Goal: Task Accomplishment & Management: Manage account settings

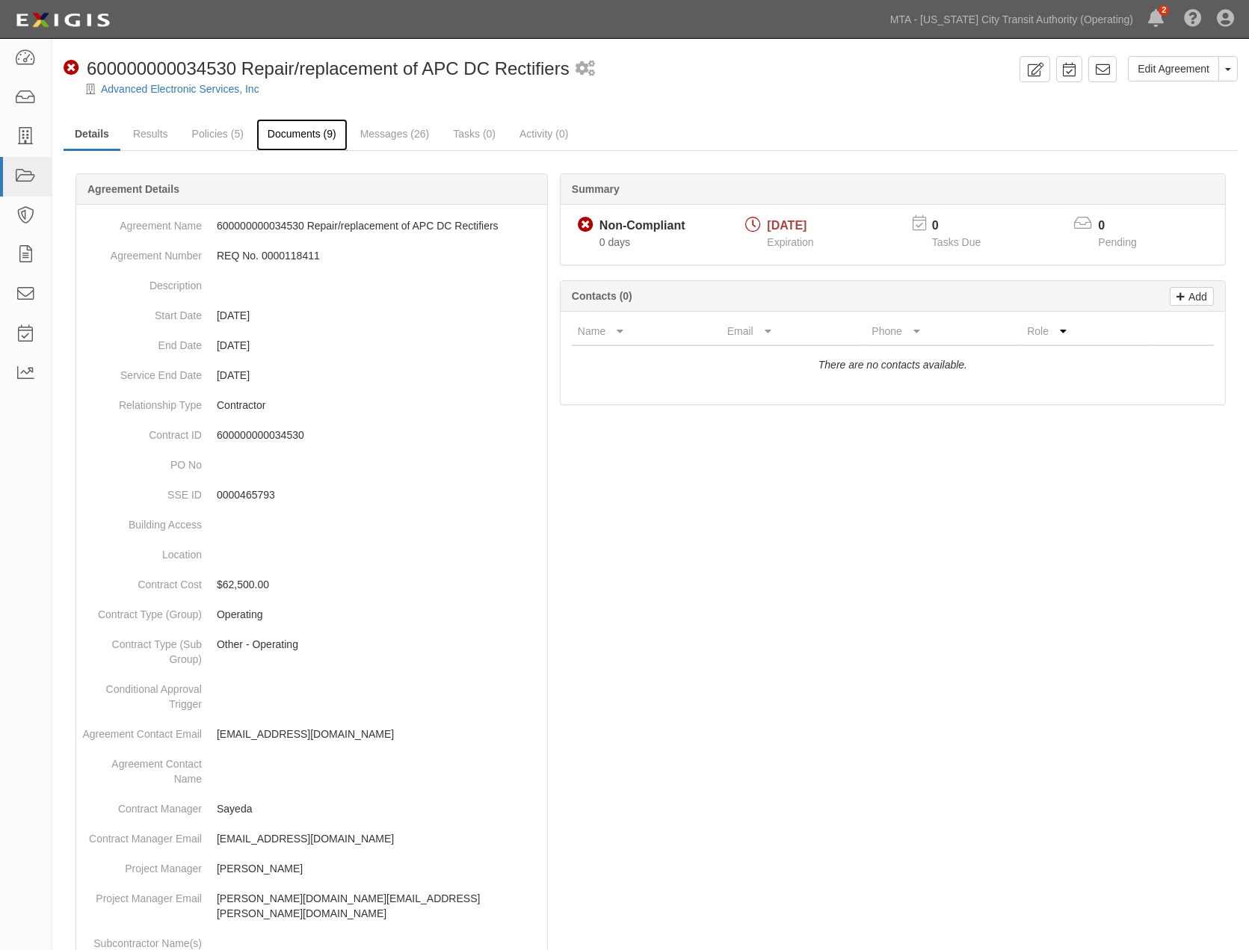
click at [304, 138] on link "Documents (9)" at bounding box center [301, 135] width 91 height 32
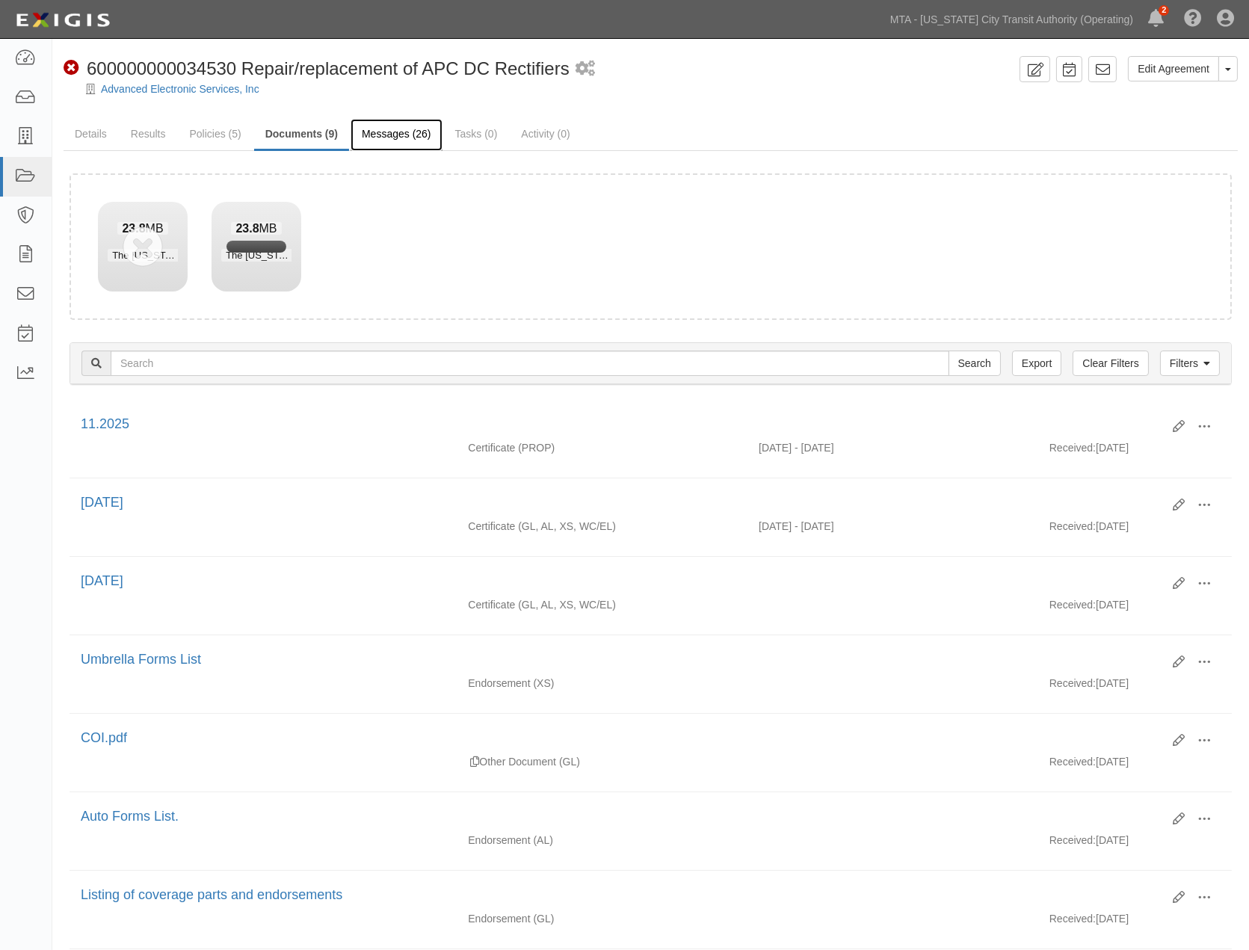
click at [396, 139] on link "Messages (26)" at bounding box center [397, 135] width 92 height 32
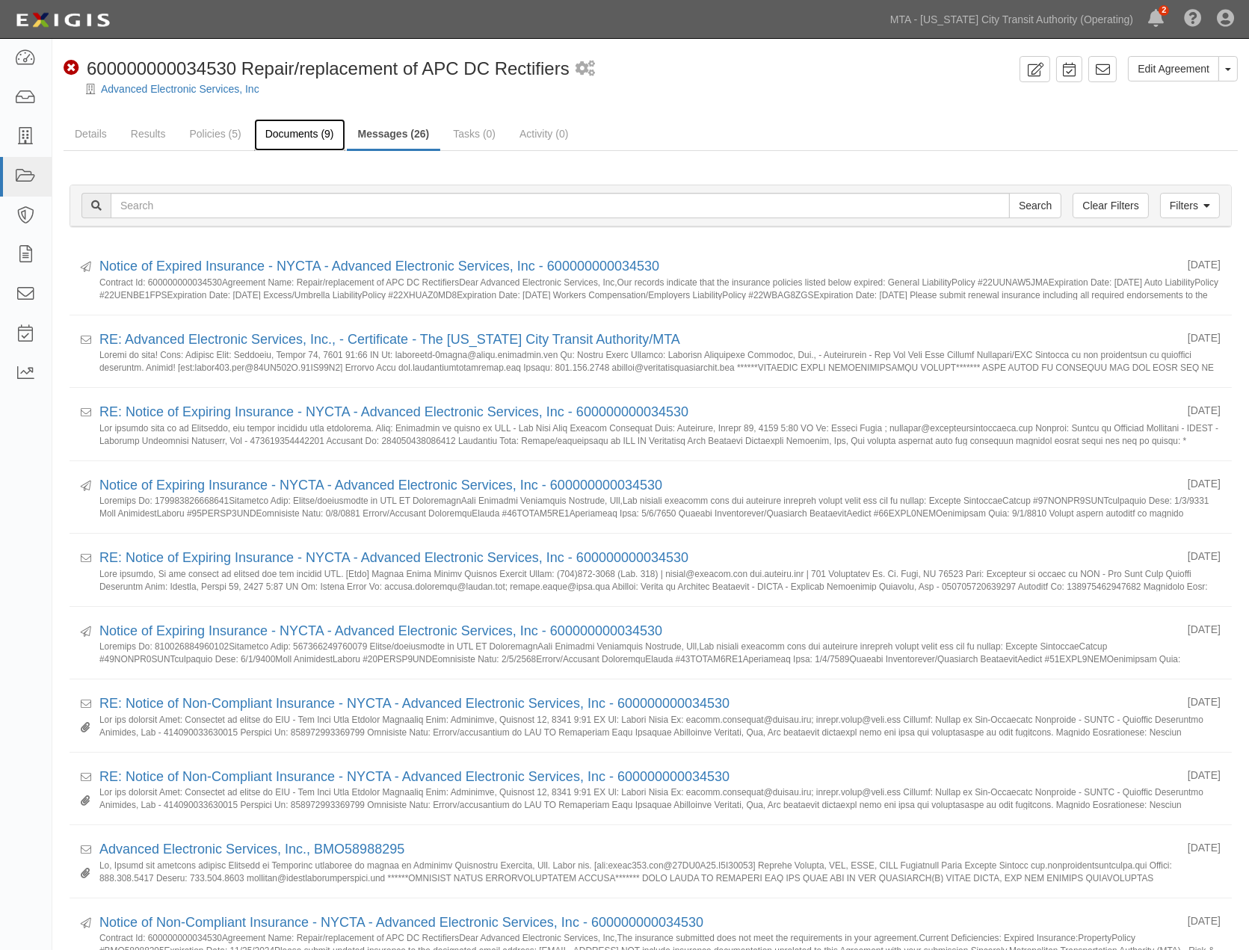
click at [284, 131] on link "Documents (9)" at bounding box center [299, 135] width 91 height 32
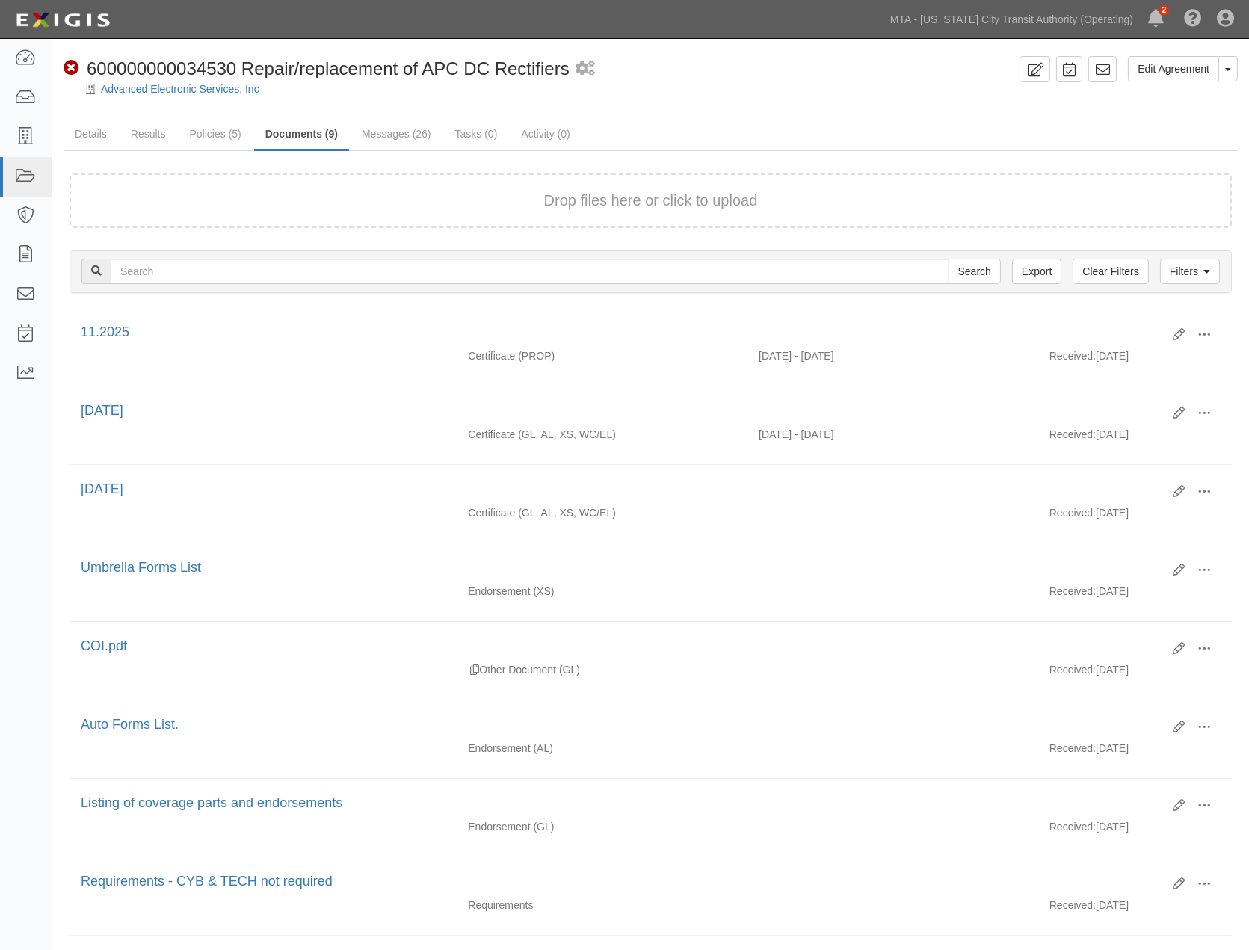
click at [982, 120] on ul "Details Results Policies (5) Documents (9) Messages (26) Tasks (0) Activity (0)" at bounding box center [651, 135] width 1174 height 32
click at [73, 131] on link "Details" at bounding box center [91, 135] width 55 height 32
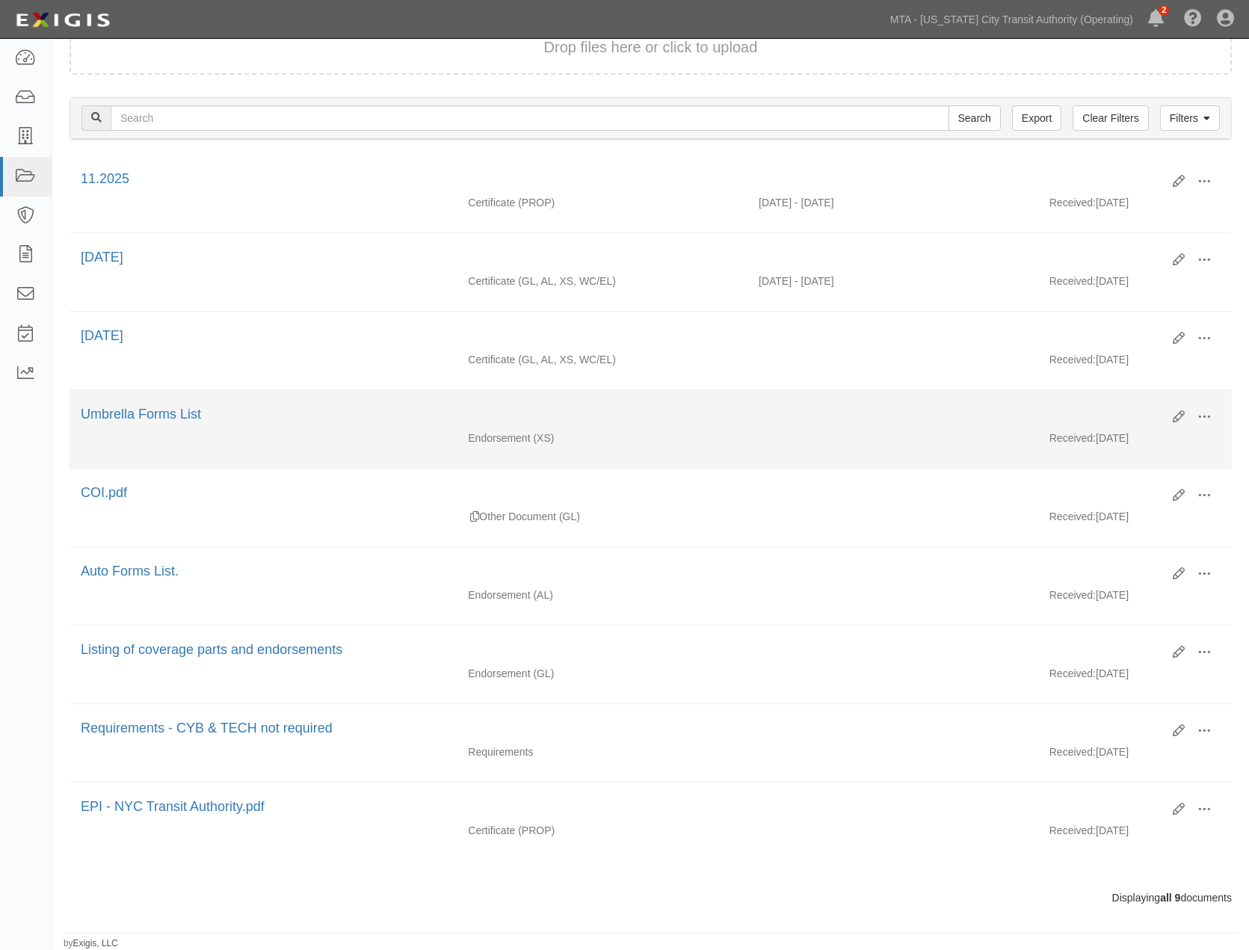
scroll to position [168, 0]
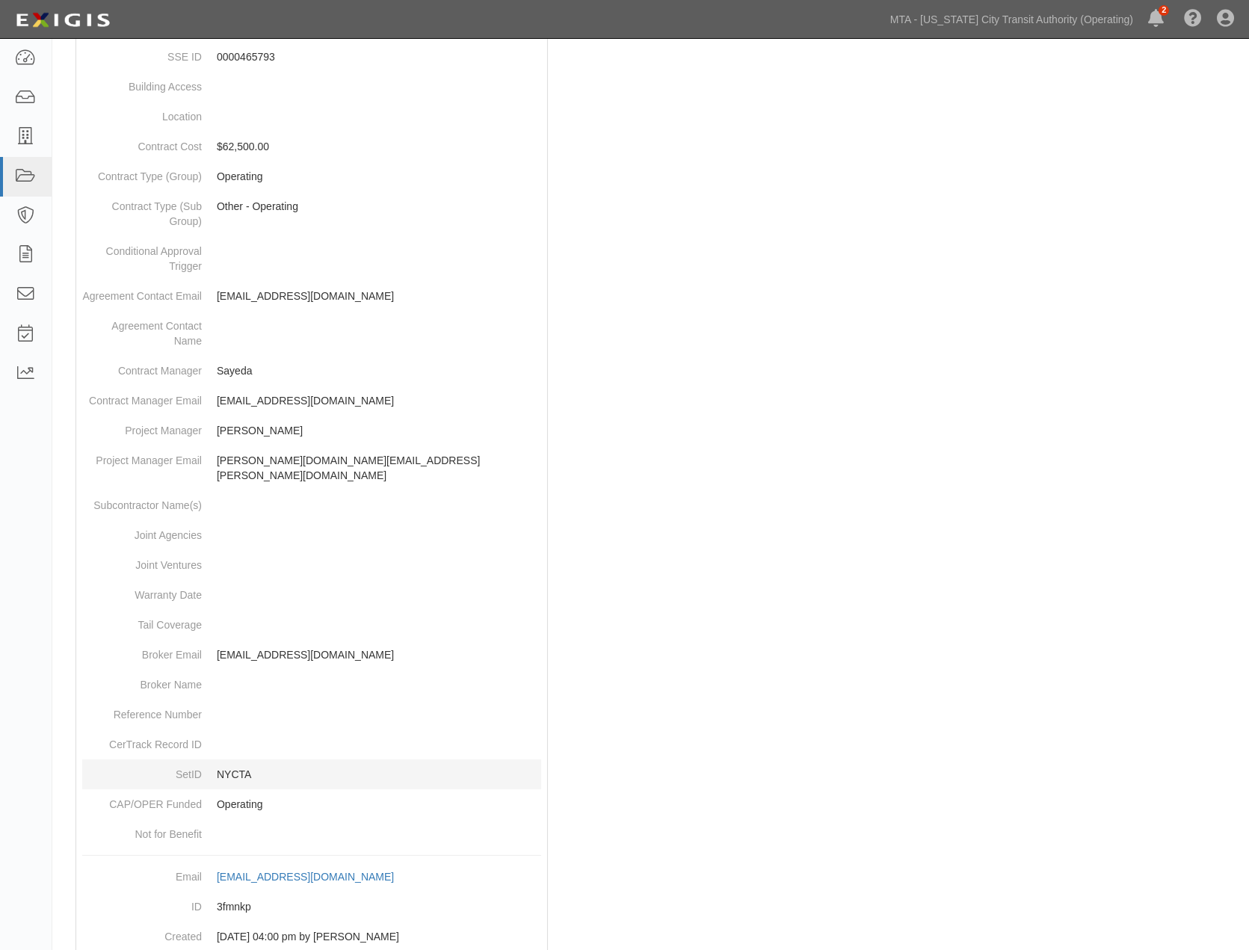
scroll to position [497, 0]
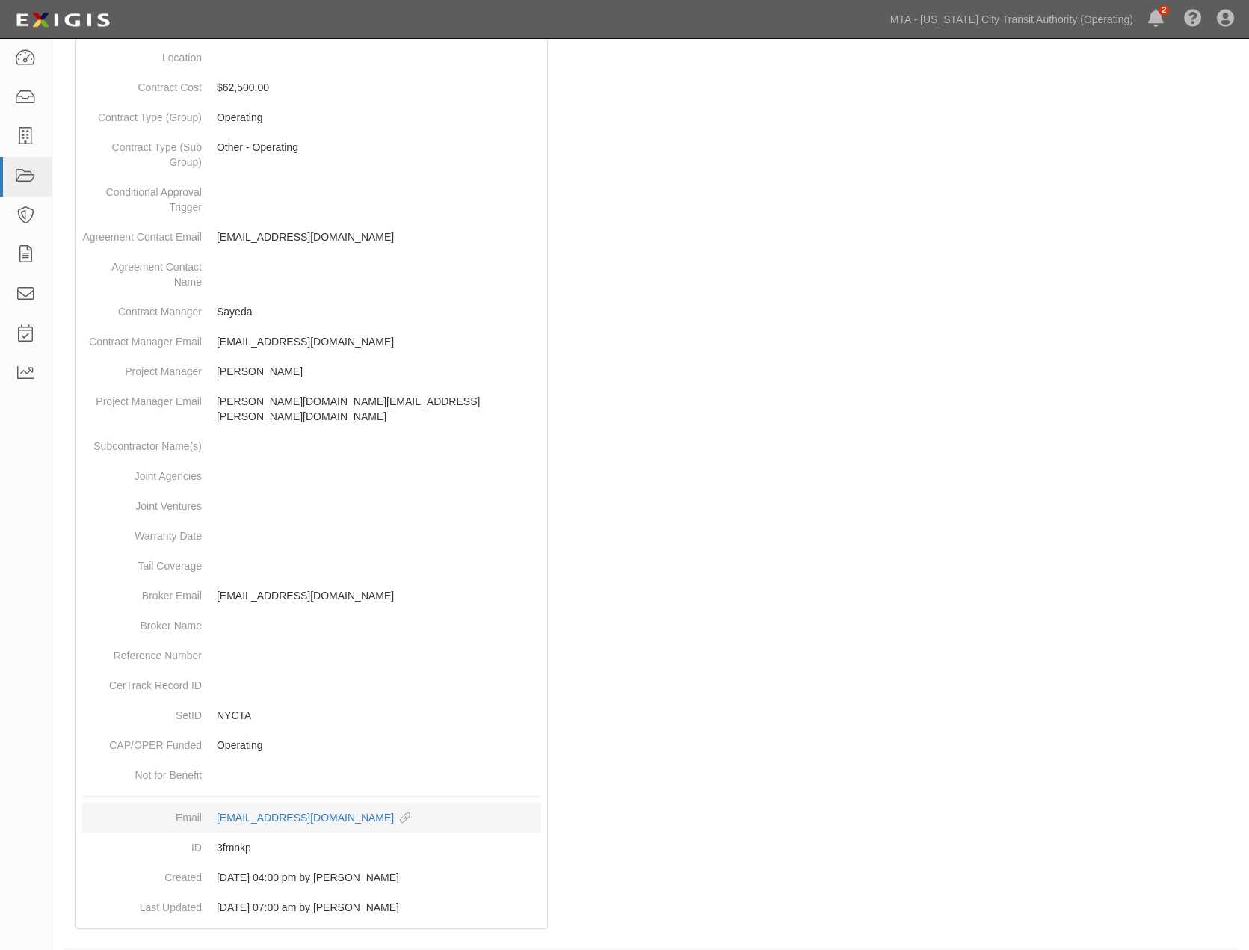
click at [254, 803] on dd "agreement-3fmnkp@mtato.complianz.com copy to clipboard" at bounding box center [311, 818] width 459 height 30
click at [254, 810] on div "agreement-3fmnkp@mtato.complianz.com" at bounding box center [305, 817] width 177 height 15
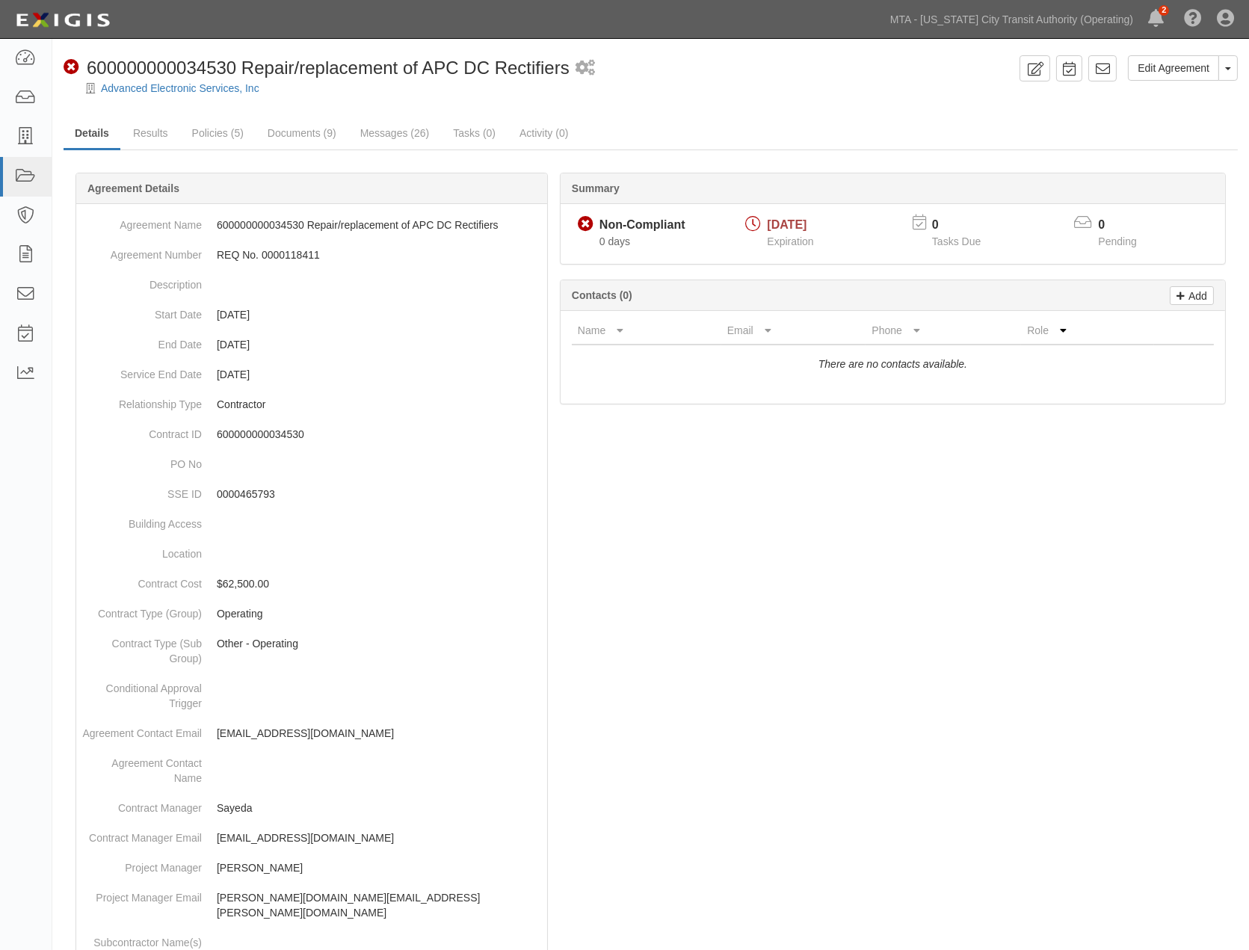
scroll to position [0, 0]
click at [380, 136] on link "Messages (26)" at bounding box center [395, 135] width 92 height 32
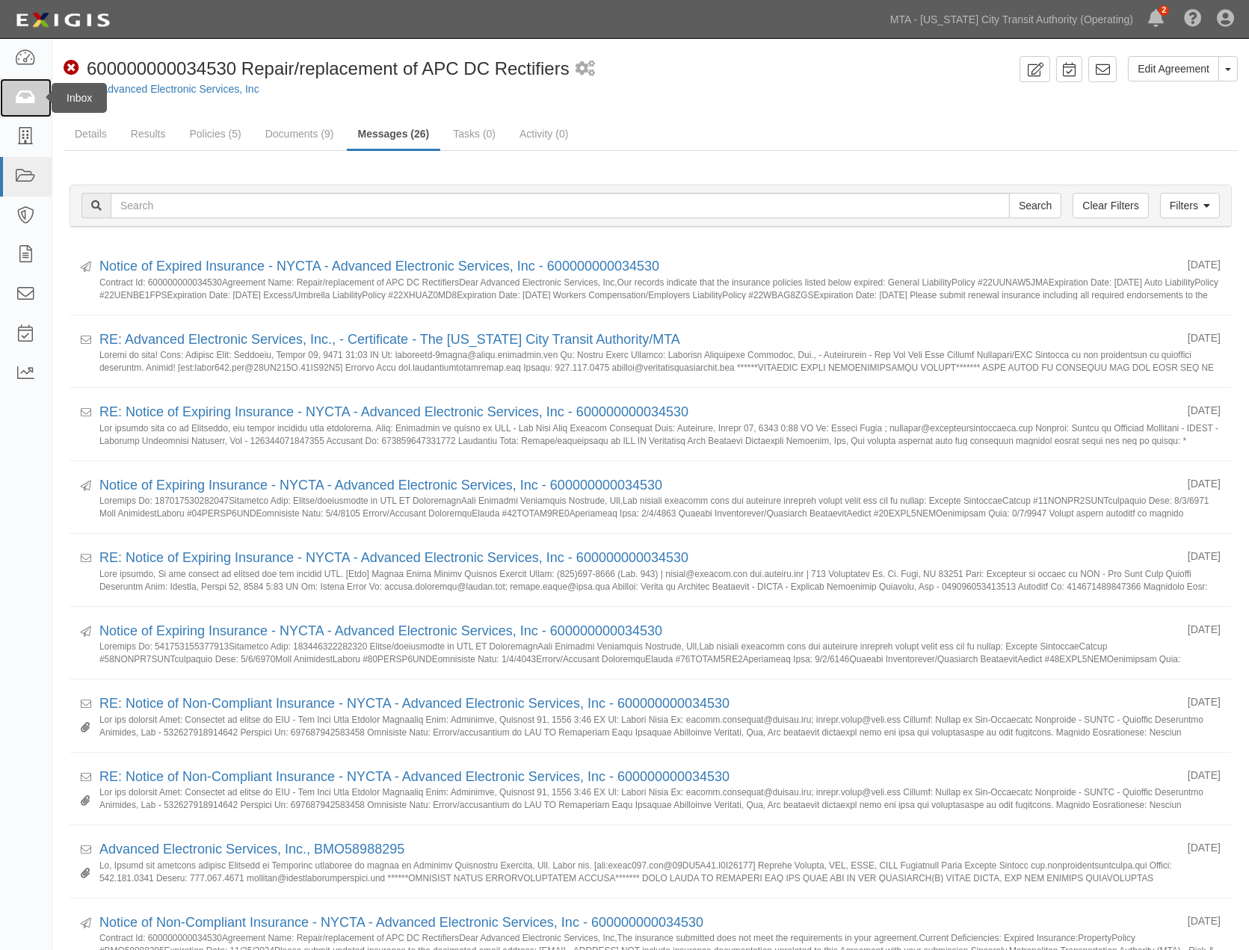
click at [10, 91] on link at bounding box center [26, 98] width 52 height 40
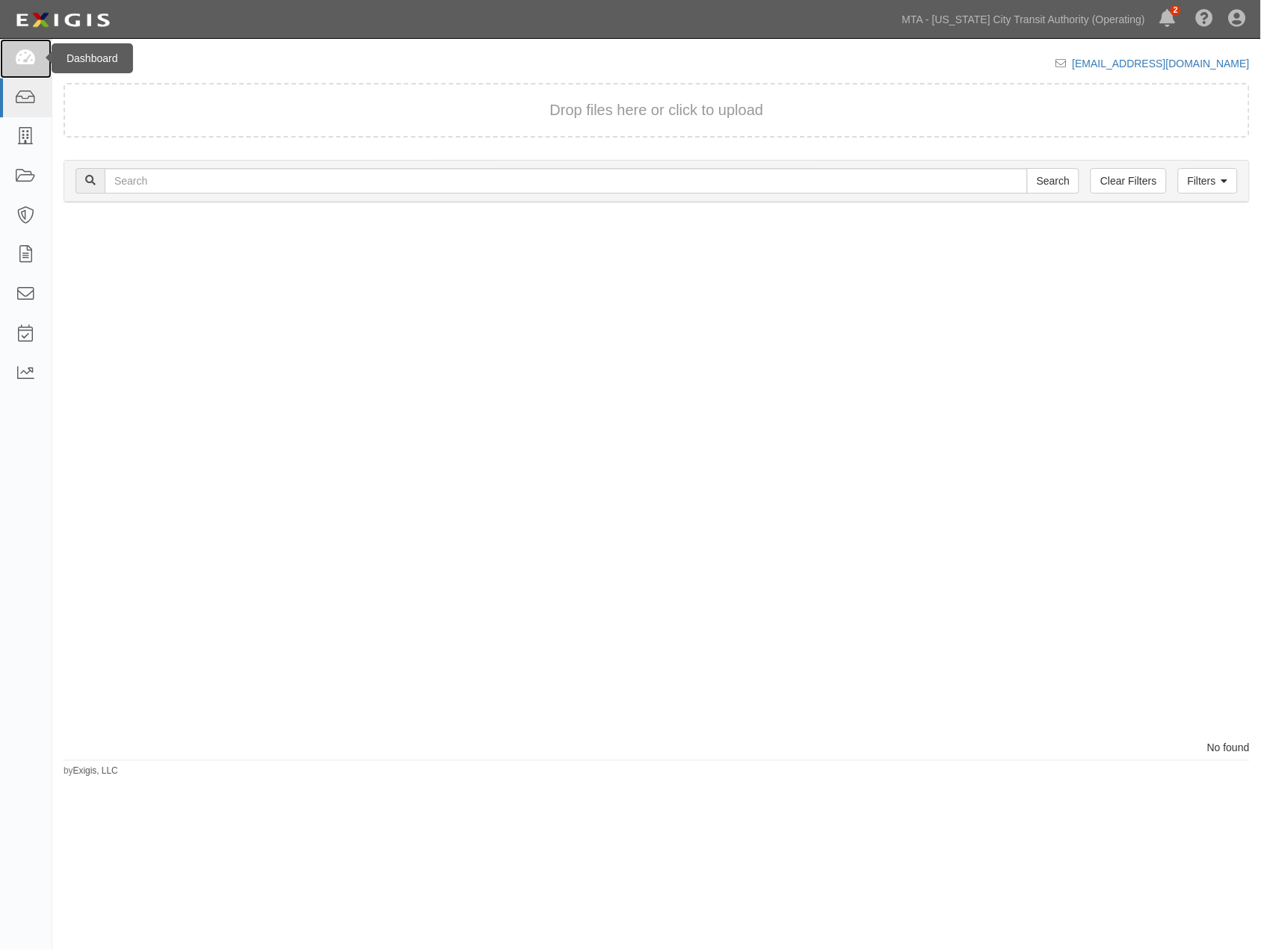
click at [25, 62] on icon at bounding box center [25, 58] width 21 height 17
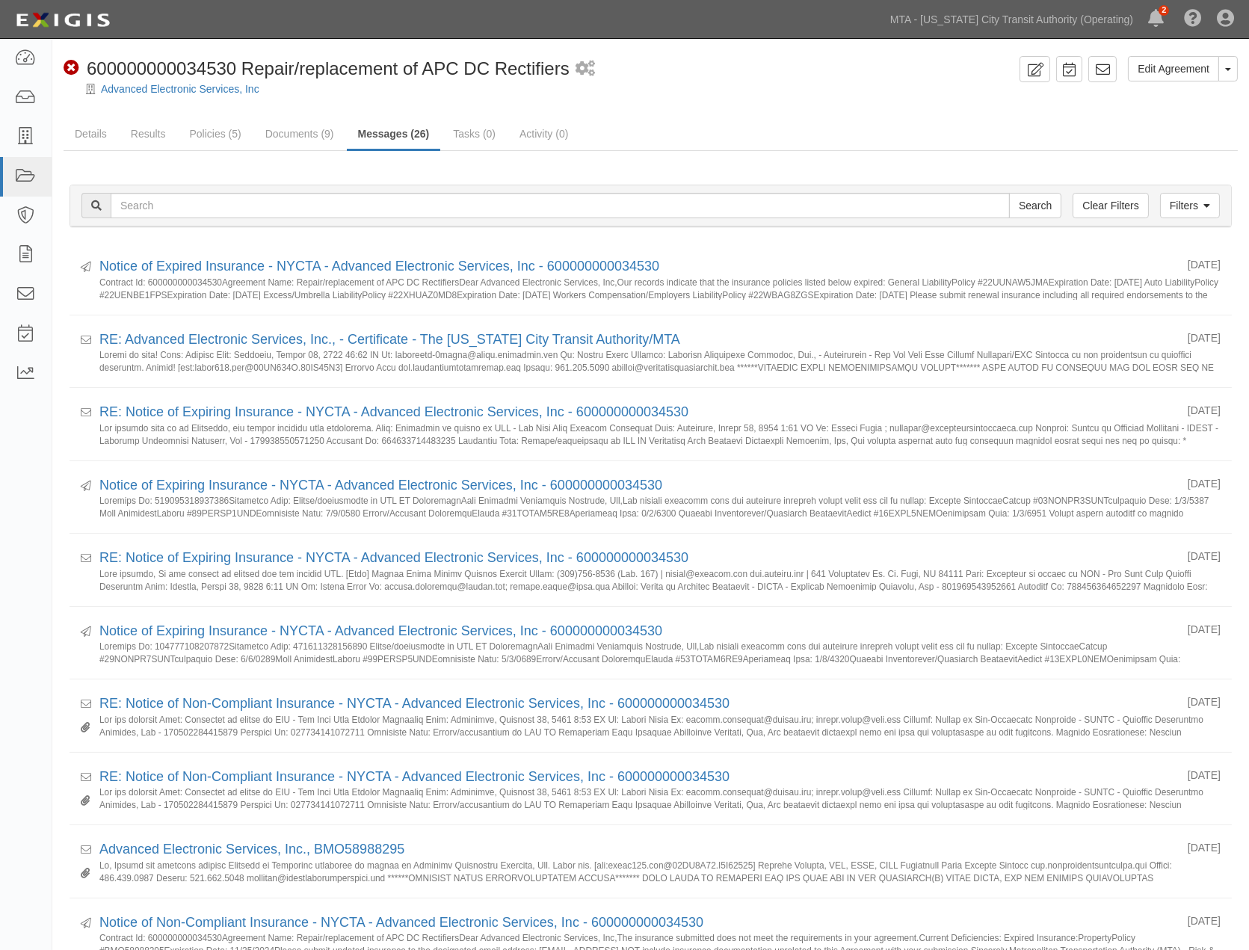
click at [662, 114] on div "Edit Agreement Toggle Agreement Dropdown View Audit Trail Archive Agreement Sen…" at bounding box center [650, 952] width 1197 height 1792
click at [213, 135] on link "Policies (5)" at bounding box center [215, 135] width 74 height 32
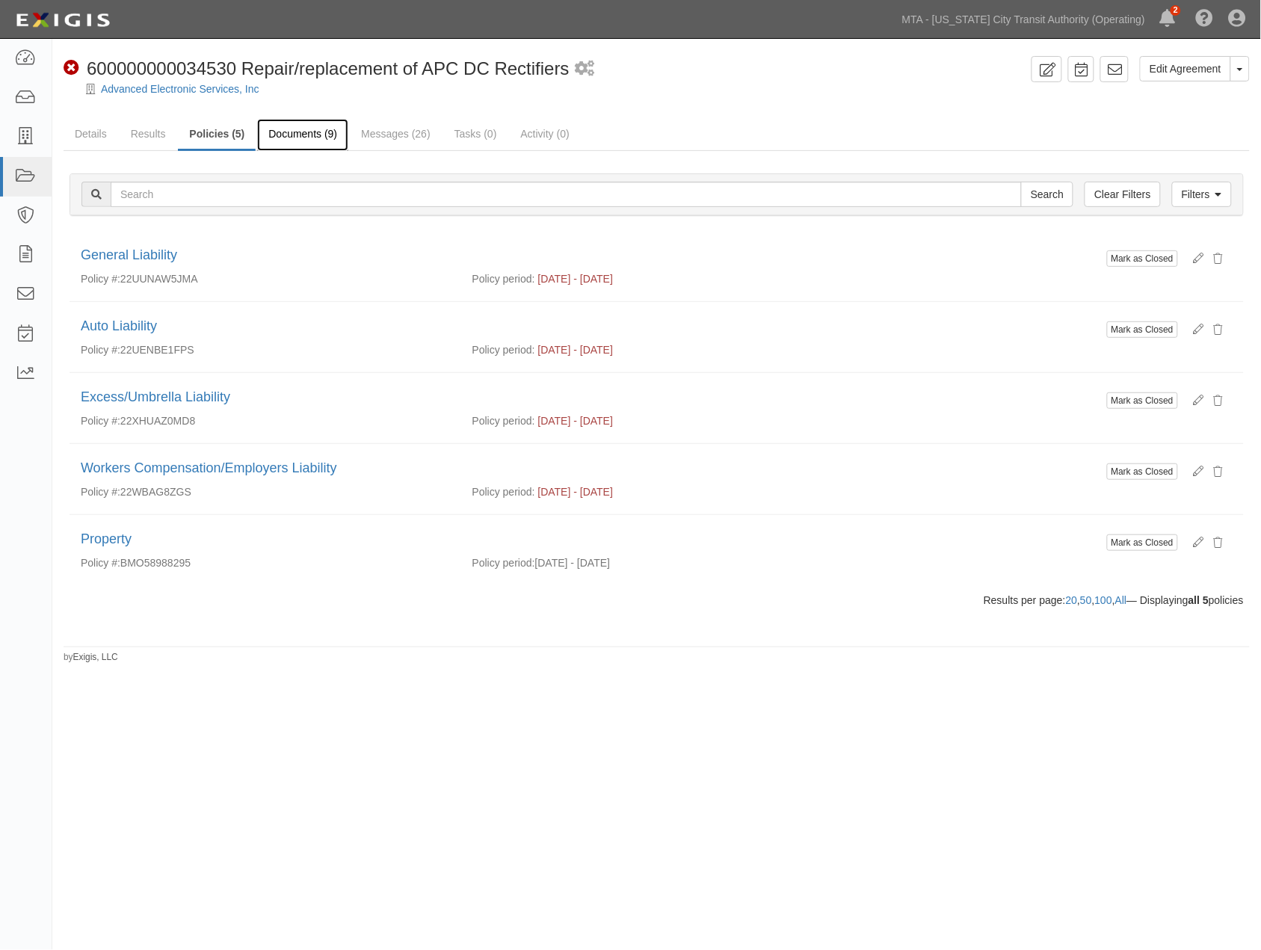
click at [286, 128] on link "Documents (9)" at bounding box center [302, 135] width 91 height 32
click at [386, 129] on link "Messages (26)" at bounding box center [396, 135] width 92 height 32
click at [389, 133] on link "Messages (26)" at bounding box center [396, 135] width 92 height 32
click at [99, 129] on link "Details" at bounding box center [91, 135] width 55 height 32
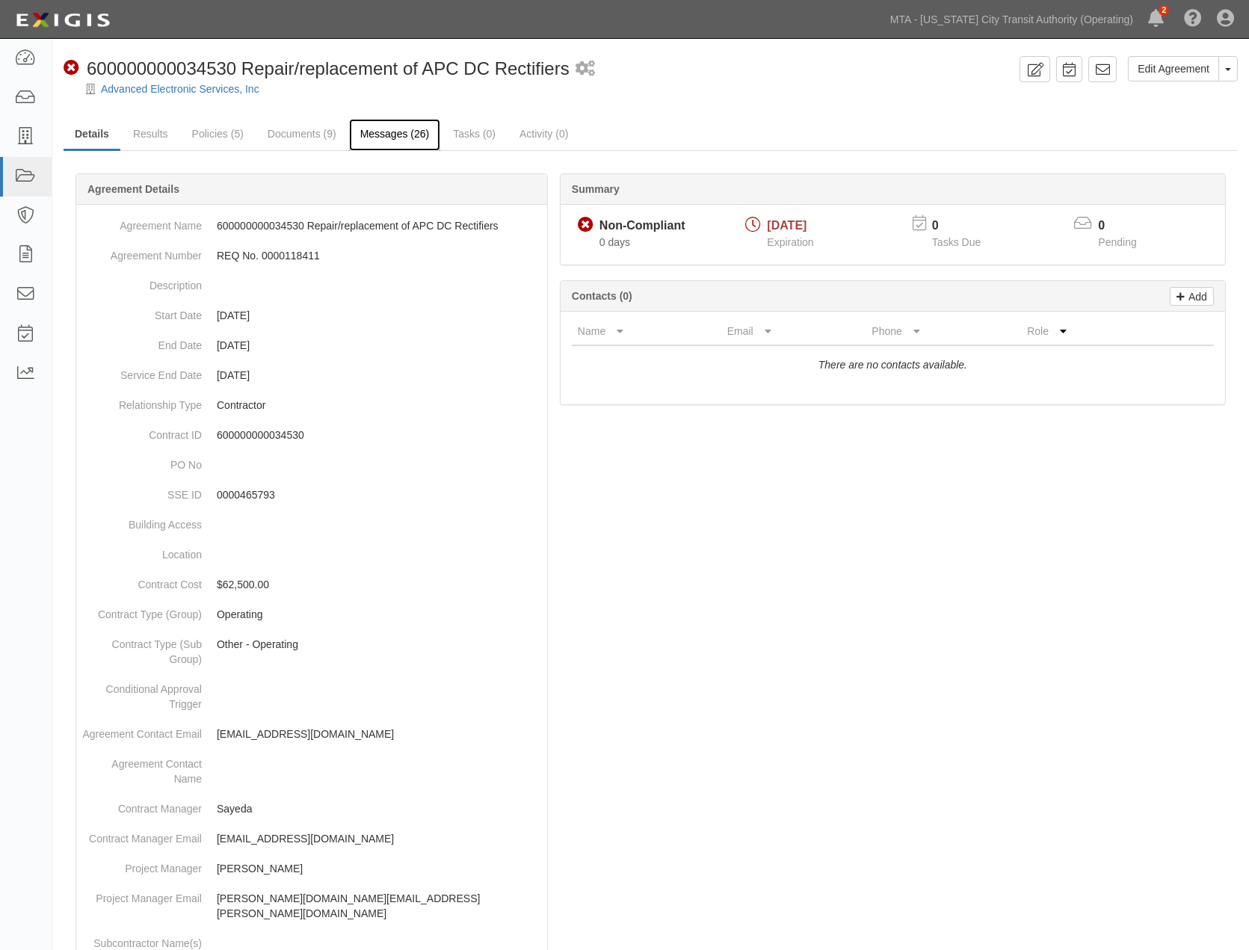
click at [378, 125] on link "Messages (26)" at bounding box center [395, 135] width 92 height 32
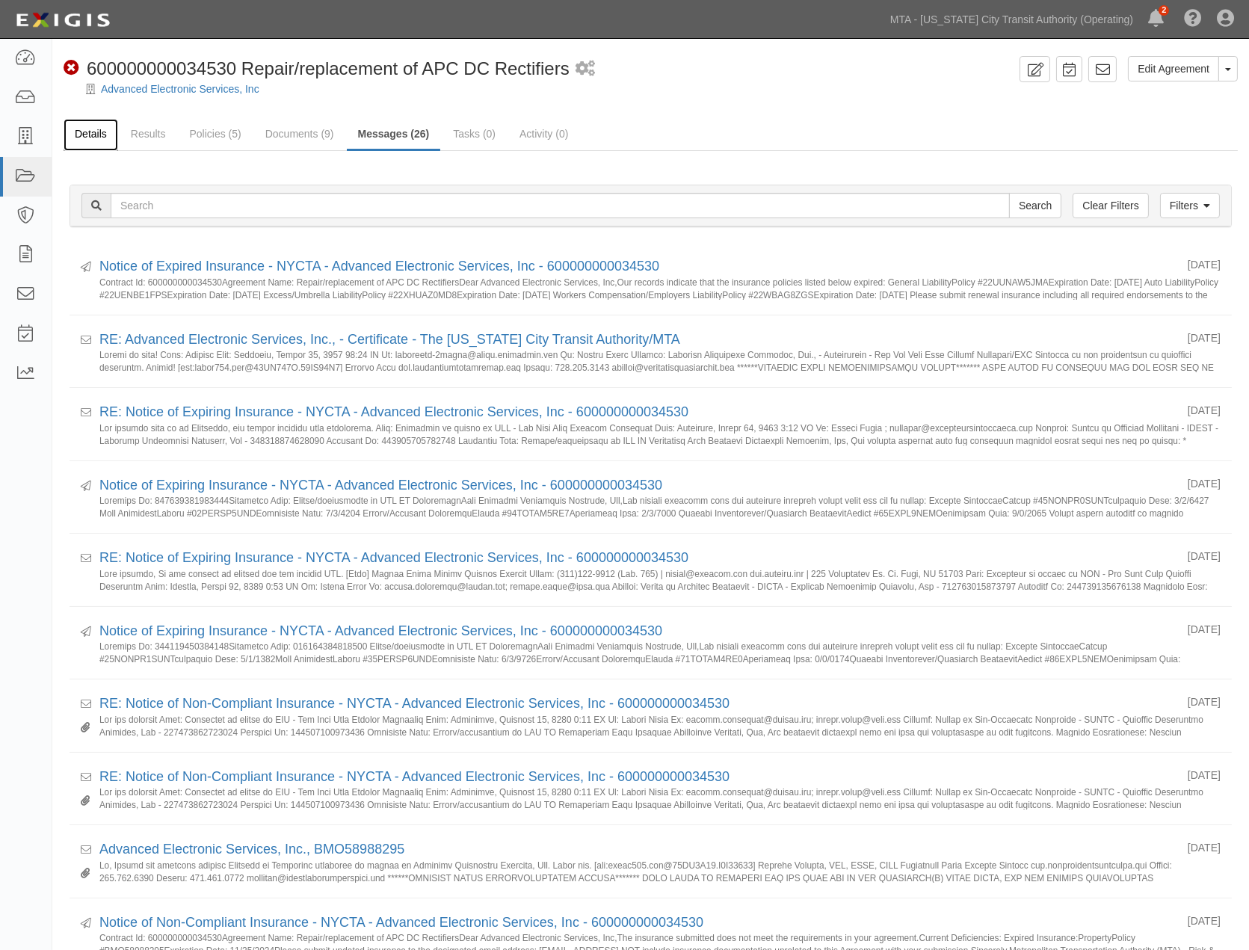
click at [113, 131] on link "Details" at bounding box center [91, 135] width 55 height 32
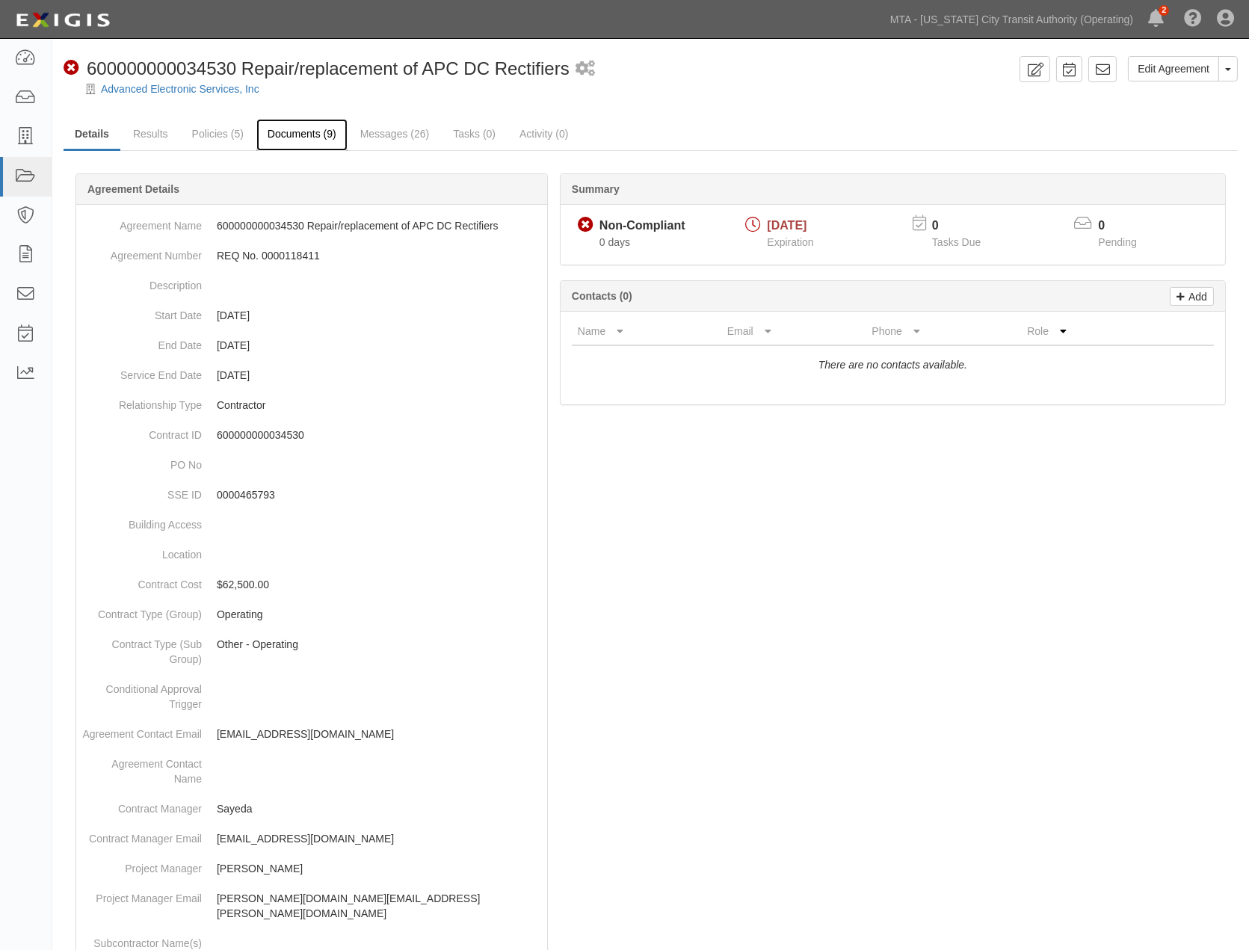
click at [340, 129] on link "Documents (9)" at bounding box center [301, 135] width 91 height 32
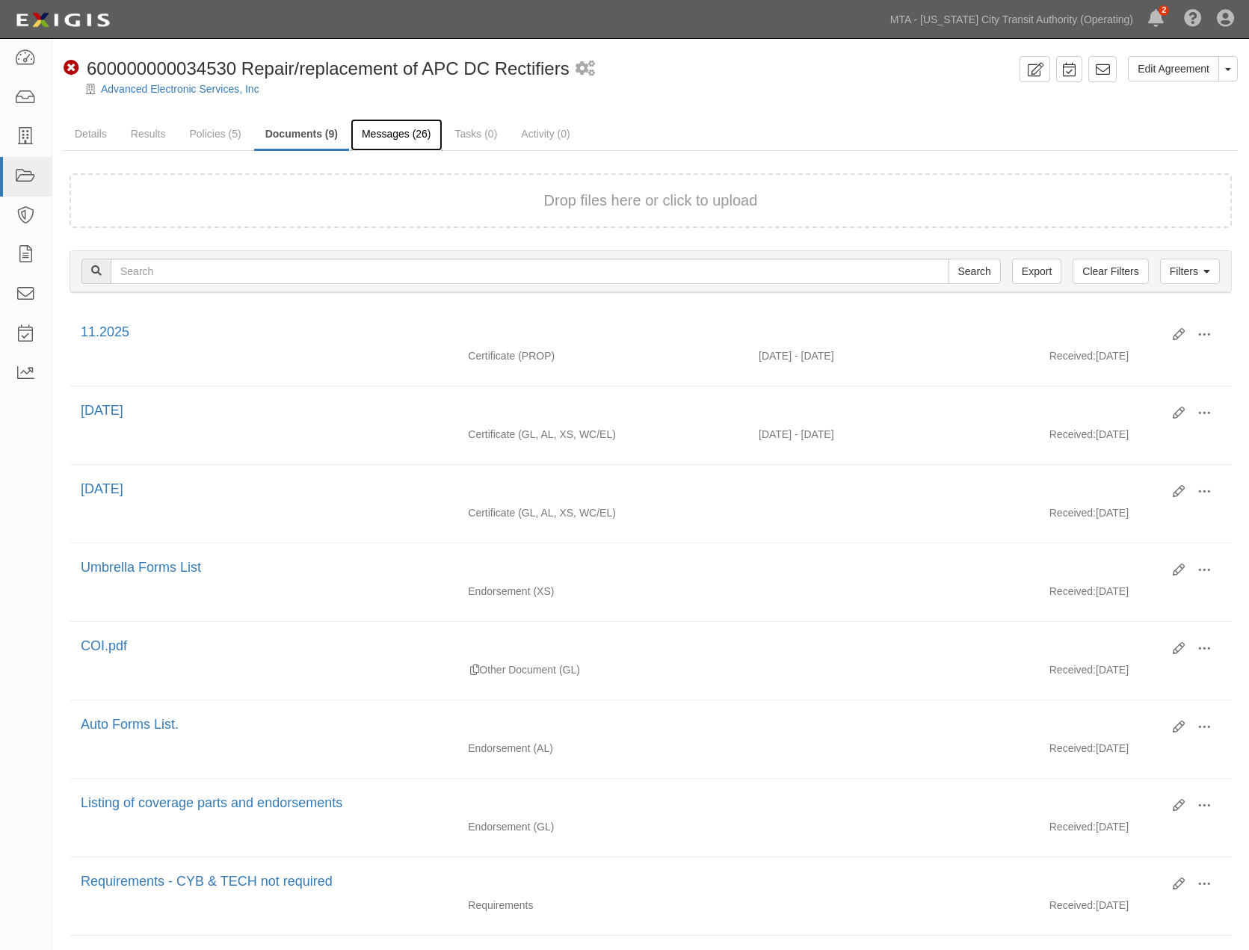
click at [375, 137] on link "Messages (26)" at bounding box center [397, 135] width 92 height 32
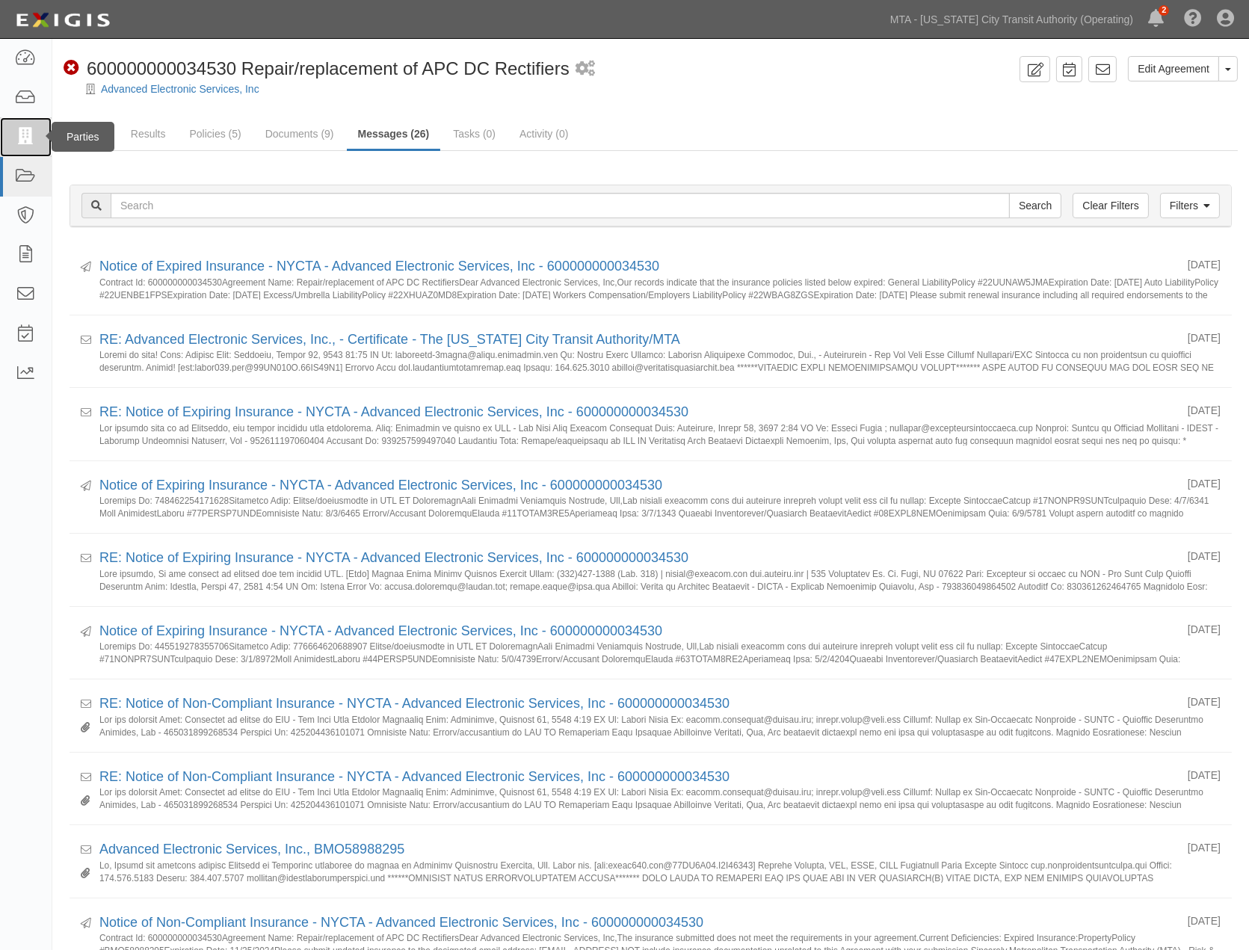
click at [17, 138] on icon at bounding box center [25, 137] width 21 height 17
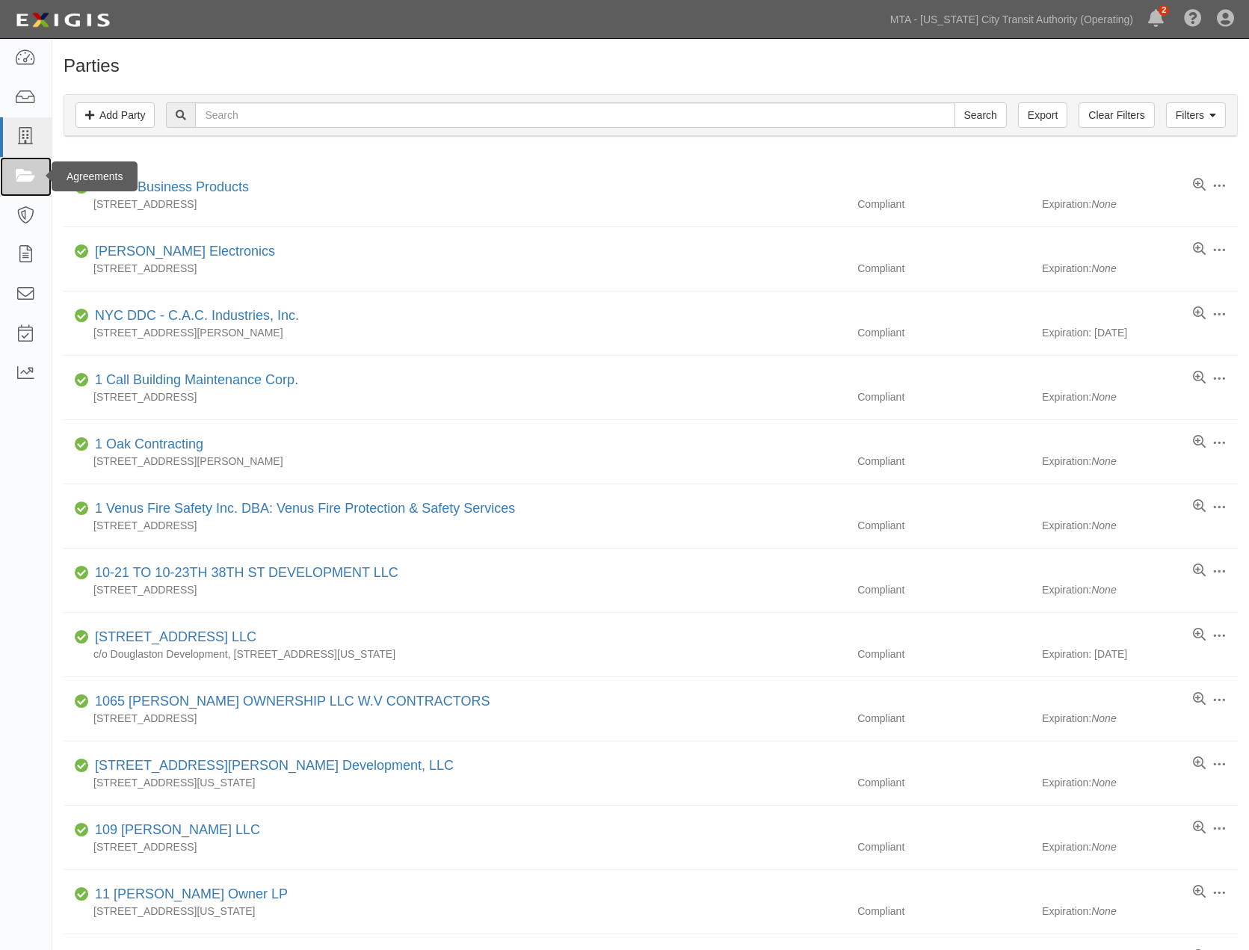
click at [23, 174] on icon at bounding box center [25, 176] width 21 height 17
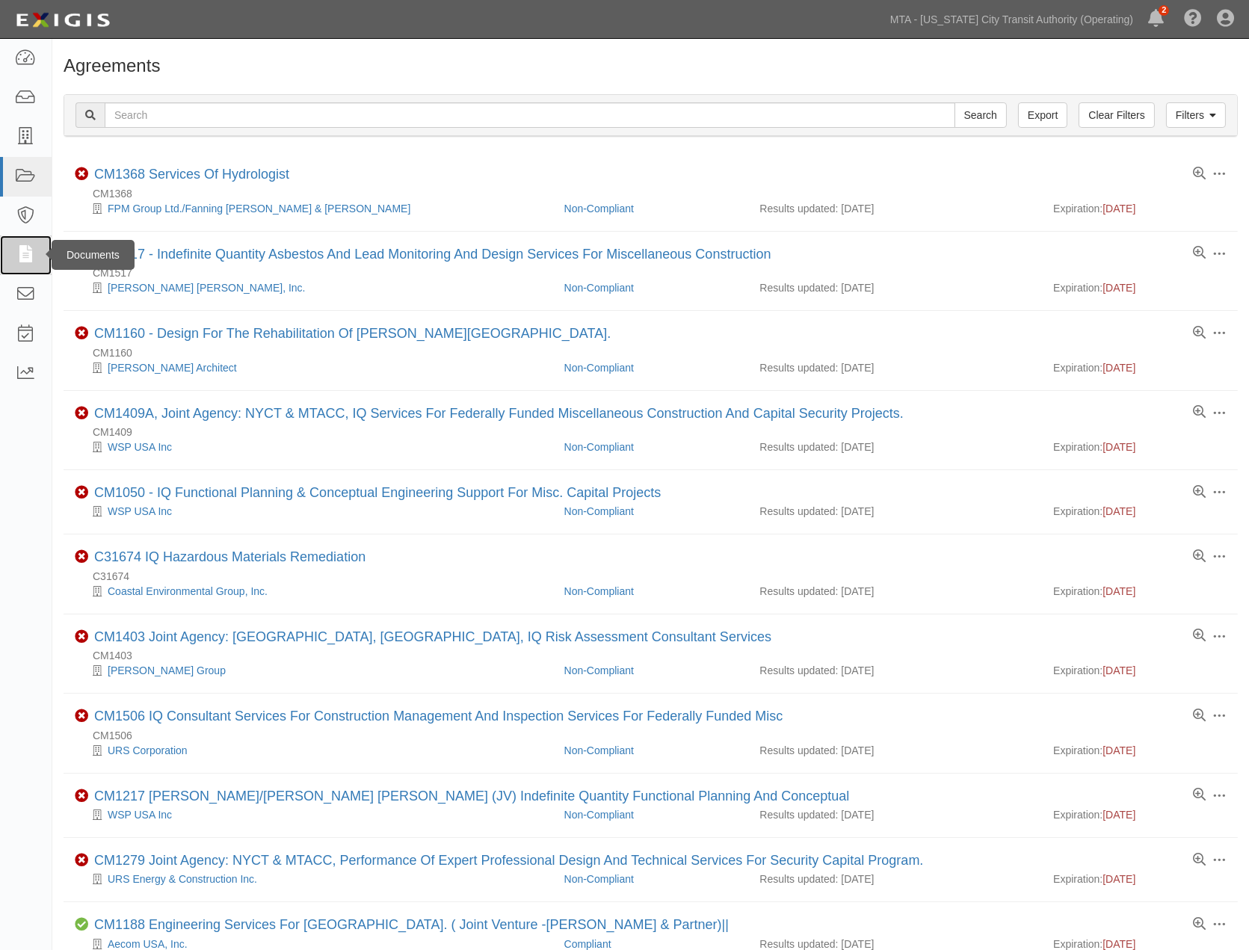
click at [27, 259] on icon at bounding box center [25, 255] width 21 height 17
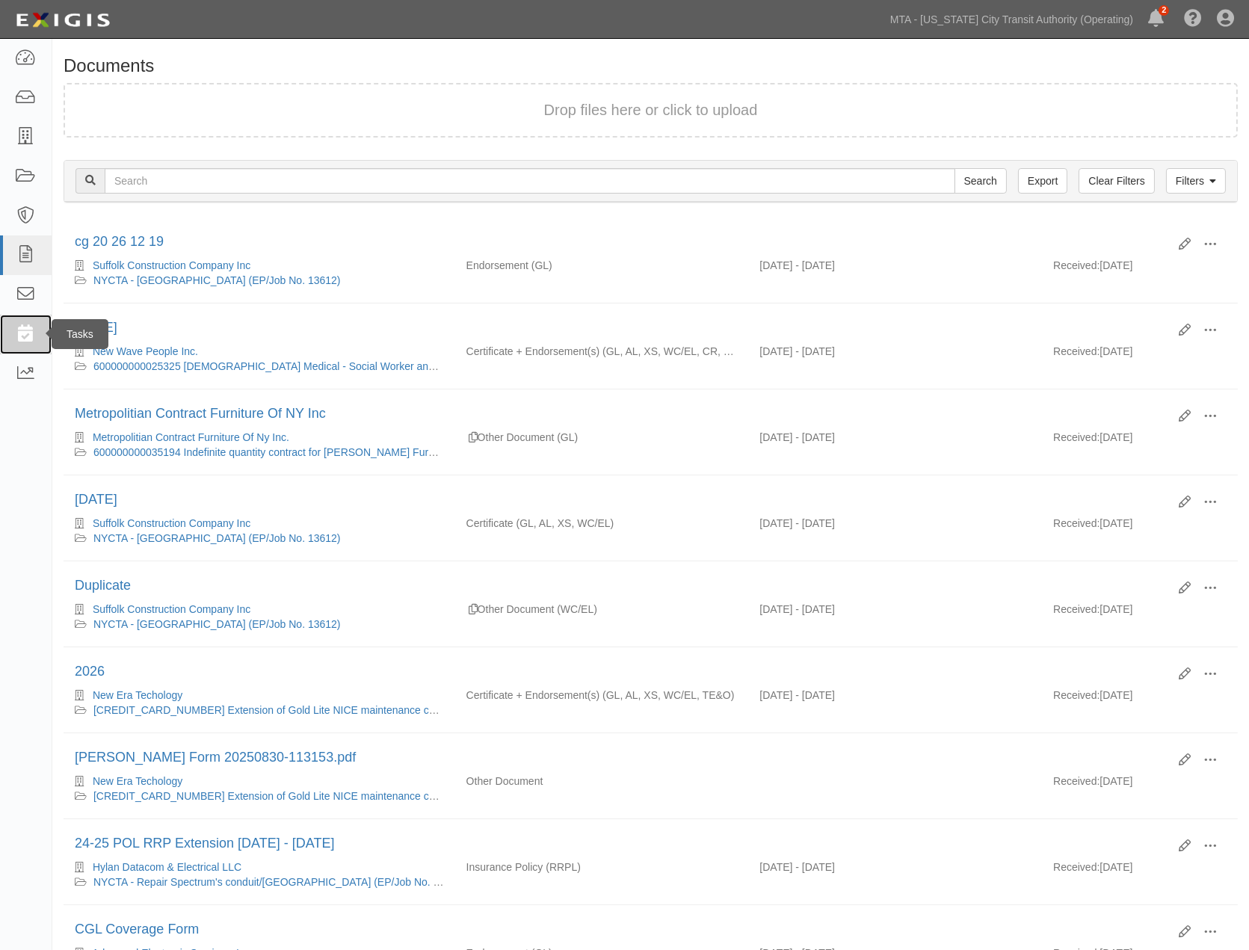
click at [22, 334] on icon at bounding box center [25, 334] width 21 height 17
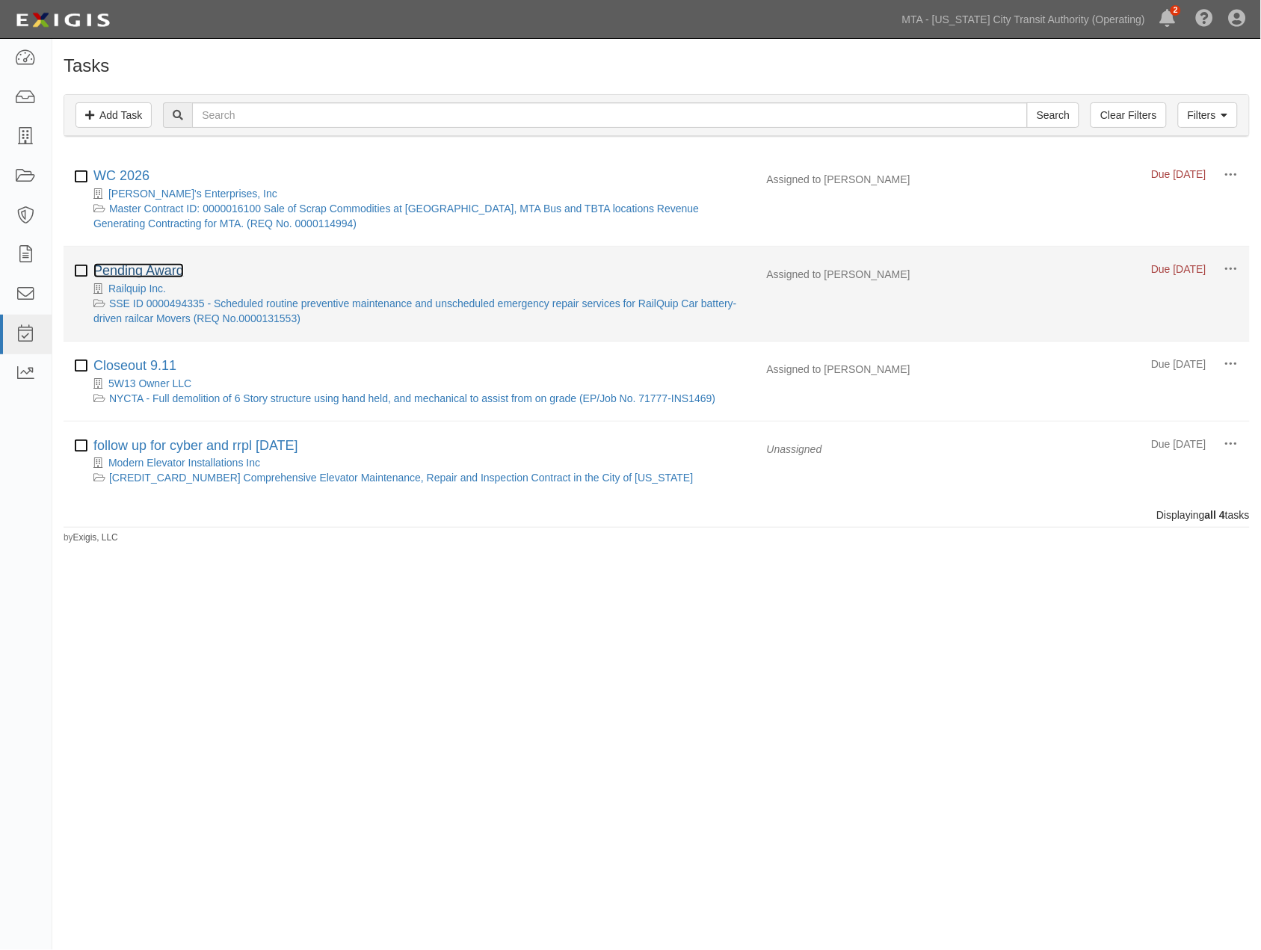
click at [153, 269] on link "Pending Award" at bounding box center [138, 270] width 90 height 15
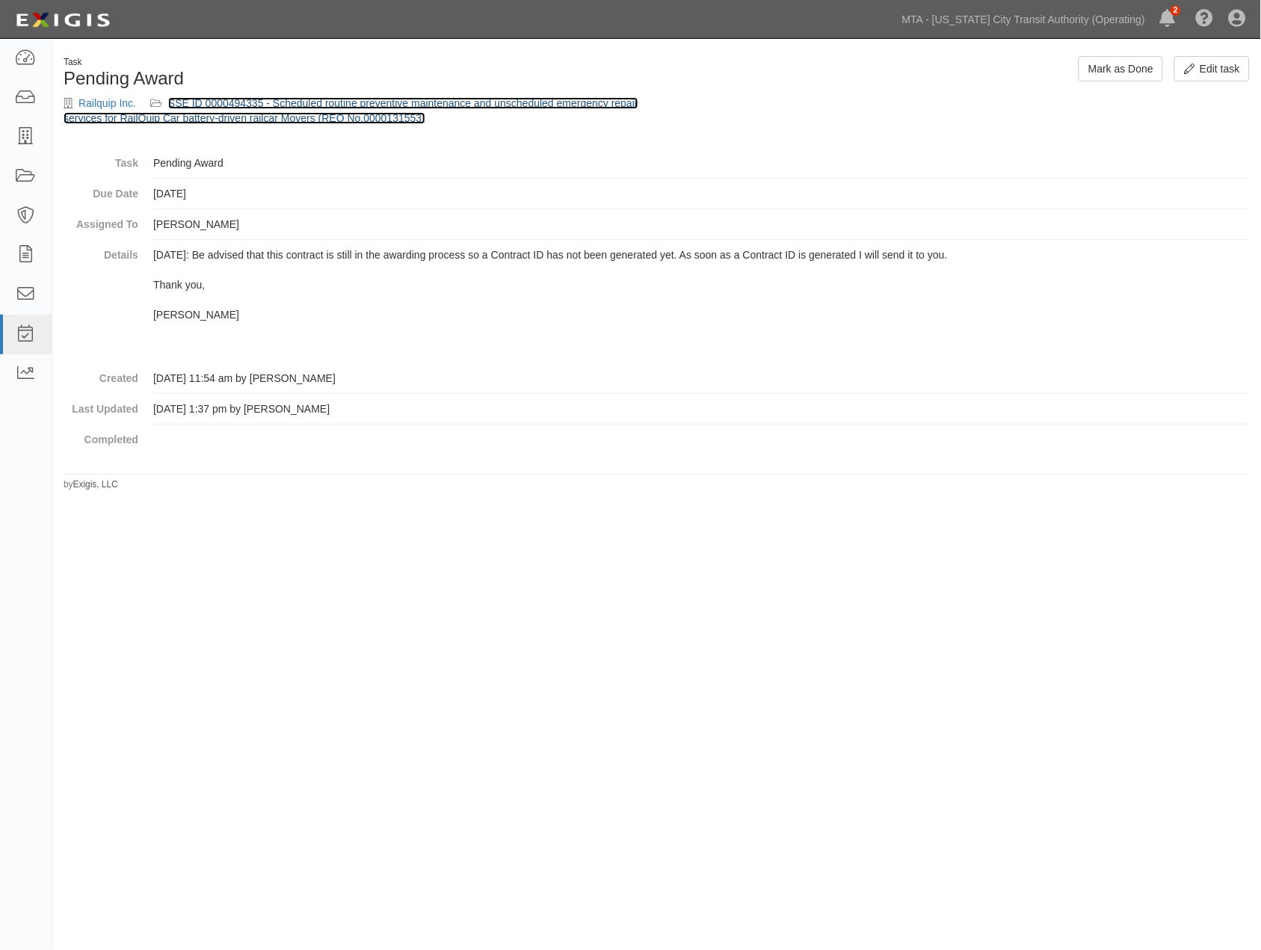
click at [266, 114] on link "SSE ID 0000494335 - Scheduled routine preventive maintenance and unscheduled em…" at bounding box center [351, 110] width 575 height 27
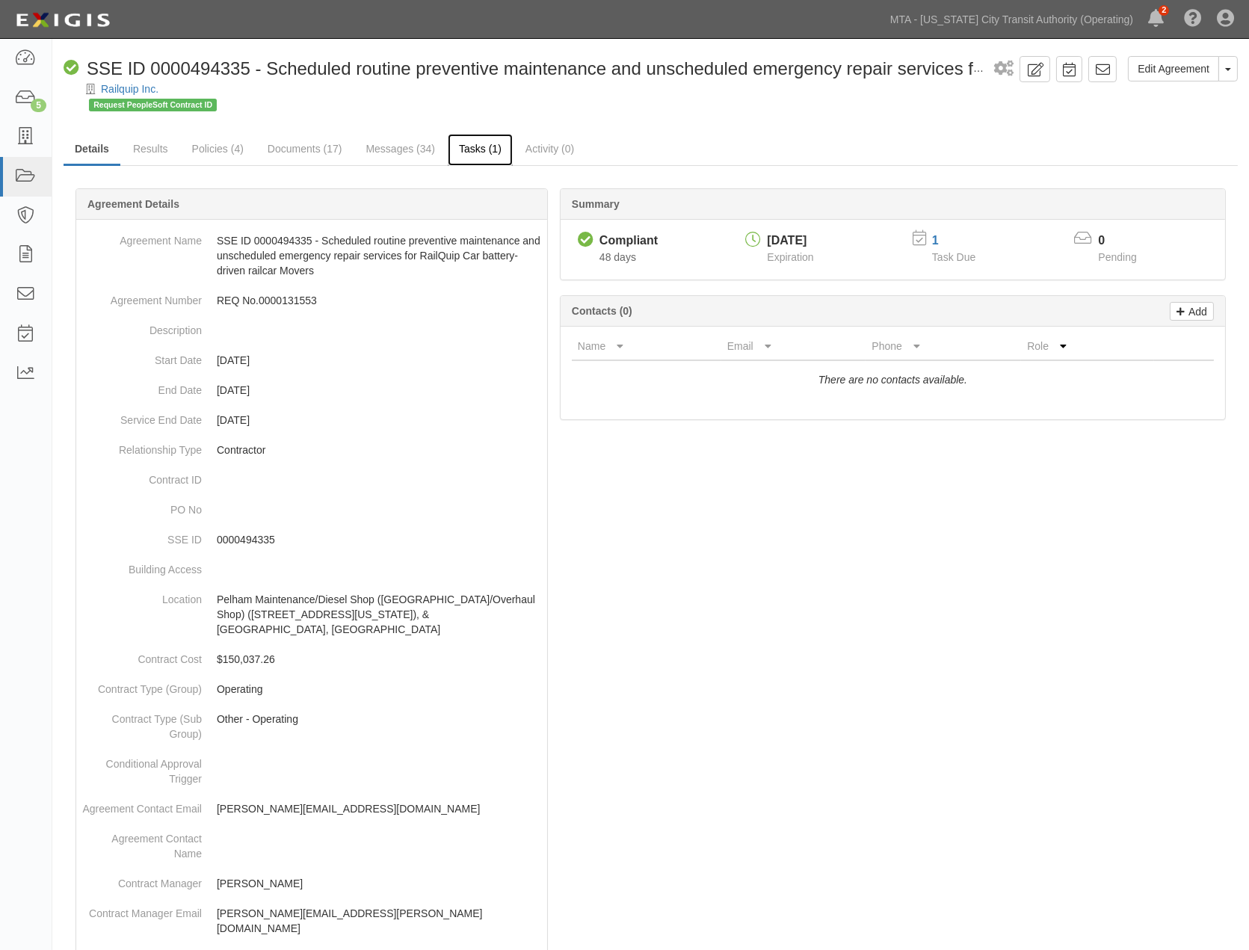
click at [475, 147] on link "Tasks (1)" at bounding box center [480, 150] width 65 height 32
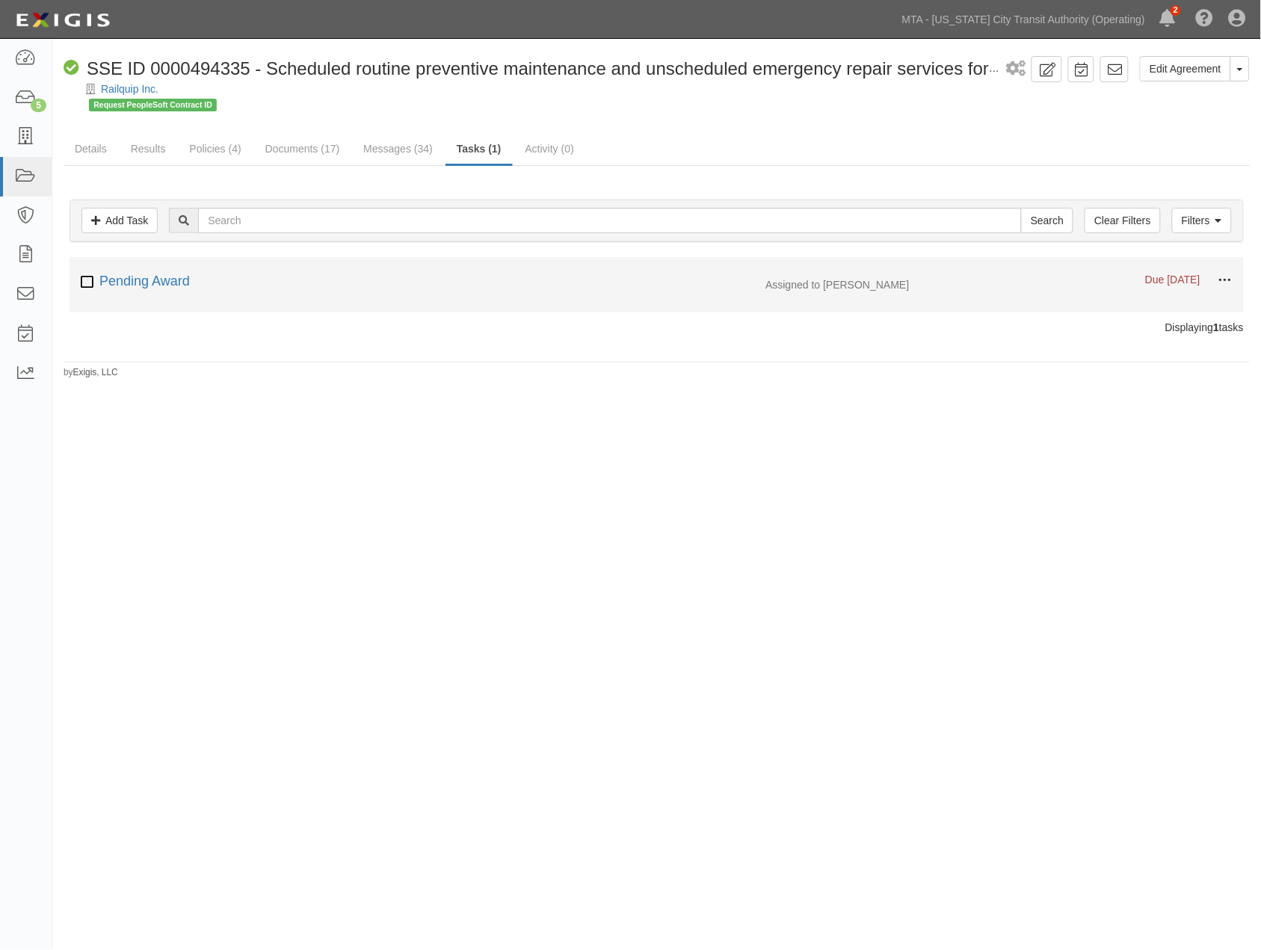
click at [1220, 280] on span at bounding box center [1224, 280] width 13 height 13
click at [1133, 301] on input "Mark as done" at bounding box center [1156, 305] width 118 height 27
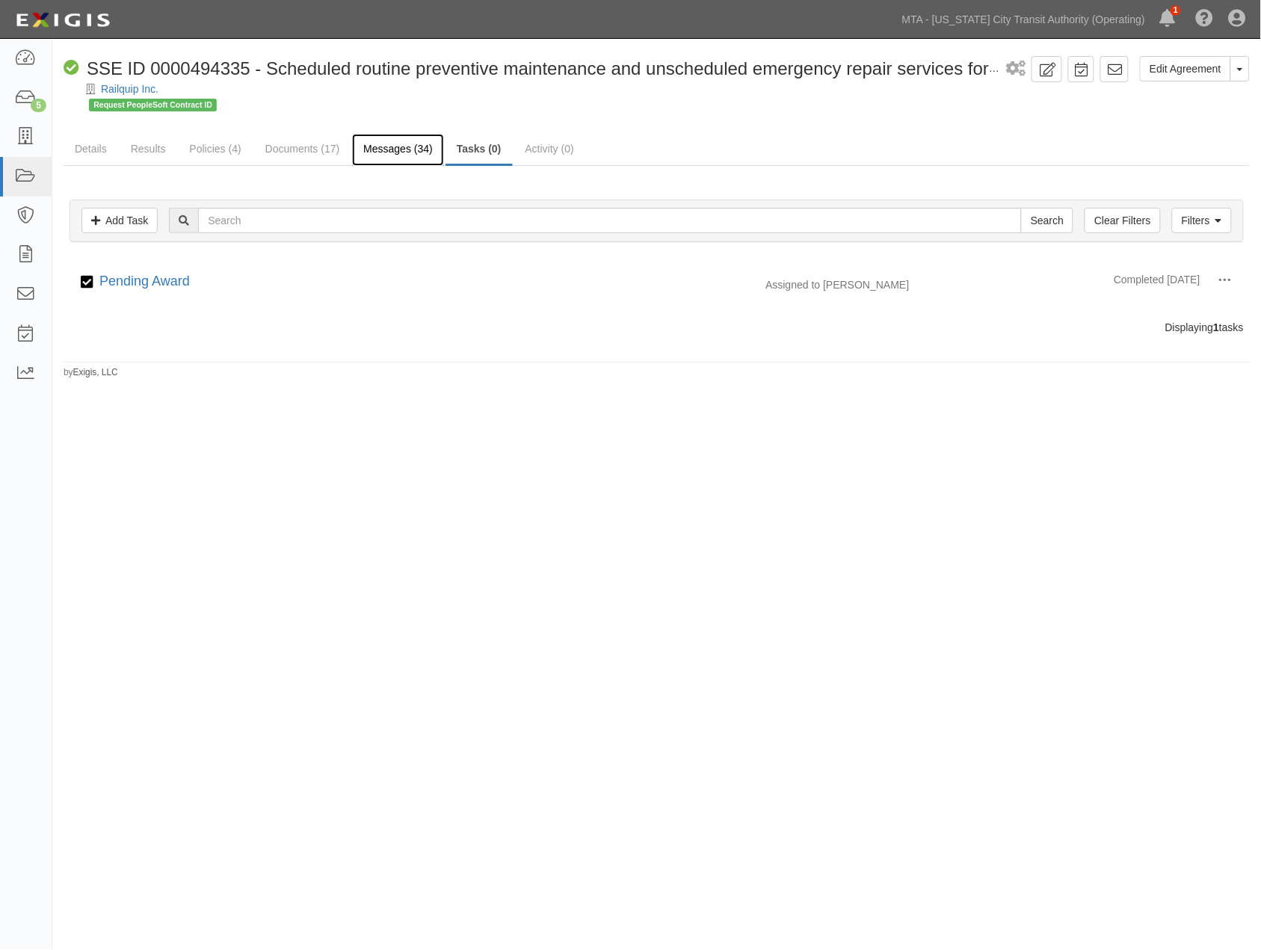
click at [407, 138] on link "Messages (34)" at bounding box center [398, 150] width 92 height 32
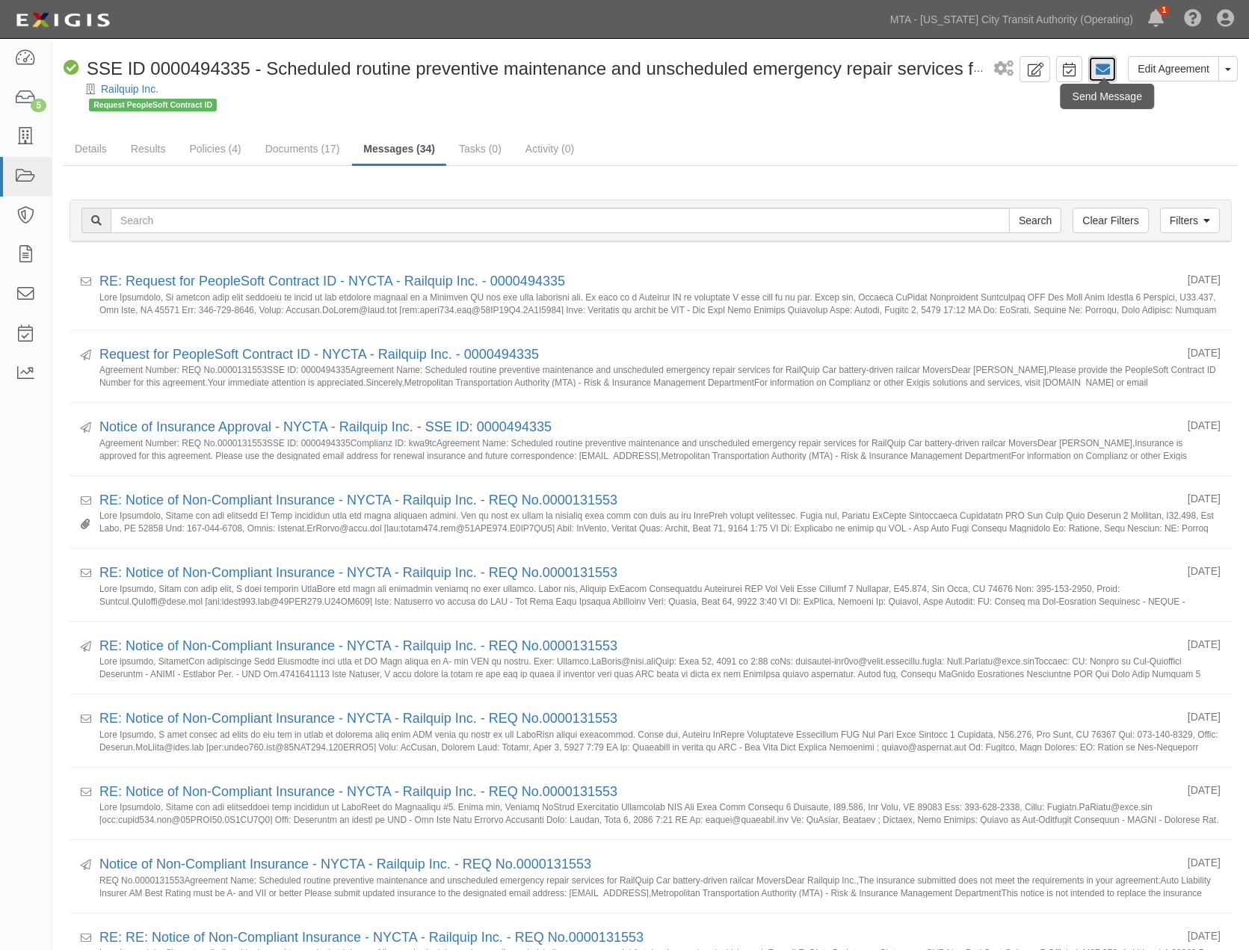
click at [1095, 70] on icon at bounding box center [1102, 69] width 15 height 15
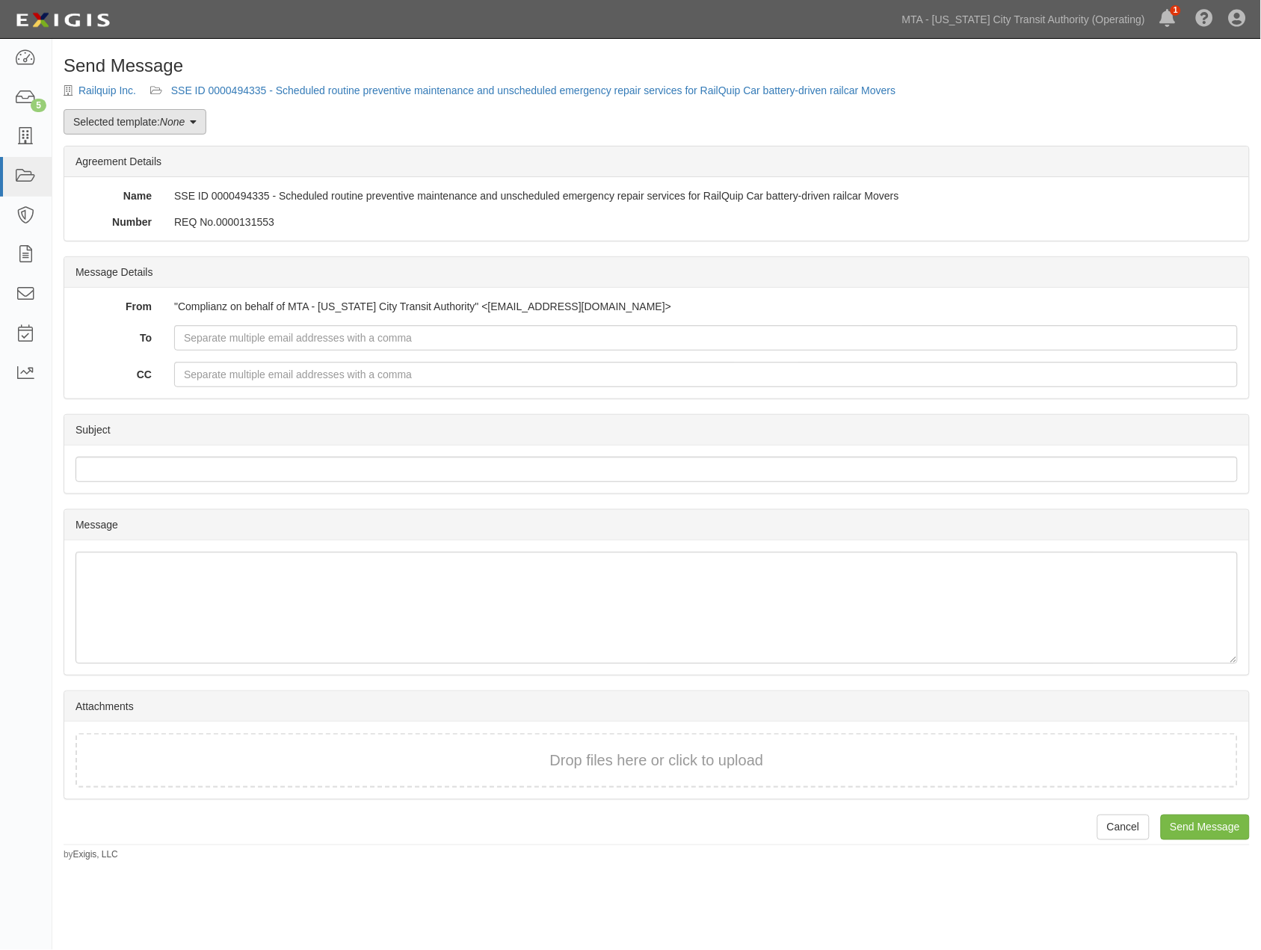
click at [147, 129] on link "Selected template: None" at bounding box center [135, 121] width 143 height 25
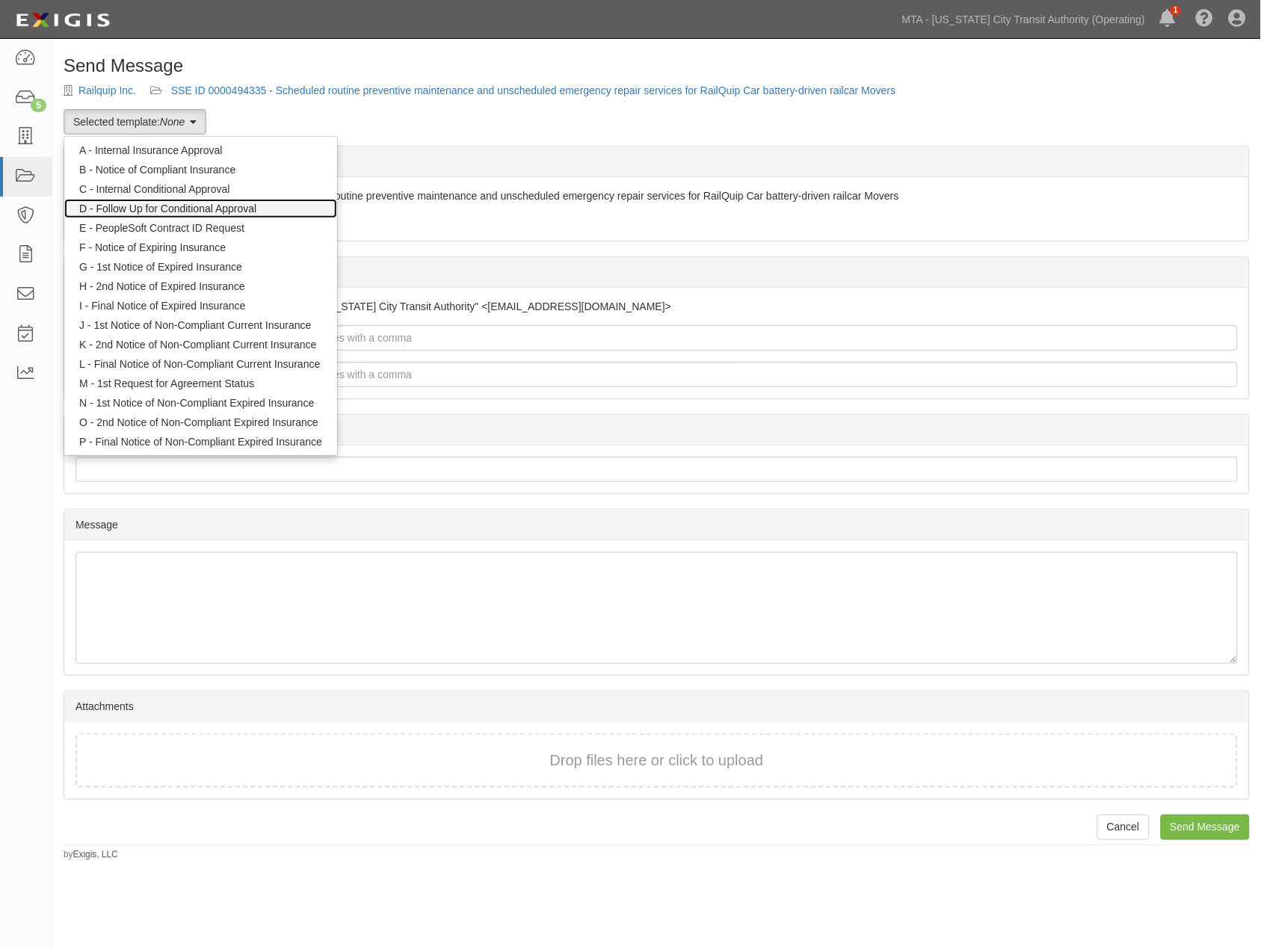
click at [124, 208] on link "D - Follow Up for Conditional Approval" at bounding box center [200, 208] width 273 height 19
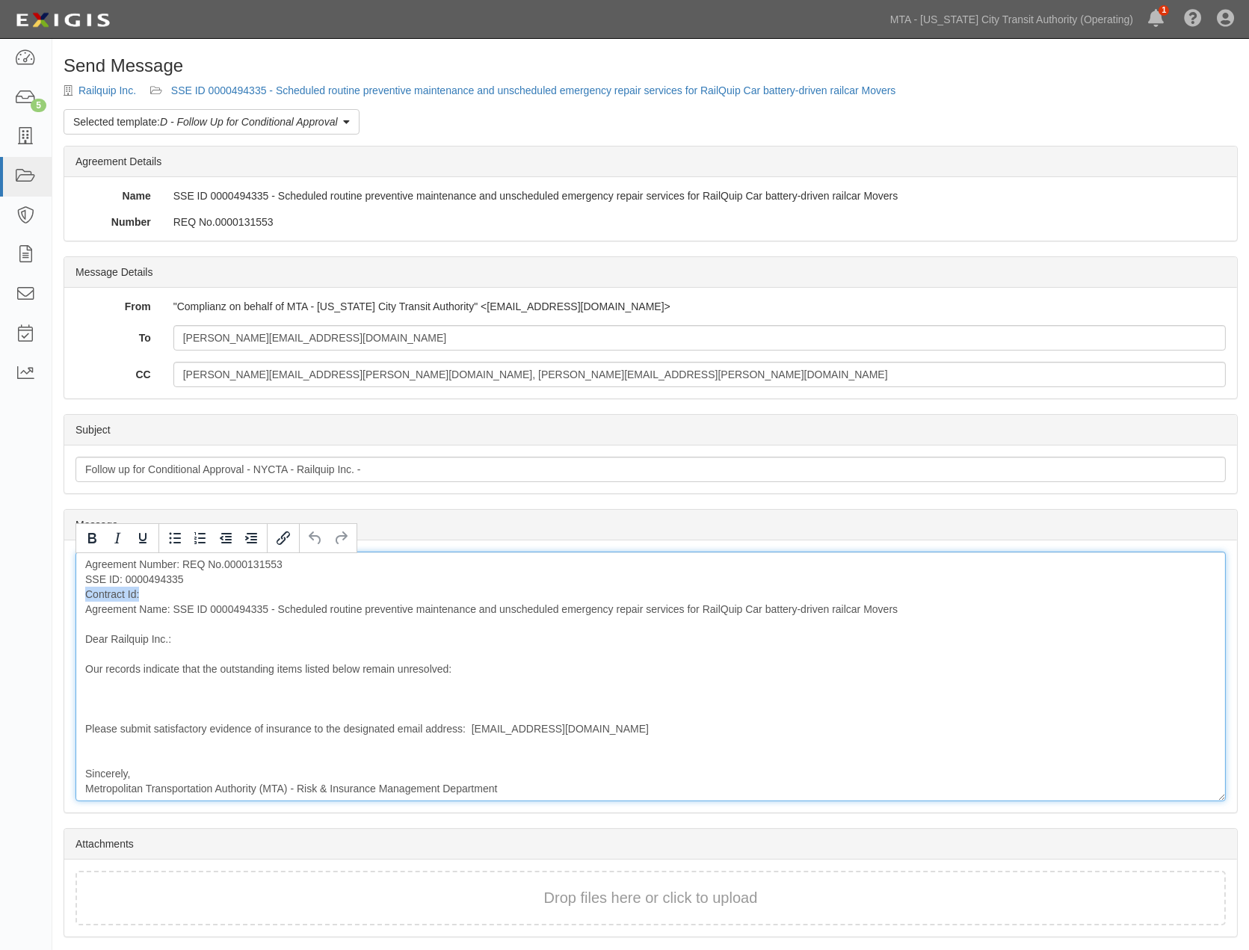
drag, startPoint x: 153, startPoint y: 595, endPoint x: 70, endPoint y: 593, distance: 83.0
click at [70, 593] on div "Message Agreement Number: REQ No.0000131553 SSE ID: 0000494335 Contract Id: Agr…" at bounding box center [650, 676] width 1173 height 272
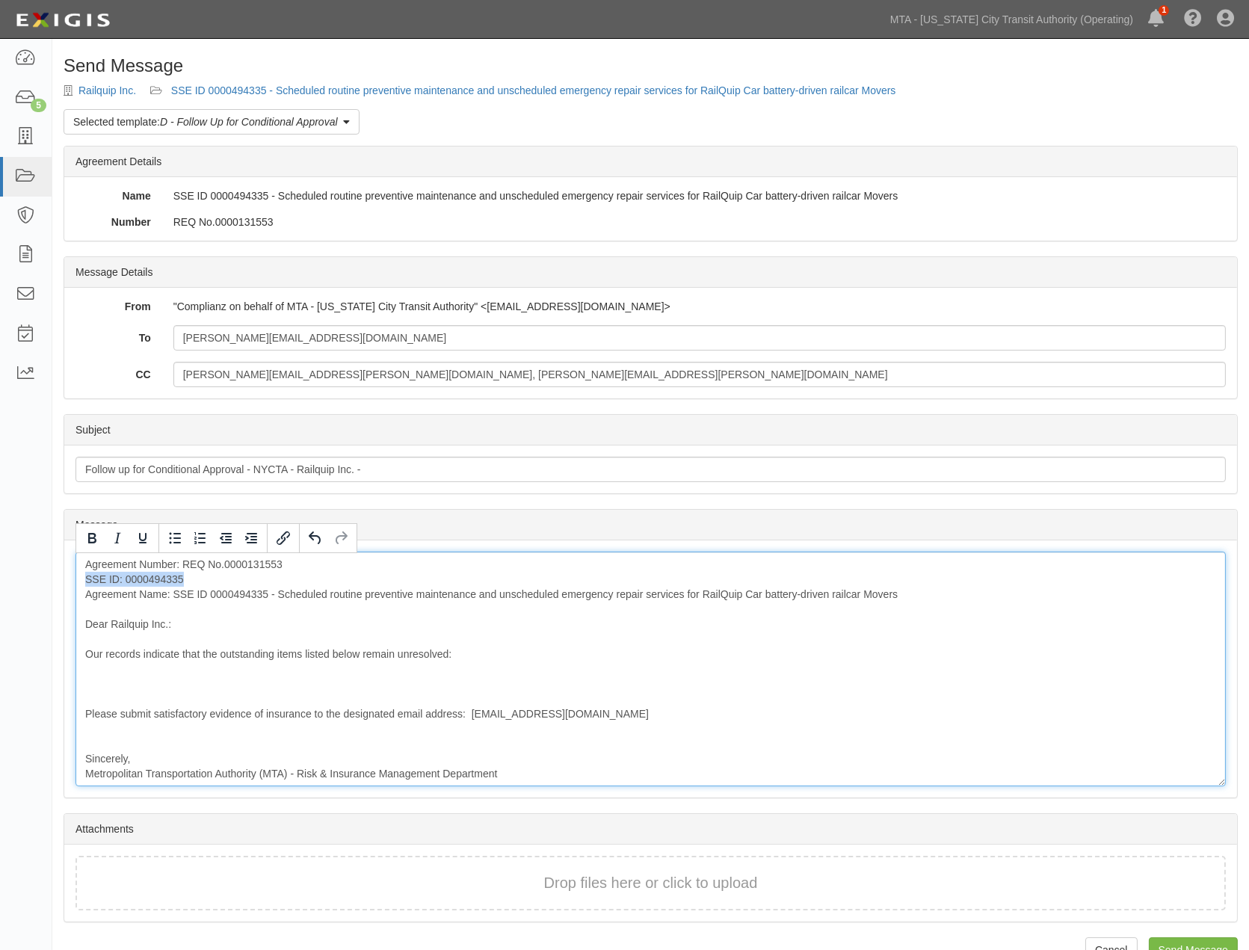
drag, startPoint x: 204, startPoint y: 579, endPoint x: 68, endPoint y: 579, distance: 136.1
click at [68, 579] on div "Message Agreement Number: REQ No.0000131553 SSE ID: 0000494335 Agreement Name: …" at bounding box center [650, 668] width 1173 height 257
copy div "SSE ID: 0000494335"
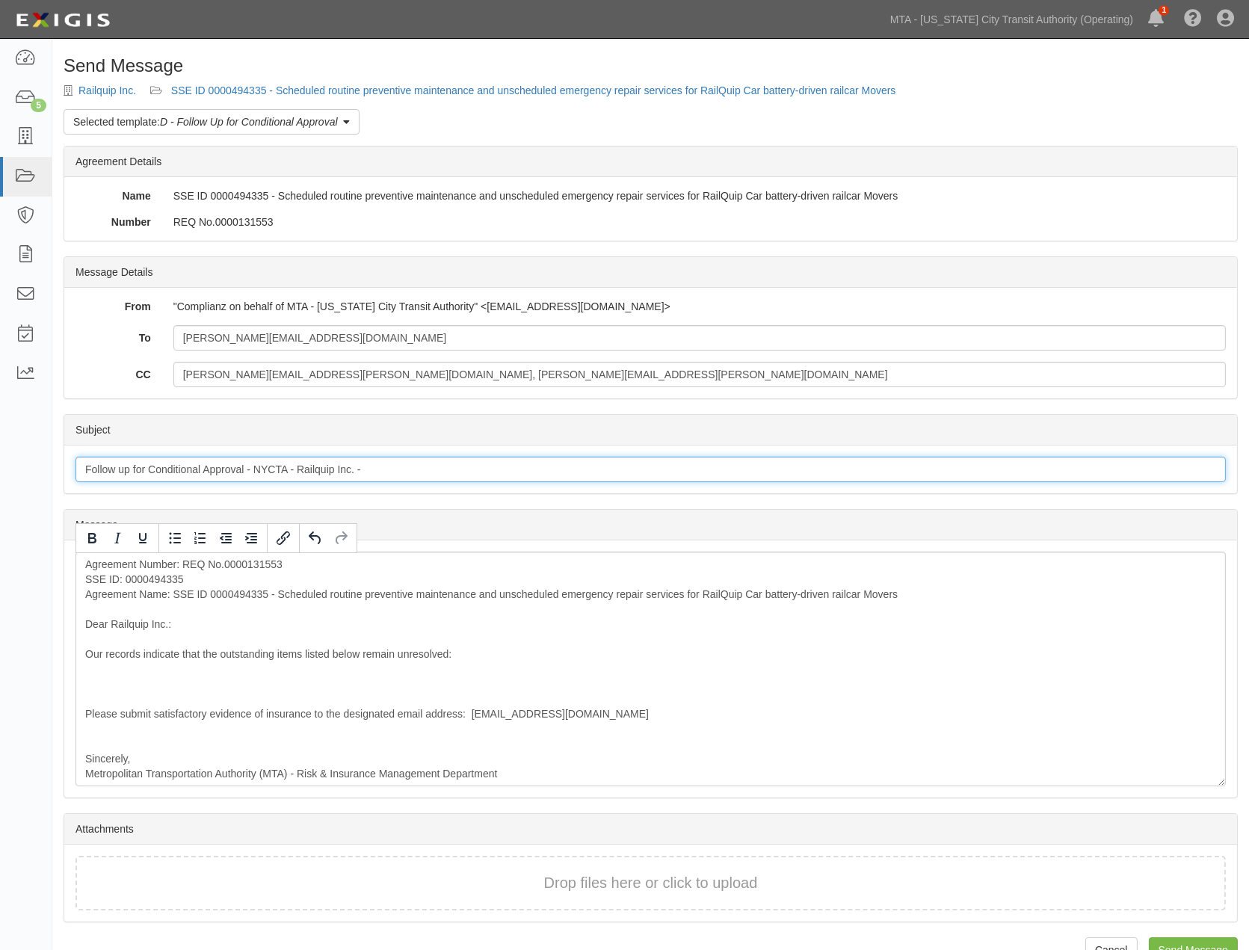
click at [401, 466] on input "Follow up for Conditional Approval - NYCTA - Railquip Inc. -" at bounding box center [651, 469] width 1150 height 25
paste input "SSE ID: 0000494335"
type input "Follow up for Conditional Approval - NYCTA - Railquip Inc. - SSE ID: 0000494335"
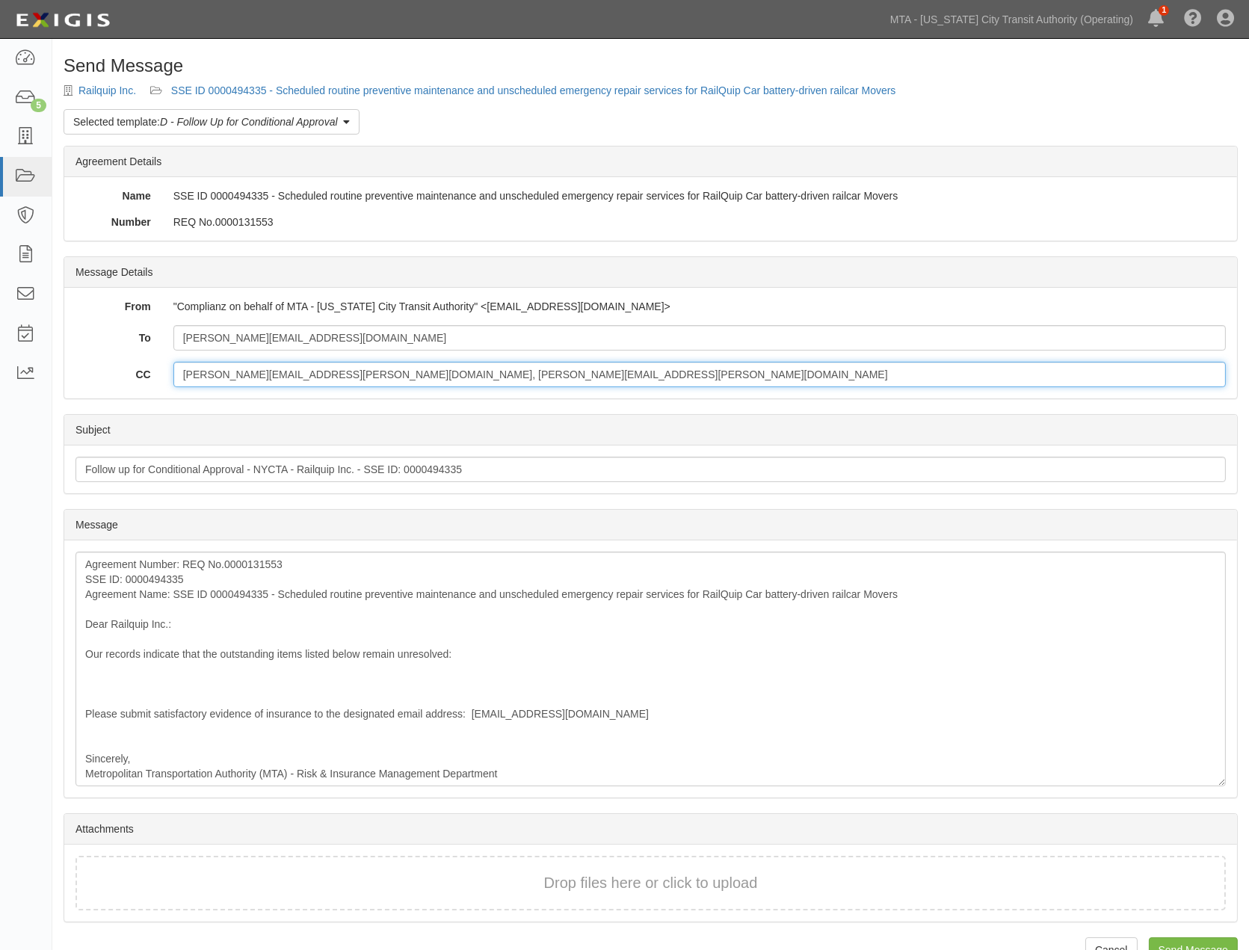
drag, startPoint x: 309, startPoint y: 374, endPoint x: 160, endPoint y: 386, distance: 149.2
click at [160, 386] on div "CC Patrick.DiMaria@nyct.com, Dane.Burkett@nyct.com" at bounding box center [650, 374] width 1173 height 25
paste input "SSE ID: 0000494335"
type input "SSE ID: 0000494335 Dane.Burkett@nyct.com"
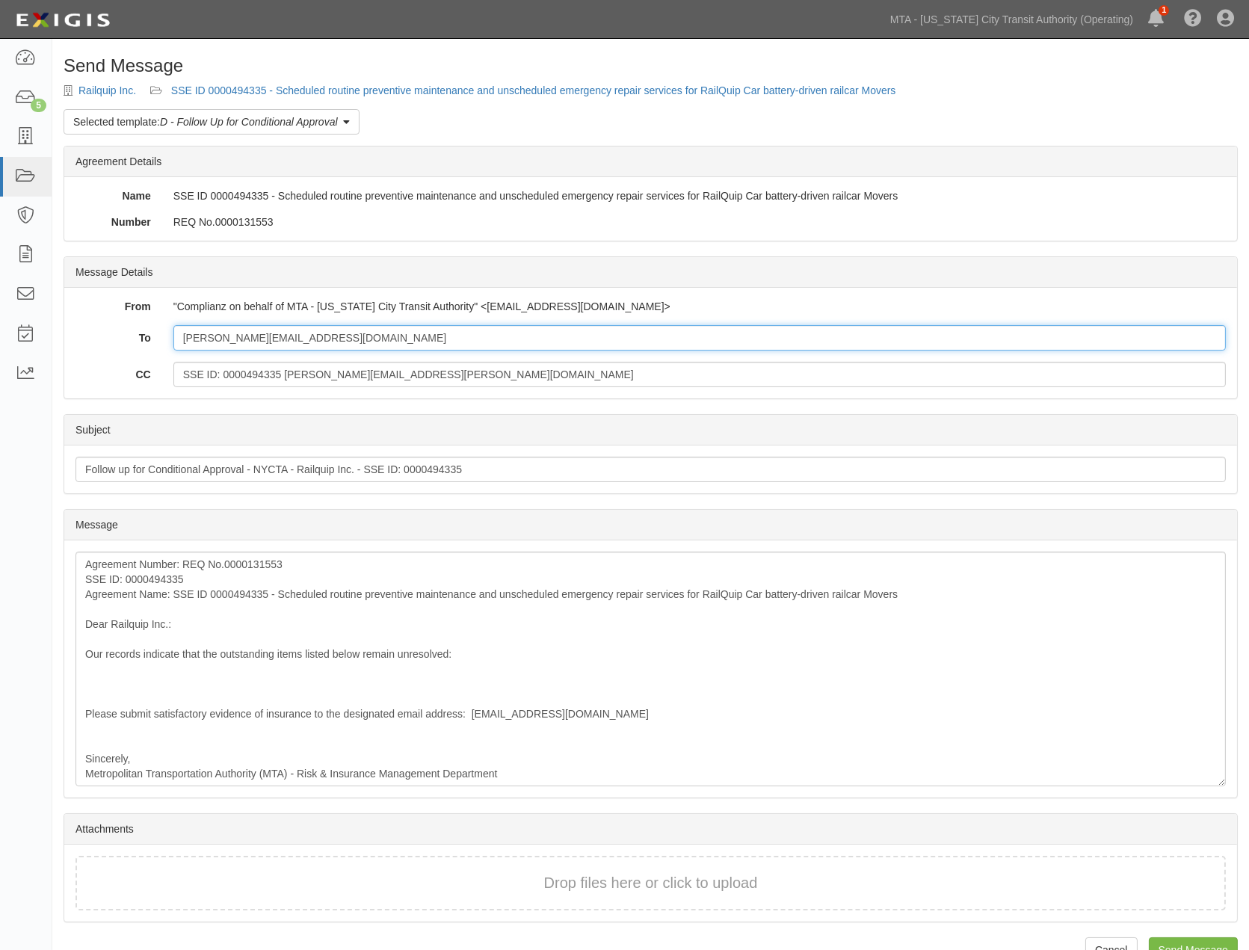
drag, startPoint x: 301, startPoint y: 340, endPoint x: 123, endPoint y: 341, distance: 177.9
click at [123, 341] on div "To dustin@railquip.com" at bounding box center [650, 337] width 1173 height 25
paste input "SSE ID: 0000494335"
type input "dustin@railquip.com"
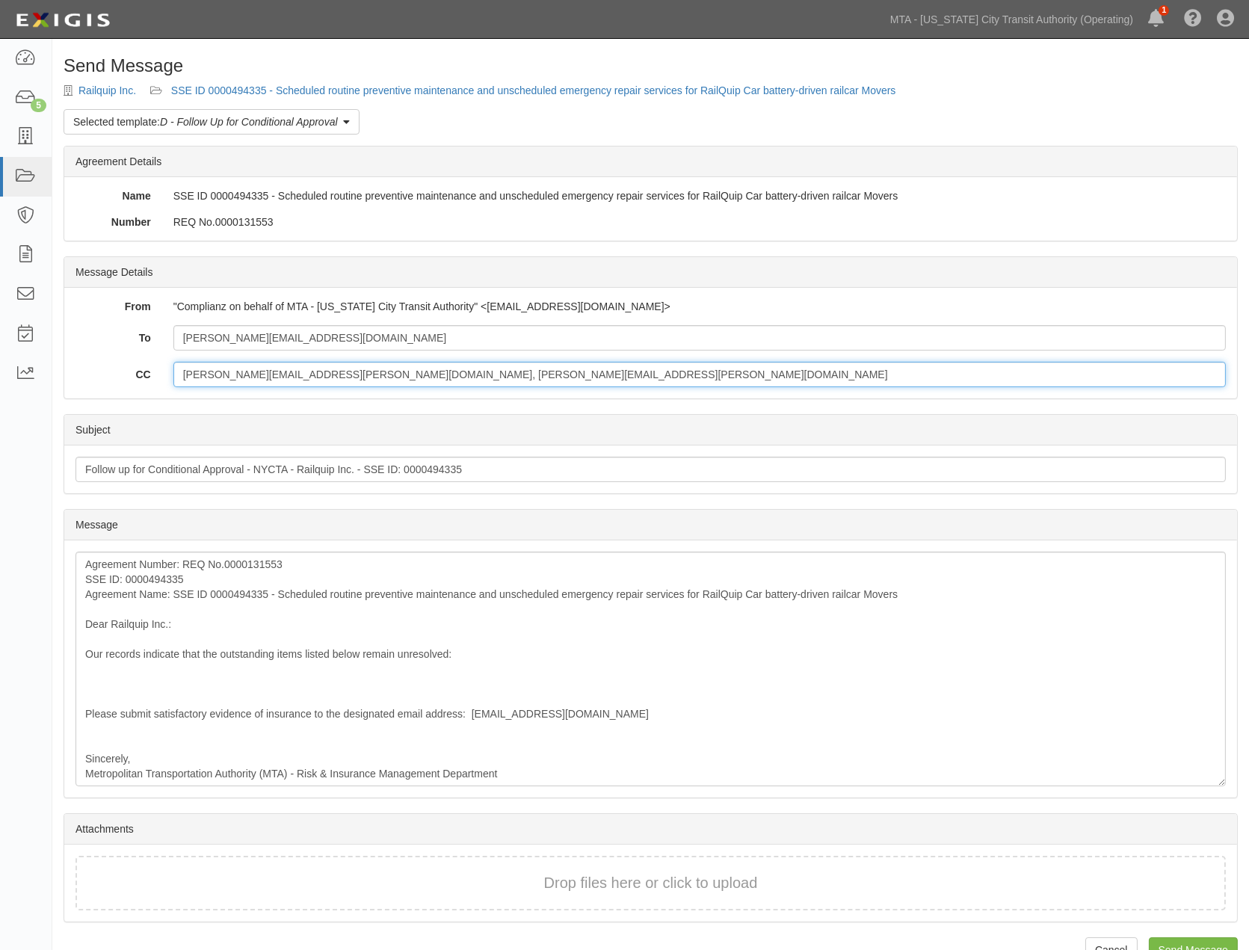
type input "Patrick.DiMaria@nyct.com, Dane.Burkett@nyct.com"
drag, startPoint x: 309, startPoint y: 339, endPoint x: 101, endPoint y: 350, distance: 208.9
click at [101, 350] on div "To dustin@railquip.com" at bounding box center [650, 337] width 1173 height 25
paste input "Patrick.DiMaria@nyct.com,"
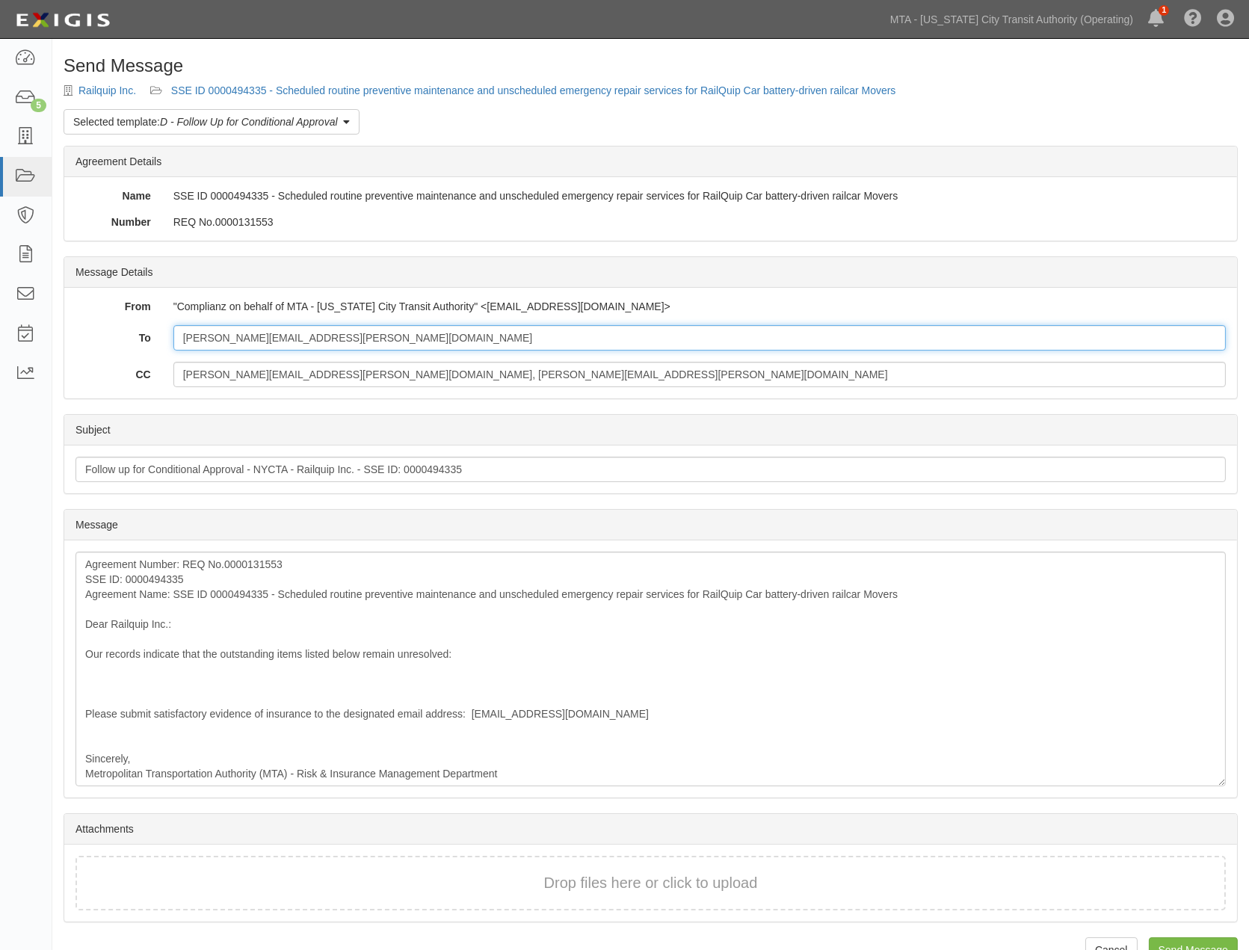
type input "Patrick.DiMaria@nyct.com"
drag, startPoint x: 314, startPoint y: 374, endPoint x: 140, endPoint y: 375, distance: 174.2
click at [140, 375] on div "CC Patrick.DiMaria@nyct.com, Dane.Burkett@nyct.com" at bounding box center [650, 374] width 1173 height 25
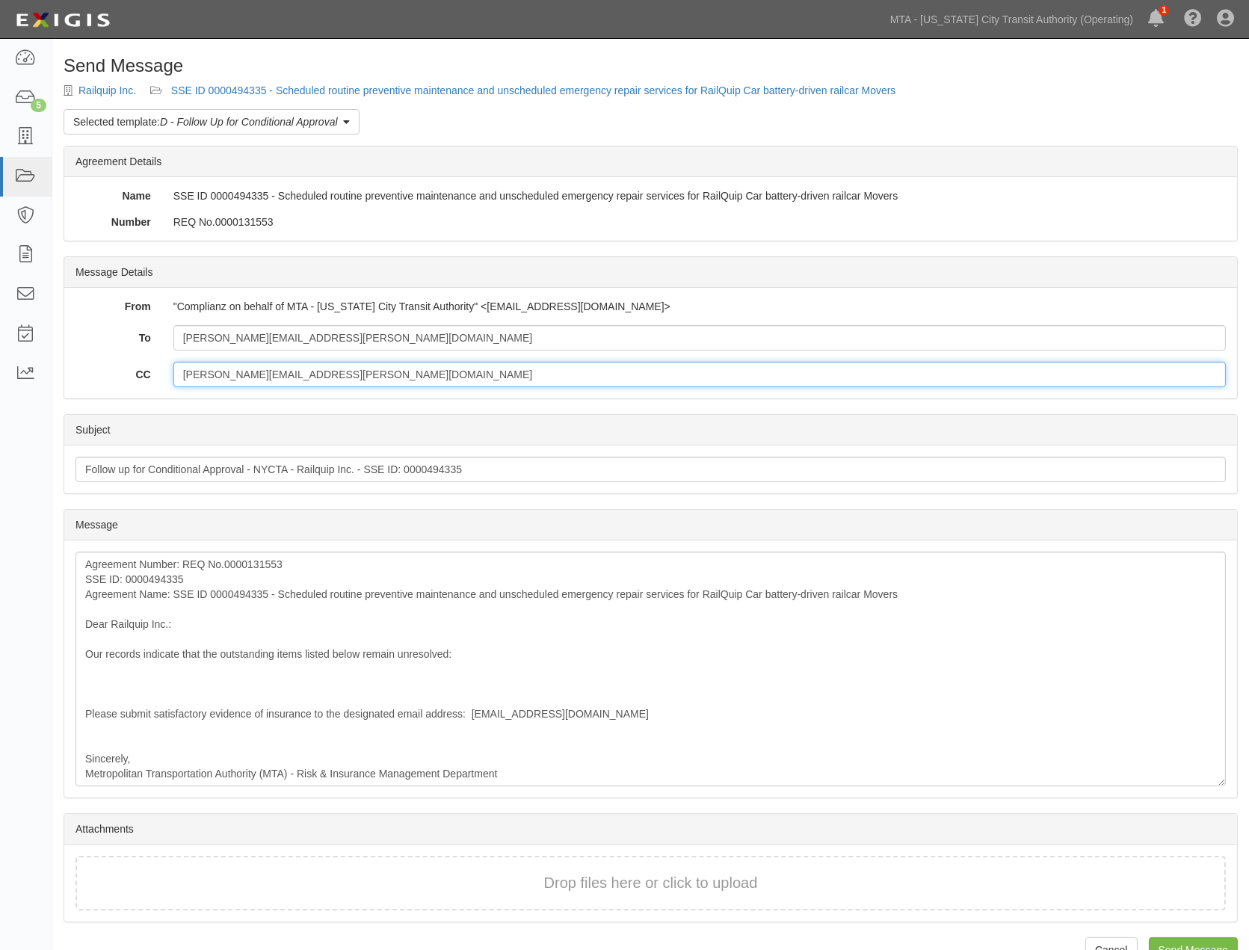
type input "Dane.Burkett@nyct.com"
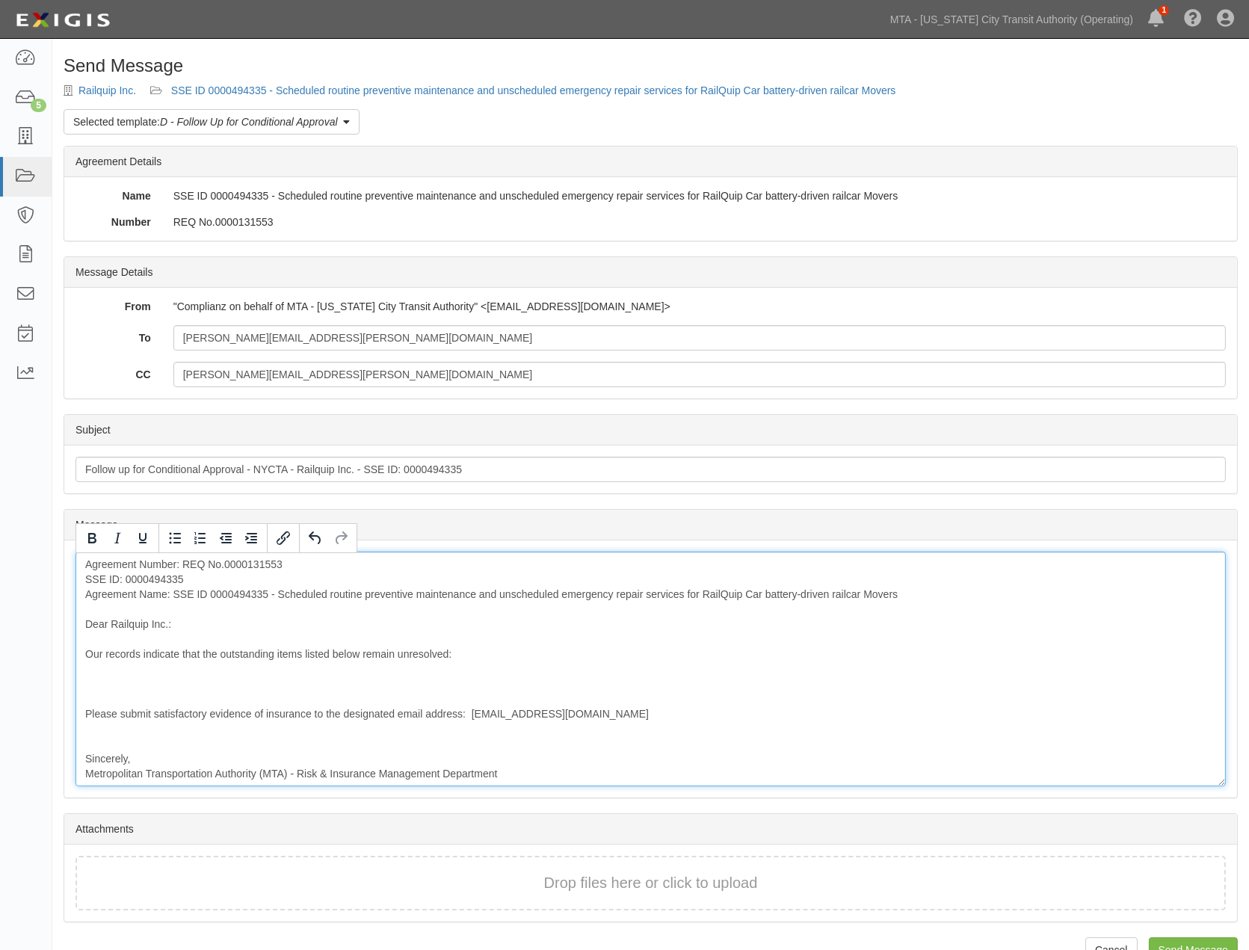
drag, startPoint x: 110, startPoint y: 623, endPoint x: 187, endPoint y: 617, distance: 77.2
click at [187, 617] on div "Agreement Number: REQ No.0000131553 SSE ID: 0000494335 Agreement Name: SSE ID 0…" at bounding box center [651, 669] width 1150 height 235
drag, startPoint x: 83, startPoint y: 661, endPoint x: 243, endPoint y: 663, distance: 160.0
click at [243, 663] on div "Agreement Number: REQ No.0000131553 SSE ID: 0000494335 Agreement Name: SSE ID 0…" at bounding box center [651, 669] width 1150 height 235
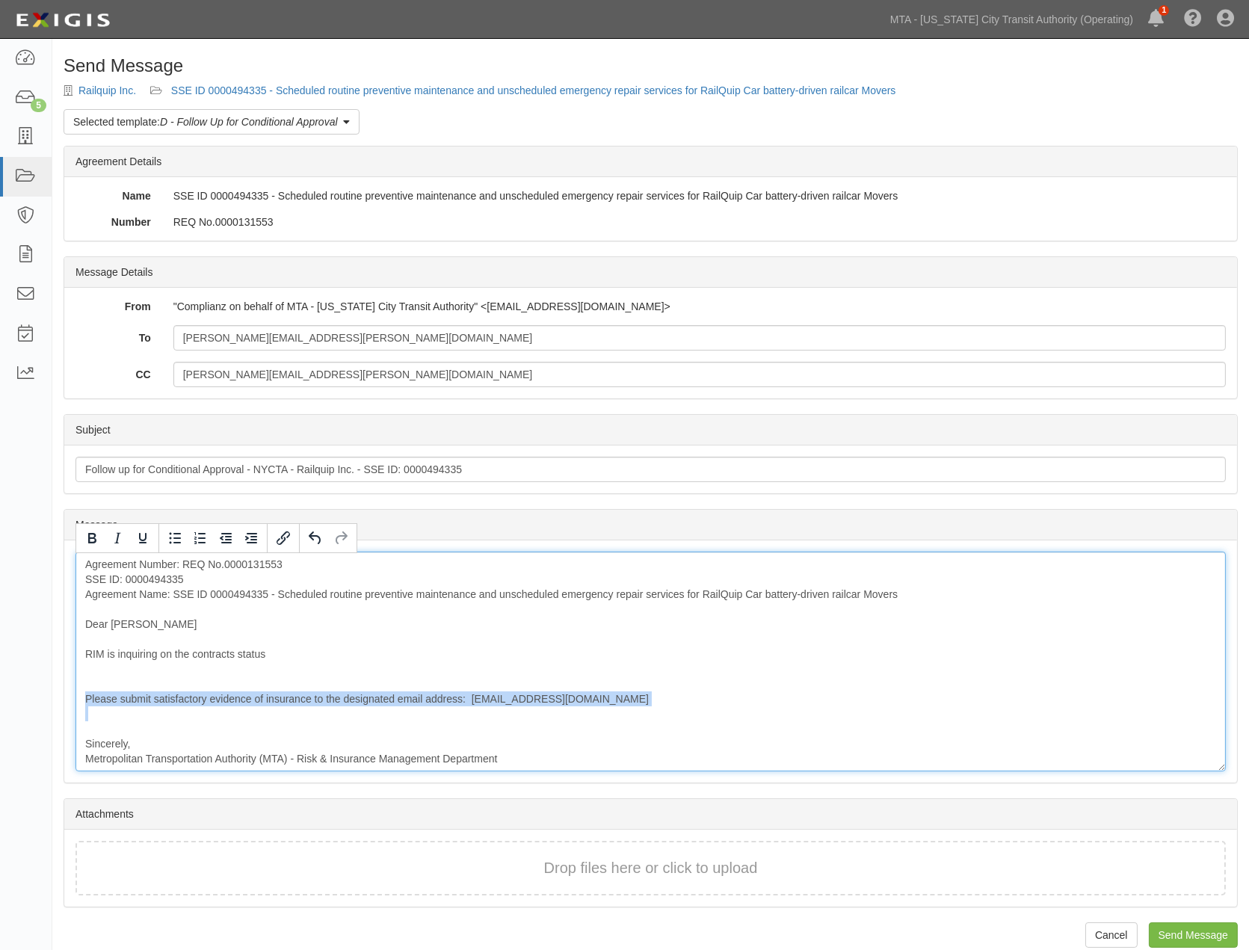
drag, startPoint x: 215, startPoint y: 726, endPoint x: 68, endPoint y: 697, distance: 149.4
click at [68, 697] on div "Message Agreement Number: REQ No.0000131553 SSE ID: 0000494335 Agreement Name: …" at bounding box center [650, 661] width 1173 height 242
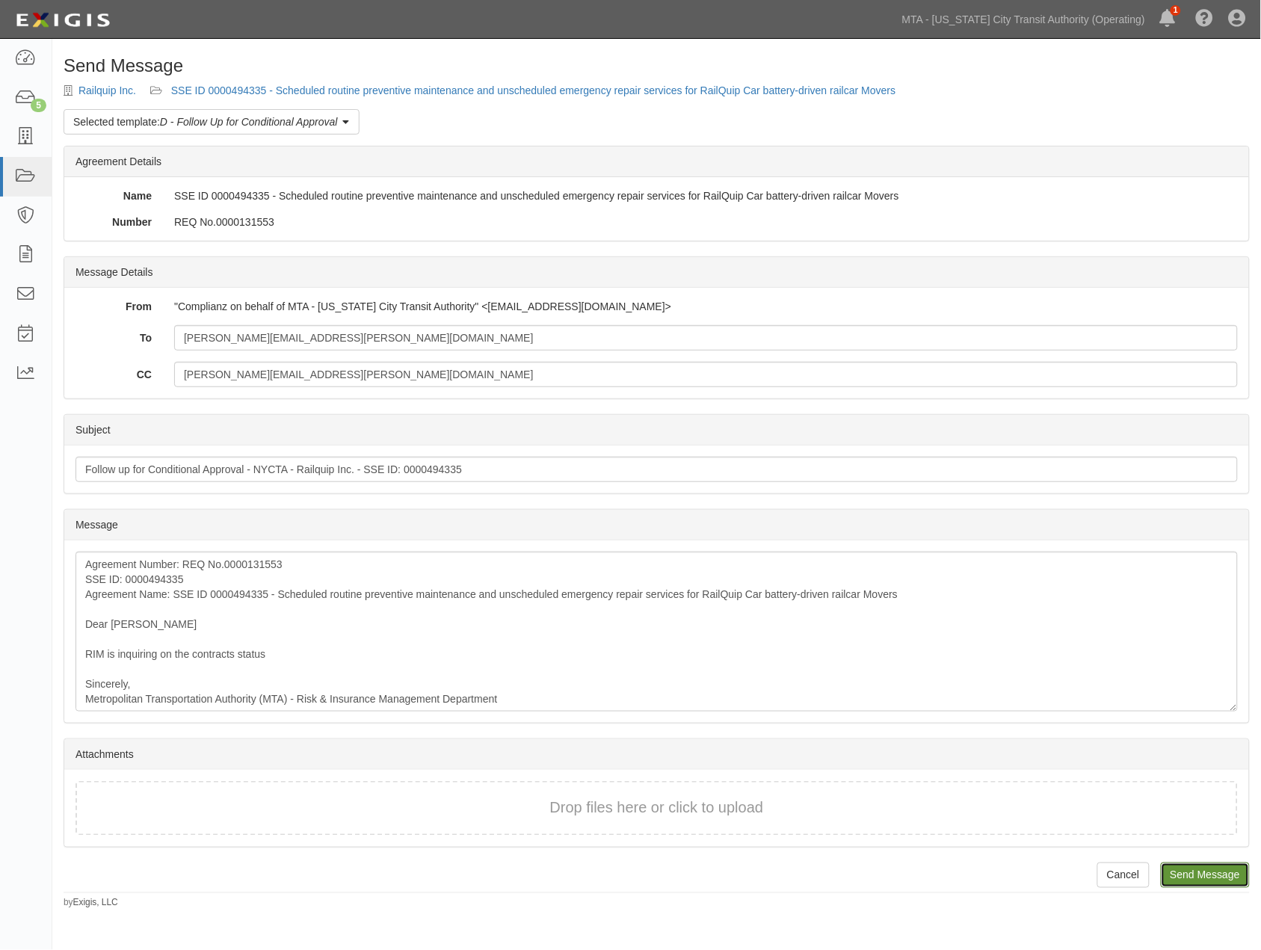
click at [1226, 873] on input "Send Message" at bounding box center [1205, 875] width 89 height 25
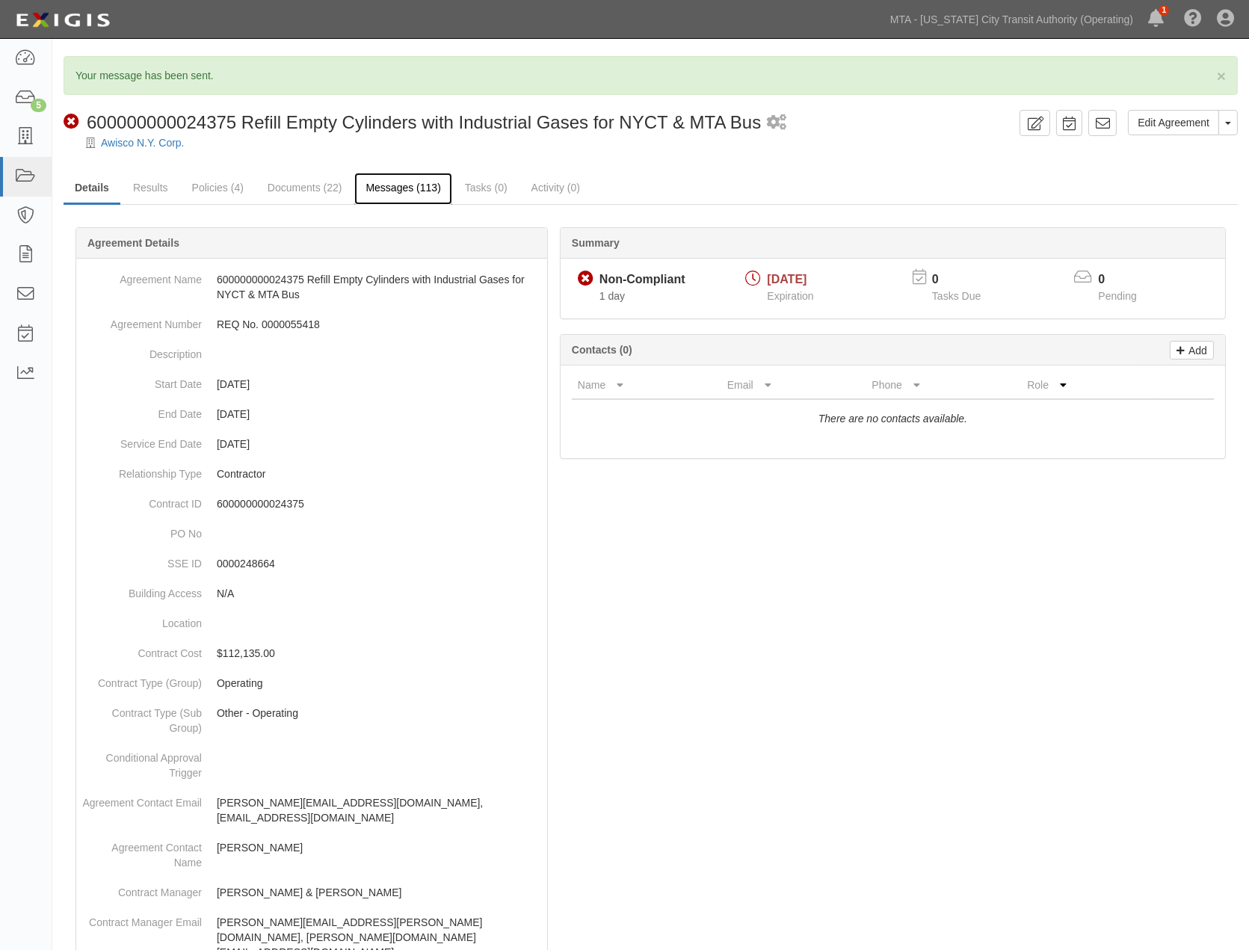
click at [383, 179] on link "Messages (113)" at bounding box center [402, 189] width 97 height 32
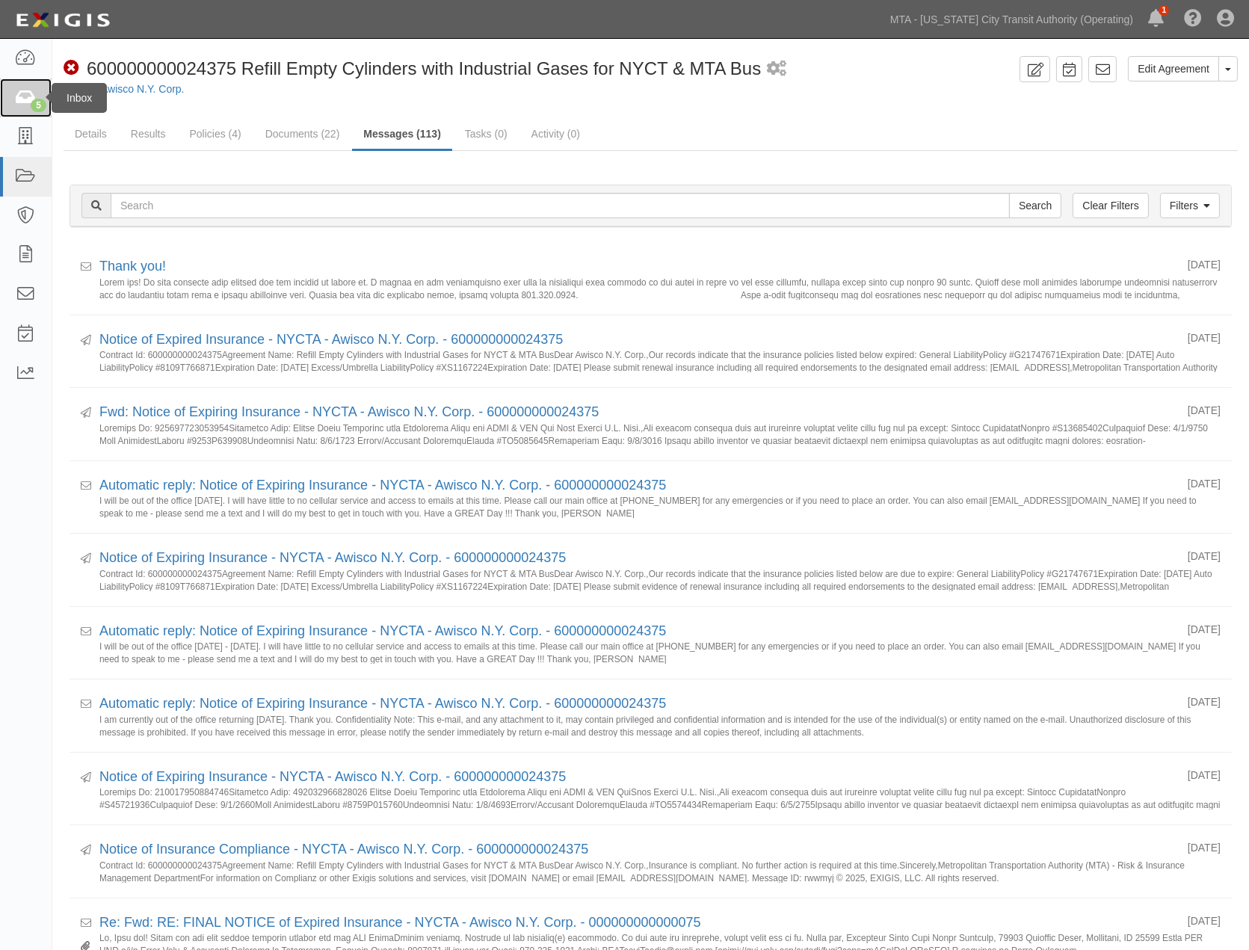
click at [19, 96] on icon at bounding box center [25, 98] width 21 height 17
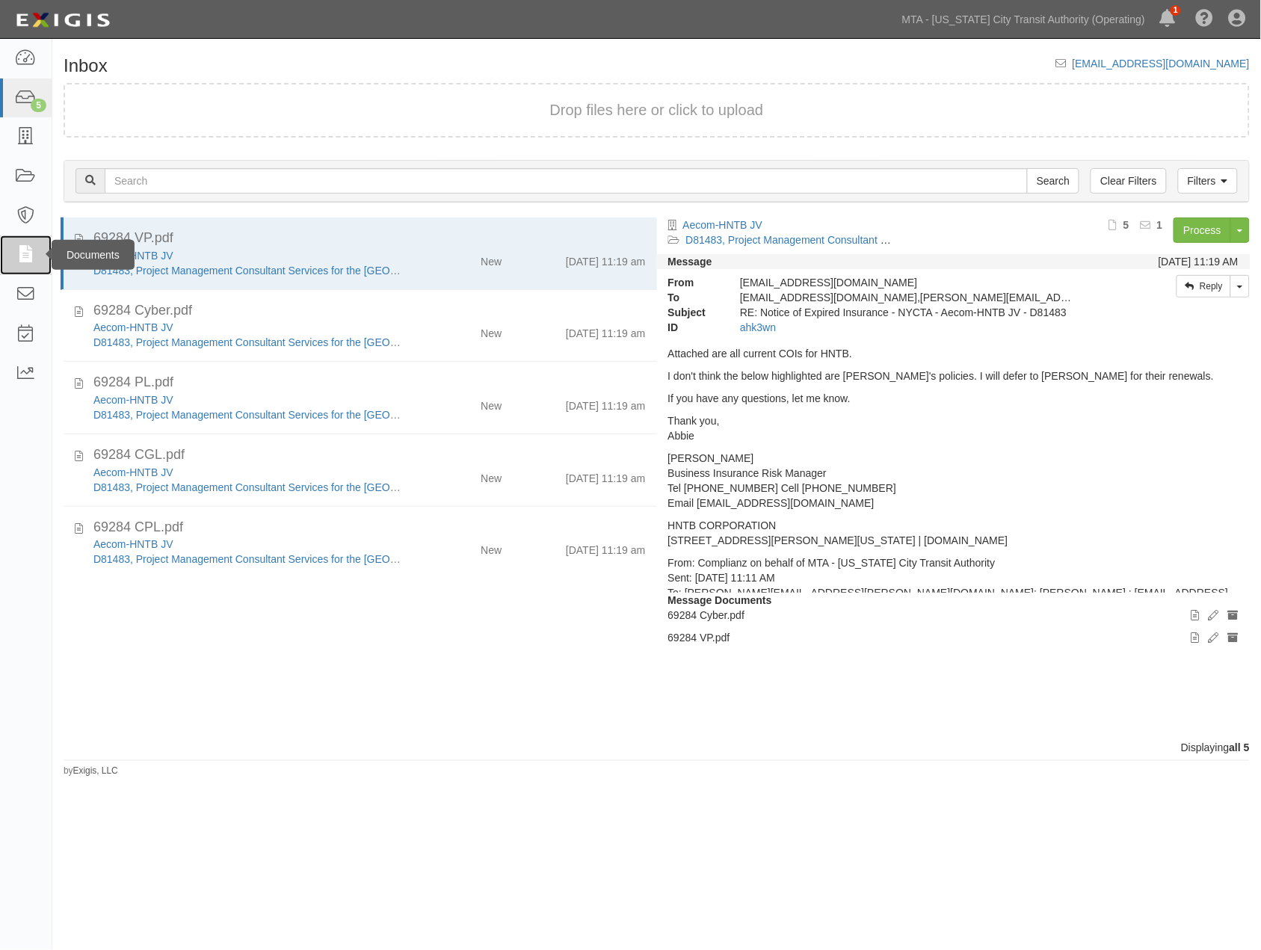
click at [25, 250] on icon at bounding box center [25, 255] width 21 height 17
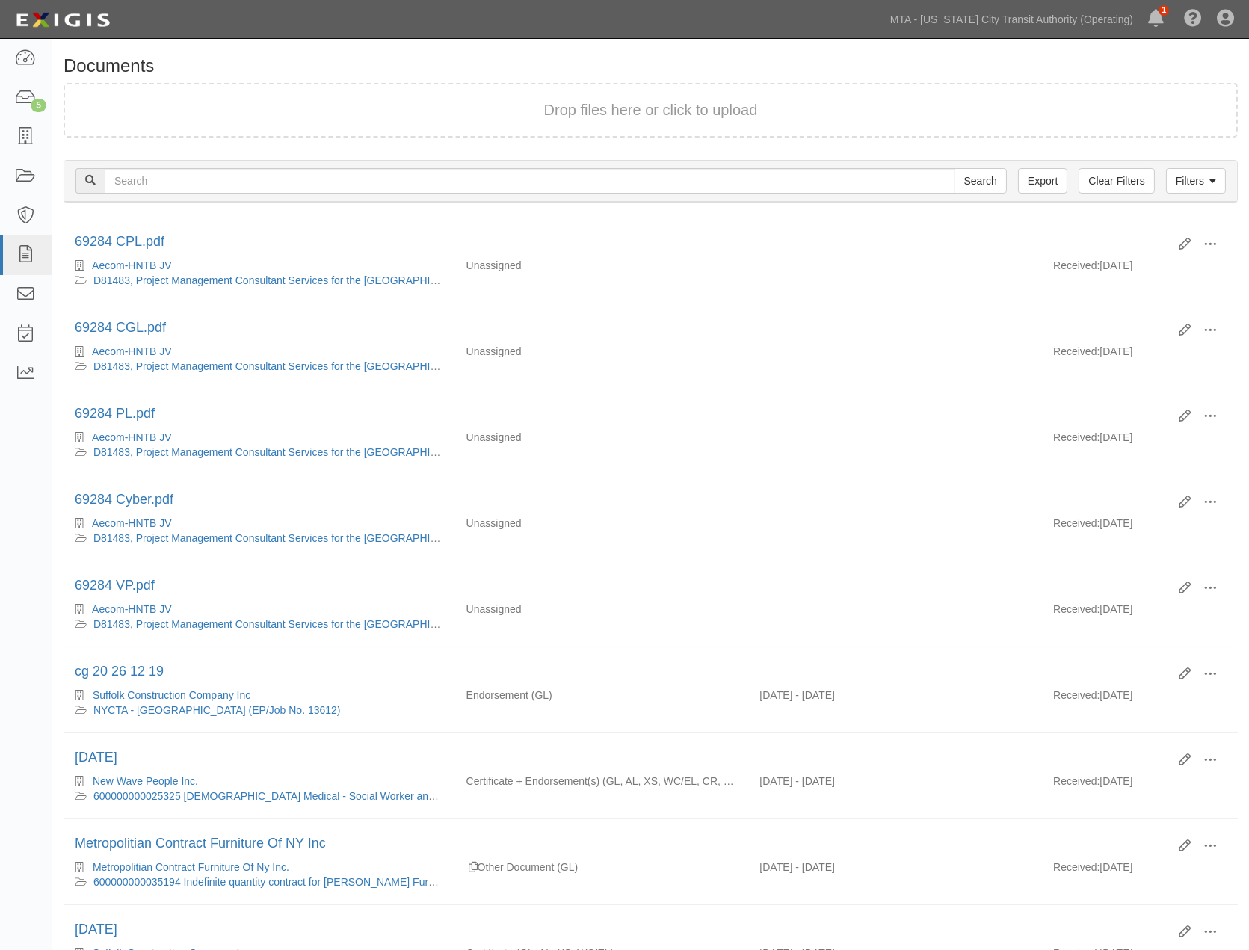
click at [741, 64] on h1 "Documents" at bounding box center [651, 65] width 1174 height 19
click at [24, 173] on icon at bounding box center [25, 176] width 21 height 17
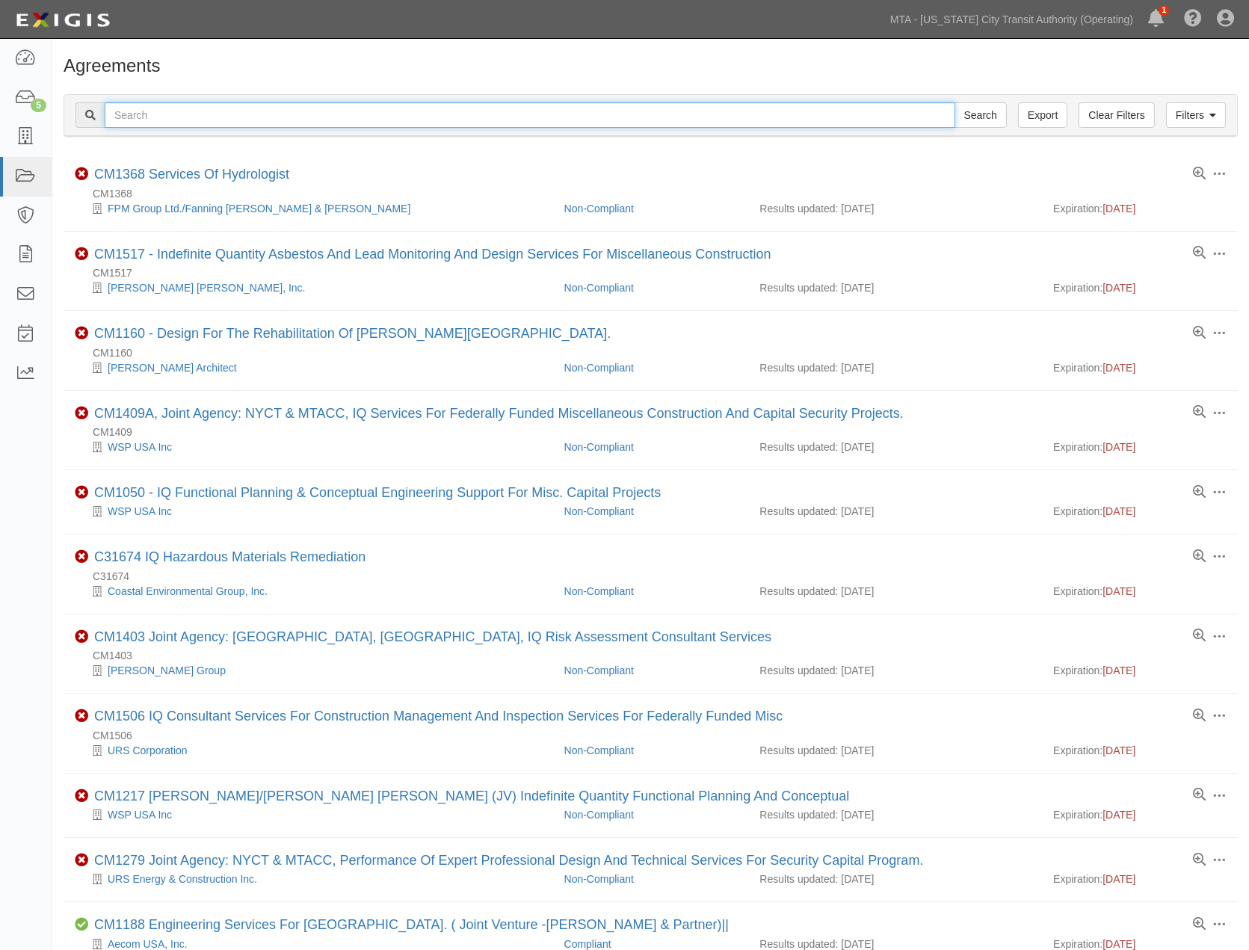
click at [263, 114] on input "text" at bounding box center [530, 114] width 851 height 25
type input "advance"
click at [955, 102] on input "Search" at bounding box center [981, 114] width 52 height 25
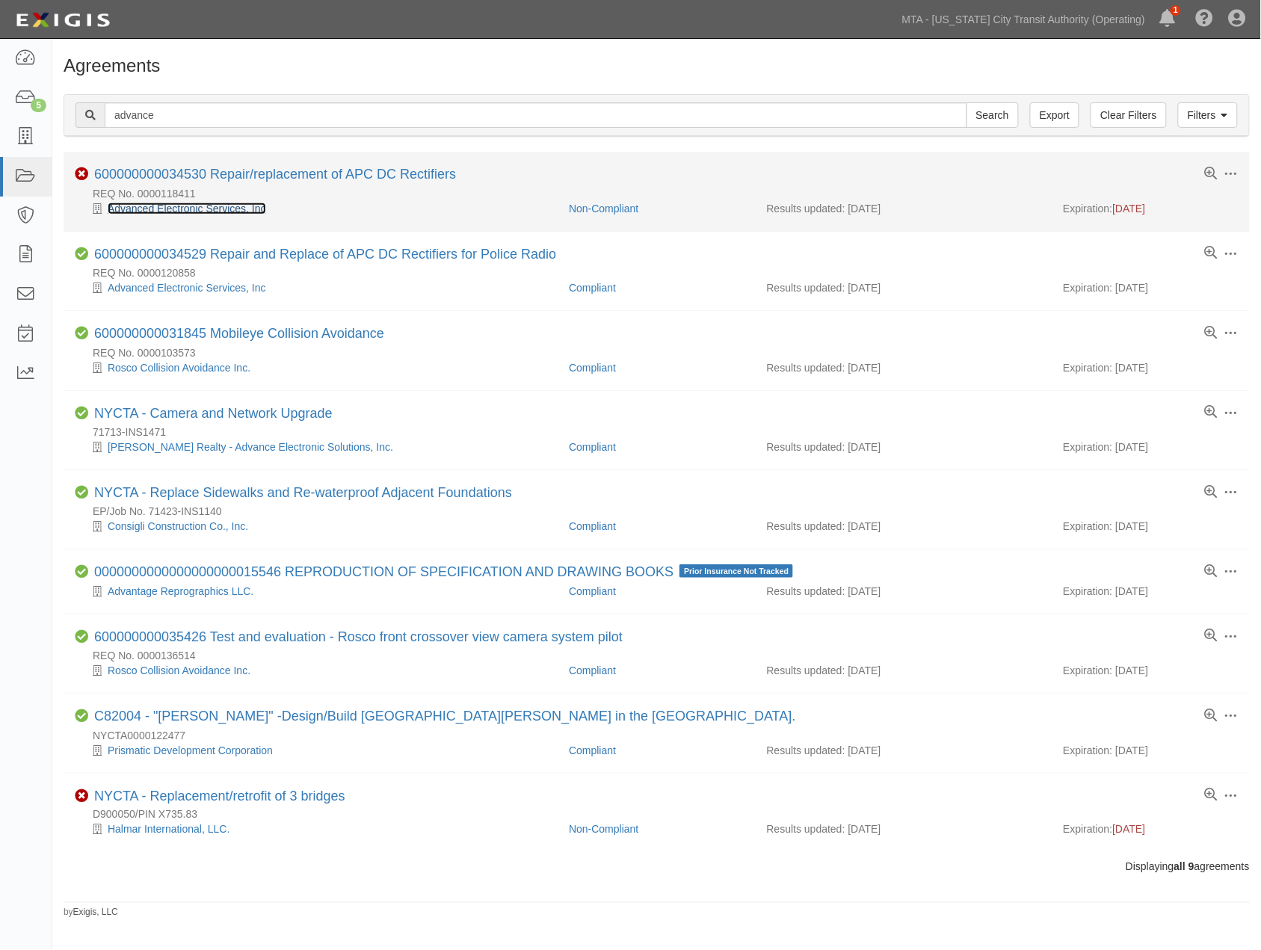
click at [239, 212] on link "Advanced Electronic Services, Inc" at bounding box center [187, 209] width 158 height 12
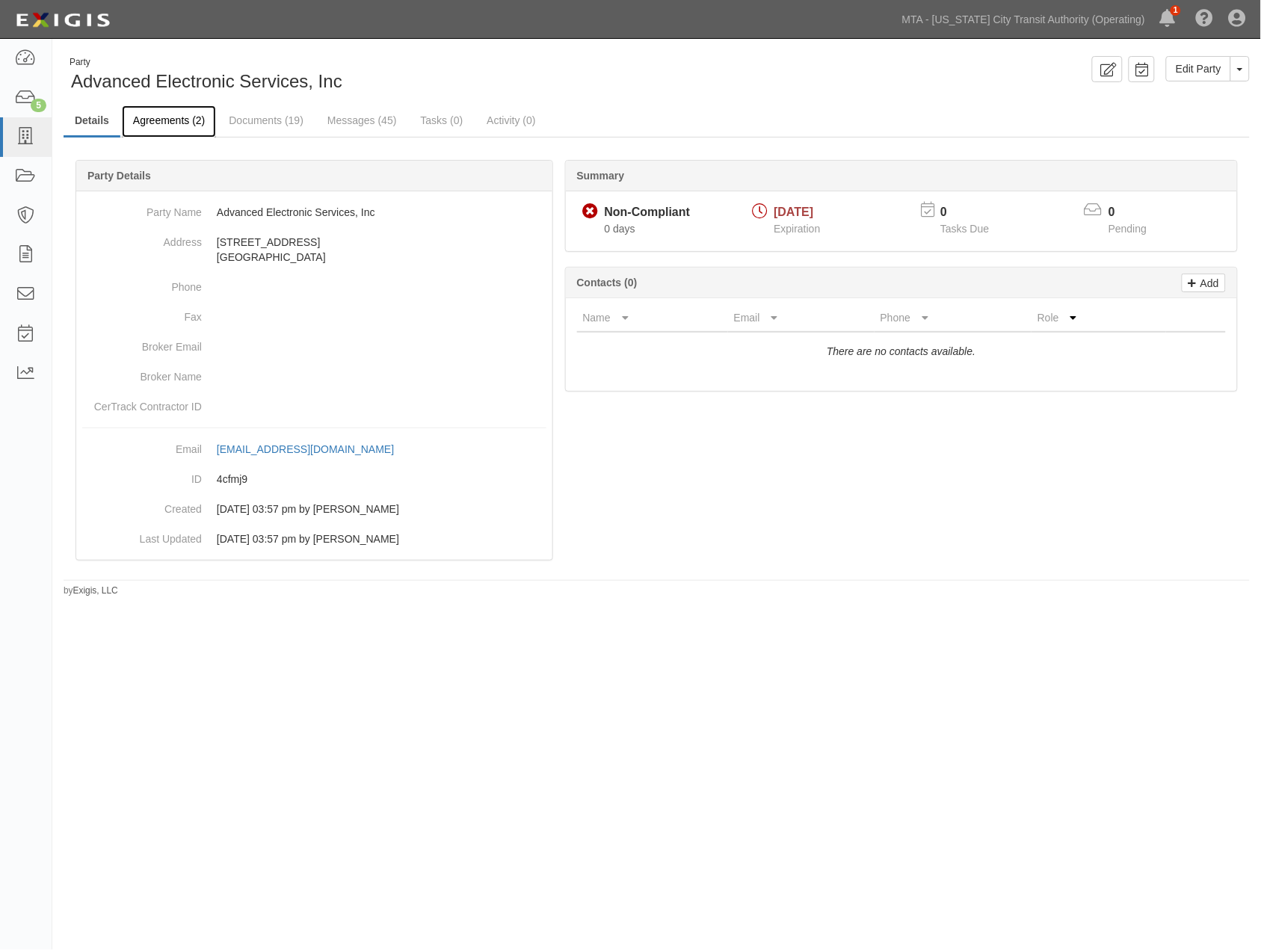
click at [176, 117] on link "Agreements (2)" at bounding box center [169, 121] width 94 height 32
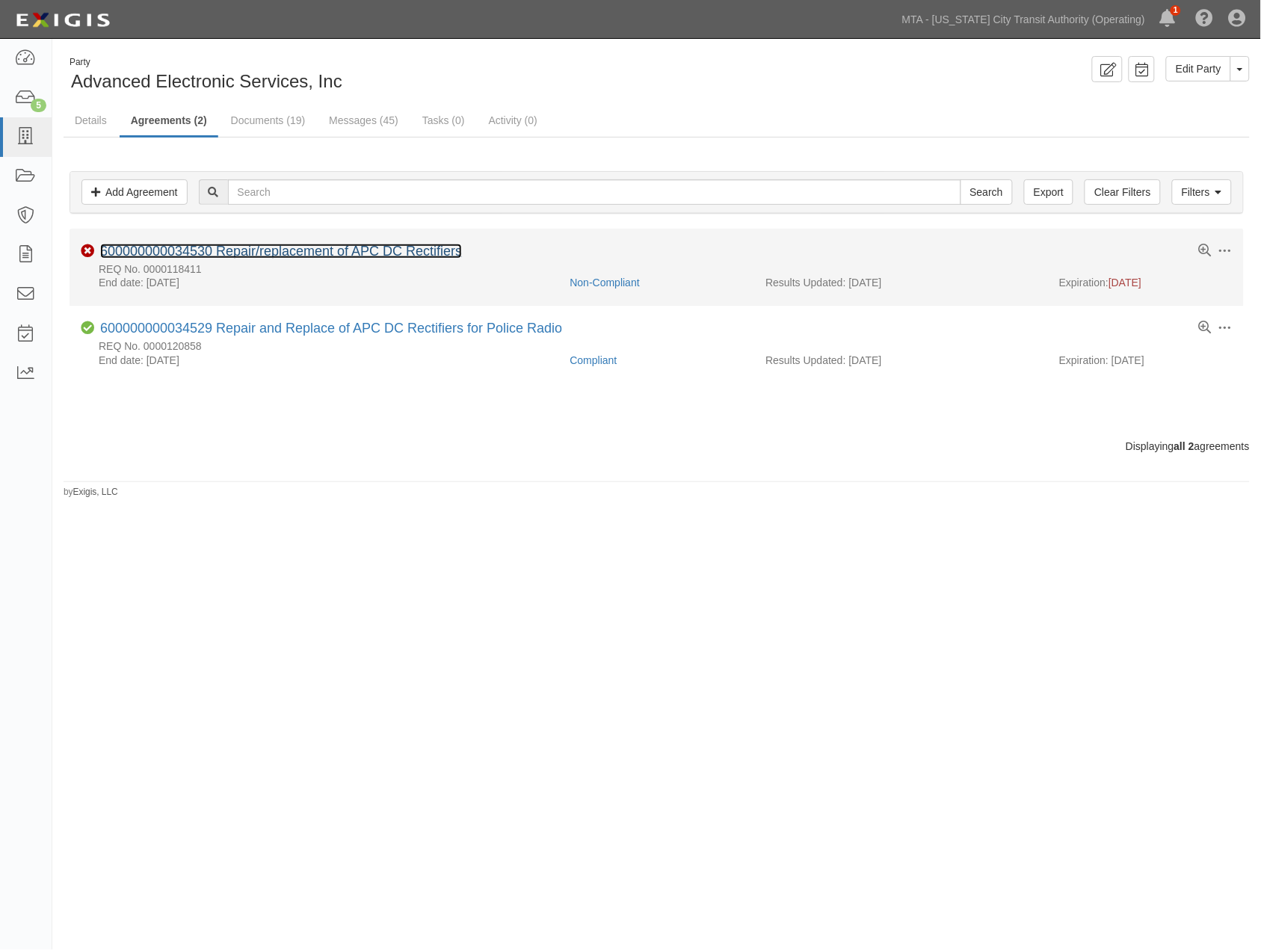
click at [283, 253] on link "600000000034530 Repair/replacement of APC DC Rectifiers" at bounding box center [281, 251] width 362 height 15
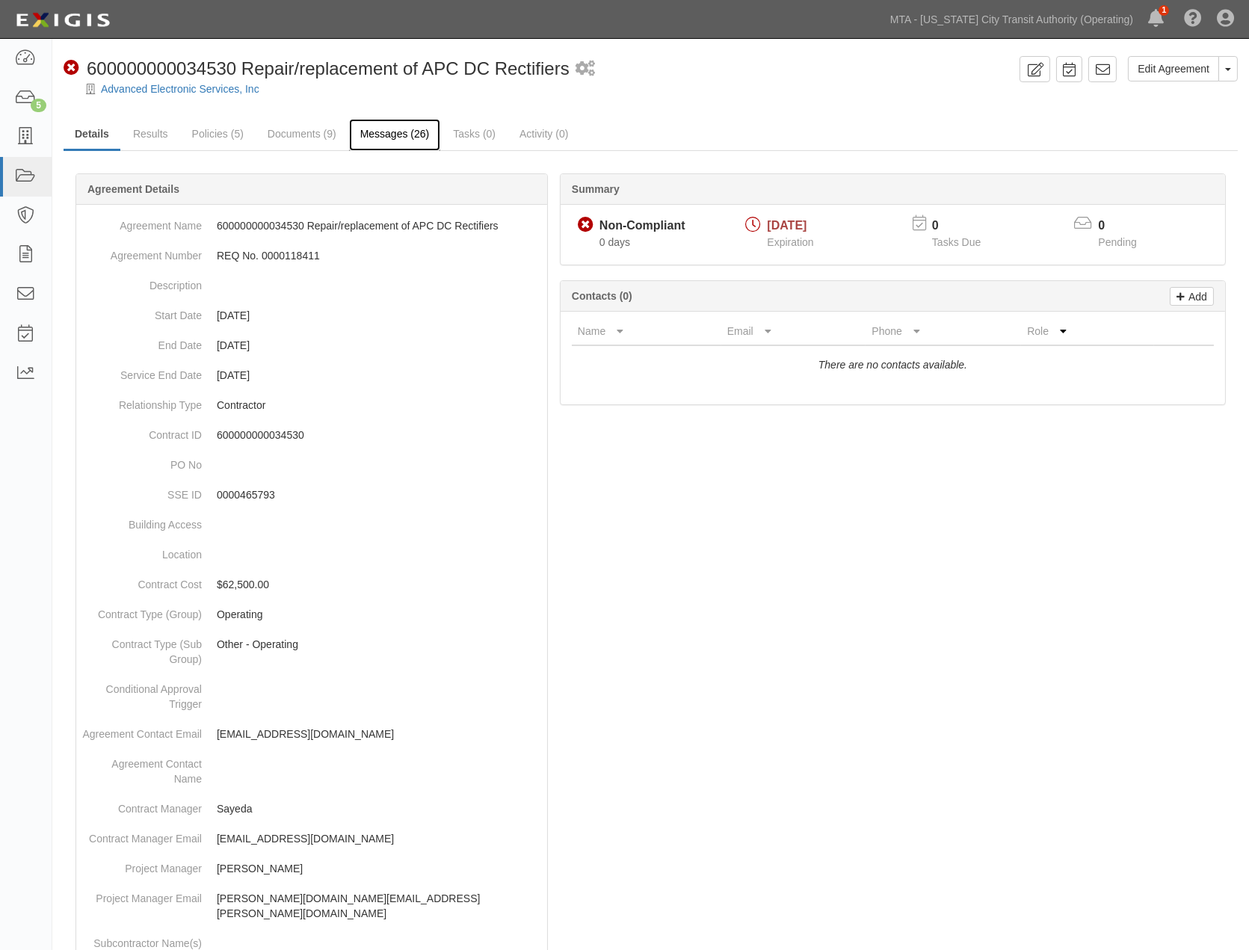
click at [395, 123] on link "Messages (26)" at bounding box center [395, 135] width 92 height 32
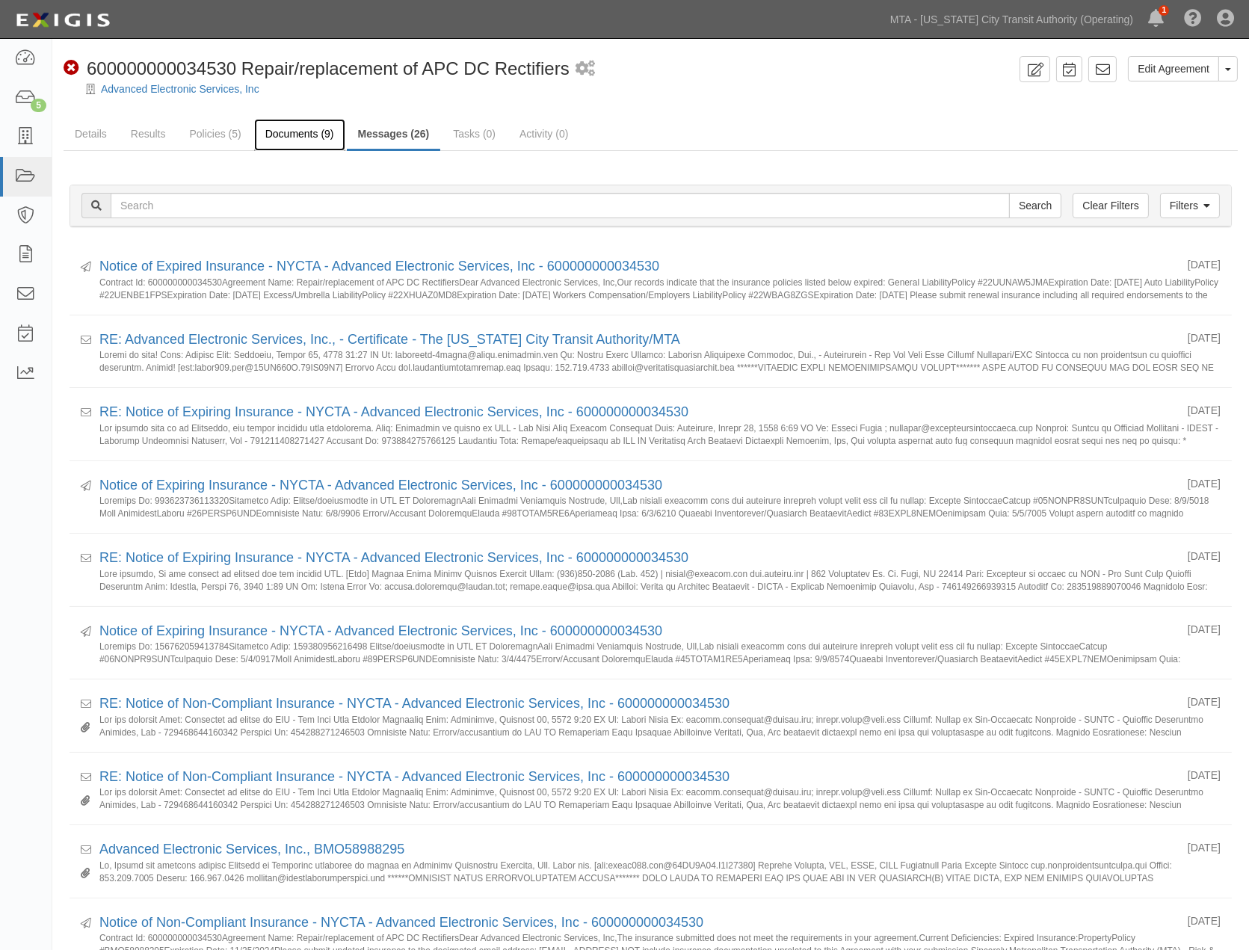
click at [297, 132] on link "Documents (9)" at bounding box center [299, 135] width 91 height 32
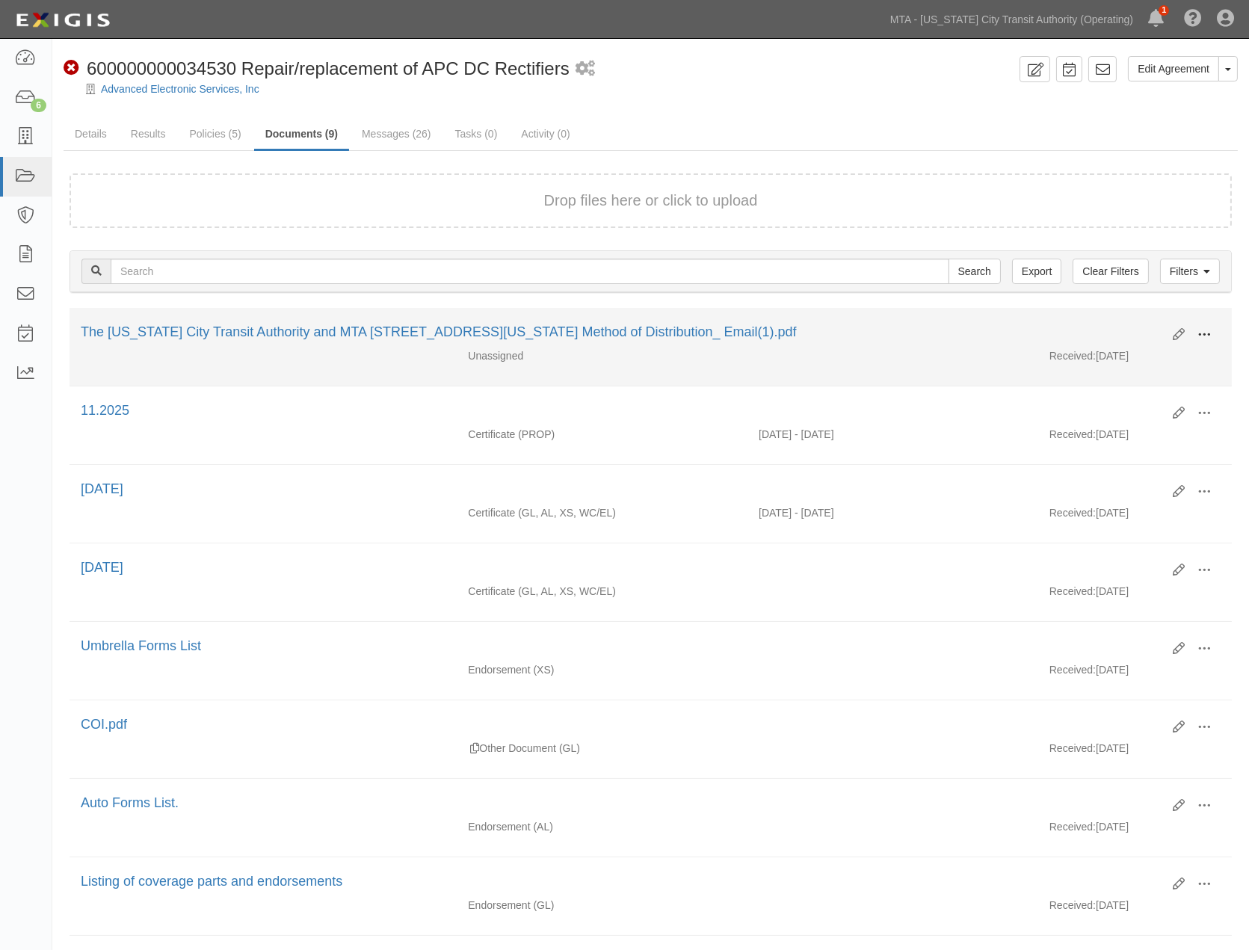
click at [1205, 337] on span at bounding box center [1204, 334] width 13 height 13
click at [1099, 323] on link "Edit" at bounding box center [1132, 328] width 118 height 27
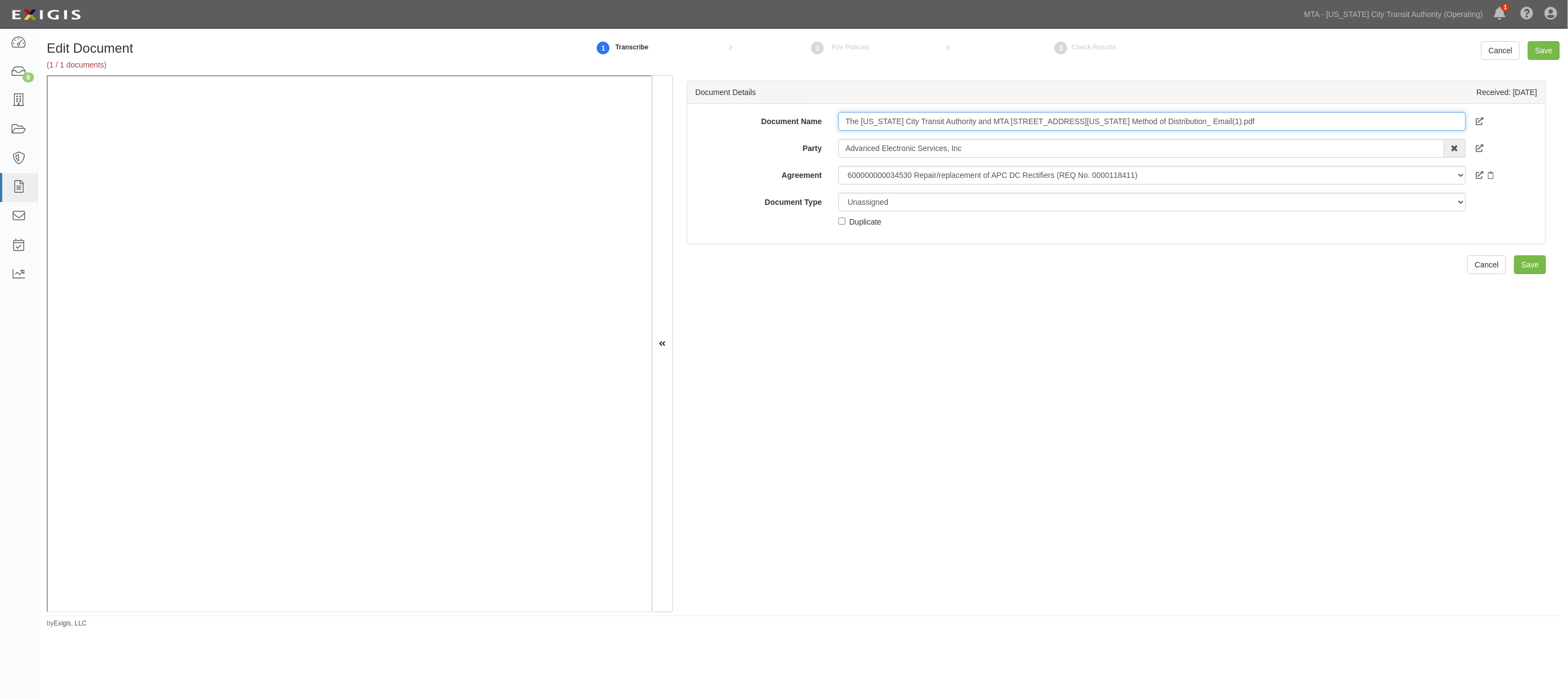
drag, startPoint x: 1266, startPoint y: 118, endPoint x: 720, endPoint y: 134, distance: 546.2
click at [720, 134] on div "Document Name The New York City Transit Authority and MTA 2 Broadway New York N…" at bounding box center [1116, 169] width 842 height 115
type input "2026"
click at [898, 199] on select "Unassigned Binder Cancellation Notice Certificate Contract Endorsement Insuranc…" at bounding box center [1153, 201] width 628 height 18
click at [839, 193] on select "Unassigned Binder Cancellation Notice Certificate Contract Endorsement Insuranc…" at bounding box center [1153, 201] width 628 height 18
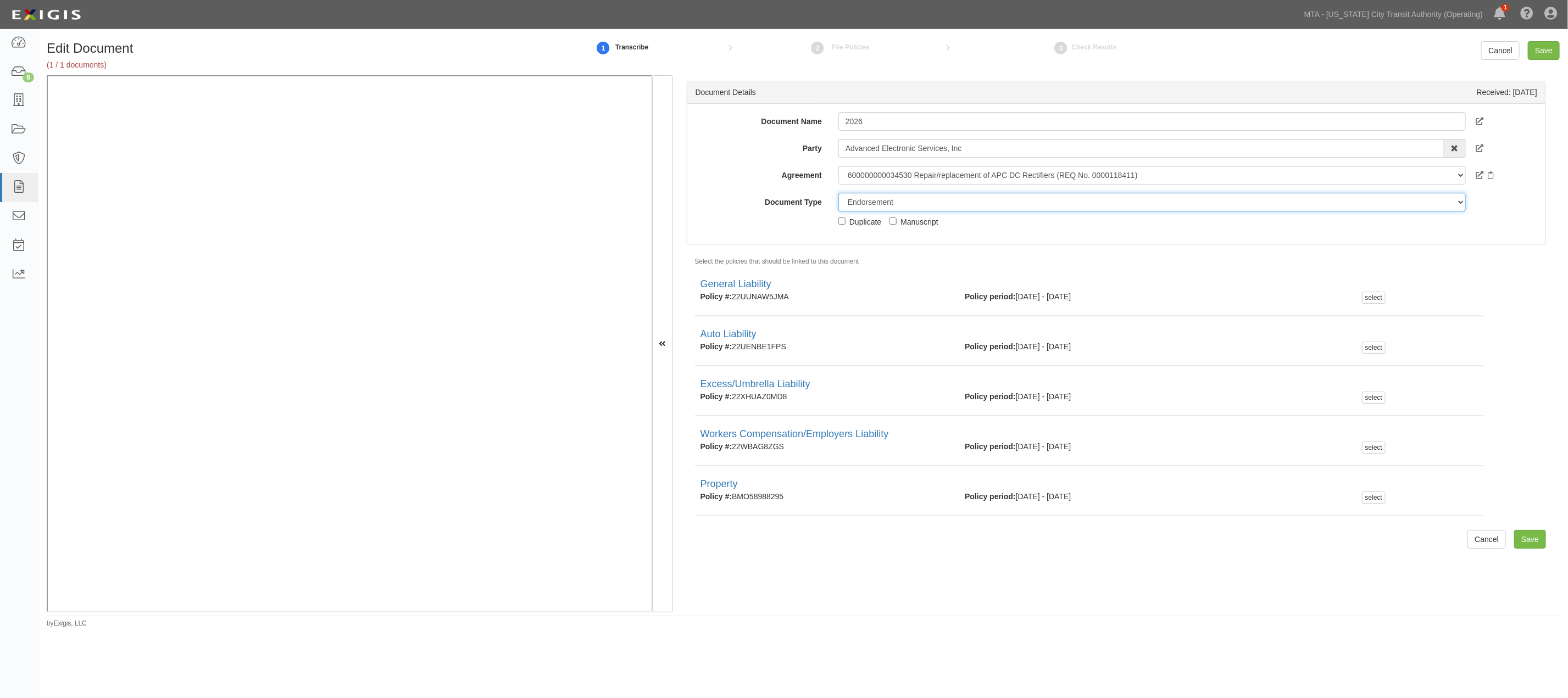
click at [876, 204] on select "Unassigned Binder Cancellation Notice Certificate Contract Endorsement Insuranc…" at bounding box center [1153, 201] width 628 height 18
select select "CertificateDetail"
click at [839, 193] on select "Unassigned Binder Cancellation Notice Certificate Contract Endorsement Insuranc…" at bounding box center [1153, 201] width 628 height 18
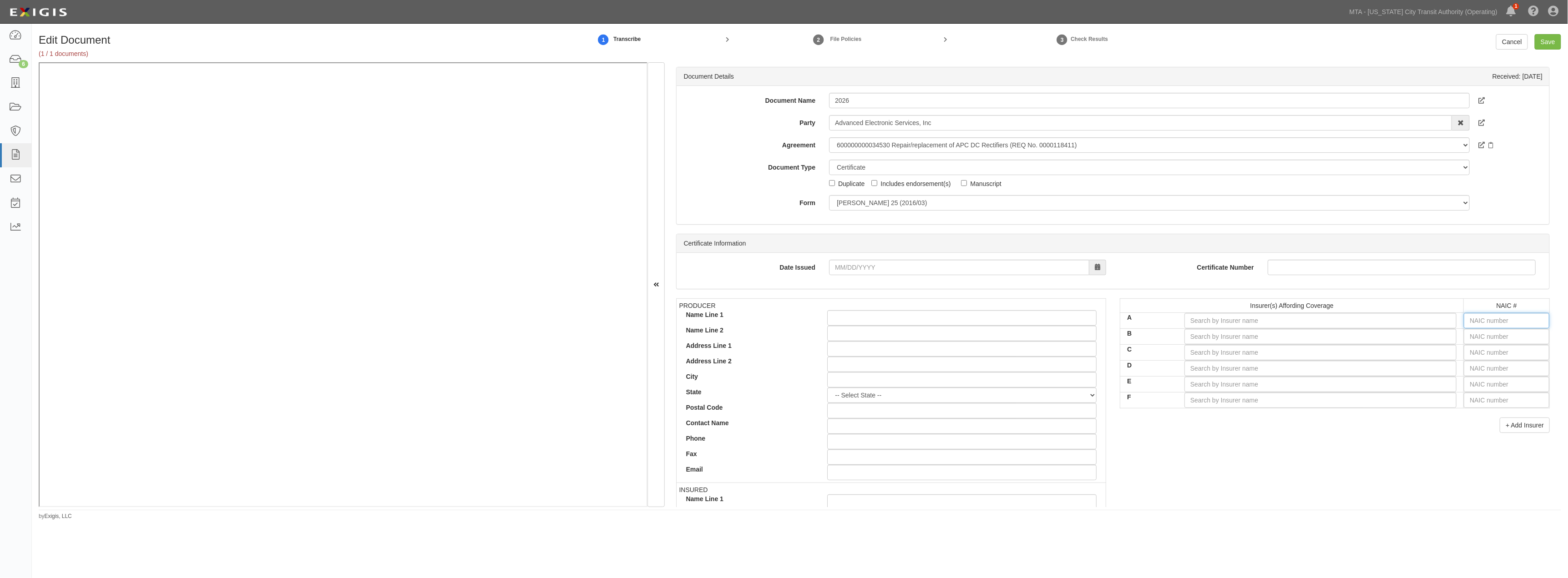
click at [767, 319] on input "text" at bounding box center [1507, 320] width 86 height 15
type input "16862"
type input "1"
type input "19984"
type input "19"
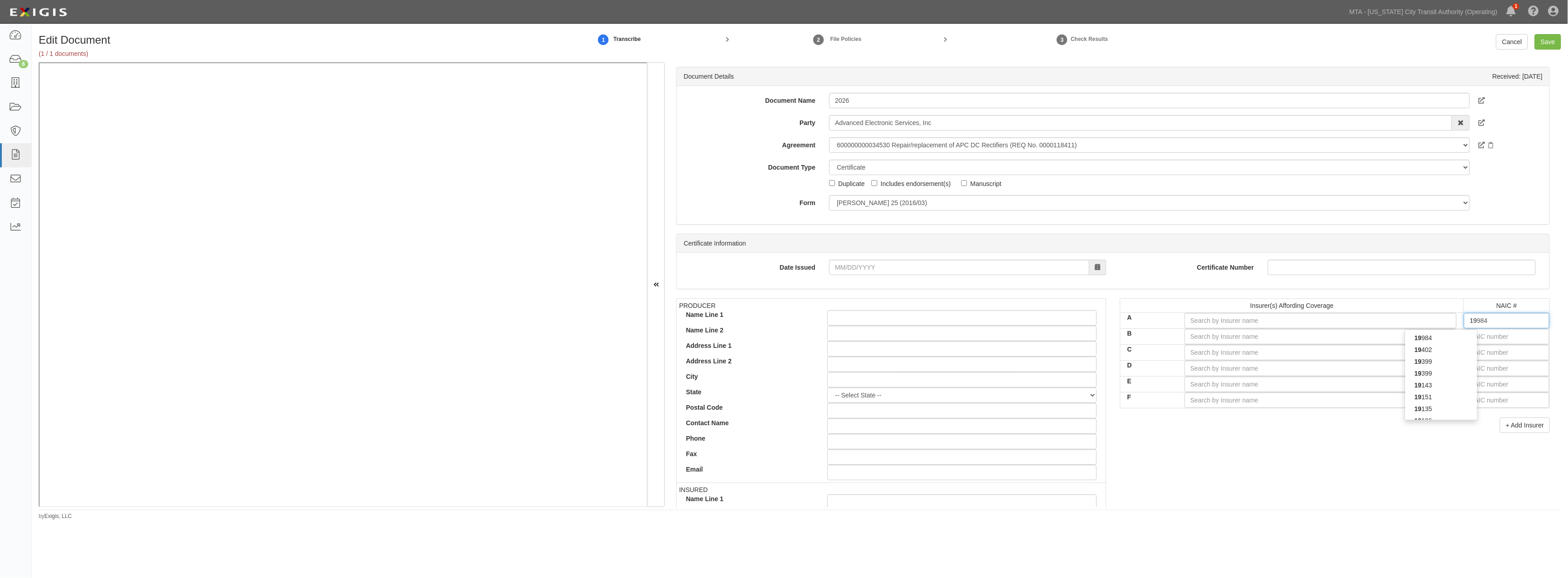
type input "19690"
type input "196"
type input "19682"
type input "1968"
type input "19682"
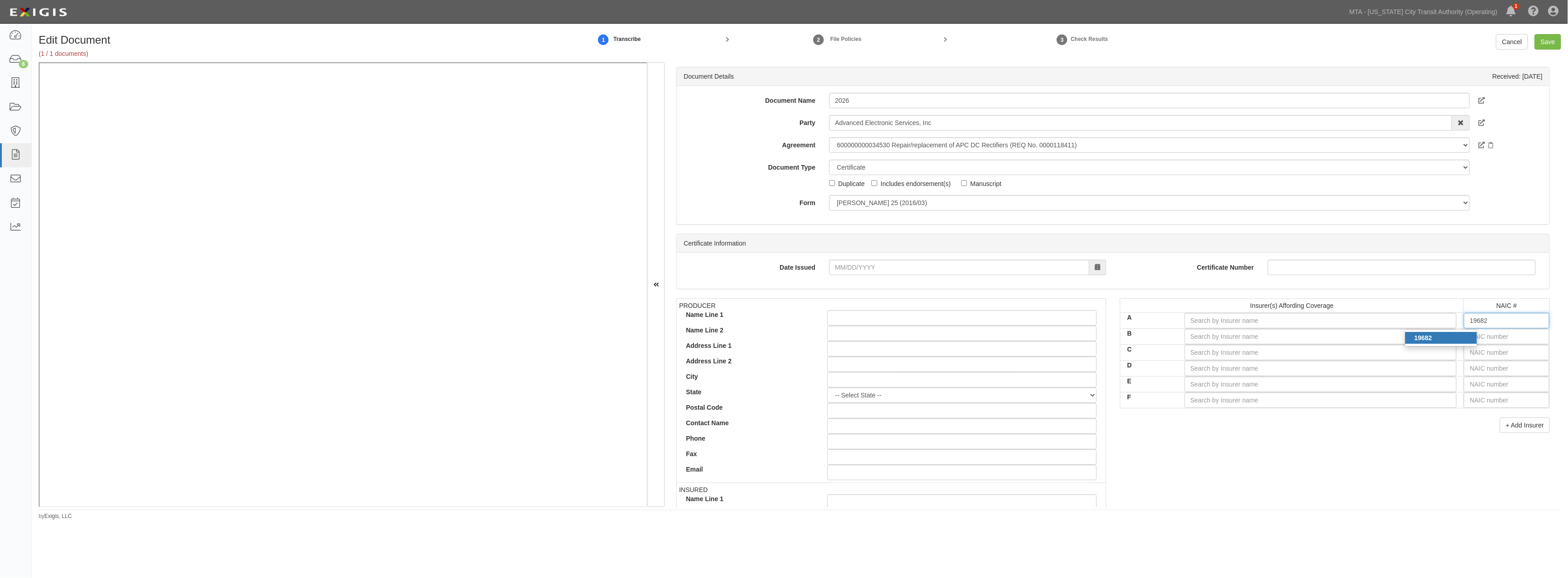
click at [767, 343] on div "19682" at bounding box center [1441, 338] width 72 height 12
type input "Hartford Fire Insurance Company (A+ XV Rating)"
type input "19682"
click at [767, 339] on input "text" at bounding box center [1507, 336] width 86 height 15
type input "25232"
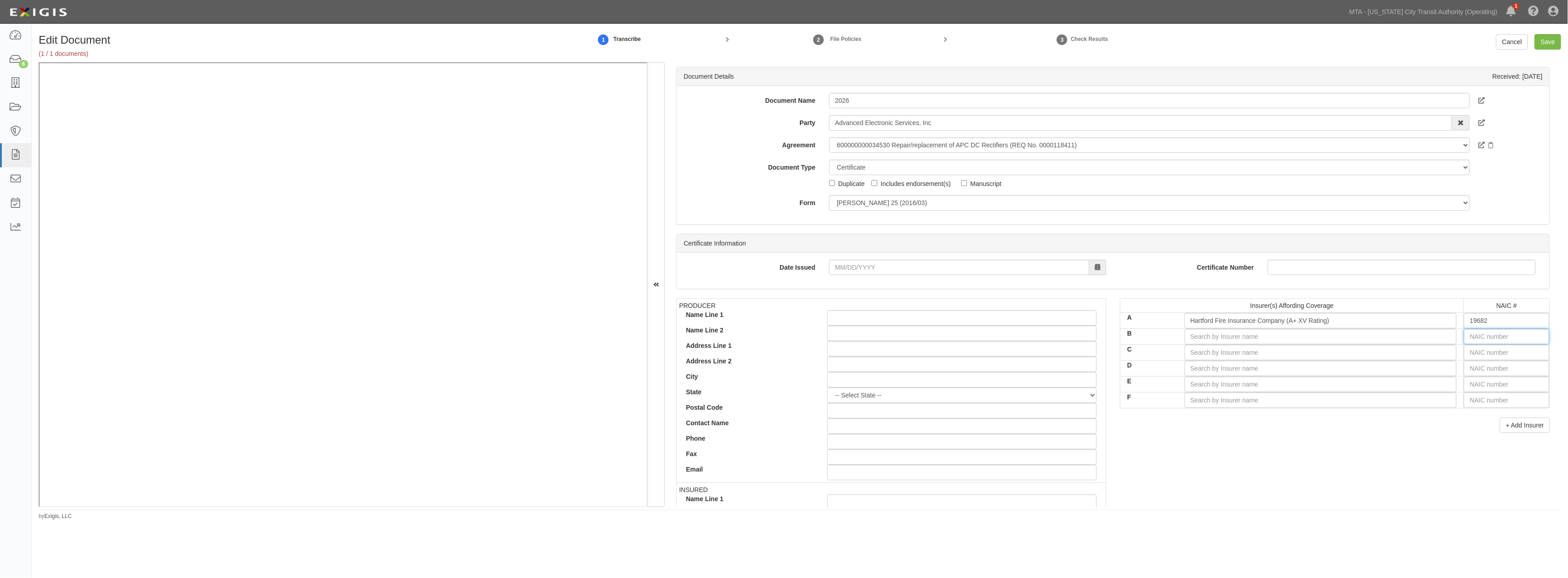
type input "2"
type input "27928"
type input "27"
type input "27154"
type input "271"
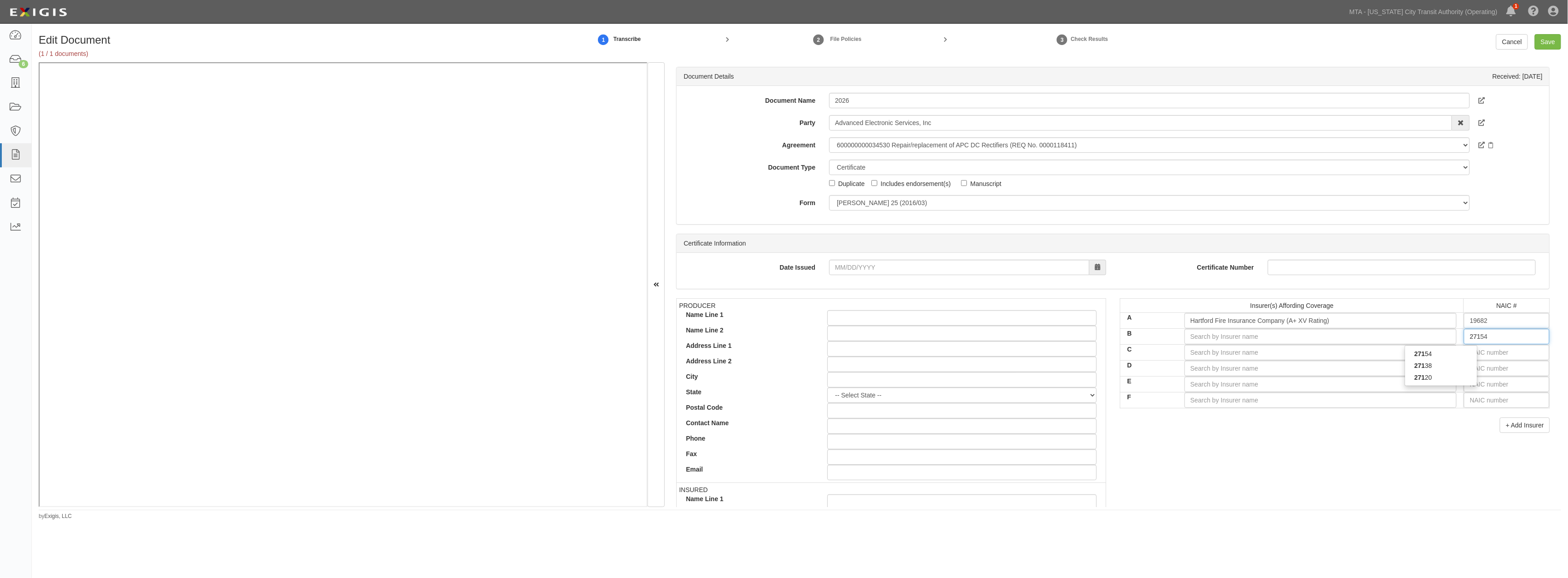
type input "27120"
type input "2712"
type input "27120"
click at [767, 354] on div "27120" at bounding box center [1441, 353] width 72 height 12
type input "Trumbull Insurance Company (A+ XV Rating)"
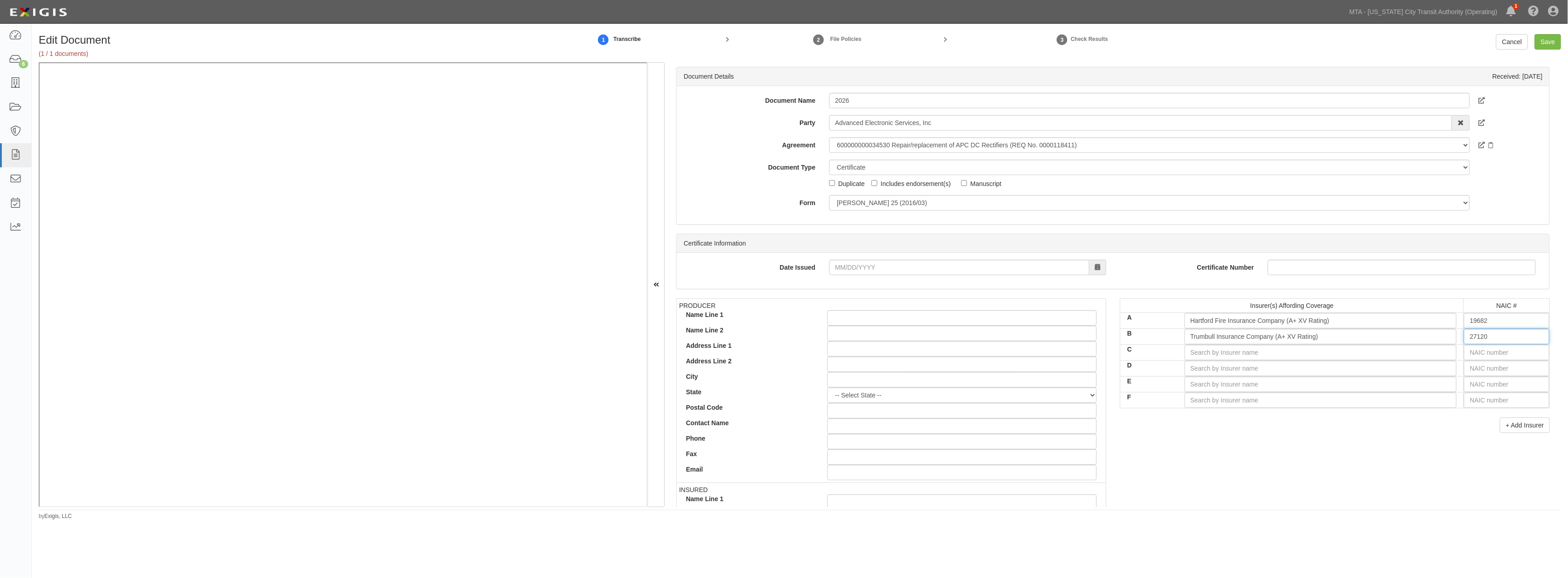
type input "27120"
click at [767, 352] on input "text" at bounding box center [1507, 352] width 86 height 15
type input "25232"
type input "2"
type input "29335"
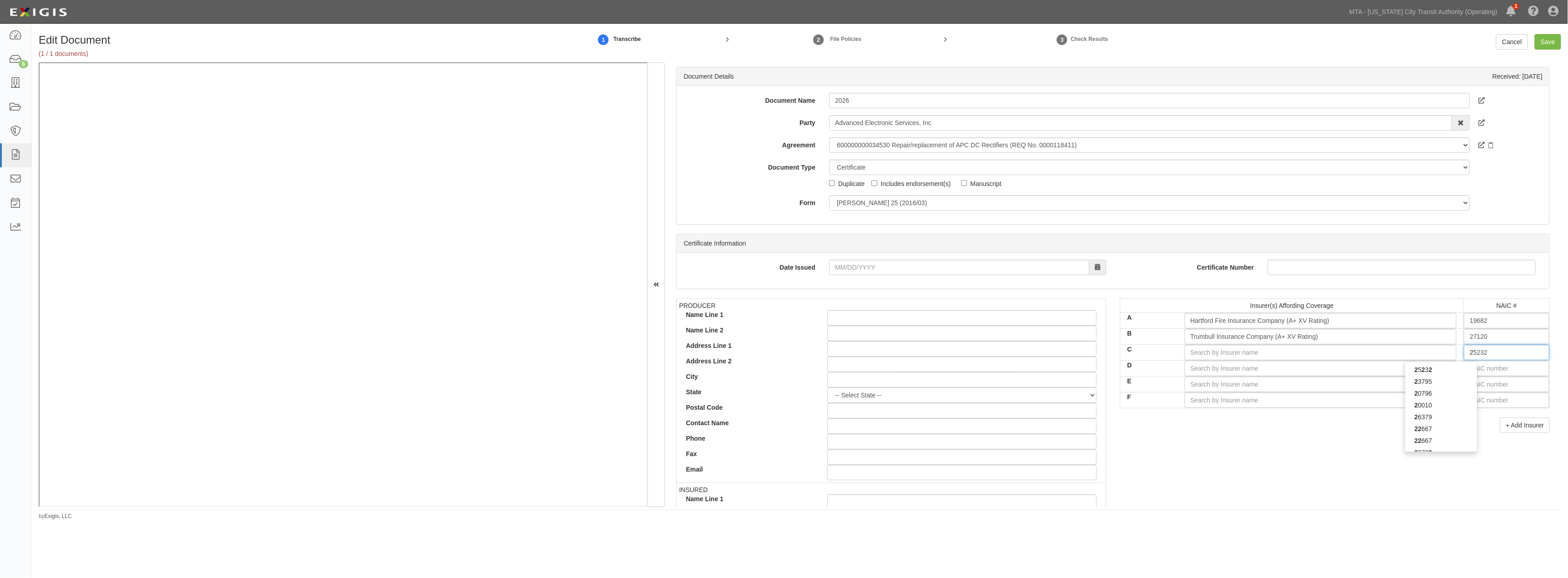
type input "29"
type input "29408"
type input "294"
type input "29424"
type input "2942"
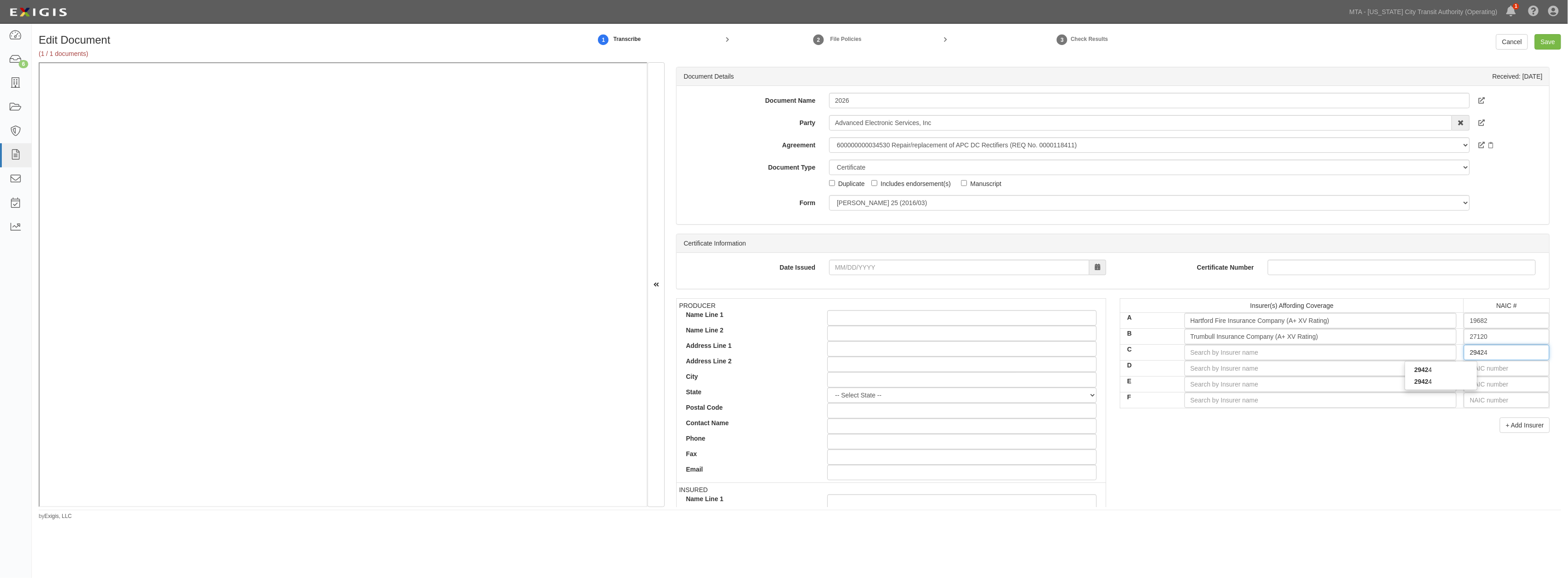
type input "29424"
click at [767, 372] on div "29424" at bounding box center [1441, 369] width 72 height 12
type input "Hartford Casualty Insurance Company (A+ XV Rating)"
type input "29424"
click at [767, 370] on input "text" at bounding box center [1507, 368] width 86 height 15
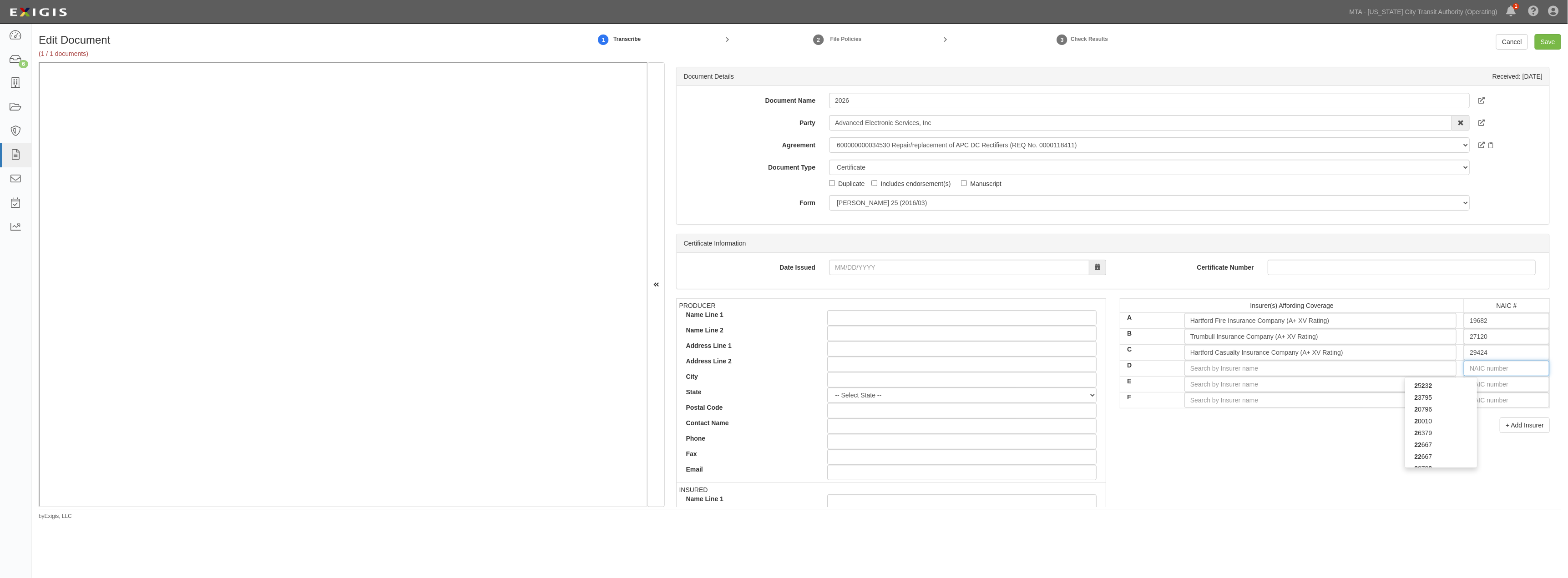
type input "25232"
type input "2"
type input "29335"
type input "29"
type input "29408"
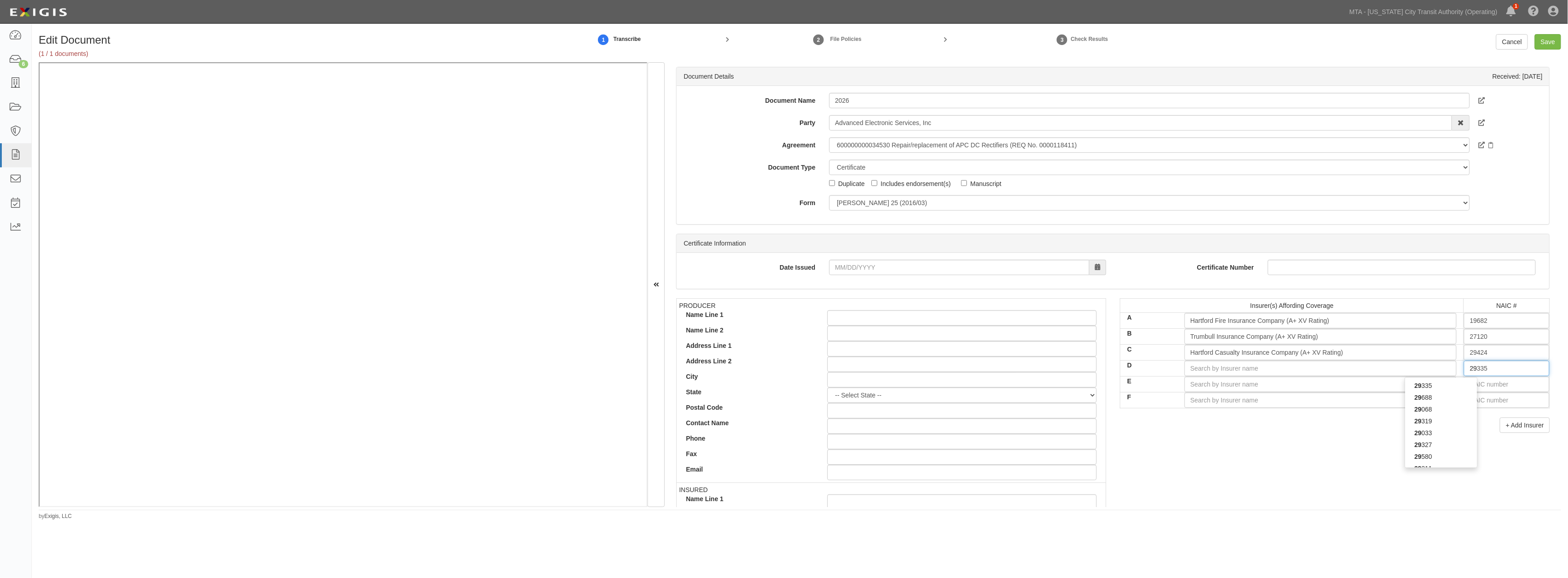
type input "294"
type input "29459"
type input "2945"
type input "29459"
click at [767, 383] on div "29459" at bounding box center [1441, 385] width 72 height 12
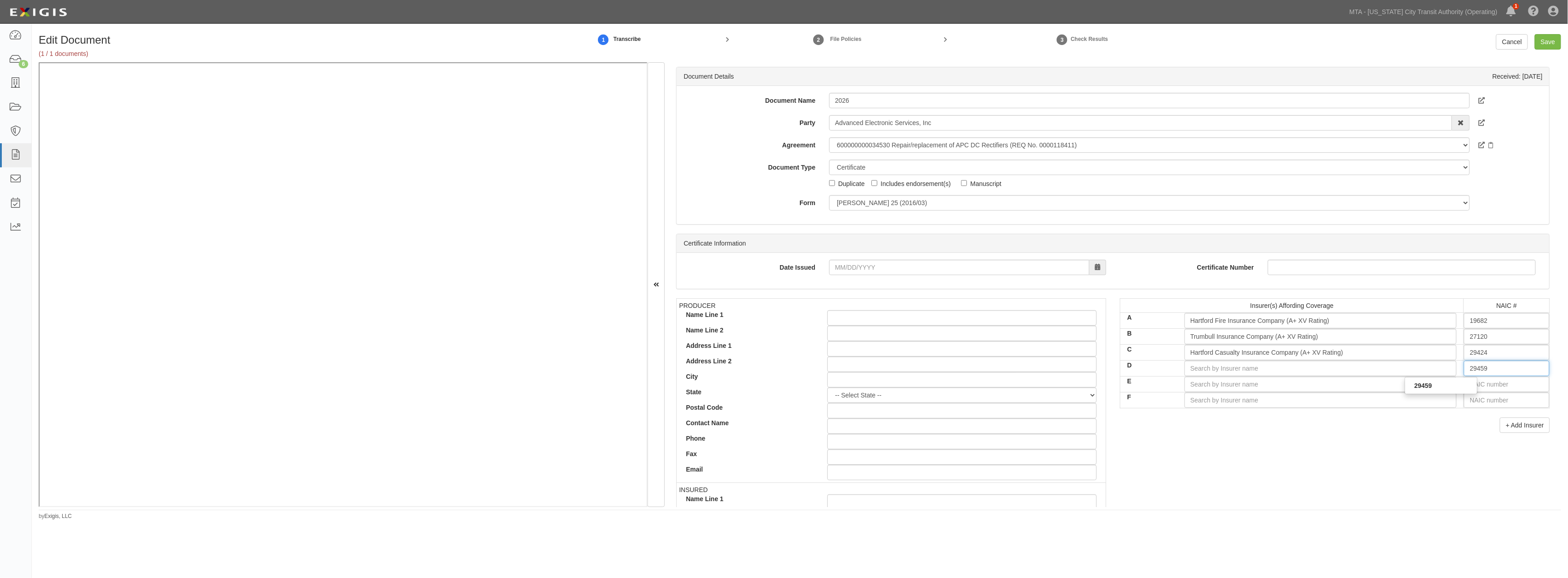
type input "Twin City Fire Insurance Company (A+ XV Rating)"
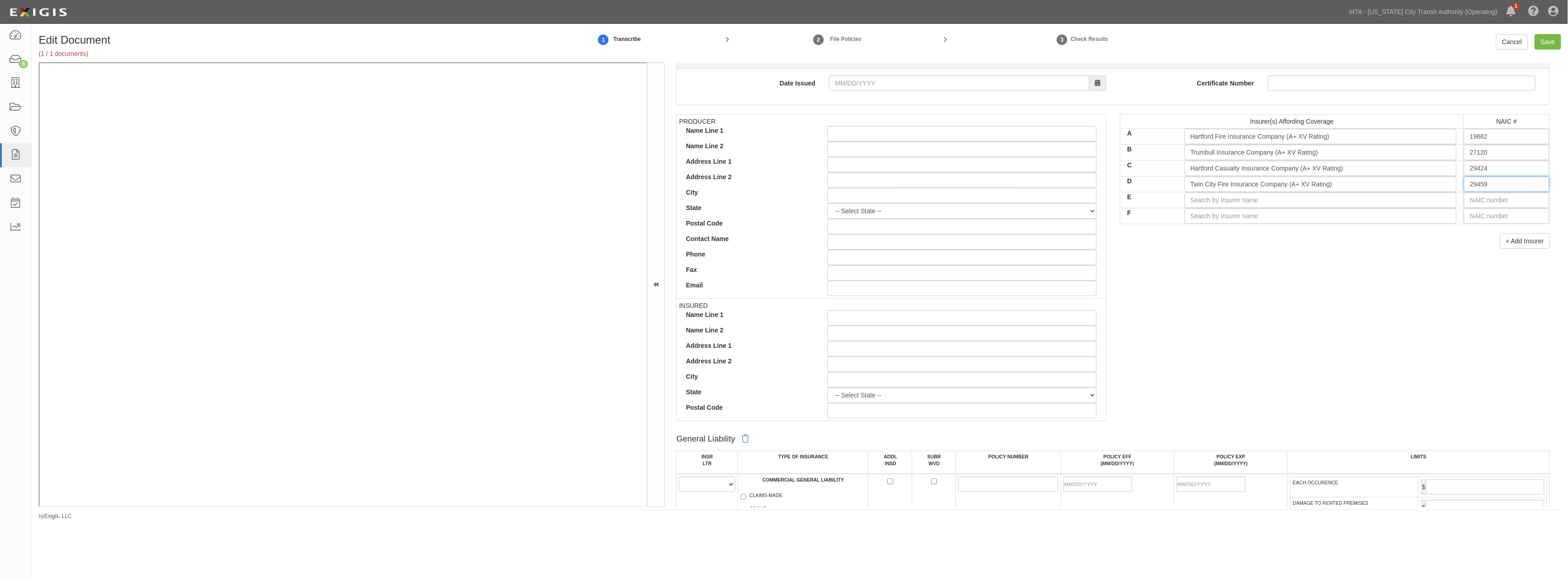
scroll to position [252, 0]
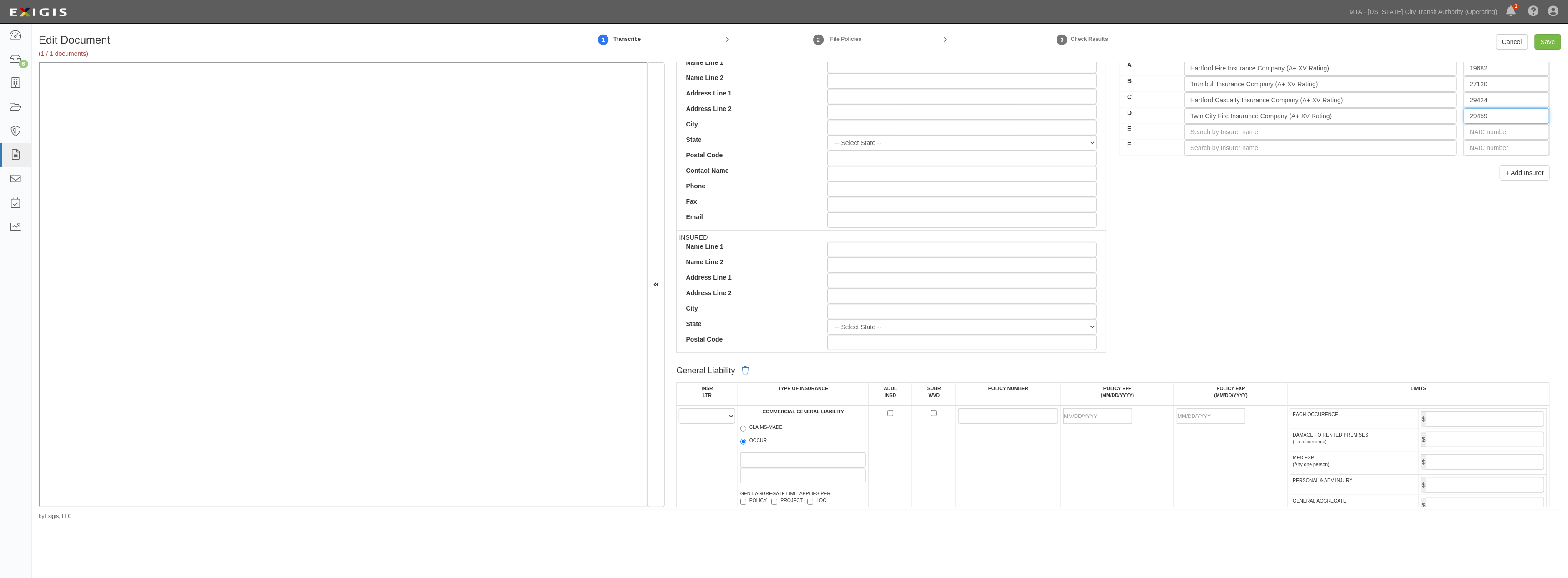
type input "29459"
click at [698, 420] on select "A B C D E F" at bounding box center [707, 416] width 56 height 15
select select "A"
click at [679, 410] on select "A B C D E F" at bounding box center [707, 416] width 56 height 15
click at [747, 444] on label "OCCUR" at bounding box center [754, 441] width 27 height 9
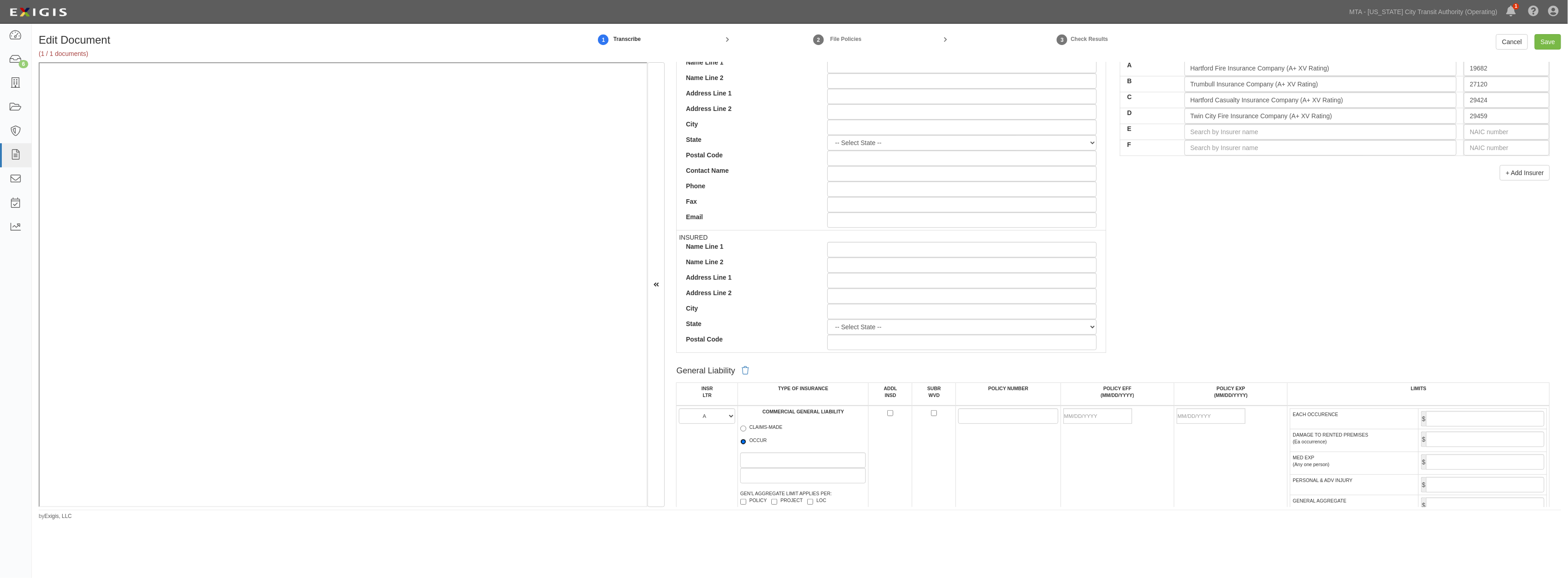
click at [746, 444] on input "OCCUR" at bounding box center [743, 442] width 6 height 6
radio input "true"
paste input "22UUNAW5JMA"
type input "22UUNAW5JMA"
click at [767, 419] on input "POLICY EFF (MM/DD/YYYY)" at bounding box center [1097, 416] width 69 height 15
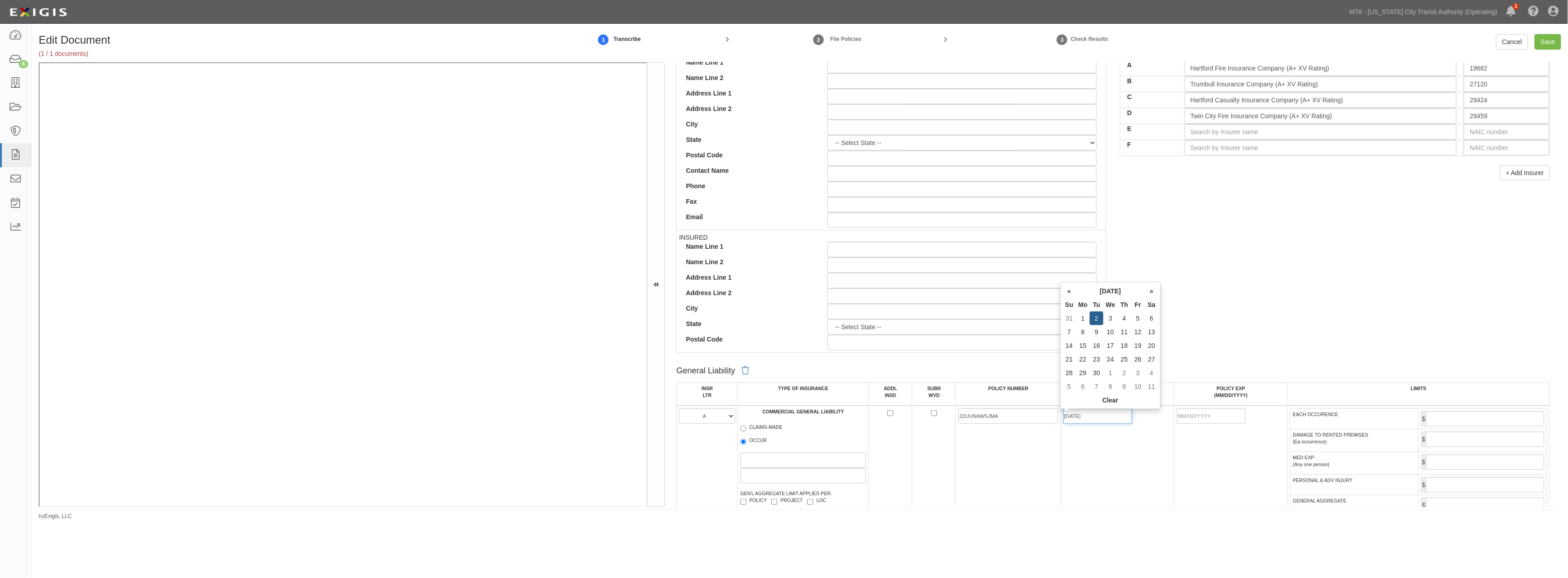
type input "09/02/2025"
type input "09/02/2026"
drag, startPoint x: 1118, startPoint y: 453, endPoint x: 1130, endPoint y: 455, distance: 12.2
click at [767, 455] on td "09/02/2025" at bounding box center [1118, 487] width 113 height 163
click at [767, 423] on input "EACH OCCURENCE" at bounding box center [1485, 419] width 118 height 15
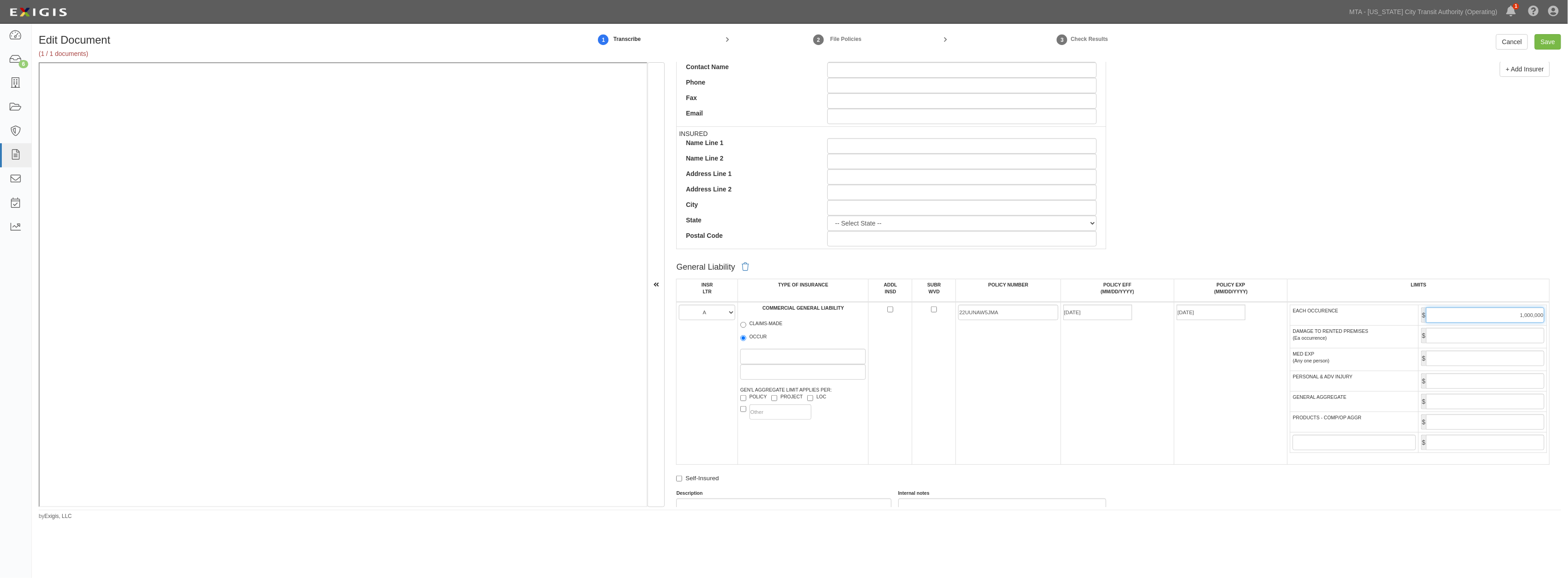
scroll to position [506, 0]
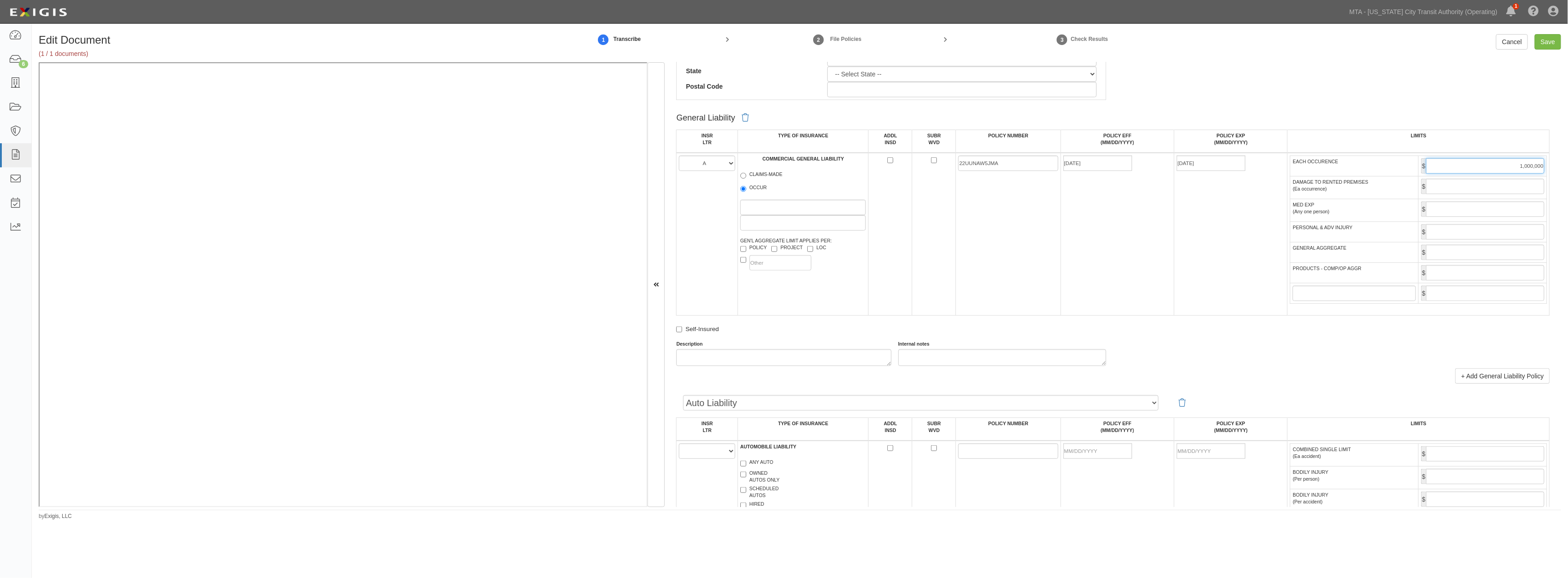
type input "1,000,000"
click at [767, 257] on input "GENERAL AGGREGATE" at bounding box center [1485, 252] width 118 height 15
type input "2,000,000"
click at [767, 276] on input "PRODUCTS - COMP/OP AGGR" at bounding box center [1485, 273] width 118 height 15
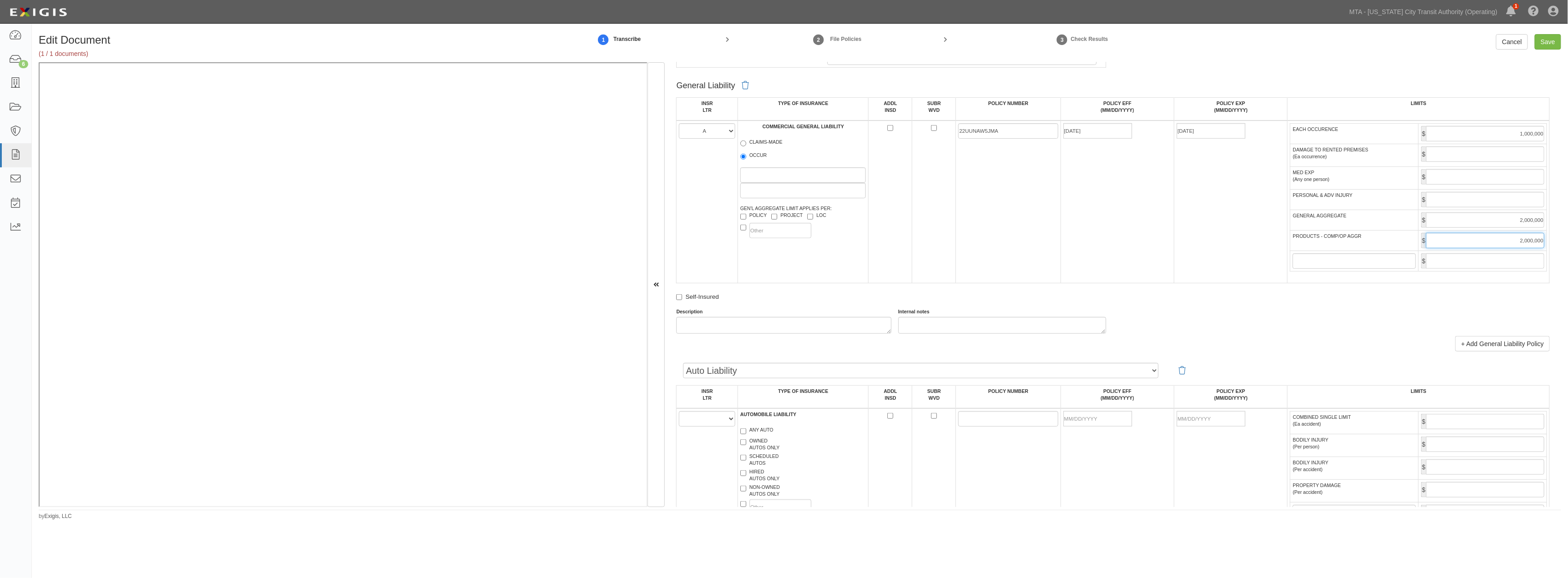
scroll to position [555, 0]
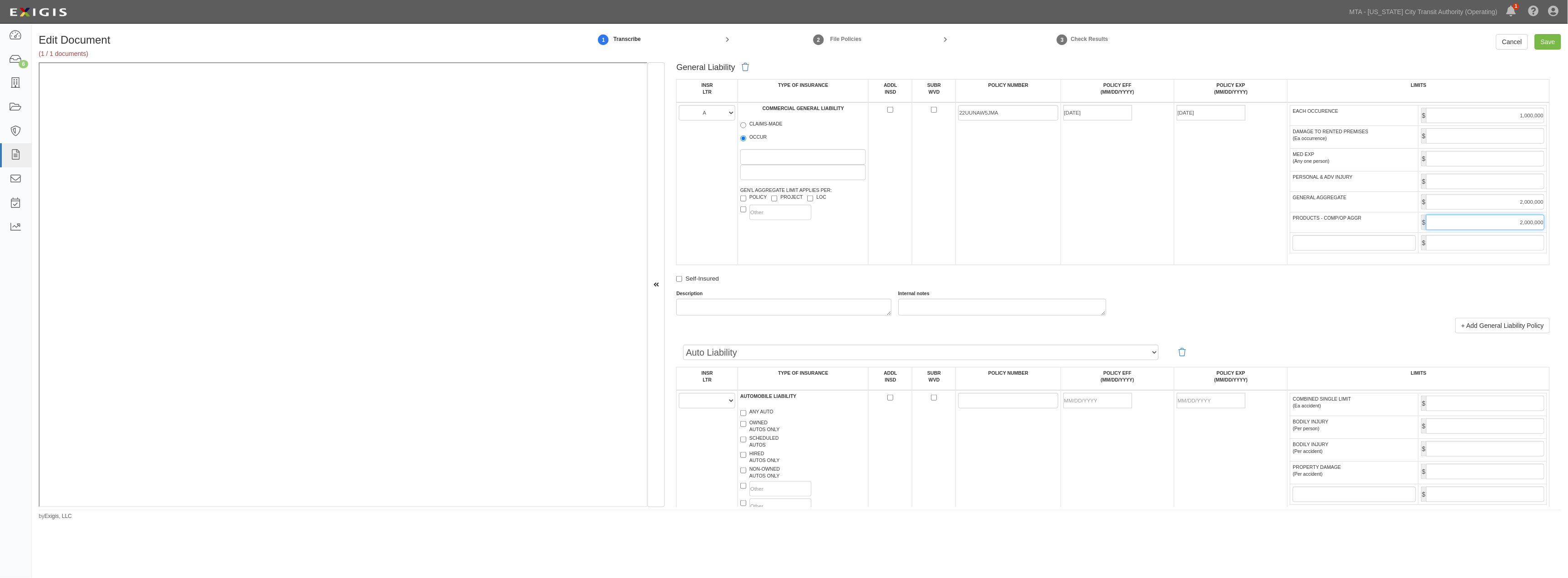
type input "2,000,000"
click at [691, 408] on select "A B C D E F" at bounding box center [707, 400] width 56 height 15
select select "B"
click at [679, 405] on select "A B C D E F" at bounding box center [707, 400] width 56 height 15
click at [765, 417] on label "ANY AUTO" at bounding box center [757, 413] width 33 height 9
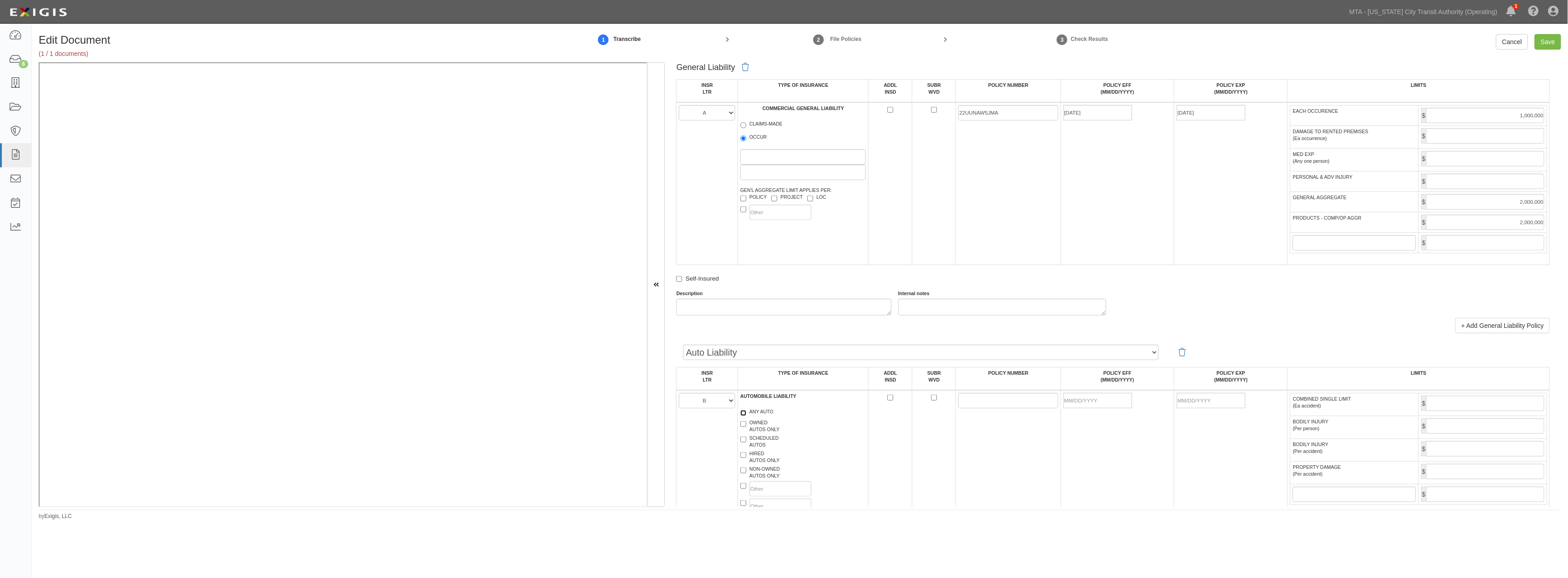
click at [746, 416] on input "ANY AUTO" at bounding box center [743, 413] width 6 height 6
checkbox input "true"
paste input "22UENBE1FPS"
type input "22UENBE1FPS"
click at [767, 408] on input "POLICY EFF (MM/DD/YYYY)" at bounding box center [1097, 400] width 69 height 15
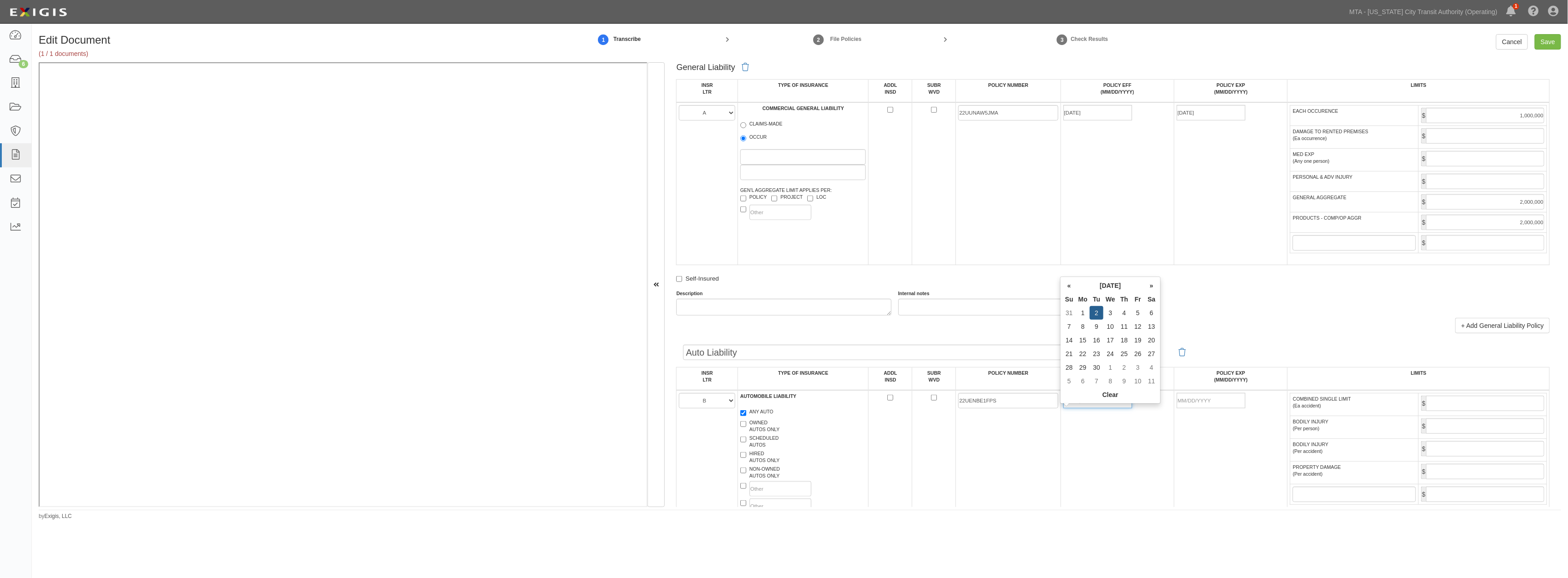
type input "09/02/2025"
type input "09/02/2026"
click at [767, 457] on td "09/02/2025" at bounding box center [1118, 456] width 113 height 133
click at [767, 411] on input "COMBINED SINGLE LIMIT (Ea accident)" at bounding box center [1485, 403] width 118 height 15
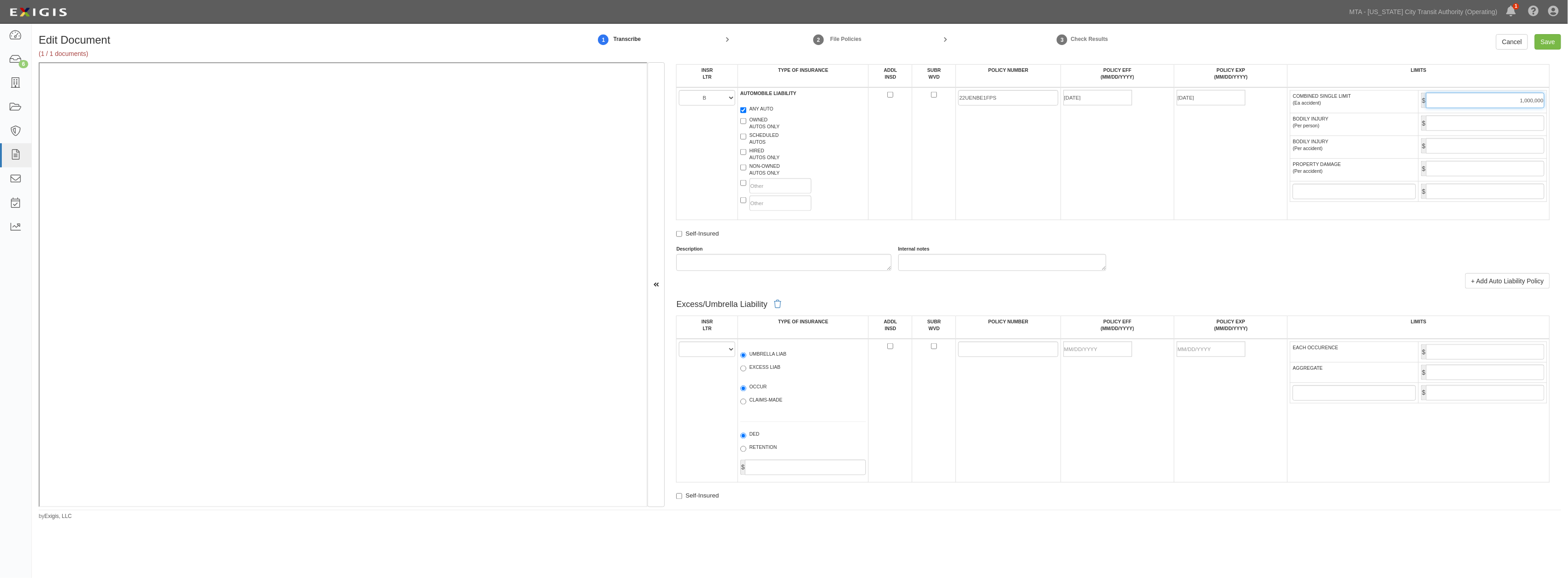
type input "1,000,000"
click at [699, 357] on select "A B C D E F" at bounding box center [707, 349] width 56 height 15
select select "C"
click at [679, 357] on select "A B C D E F" at bounding box center [707, 349] width 56 height 15
click at [751, 373] on label "EXCESS LIAB" at bounding box center [760, 368] width 40 height 9
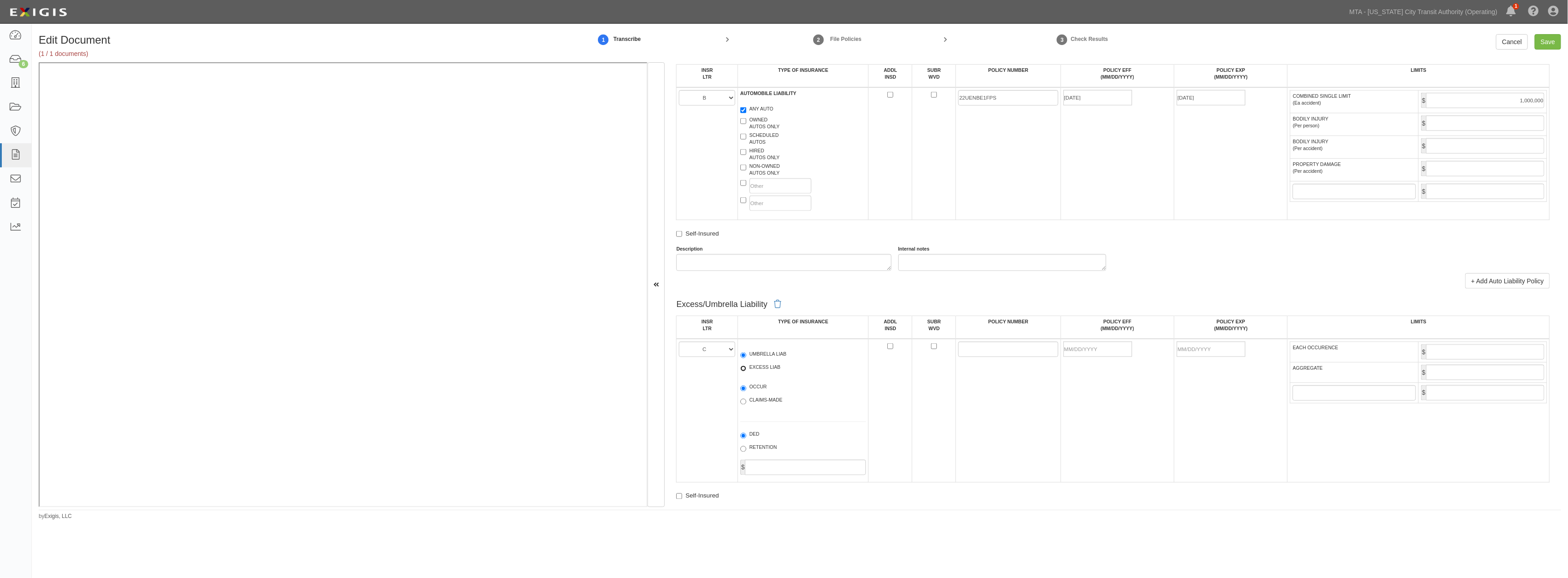
click at [746, 372] on input "EXCESS LIAB" at bounding box center [743, 369] width 6 height 6
radio input "true"
click at [756, 360] on label "UMBRELLA LIAB" at bounding box center [763, 355] width 46 height 9
click at [746, 358] on input "UMBRELLA LIAB" at bounding box center [743, 355] width 6 height 6
radio input "true"
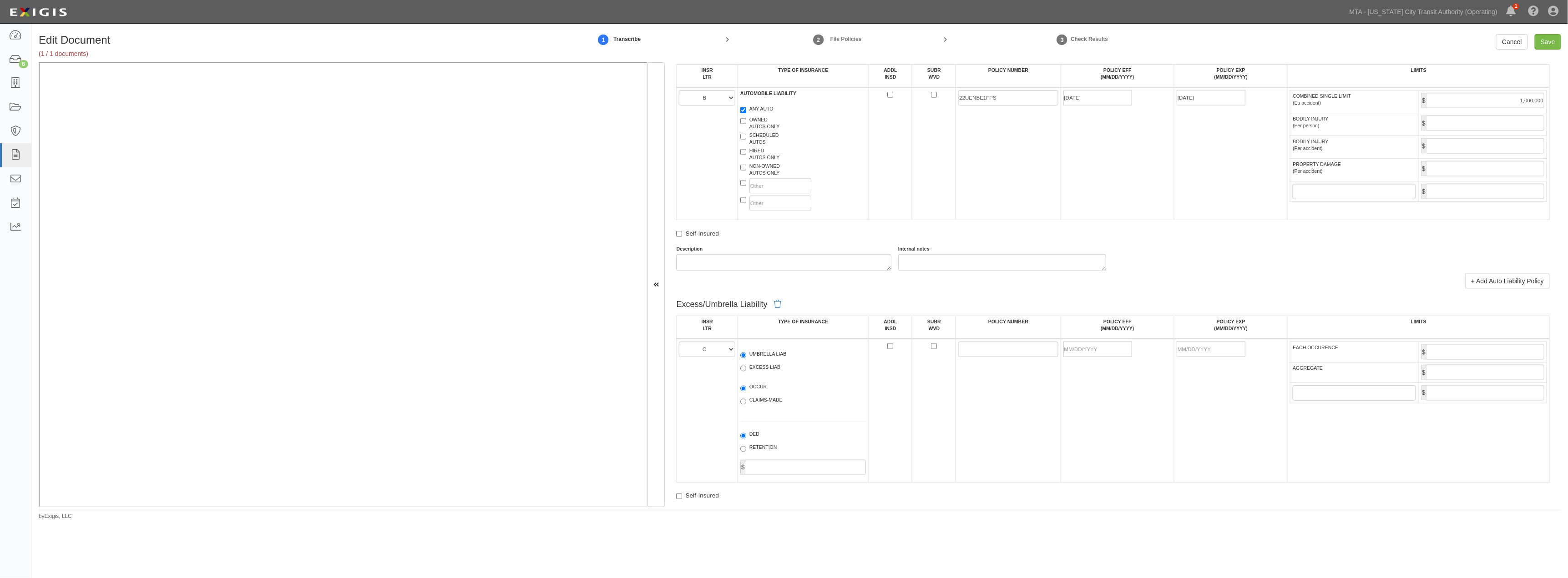
click at [751, 393] on label "OCCUR" at bounding box center [754, 388] width 27 height 9
click at [746, 392] on input "OCCUR" at bounding box center [743, 389] width 6 height 6
radio input "true"
paste input "22XHUAZ0MD8"
type input "22XHUAZ0MD8"
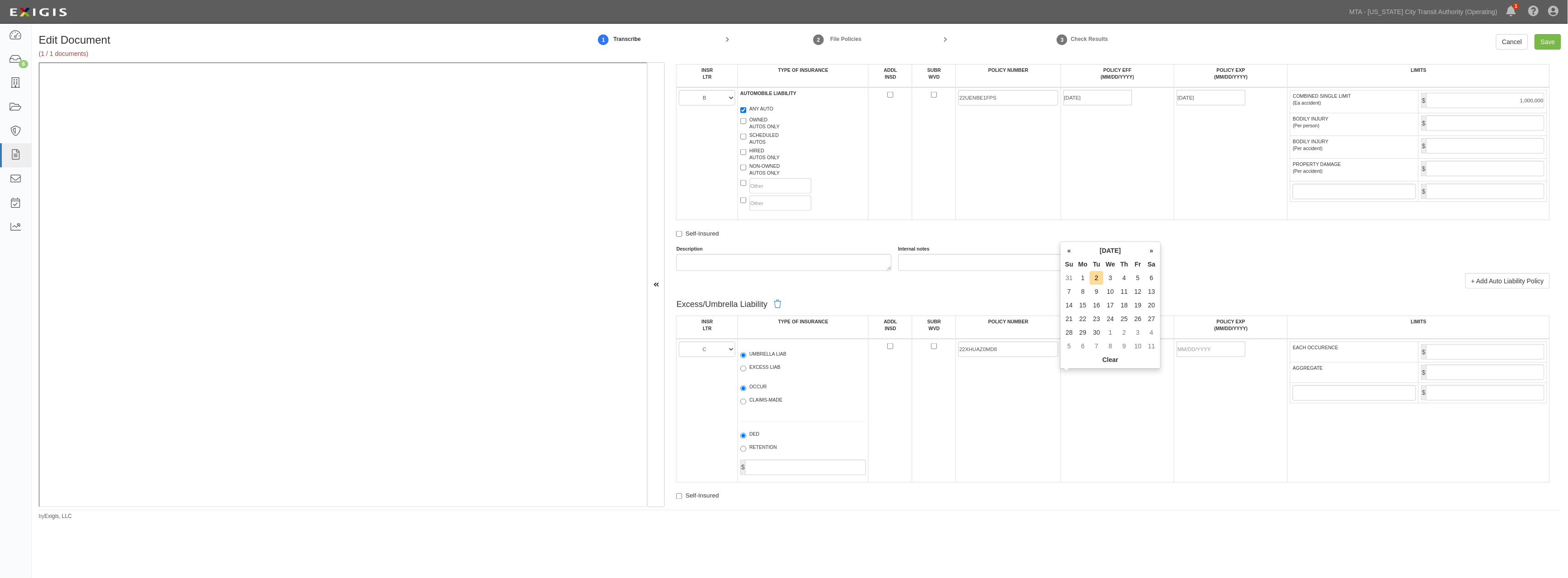
click at [767, 357] on input "POLICY EFF (MM/DD/YYYY)" at bounding box center [1097, 349] width 69 height 15
type input "09/02/2025"
type input "09/02/2026"
click at [767, 434] on td "09/02/2025" at bounding box center [1118, 411] width 113 height 144
drag, startPoint x: 1478, startPoint y: 383, endPoint x: 1467, endPoint y: 369, distance: 17.8
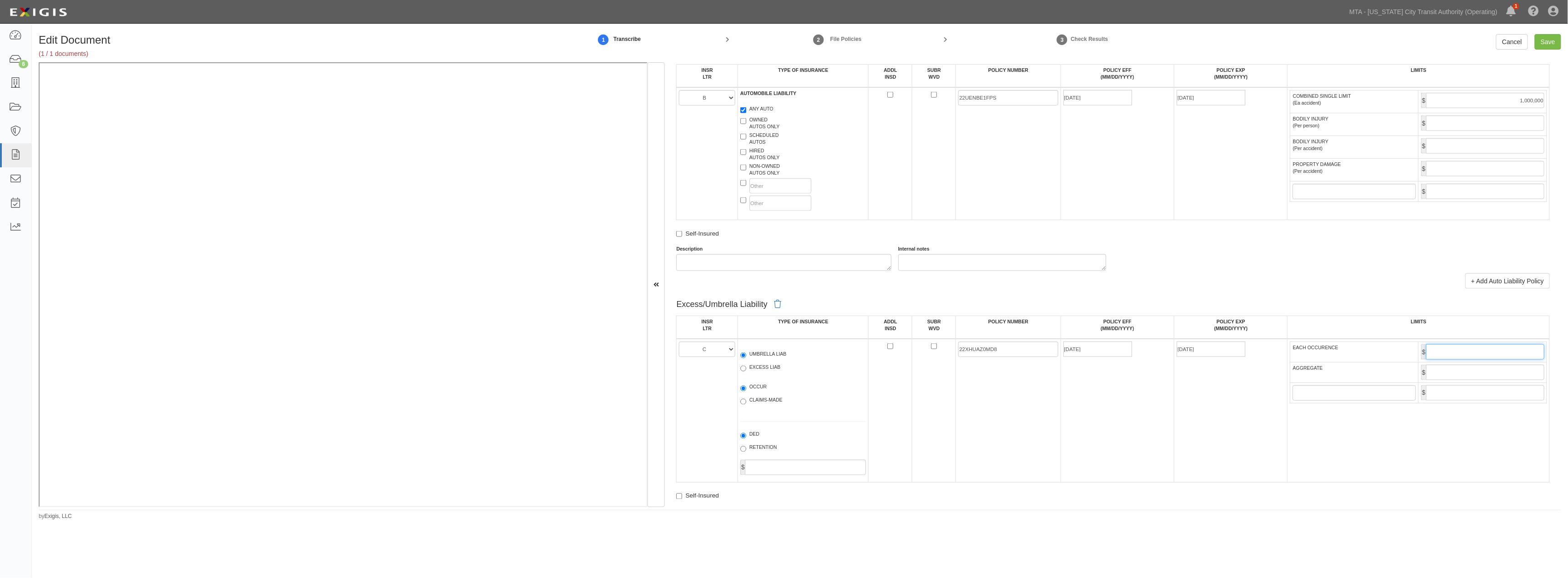
click at [767, 360] on input "EACH OCCURENCE" at bounding box center [1485, 352] width 118 height 15
type input "5,000,000"
click at [767, 380] on input "AGGREGATE" at bounding box center [1485, 372] width 118 height 15
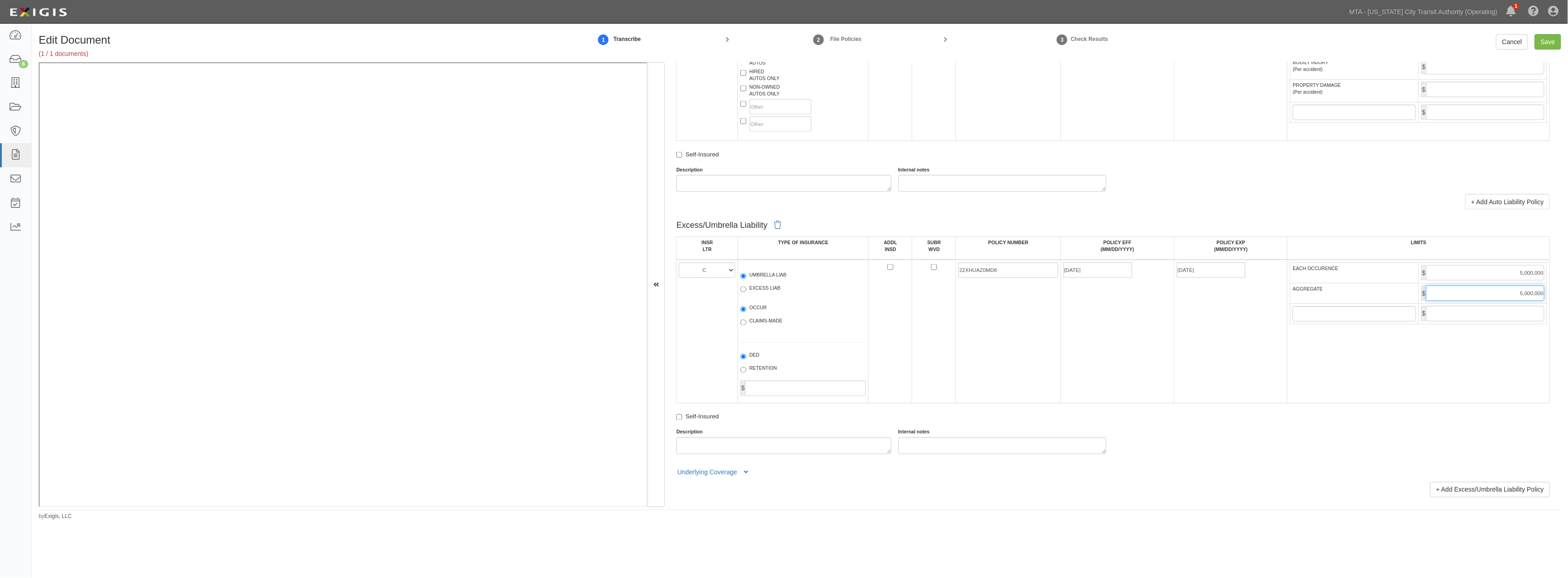
scroll to position [1061, 0]
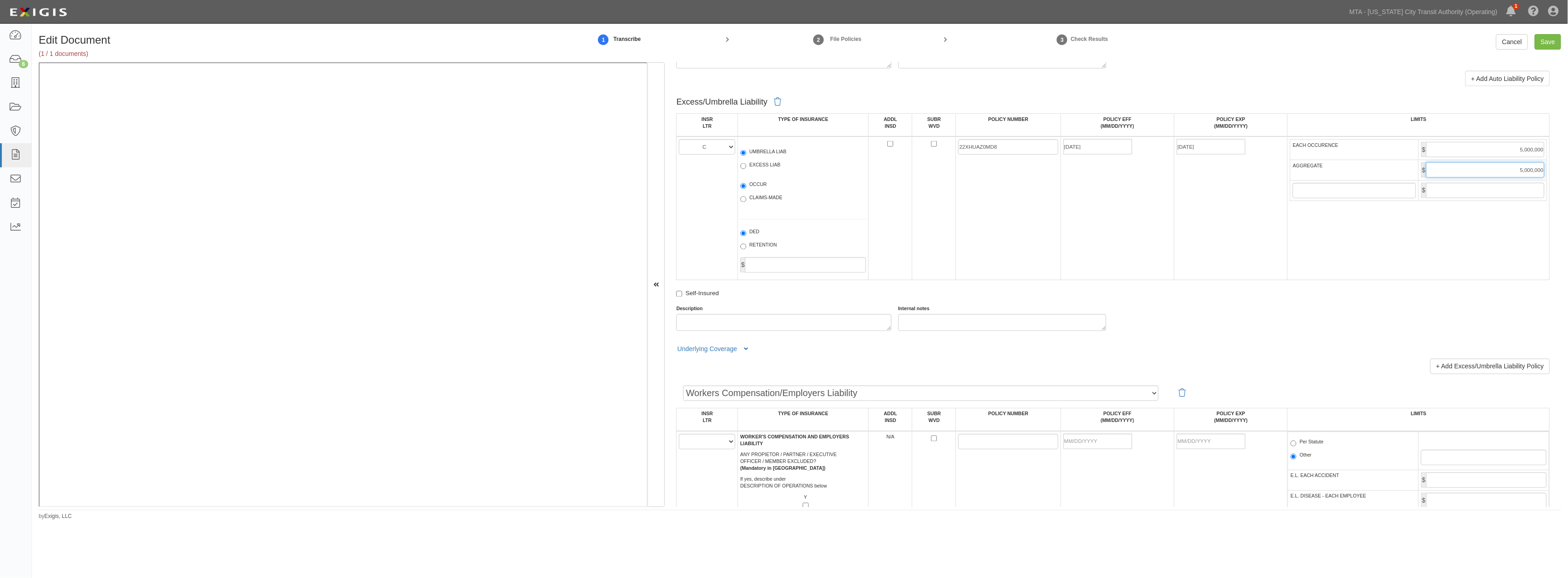
type input "5,000,000"
click at [698, 450] on select "A B C D E F" at bounding box center [707, 441] width 56 height 15
select select "D"
click at [679, 450] on select "A B C D E F" at bounding box center [707, 441] width 56 height 15
paste input "22WBAG8ZGS"
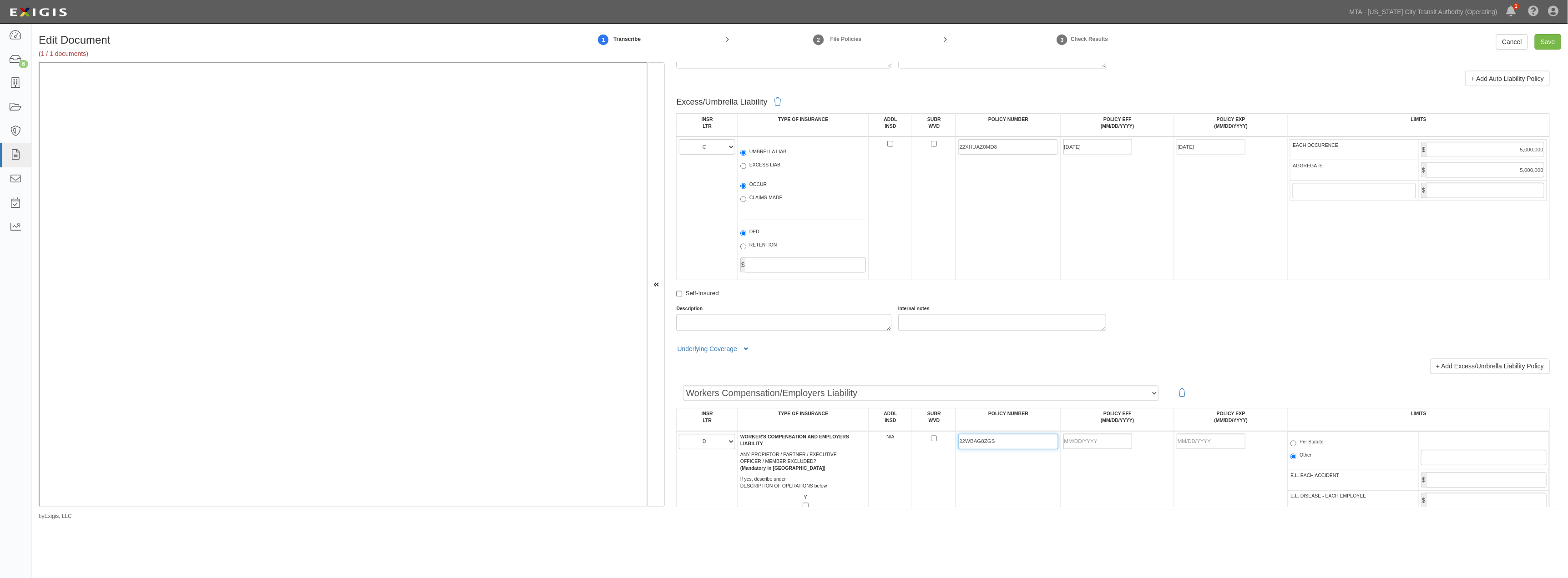
type input "22WBAG8ZGS"
click at [767, 450] on input "POLICY EFF (MM/DD/YYYY)" at bounding box center [1097, 441] width 69 height 15
type input "09/02/2025"
type input "09/02/2026"
click at [767, 374] on div "+ Add Excess/Umbrella Liability Policy" at bounding box center [1113, 366] width 873 height 15
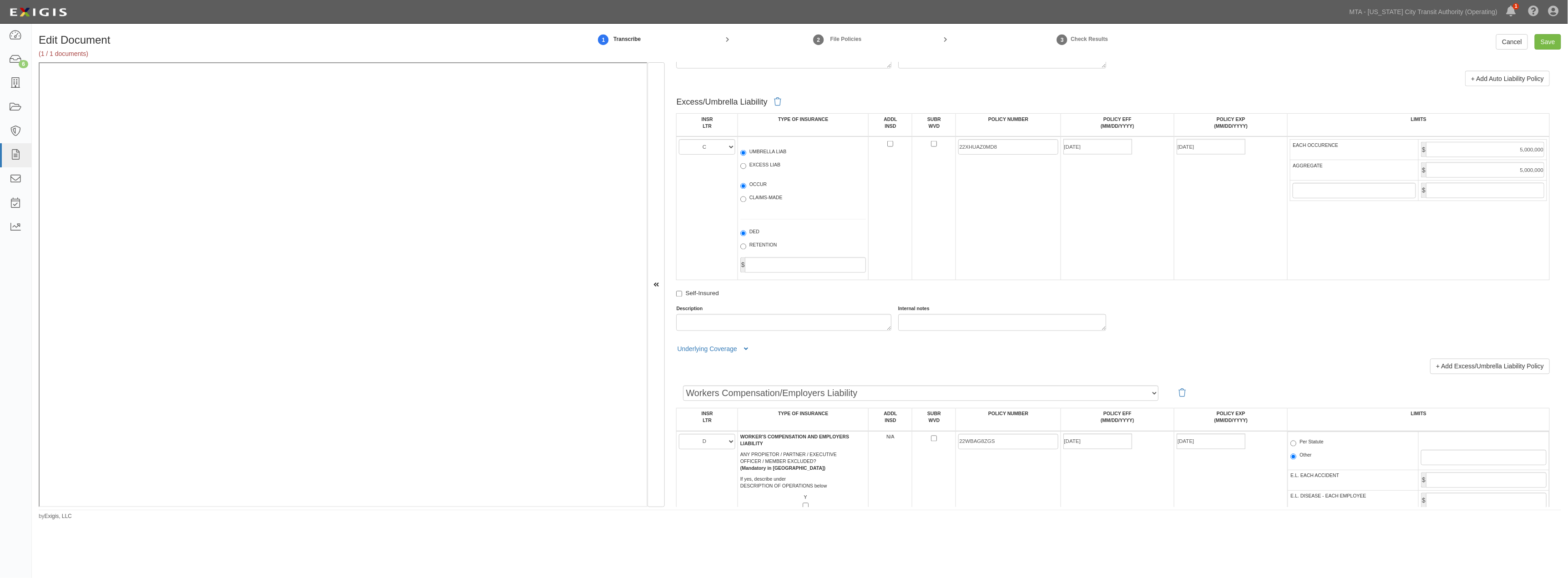
click at [767, 448] on label "Per Statute" at bounding box center [1307, 443] width 33 height 9
click at [767, 447] on input "Per Statute" at bounding box center [1293, 444] width 6 height 6
radio input "true"
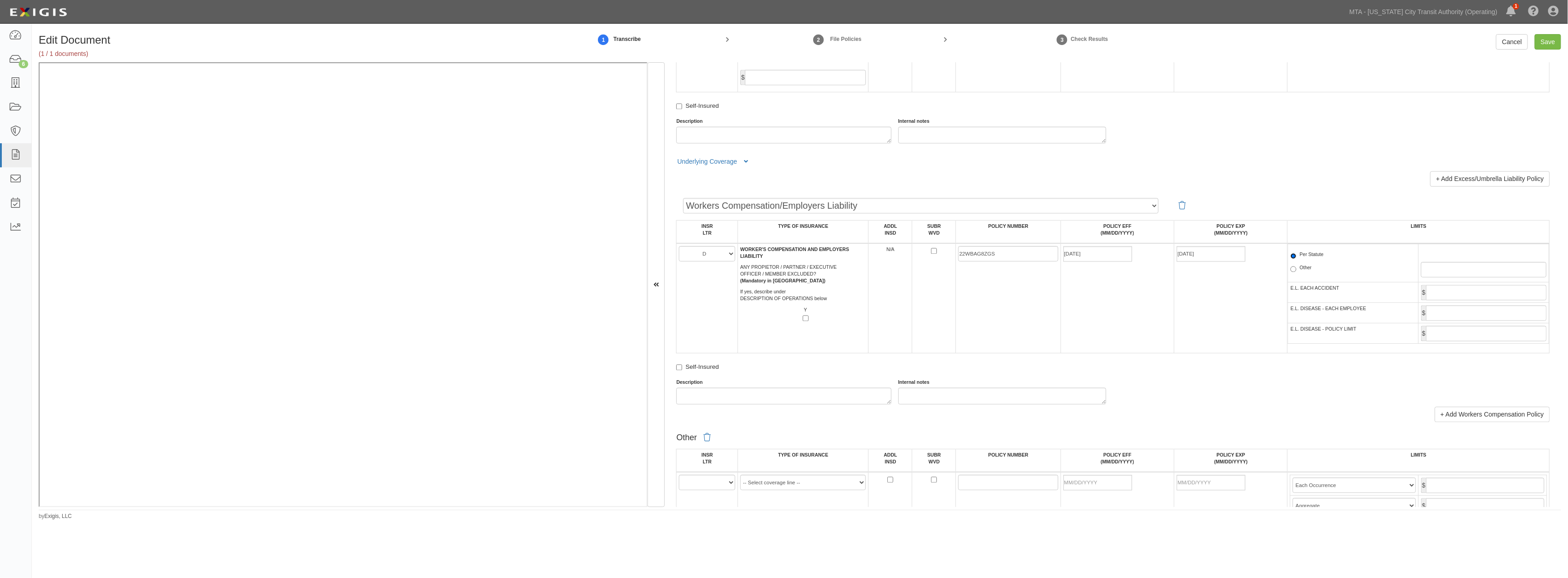
scroll to position [1314, 0]
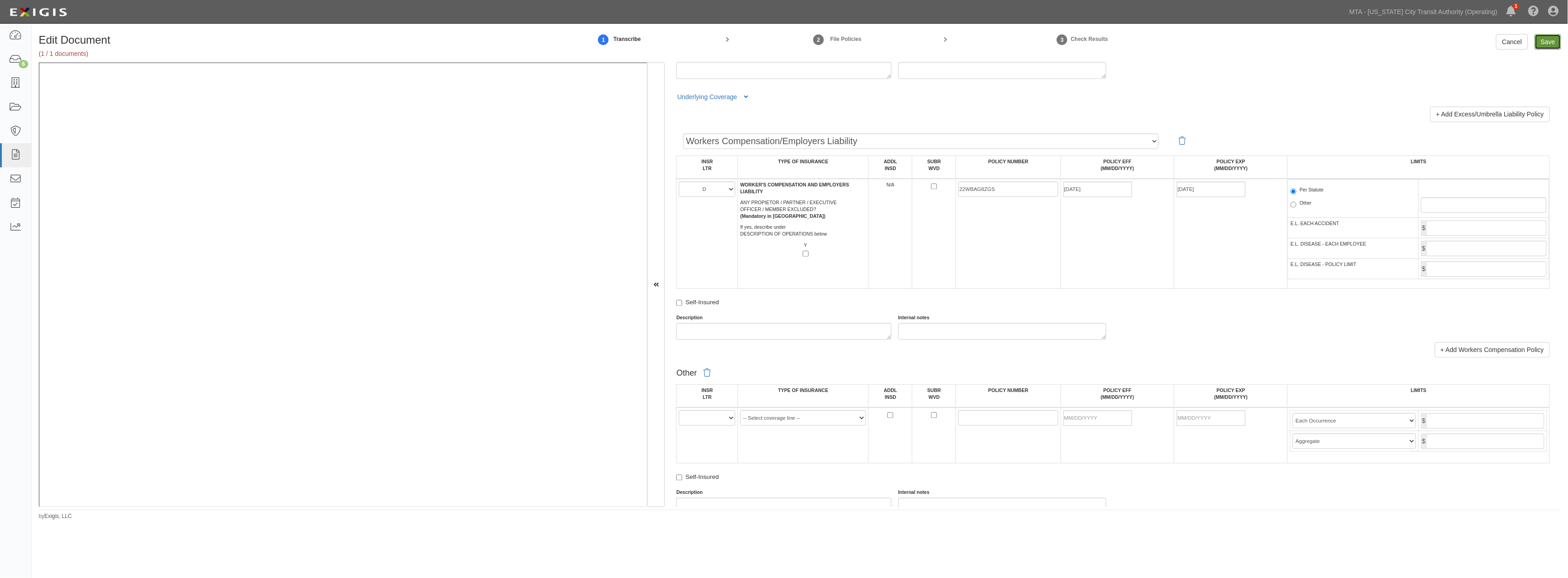
click at [767, 43] on input "Save" at bounding box center [1547, 41] width 26 height 15
type input "1000000"
type input "2000000"
type input "1000000"
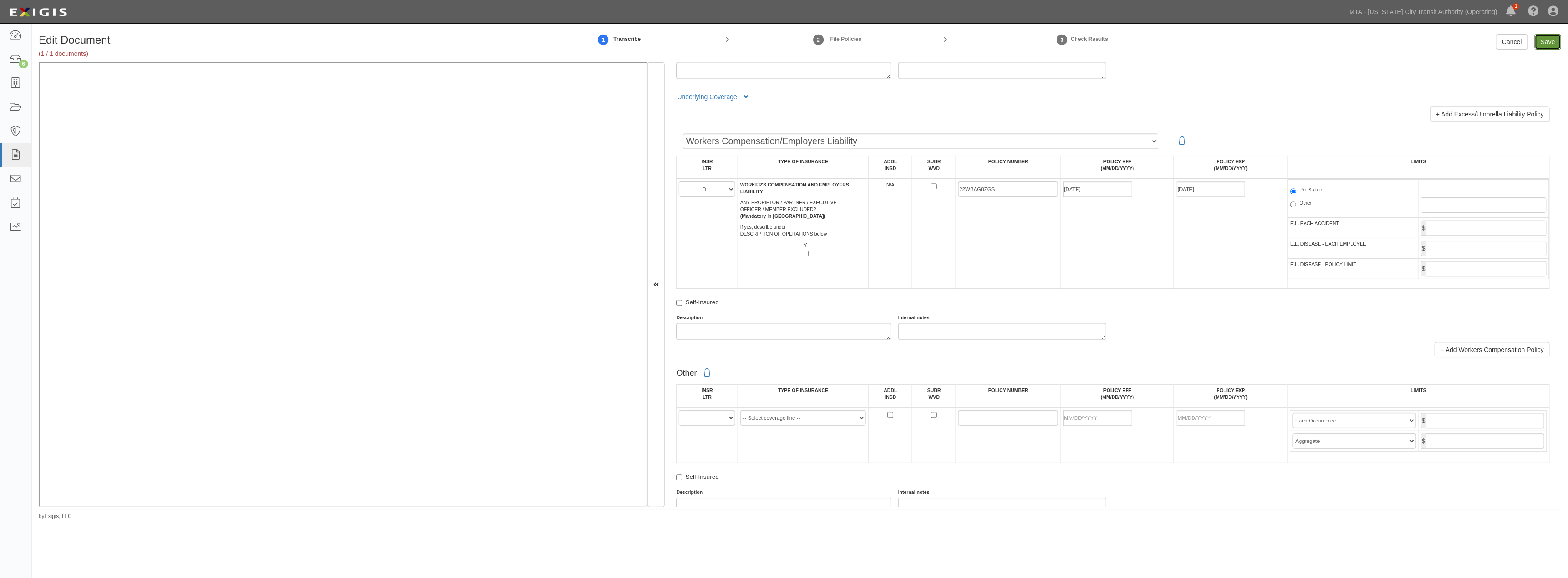
type input "5000000"
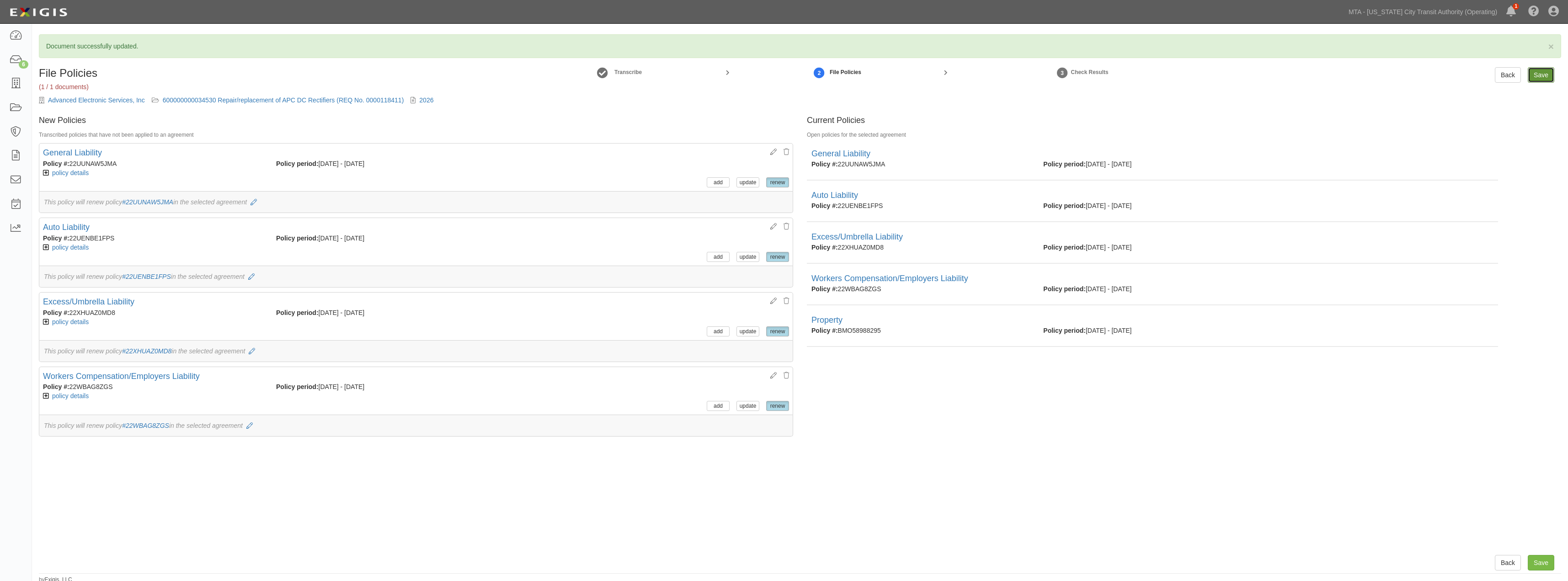
click at [1541, 75] on input "Save" at bounding box center [1540, 75] width 26 height 15
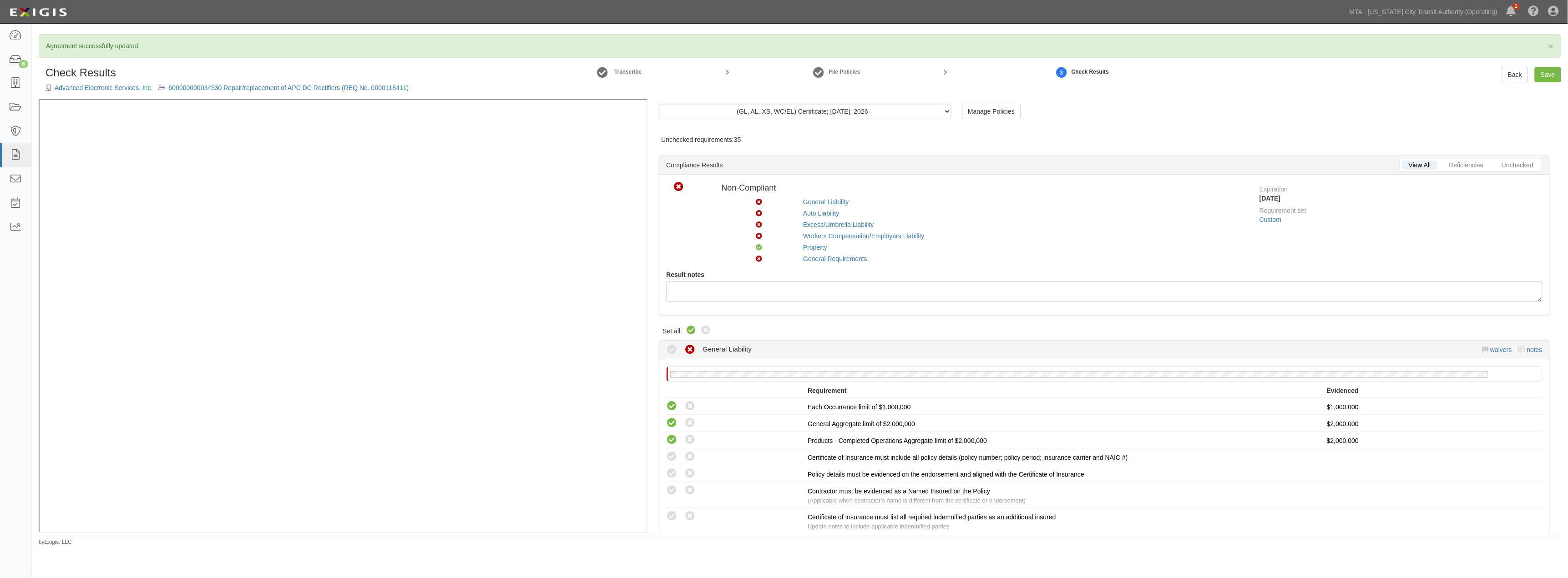
click at [692, 330] on icon at bounding box center [691, 330] width 11 height 11
radio input "true"
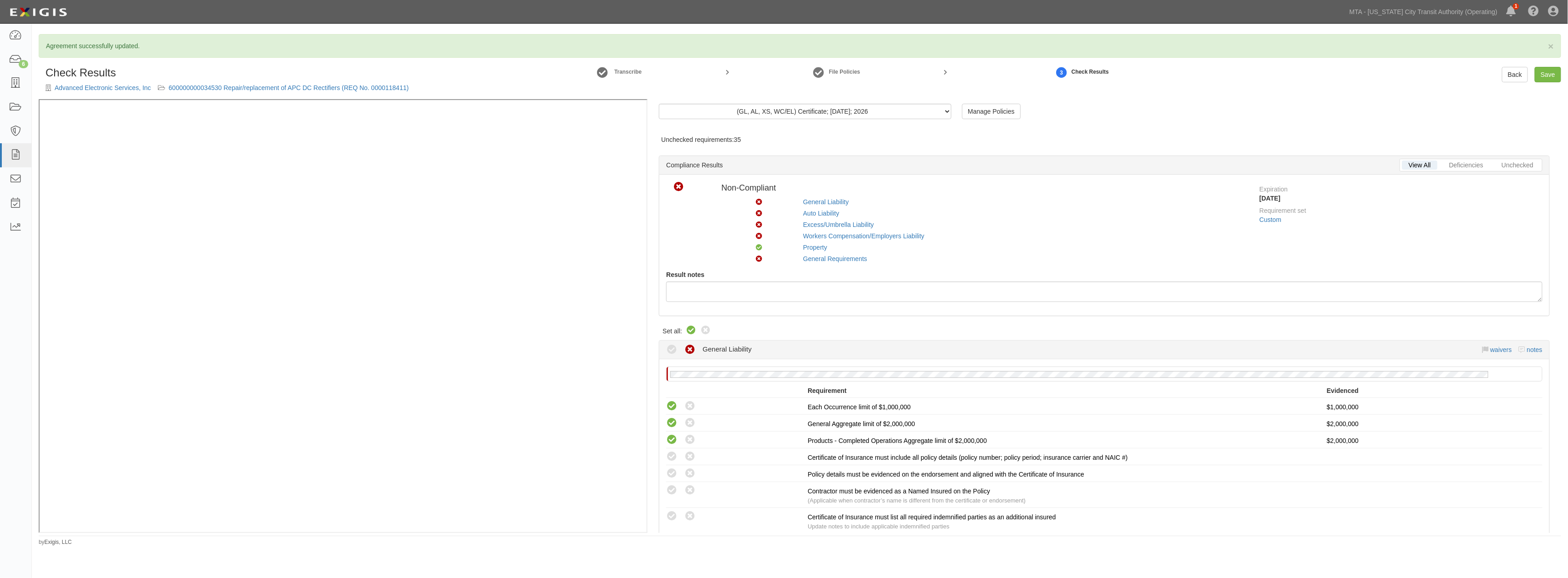
radio input "true"
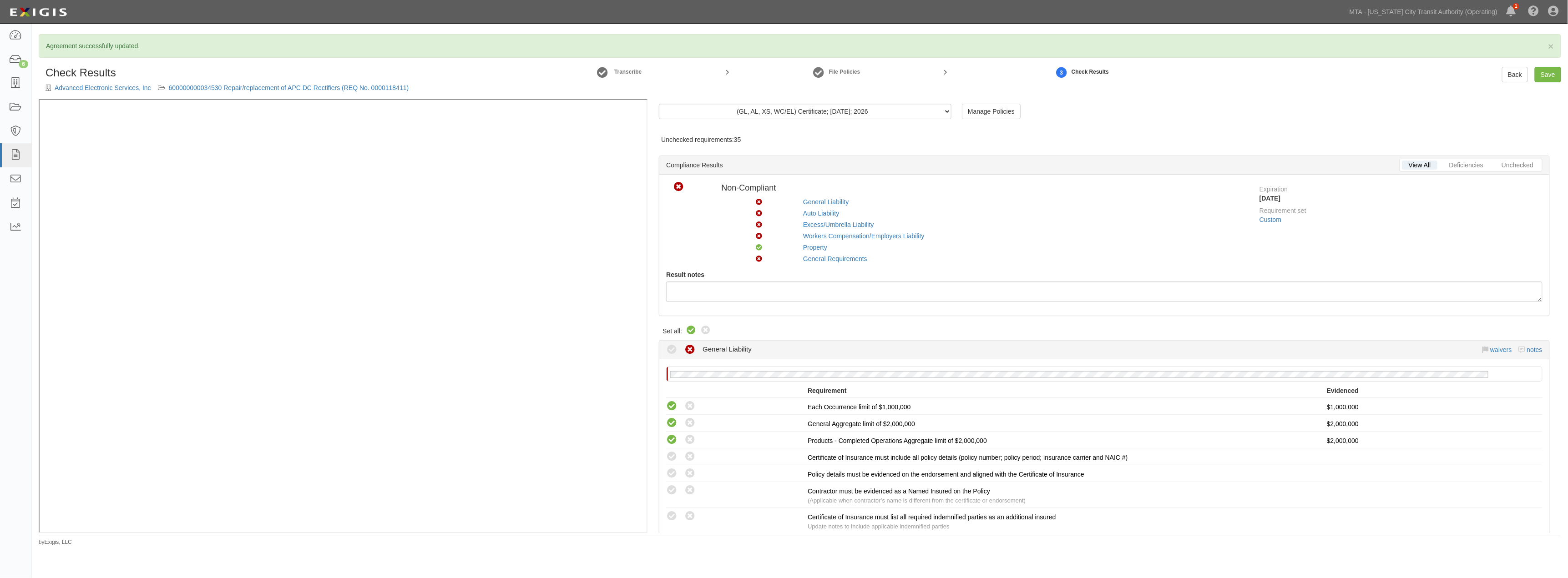
radio input "true"
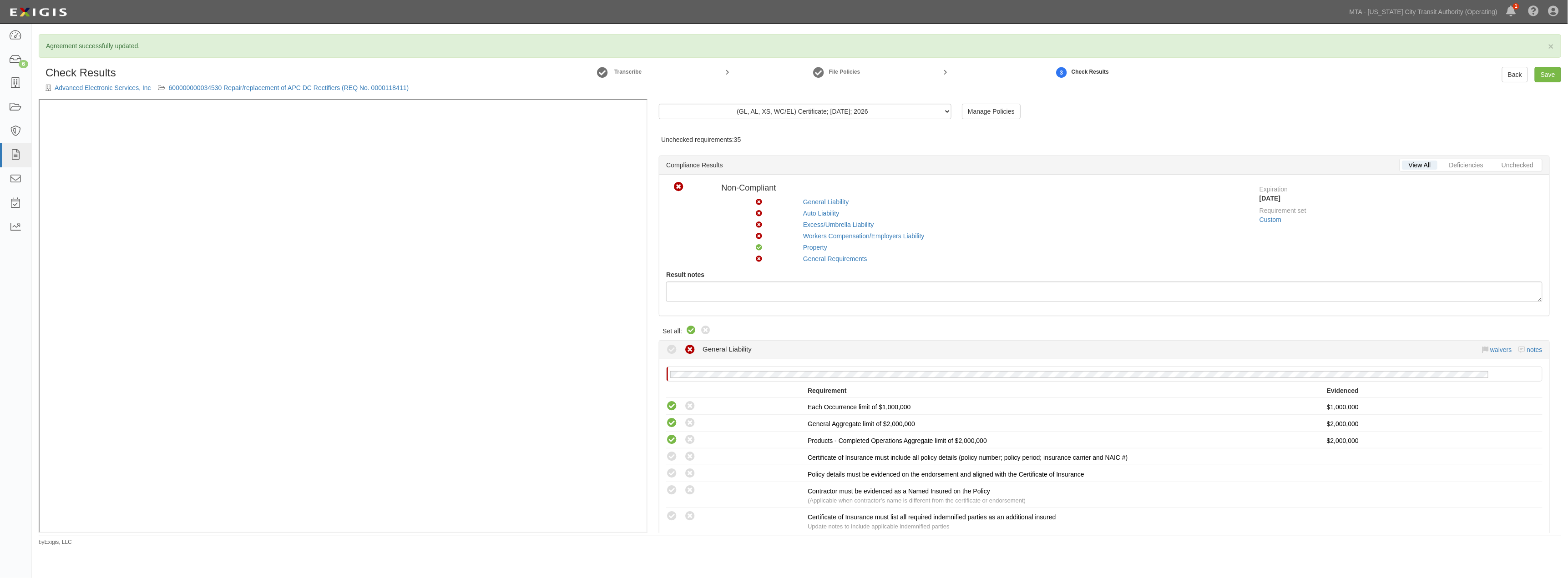
radio input "true"
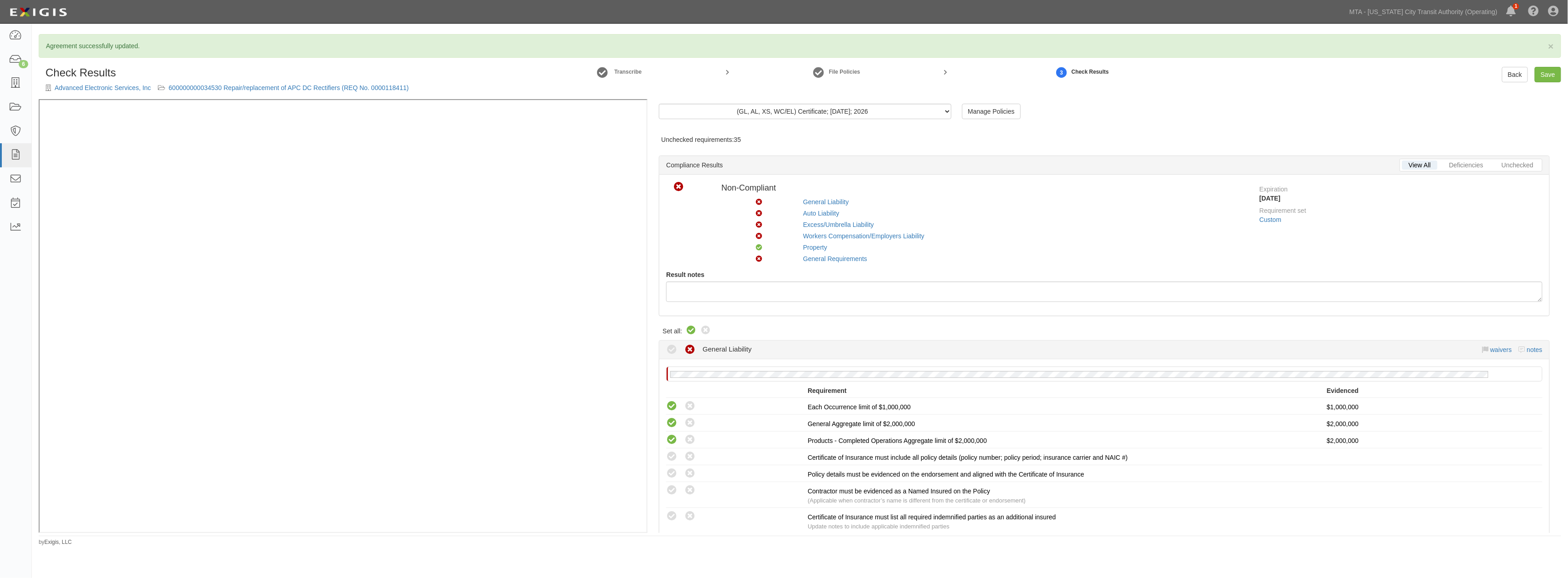
radio input "true"
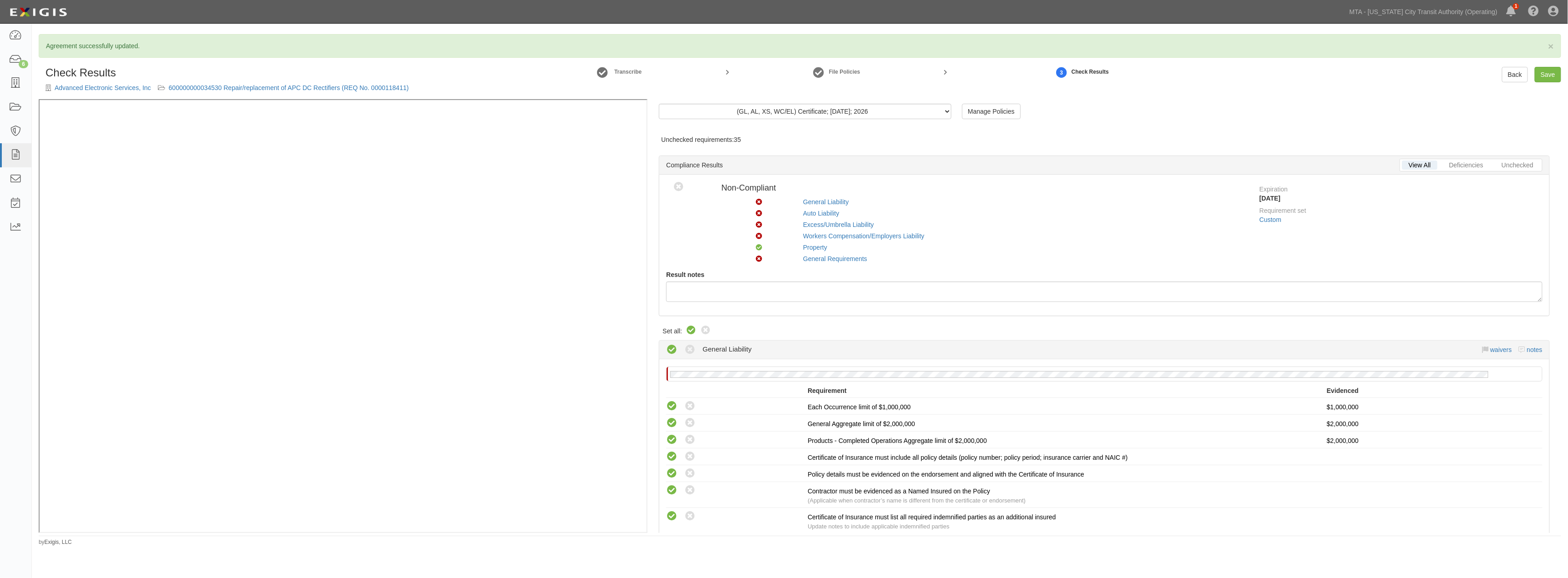
radio input "true"
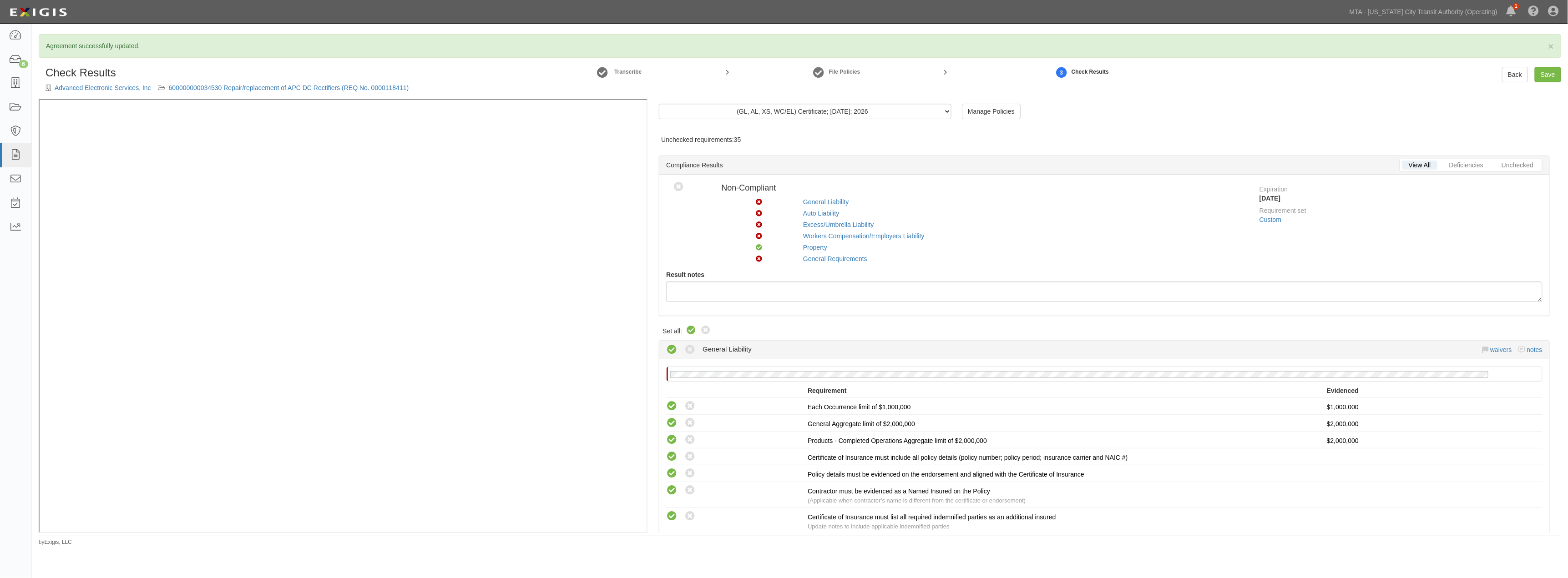
radio input "true"
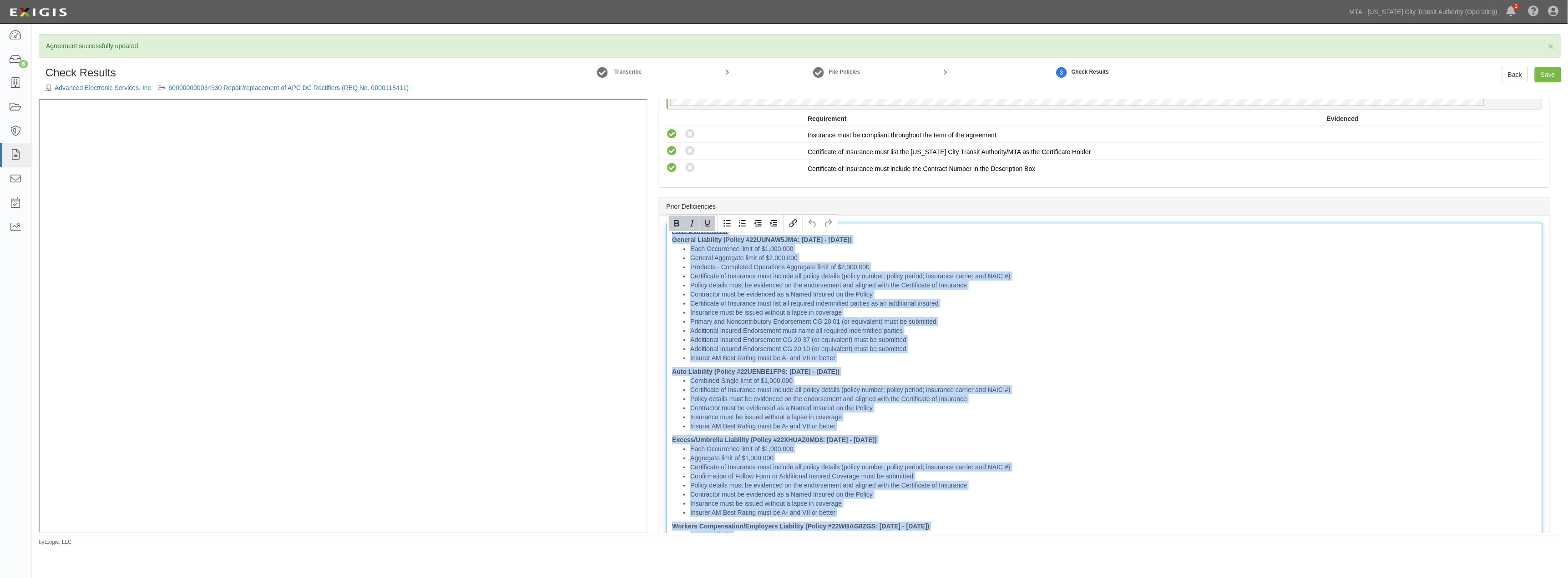
scroll to position [1680, 0]
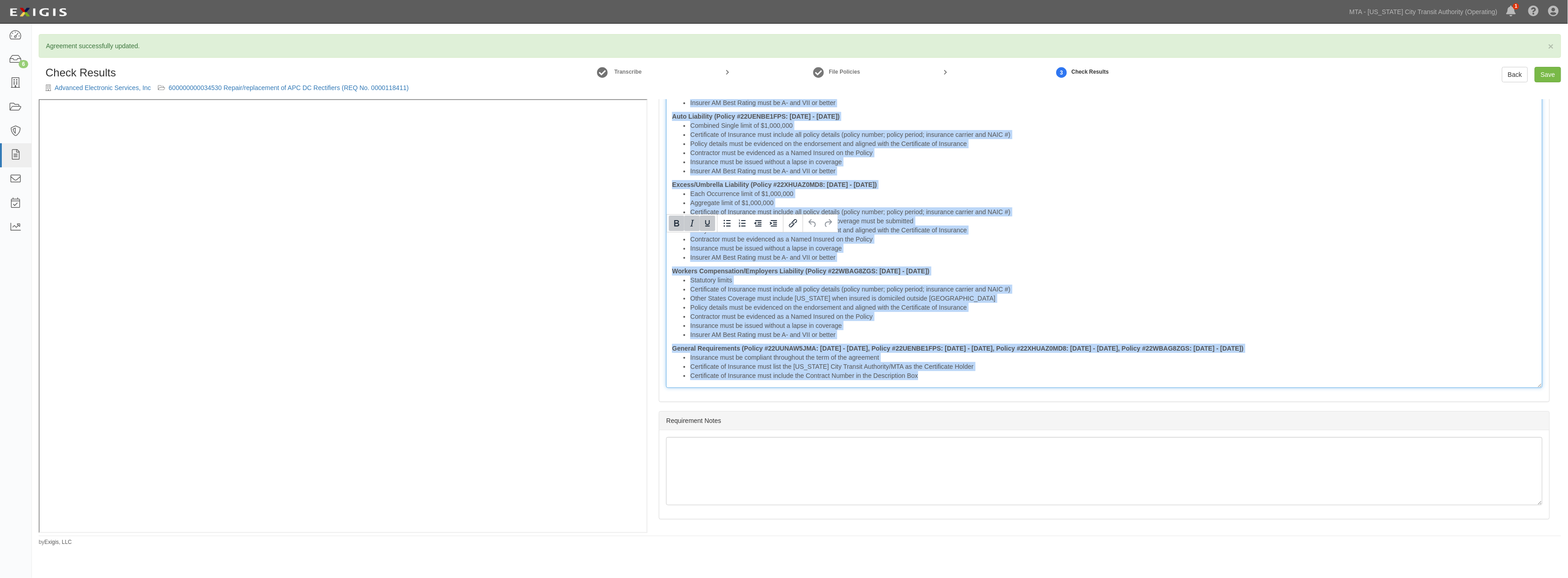
drag, startPoint x: 670, startPoint y: 239, endPoint x: 1323, endPoint y: 516, distance: 709.3
click at [1321, 536] on div "× Agreement successfully updated. Check Results Advanced Electronic Services, I…" at bounding box center [800, 290] width 1536 height 512
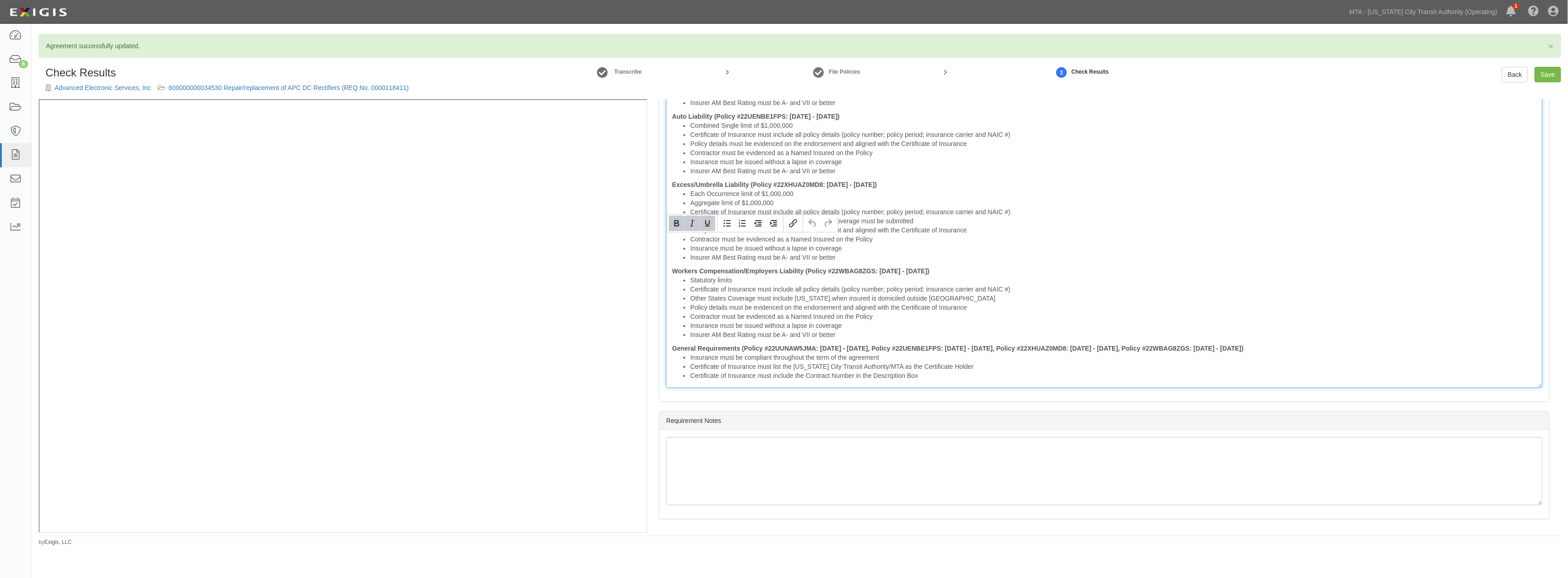
scroll to position [1328, 0]
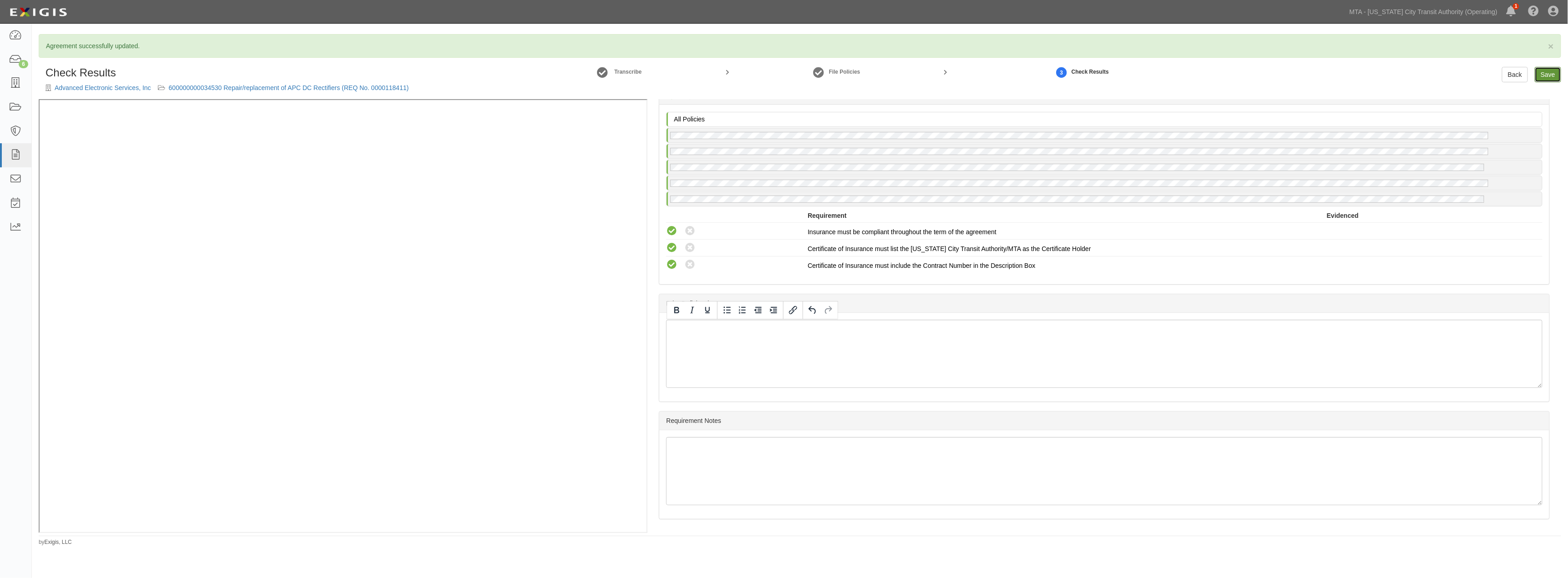
click at [1551, 80] on link "Save" at bounding box center [1547, 74] width 26 height 15
radio input "true"
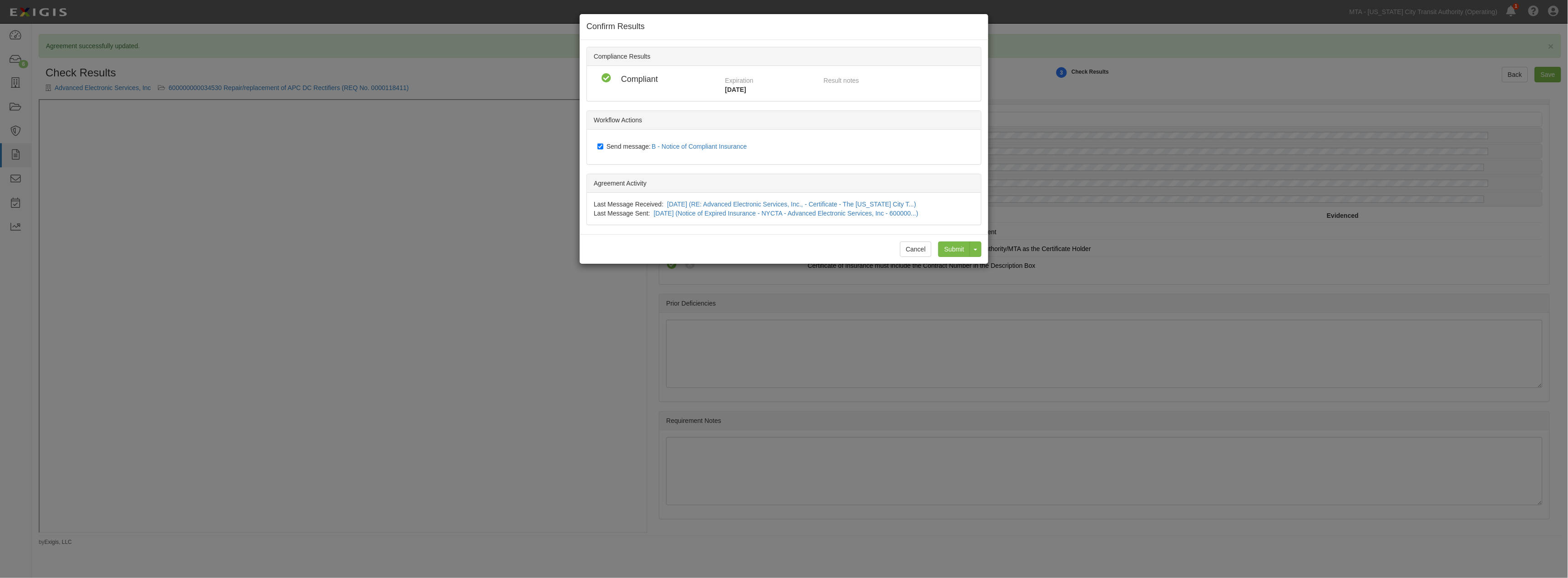
click at [634, 147] on span "Send message: B - Notice of Compliant Insurance" at bounding box center [678, 147] width 144 height 7
click at [603, 147] on input "Send message: B - Notice of Compliant Insurance" at bounding box center [601, 147] width 6 height 7
checkbox input "false"
click at [951, 251] on input "Submit" at bounding box center [954, 249] width 32 height 15
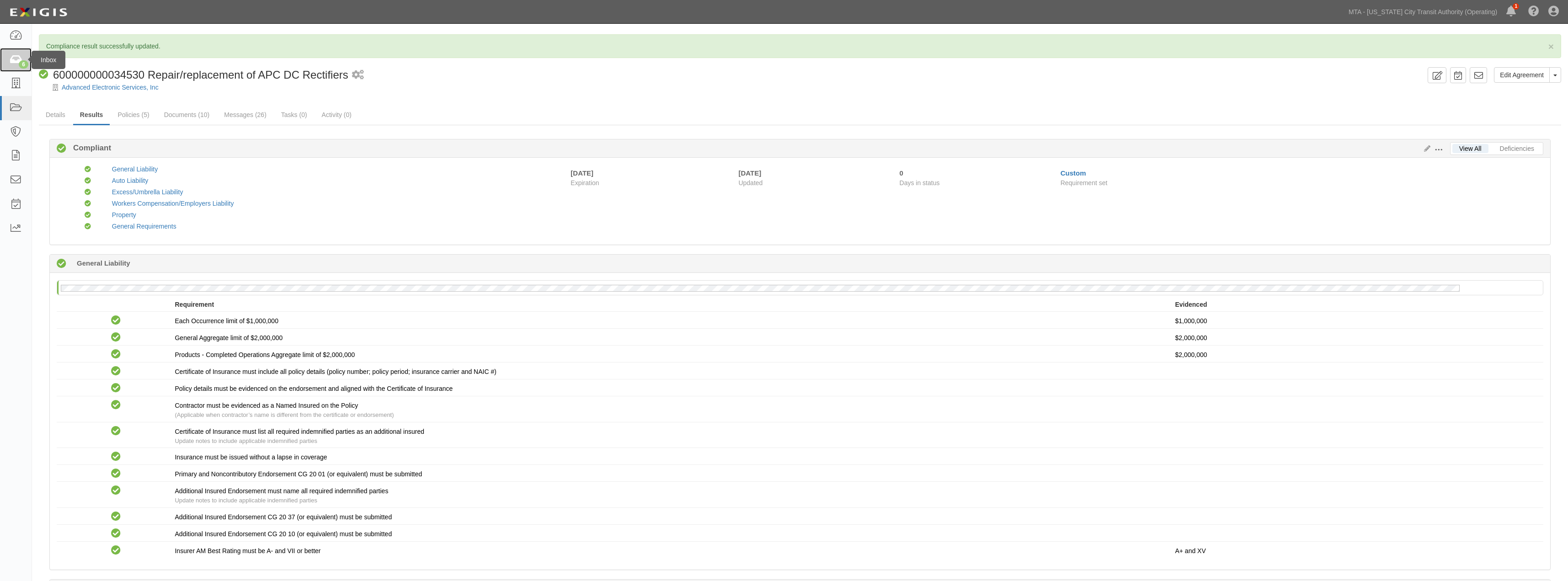
click at [11, 59] on icon at bounding box center [15, 60] width 13 height 10
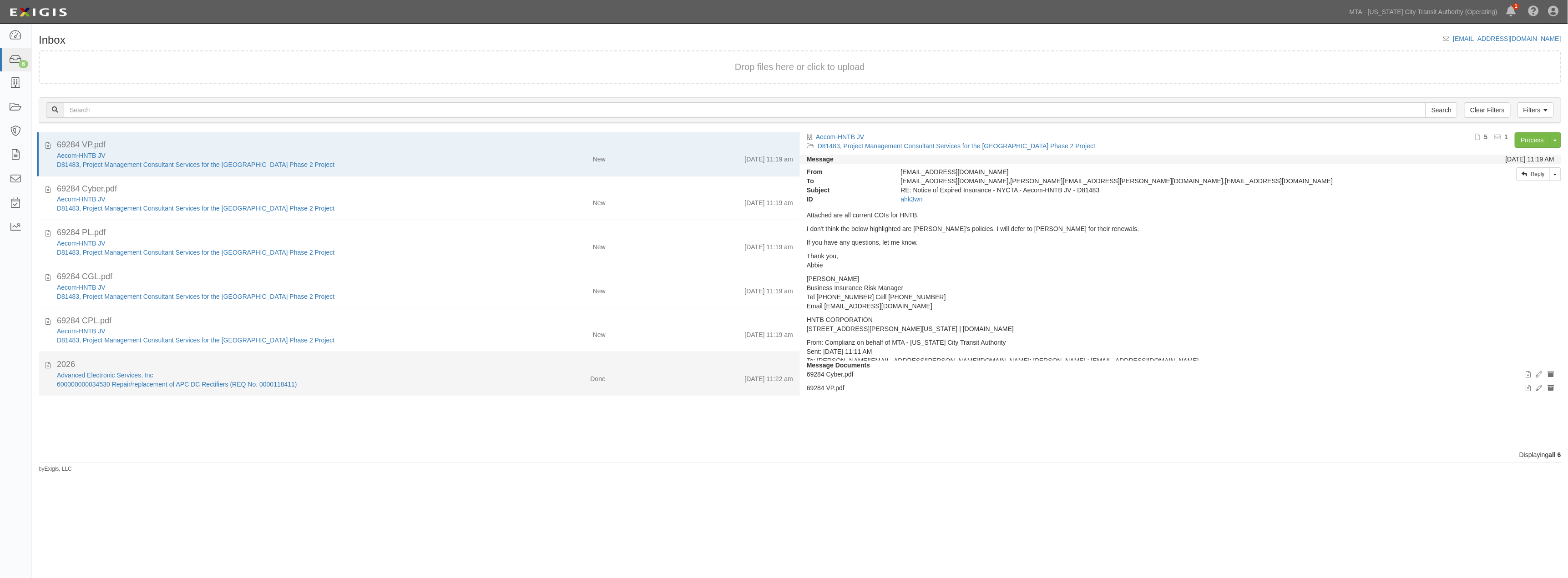
click at [412, 376] on div "Advanced Electronic Services, Inc" at bounding box center [268, 375] width 424 height 9
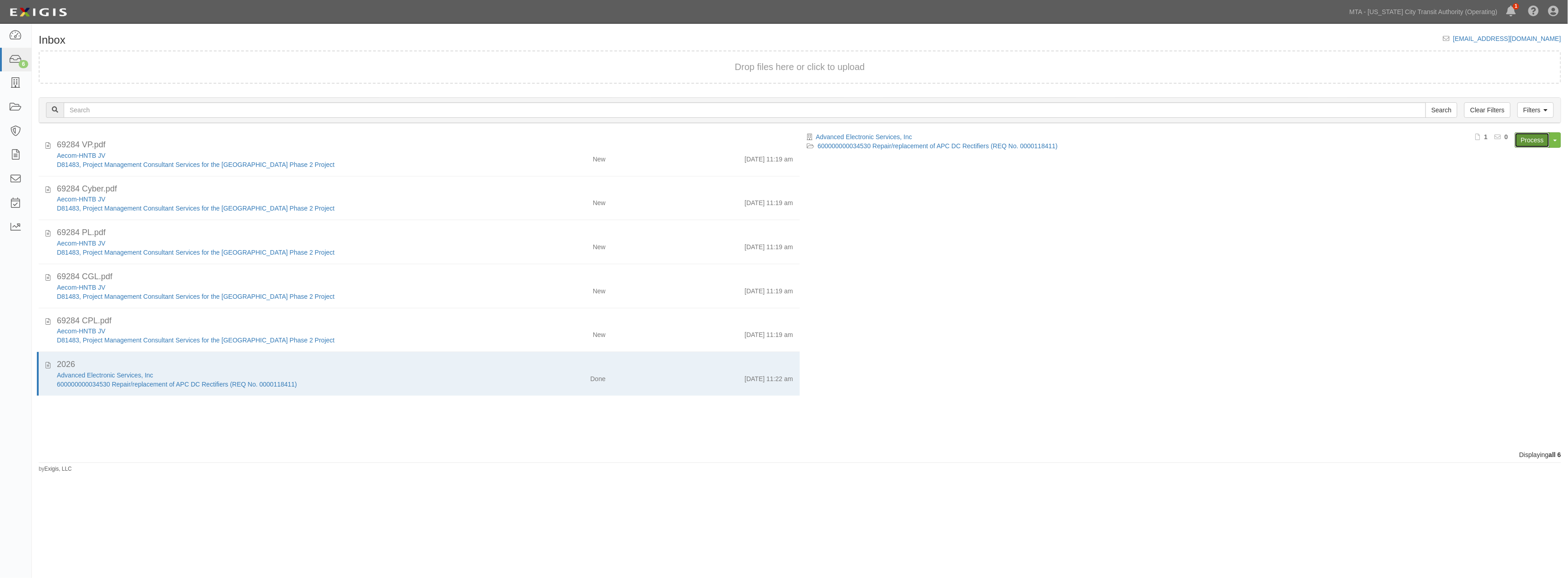
click at [1536, 141] on link "Process" at bounding box center [1533, 140] width 35 height 15
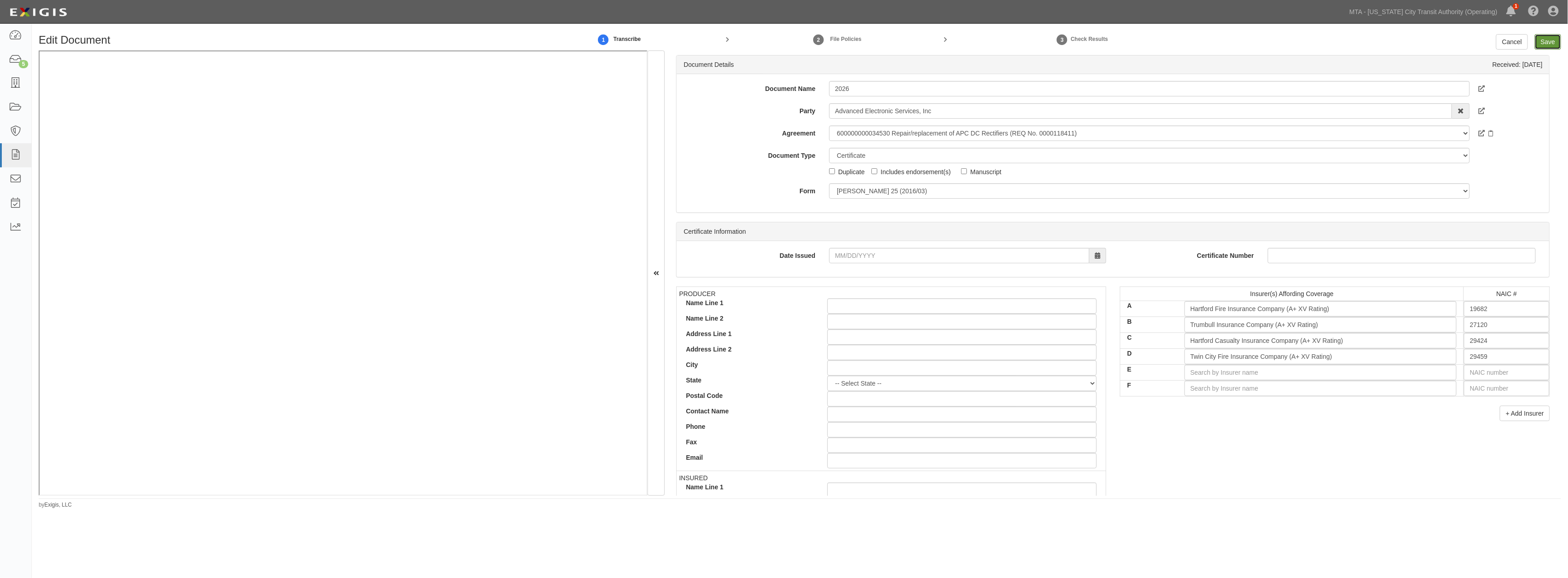
click at [1553, 44] on input "Save" at bounding box center [1547, 41] width 26 height 15
type input "1000000"
type input "2000000"
type input "1000000"
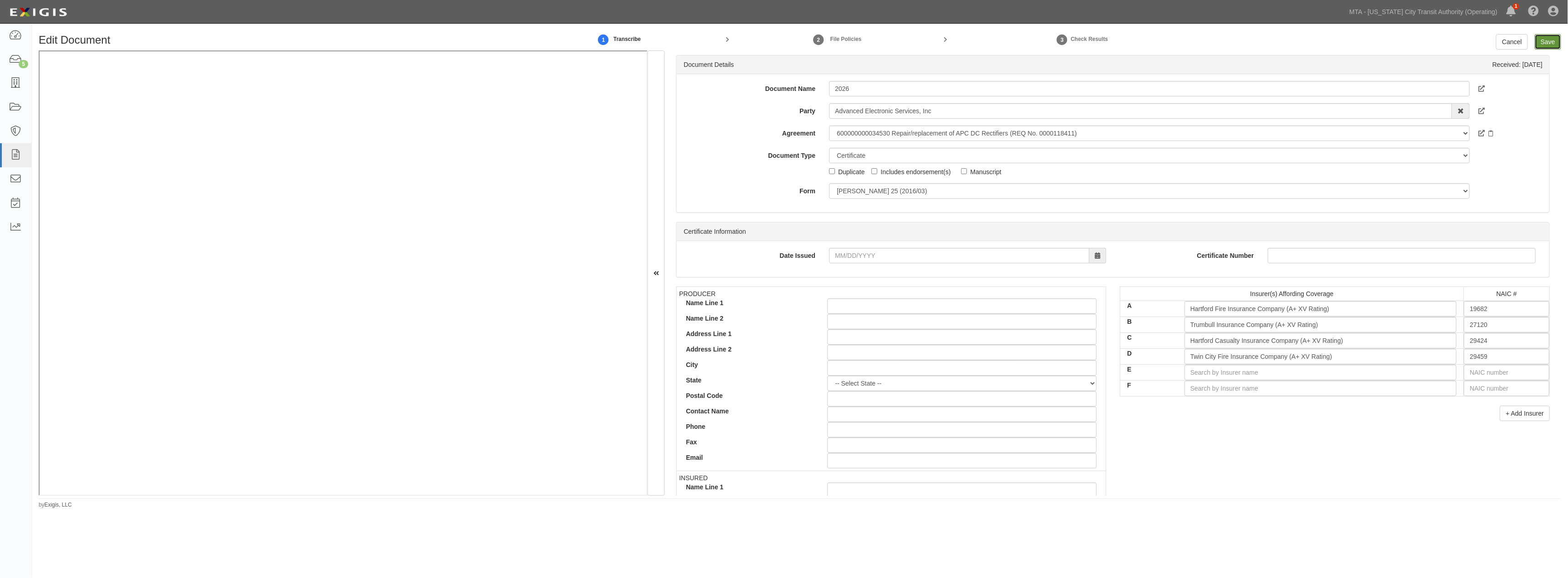
type input "5000000"
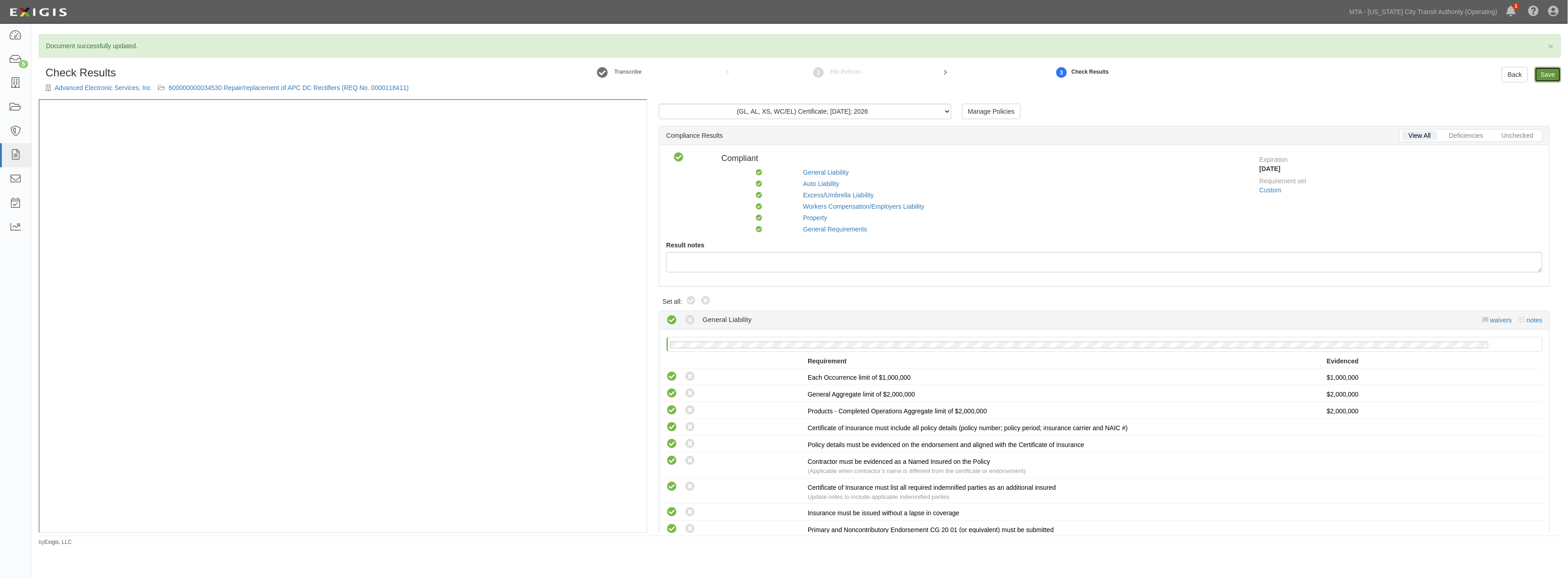
click at [1540, 73] on link "Save" at bounding box center [1547, 74] width 26 height 15
radio input "true"
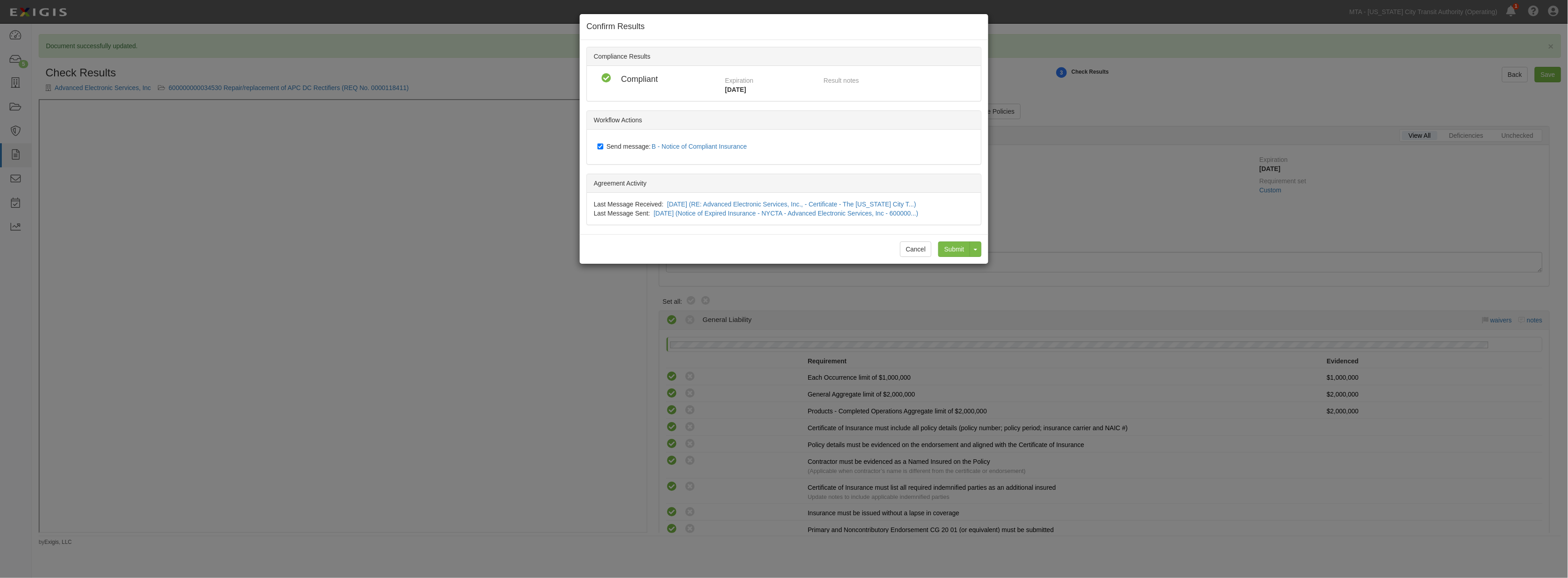
click at [626, 147] on span "Send message: B - Notice of Compliant Insurance" at bounding box center [678, 147] width 144 height 7
click at [603, 147] on input "Send message: B - Notice of Compliant Insurance" at bounding box center [601, 147] width 6 height 7
checkbox input "false"
click at [961, 248] on input "Submit" at bounding box center [954, 249] width 32 height 15
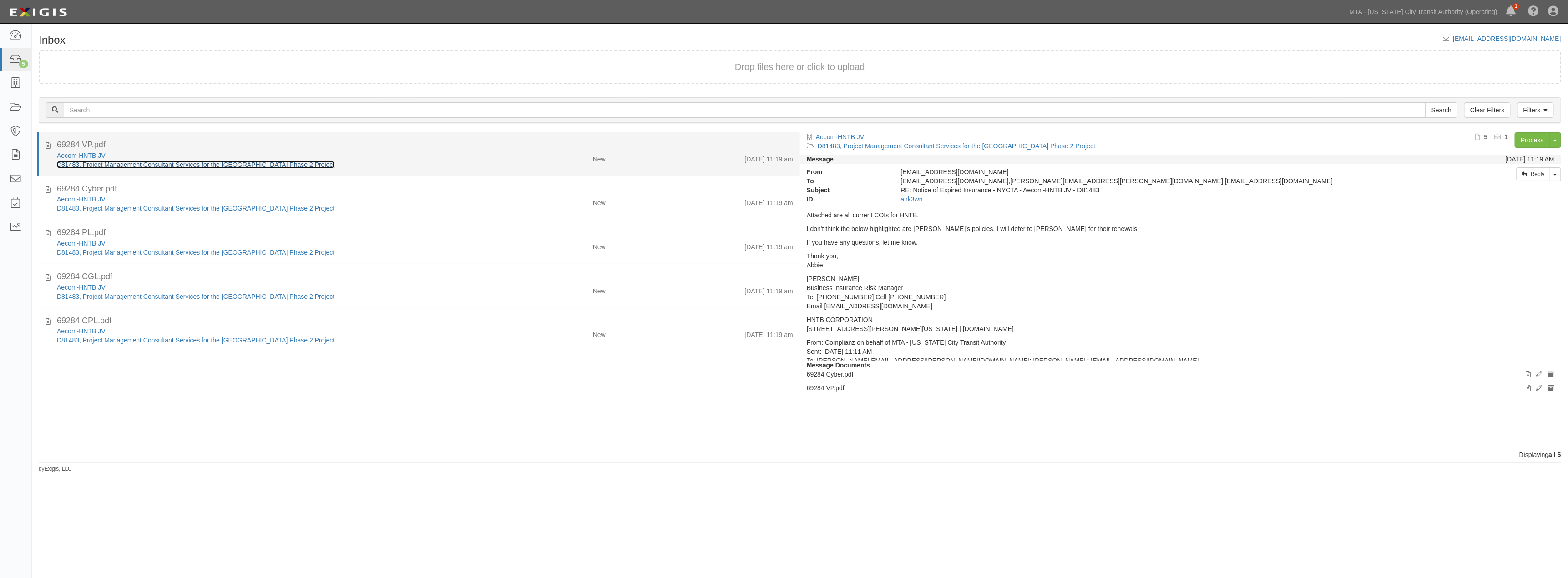
click at [113, 162] on link "D81483, Project Management Consultant Services for the [GEOGRAPHIC_DATA] Phase …" at bounding box center [195, 165] width 278 height 7
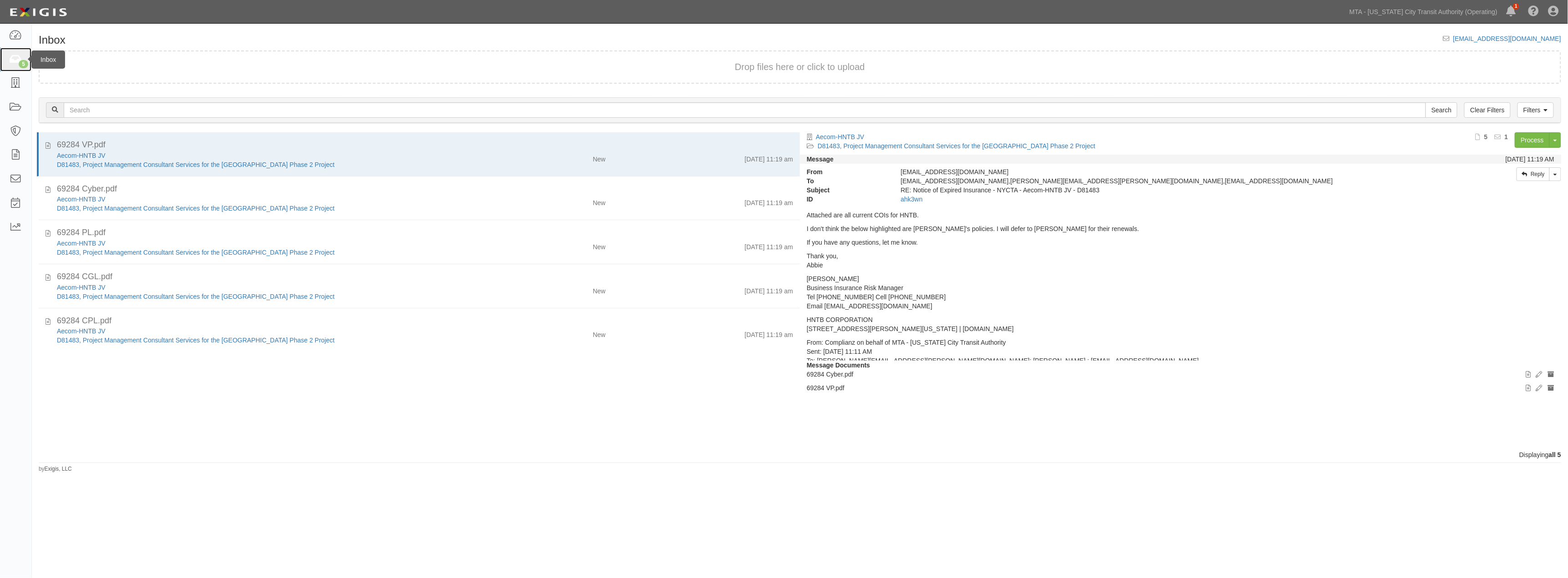
click at [13, 57] on icon at bounding box center [15, 60] width 13 height 10
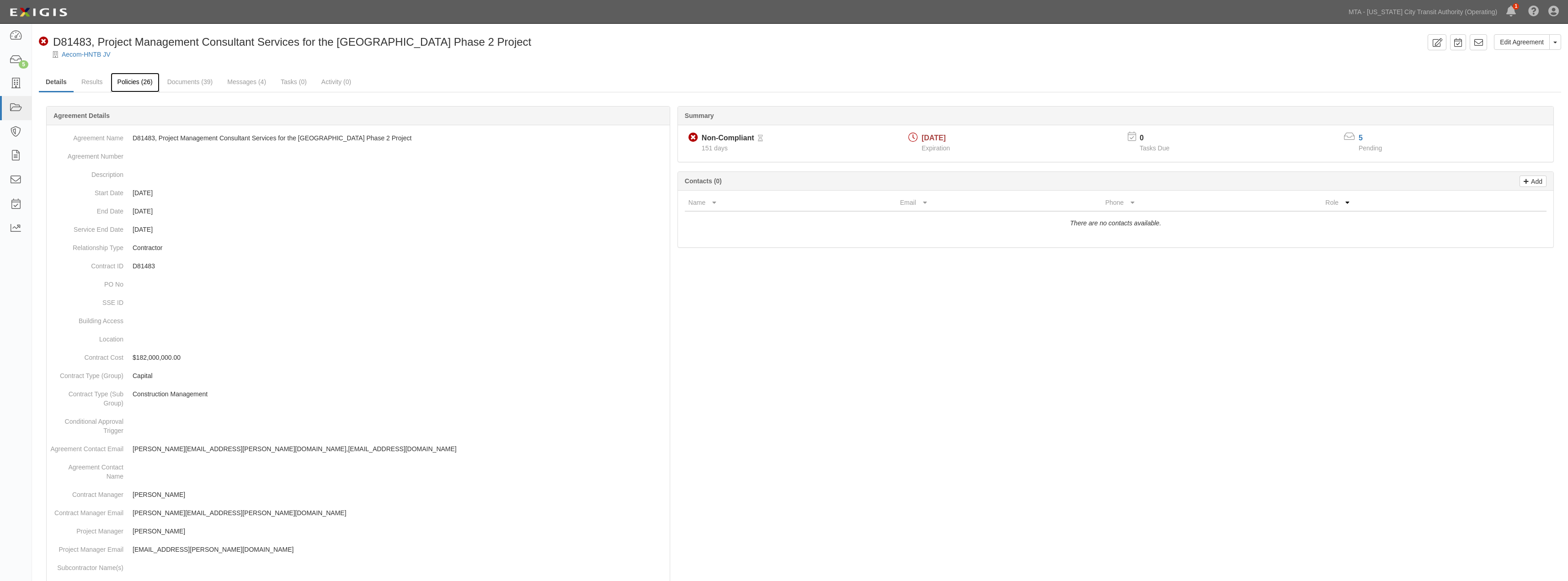
click at [140, 78] on link "Policies (26)" at bounding box center [135, 83] width 49 height 20
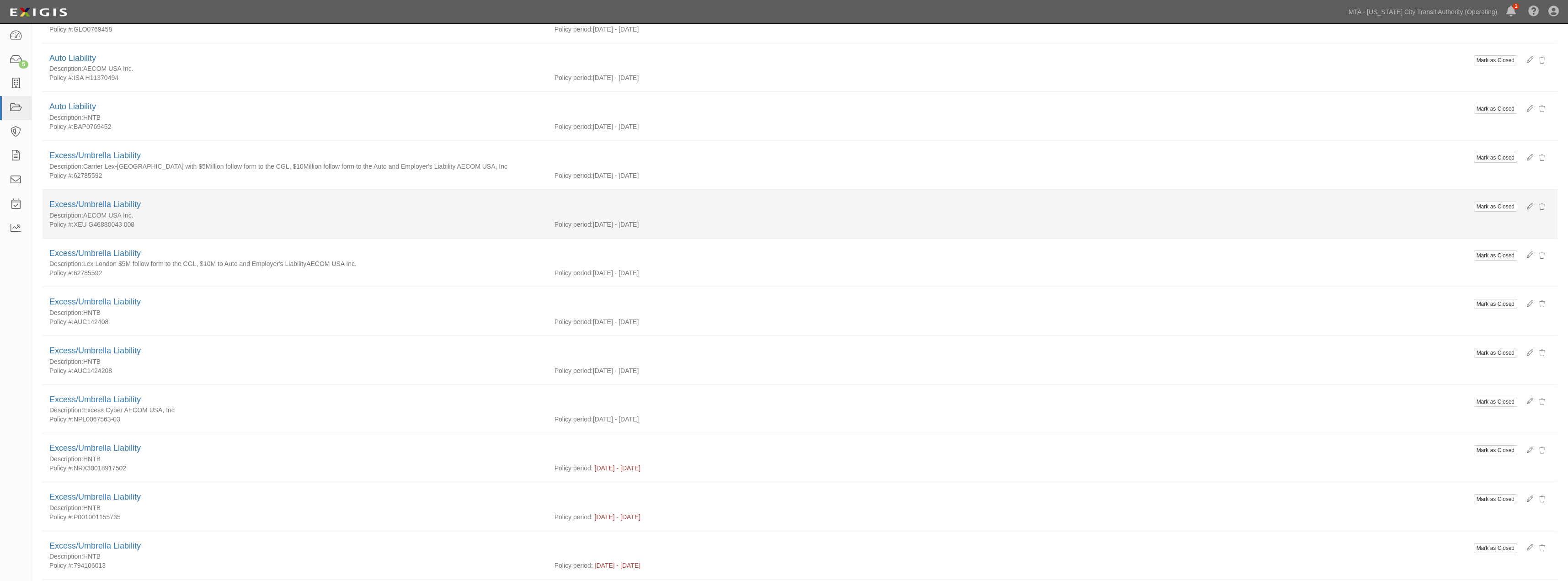
scroll to position [203, 0]
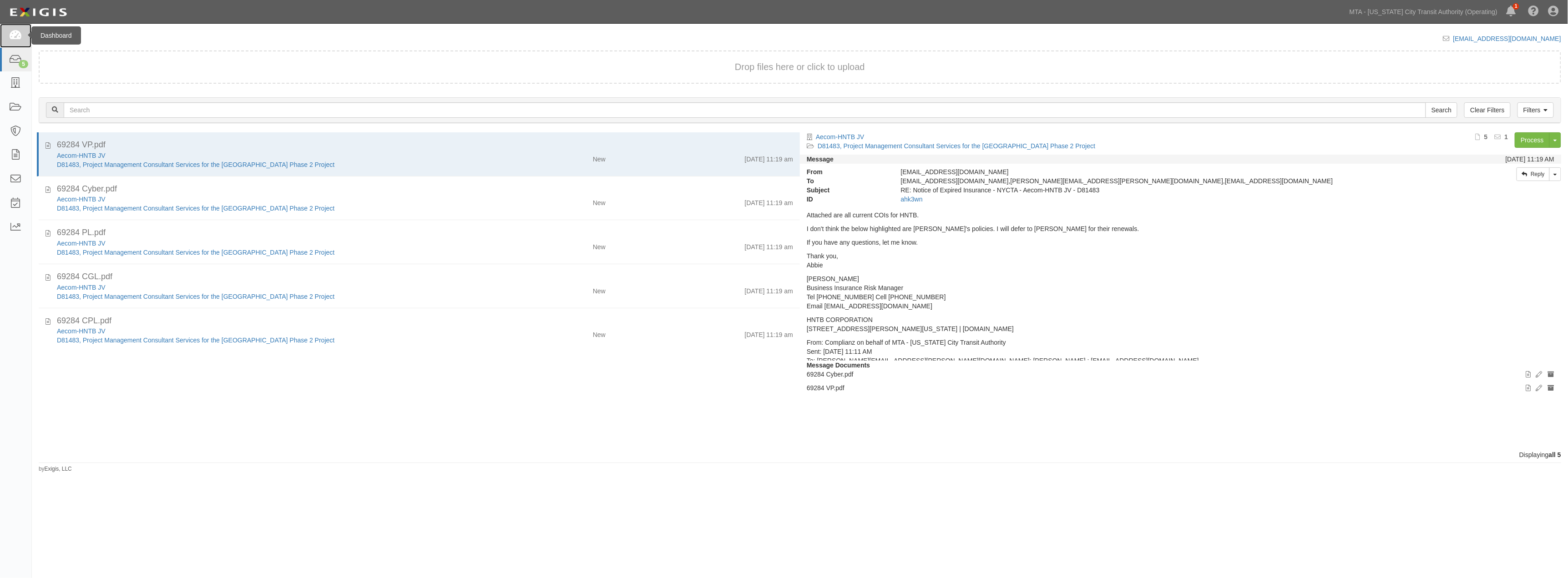
click at [12, 37] on icon at bounding box center [15, 35] width 13 height 10
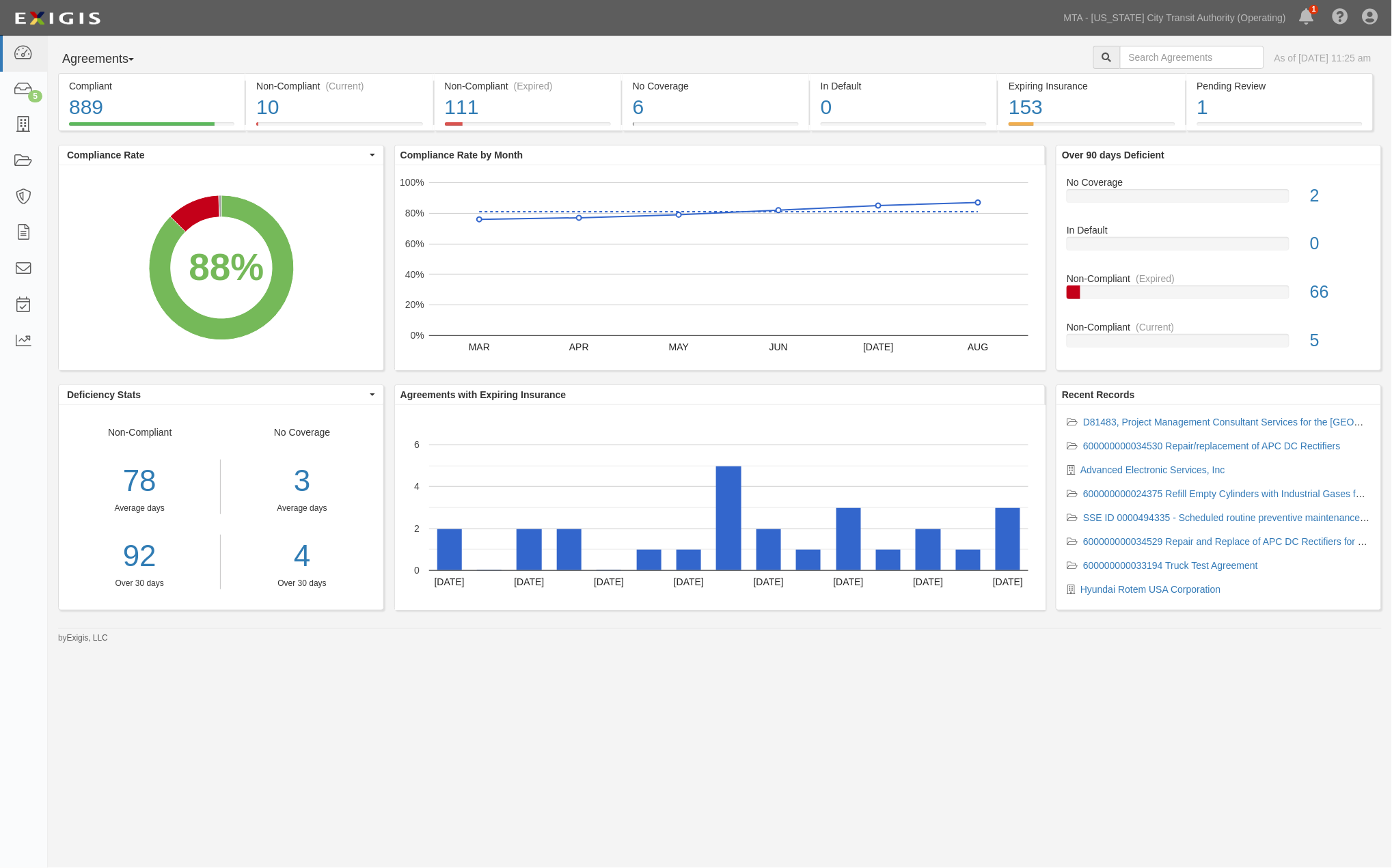
click at [444, 749] on div "Agreements Parties Agreements Coverages As of [DATE] 11:25 am Compliant 889 88%…" at bounding box center [696, 426] width 1392 height 781
click at [585, 104] on div "111" at bounding box center [528, 108] width 166 height 29
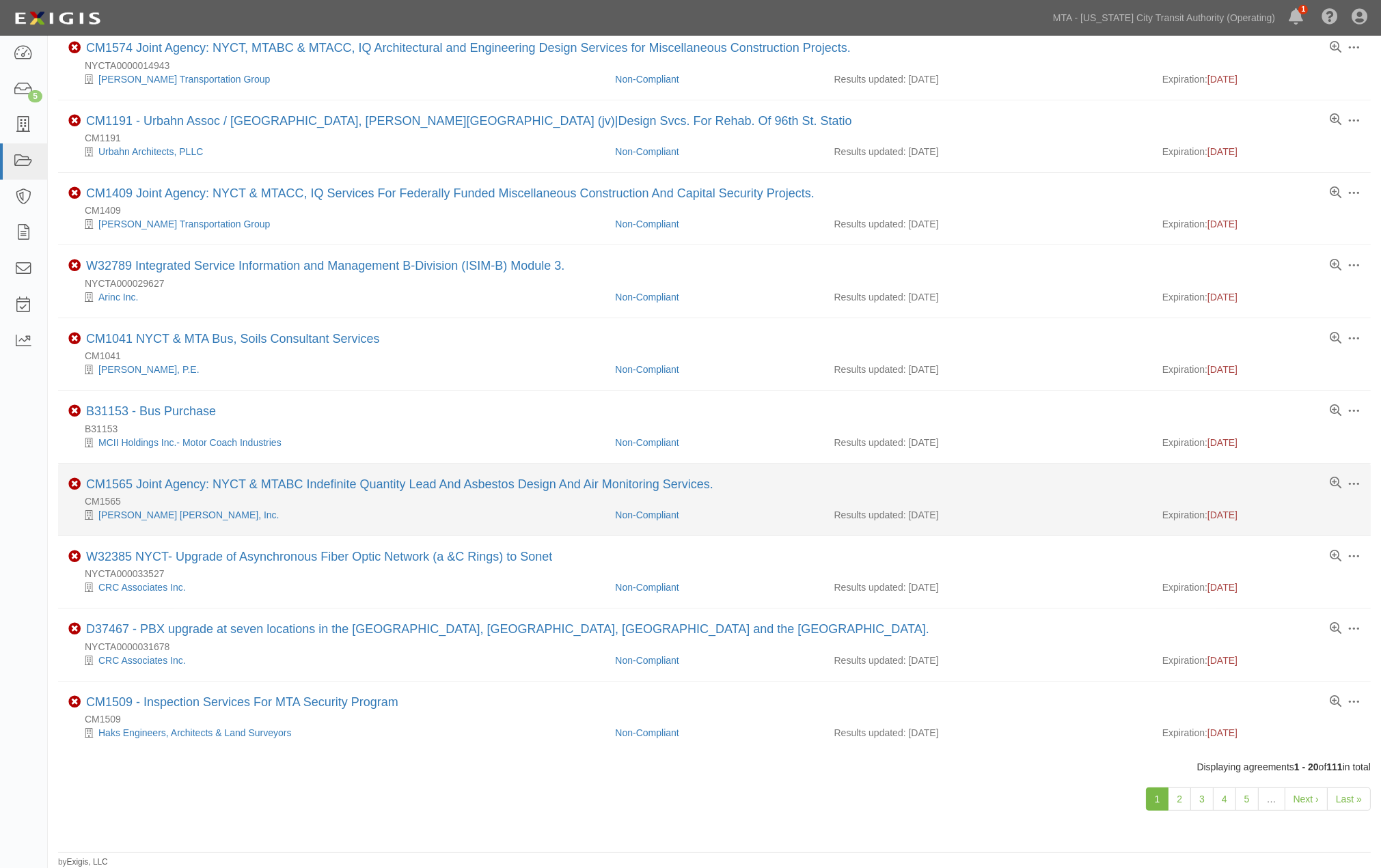
scroll to position [810, 0]
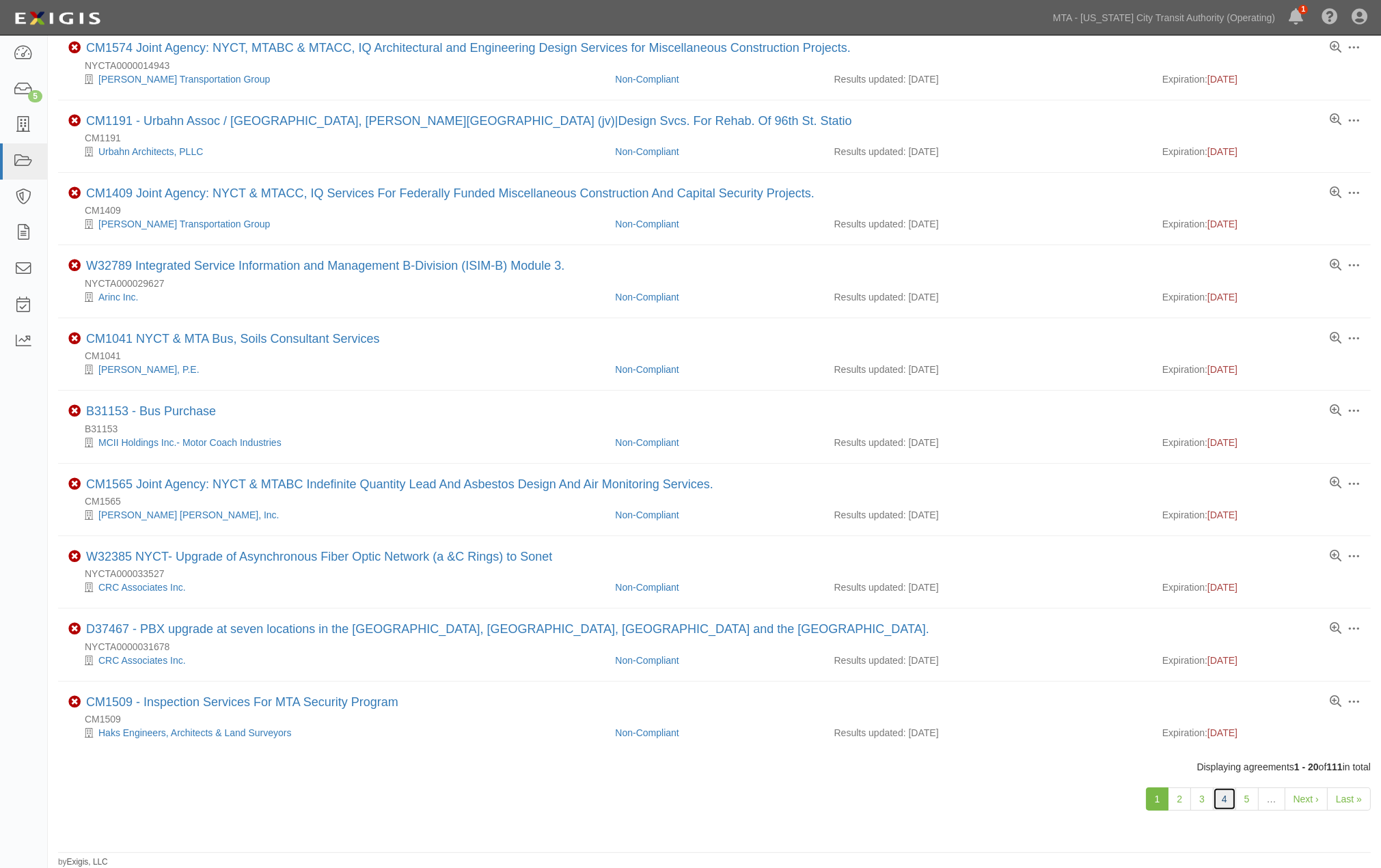
click at [1227, 804] on link "4" at bounding box center [1224, 799] width 23 height 23
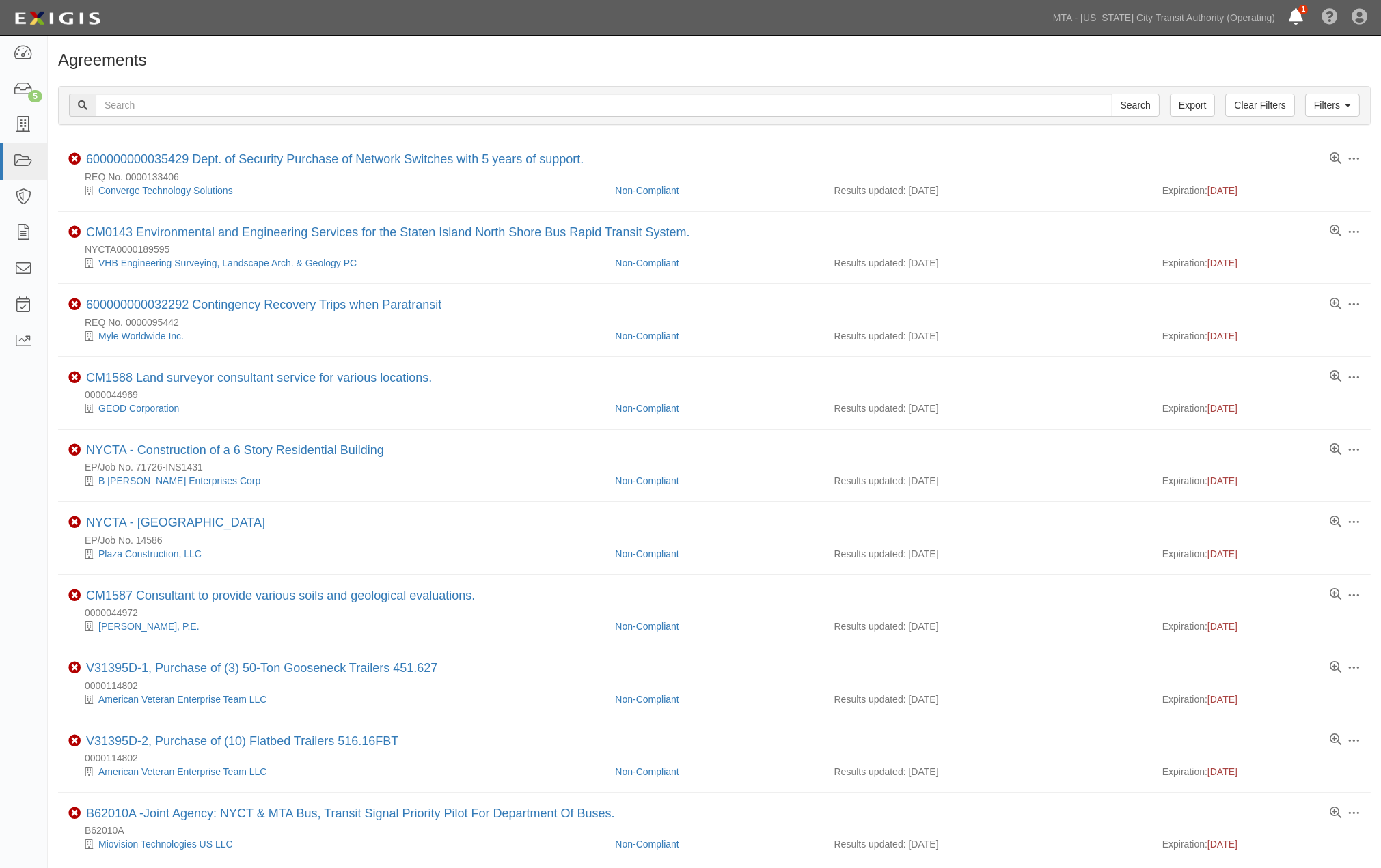
click at [1294, 7] on link at bounding box center [1298, 17] width 33 height 35
click at [1059, 85] on link "WC 2026" at bounding box center [1045, 86] width 57 height 26
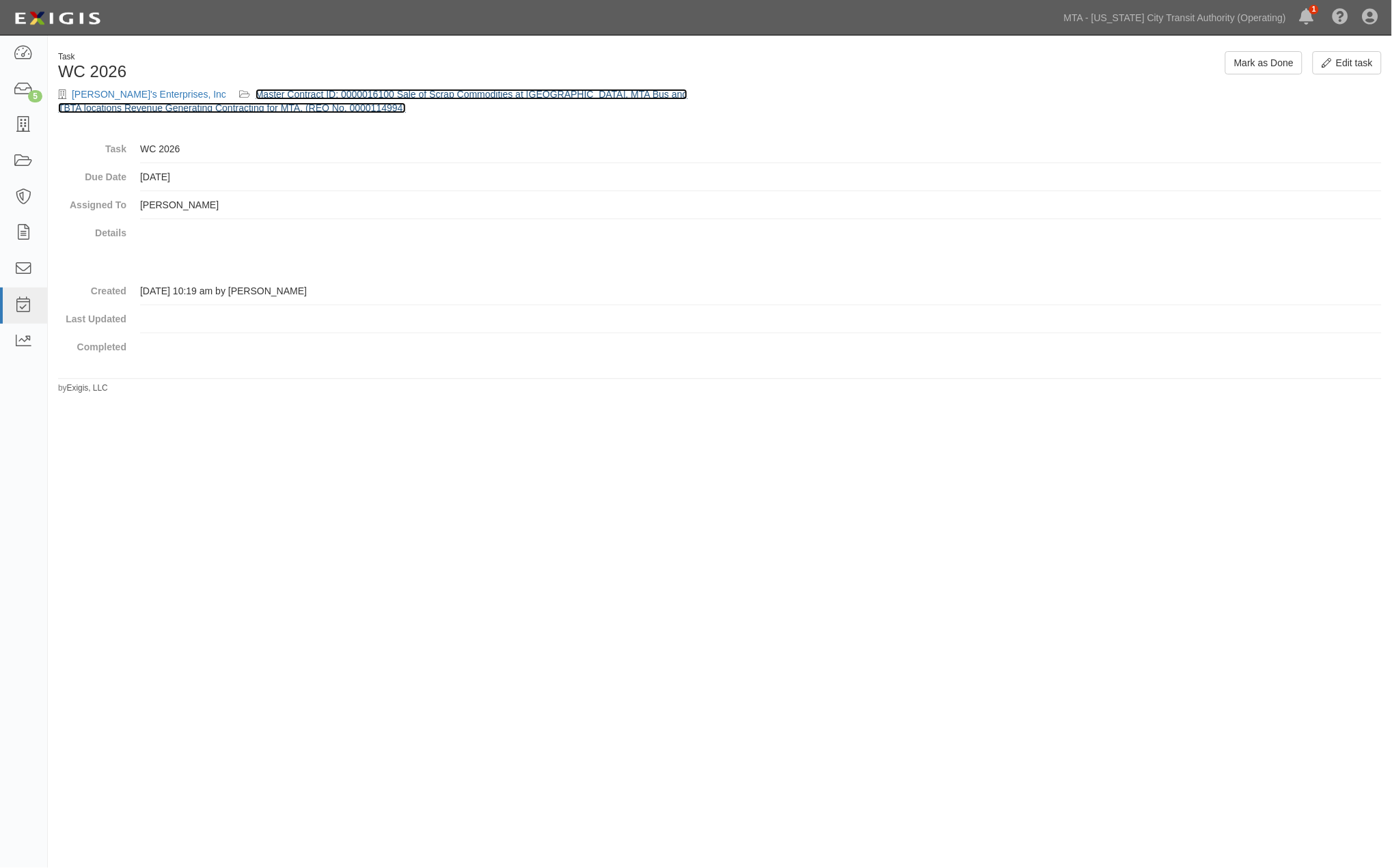
click at [311, 92] on link "Master Contract ID: 0000016100 Sale of Scrap Commodities at [GEOGRAPHIC_DATA], …" at bounding box center [373, 101] width 629 height 25
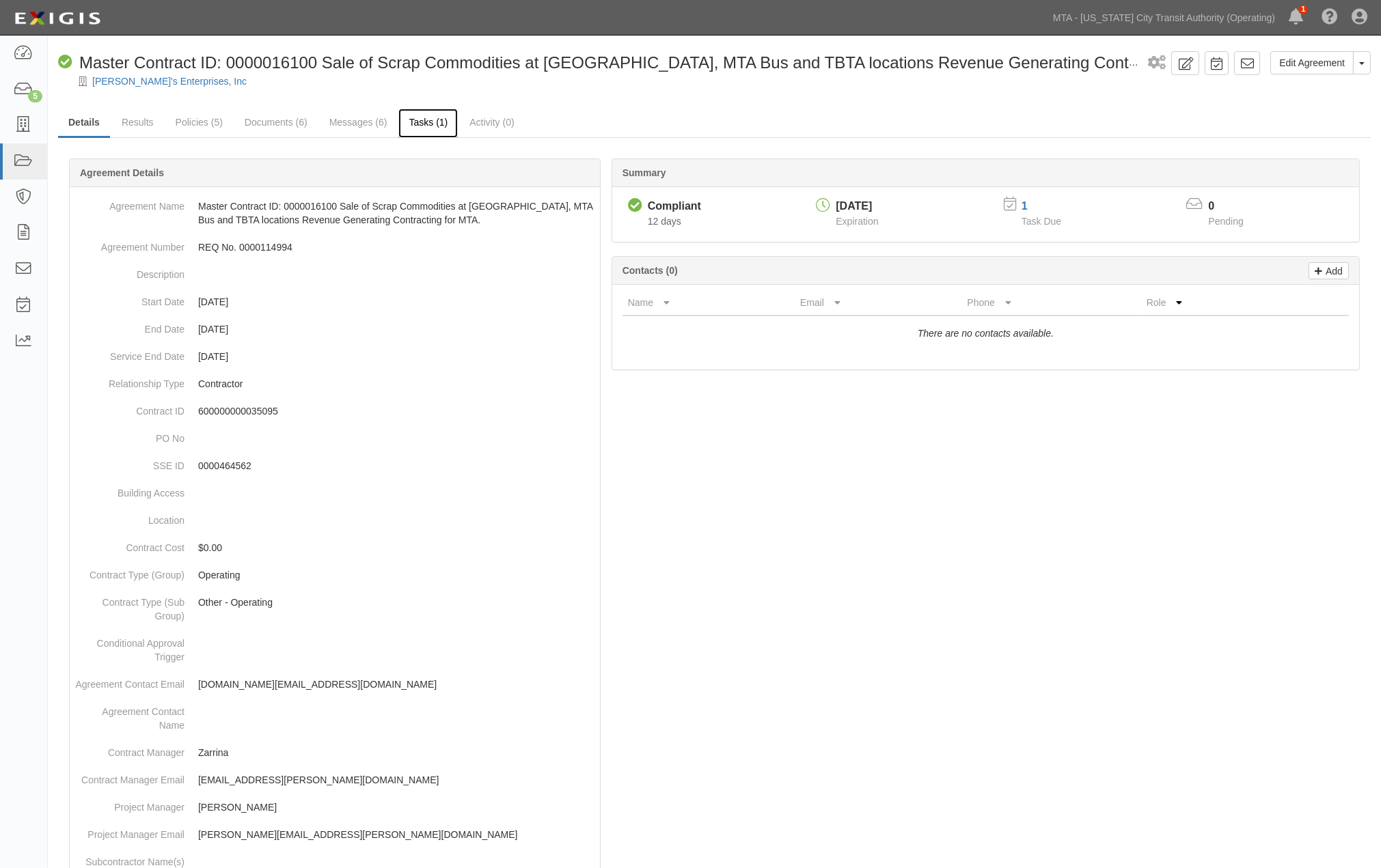
click at [415, 121] on link "Tasks (1)" at bounding box center [428, 123] width 59 height 29
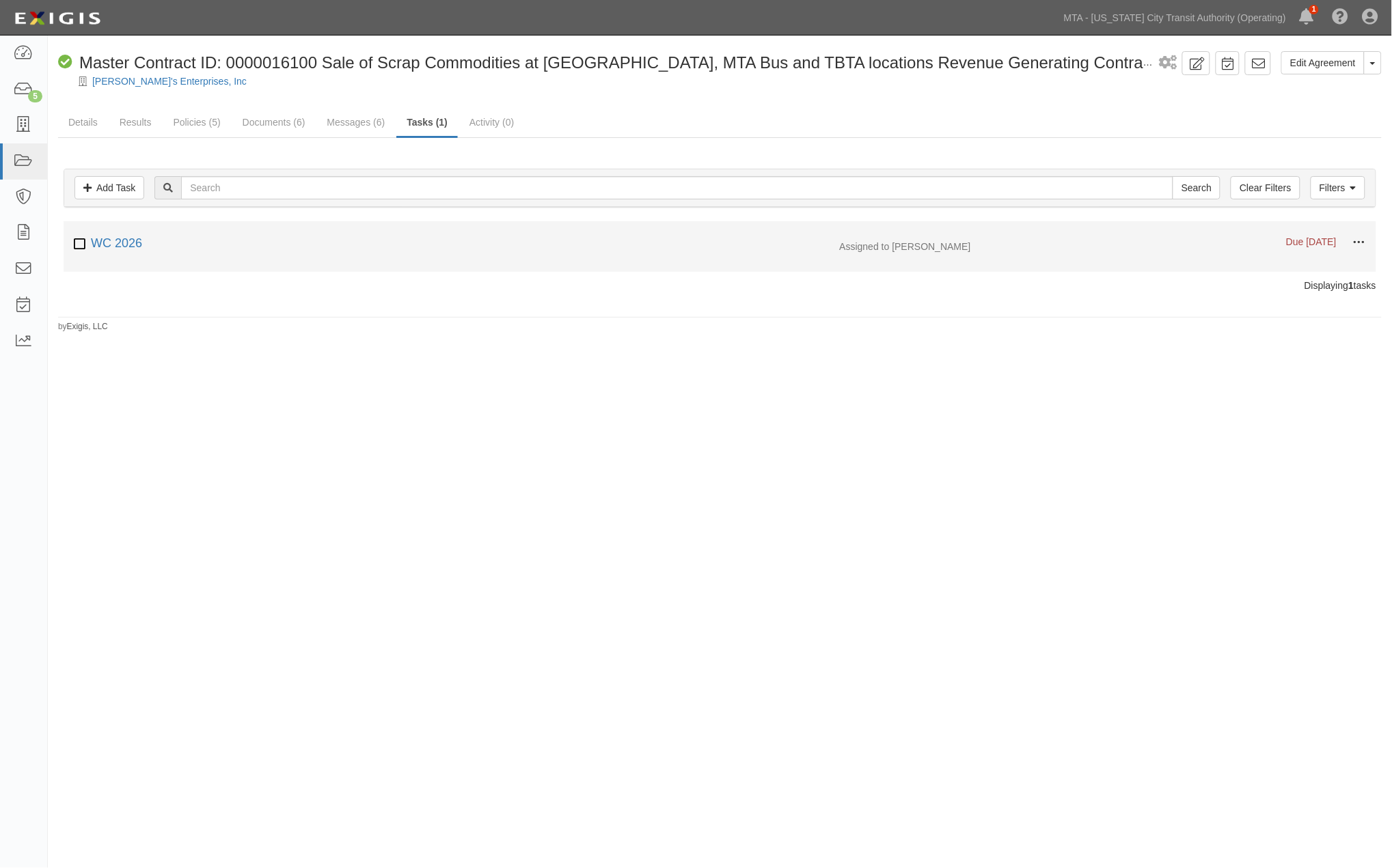
click at [1357, 239] on span at bounding box center [1358, 242] width 12 height 12
click at [1262, 263] on input "Mark as done" at bounding box center [1295, 265] width 108 height 25
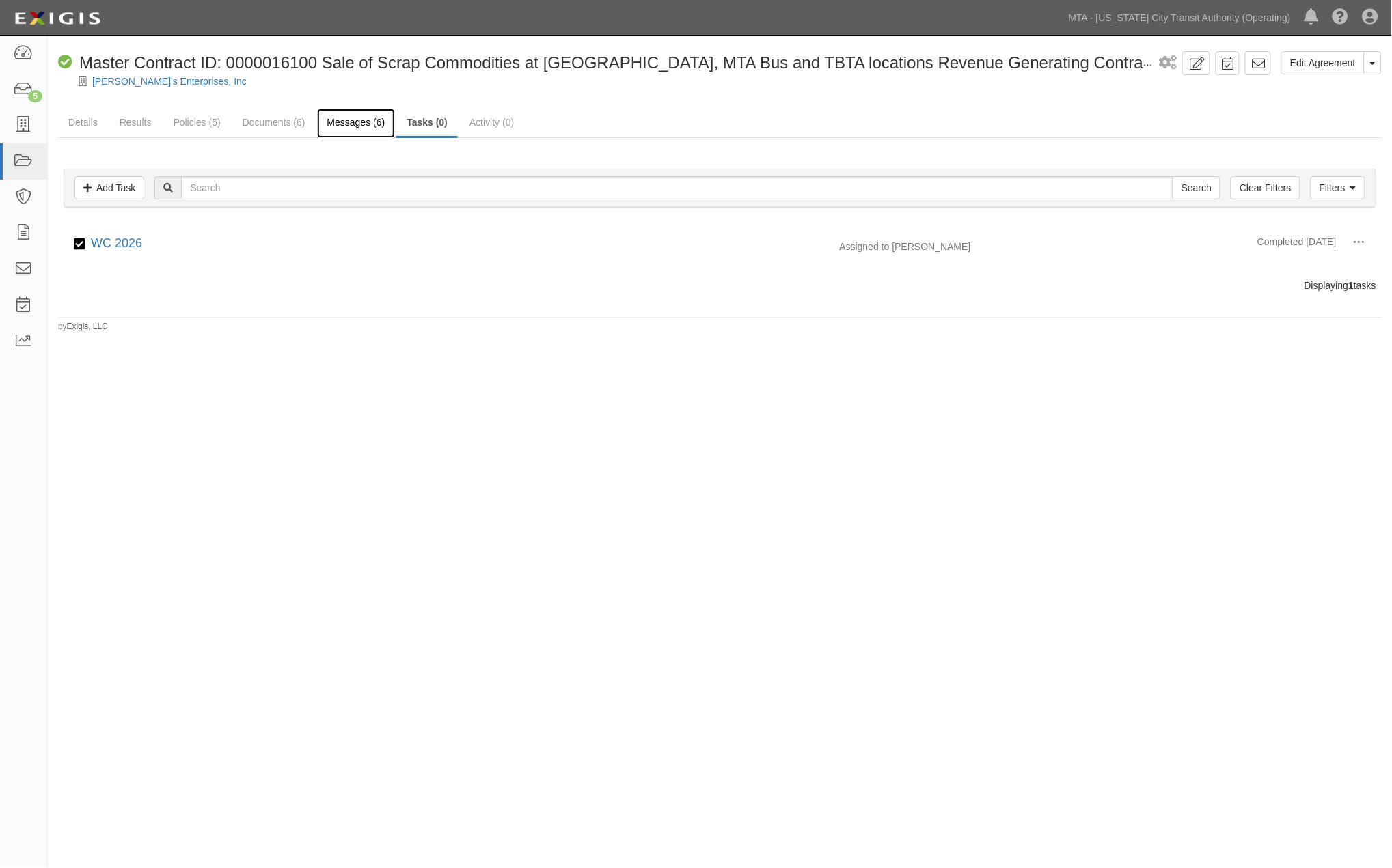
click at [330, 123] on link "Messages (6)" at bounding box center [356, 123] width 79 height 29
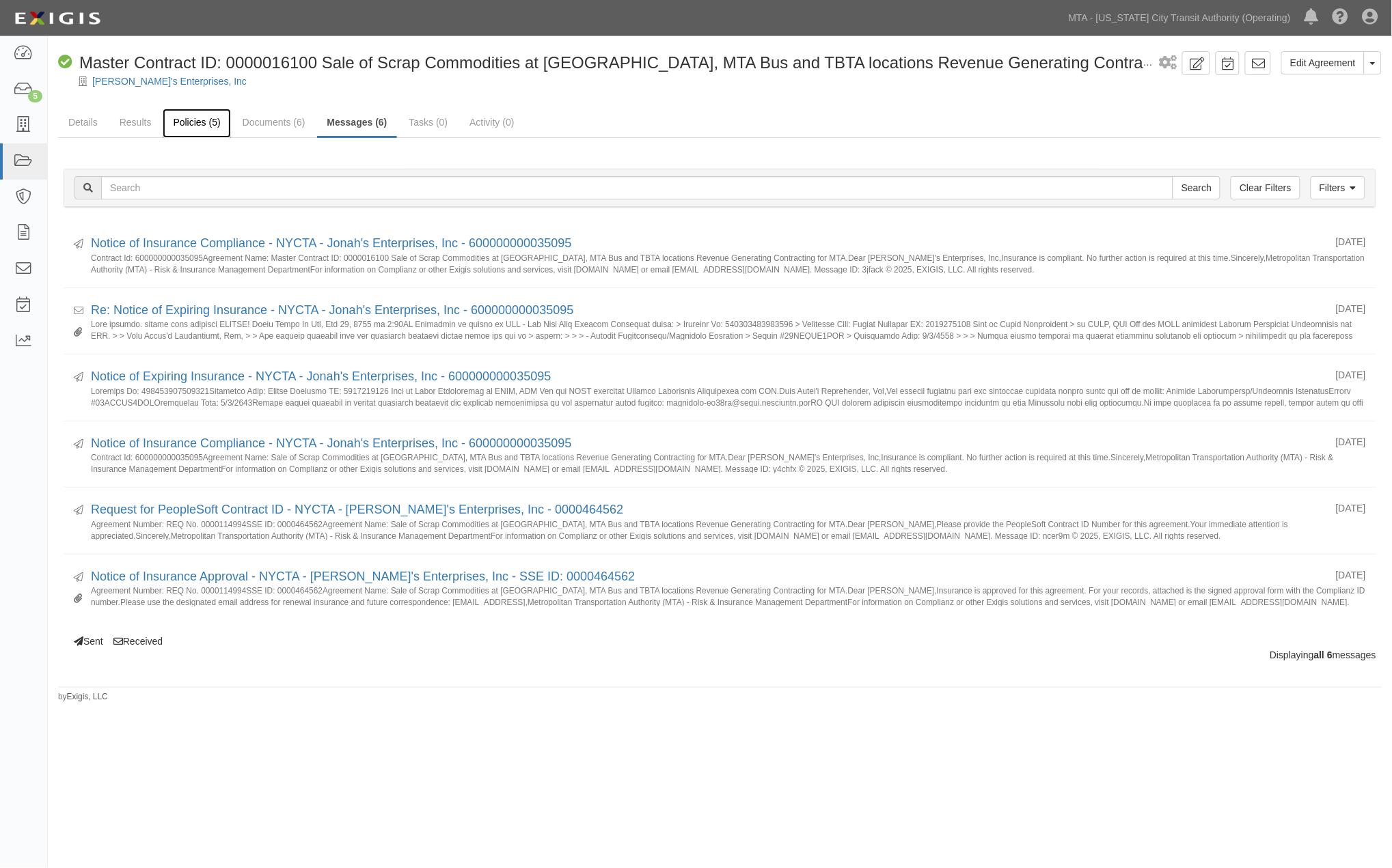
click at [183, 118] on link "Policies (5)" at bounding box center [197, 123] width 68 height 29
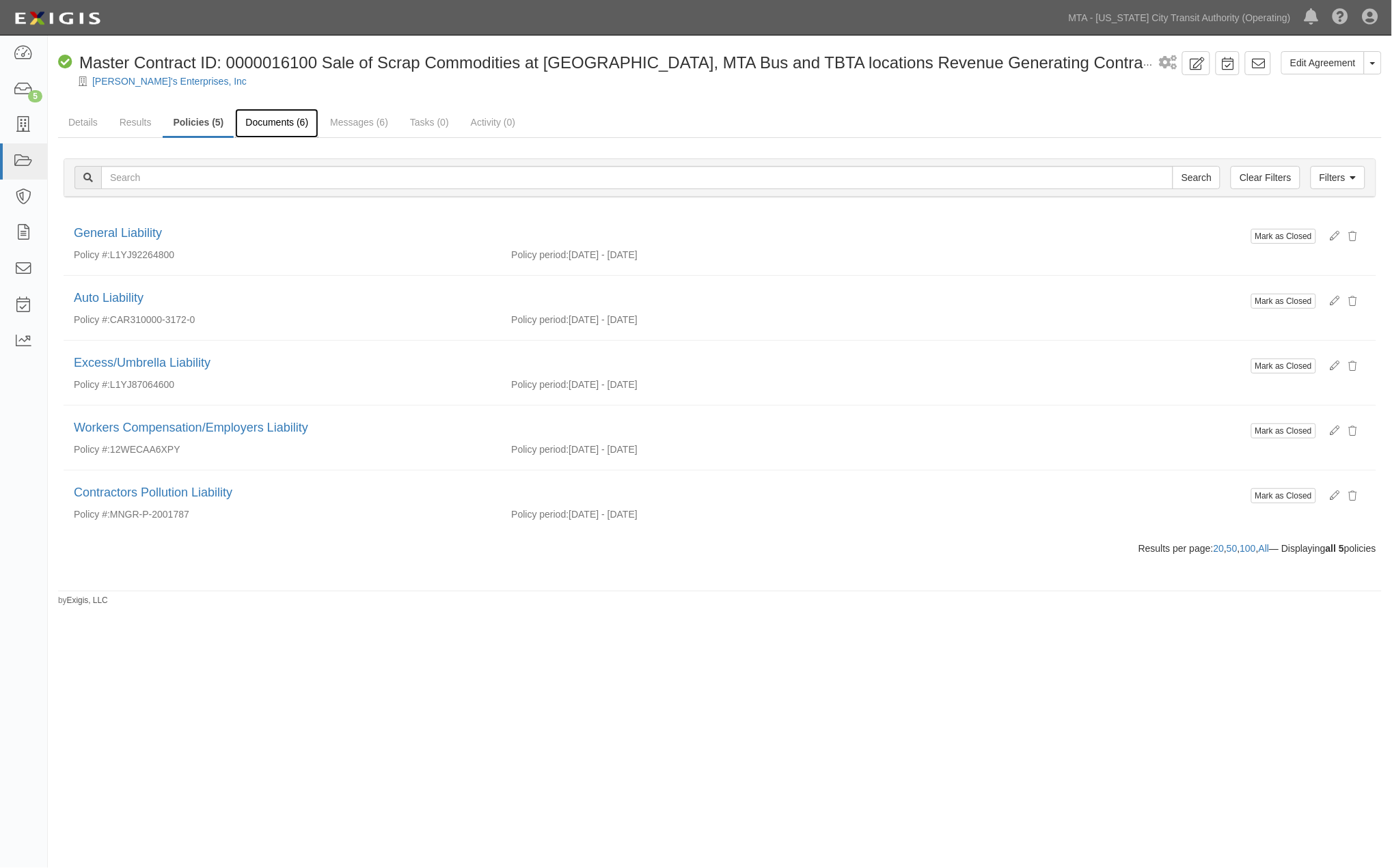
click at [285, 119] on link "Documents (6)" at bounding box center [276, 123] width 83 height 29
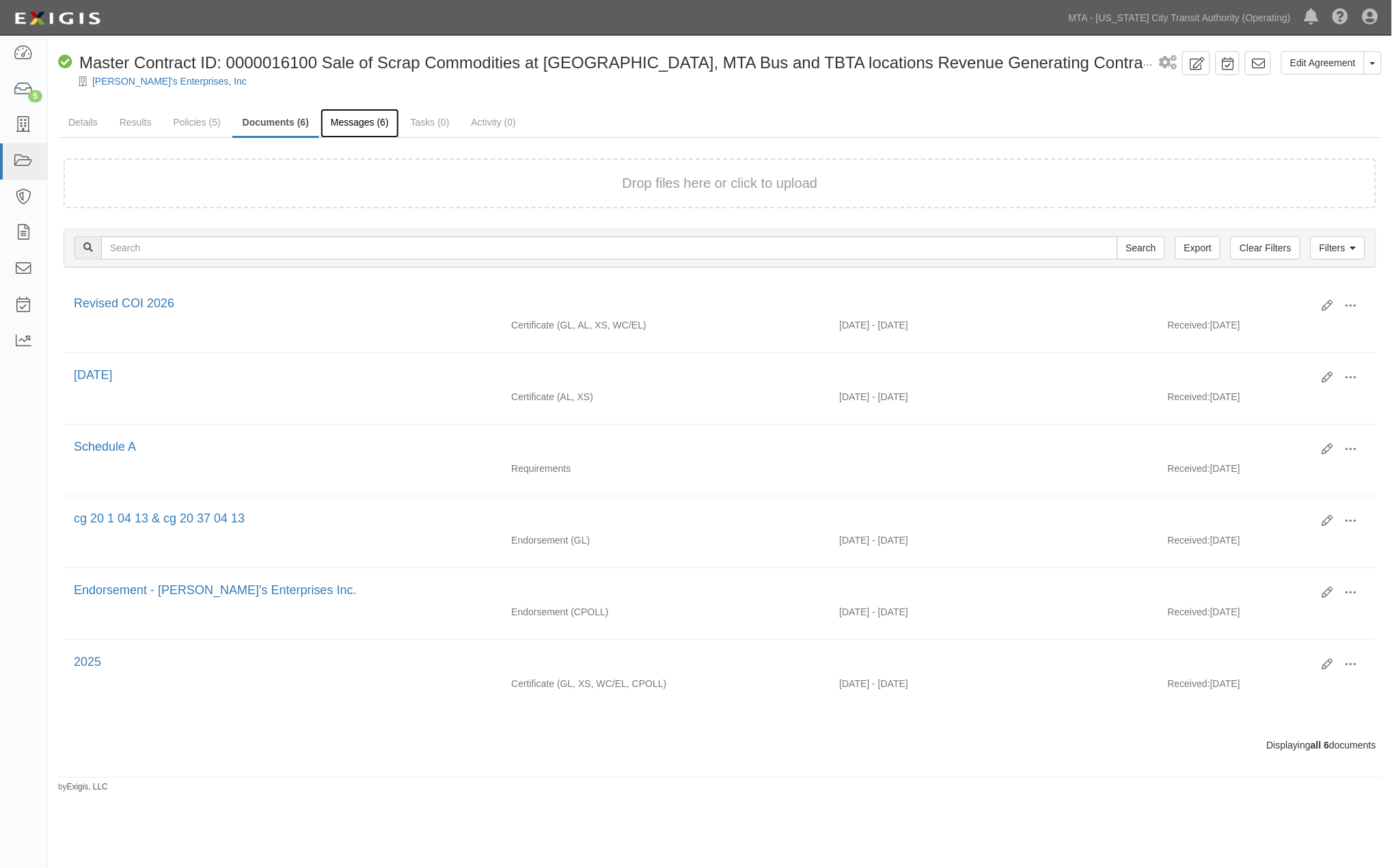
click at [369, 125] on link "Messages (6)" at bounding box center [360, 123] width 79 height 29
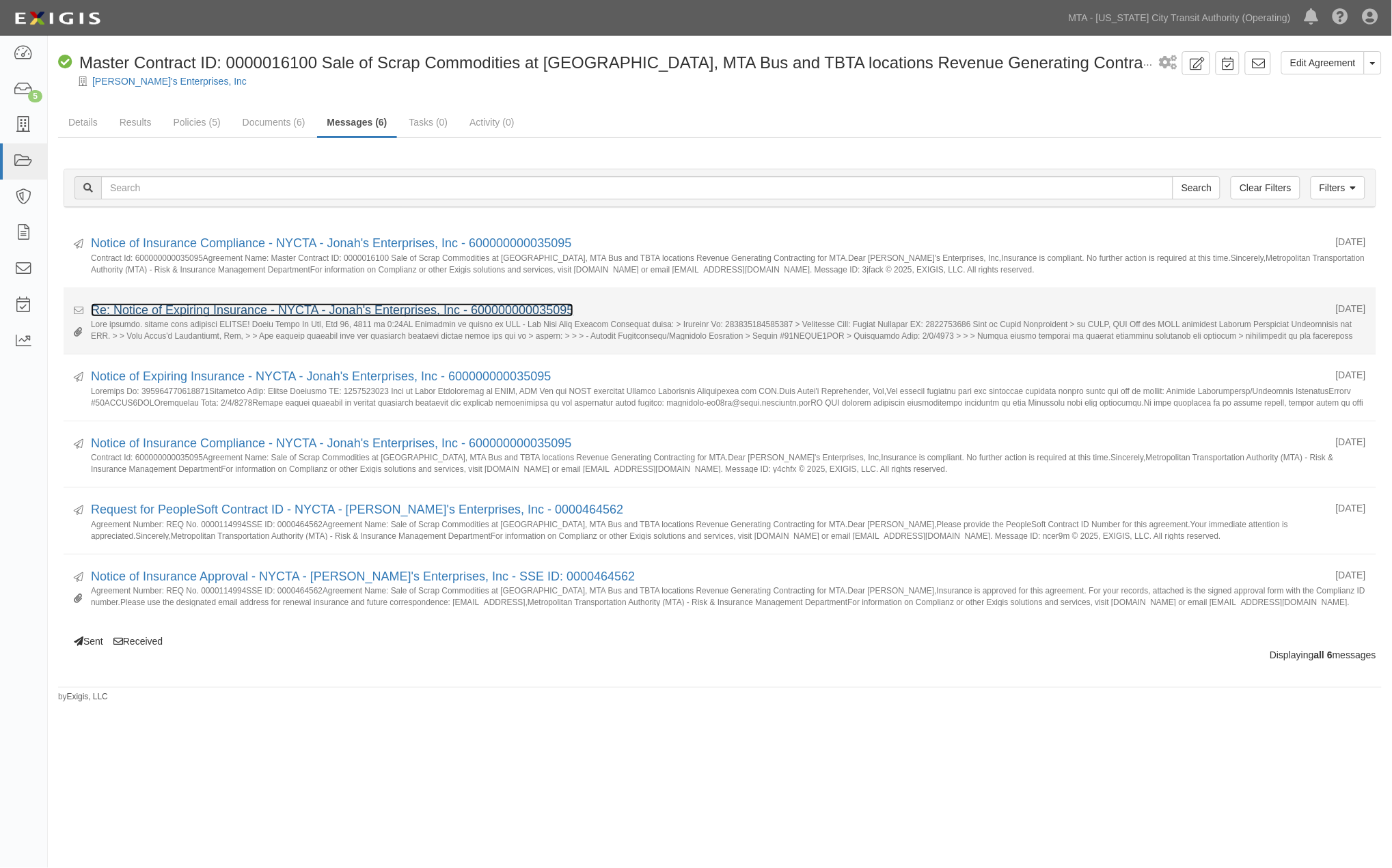
click at [240, 315] on link "Re: Notice of Expiring Insurance - NYCTA - Jonah's Enterprises, Inc - 600000000…" at bounding box center [332, 310] width 483 height 14
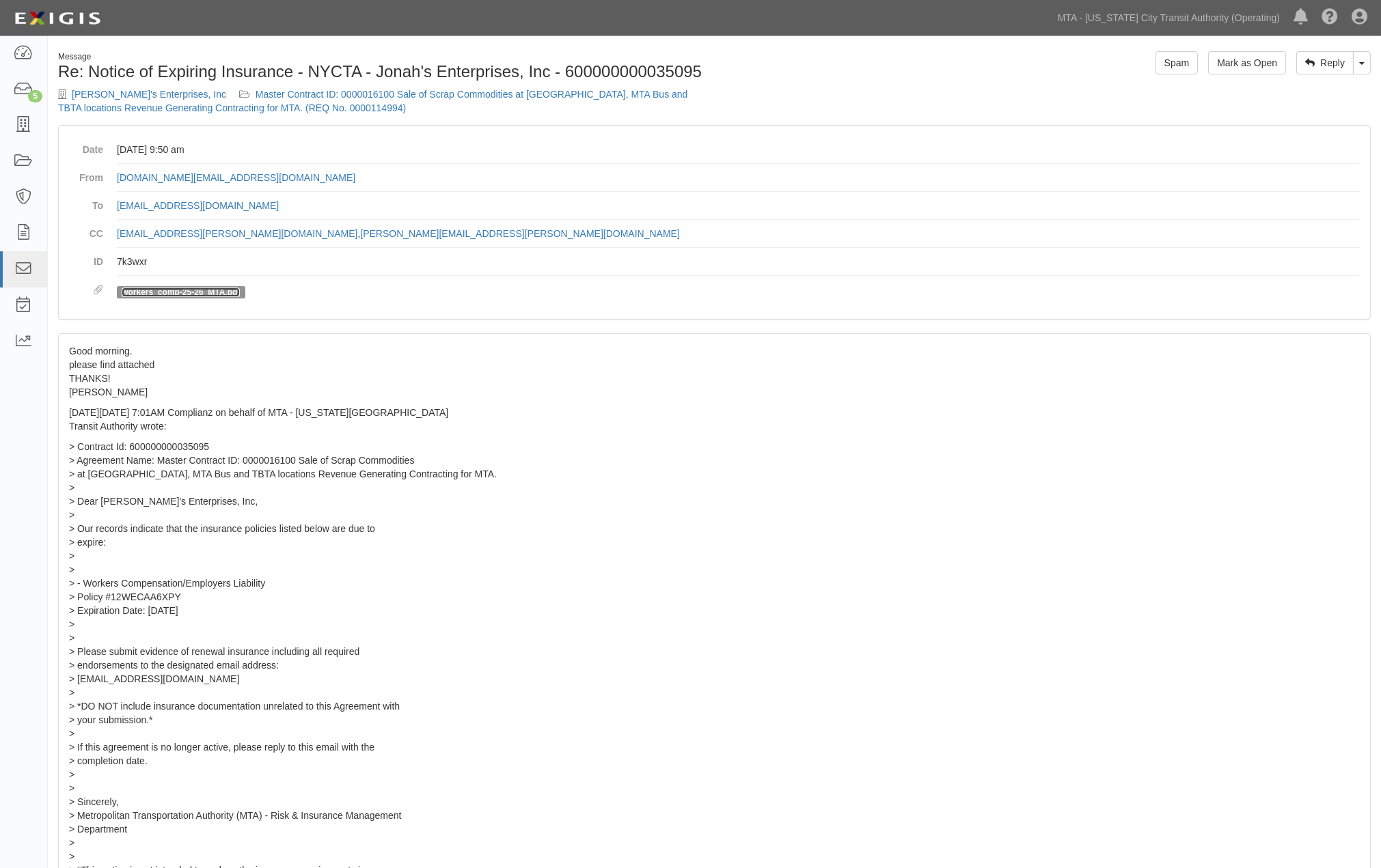
click at [218, 296] on link "workers_comp-25-26_MTA.pdf" at bounding box center [180, 292] width 118 height 9
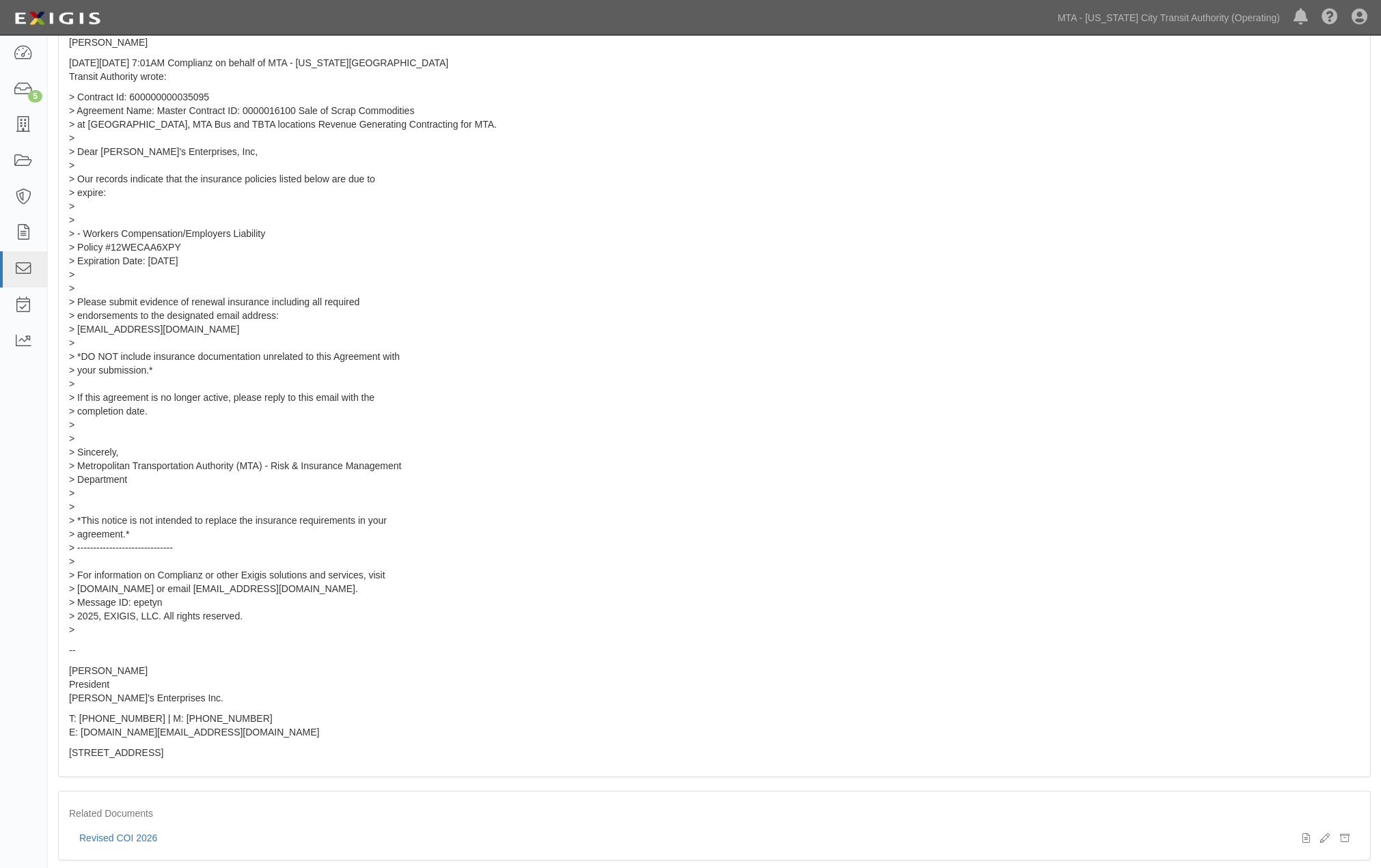
scroll to position [376, 0]
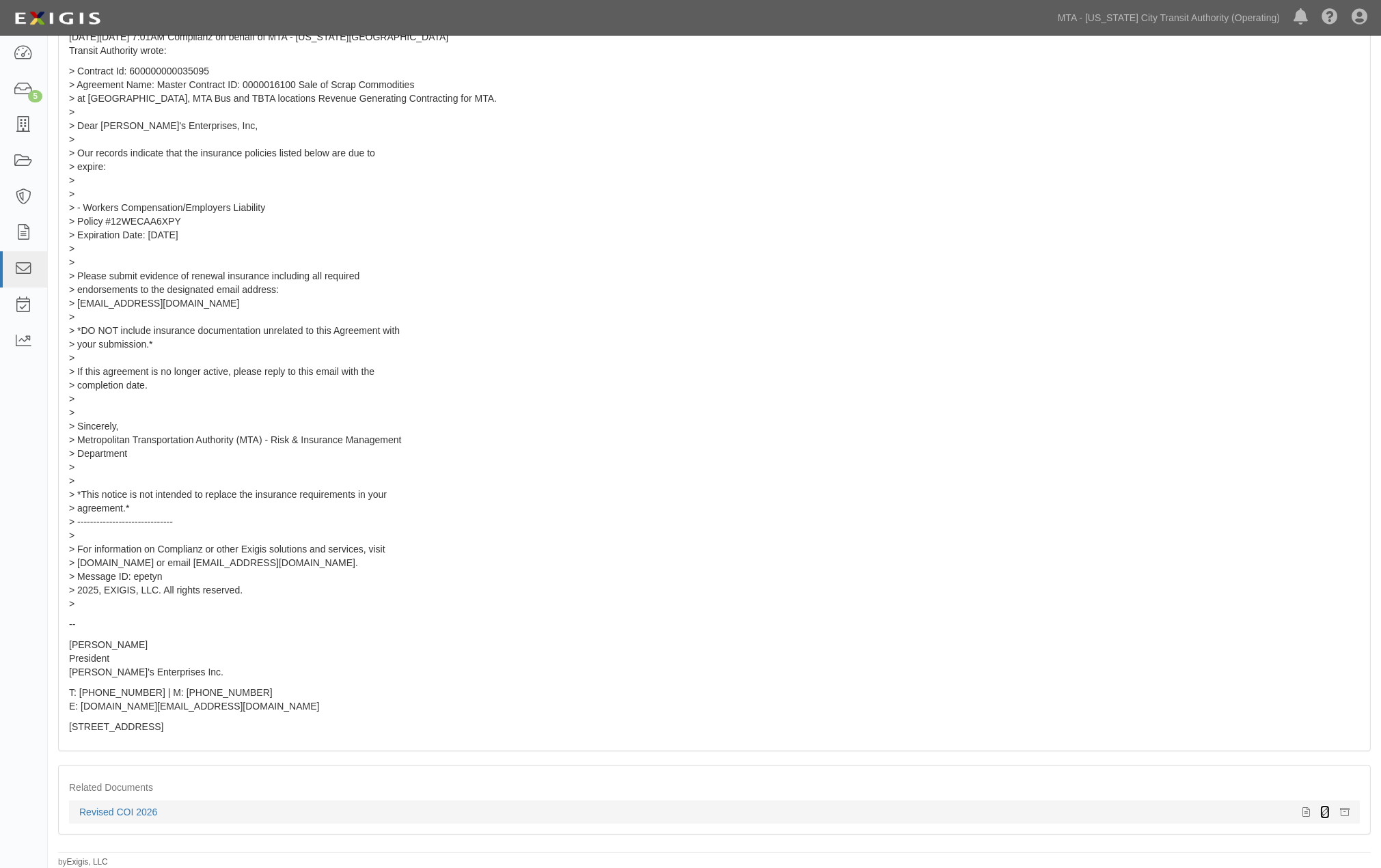
click at [1328, 808] on icon at bounding box center [1324, 812] width 9 height 9
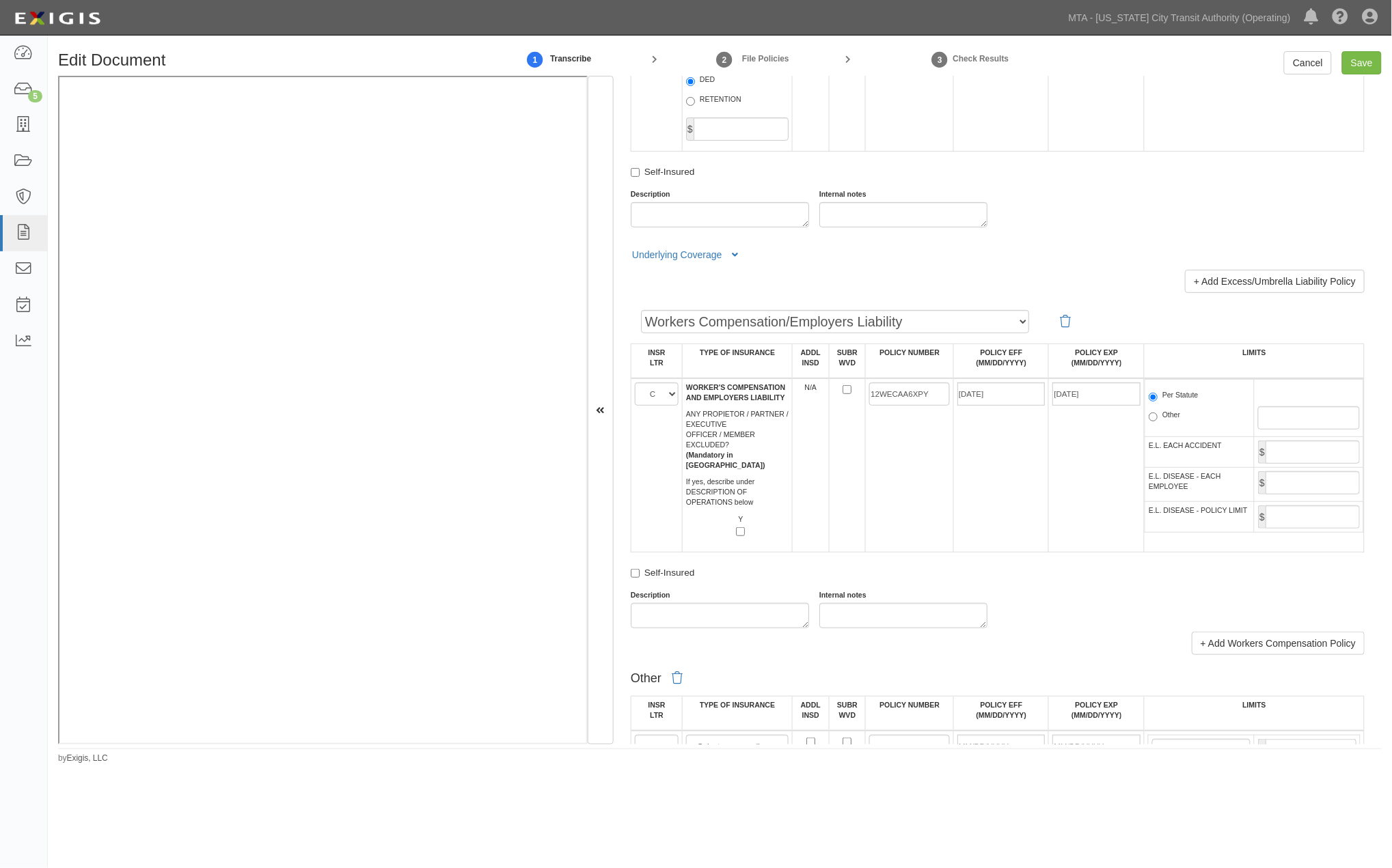
scroll to position [1897, 0]
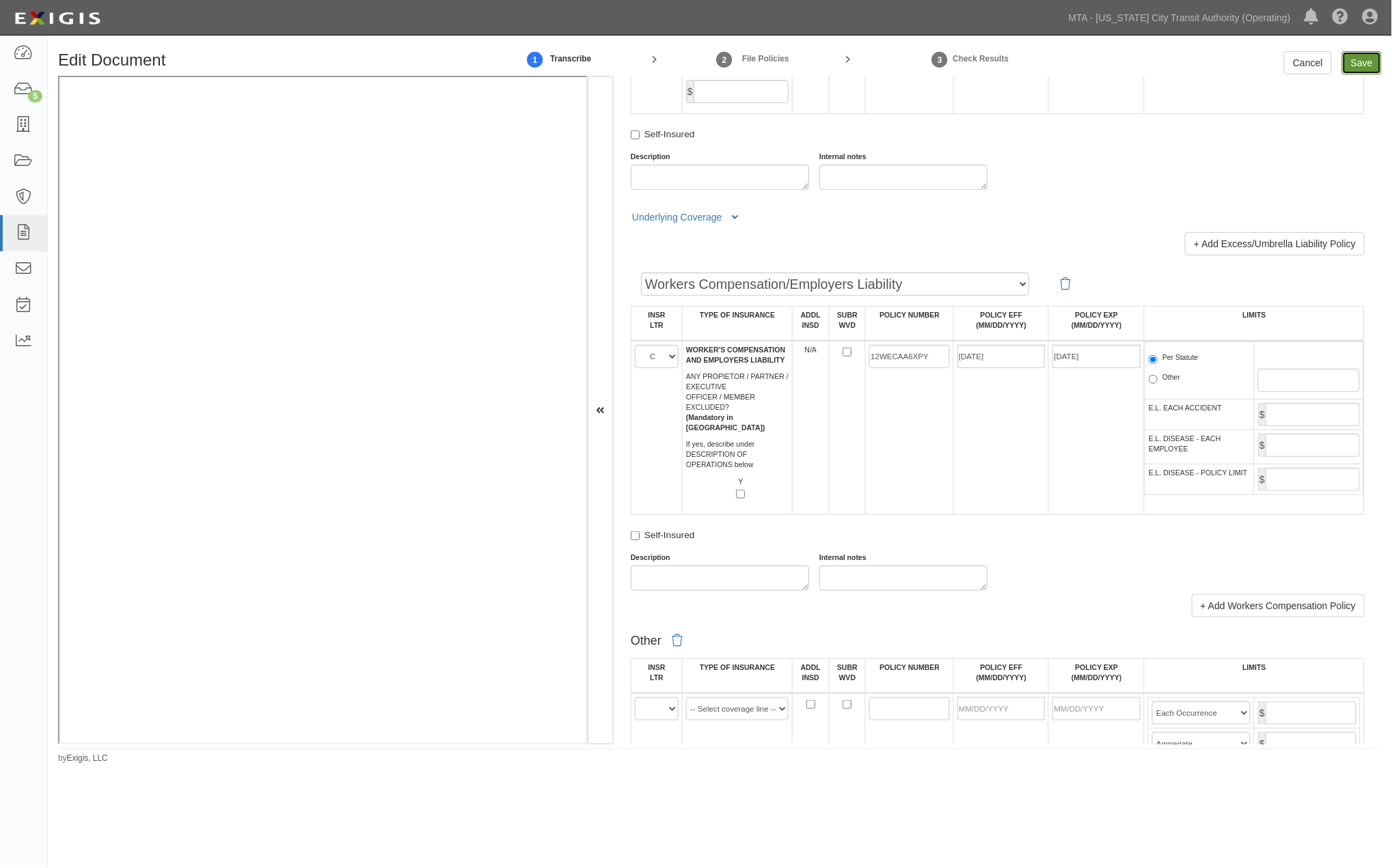
click at [1360, 64] on input "Save" at bounding box center [1361, 62] width 39 height 23
type input "2000000"
type input "4000000"
type input "1000000"
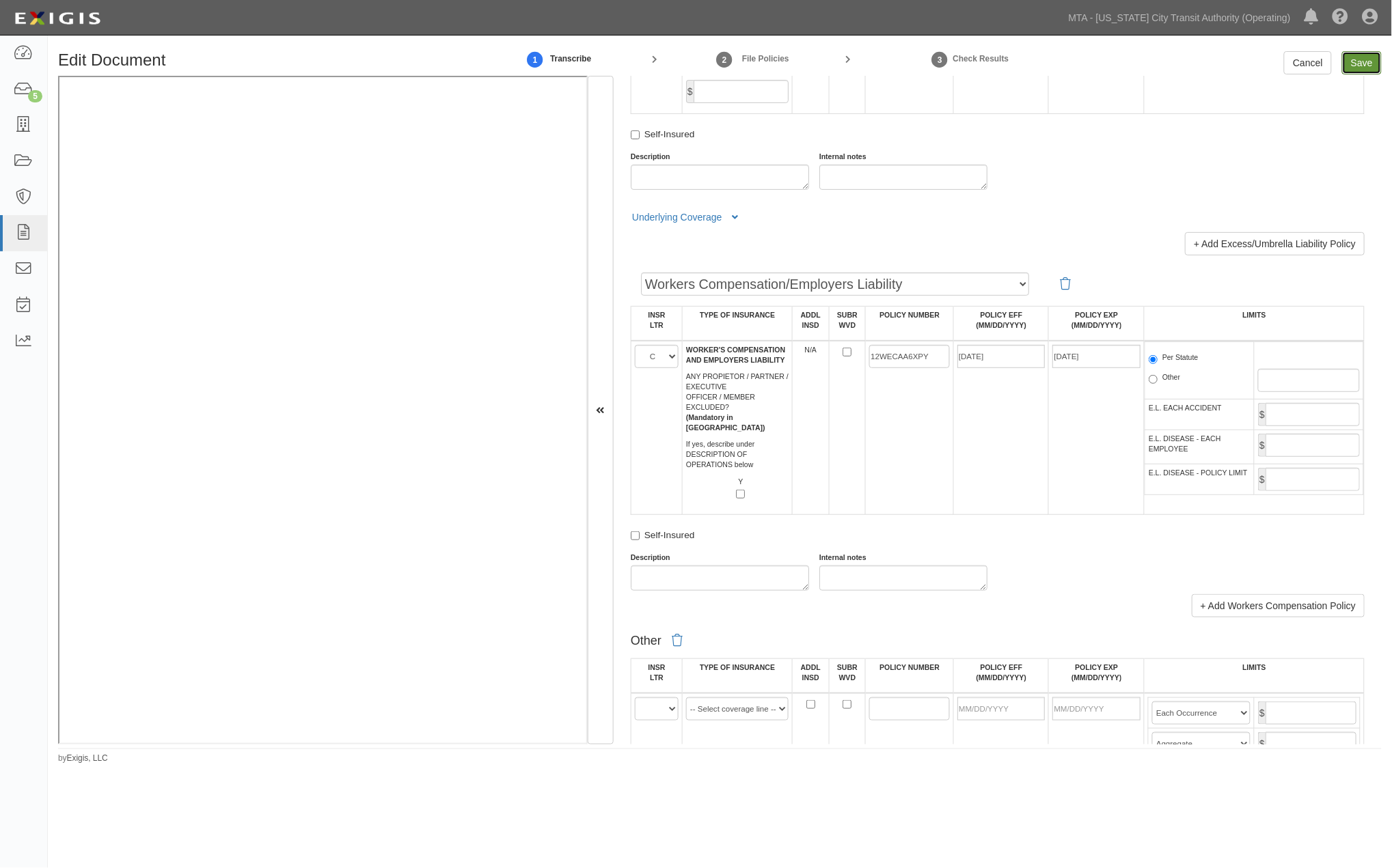
type input "3000000"
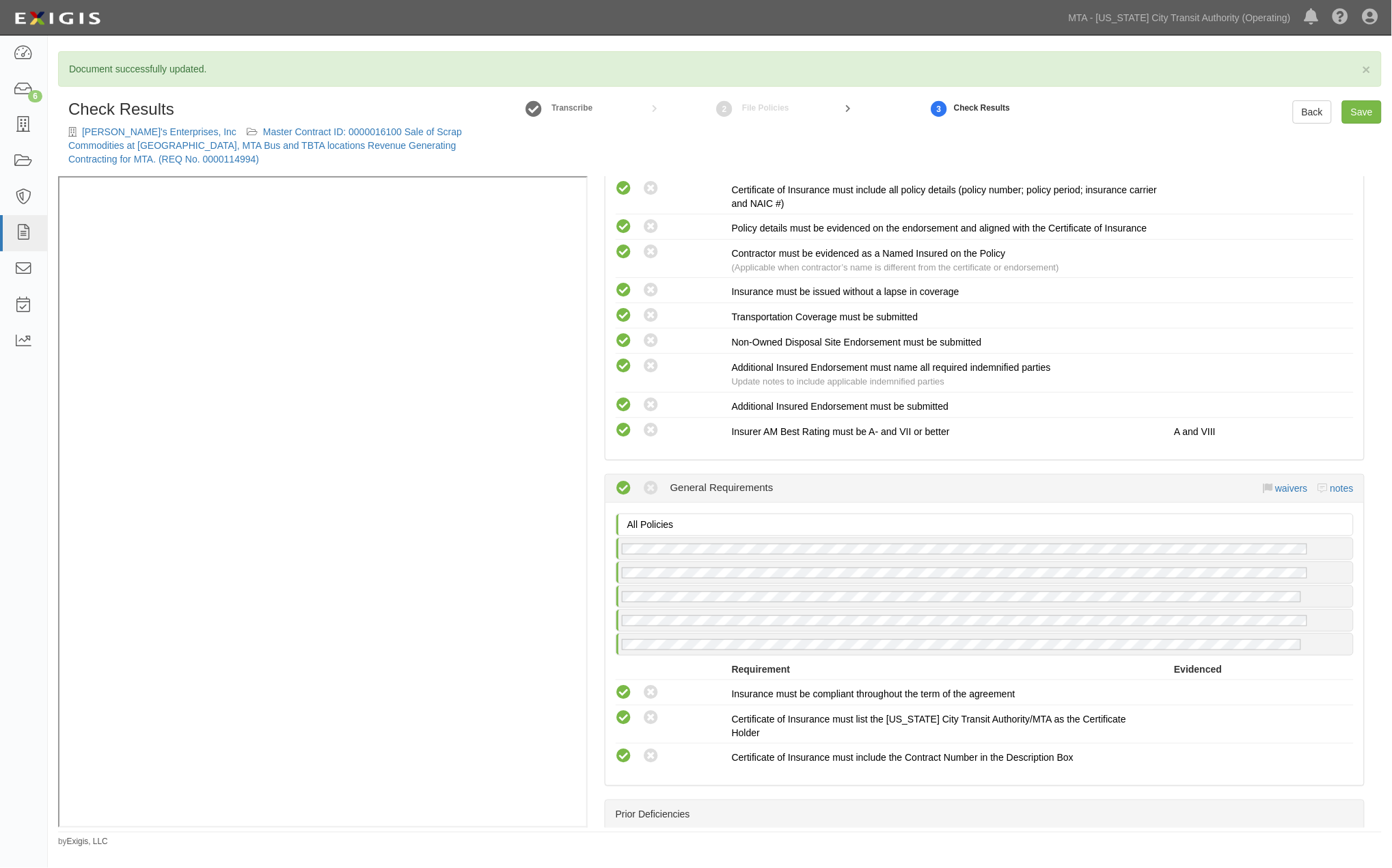
scroll to position [2201, 0]
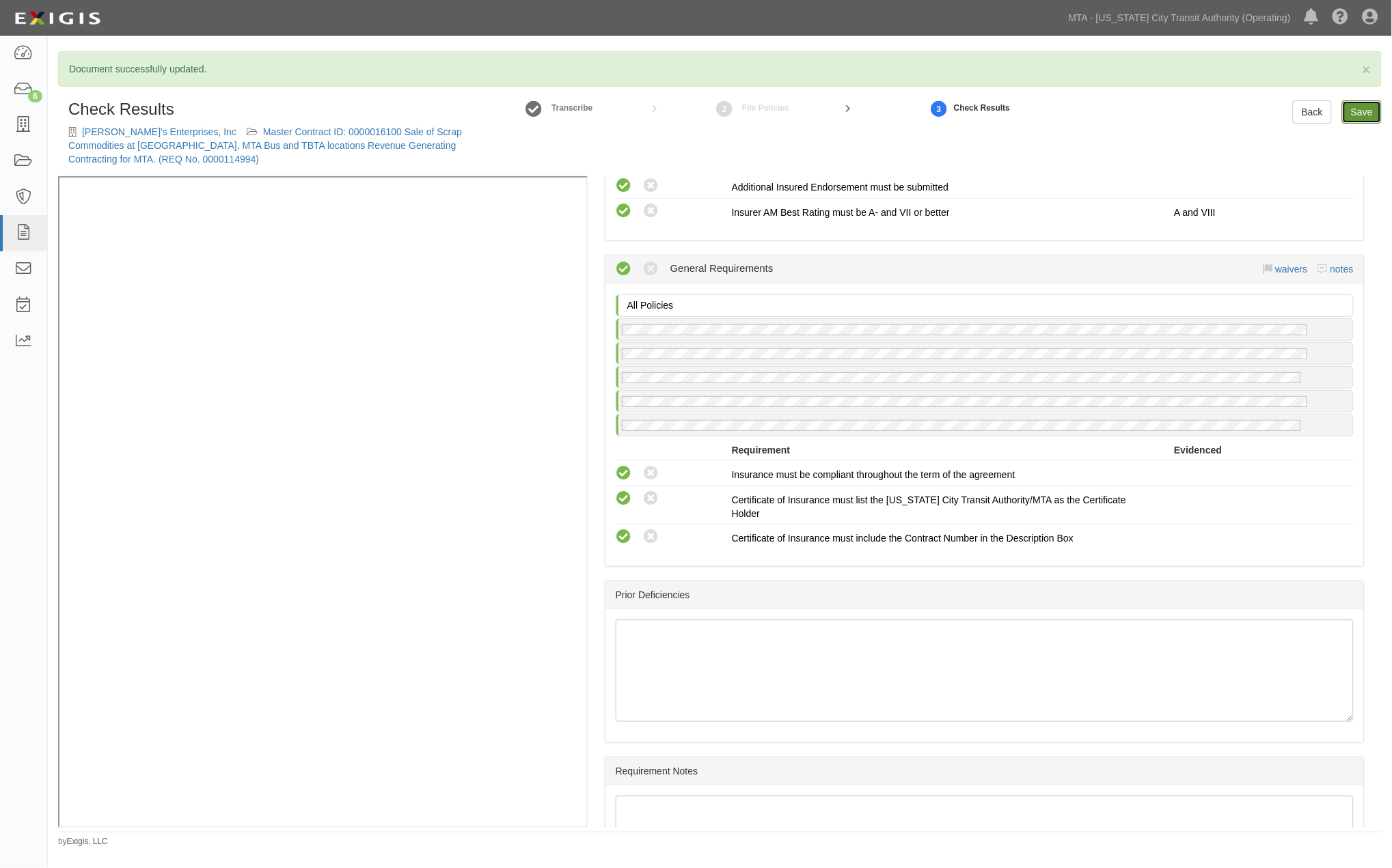
click at [1360, 111] on link "Save" at bounding box center [1361, 111] width 39 height 23
radio input "true"
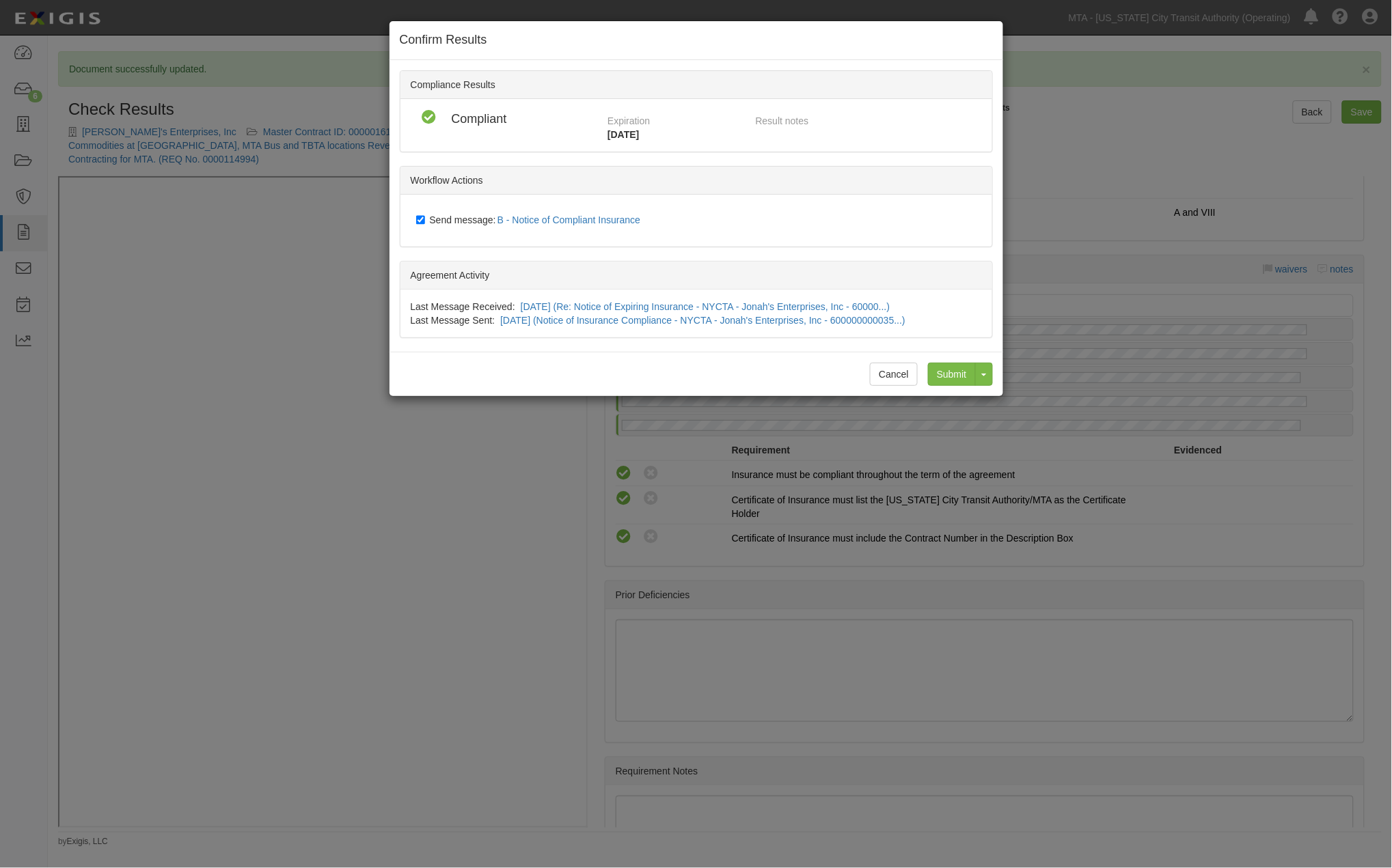
click at [446, 219] on span "Send message: B - Notice of Compliant Insurance" at bounding box center [537, 220] width 217 height 11
click at [425, 219] on input "Send message: B - Notice of Compliant Insurance" at bounding box center [420, 220] width 9 height 11
checkbox input "false"
click at [961, 371] on input "Submit" at bounding box center [951, 374] width 48 height 23
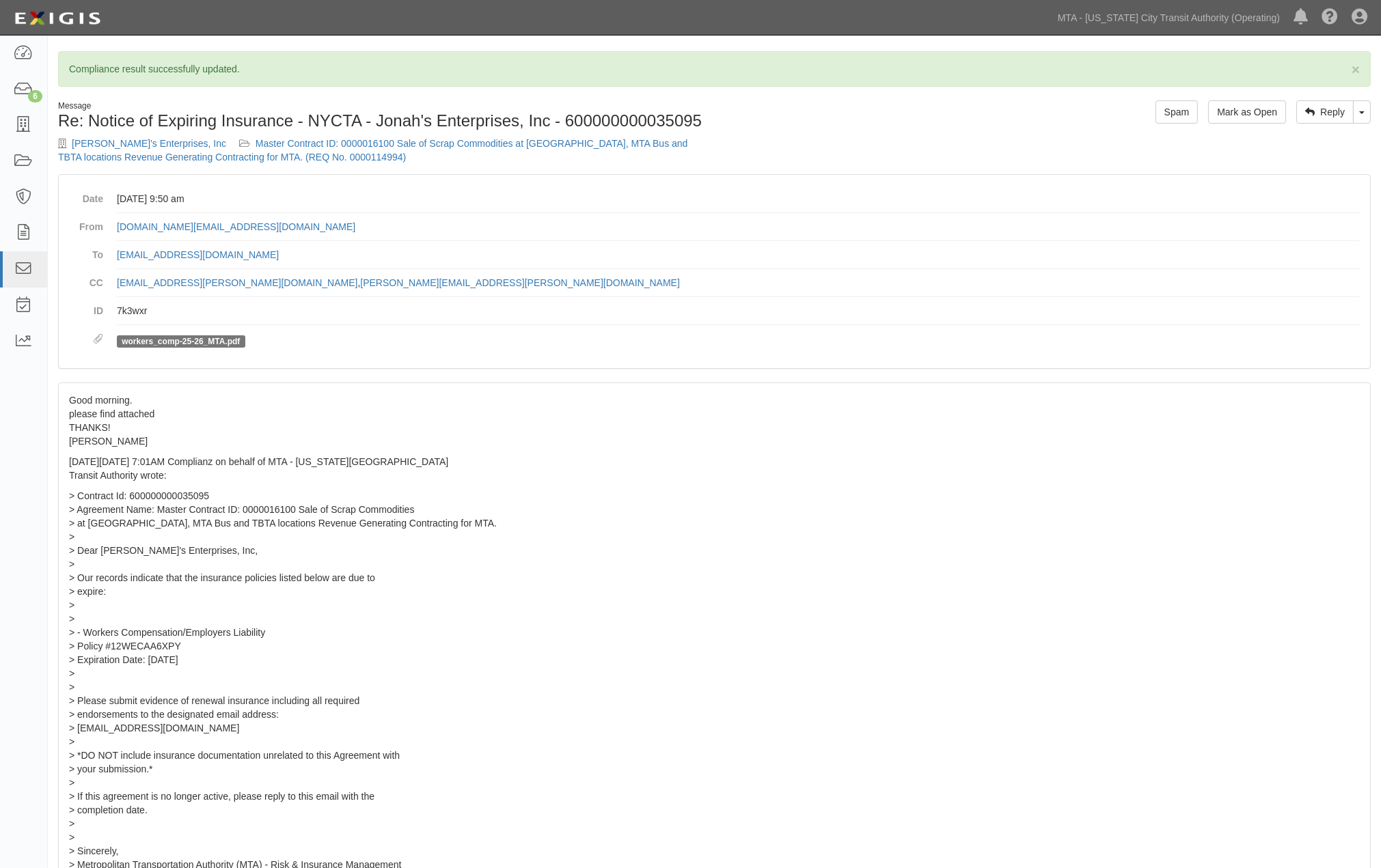
click at [324, 150] on div "[PERSON_NAME]'s Enterprises, Inc Master Contract ID: 0000016100 Sale of Scrap C…" at bounding box center [381, 151] width 646 height 27
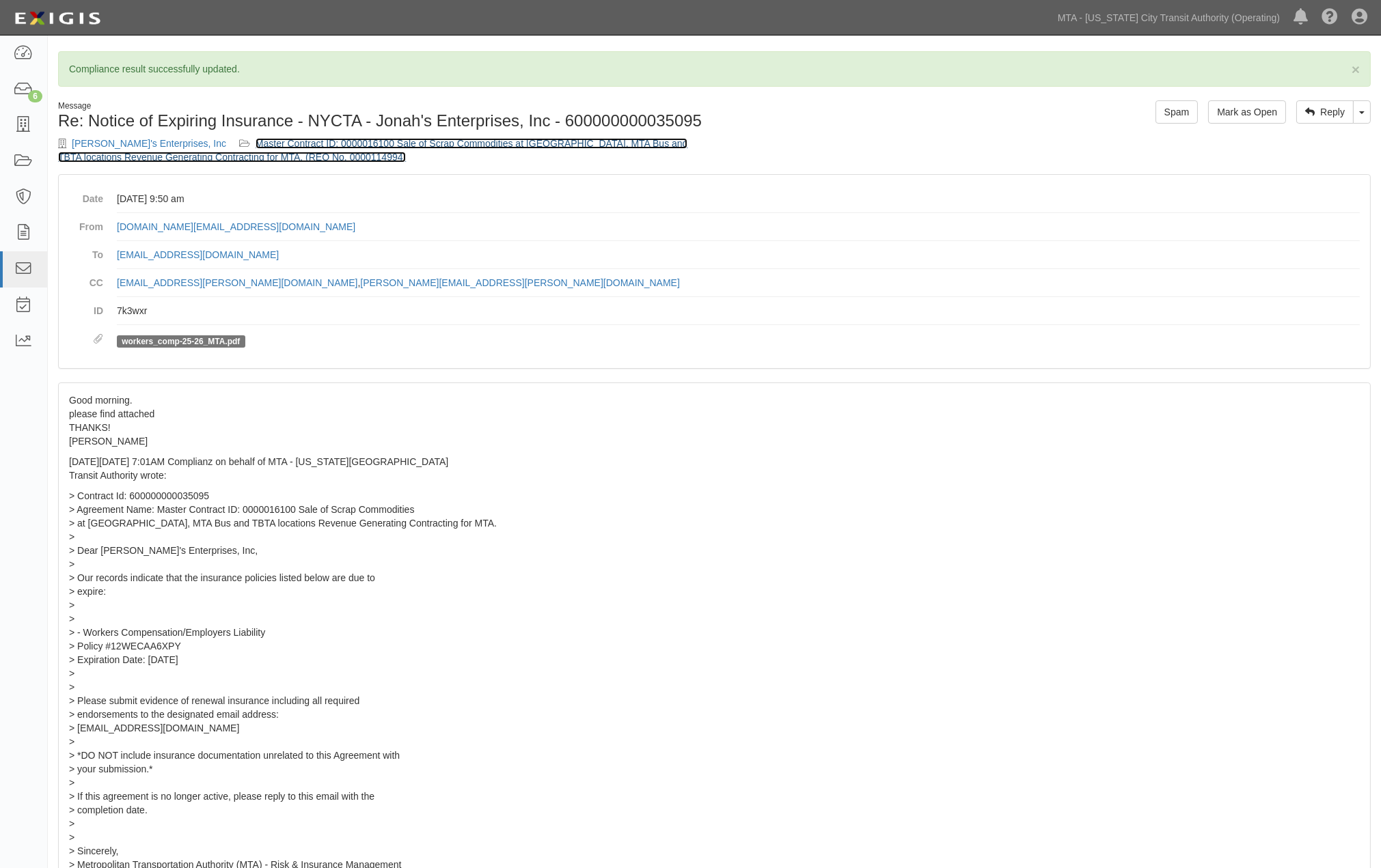
click at [336, 142] on link "Master Contract ID: 0000016100 Sale of Scrap Commodities at [GEOGRAPHIC_DATA], …" at bounding box center [373, 150] width 629 height 25
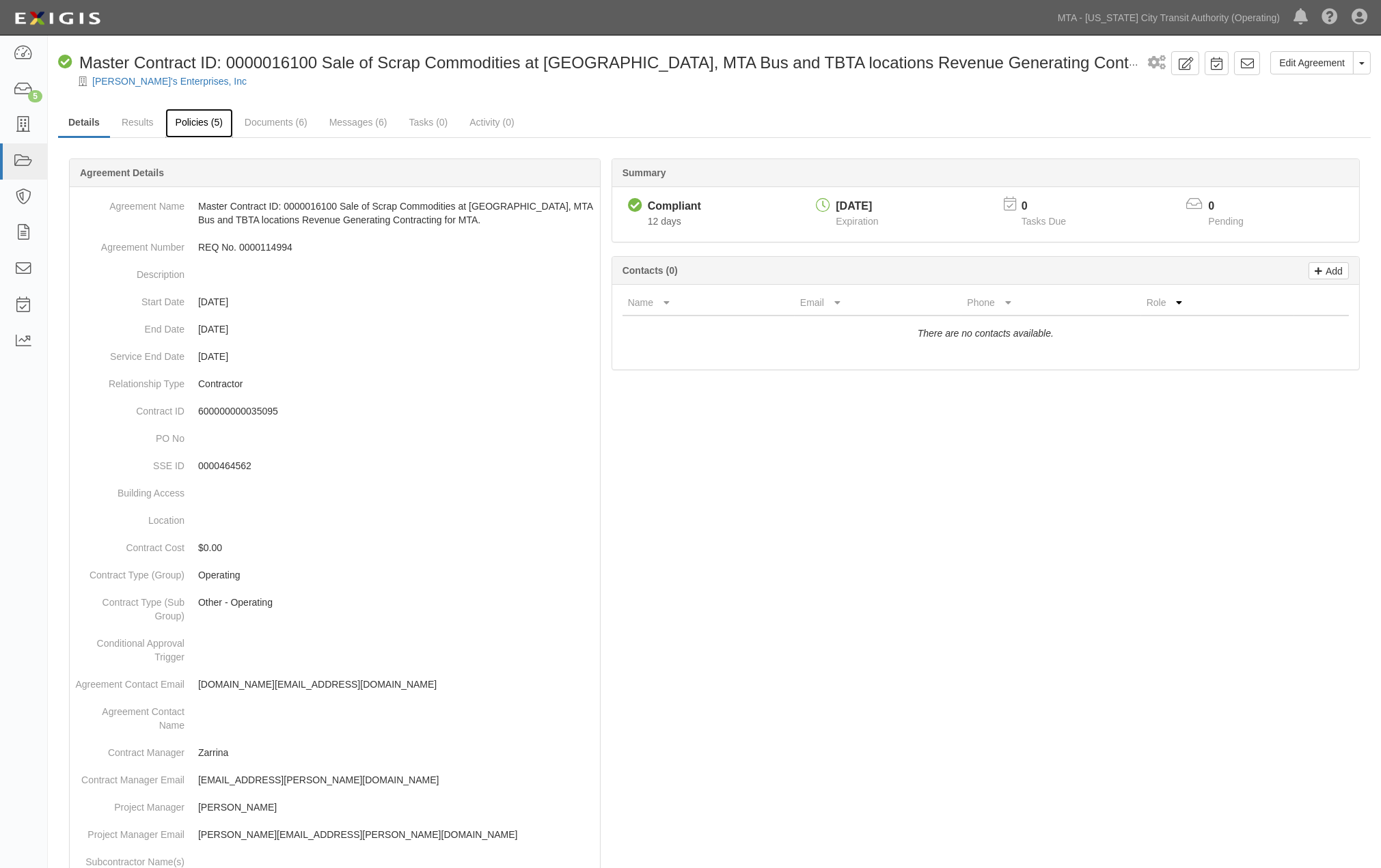
click at [188, 119] on link "Policies (5)" at bounding box center [199, 123] width 68 height 29
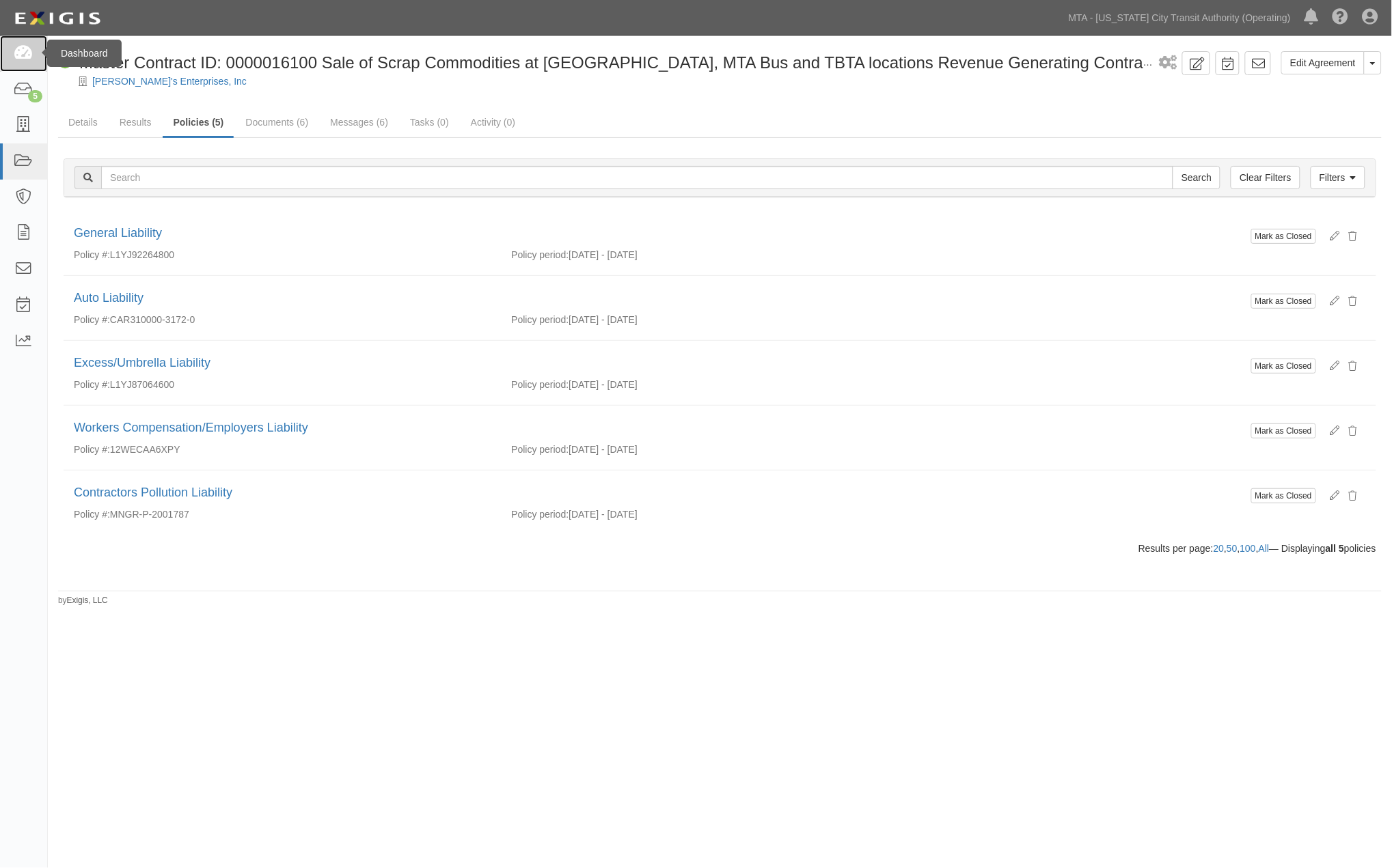
click at [20, 57] on icon at bounding box center [23, 53] width 19 height 16
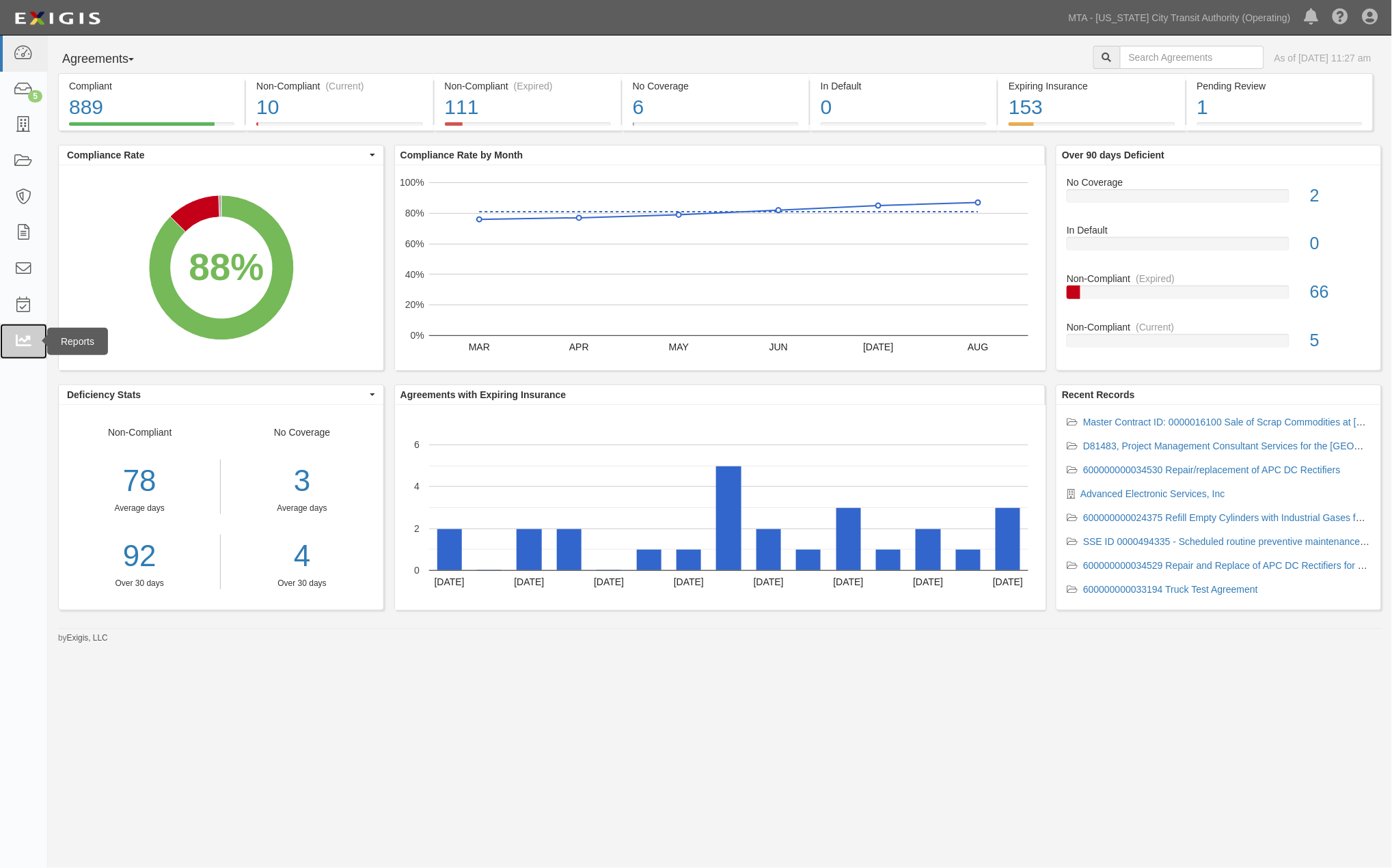
click at [28, 342] on icon at bounding box center [23, 342] width 19 height 16
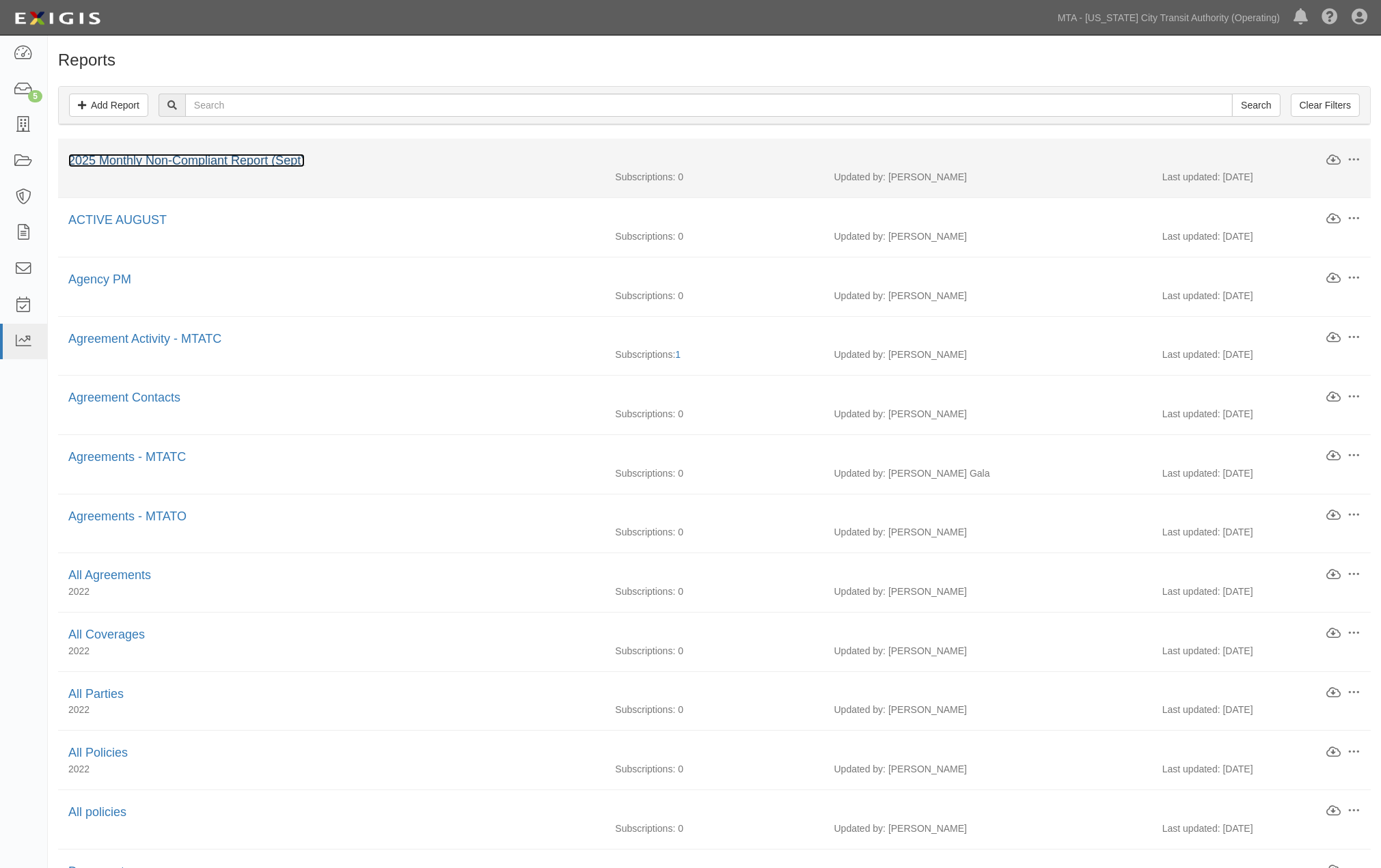
click at [267, 165] on link "2025 Monthly Non-Compliant Report (Sept)" at bounding box center [186, 160] width 237 height 14
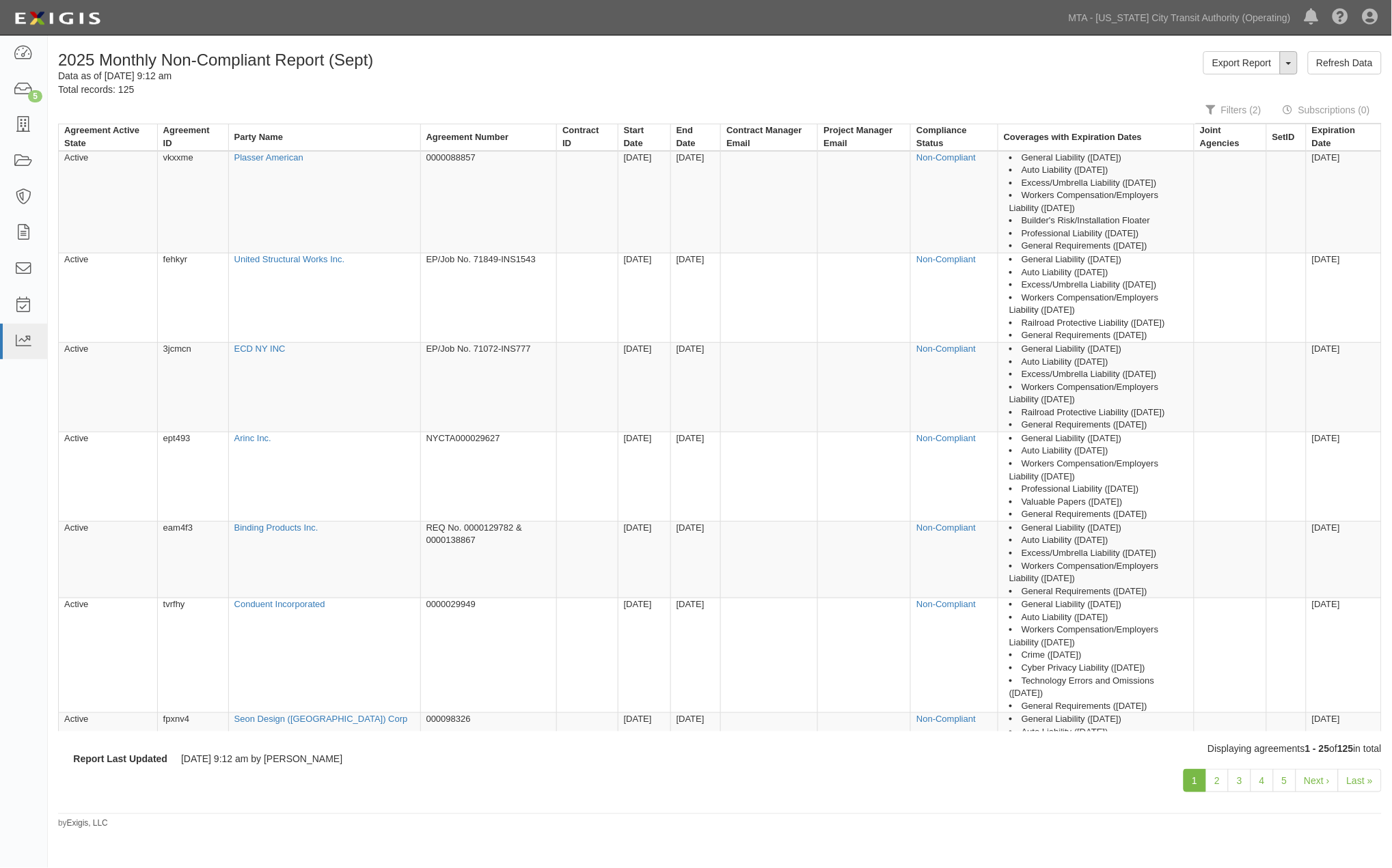
click at [1290, 67] on button "ToggleReportDropdown" at bounding box center [1288, 62] width 17 height 23
click at [1245, 88] on link "Edit Report" at bounding box center [1258, 88] width 108 height 17
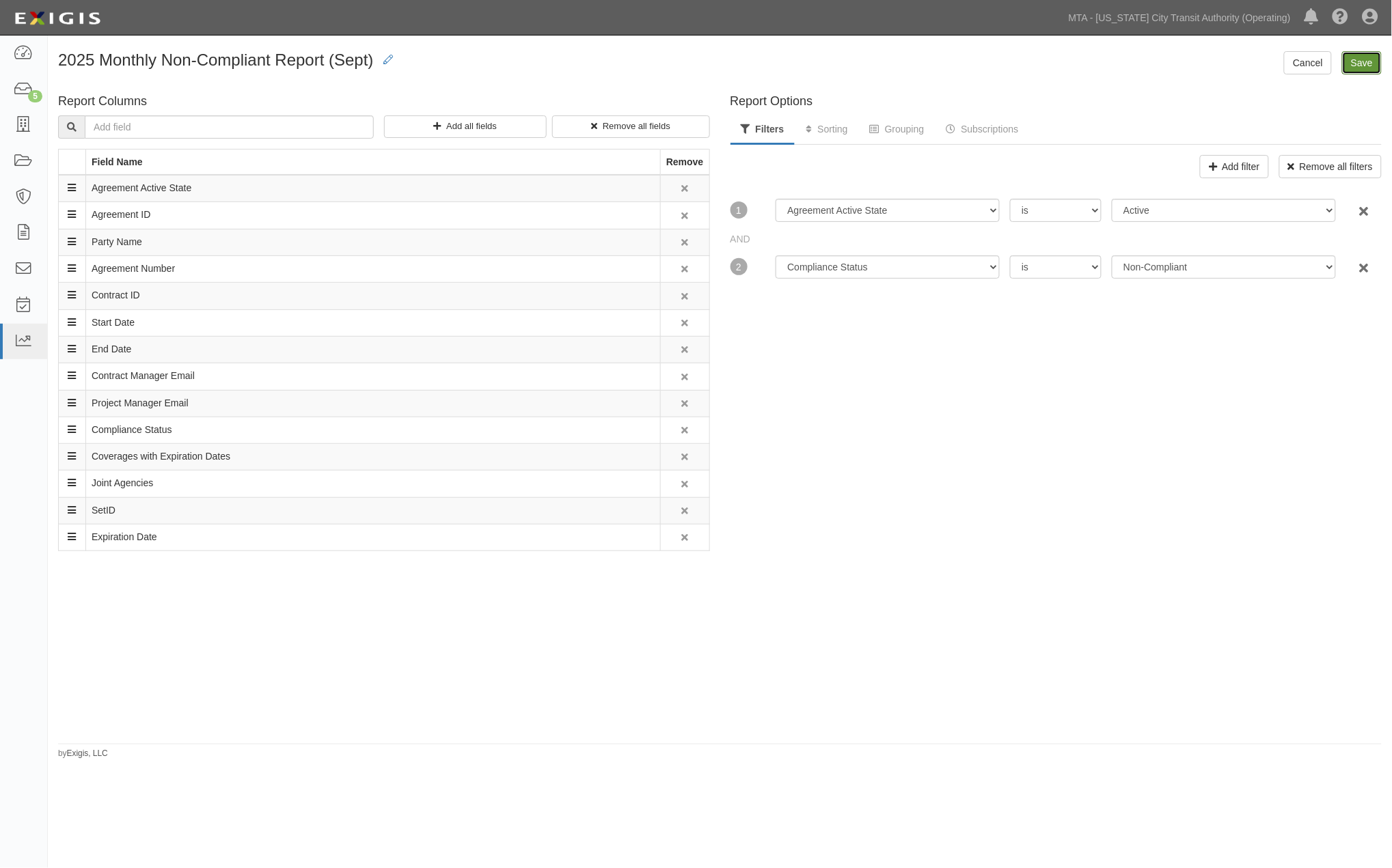
click at [1369, 58] on input "Save" at bounding box center [1361, 62] width 39 height 23
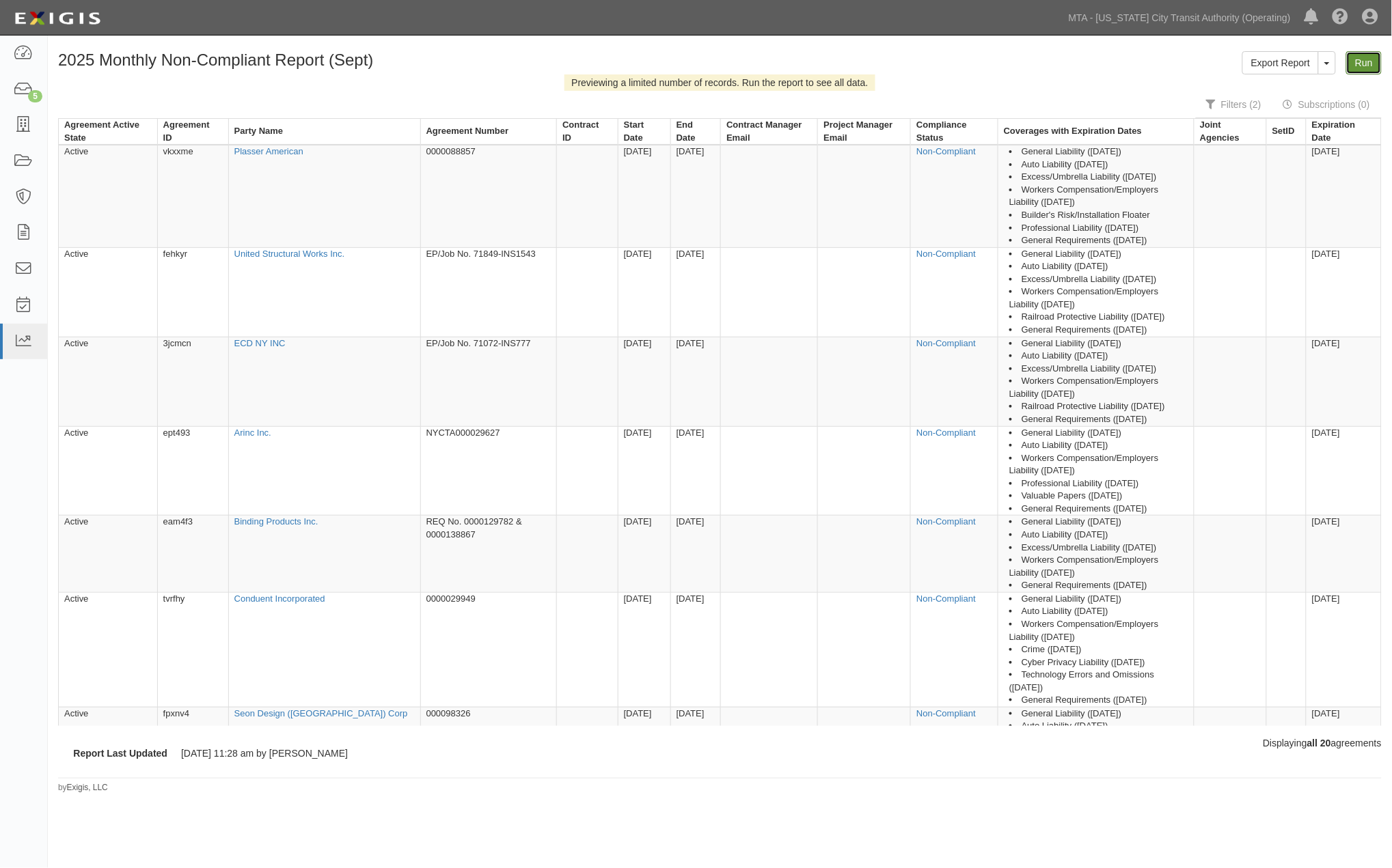
click at [1366, 61] on link "Run" at bounding box center [1364, 62] width 36 height 23
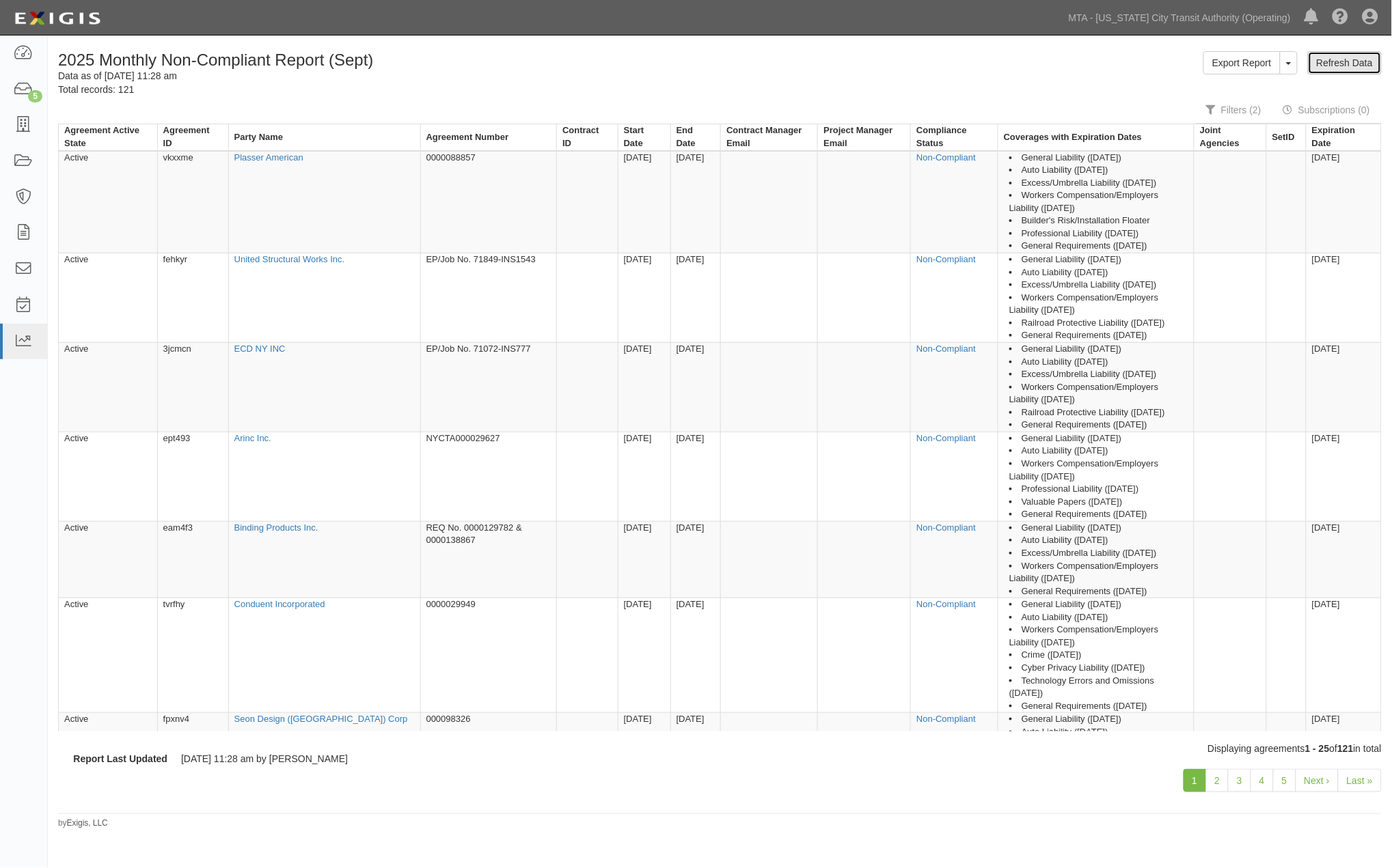
click at [1327, 58] on link "Refresh Data" at bounding box center [1344, 62] width 74 height 23
click at [1189, 15] on link "MTA - [US_STATE] City Transit Authority (Operating)" at bounding box center [1180, 17] width 236 height 27
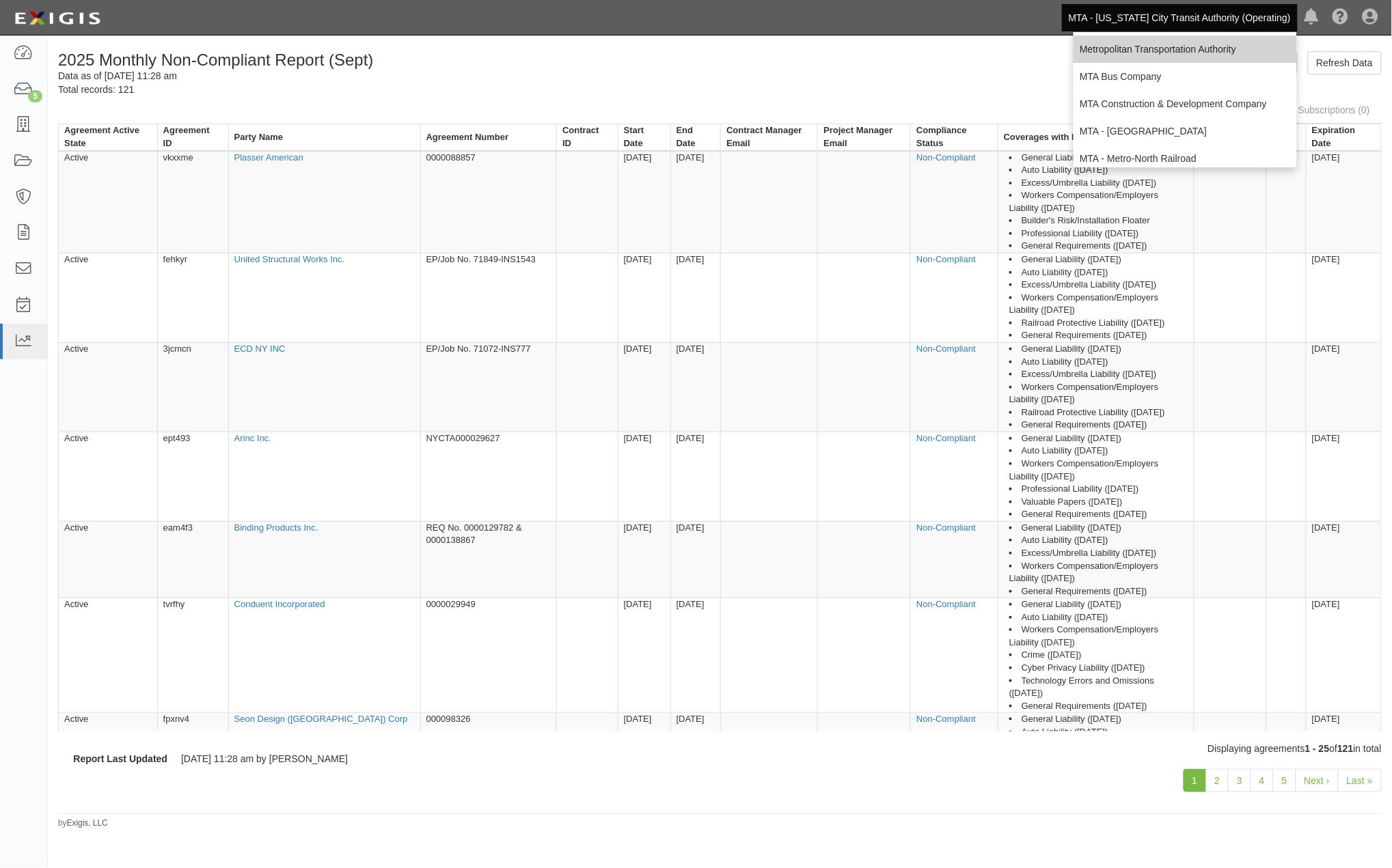
scroll to position [90, 0]
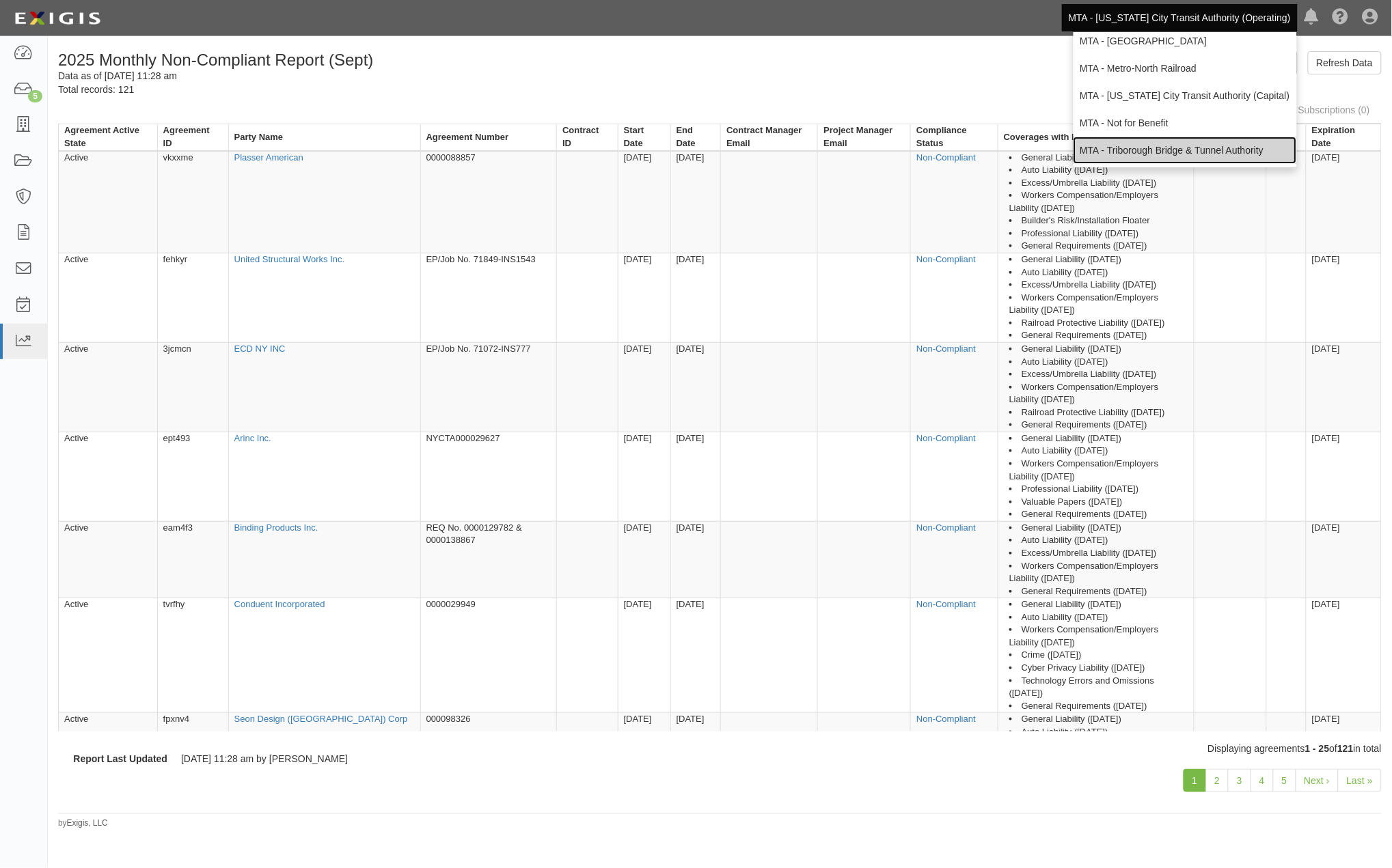
click at [1165, 146] on link "MTA - Triborough Bridge & Tunnel Authority" at bounding box center [1185, 151] width 223 height 27
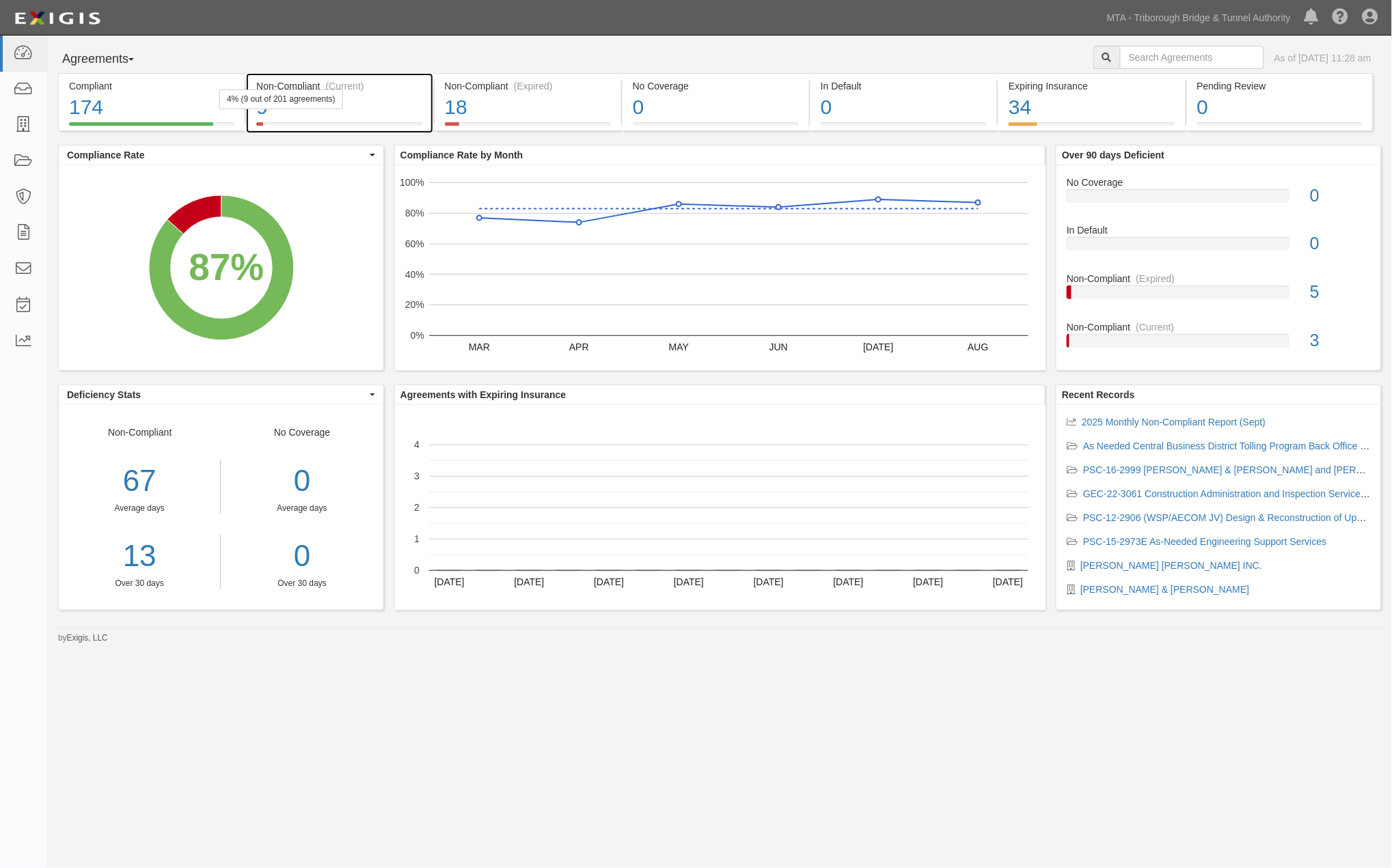
click at [377, 104] on div "9" at bounding box center [339, 108] width 166 height 29
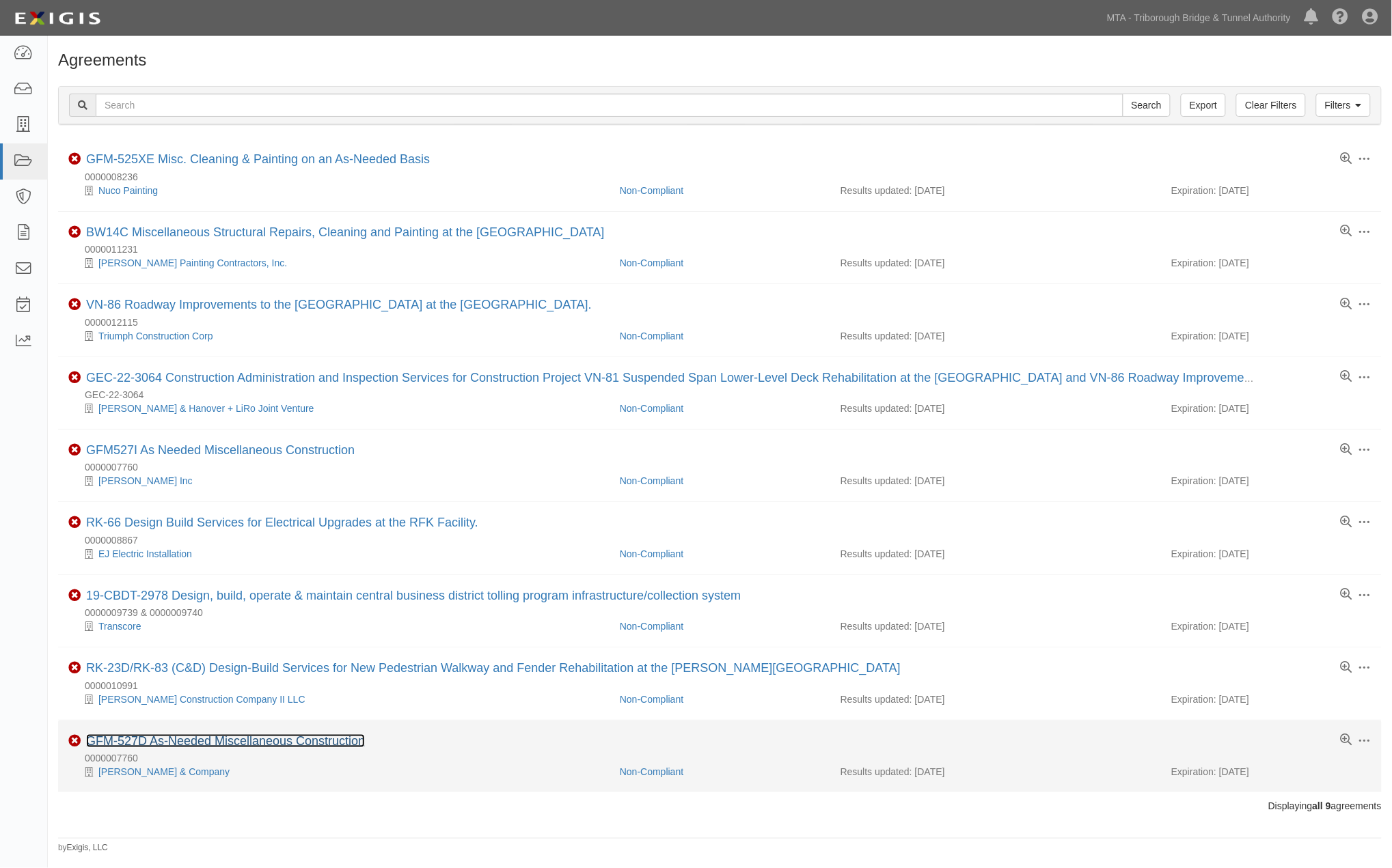
click at [335, 748] on link "GFM-527D As-Needed Miscellaneous Construction" at bounding box center [225, 741] width 279 height 14
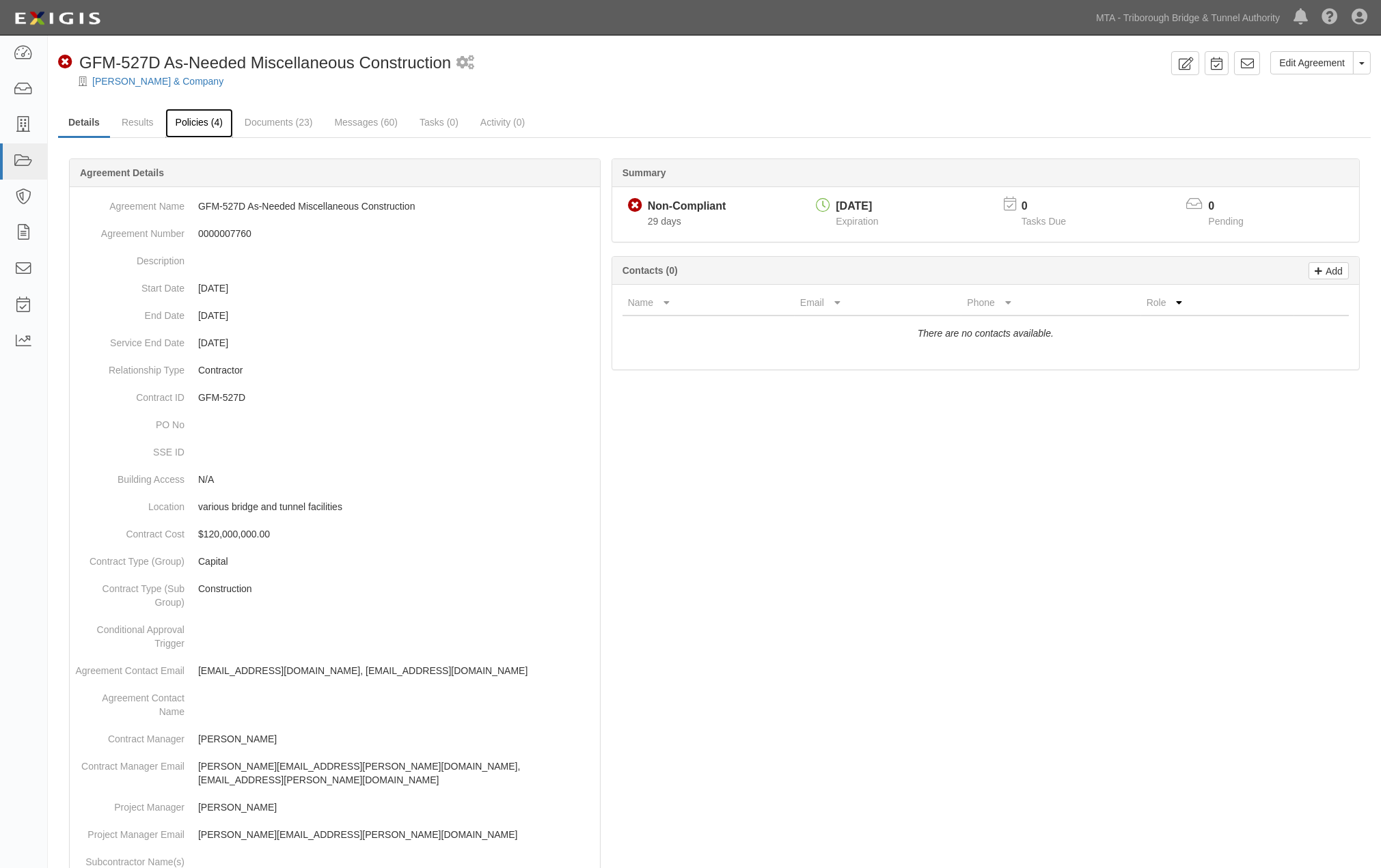
click at [206, 122] on link "Policies (4)" at bounding box center [199, 123] width 68 height 29
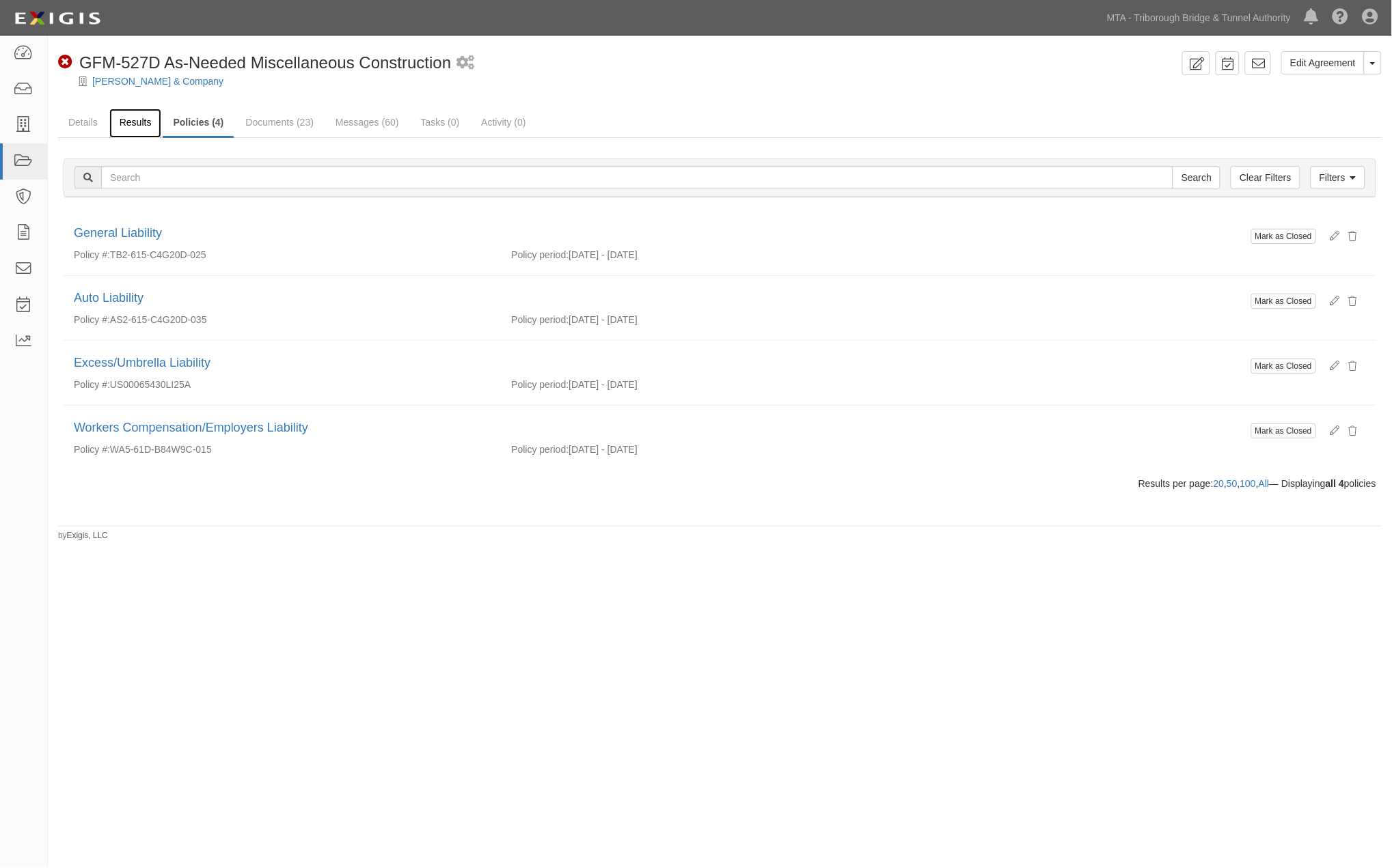
click at [134, 121] on link "Results" at bounding box center [136, 123] width 53 height 29
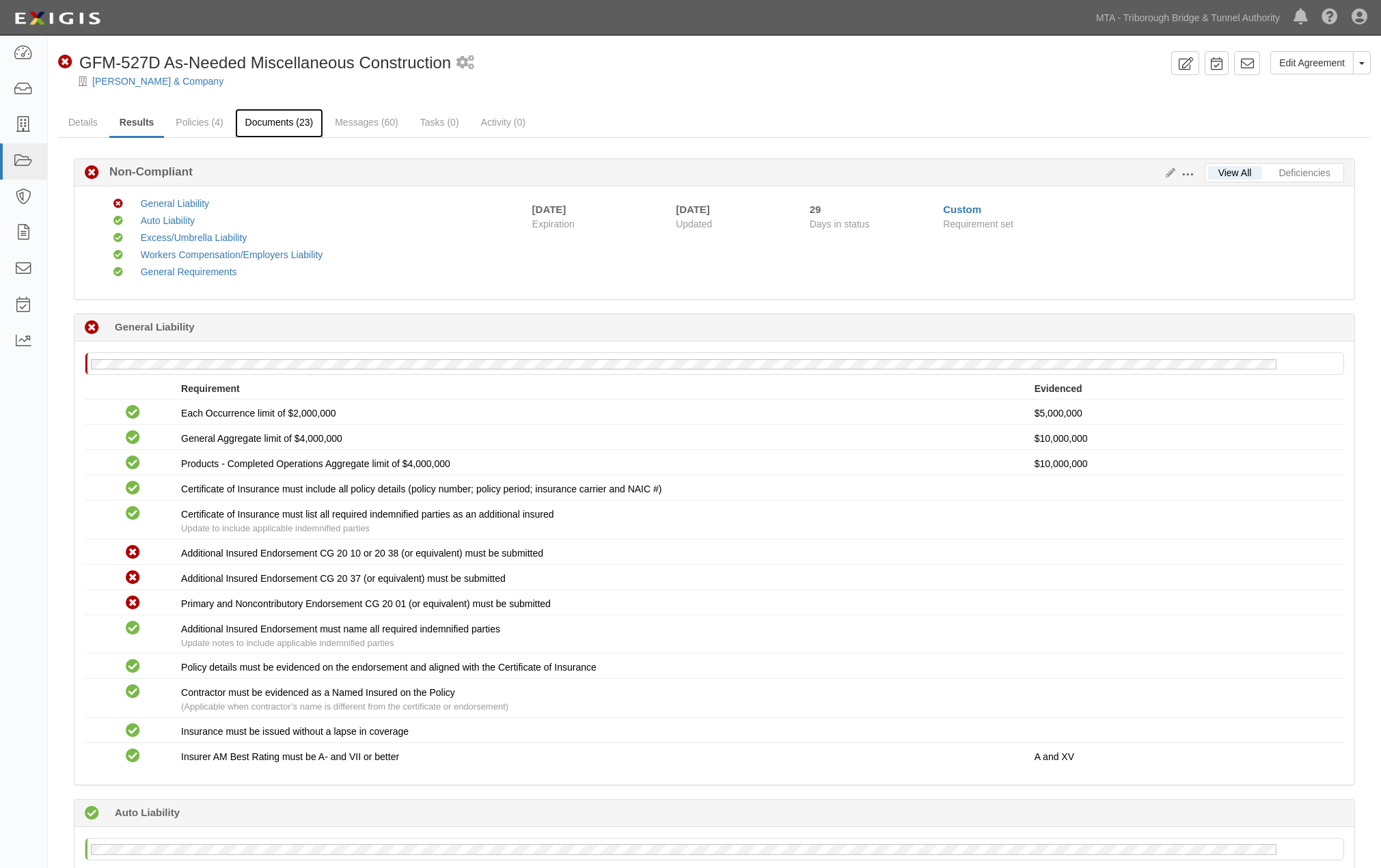
click at [282, 120] on link "Documents (23)" at bounding box center [279, 123] width 89 height 29
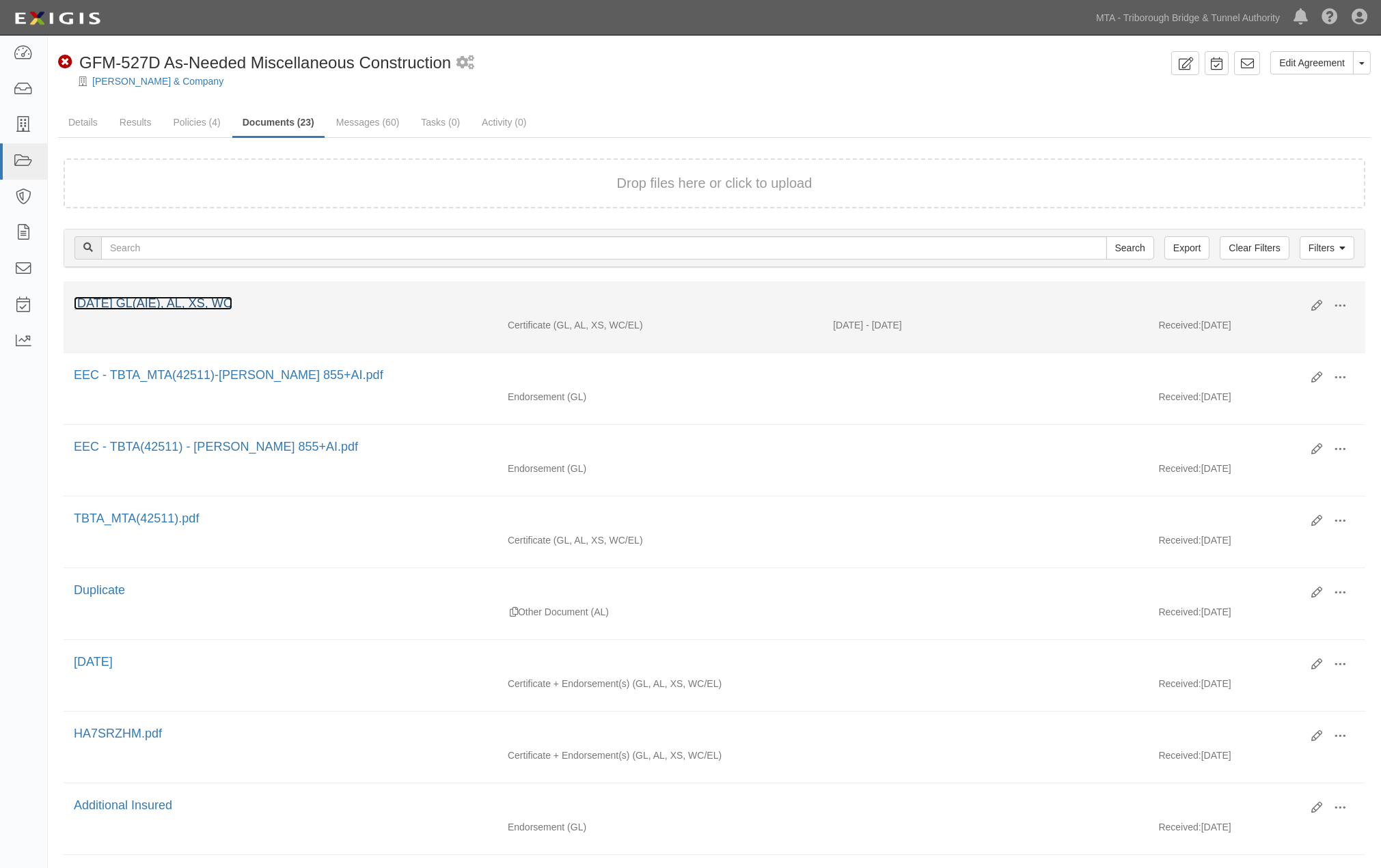
click at [205, 304] on link "[DATE] GL(AIE), AL, XS, WC" at bounding box center [153, 302] width 158 height 14
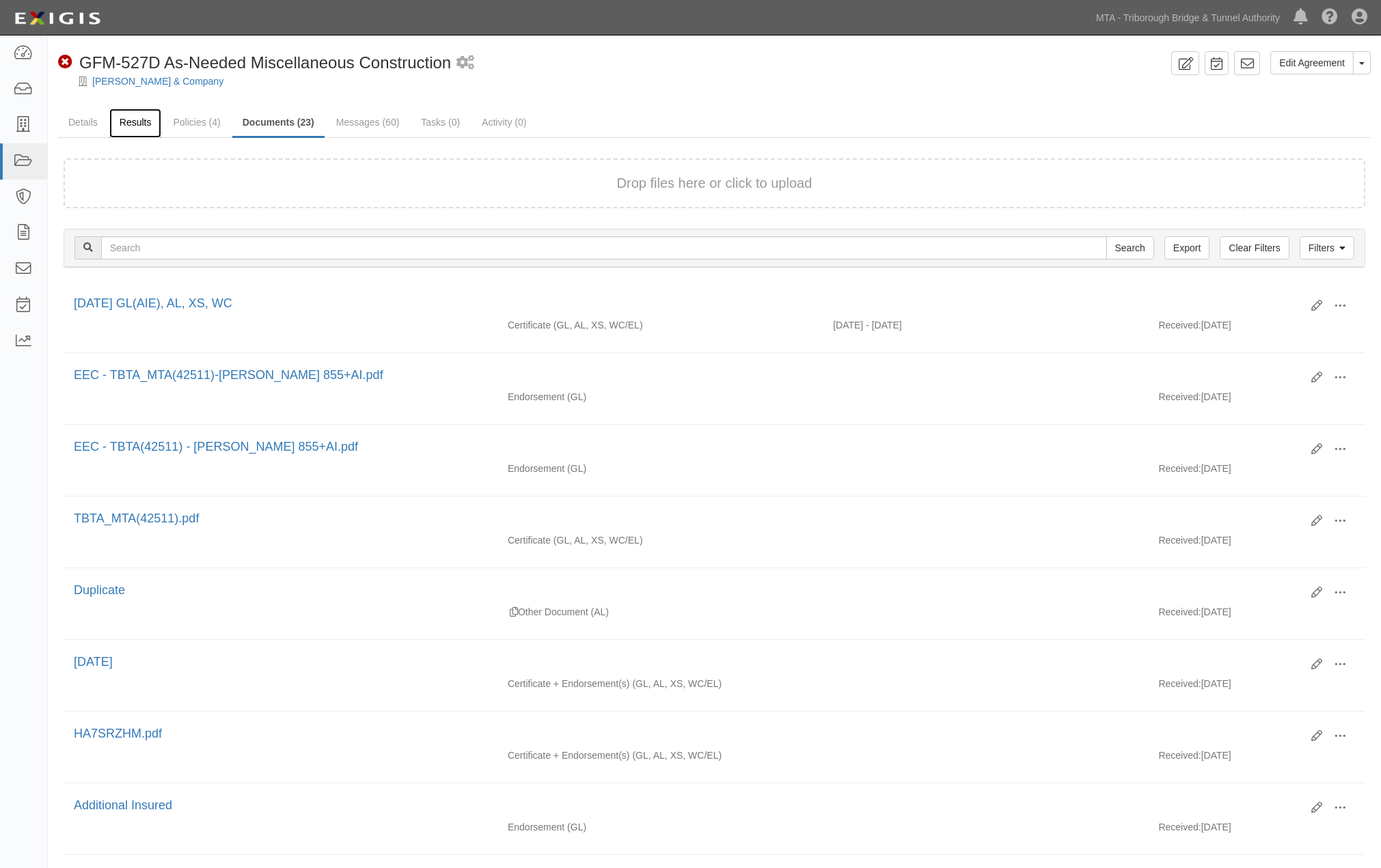
click at [132, 122] on link "Results" at bounding box center [136, 123] width 53 height 29
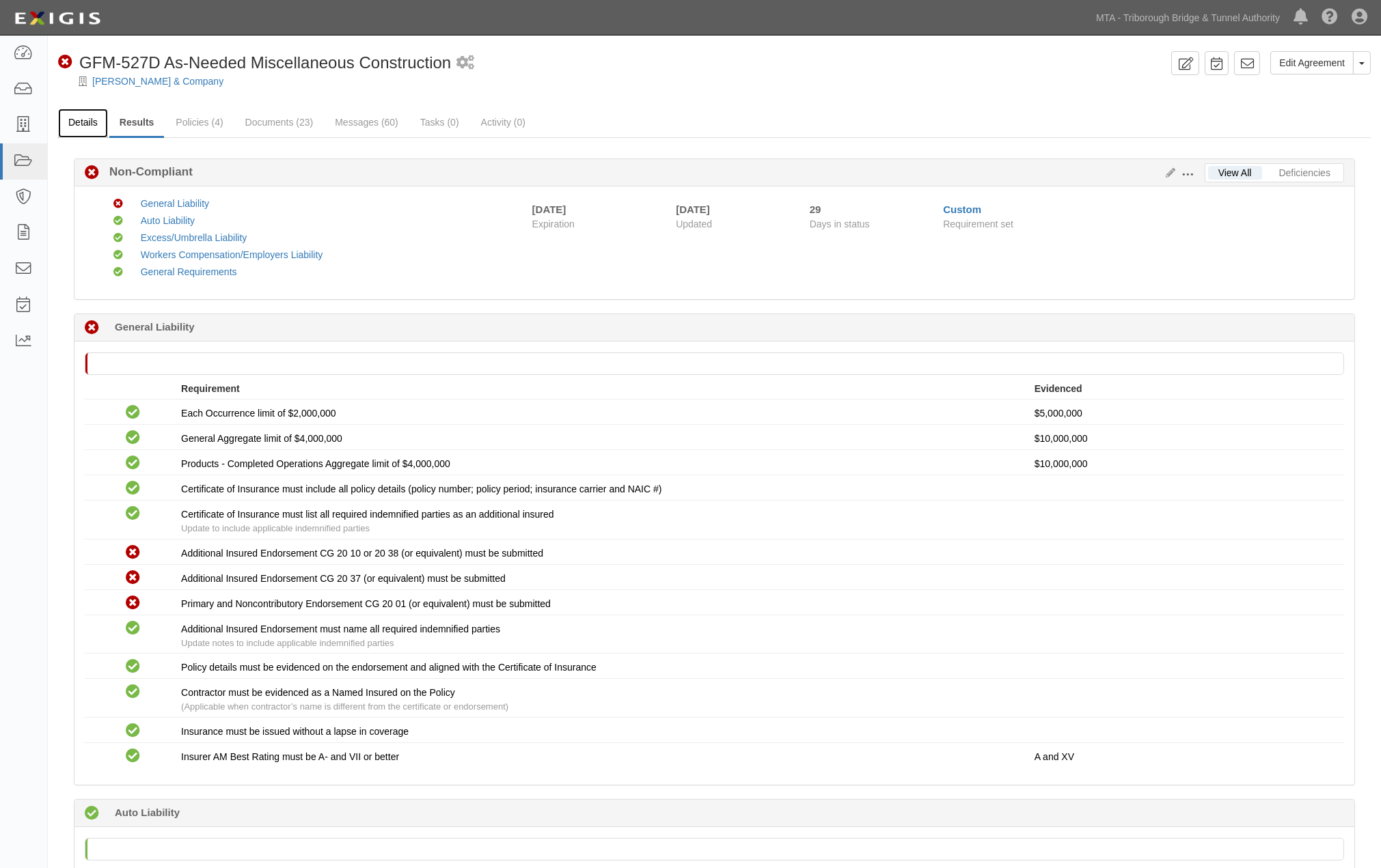
click at [83, 118] on link "Details" at bounding box center [83, 123] width 50 height 29
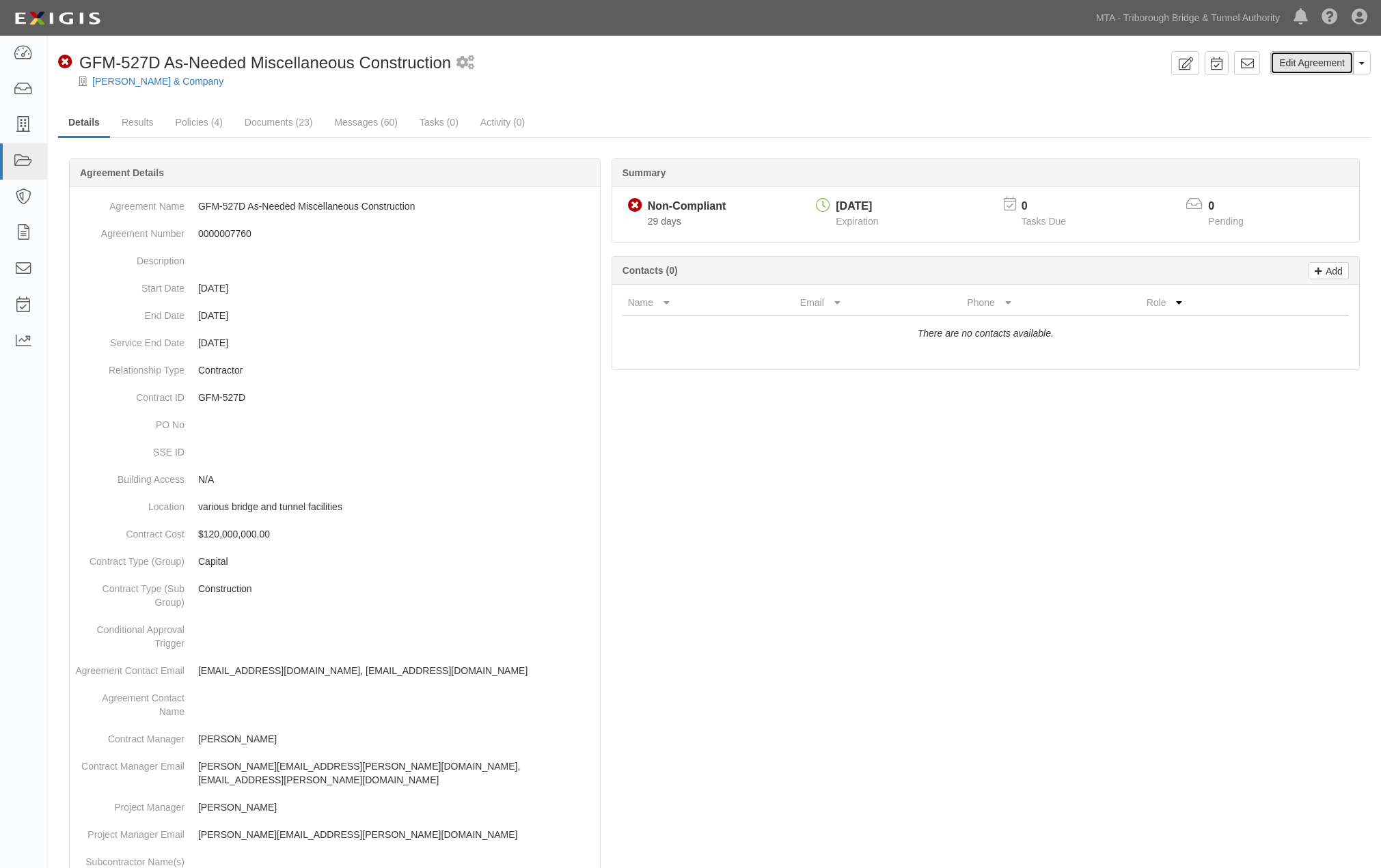
click at [1320, 64] on link "Edit Agreement" at bounding box center [1312, 62] width 83 height 23
click at [133, 123] on link "Results" at bounding box center [138, 123] width 53 height 29
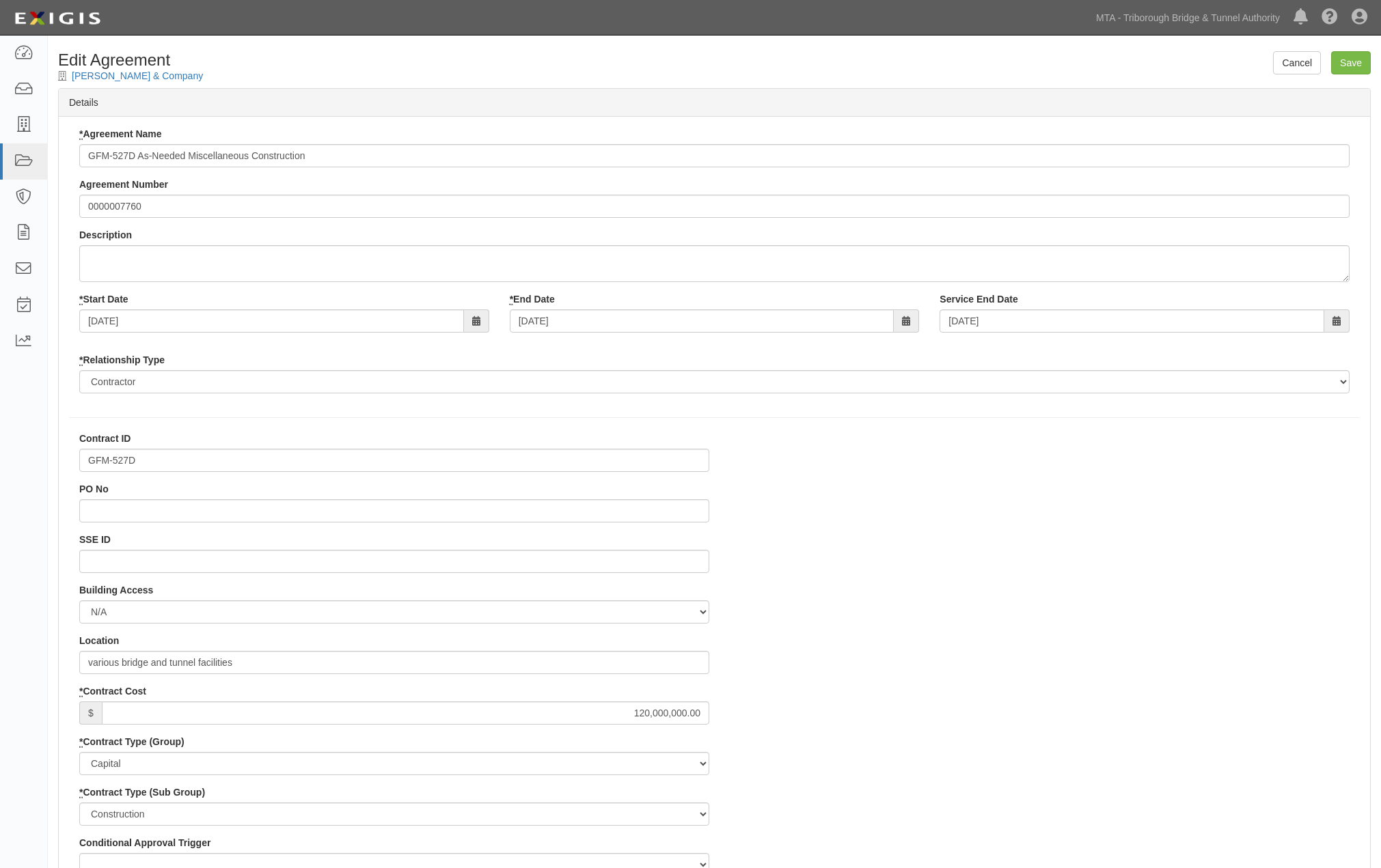
select select
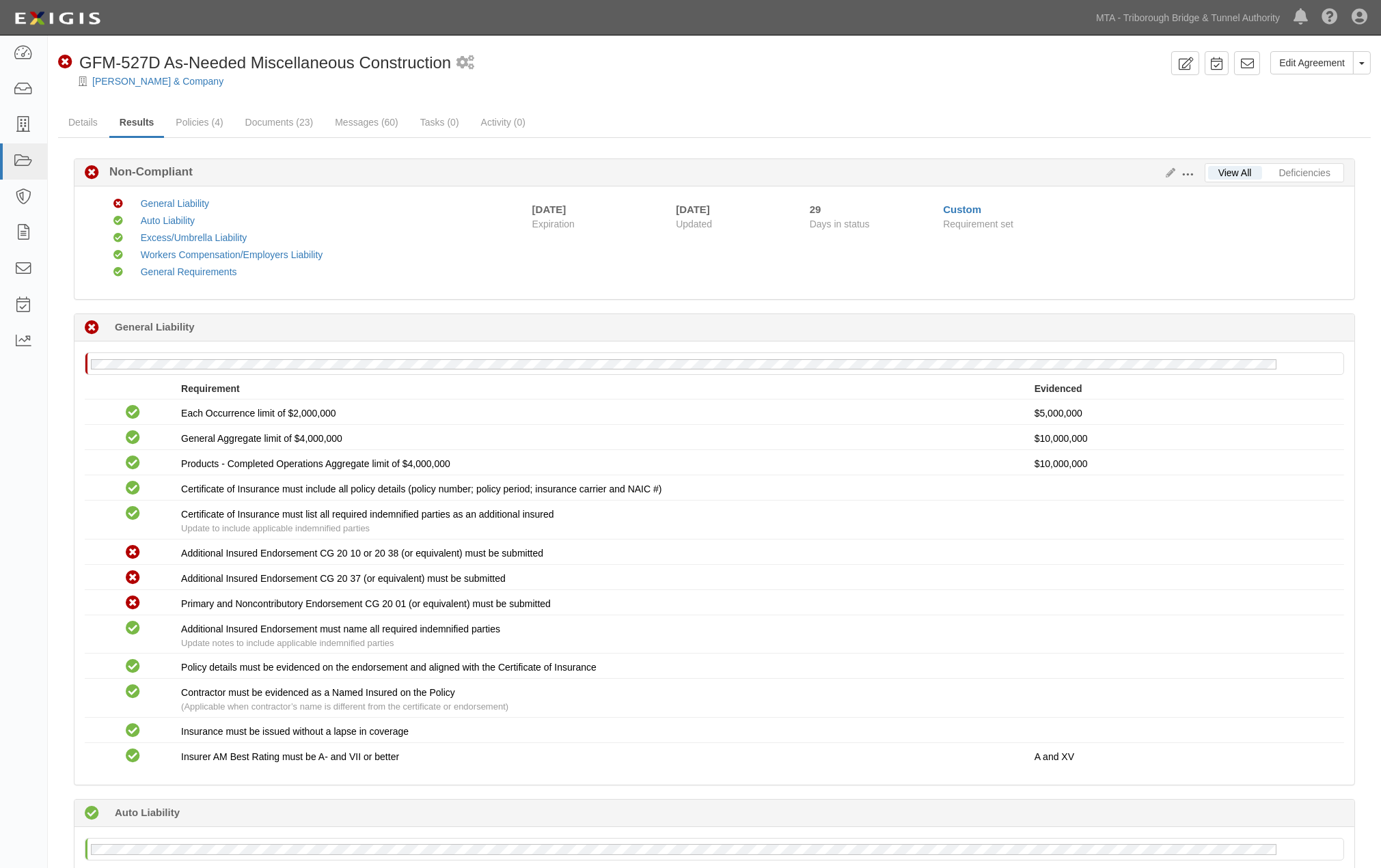
click at [1171, 166] on div "Edit Requirements View History" at bounding box center [1182, 174] width 45 height 15
click at [1167, 173] on icon at bounding box center [1167, 174] width 15 height 9
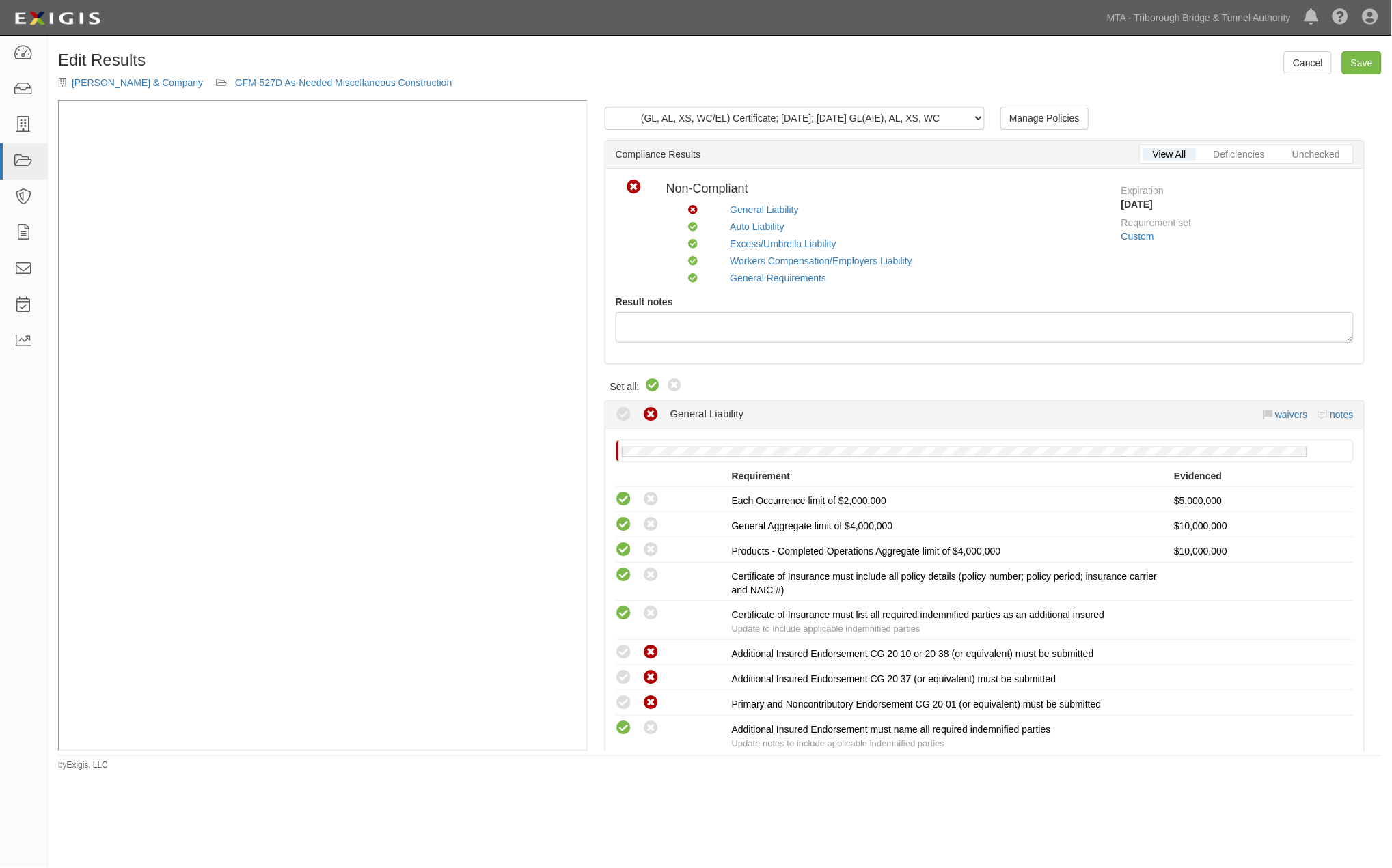
click at [653, 380] on icon at bounding box center [653, 386] width 16 height 16
radio input "true"
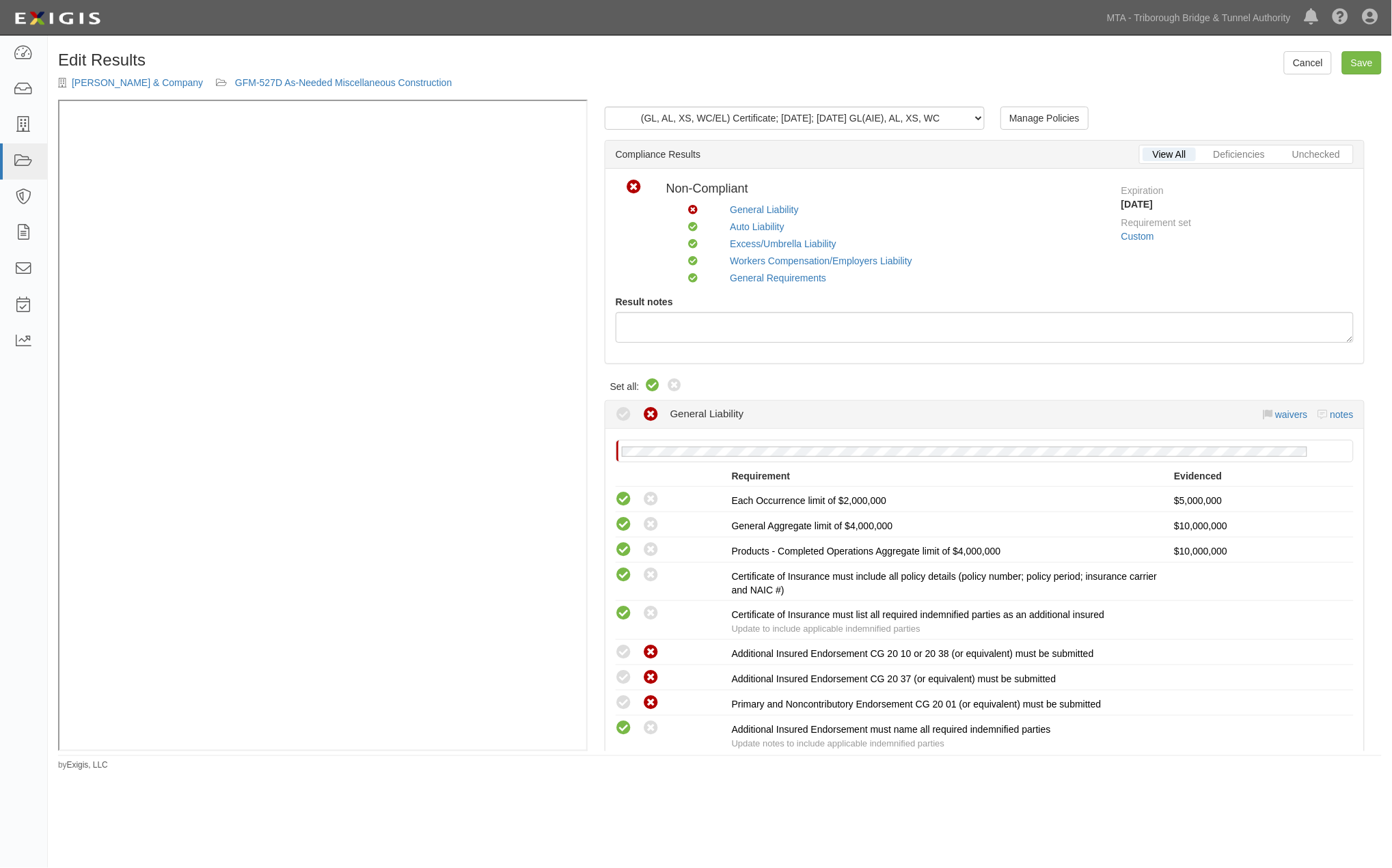
radio input "true"
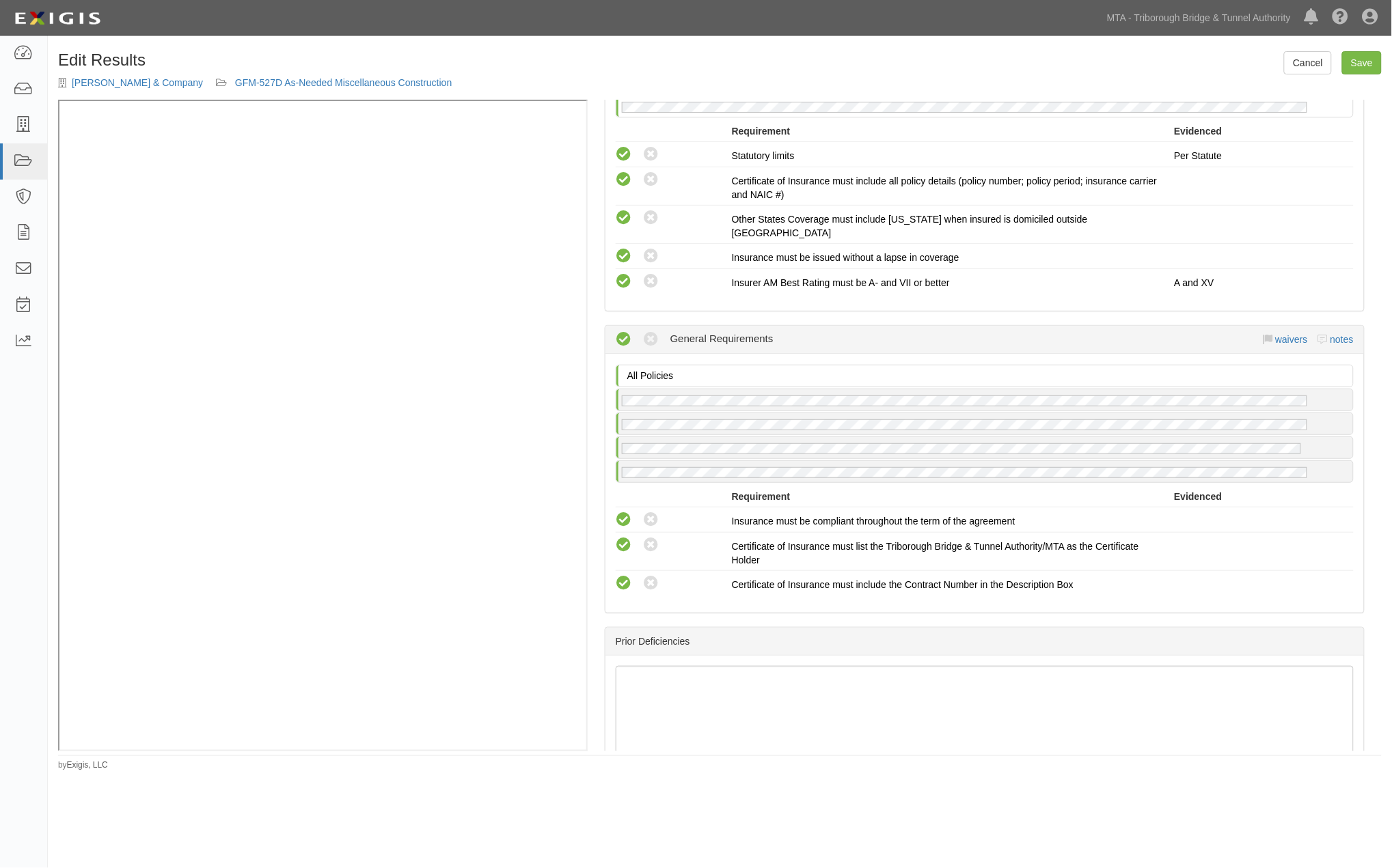
scroll to position [1667, 0]
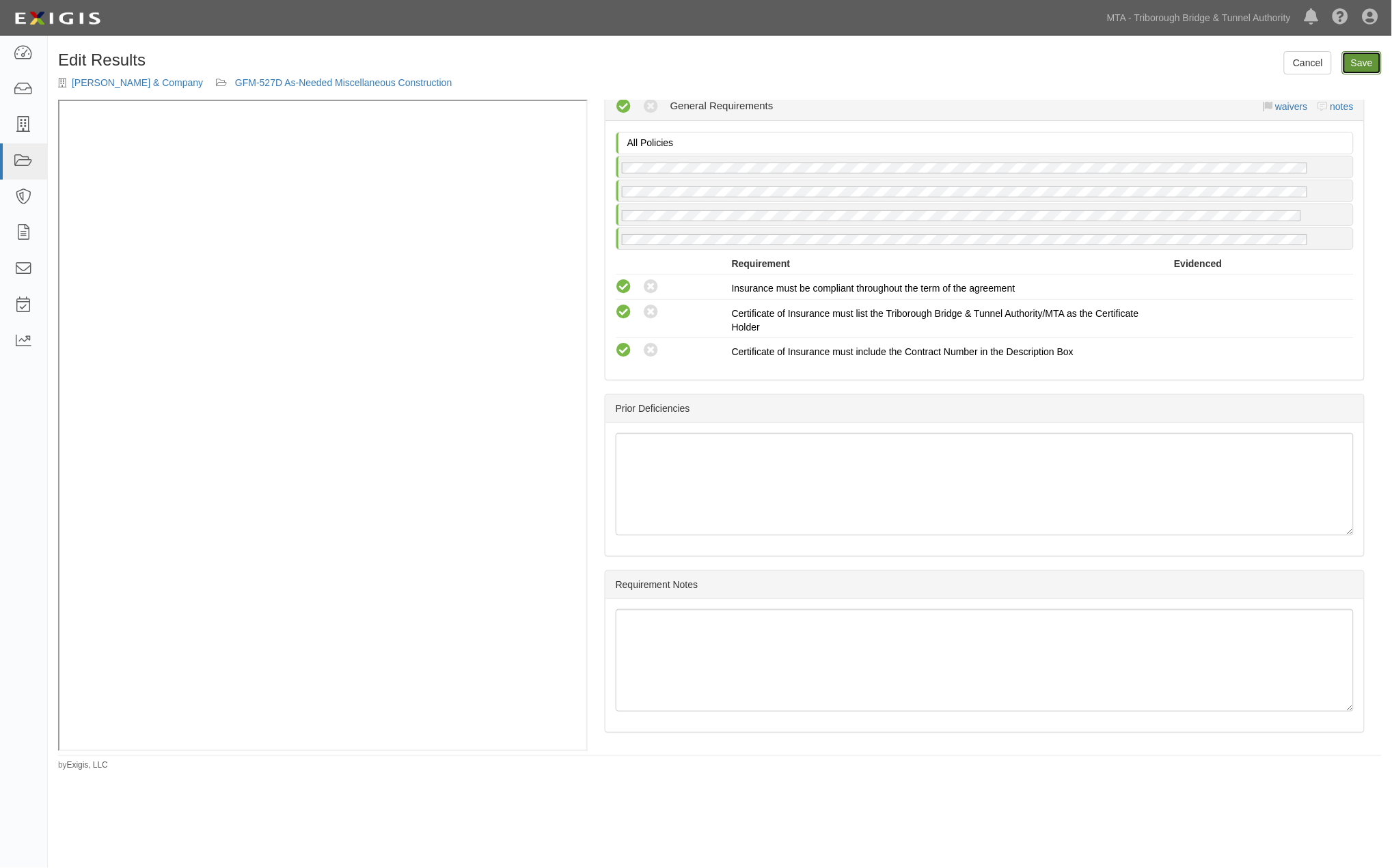
click at [1364, 58] on link "Save" at bounding box center [1361, 62] width 39 height 23
radio input "true"
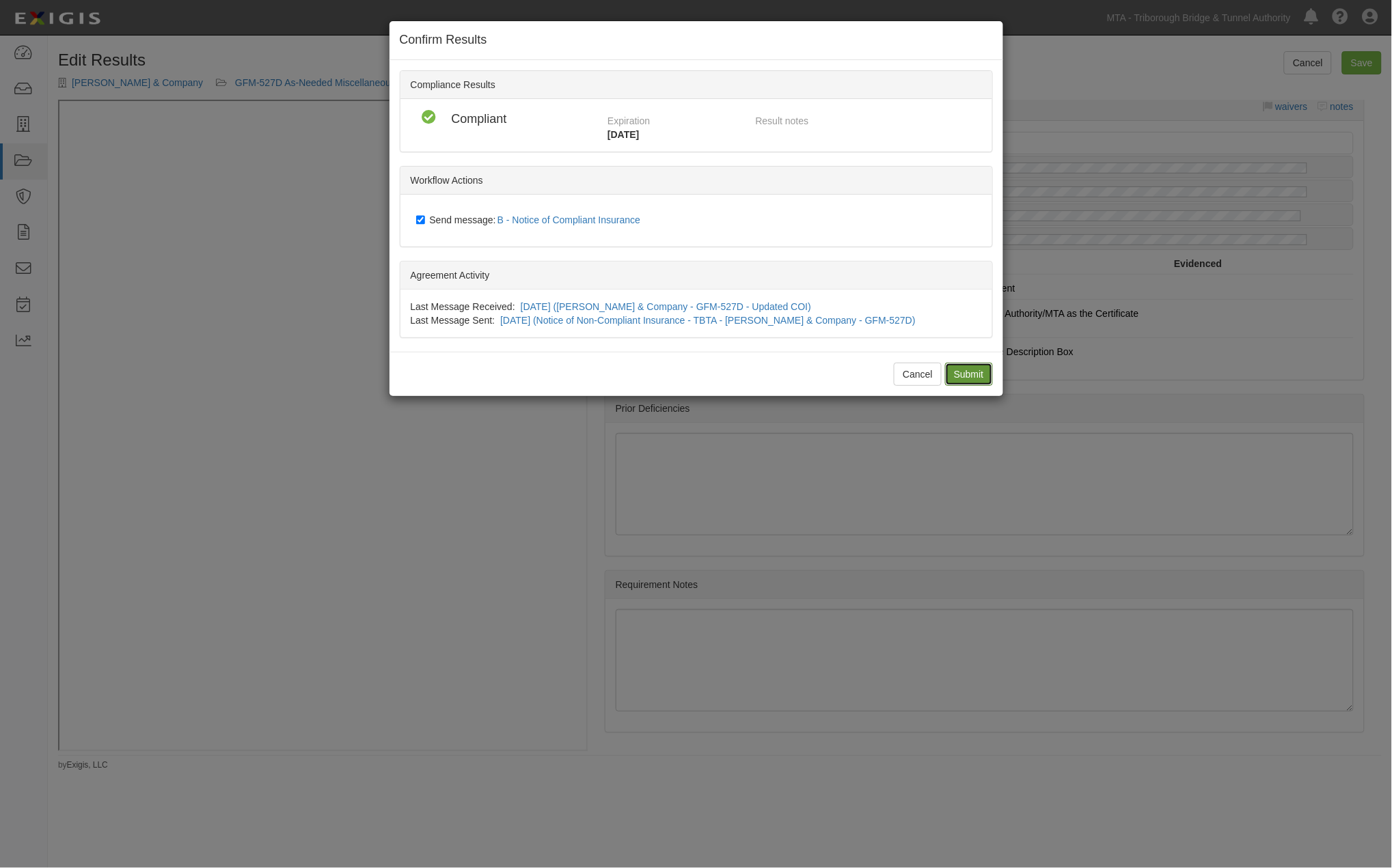
click at [962, 376] on input "Submit" at bounding box center [969, 374] width 48 height 23
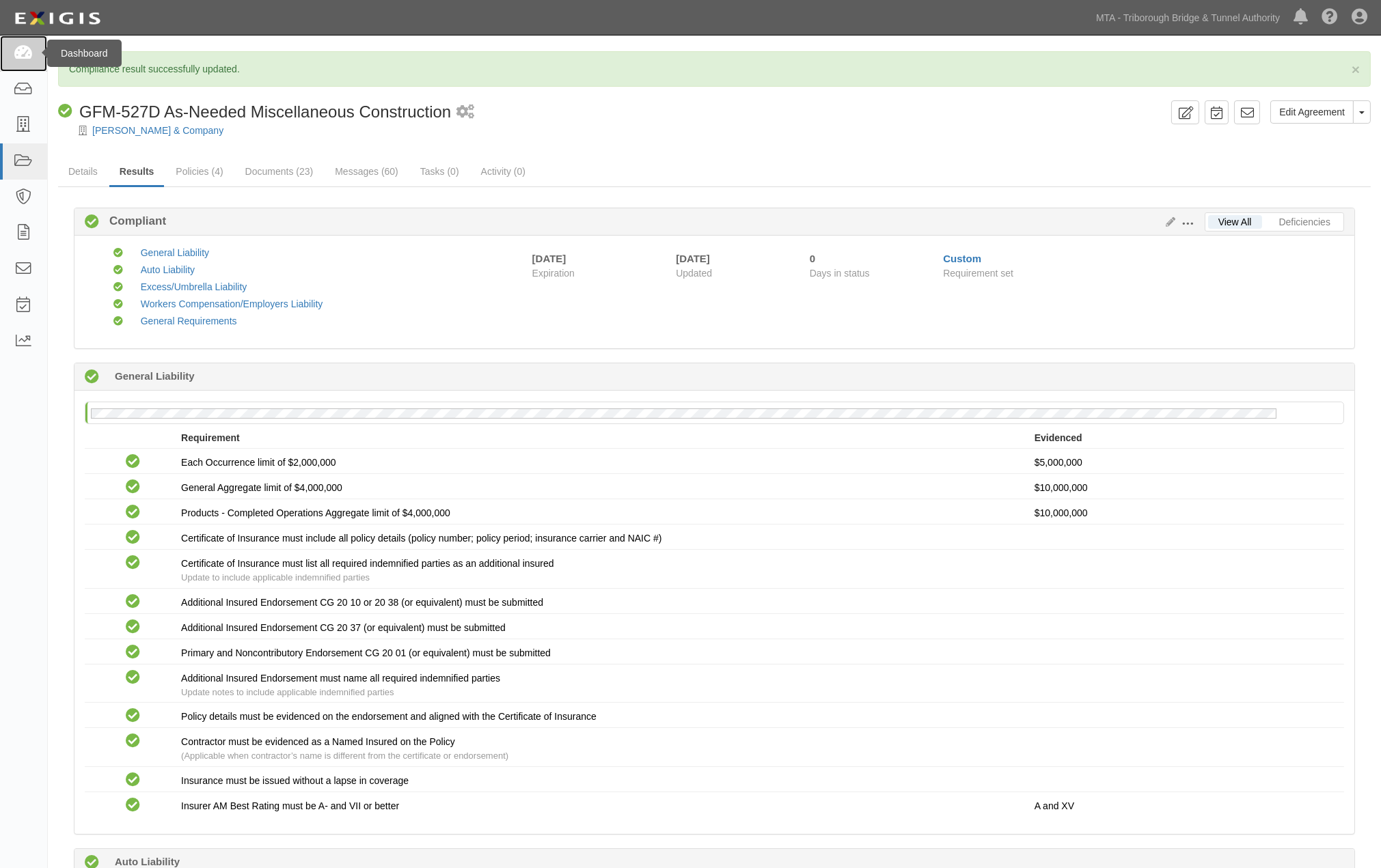
click at [23, 56] on icon at bounding box center [23, 53] width 19 height 16
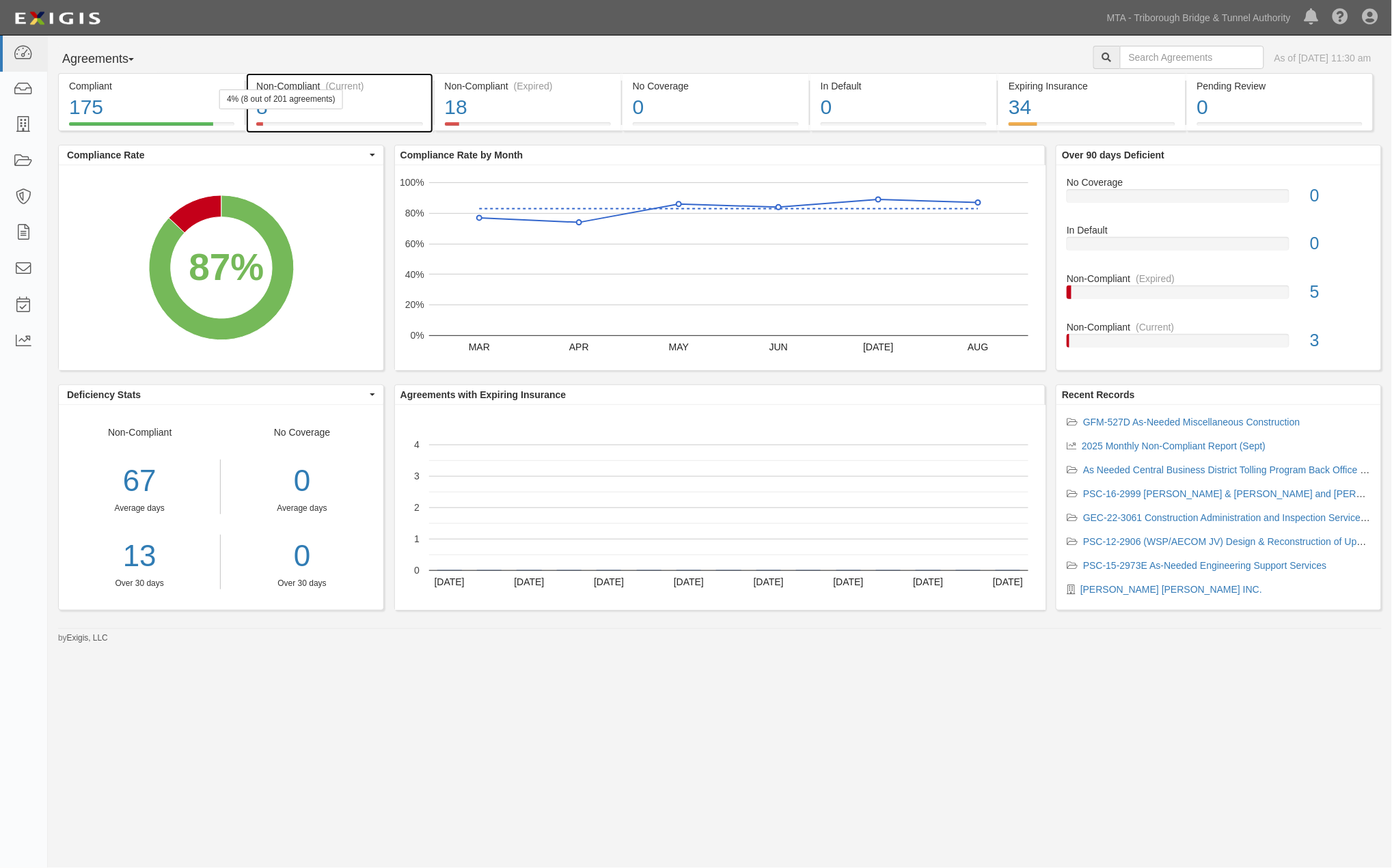
click at [388, 114] on div "8" at bounding box center [339, 108] width 166 height 29
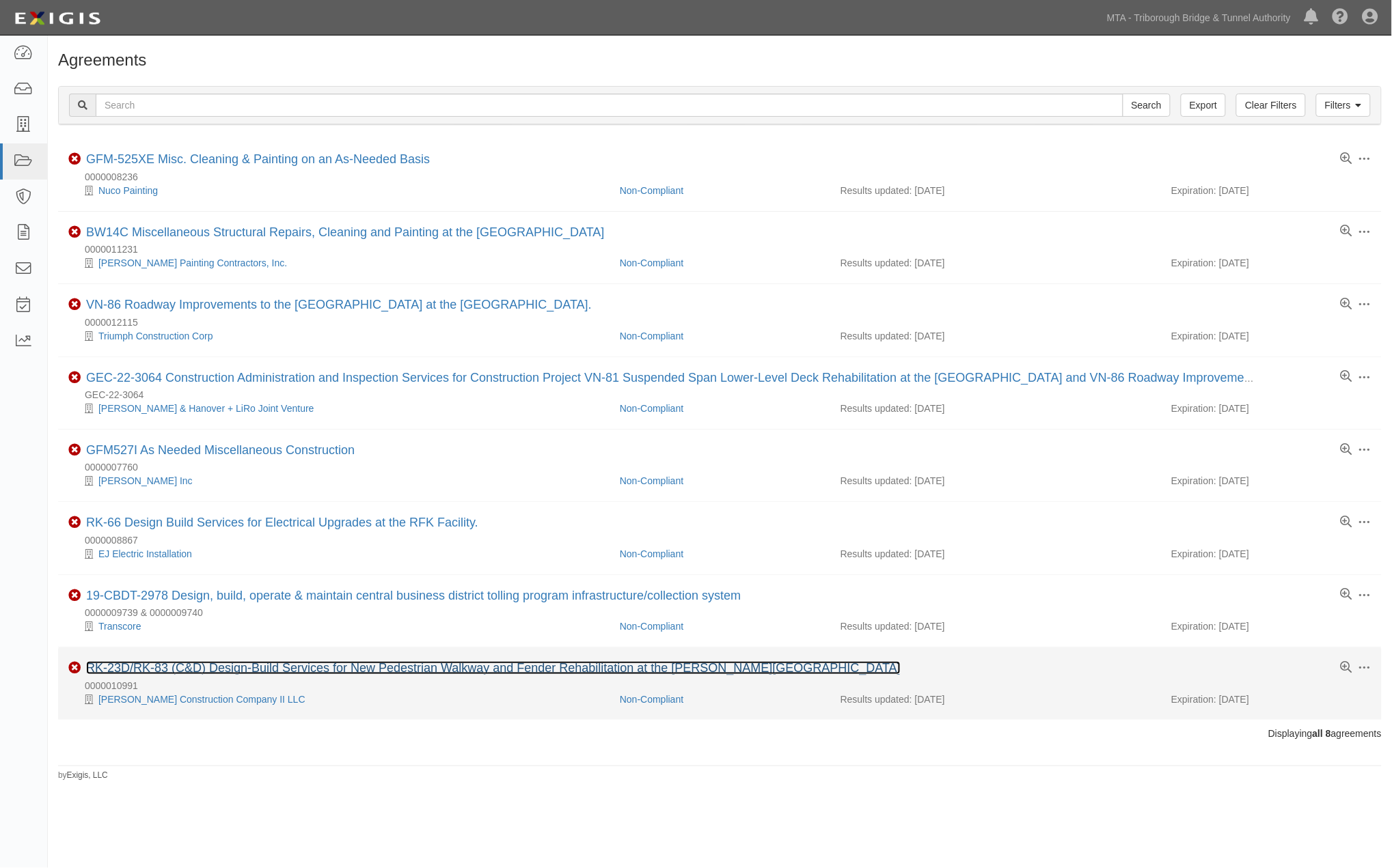
click at [291, 672] on link "RK-23D/RK-83 (C&D) Design-Build Services for New Pedestrian Walkway and Fender …" at bounding box center [493, 668] width 814 height 14
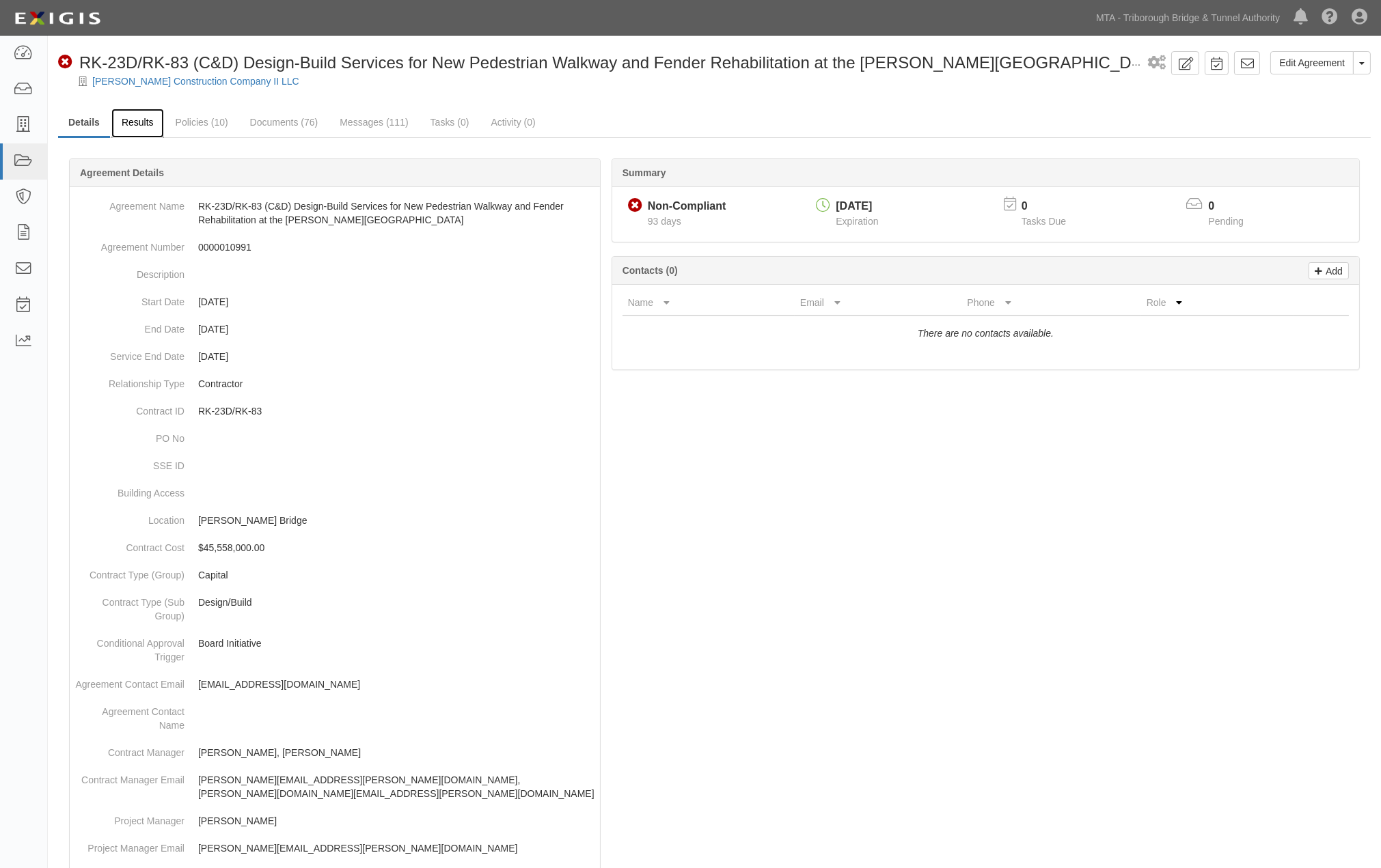
click at [129, 120] on link "Results" at bounding box center [138, 123] width 53 height 29
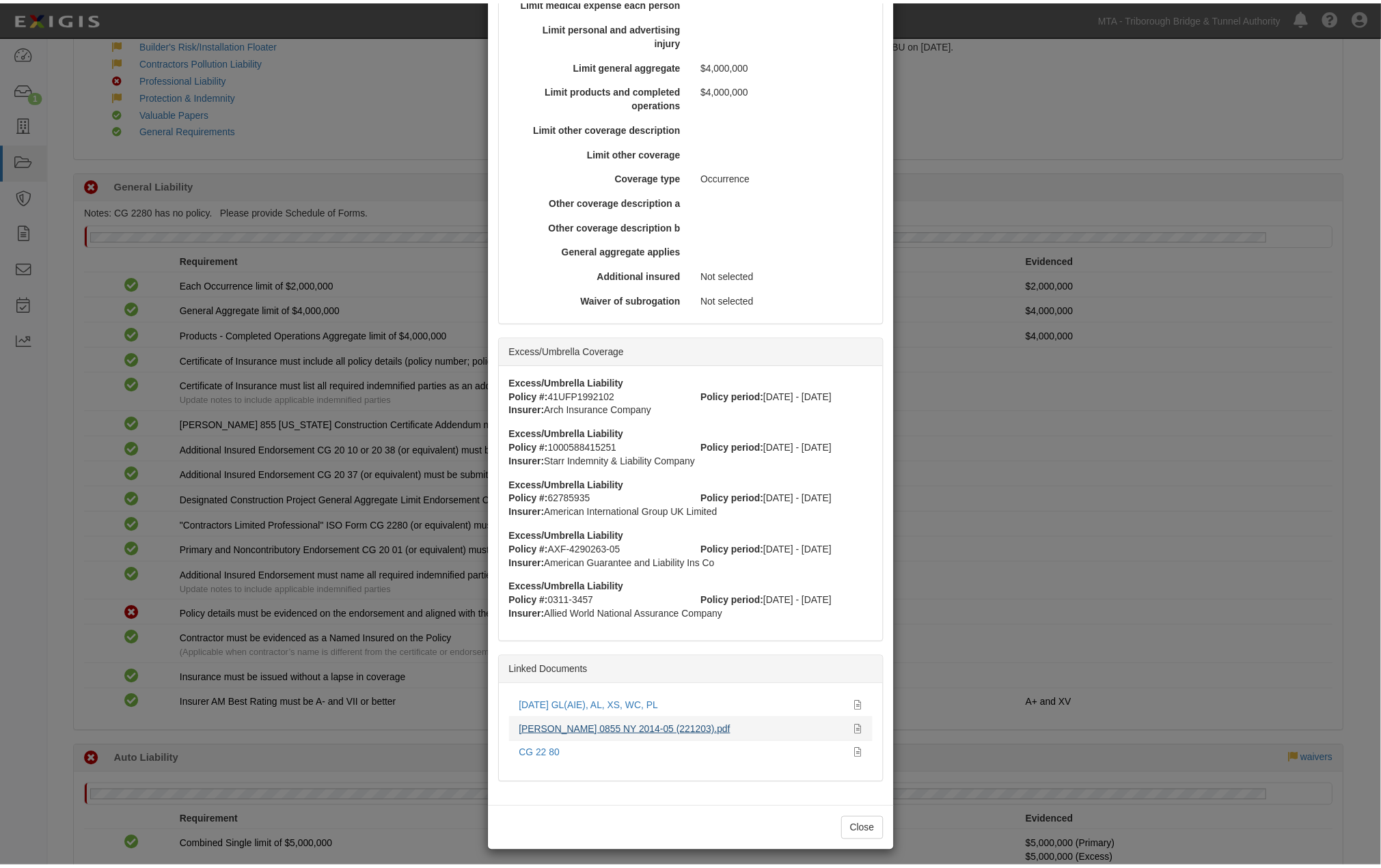
scroll to position [463, 0]
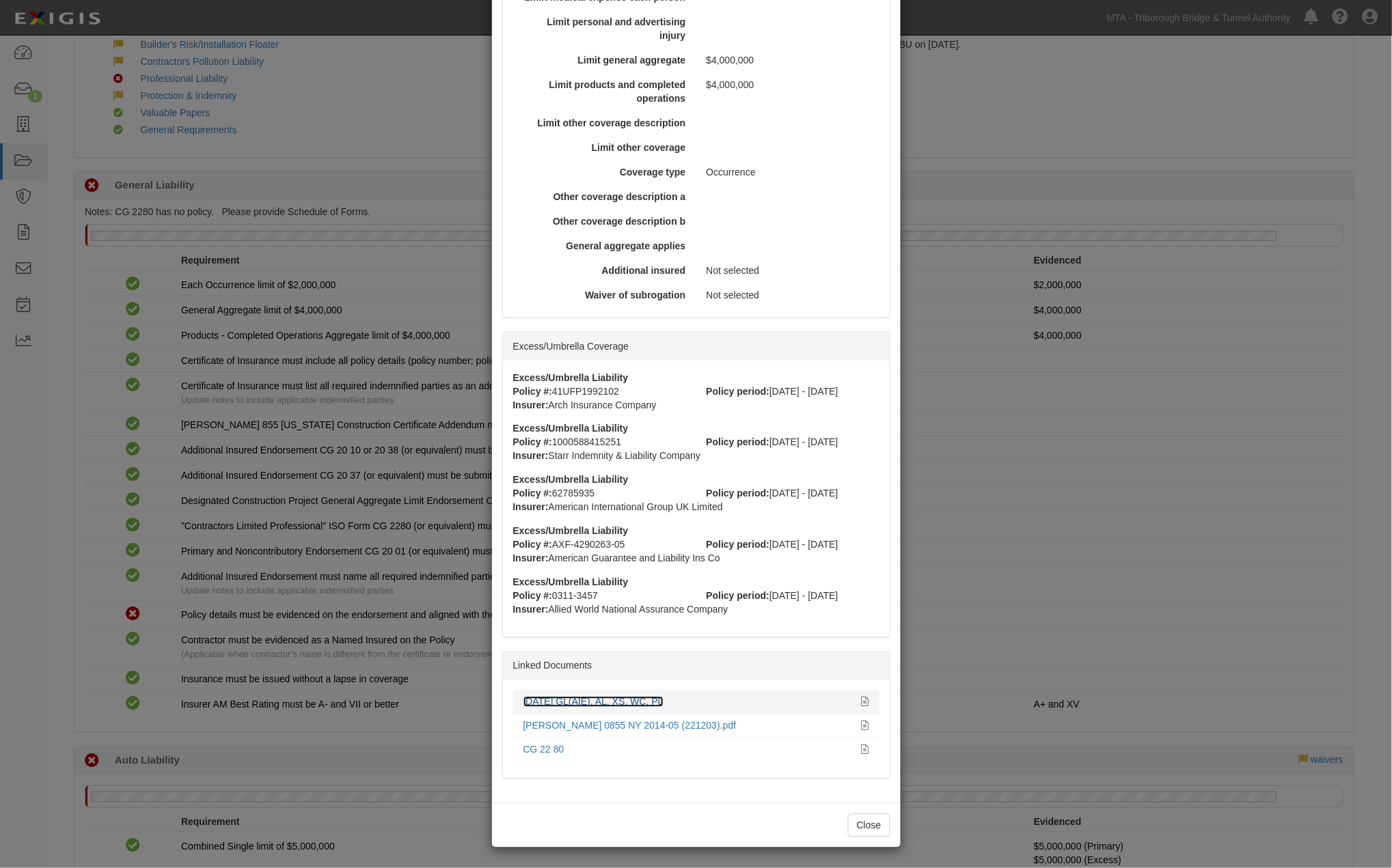
click at [605, 702] on link "[DATE] GL(AIE), AL, XS, WC, PL" at bounding box center [593, 702] width 140 height 11
click at [42, 113] on div "× View Policy Policy Summary Coverage line General Liability Policy number 41PK…" at bounding box center [696, 434] width 1392 height 868
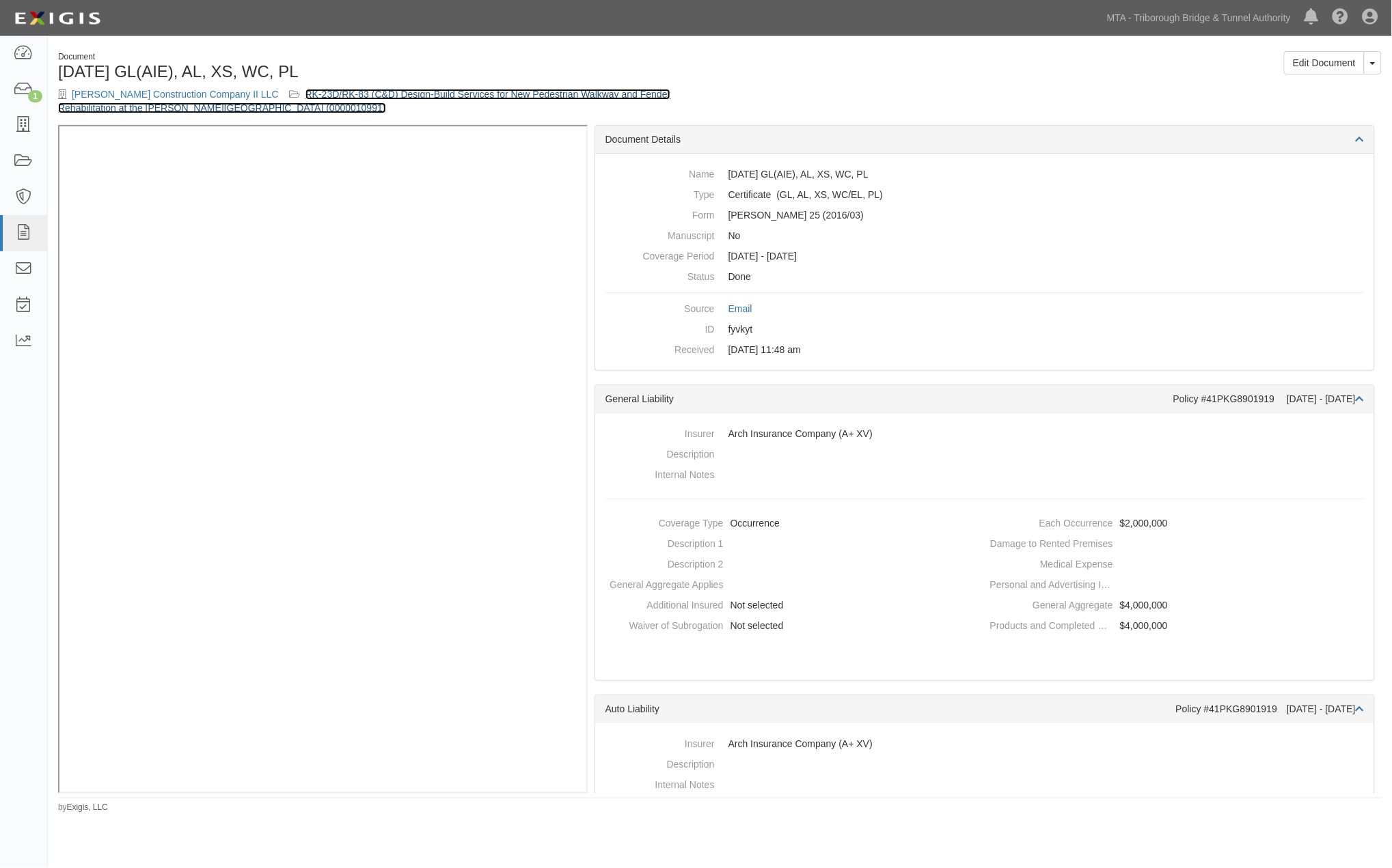
click at [442, 96] on link "RK-23D/RK-83 (C&D) Design-Build Services for New Pedestrian Walkway and Fender …" at bounding box center [365, 101] width 612 height 25
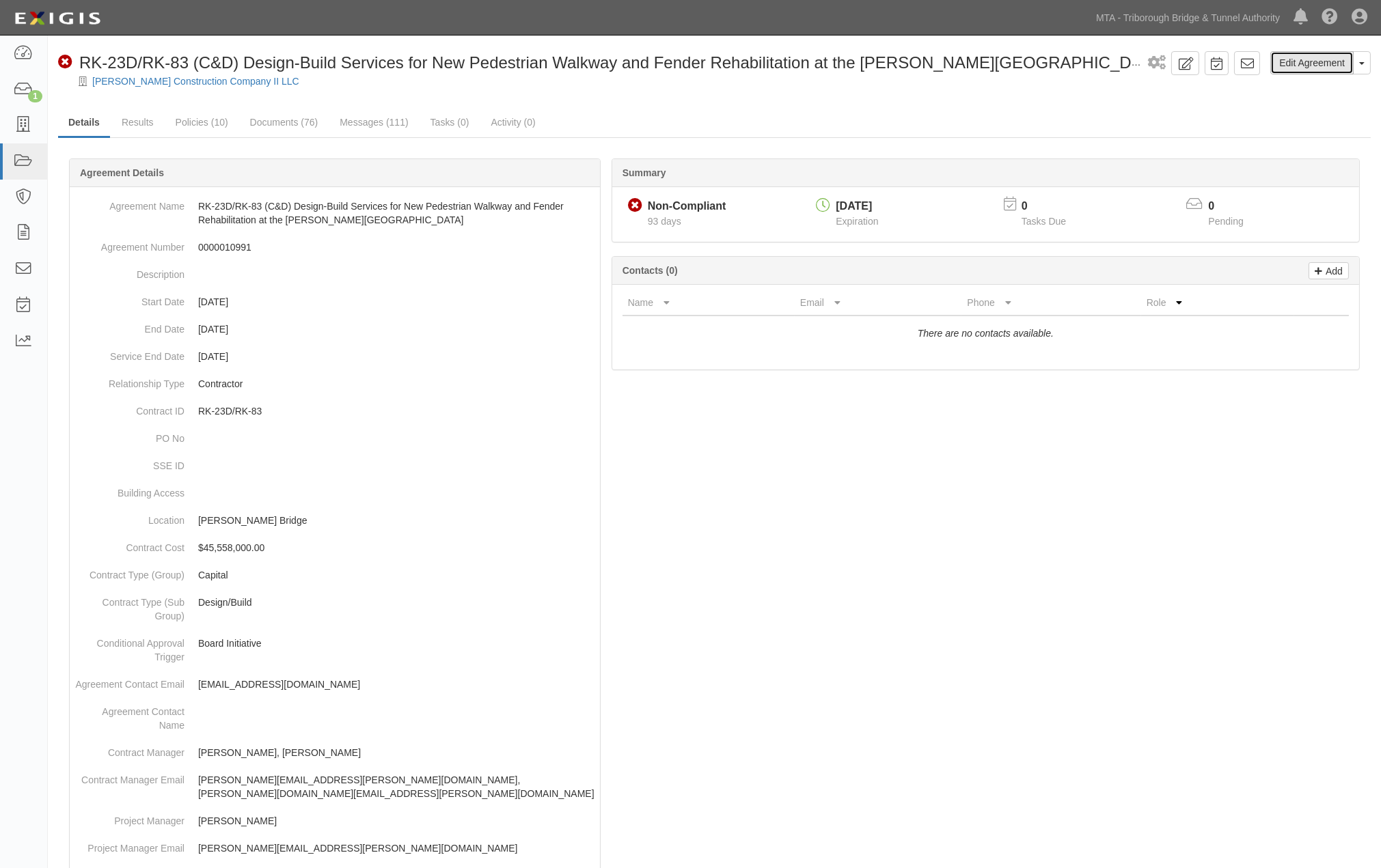
click at [1303, 56] on link "Edit Agreement" at bounding box center [1312, 62] width 83 height 23
click at [194, 122] on link "Policies (10)" at bounding box center [202, 123] width 73 height 29
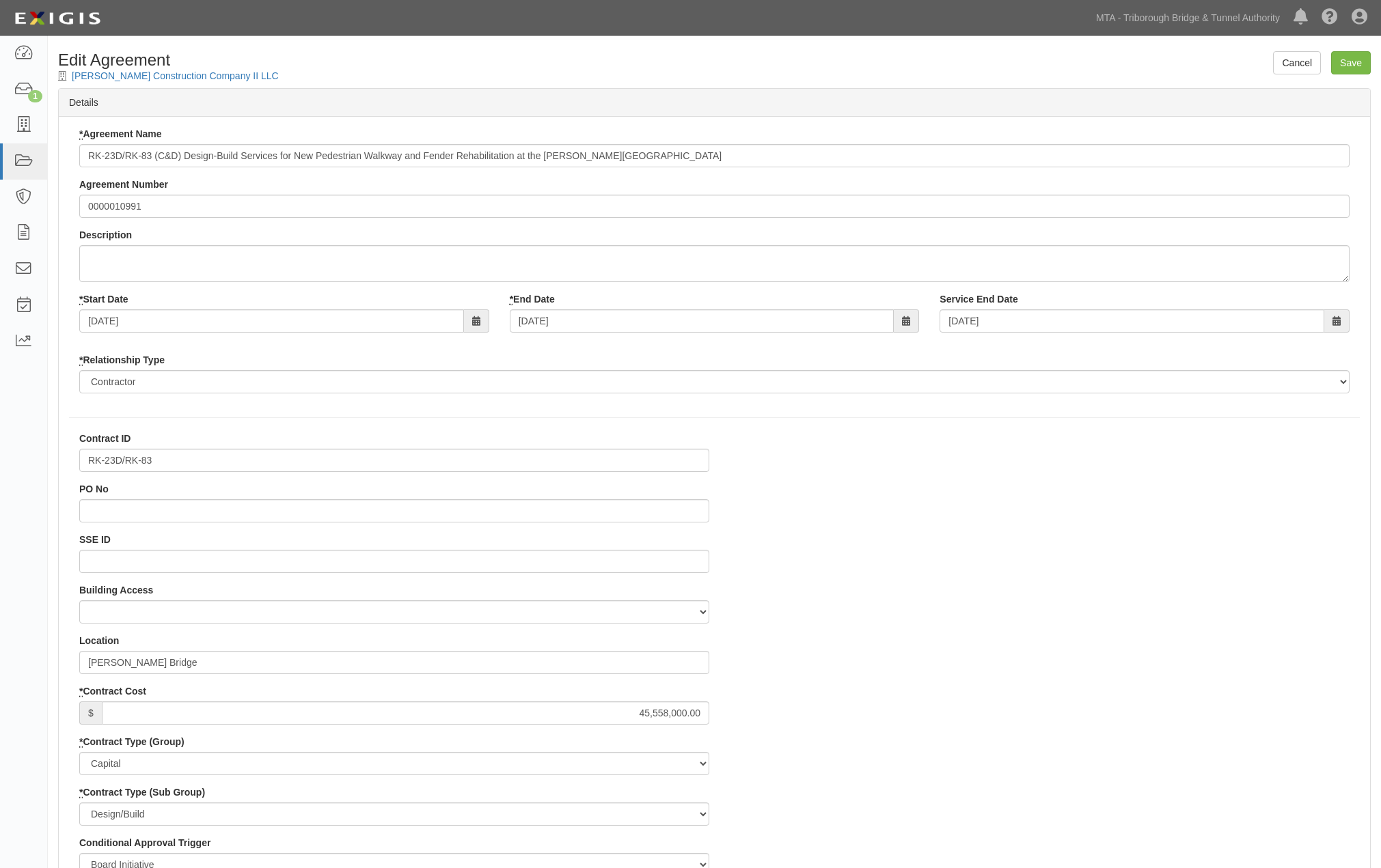
select select
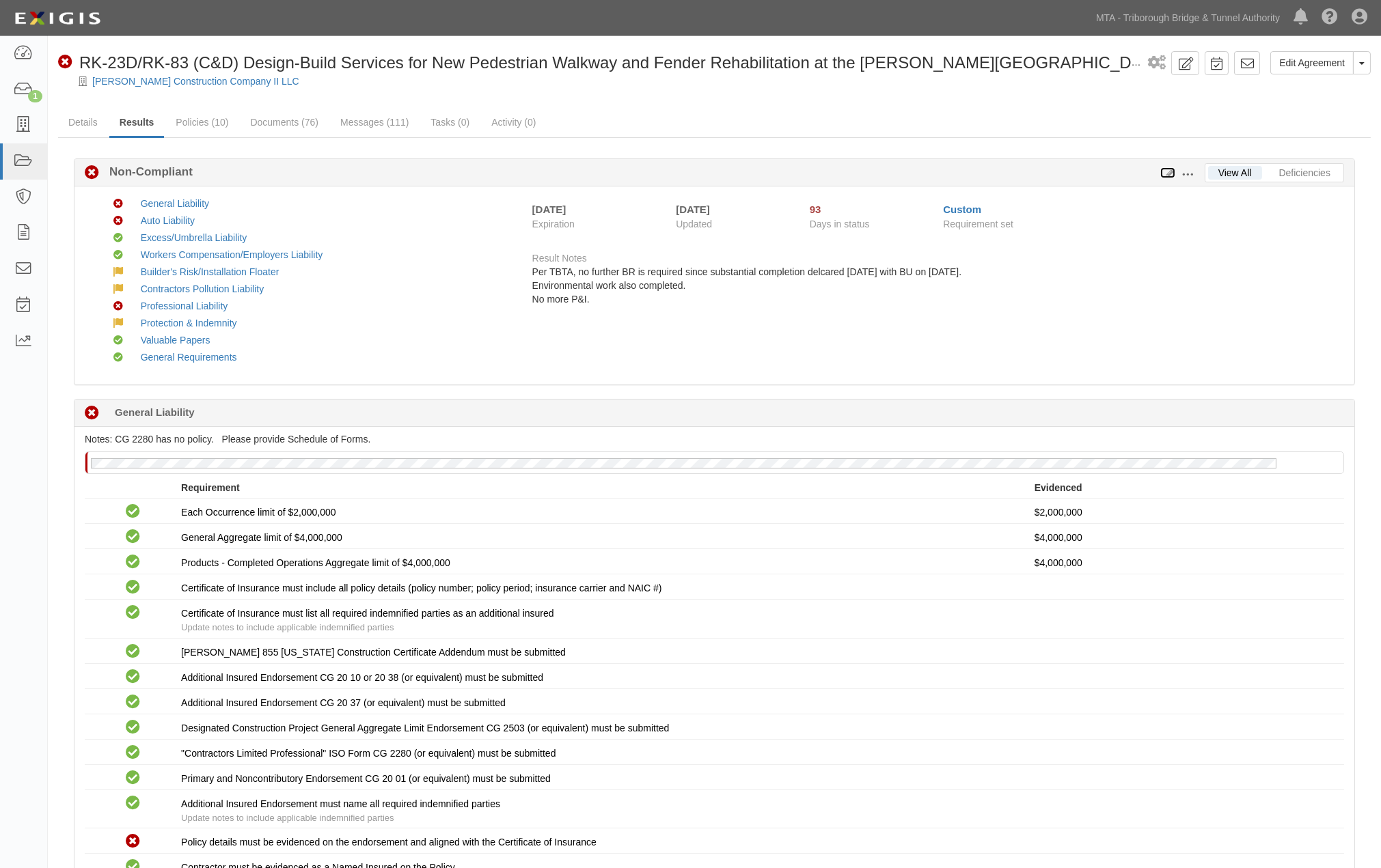
click at [1169, 169] on icon at bounding box center [1167, 174] width 15 height 9
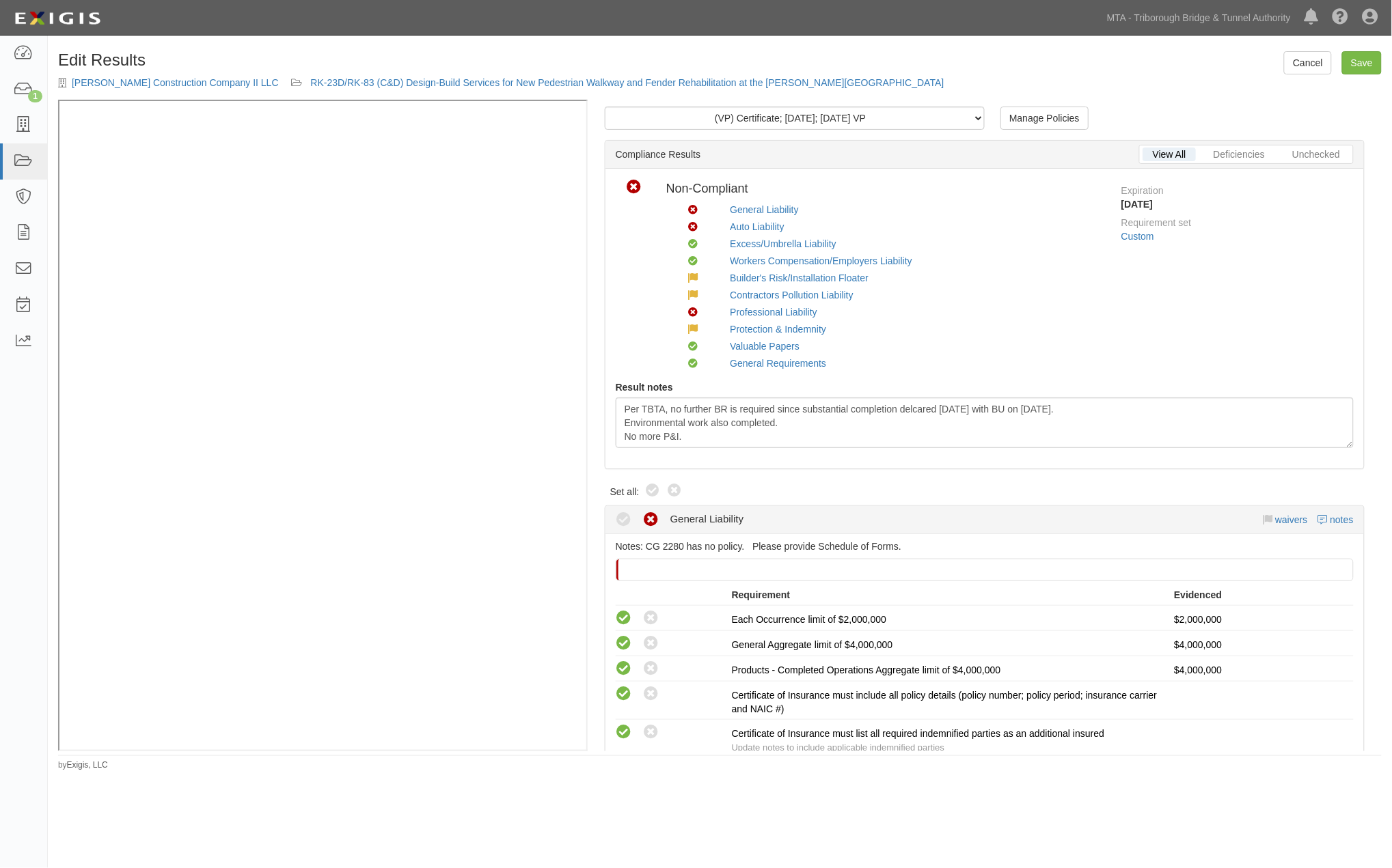
scroll to position [303, 0]
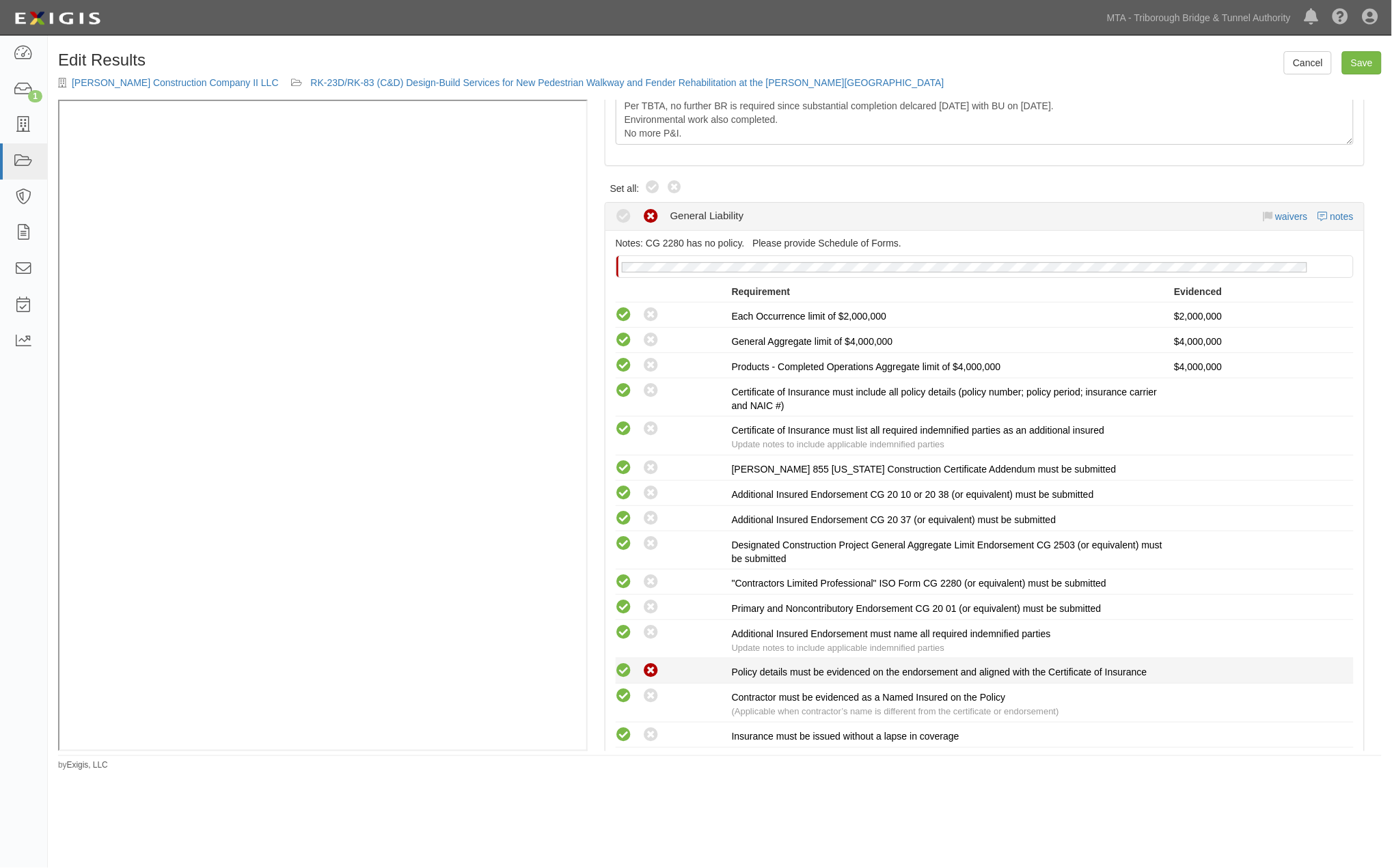
click at [619, 676] on icon at bounding box center [624, 671] width 17 height 17
radio input "true"
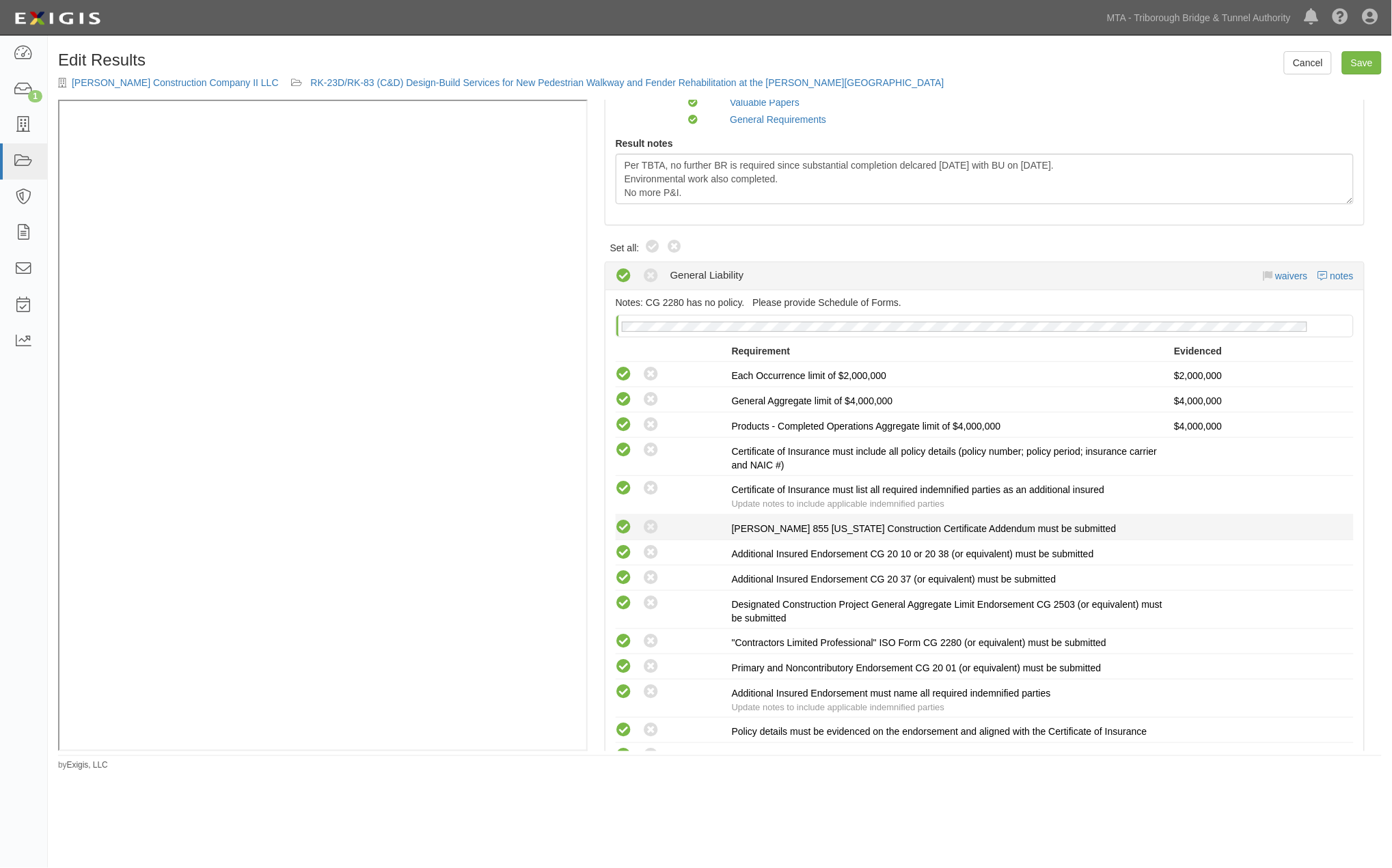
scroll to position [76, 0]
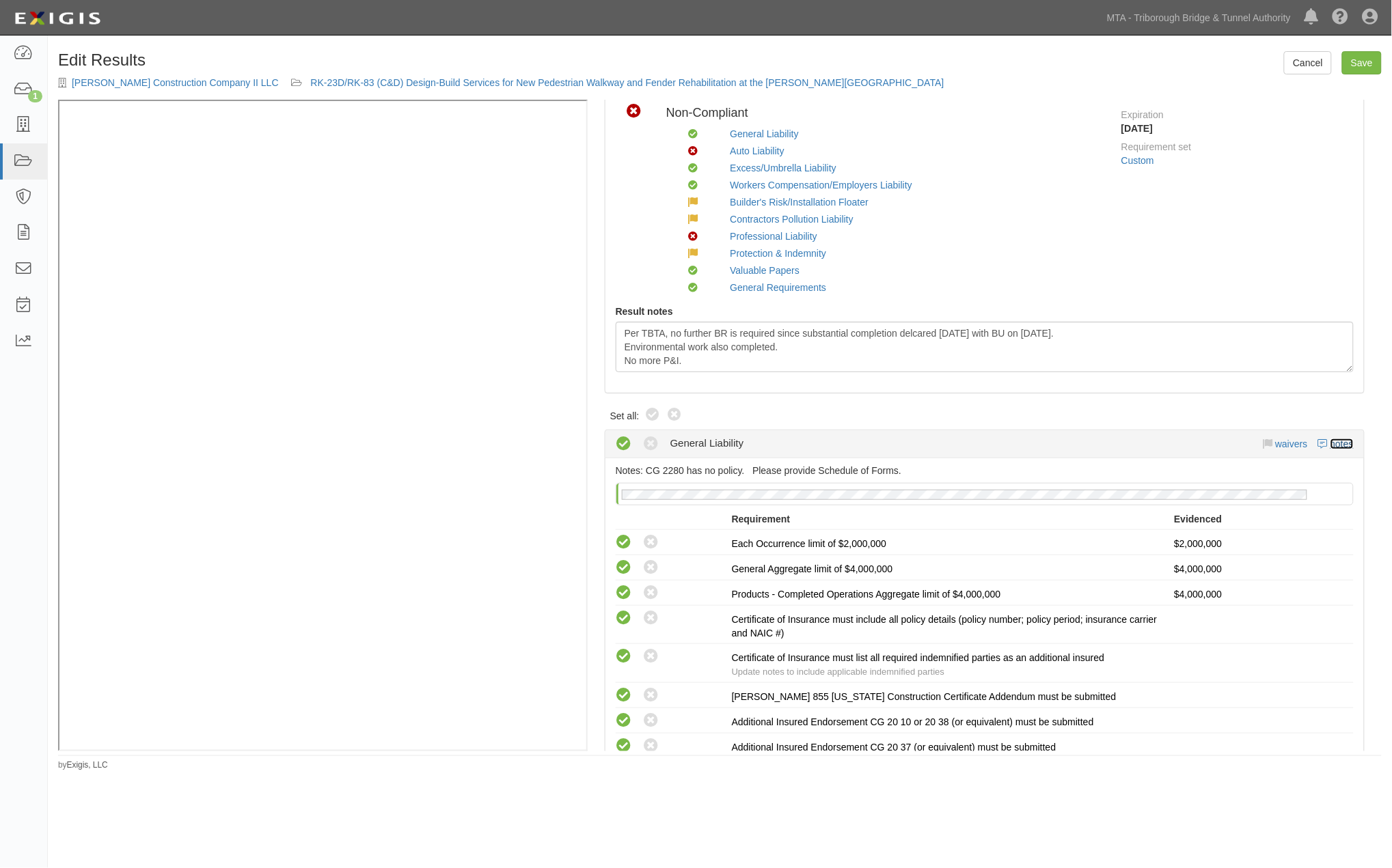
click at [1330, 439] on link "notes" at bounding box center [1341, 444] width 23 height 11
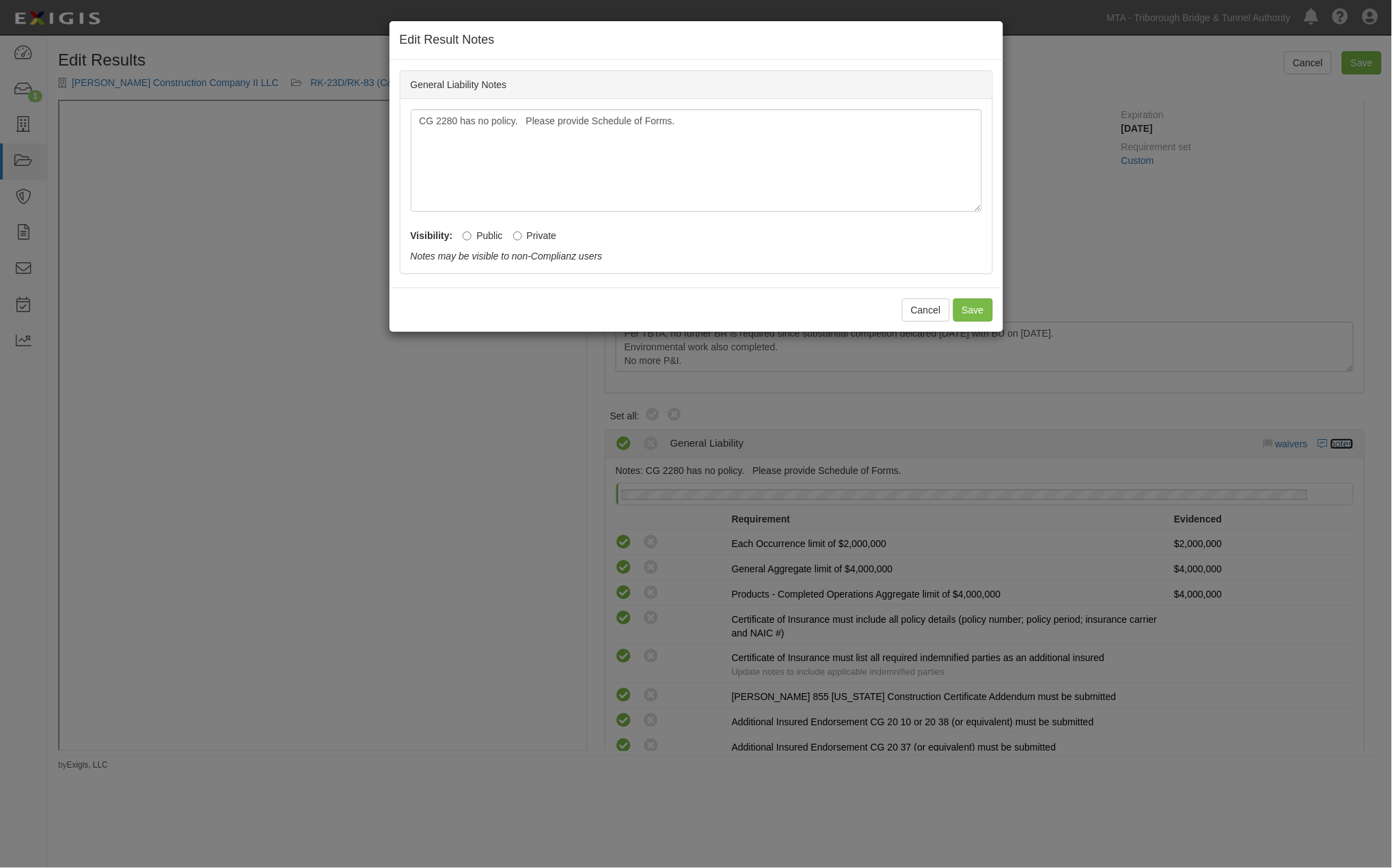
radio input "true"
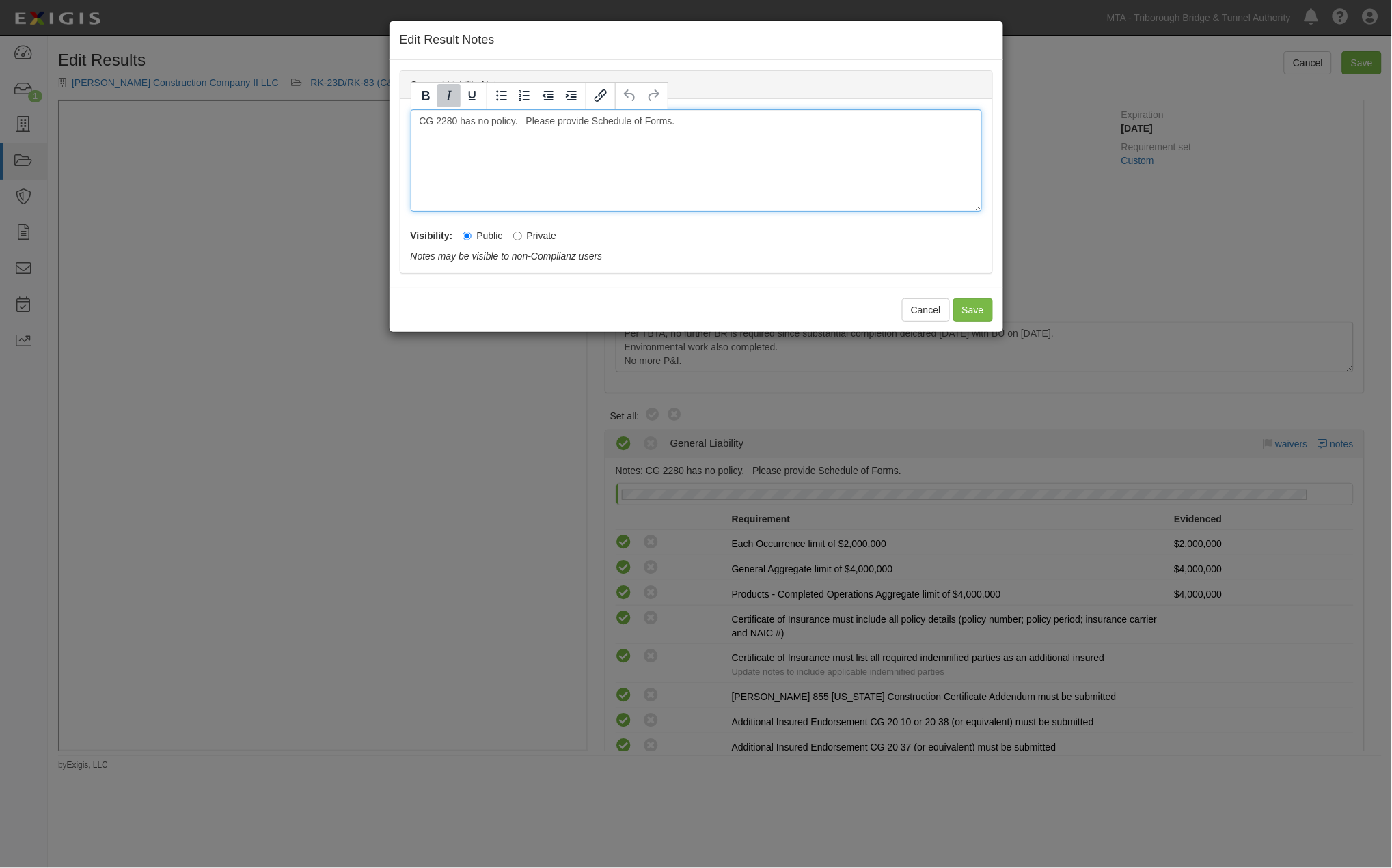
drag, startPoint x: 709, startPoint y: 124, endPoint x: 330, endPoint y: 123, distance: 379.0
click at [330, 123] on div "Edit Result Notes General Liability Notes CG 2280 has no policy. Please provide…" at bounding box center [696, 434] width 1392 height 868
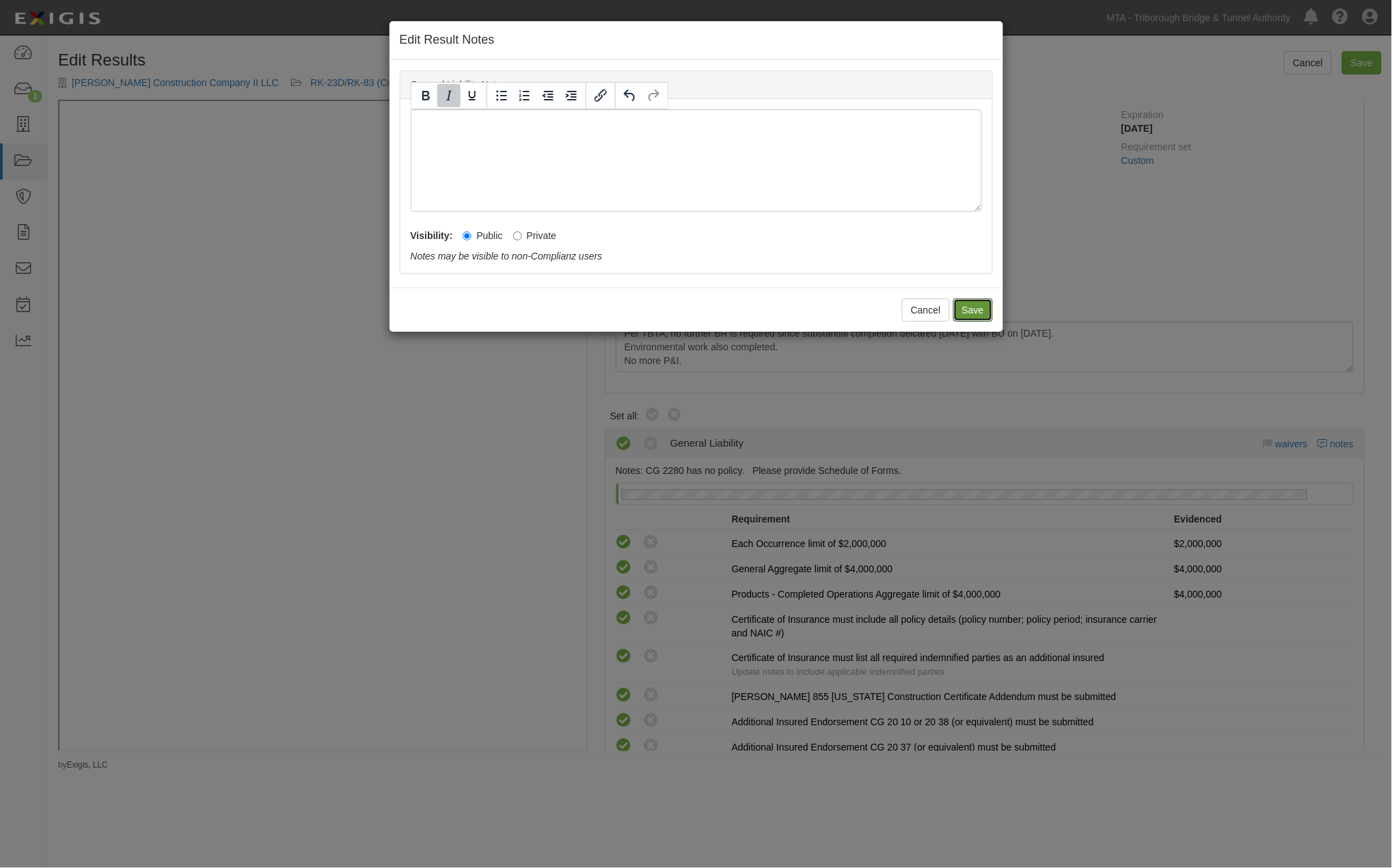
click at [965, 310] on button "Save" at bounding box center [972, 310] width 39 height 23
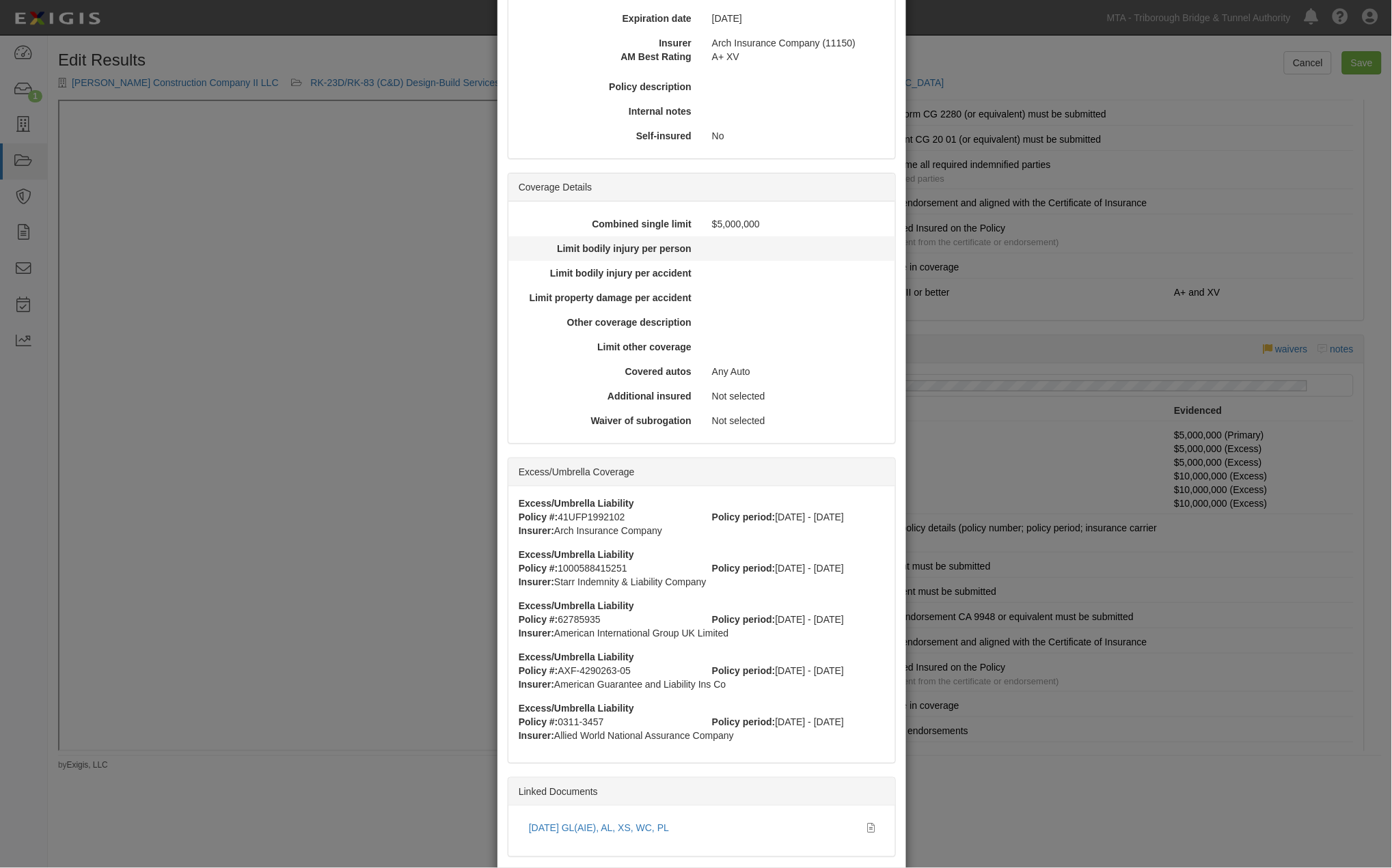
scroll to position [228, 0]
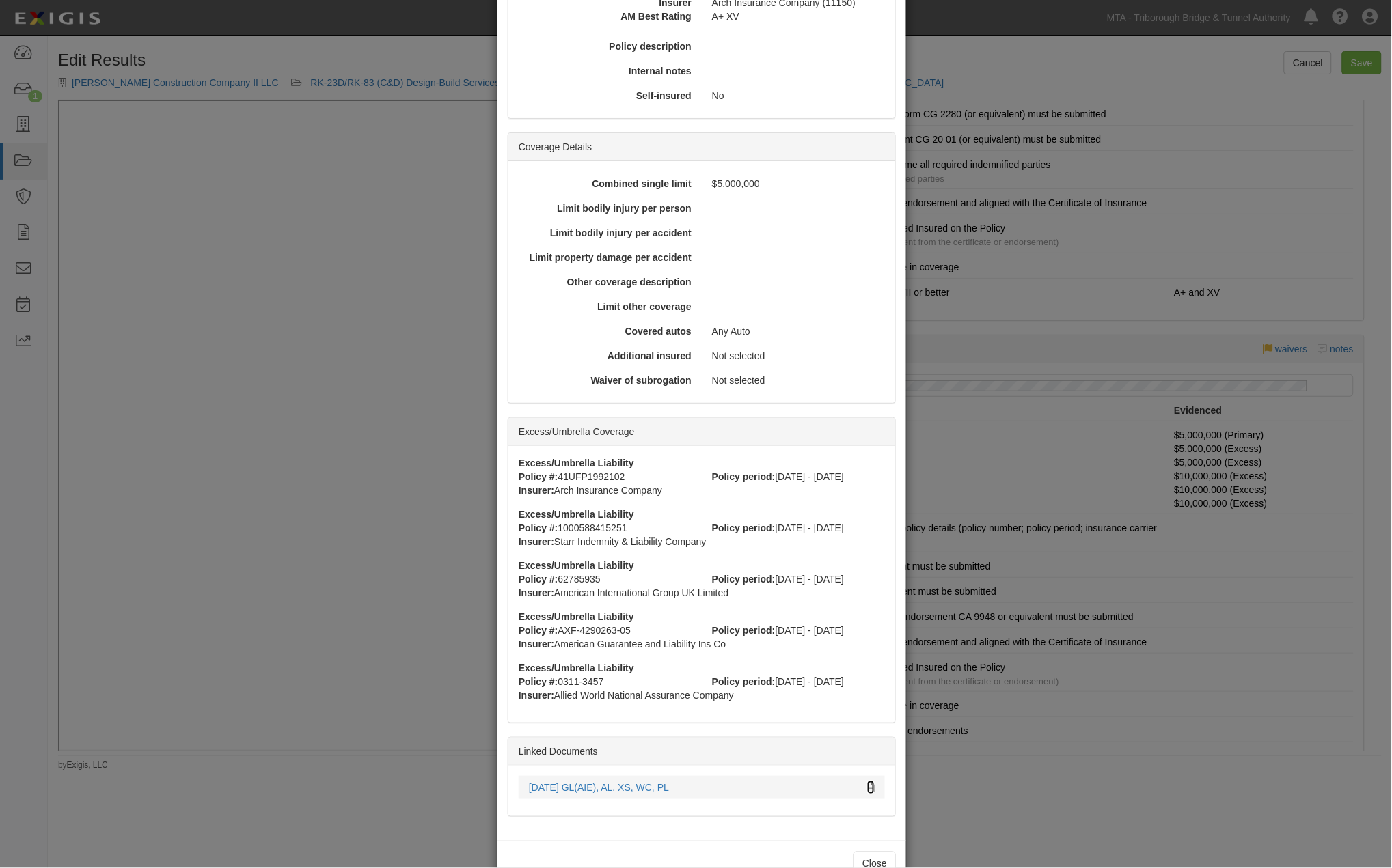
click at [867, 783] on icon at bounding box center [871, 788] width 7 height 9
click at [959, 830] on div "× View Policy Policy Summary Coverage line Auto Liability Policy number 41PKG89…" at bounding box center [696, 434] width 1392 height 868
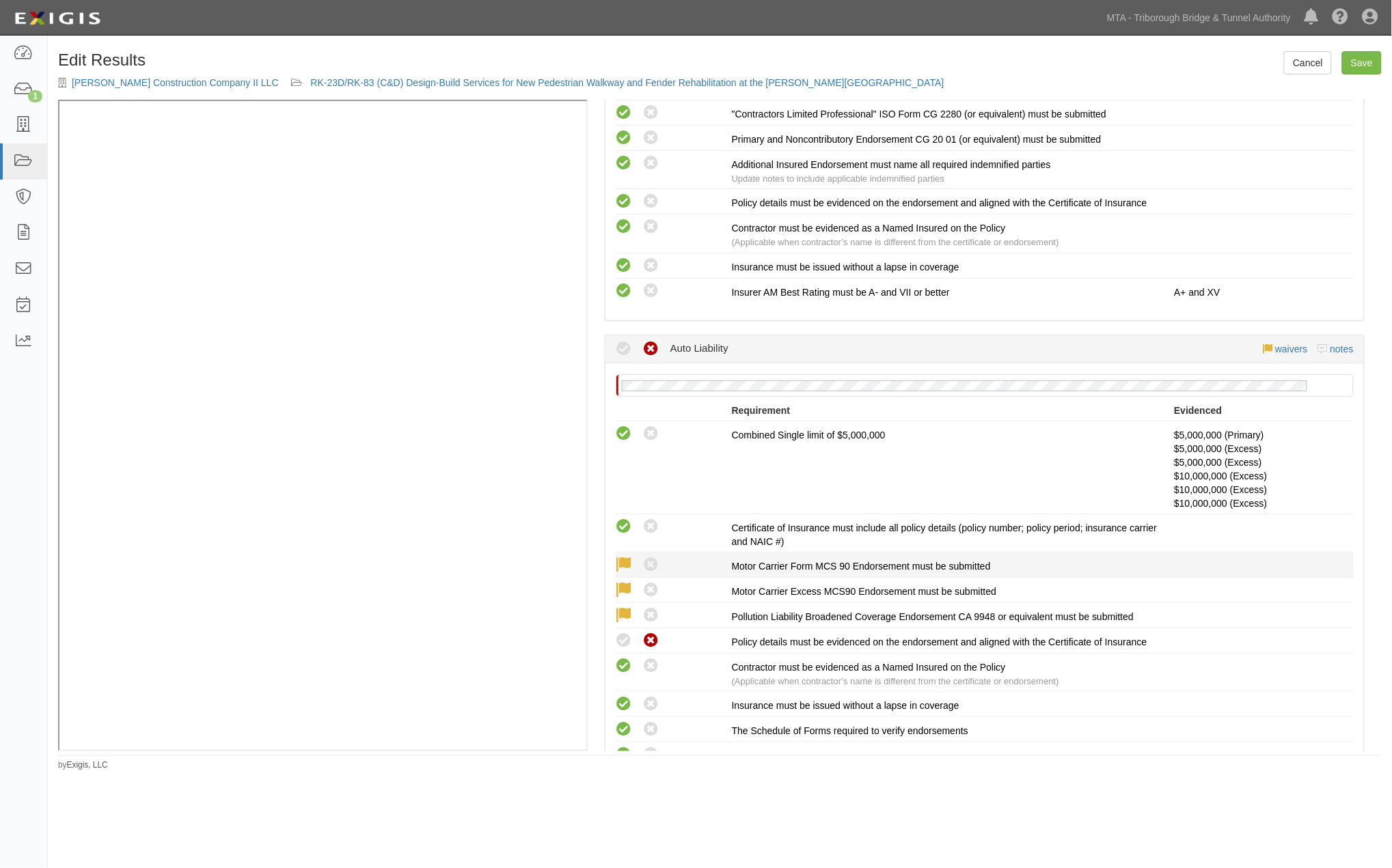
click at [649, 567] on icon at bounding box center [651, 565] width 17 height 17
click at [629, 646] on icon at bounding box center [624, 640] width 17 height 17
radio input "true"
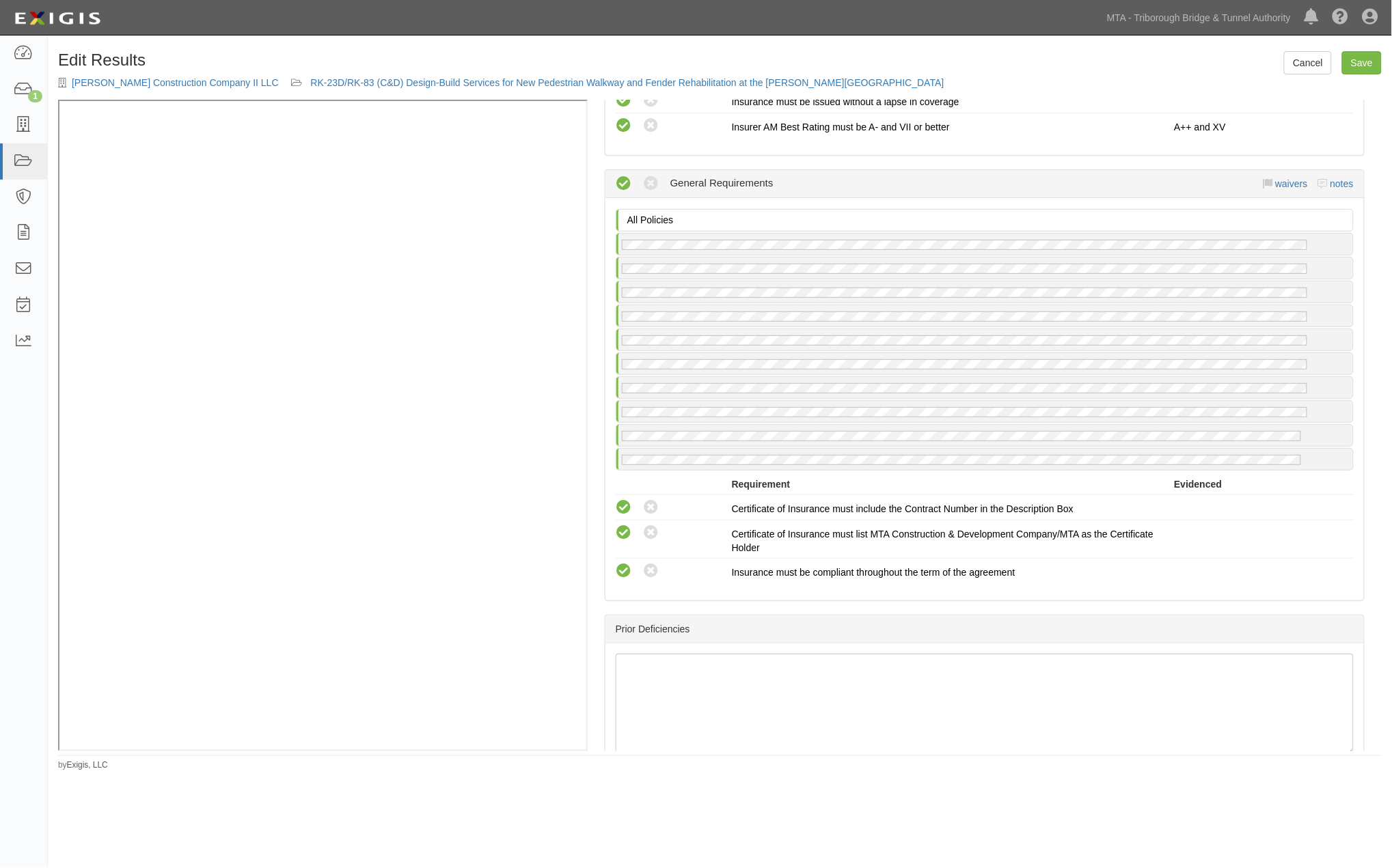
scroll to position [4705, 0]
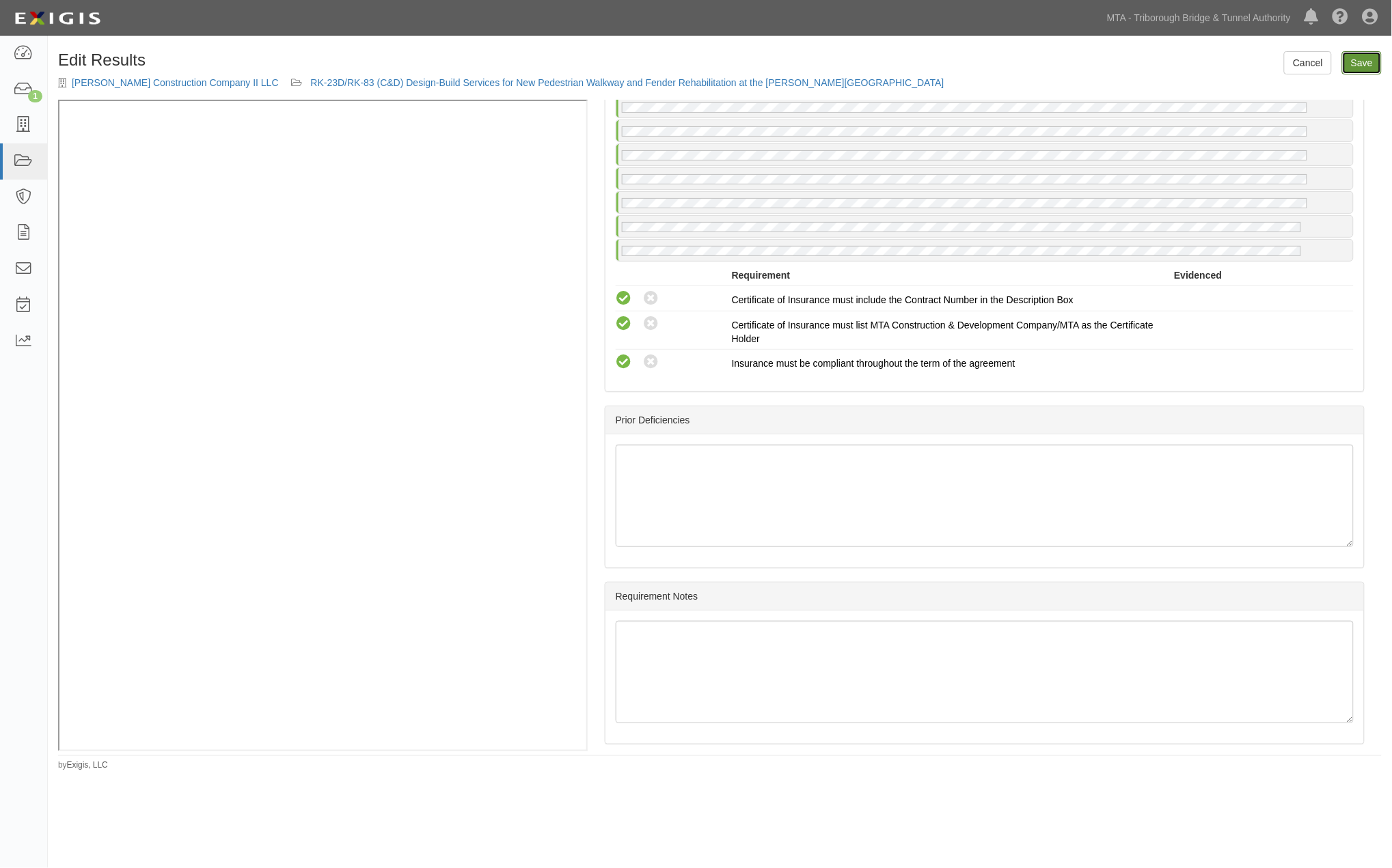
click at [1365, 60] on link "Save" at bounding box center [1361, 62] width 39 height 23
radio input "true"
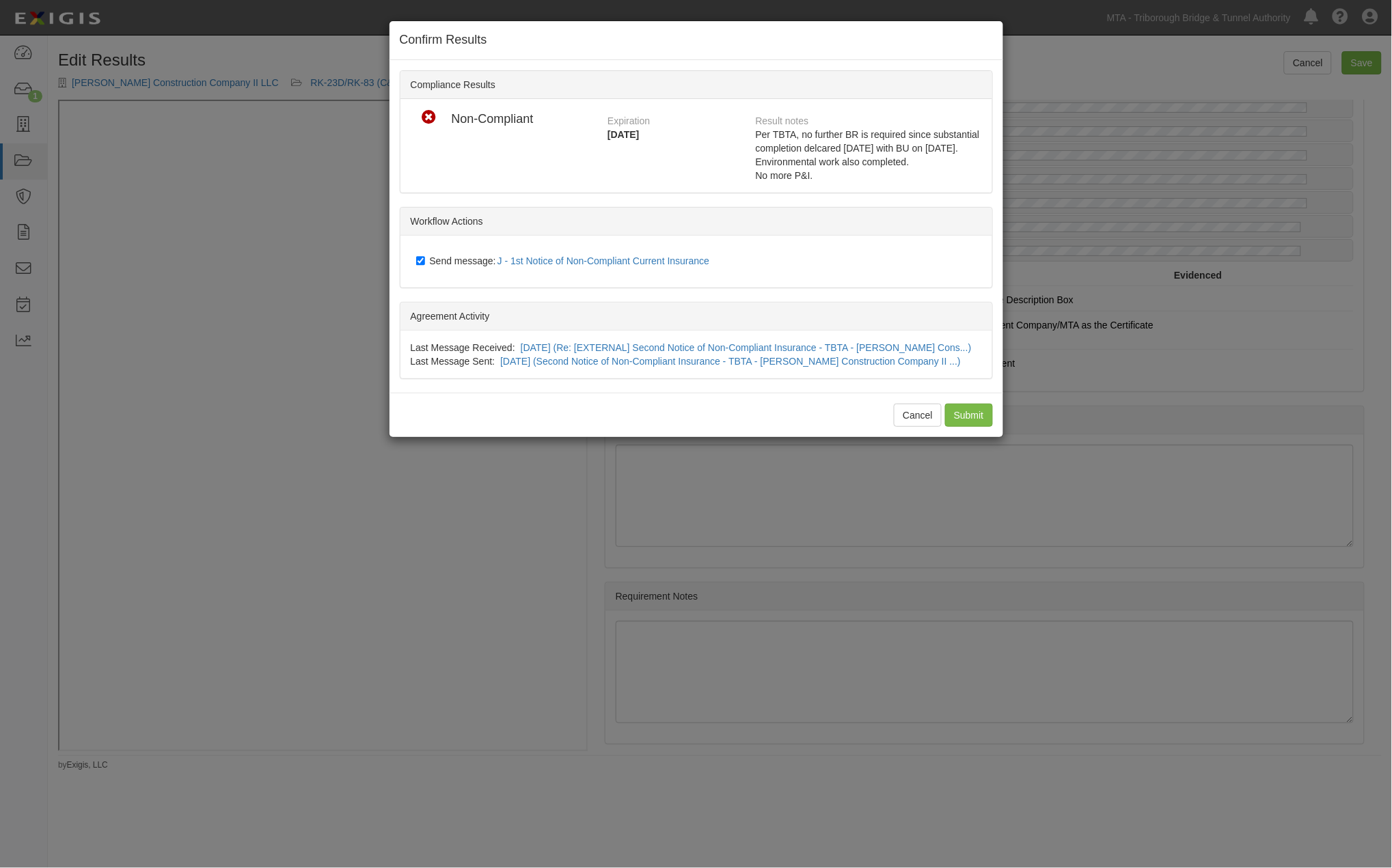
click at [453, 259] on span "Send message: J - 1st Notice of Non-Compliant Current Insurance" at bounding box center [572, 261] width 285 height 11
click at [425, 259] on input "Send message: J - 1st Notice of Non-Compliant Current Insurance" at bounding box center [420, 261] width 9 height 11
checkbox input "false"
click at [959, 408] on input "Submit" at bounding box center [969, 415] width 48 height 23
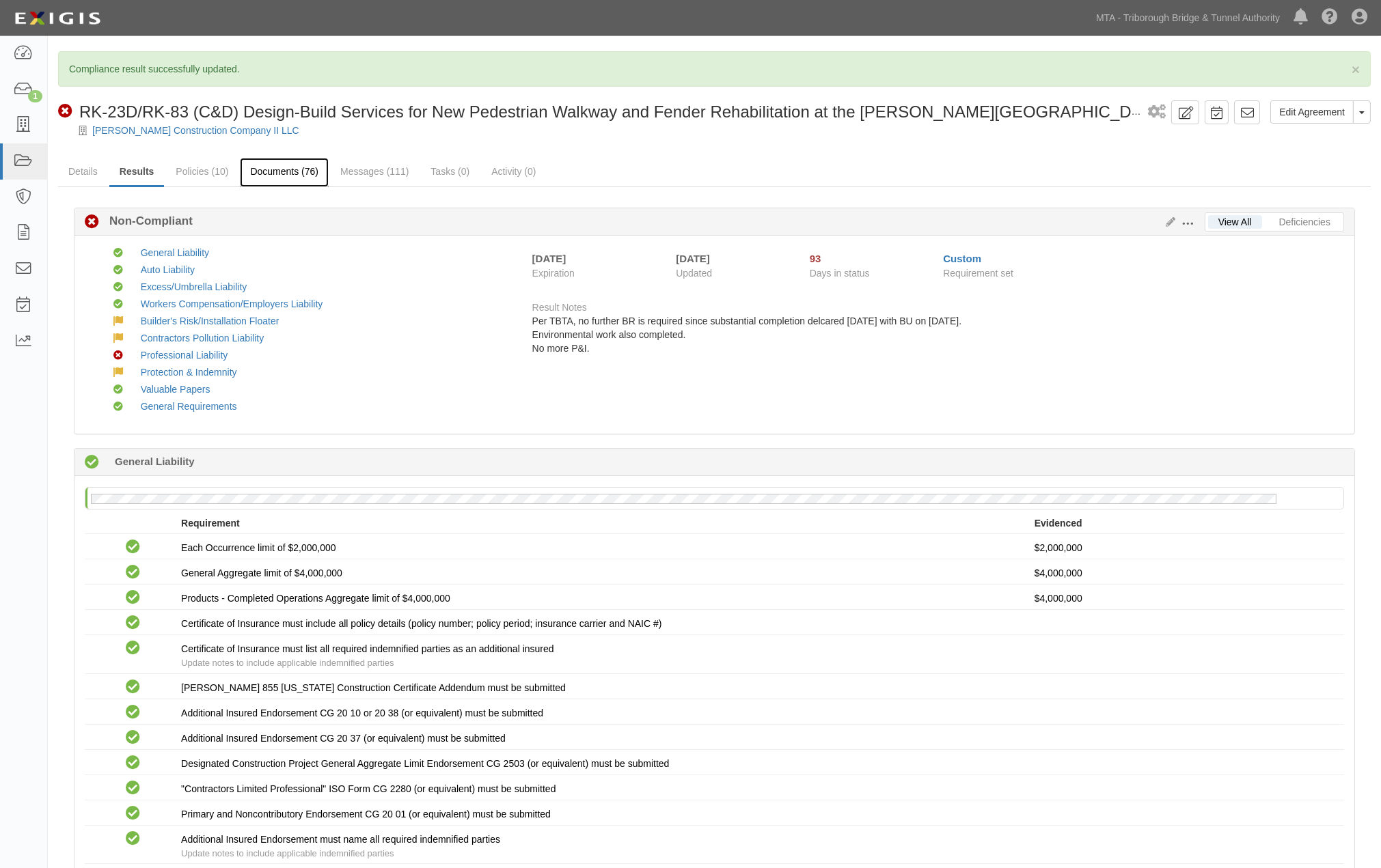
click at [284, 171] on link "Documents (76)" at bounding box center [283, 173] width 89 height 29
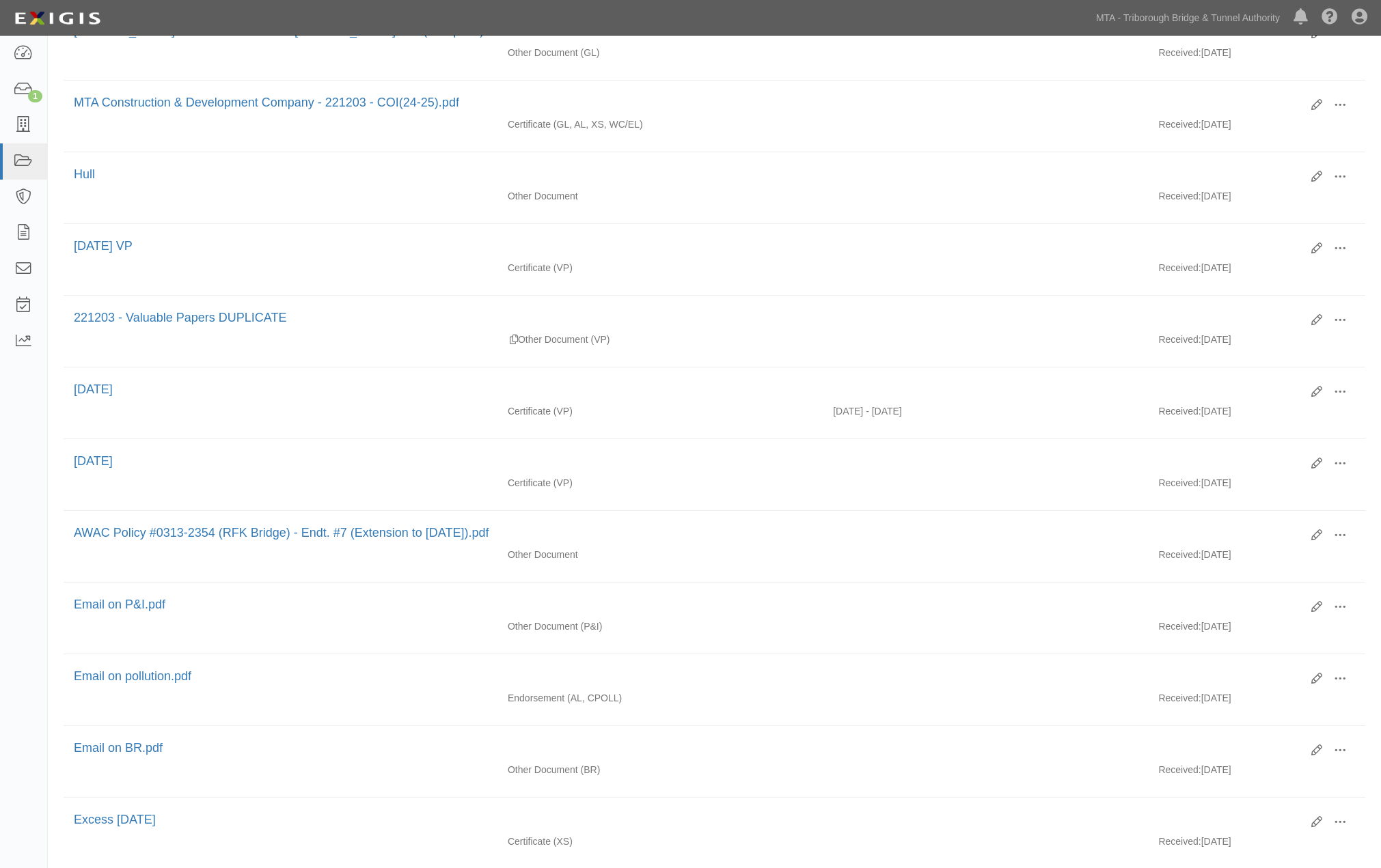
scroll to position [1016, 0]
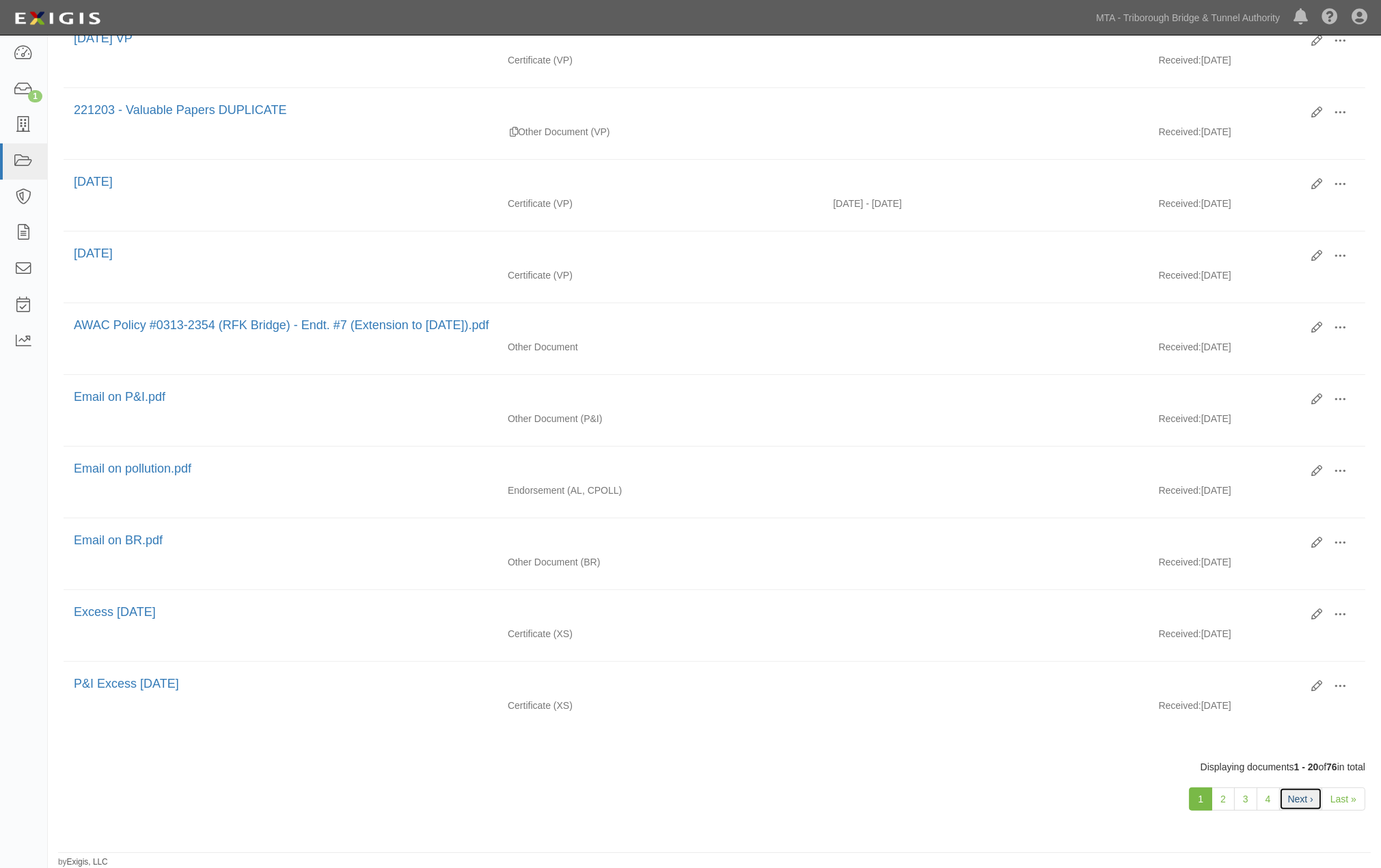
click at [1307, 799] on link "Next ›" at bounding box center [1300, 799] width 43 height 23
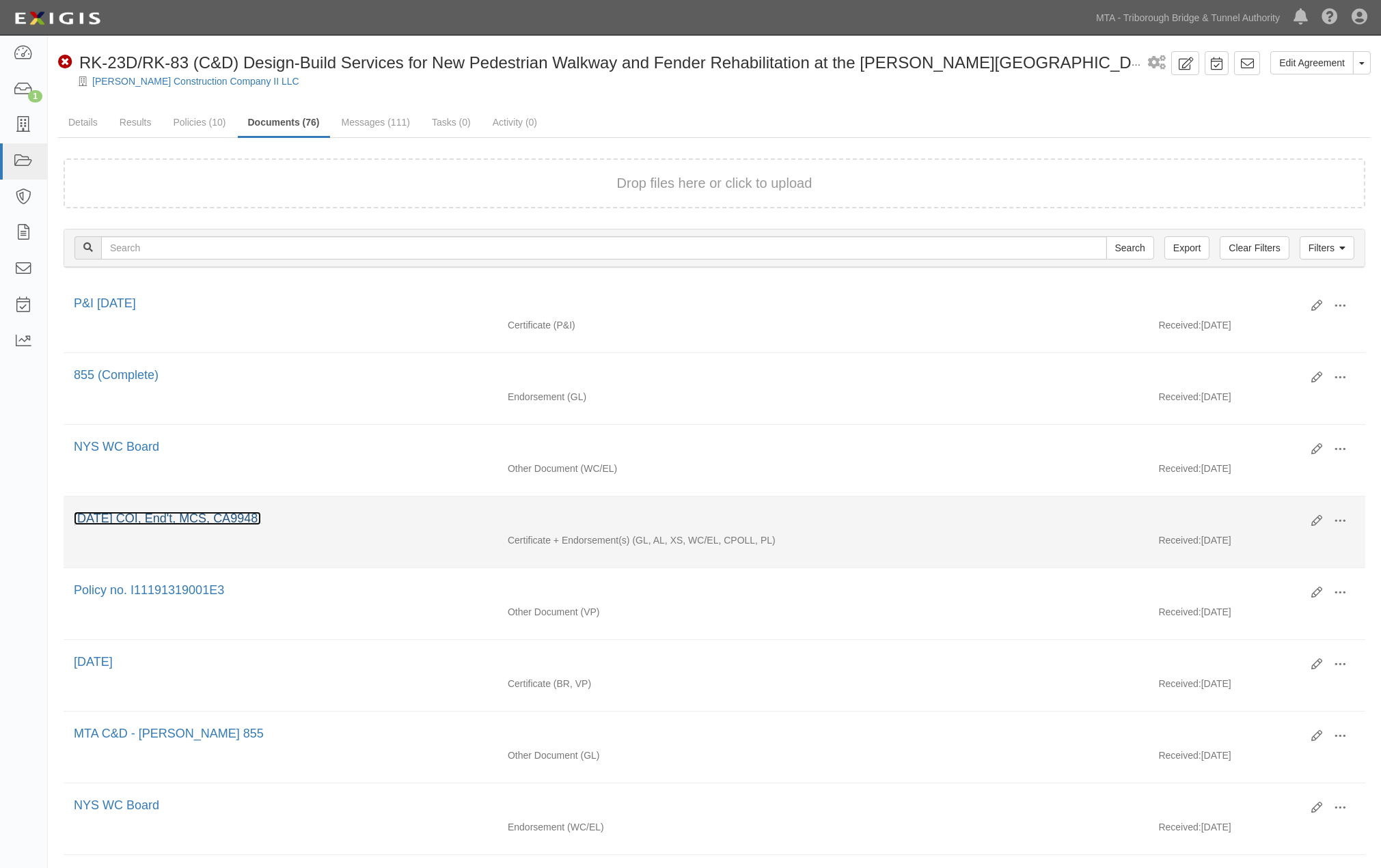
click at [230, 522] on link "[DATE] COI, End't, MCS, CA9948," at bounding box center [167, 518] width 187 height 14
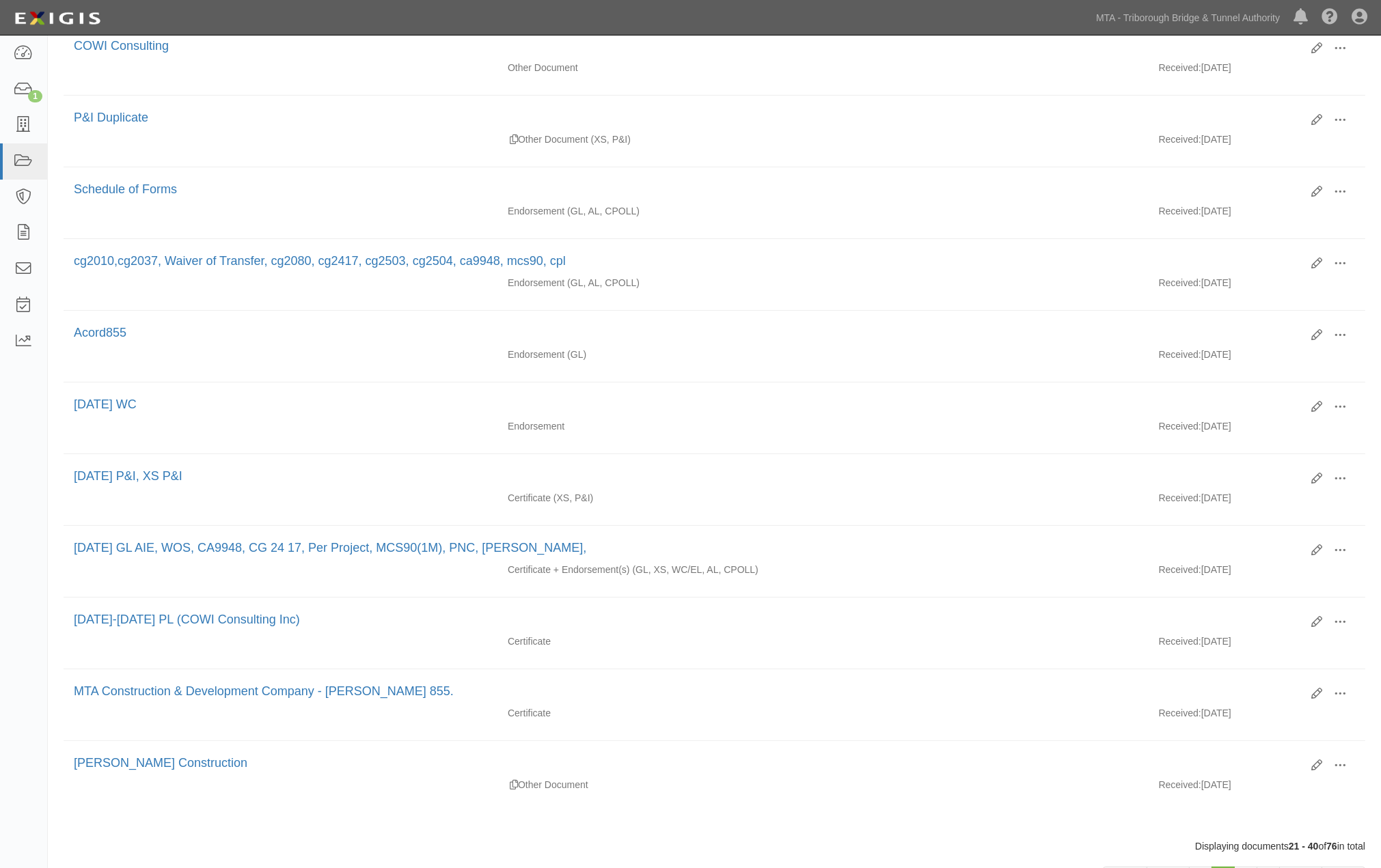
scroll to position [1016, 0]
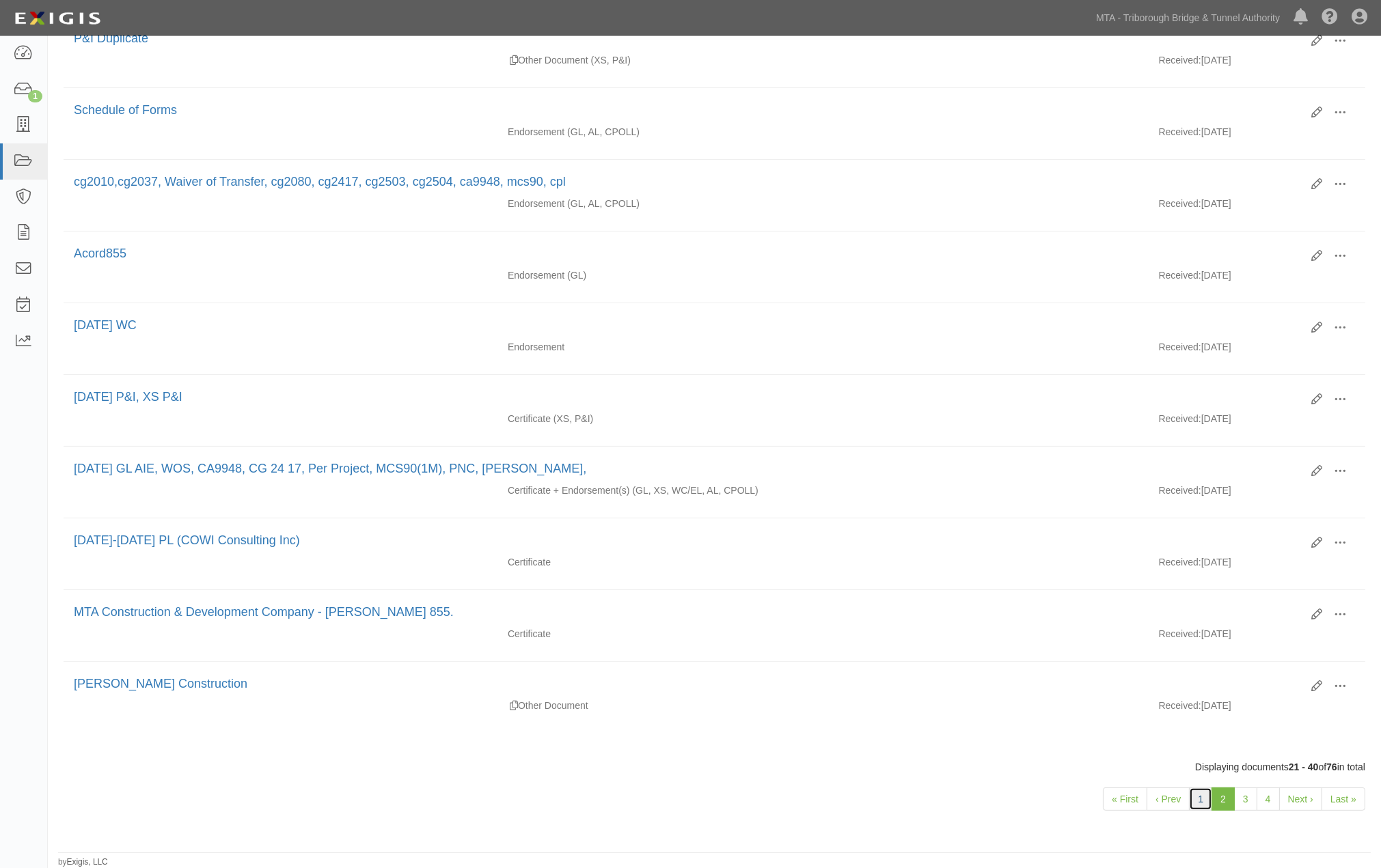
click at [1200, 796] on link "1" at bounding box center [1200, 799] width 23 height 23
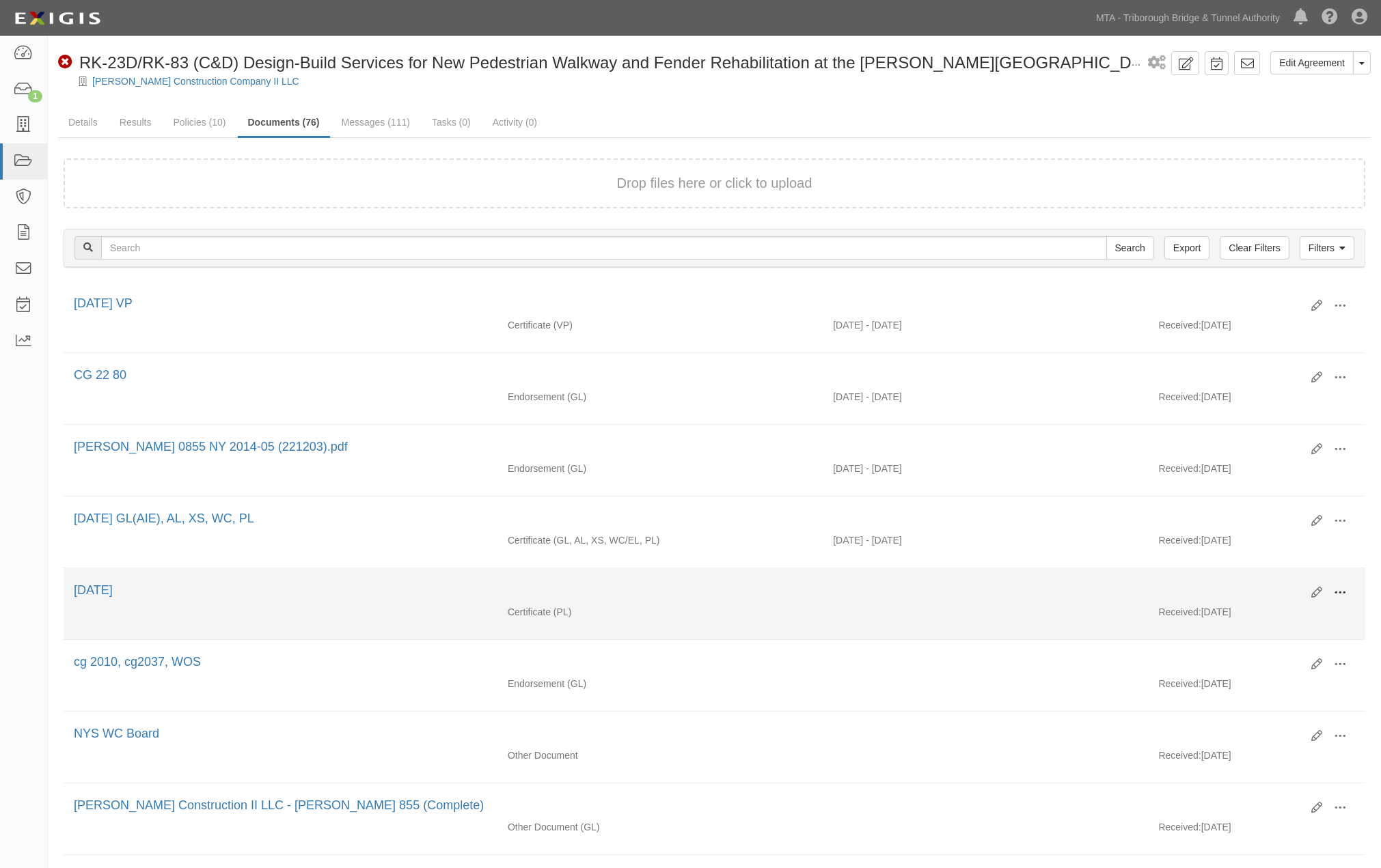
click at [1336, 596] on span at bounding box center [1339, 592] width 12 height 12
click at [1239, 613] on link "View" at bounding box center [1273, 612] width 108 height 25
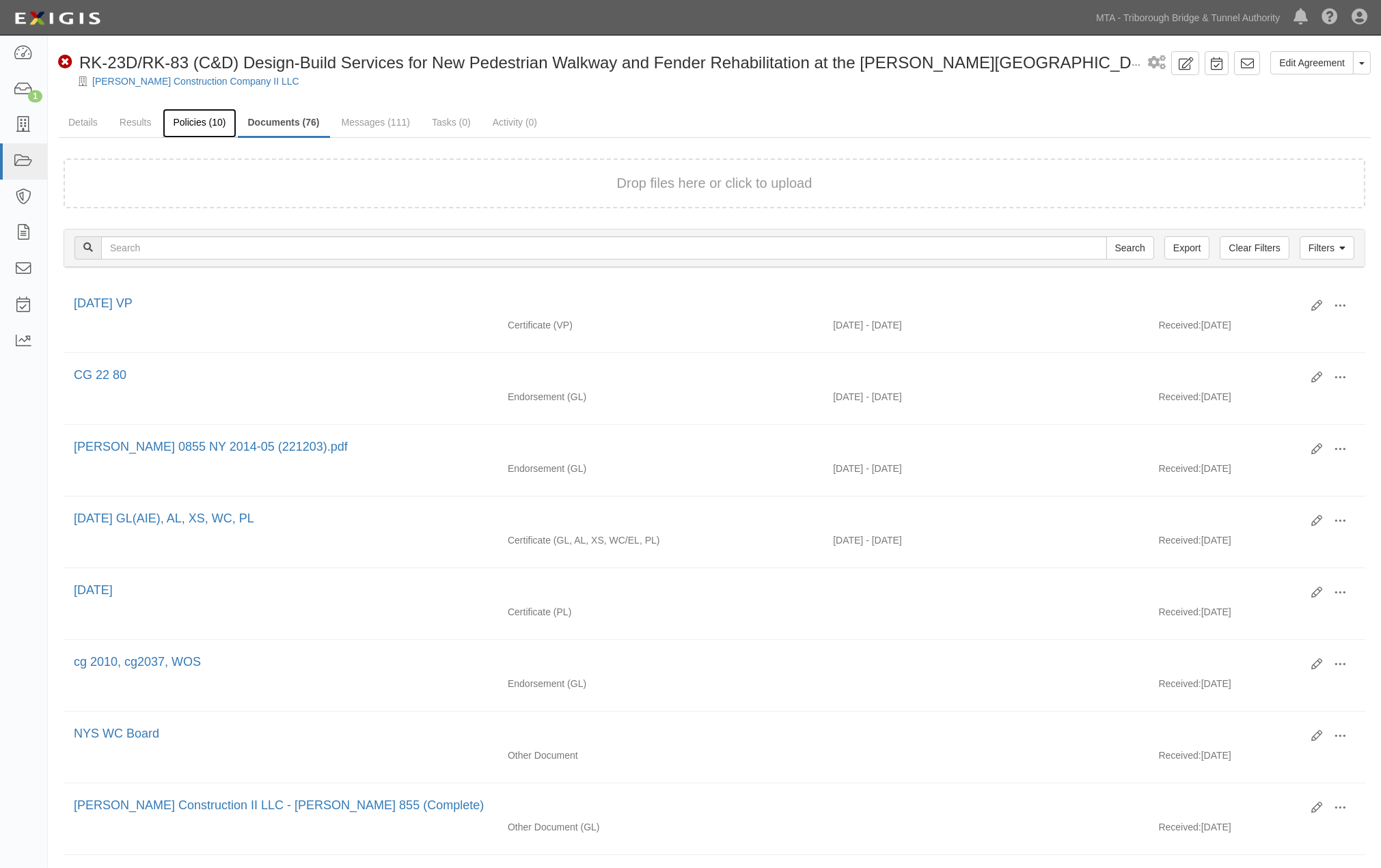
click at [188, 118] on link "Policies (10)" at bounding box center [199, 123] width 73 height 29
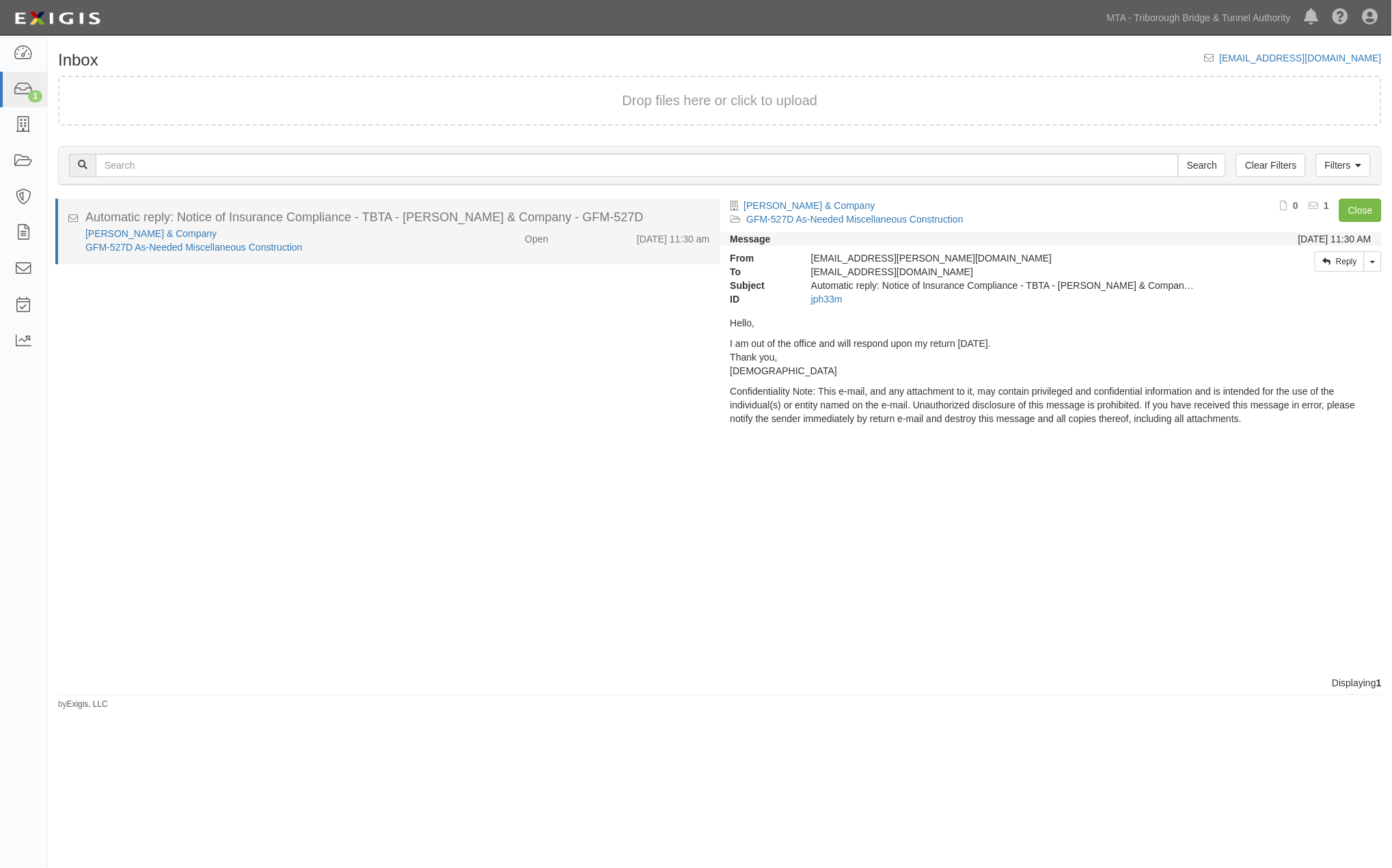
click at [388, 250] on div "GFM-527D As-Needed Miscellaneous Construction" at bounding box center [262, 247] width 356 height 14
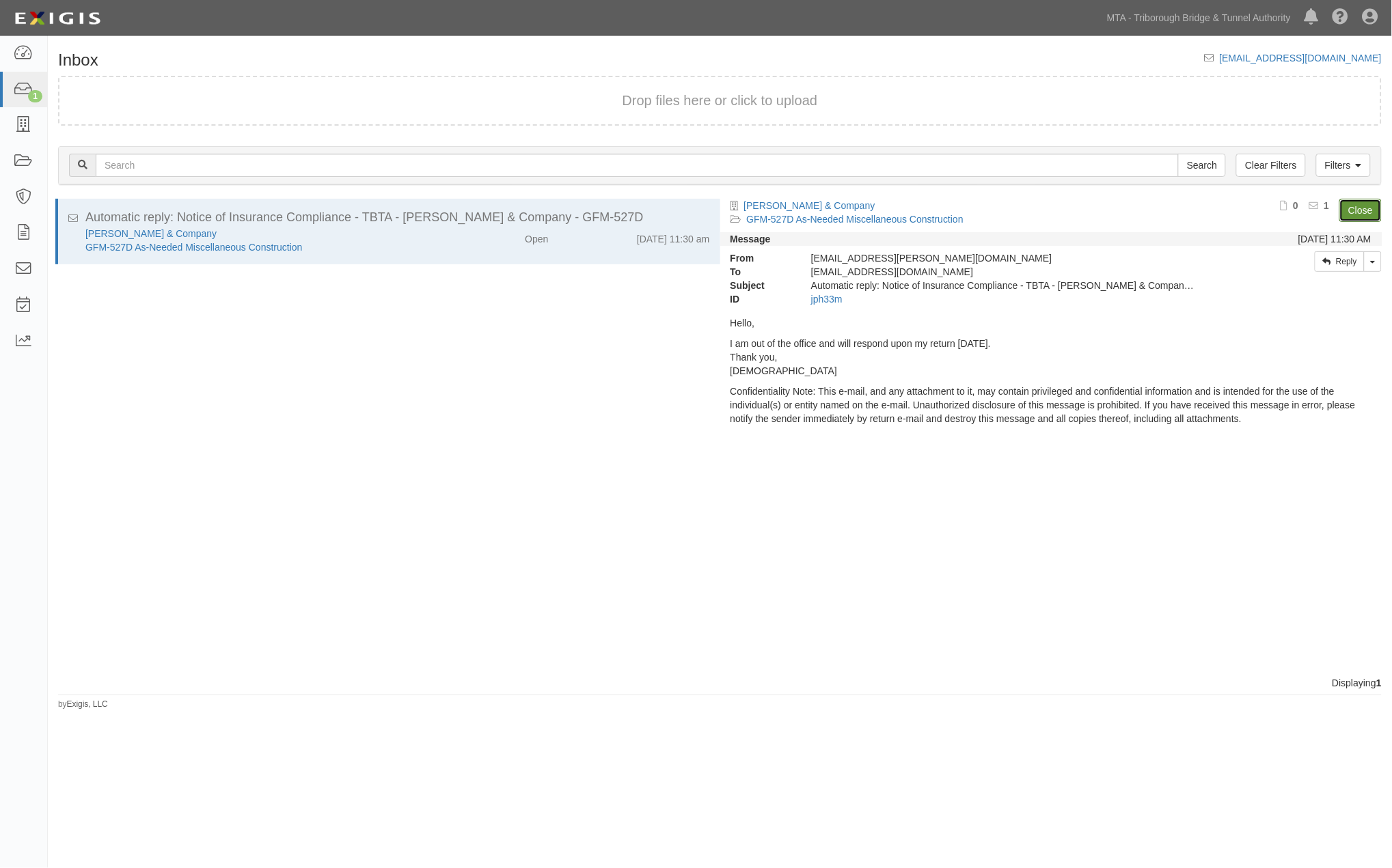
click at [1340, 218] on link "Close" at bounding box center [1360, 210] width 42 height 23
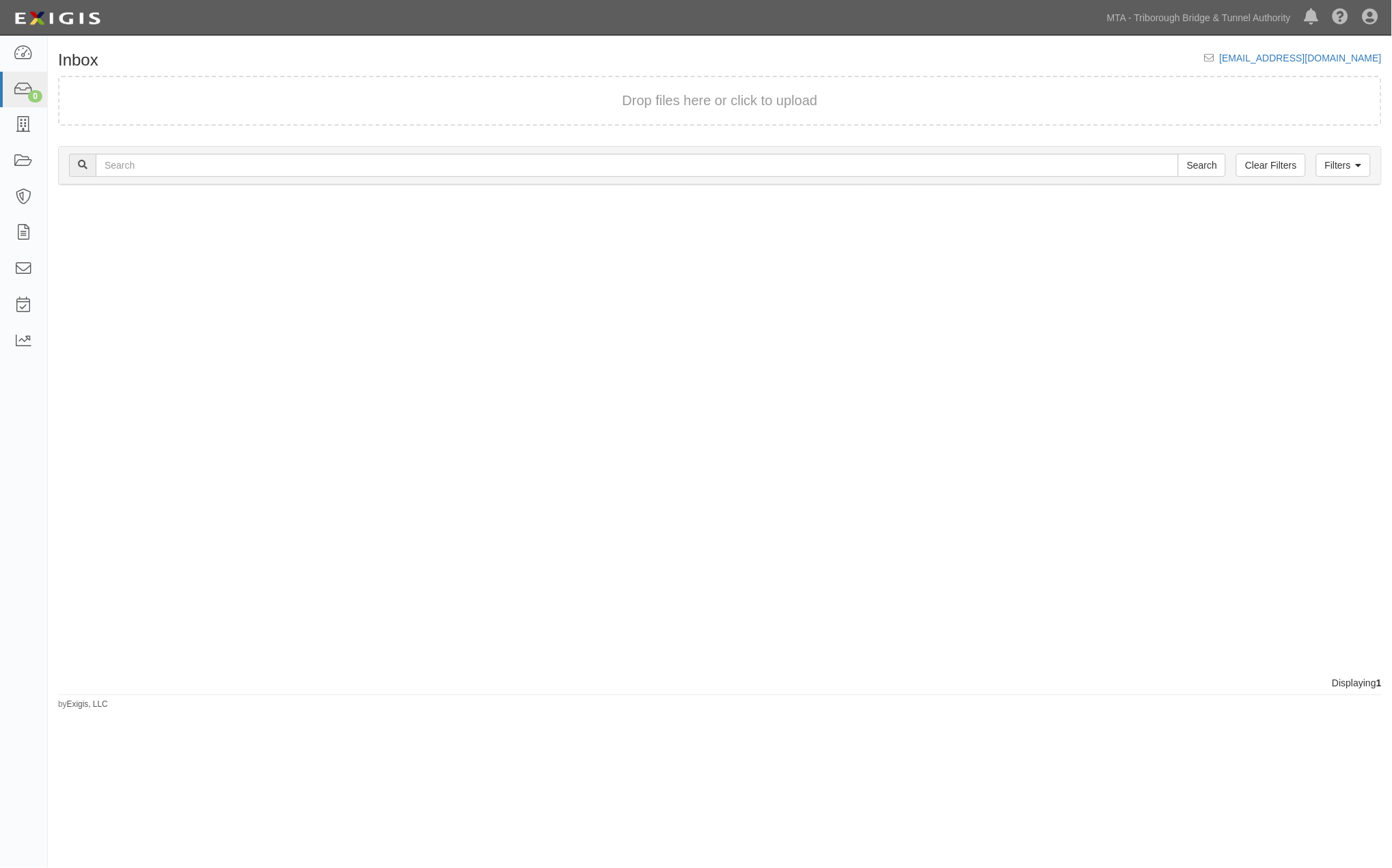
click at [1358, 206] on div "Automatic reply: Notice of Insurance Compliance - TBTA - EE Cruz & Company - GF…" at bounding box center [719, 438] width 1344 height 478
click at [21, 56] on icon at bounding box center [23, 53] width 19 height 16
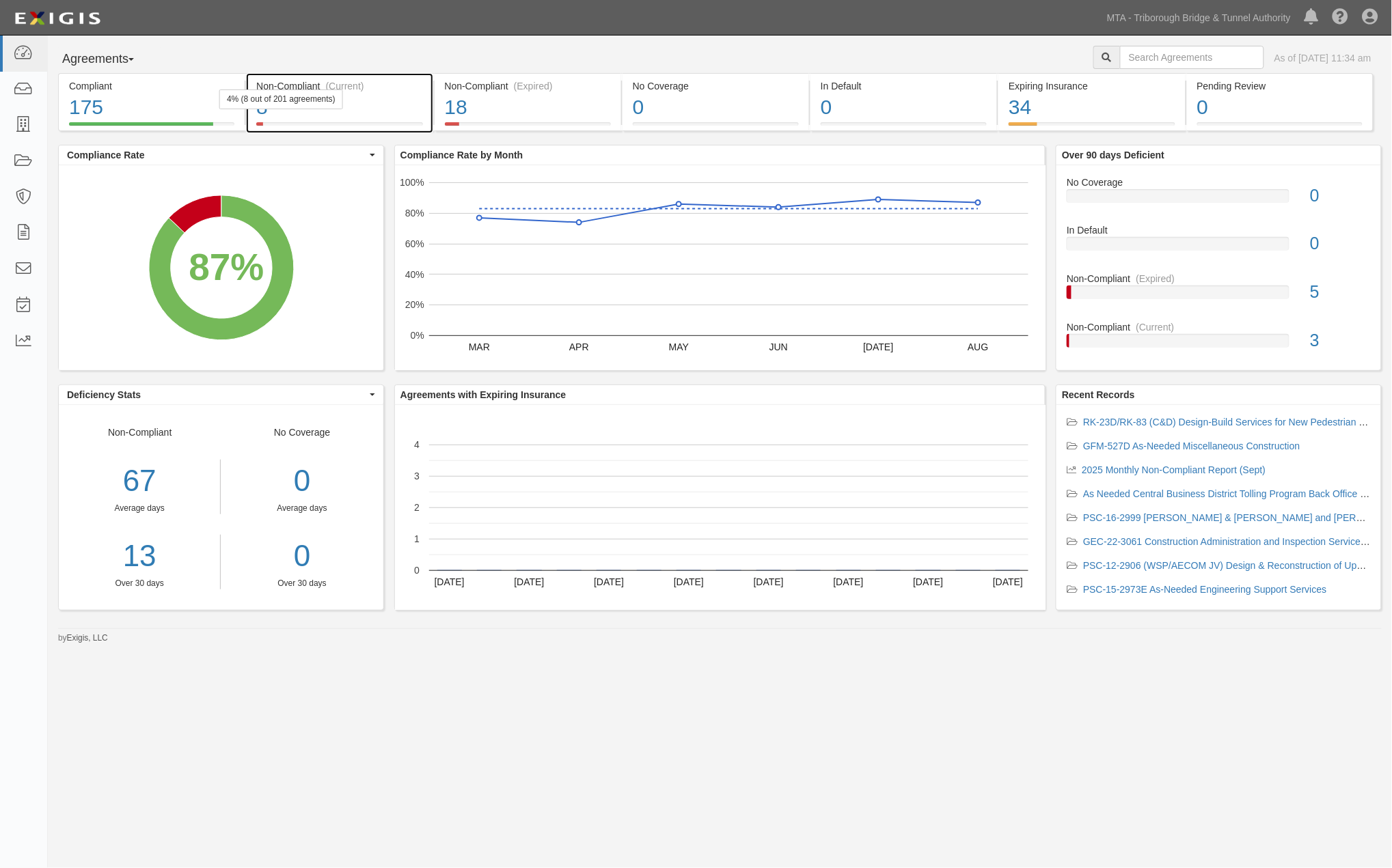
click at [411, 108] on div "8" at bounding box center [339, 108] width 166 height 29
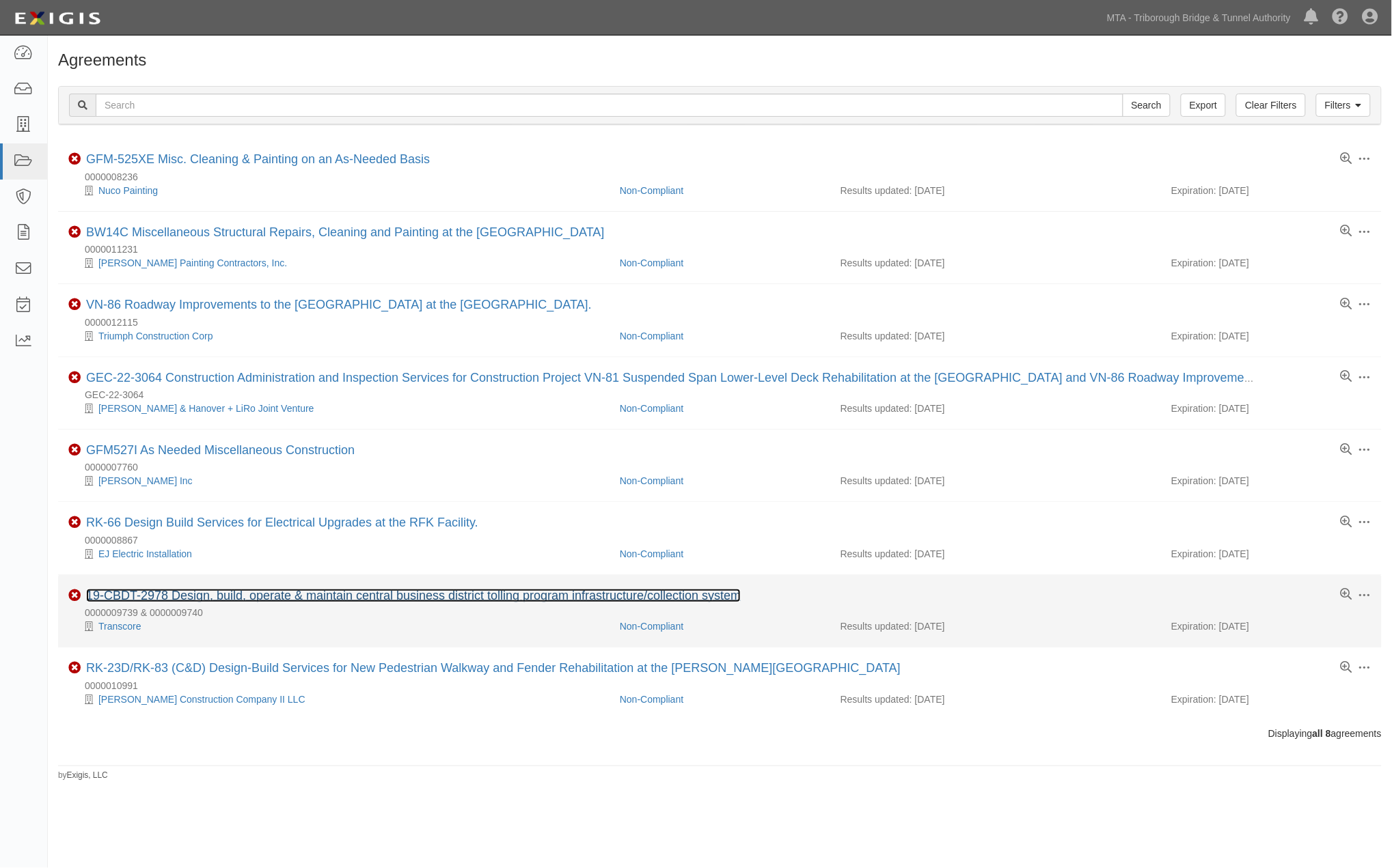
click at [310, 598] on link "19-CBDT-2978 Design, build, operate & maintain central business district tollin…" at bounding box center [413, 595] width 654 height 14
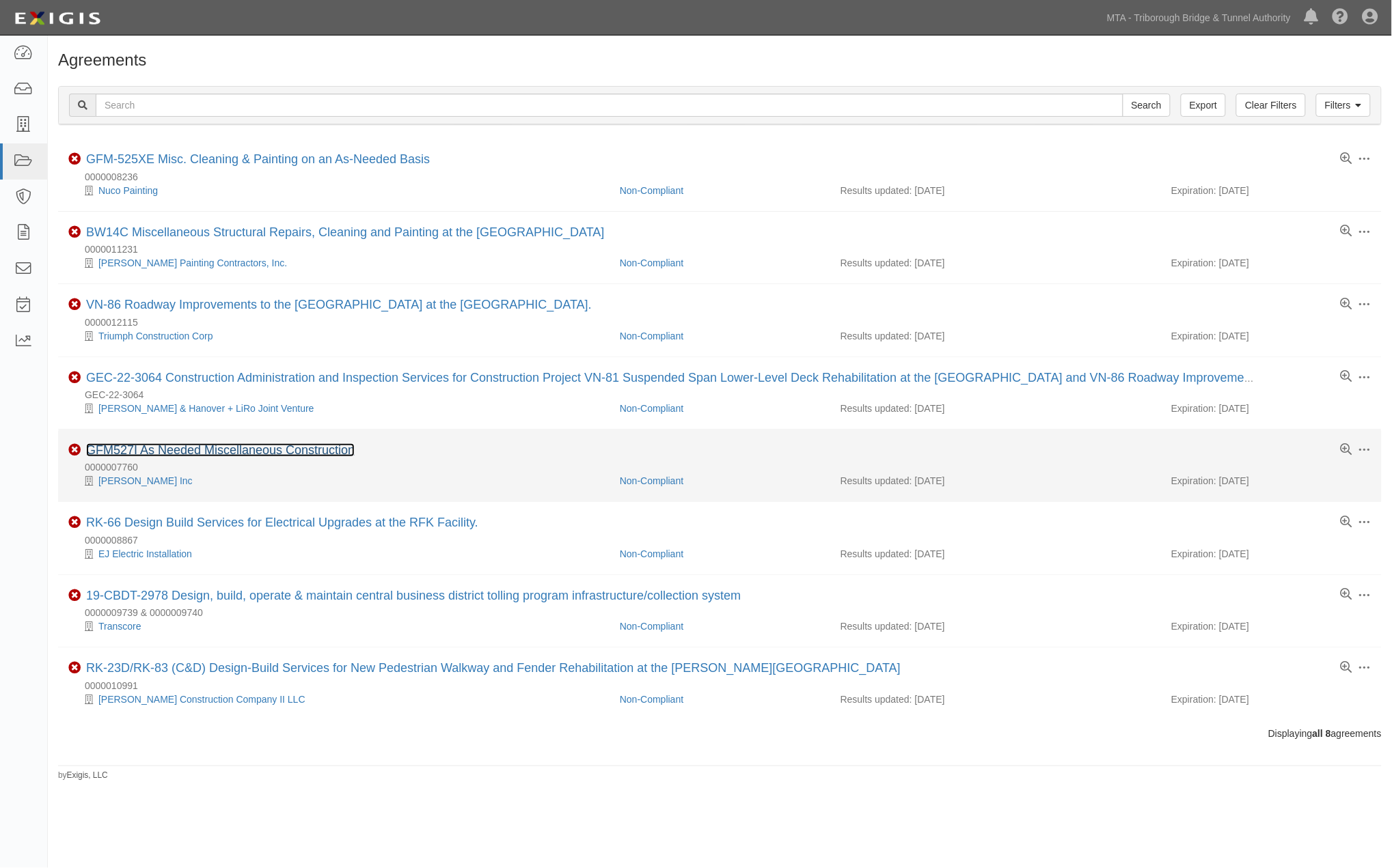
click at [230, 452] on link "GFM527I As Needed Miscellaneous Construction" at bounding box center [220, 450] width 269 height 14
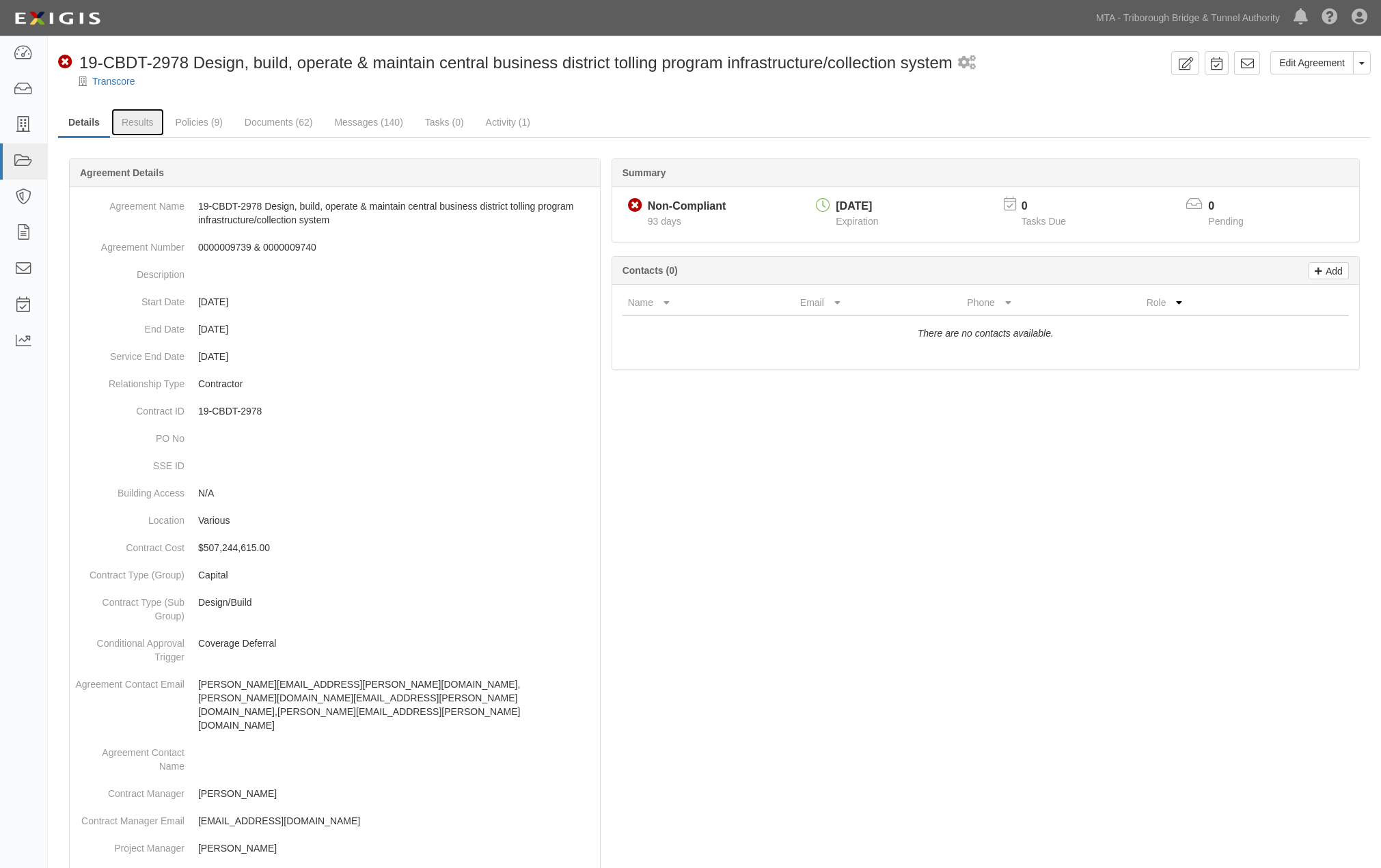
click at [148, 124] on link "Results" at bounding box center [138, 122] width 53 height 27
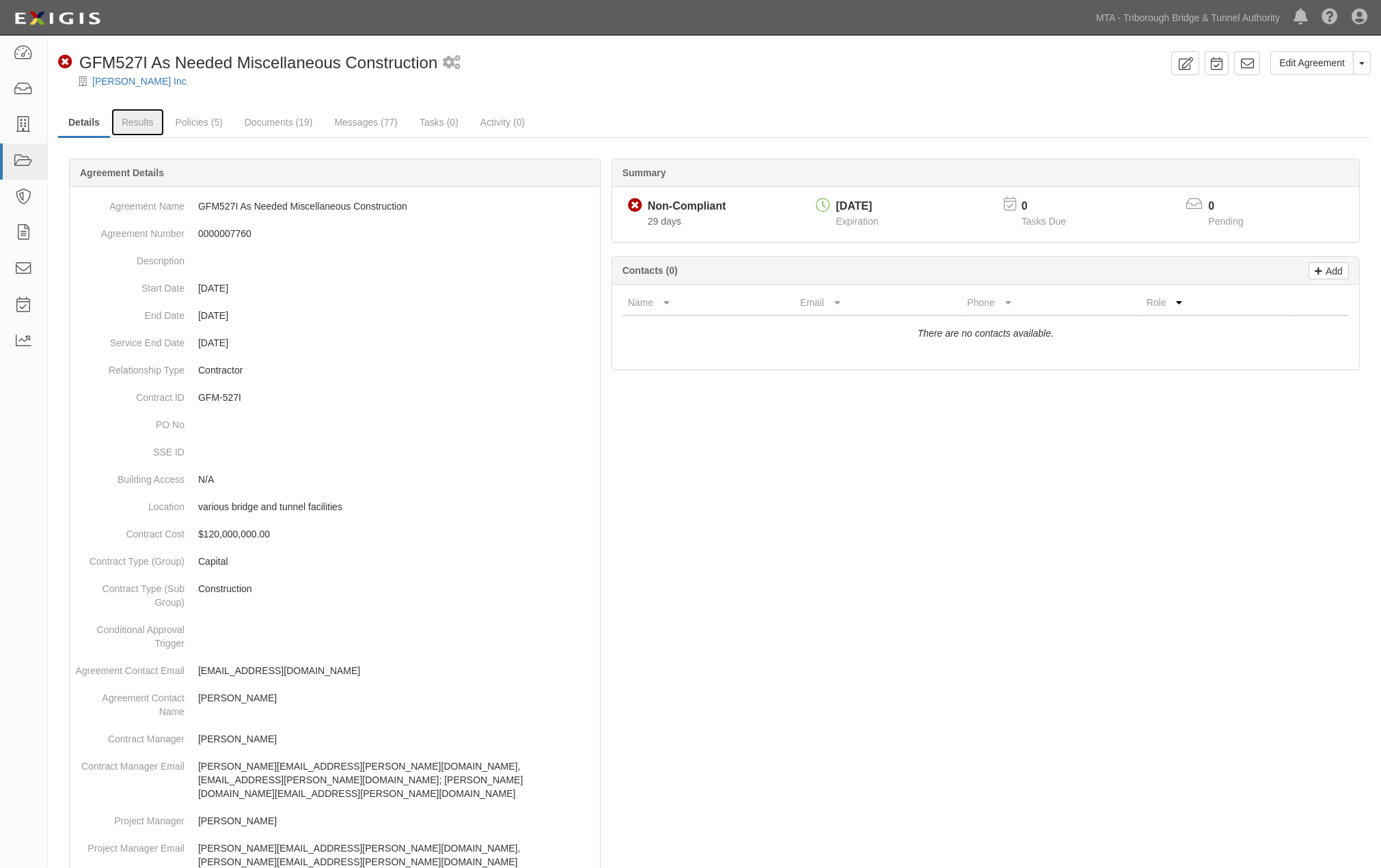
click at [150, 118] on link "Results" at bounding box center [138, 122] width 53 height 27
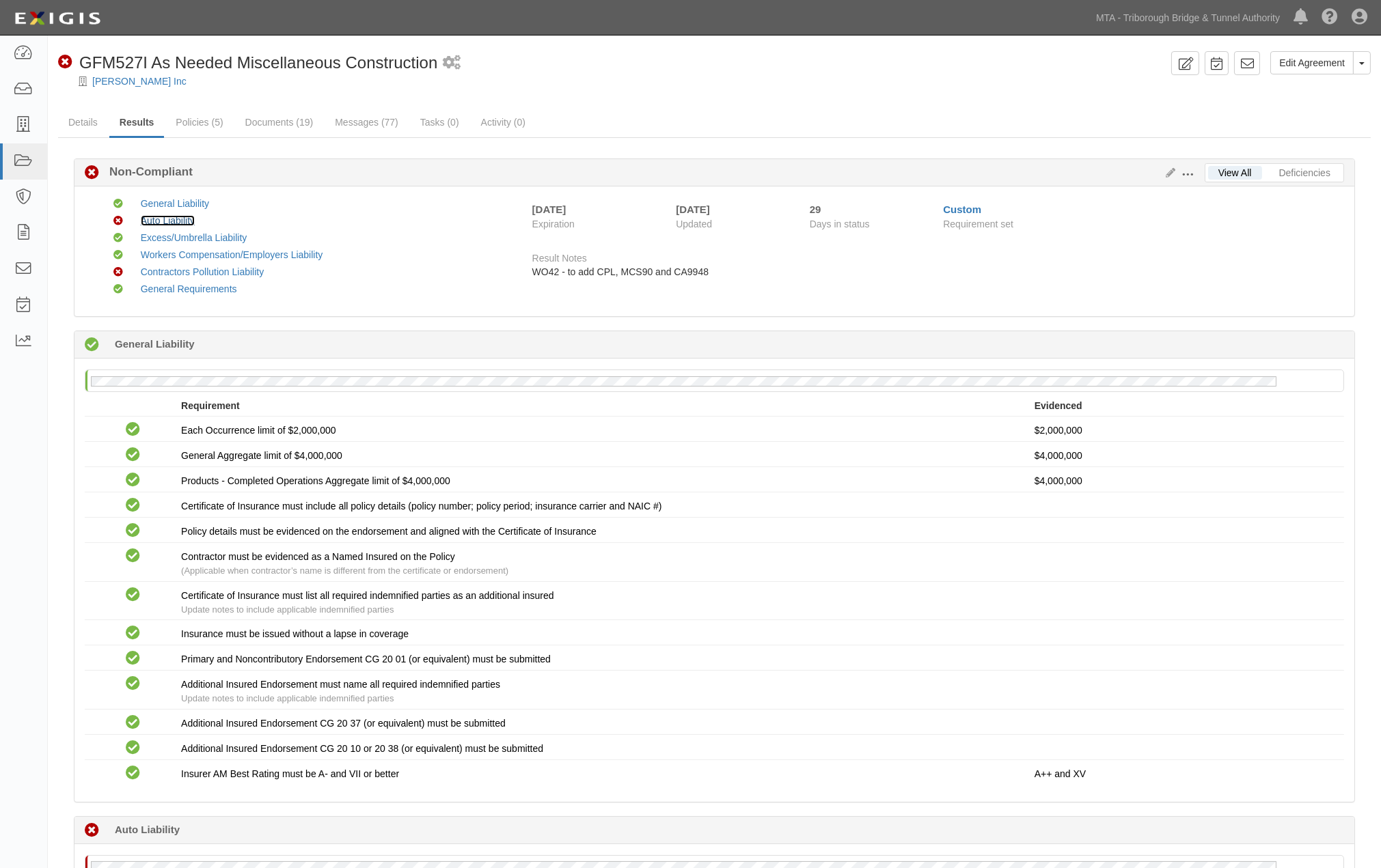
click at [175, 216] on link "Auto Liability" at bounding box center [167, 220] width 54 height 11
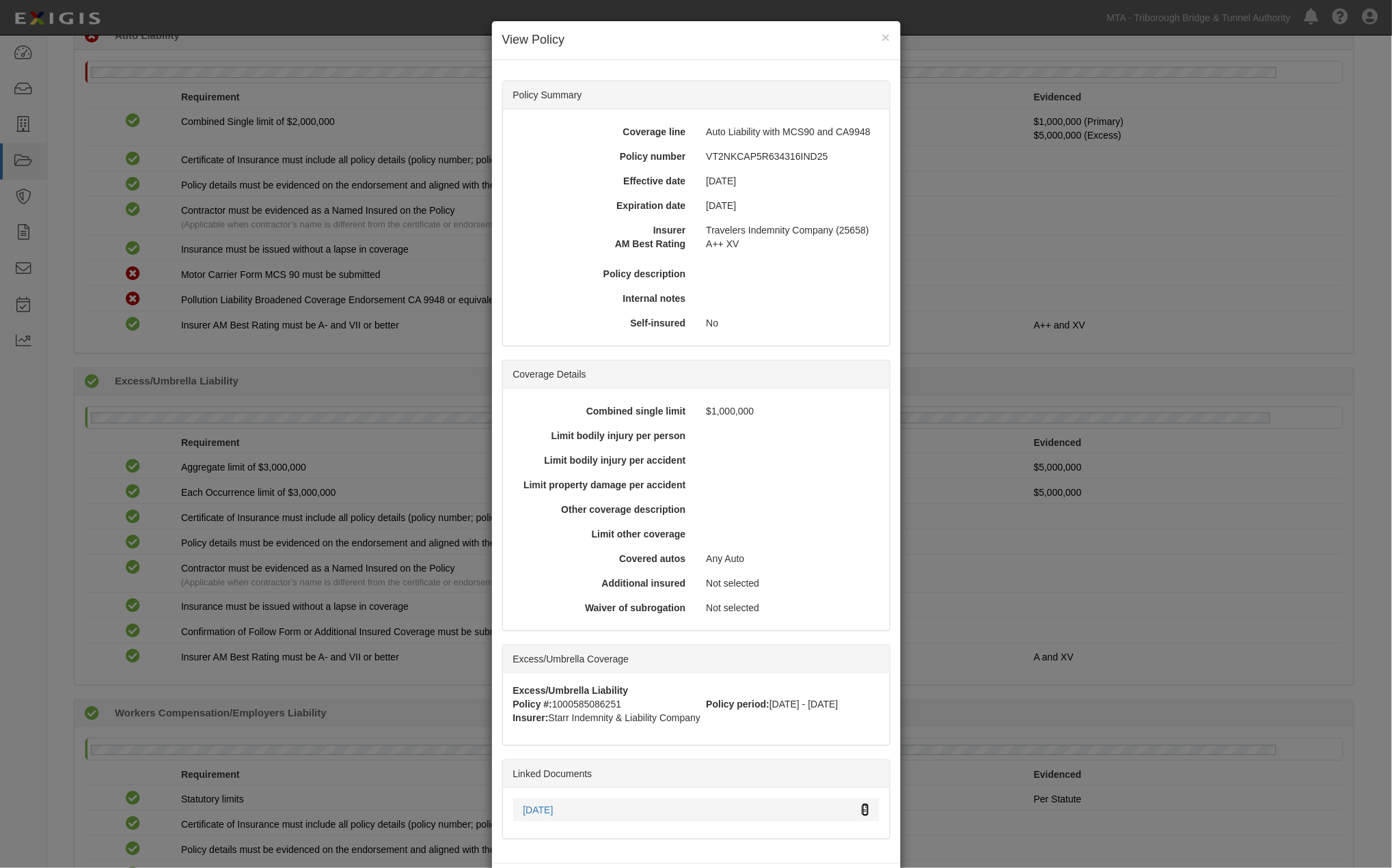
click at [862, 806] on icon at bounding box center [866, 810] width 7 height 9
click at [1015, 585] on div "× View Policy Policy Summary Coverage line Auto Liability with MCS90 and CA9948…" at bounding box center [696, 434] width 1392 height 868
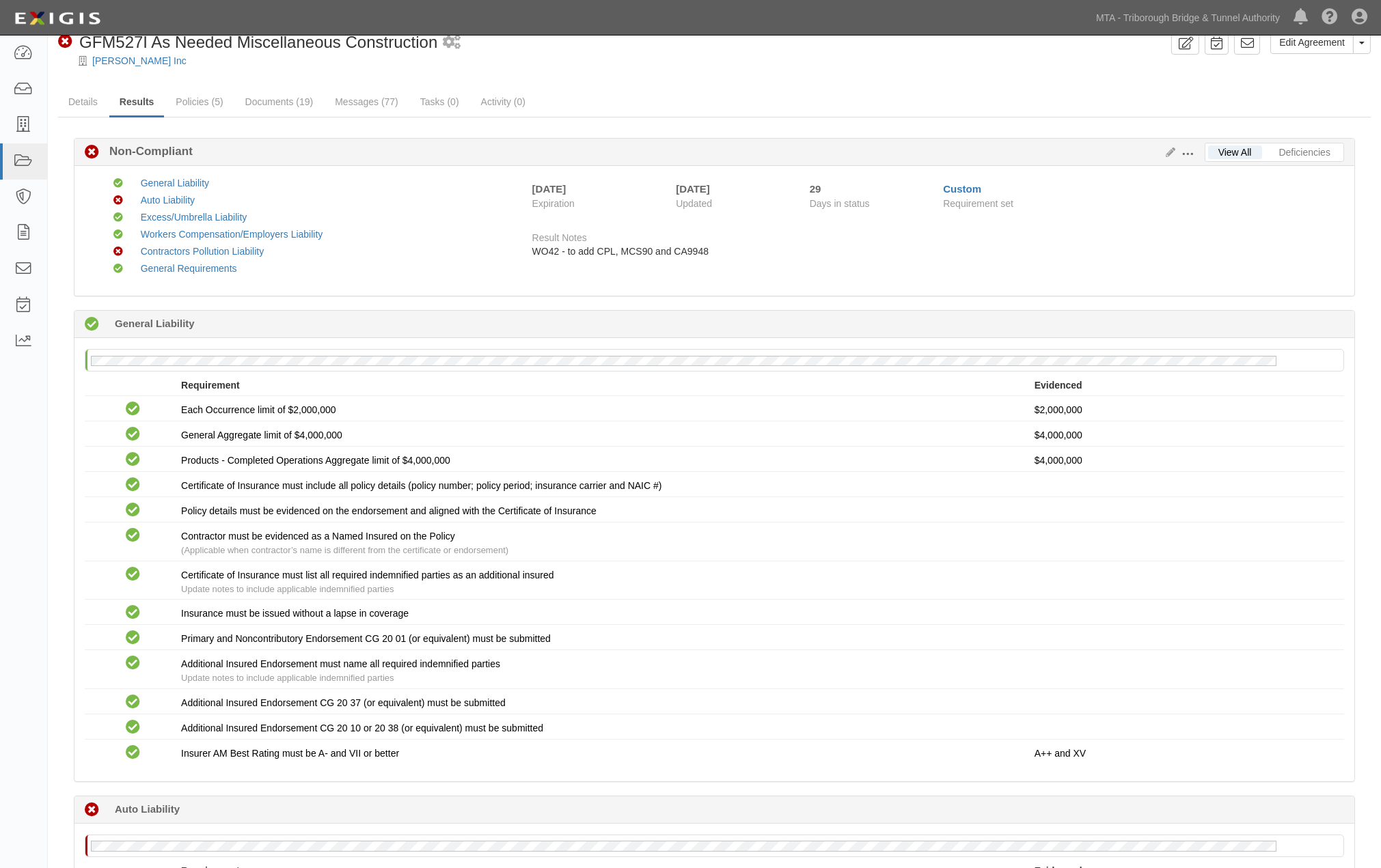
scroll to position [0, 0]
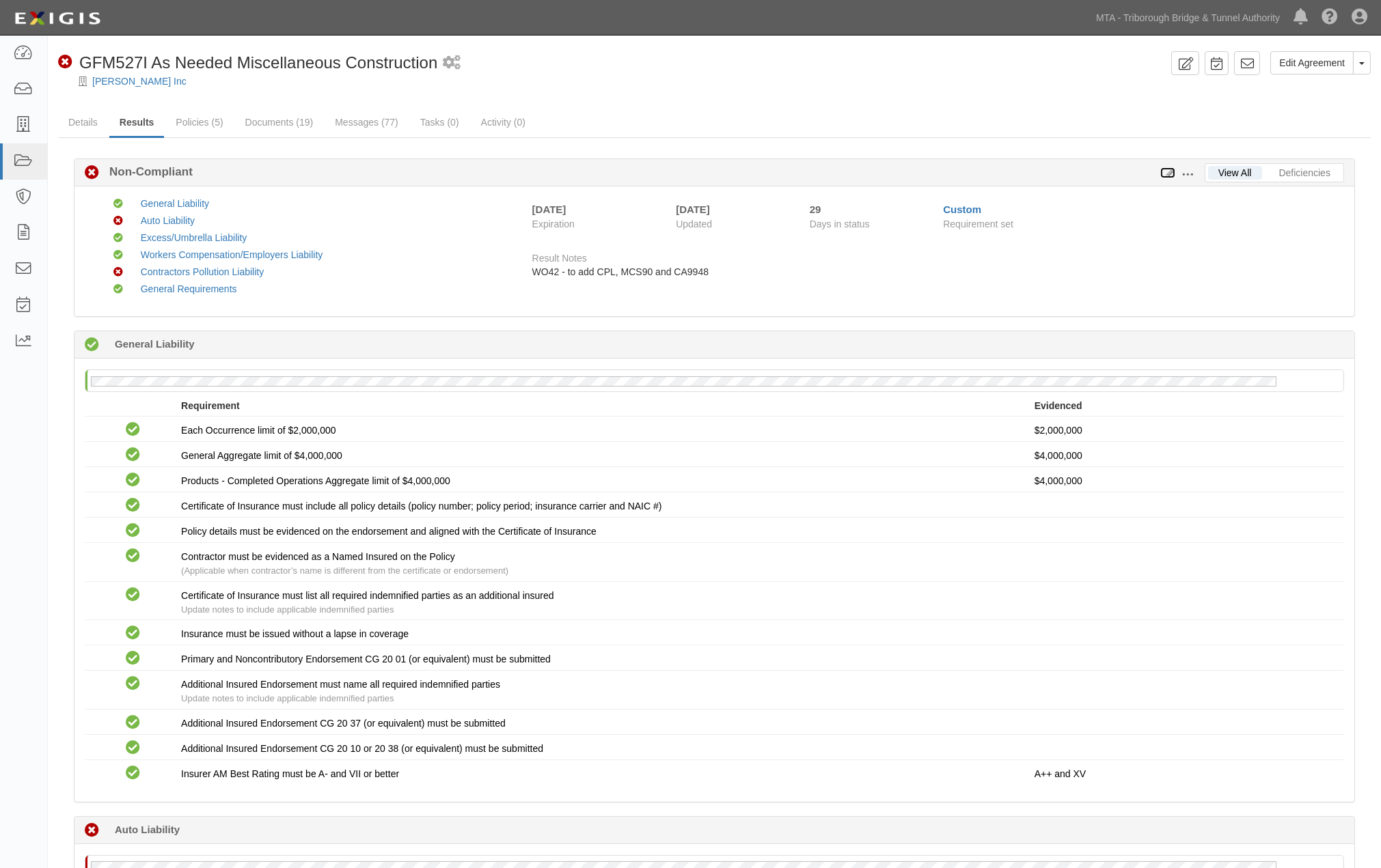
click at [1168, 169] on icon at bounding box center [1167, 174] width 15 height 9
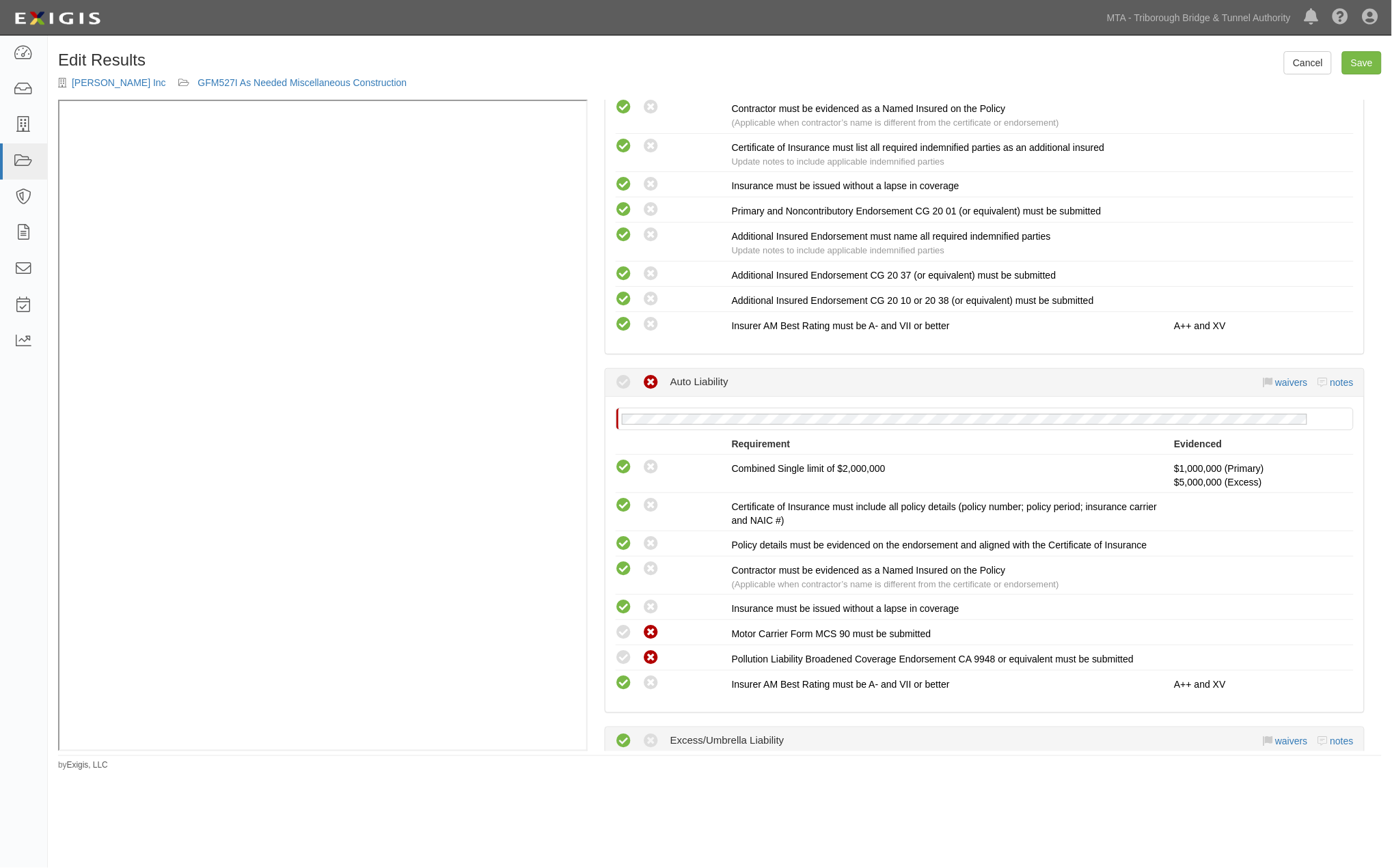
scroll to position [834, 0]
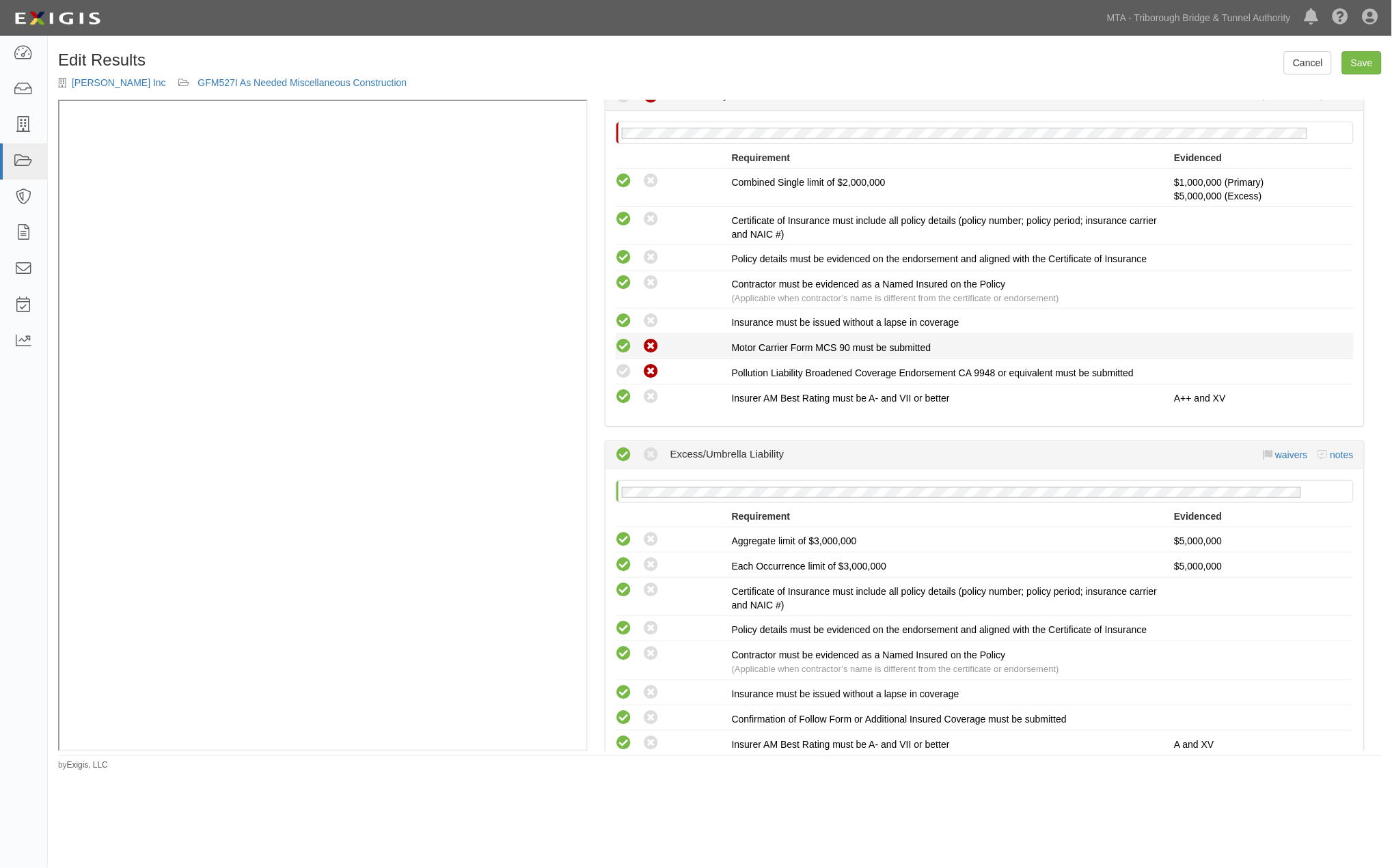
click at [626, 352] on icon at bounding box center [624, 346] width 17 height 17
radio input "true"
click at [622, 378] on icon at bounding box center [624, 372] width 17 height 17
radio input "true"
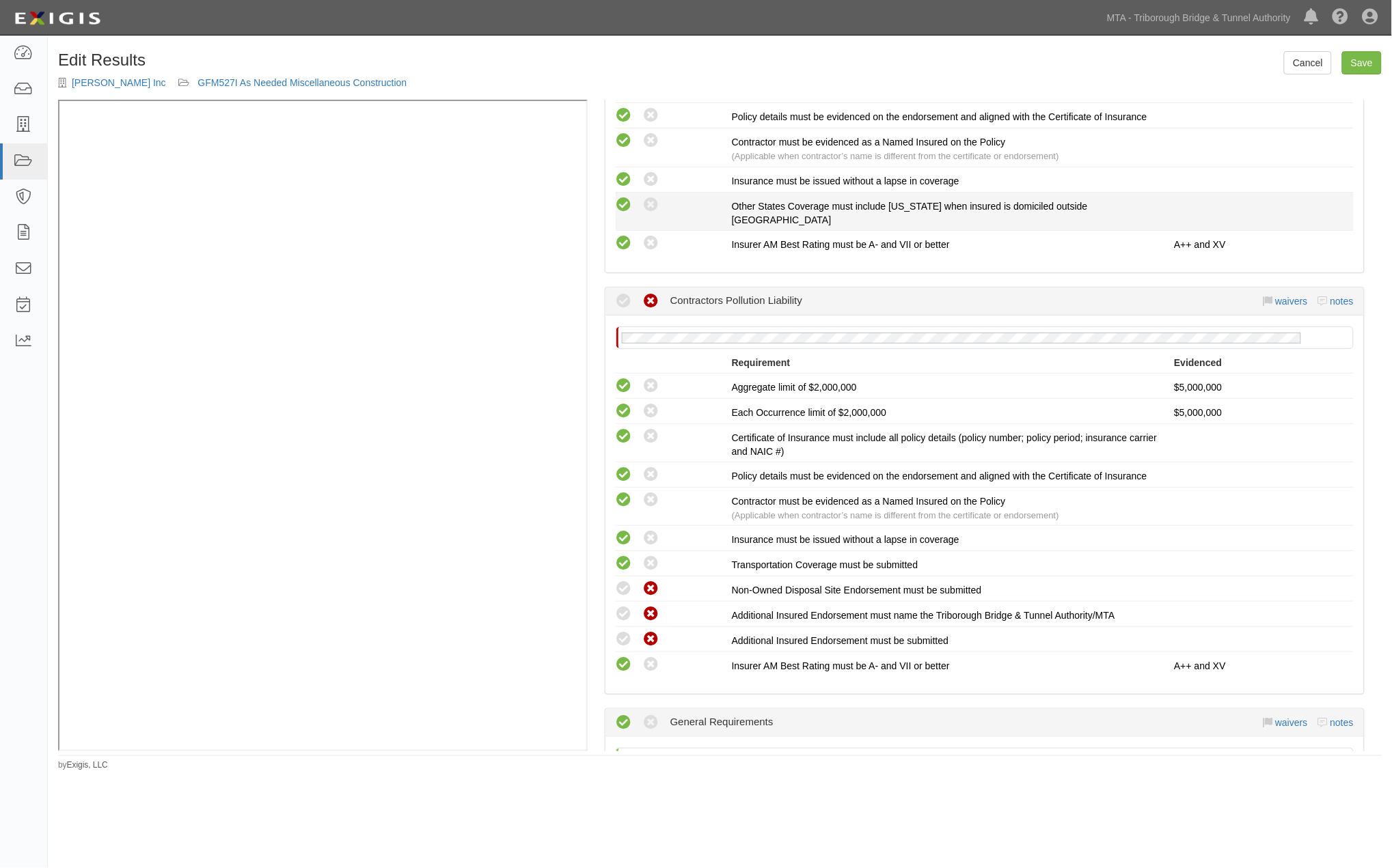
scroll to position [1669, 0]
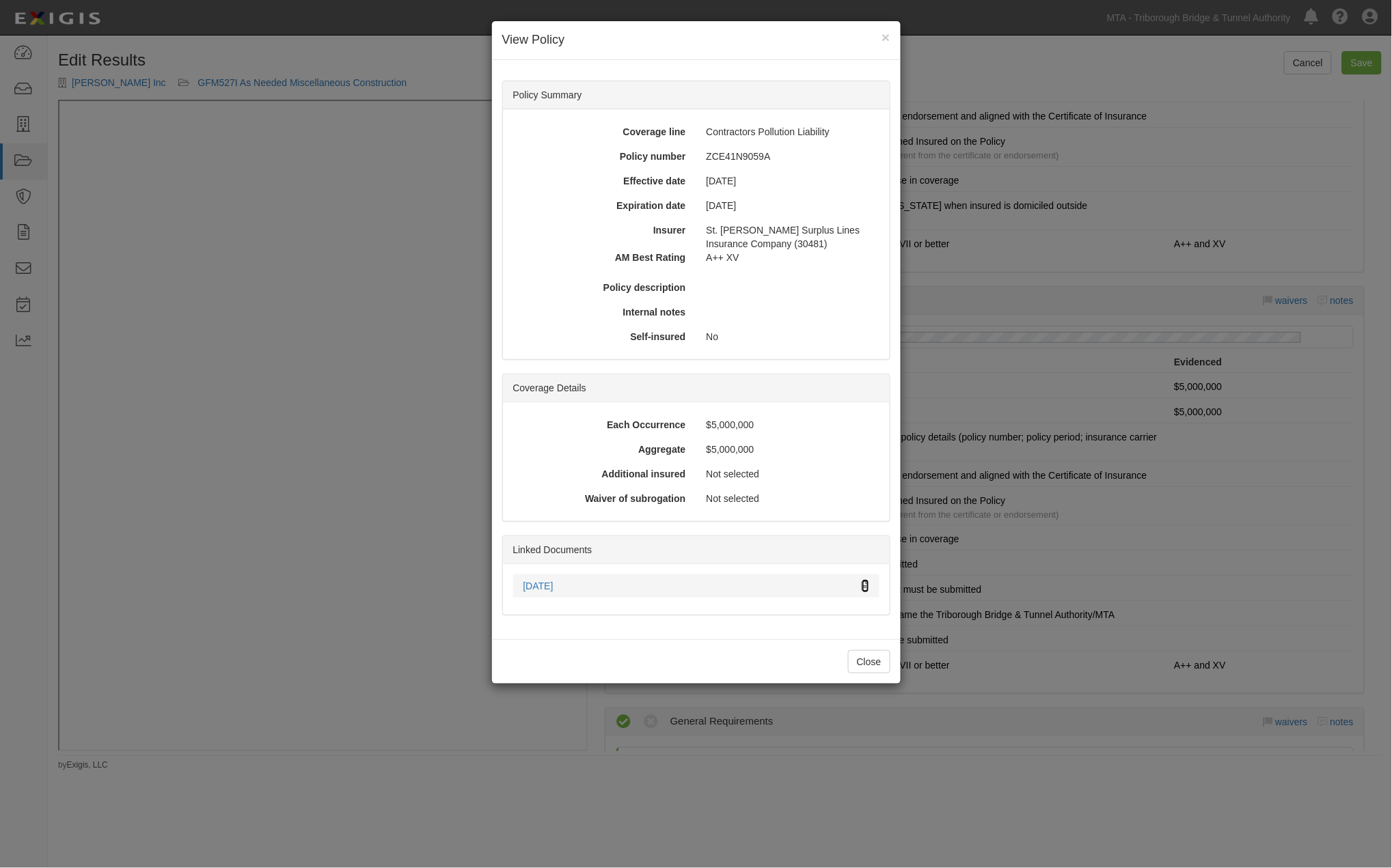
click at [862, 584] on icon at bounding box center [866, 587] width 7 height 9
click at [1059, 702] on div "× View Policy Policy Summary Coverage line Contractors Pollution Liability Poli…" at bounding box center [696, 434] width 1392 height 868
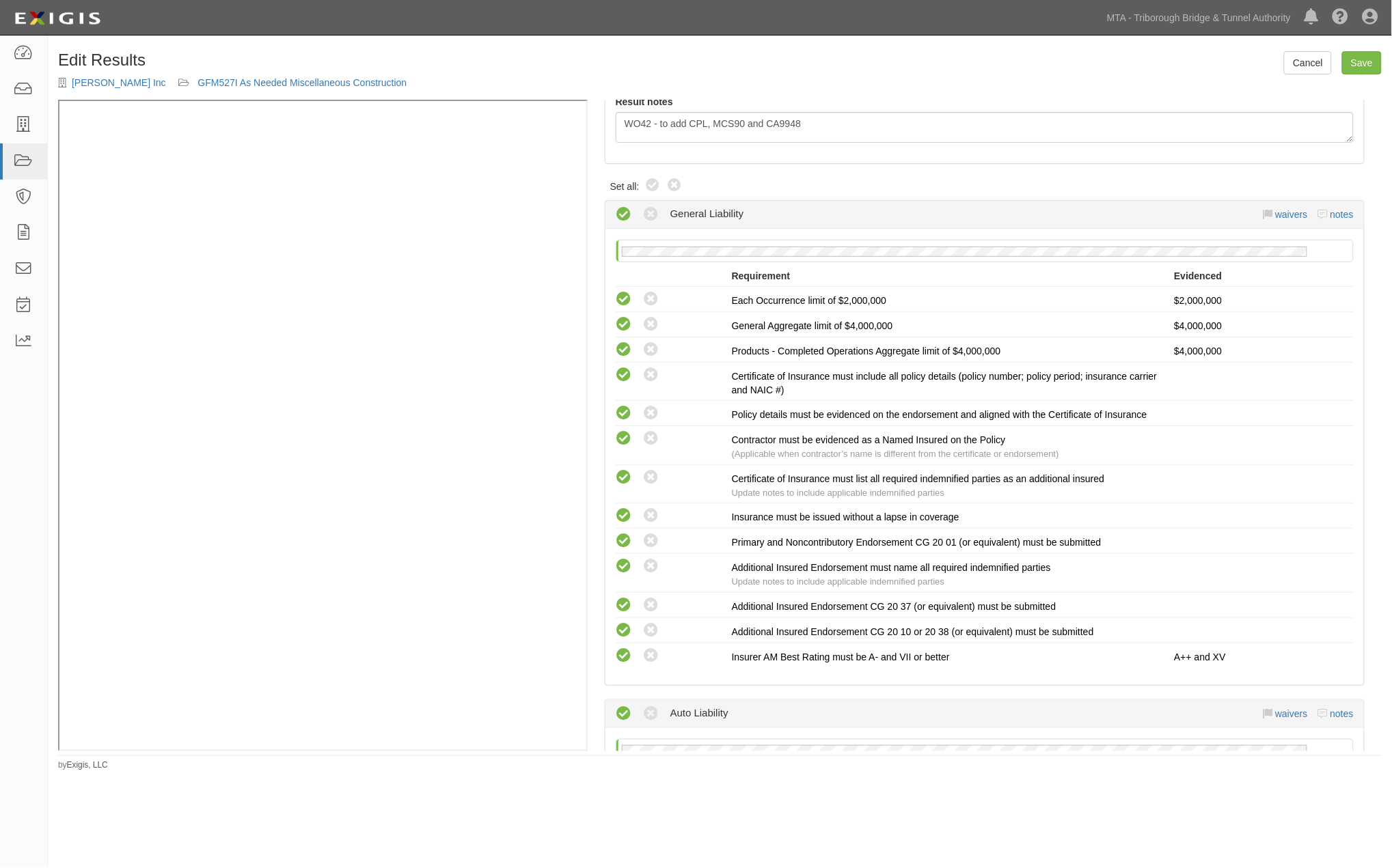
scroll to position [0, 0]
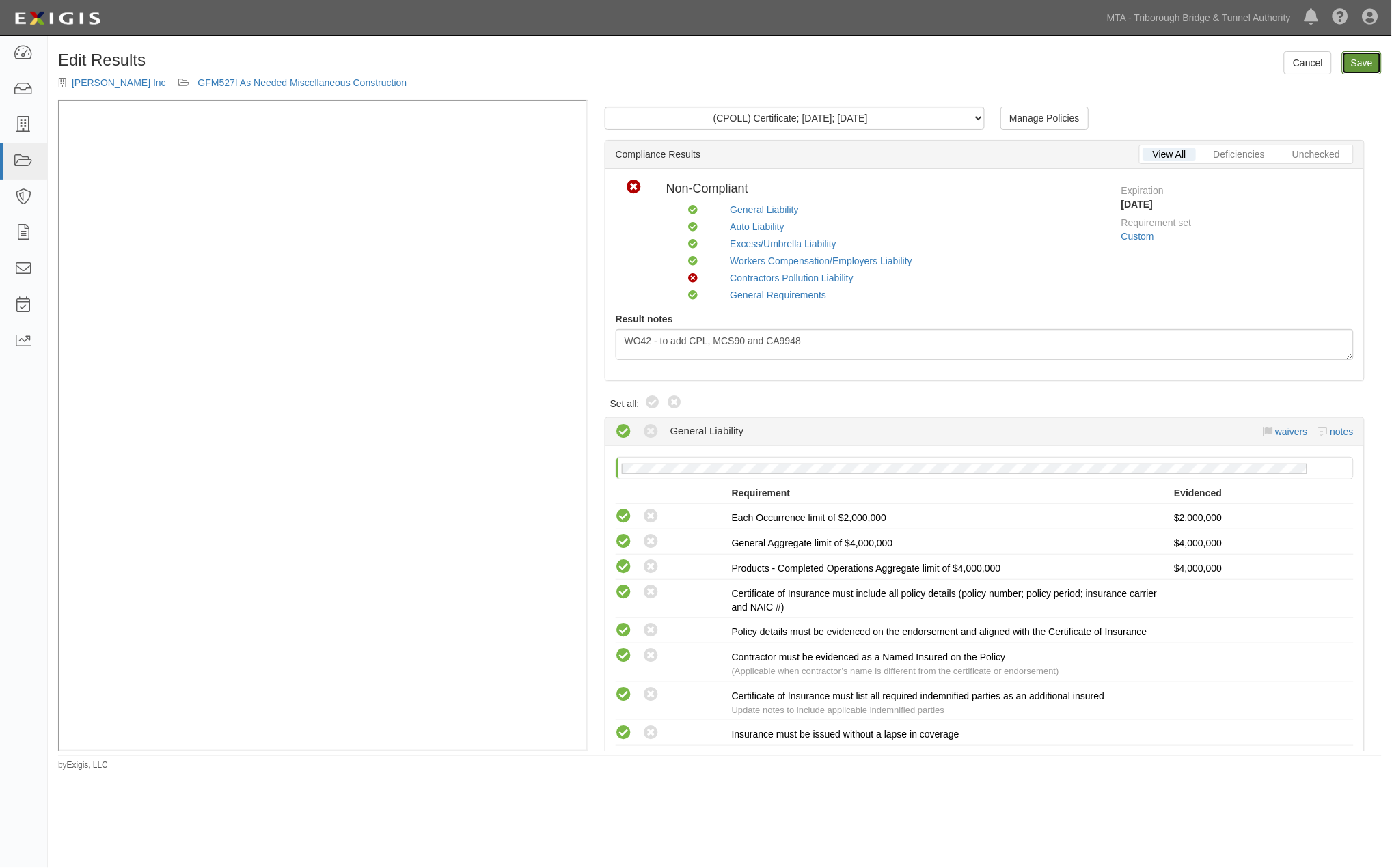
click at [1357, 65] on link "Save" at bounding box center [1361, 62] width 39 height 23
radio input "true"
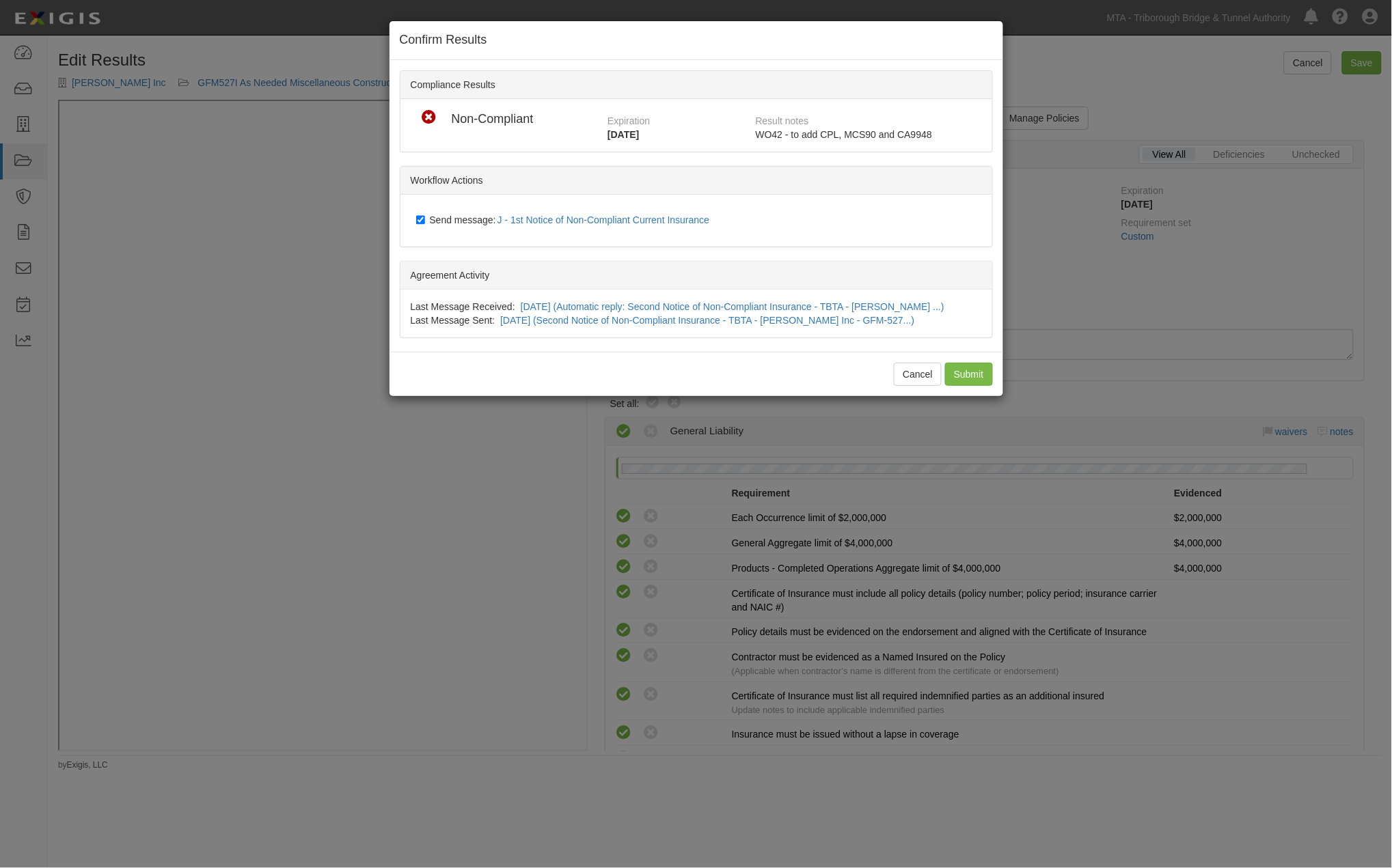
click at [442, 219] on span "Send message: J - 1st Notice of Non-Compliant Current Insurance" at bounding box center [572, 220] width 285 height 11
click at [425, 219] on input "Send message: J - 1st Notice of Non-Compliant Current Insurance" at bounding box center [420, 220] width 9 height 11
checkbox input "false"
click at [975, 373] on input "Submit" at bounding box center [969, 374] width 48 height 23
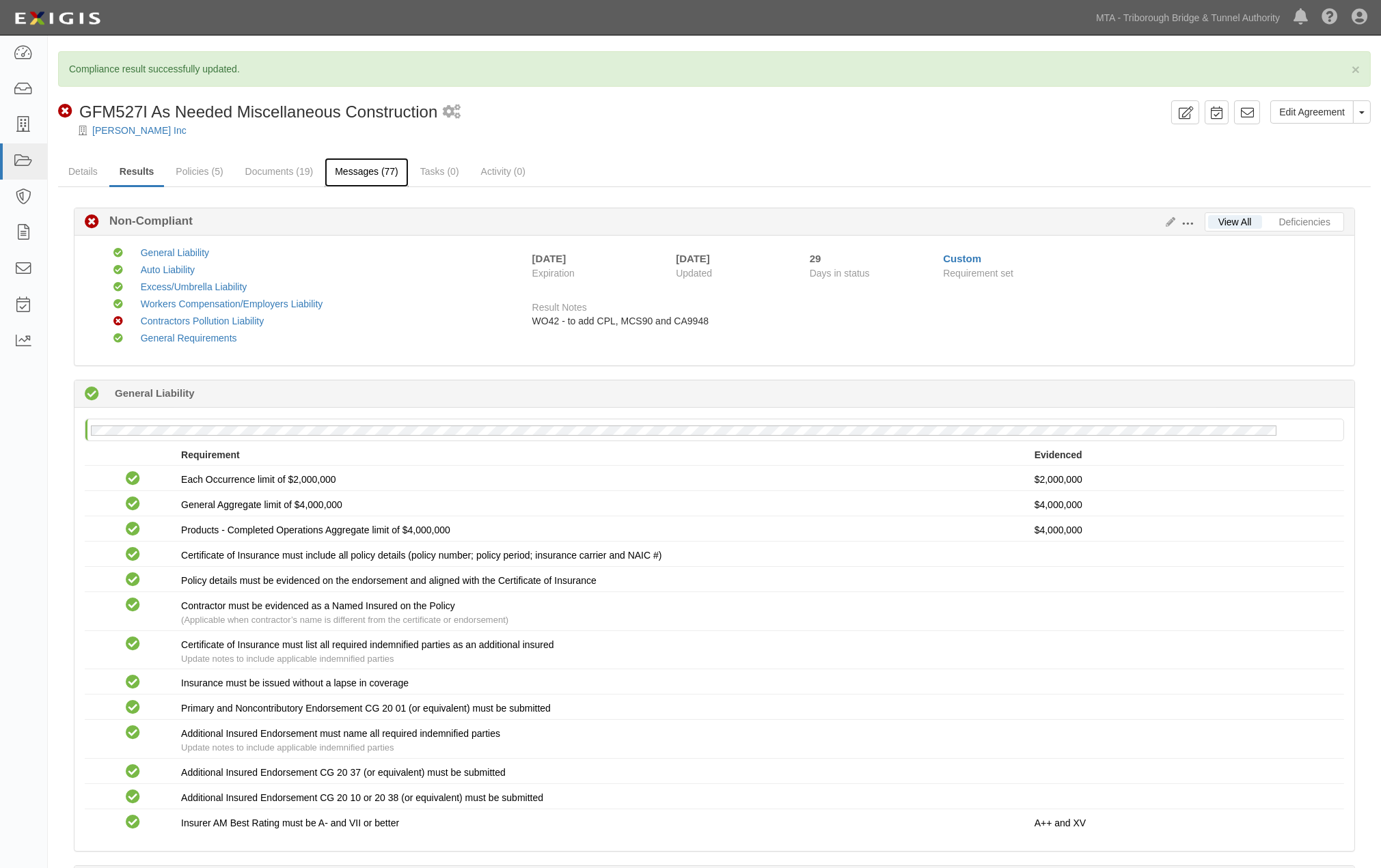
click at [372, 171] on link "Messages (77)" at bounding box center [366, 173] width 84 height 29
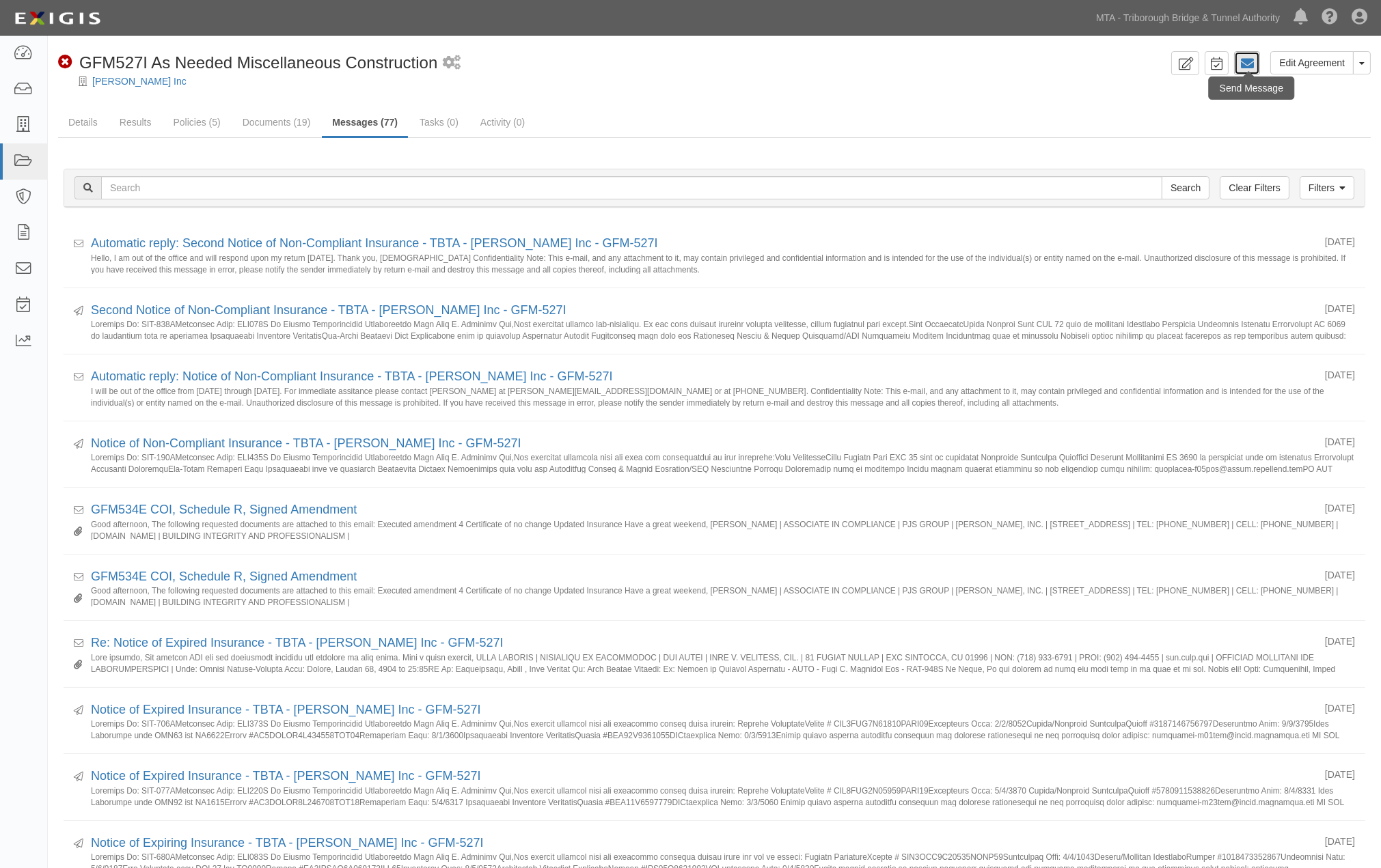
click at [1241, 66] on icon at bounding box center [1247, 63] width 14 height 14
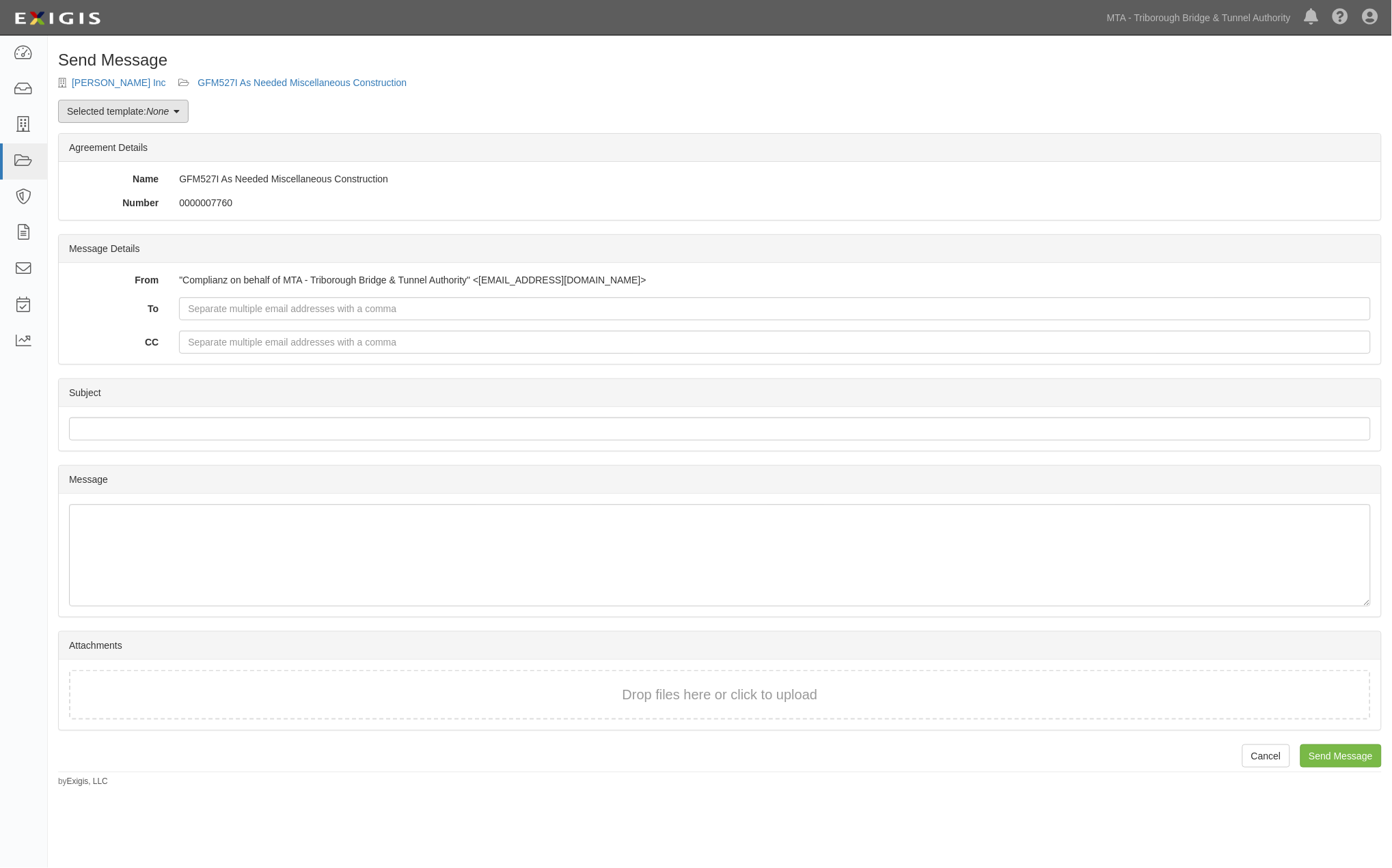
click at [147, 106] on link "Selected template: None" at bounding box center [123, 111] width 131 height 23
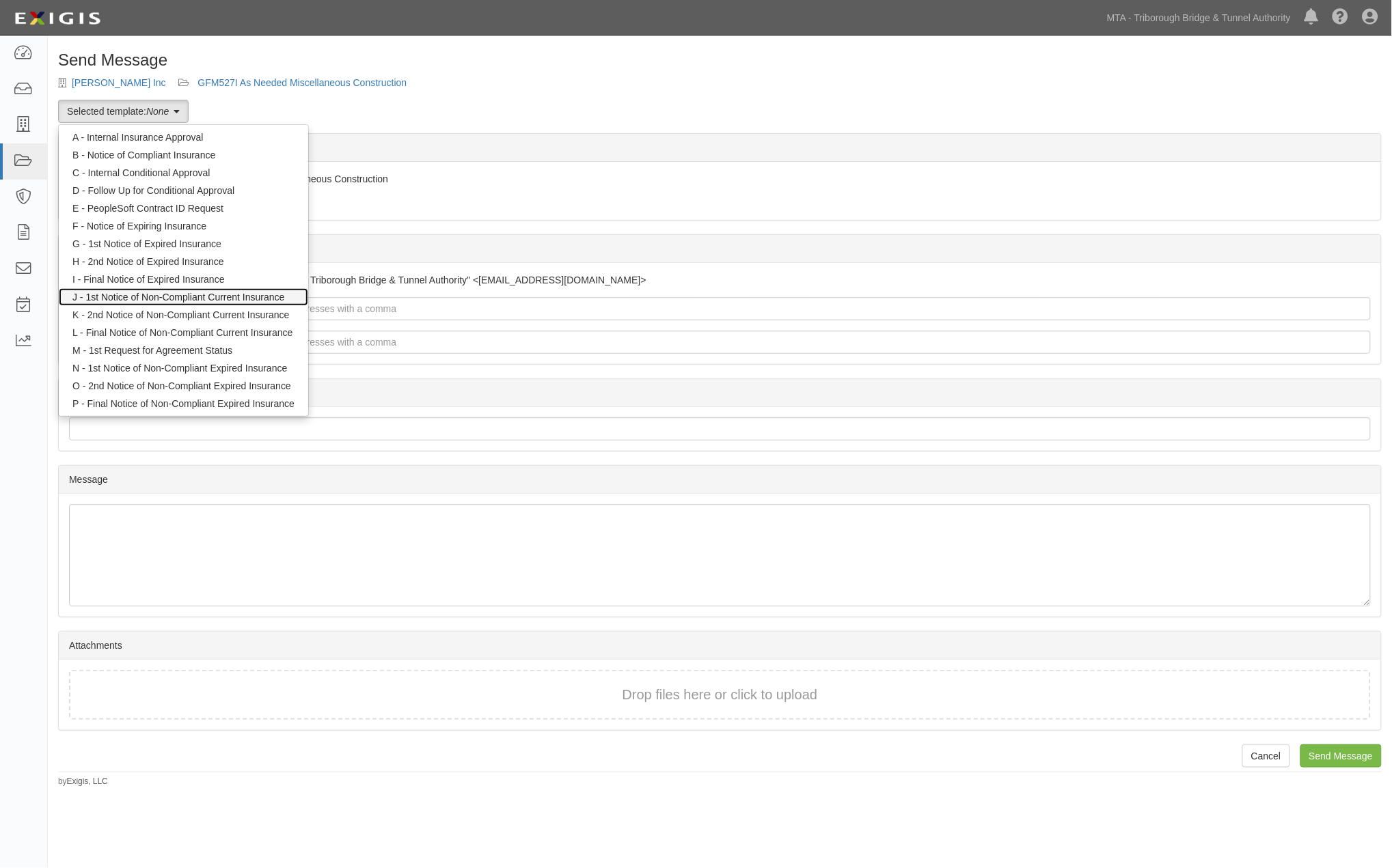
click at [180, 291] on link "J - 1st Notice of Non-Compliant Current Insurance" at bounding box center [183, 296] width 250 height 17
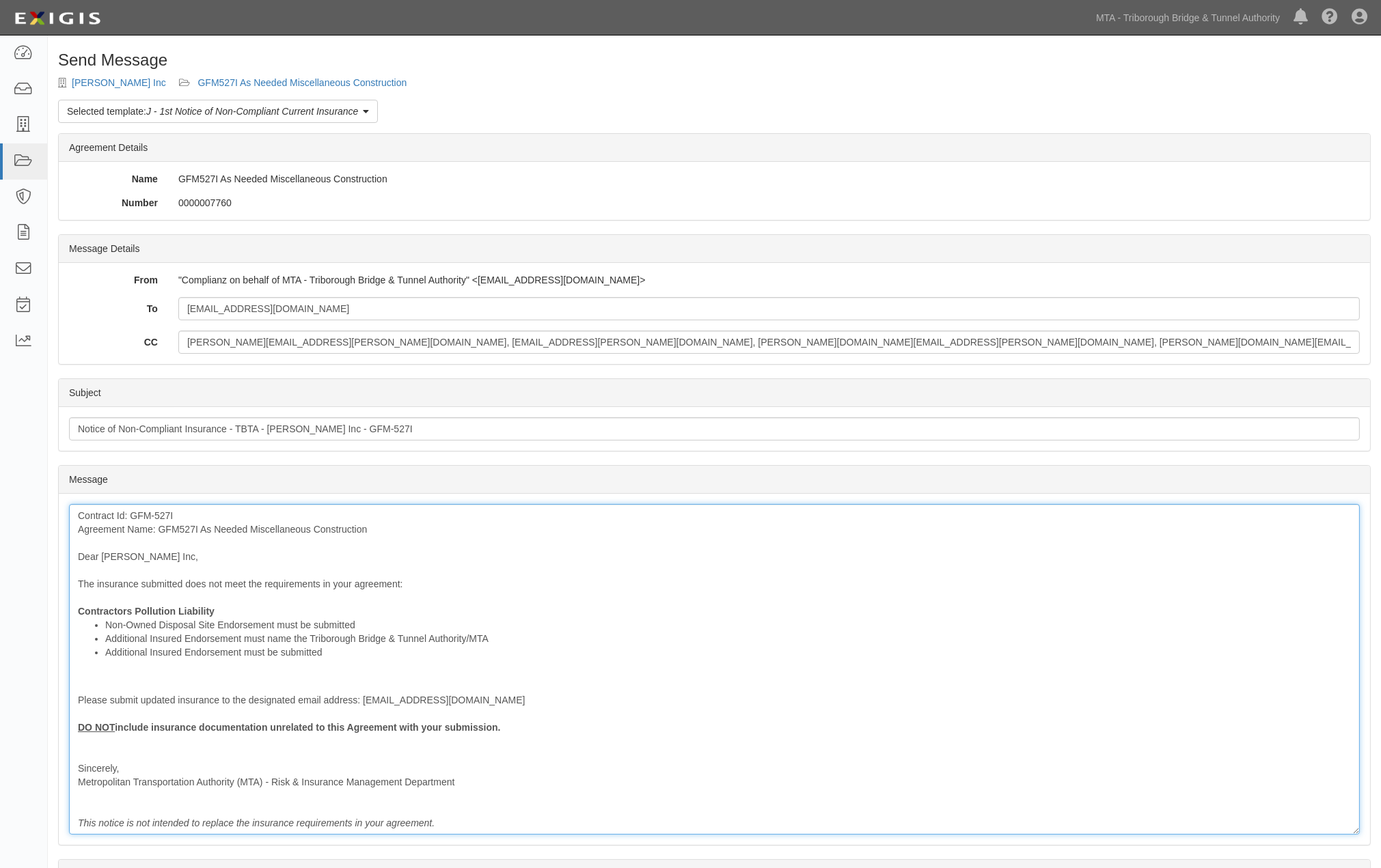
click at [689, 681] on div "Contract Id: GFM-527I Agreement Name: GFM527I As Needed Miscellaneous Construct…" at bounding box center [715, 670] width 1291 height 331
click at [292, 608] on div "Contract Id: GFM-527I Agreement Name: GFM527I As Needed Miscellaneous Construct…" at bounding box center [715, 670] width 1291 height 331
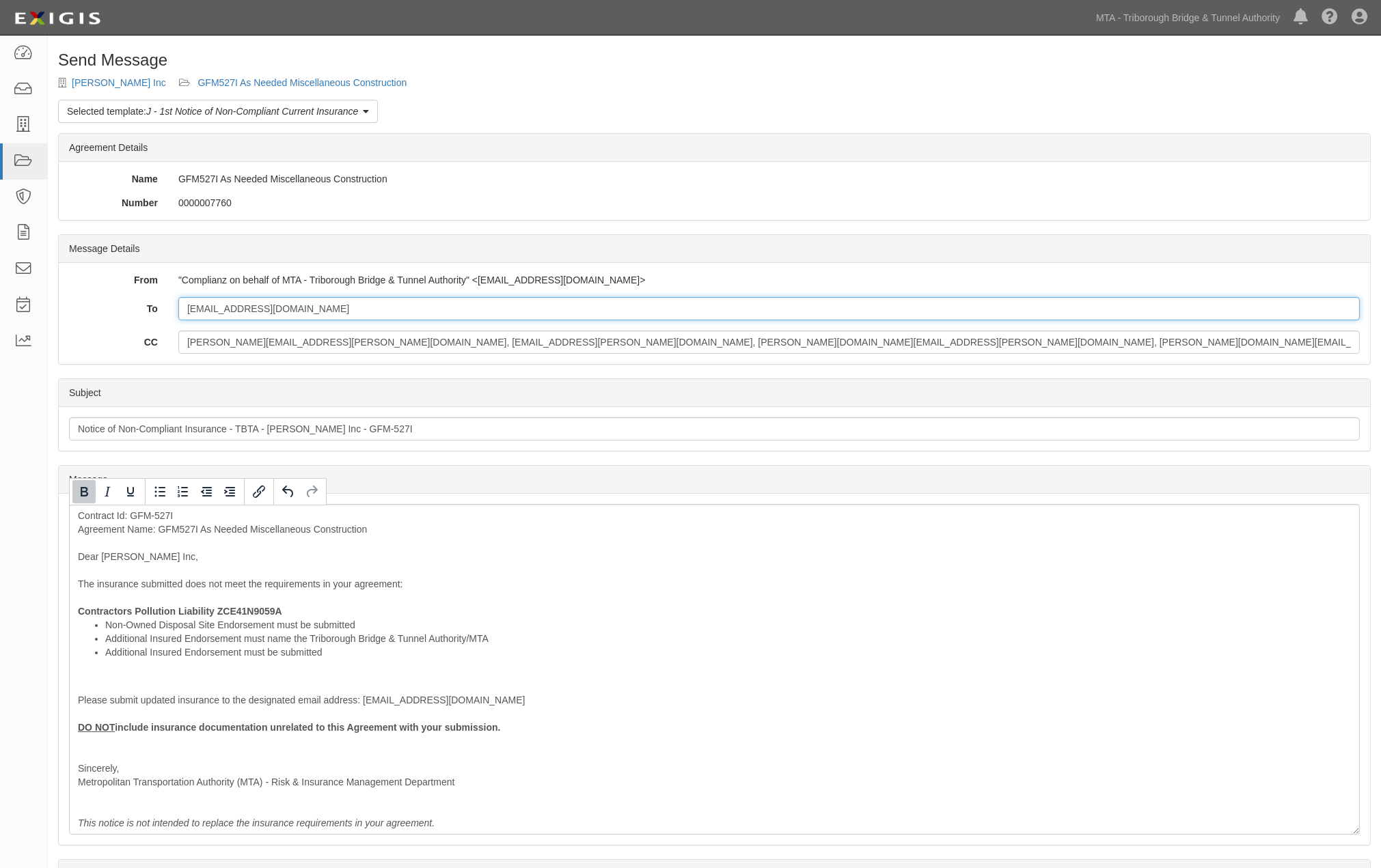
click at [649, 318] on input "[EMAIL_ADDRESS][DOMAIN_NAME]" at bounding box center [769, 308] width 1181 height 23
paste input "[EMAIL_ADDRESS][DOMAIN_NAME]"
type input "[EMAIL_ADDRESS][DOMAIN_NAME]; [EMAIL_ADDRESS][DOMAIN_NAME]"
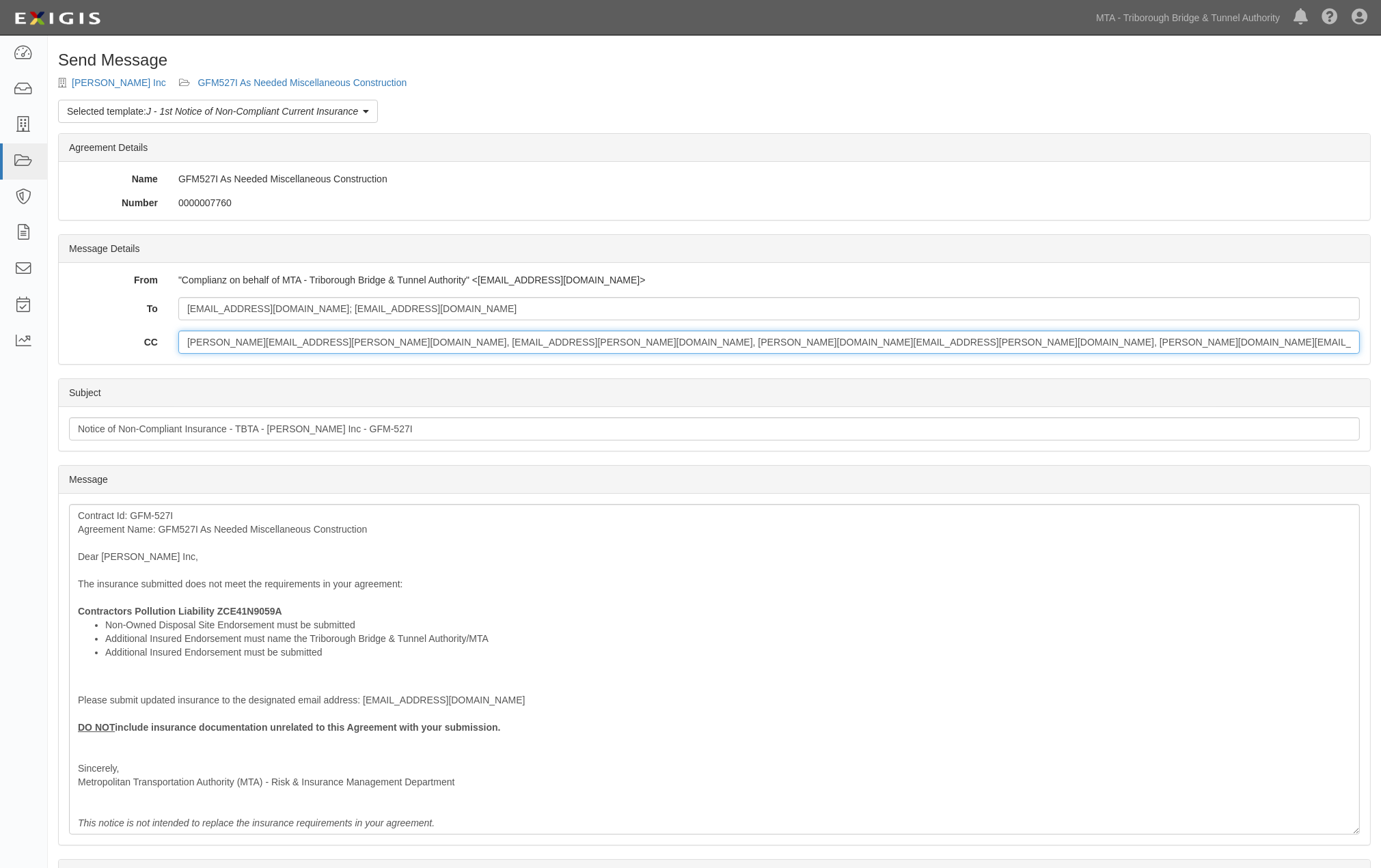
drag, startPoint x: 788, startPoint y: 343, endPoint x: 429, endPoint y: 344, distance: 359.0
click at [429, 344] on input "[PERSON_NAME][EMAIL_ADDRESS][PERSON_NAME][DOMAIN_NAME], [EMAIL_ADDRESS][PERSON_…" at bounding box center [769, 342] width 1181 height 23
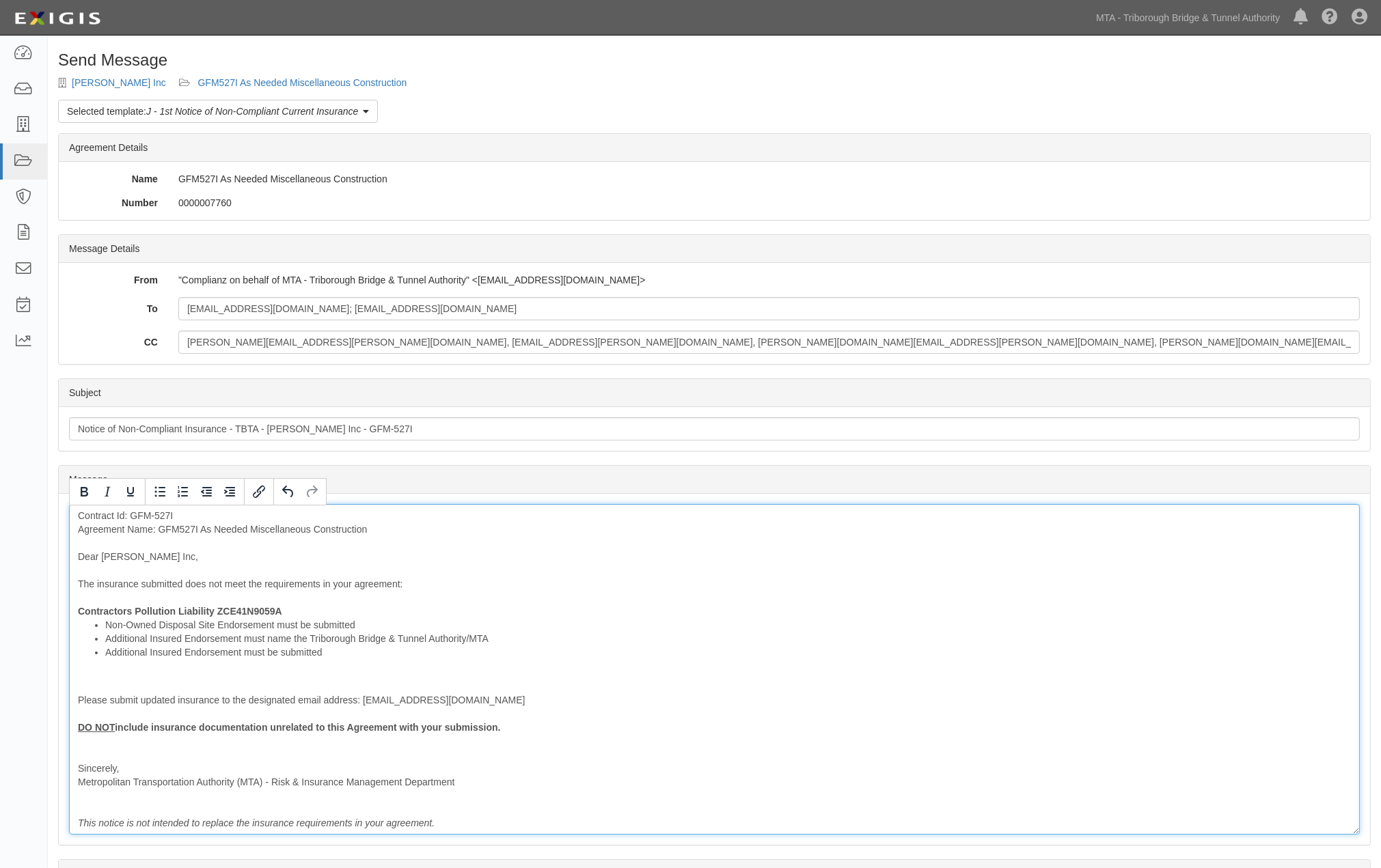
click at [869, 590] on div "Contract Id: GFM-527I Agreement Name: GFM527I As Needed Miscellaneous Construct…" at bounding box center [715, 670] width 1291 height 331
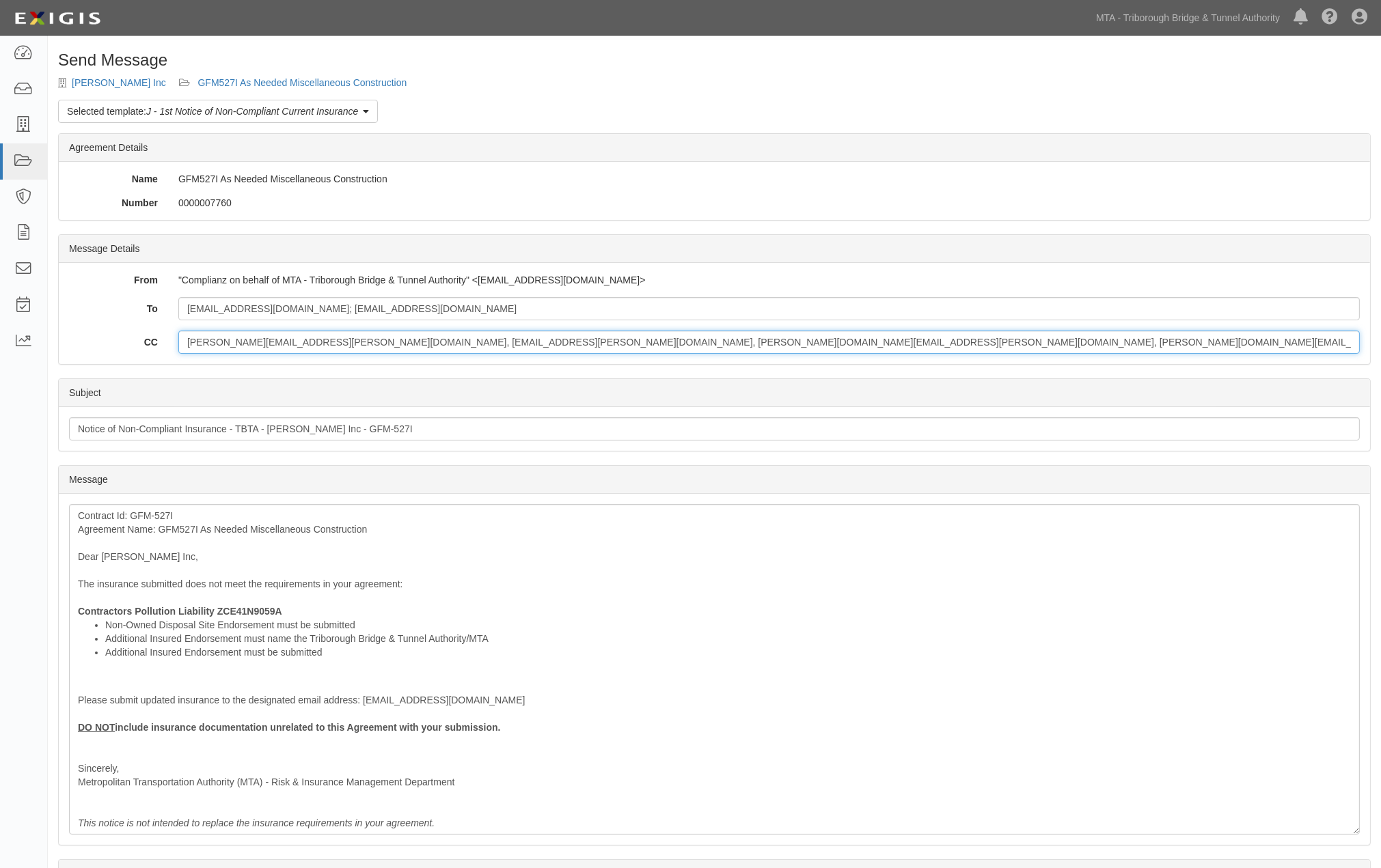
drag, startPoint x: 310, startPoint y: 344, endPoint x: 637, endPoint y: 344, distance: 327.0
click at [637, 344] on input "[PERSON_NAME][EMAIL_ADDRESS][PERSON_NAME][DOMAIN_NAME], [EMAIL_ADDRESS][PERSON_…" at bounding box center [769, 342] width 1181 height 23
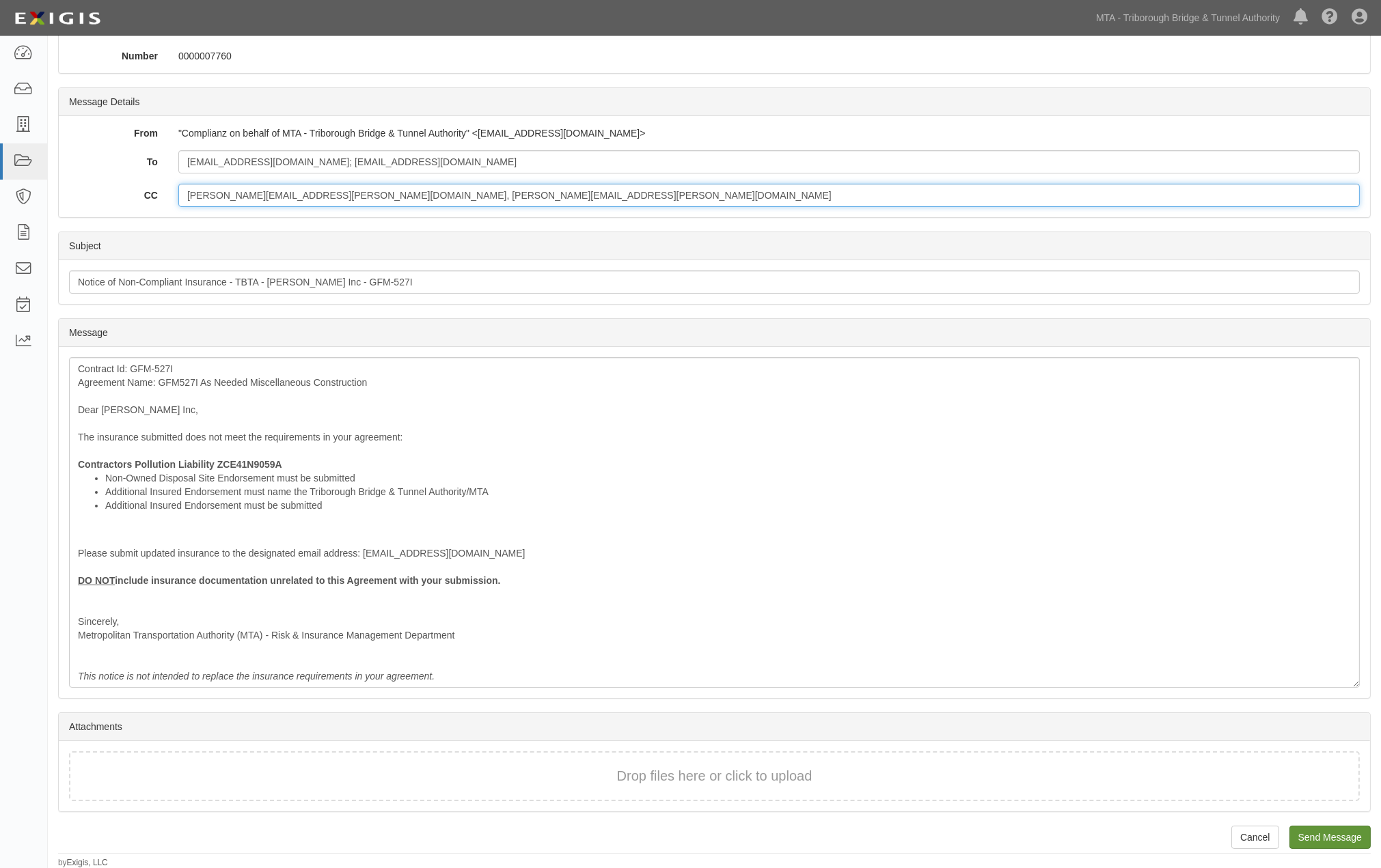
type input "[PERSON_NAME][EMAIL_ADDRESS][PERSON_NAME][DOMAIN_NAME], [PERSON_NAME][EMAIL_ADD…"
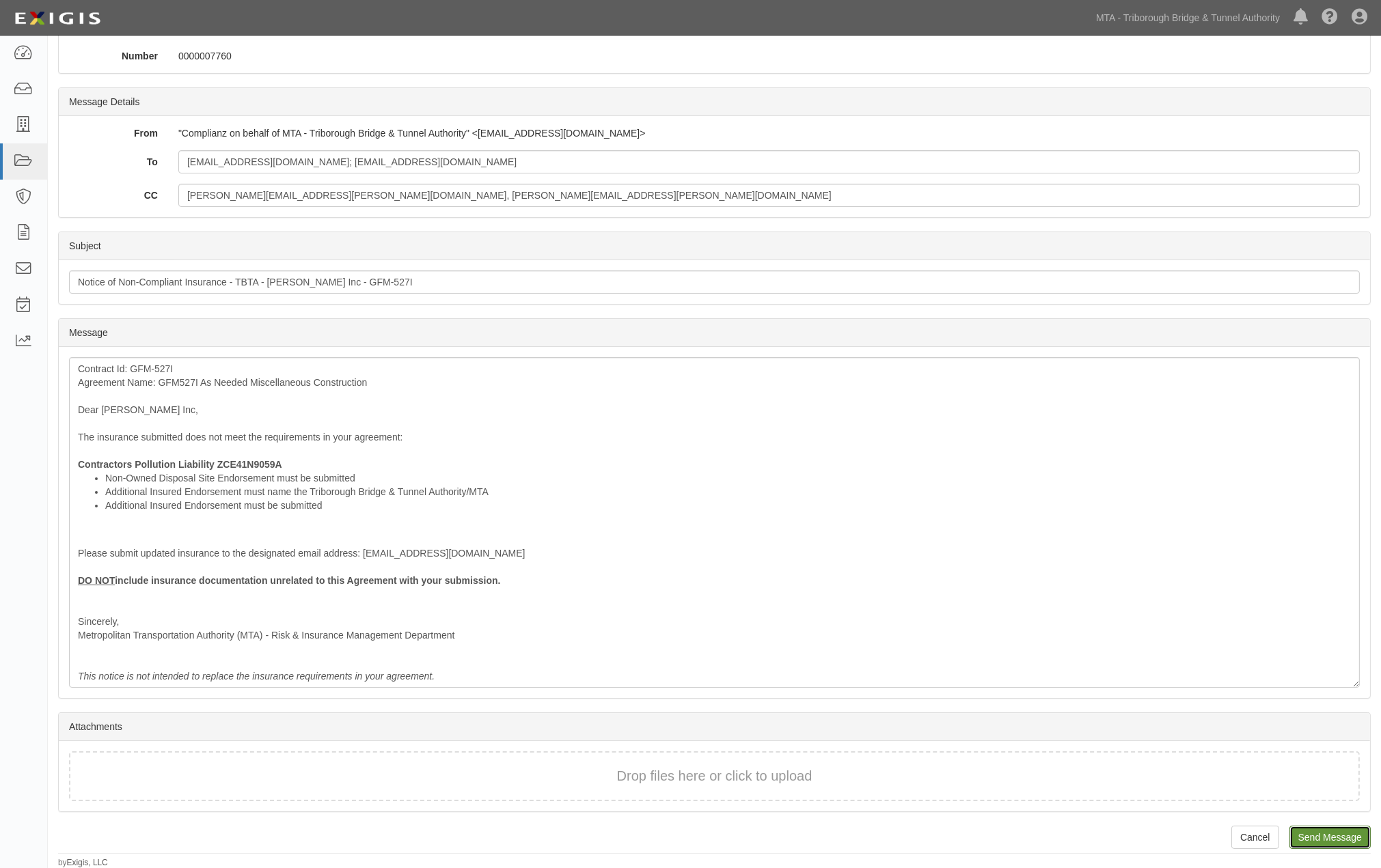
click at [1322, 835] on input "Send Message" at bounding box center [1330, 837] width 81 height 23
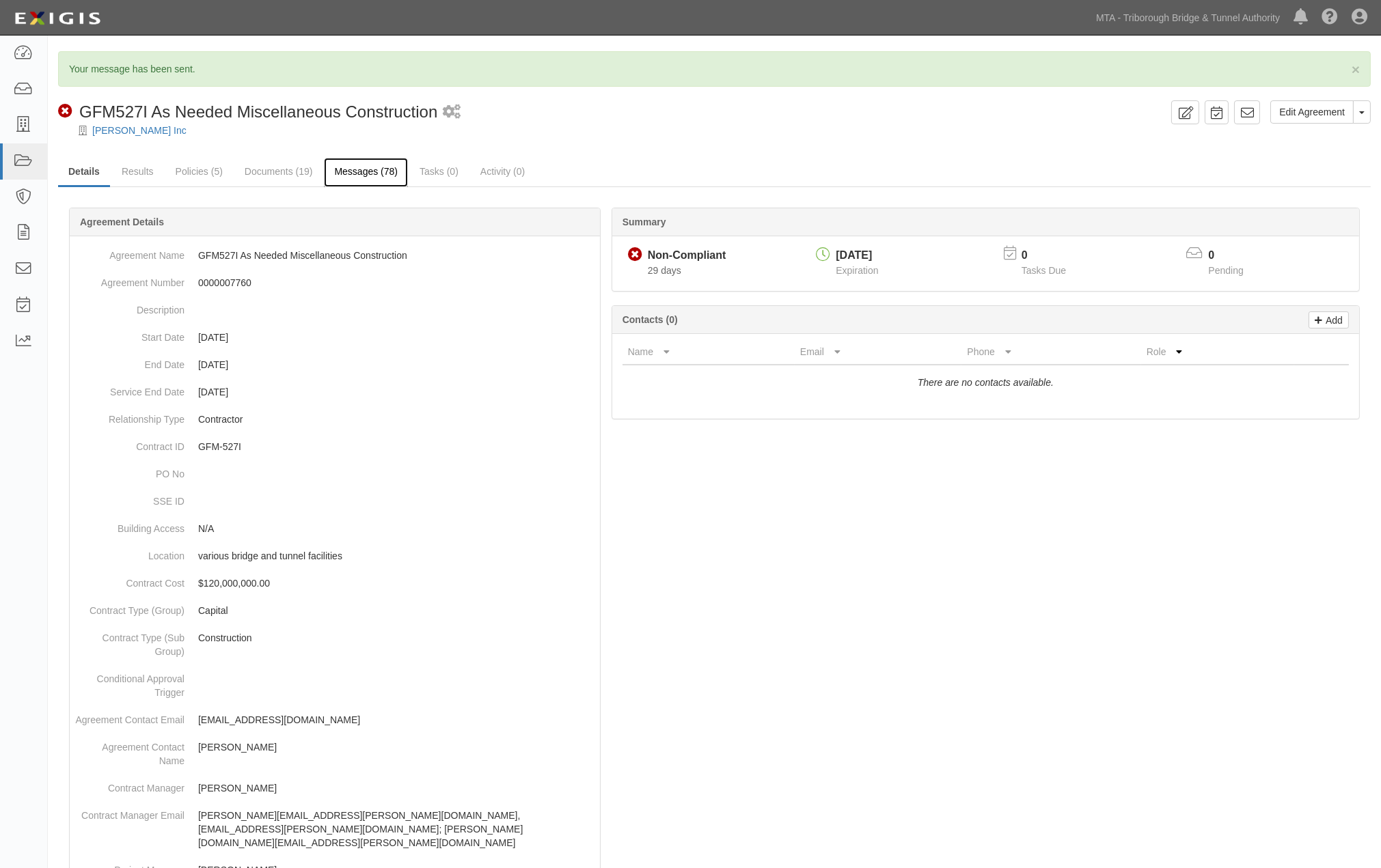
click at [385, 174] on link "Messages (78)" at bounding box center [366, 173] width 84 height 29
click at [358, 169] on link "Messages (78)" at bounding box center [366, 173] width 84 height 29
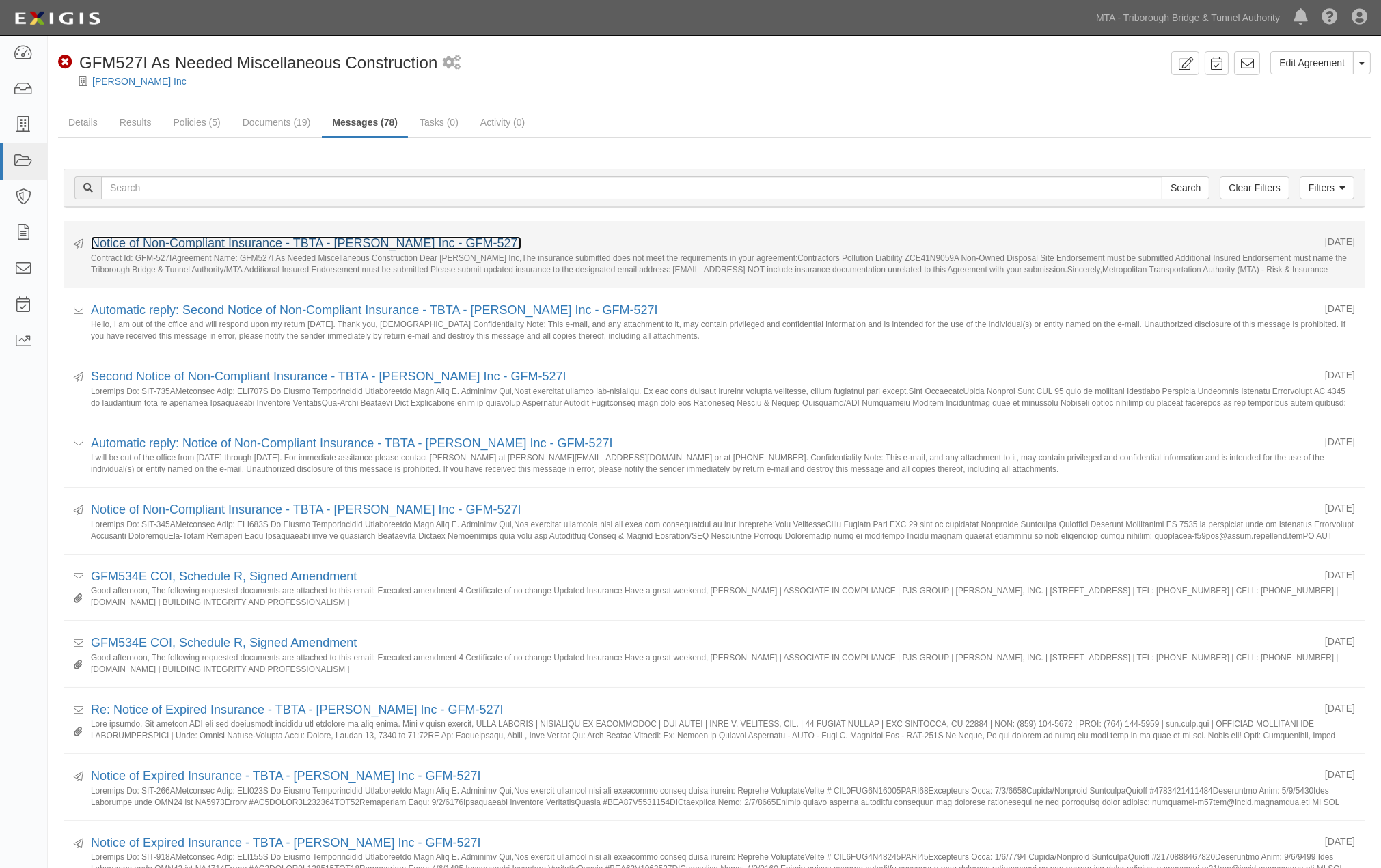
click at [292, 244] on link "Notice of Non-Compliant Insurance - TBTA - [PERSON_NAME] Inc - GFM-527I" at bounding box center [305, 243] width 430 height 14
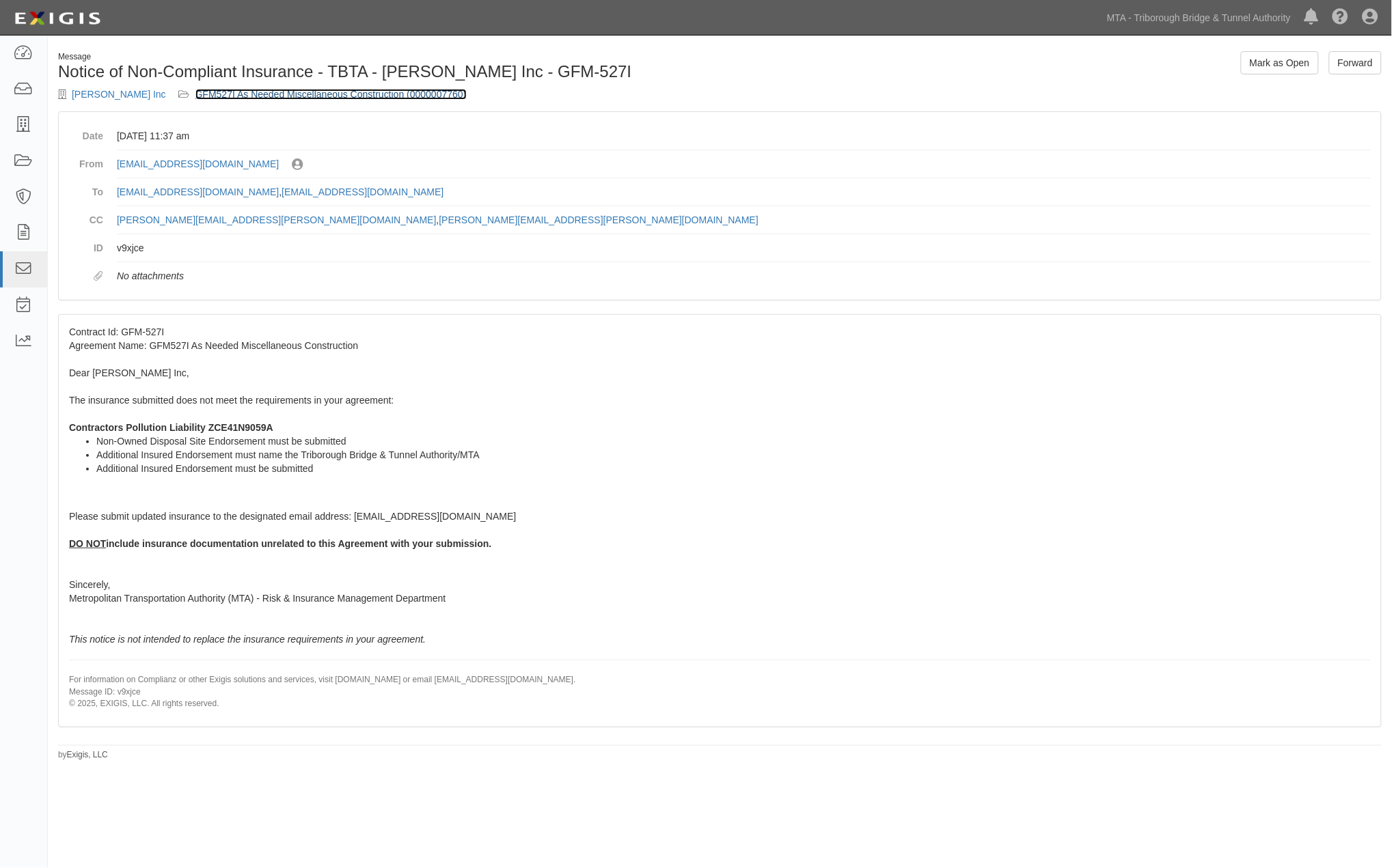
click at [389, 90] on link "GFM527I As Needed Miscellaneous Construction (0000007760)" at bounding box center [331, 94] width 271 height 11
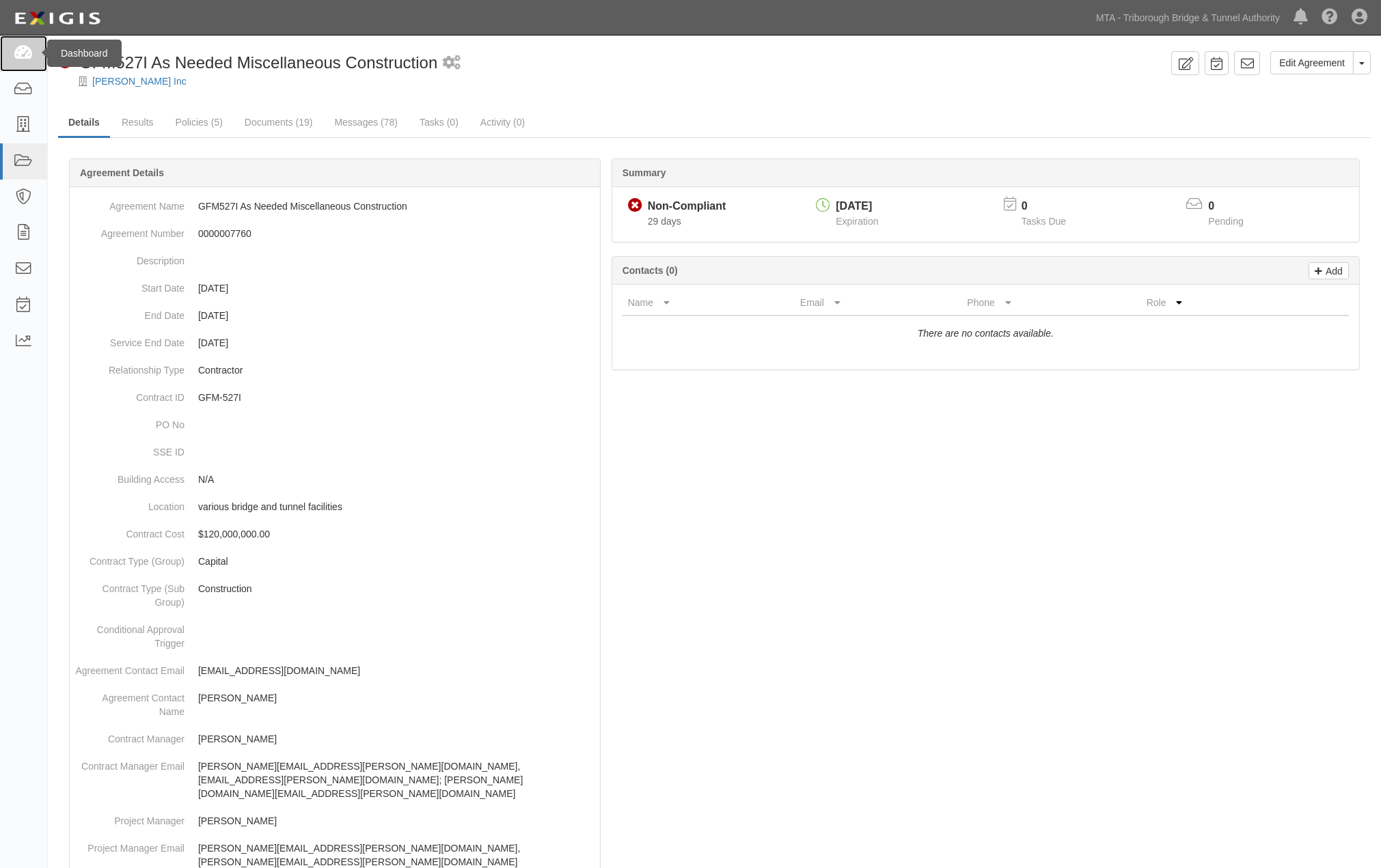
click at [23, 55] on icon at bounding box center [23, 53] width 19 height 16
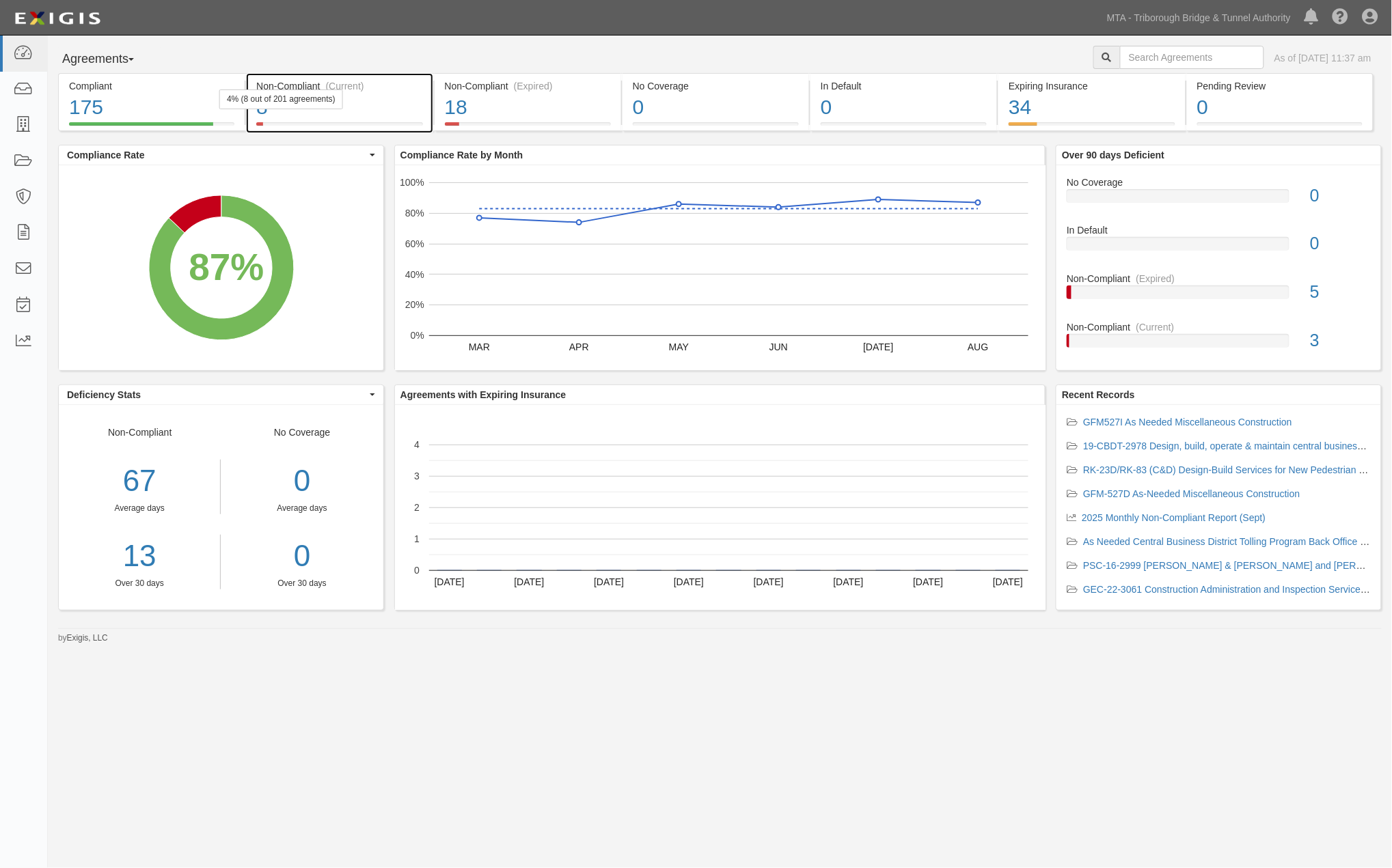
click at [402, 107] on div "8" at bounding box center [339, 108] width 166 height 29
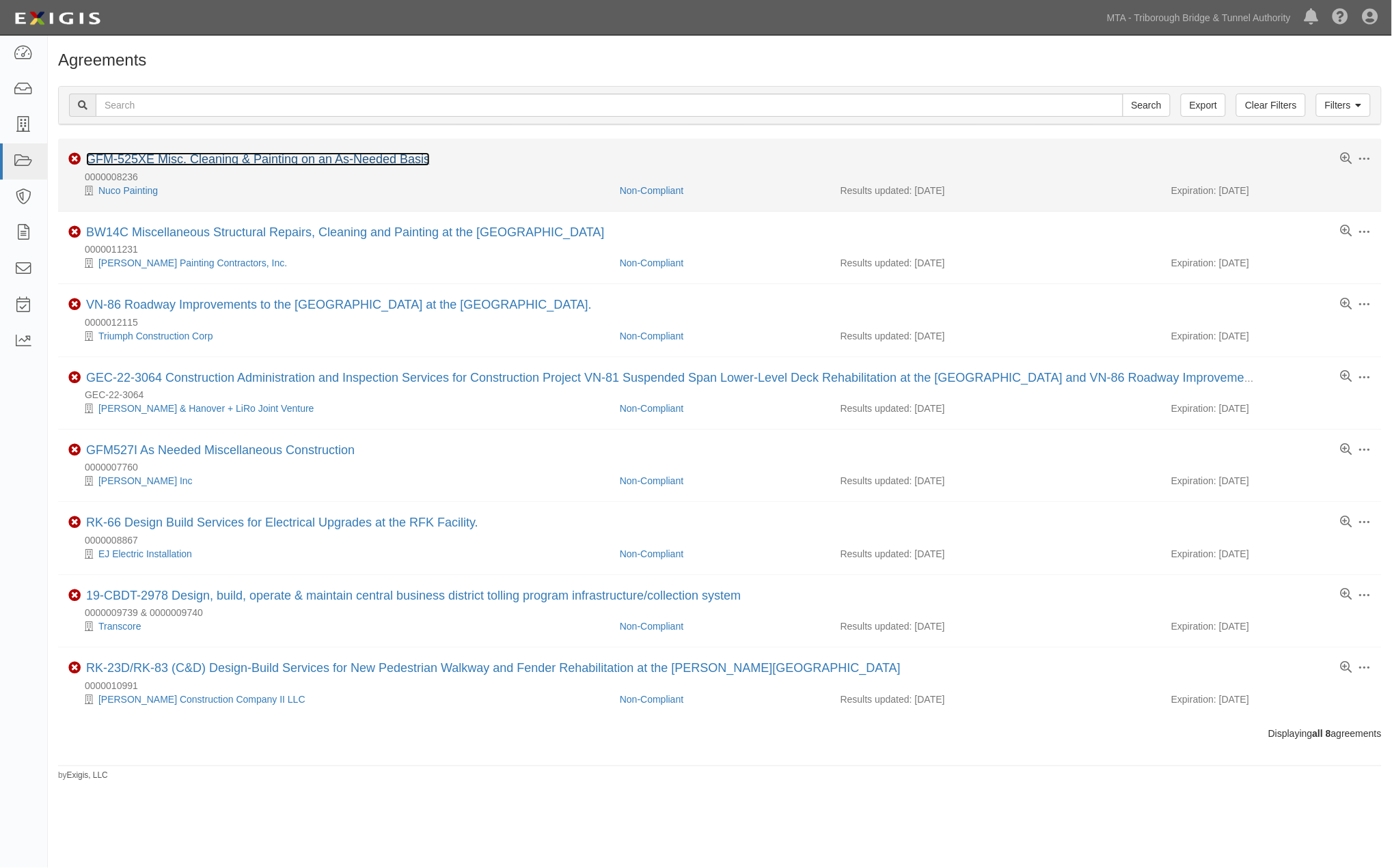
click at [226, 159] on link "GFM-525XE Misc. Cleaning & Painting on an As-Needed Basis" at bounding box center [258, 159] width 344 height 14
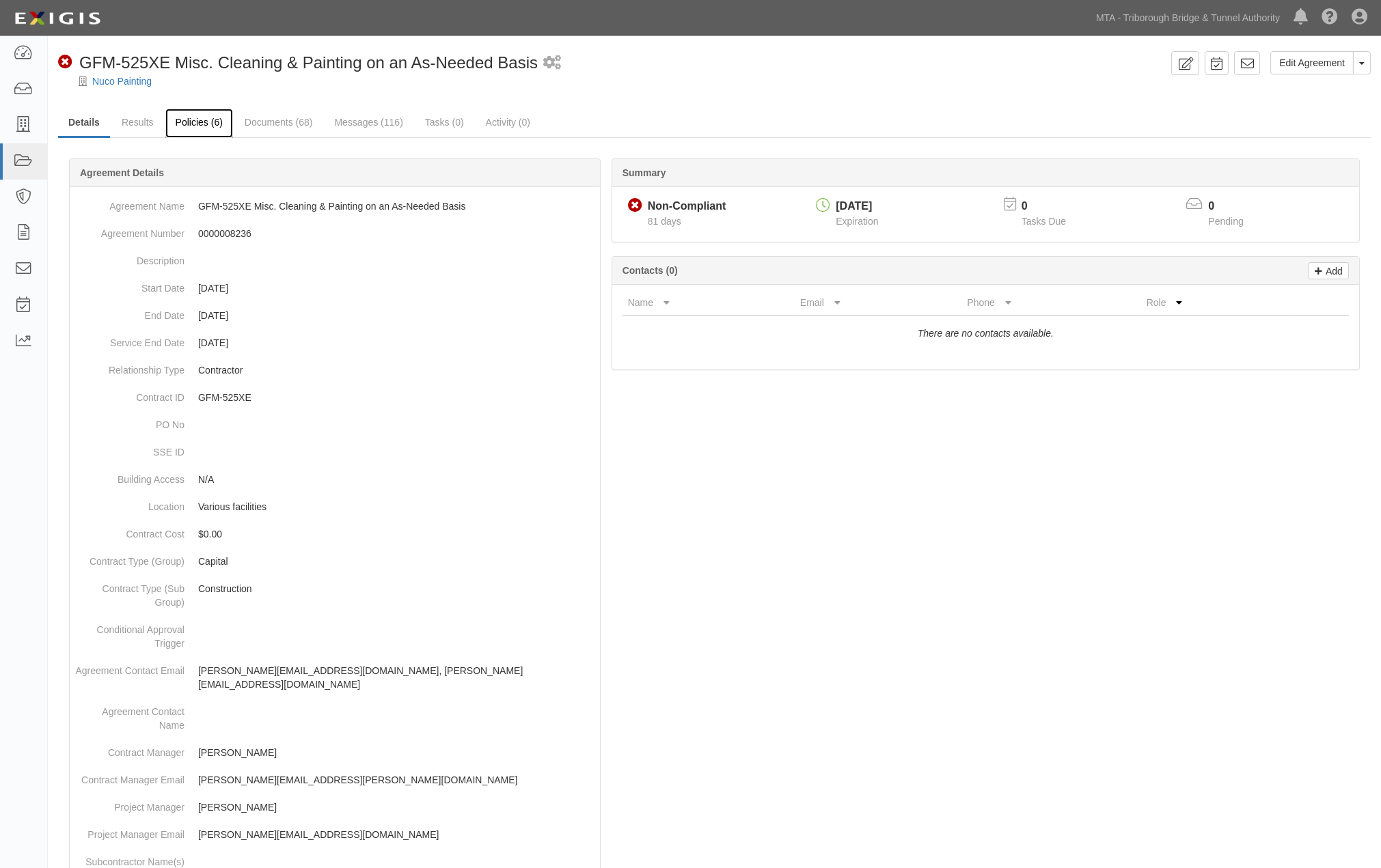
click at [179, 123] on link "Policies (6)" at bounding box center [199, 123] width 68 height 29
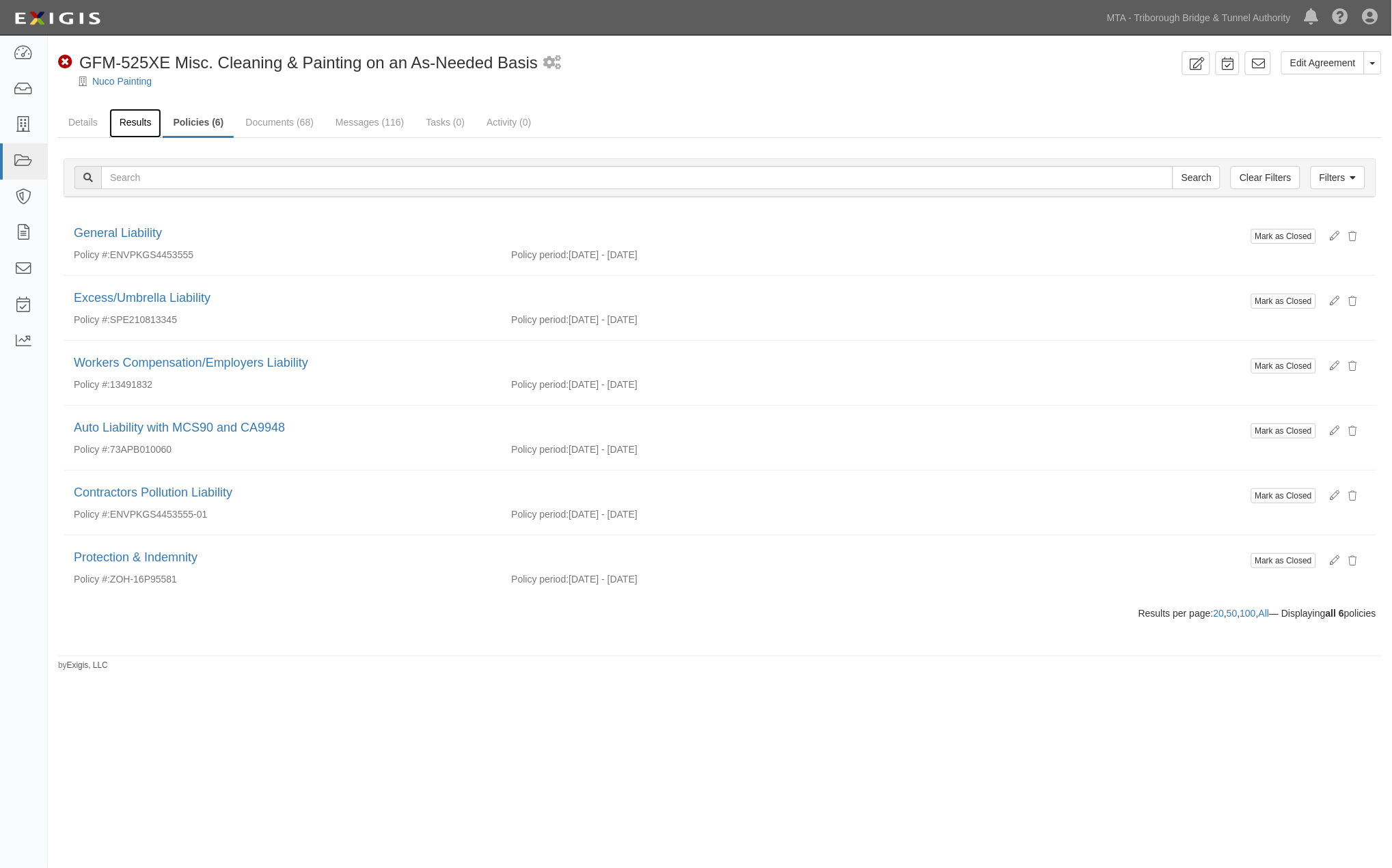
click at [123, 123] on link "Results" at bounding box center [136, 123] width 53 height 29
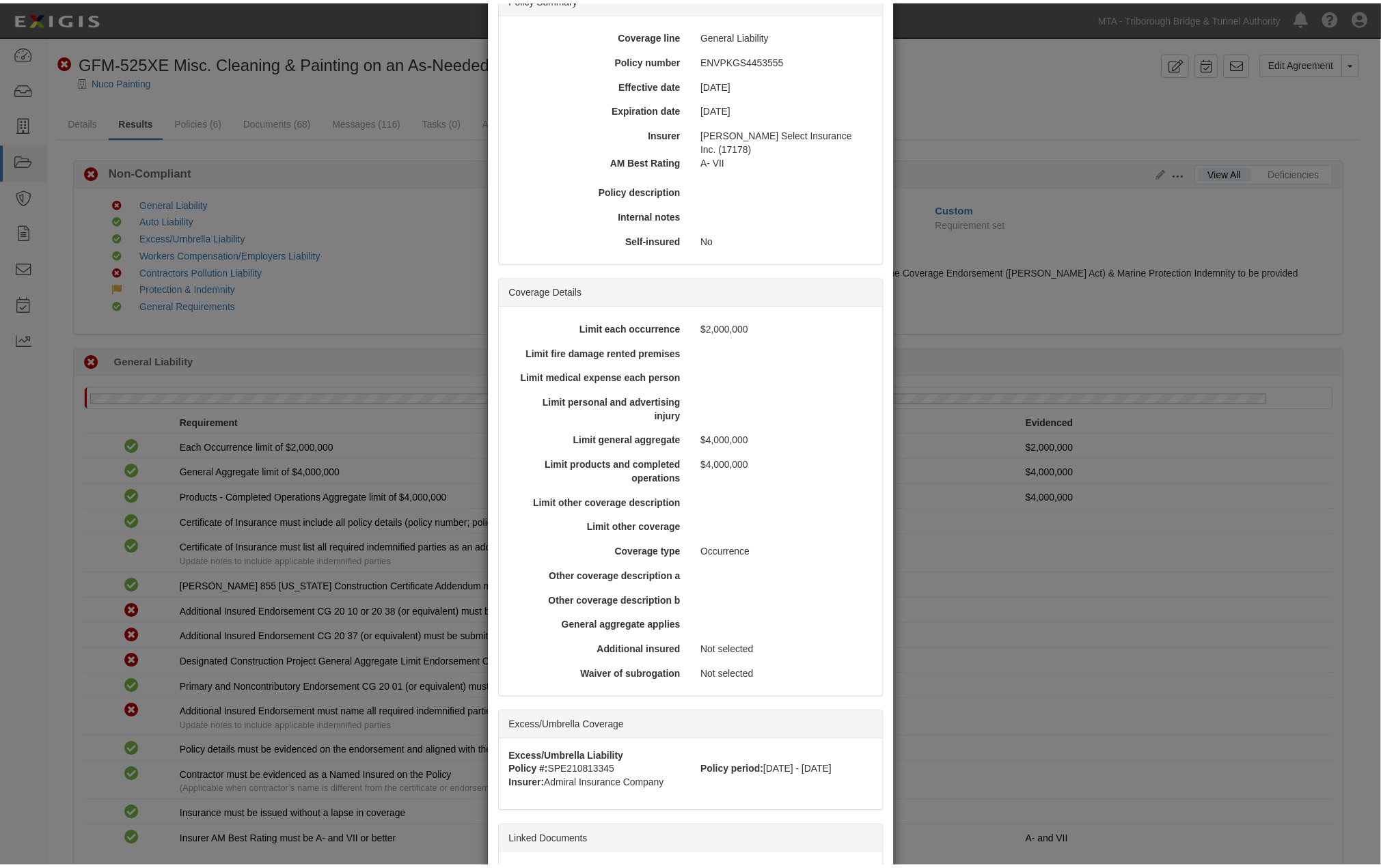
scroll to position [210, 0]
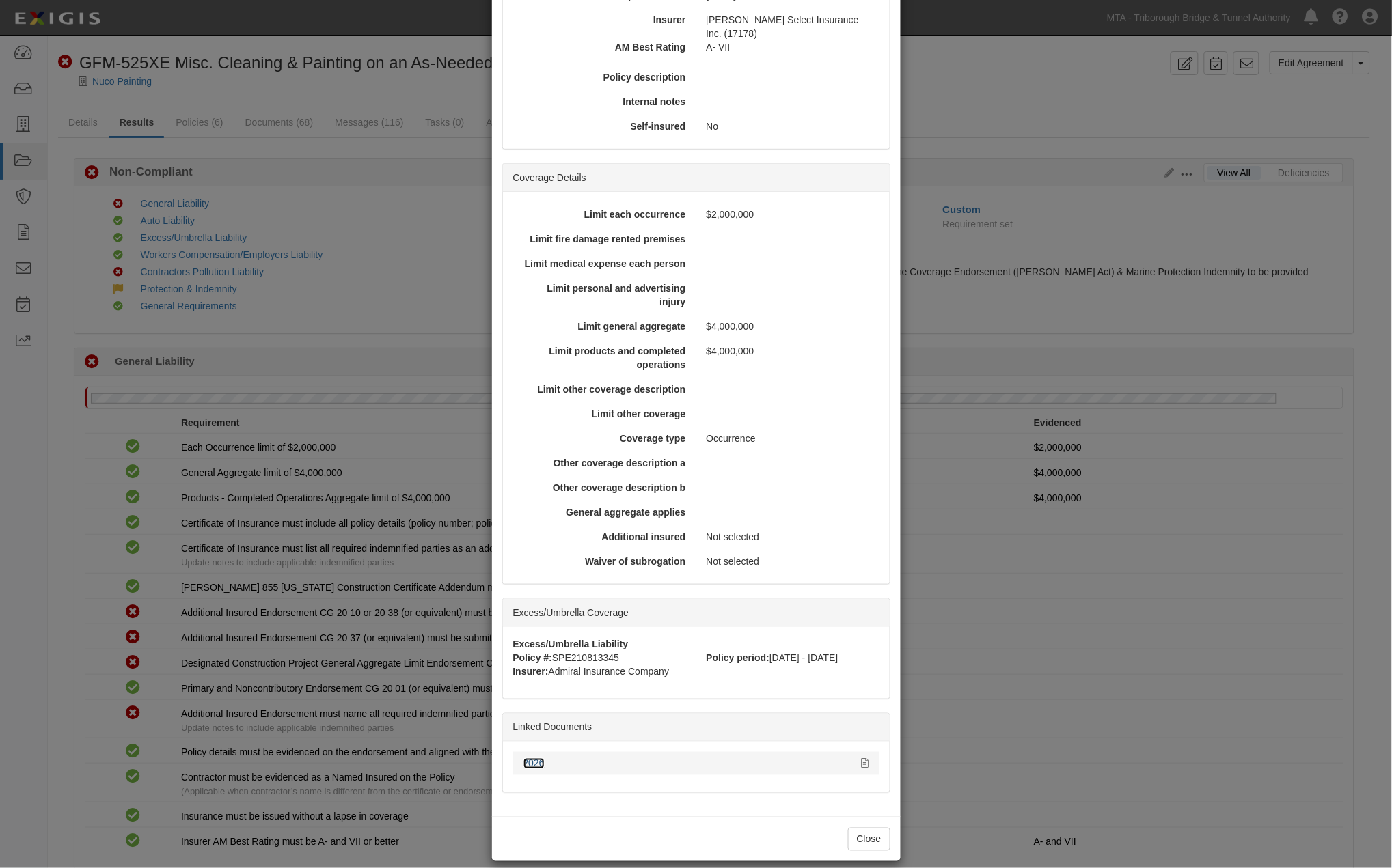
click at [533, 758] on link "2026" at bounding box center [534, 764] width 21 height 11
drag, startPoint x: 1059, startPoint y: 818, endPoint x: 1050, endPoint y: 797, distance: 22.8
click at [1059, 818] on div "× View Policy Policy Summary Coverage line General Liability Policy number ENVP…" at bounding box center [696, 434] width 1392 height 868
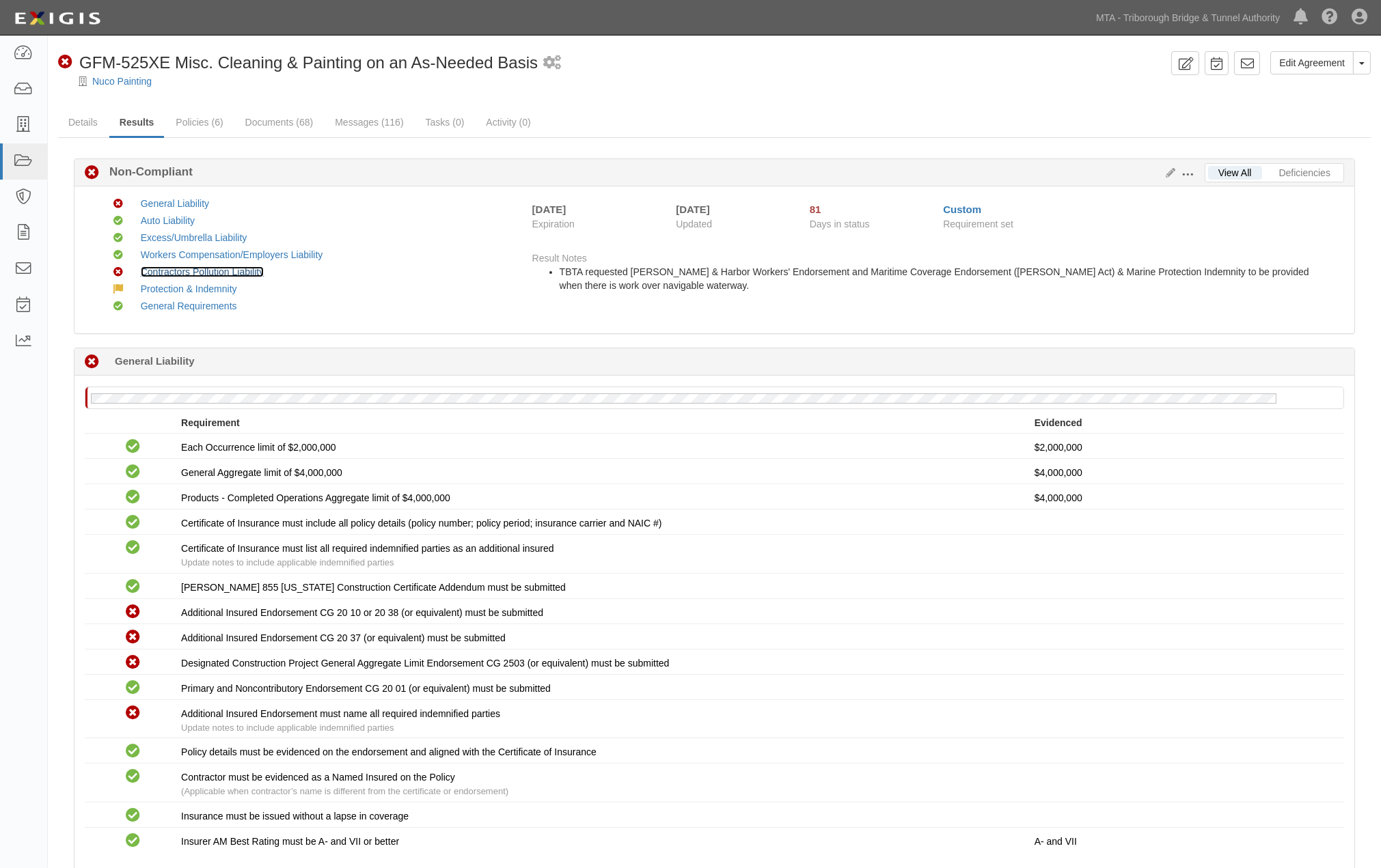
click at [247, 275] on link "Contractors Pollution Liability" at bounding box center [202, 272] width 123 height 11
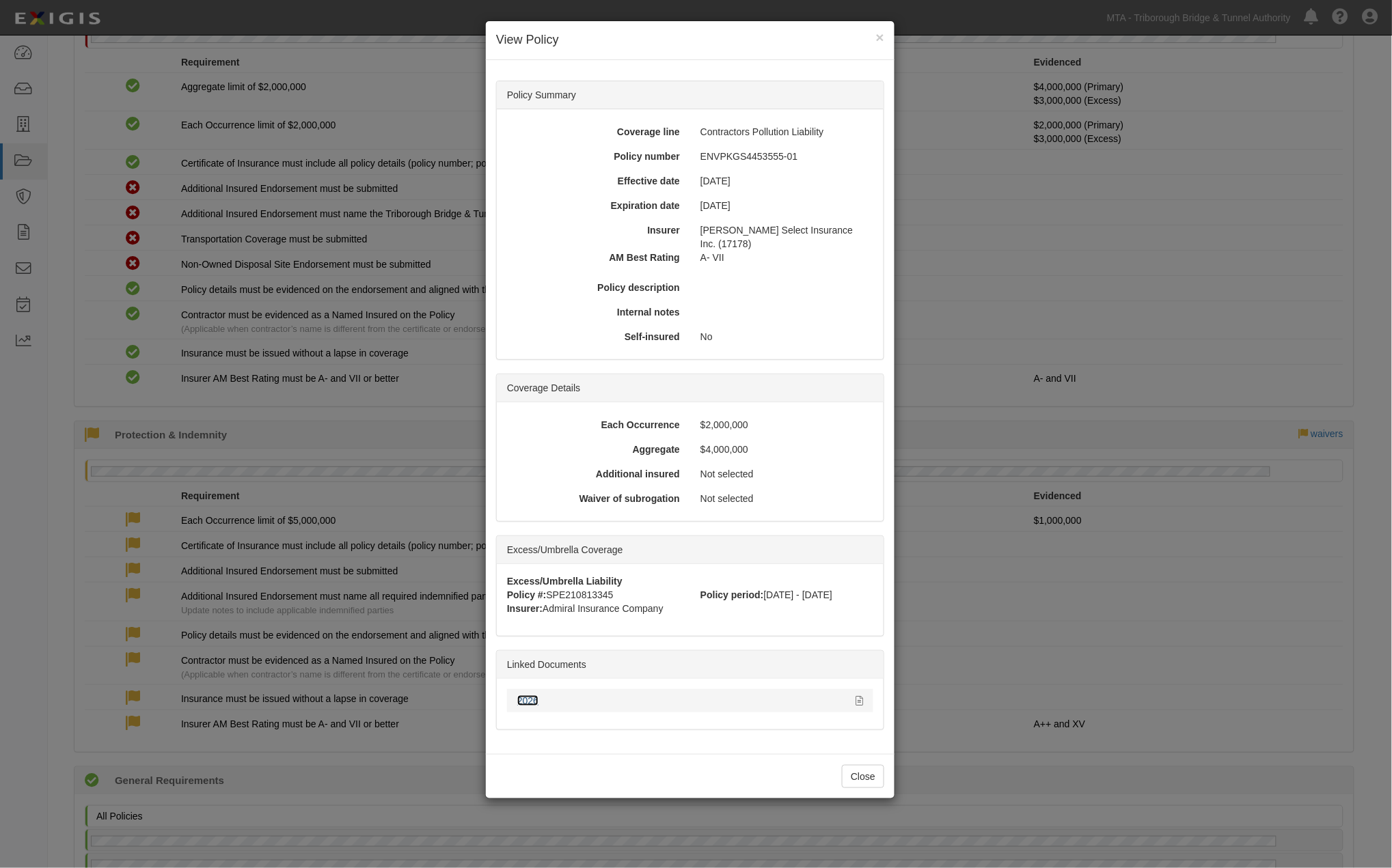
click at [531, 695] on link "2026" at bounding box center [527, 701] width 21 height 11
click at [1036, 729] on div "× View Policy Policy Summary Coverage line Contractors Pollution Liability Poli…" at bounding box center [696, 434] width 1392 height 868
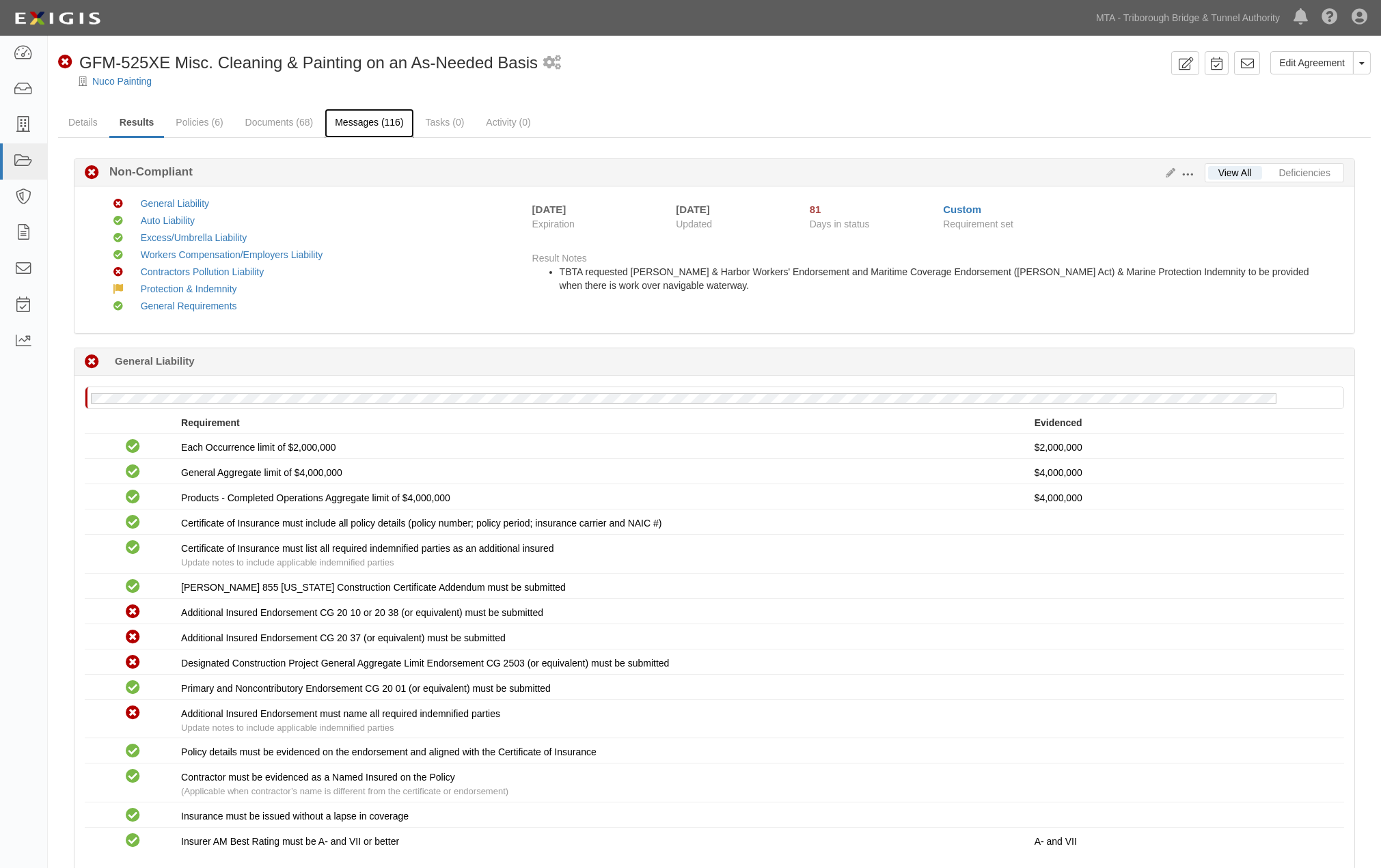
click at [366, 121] on link "Messages (116)" at bounding box center [368, 123] width 89 height 29
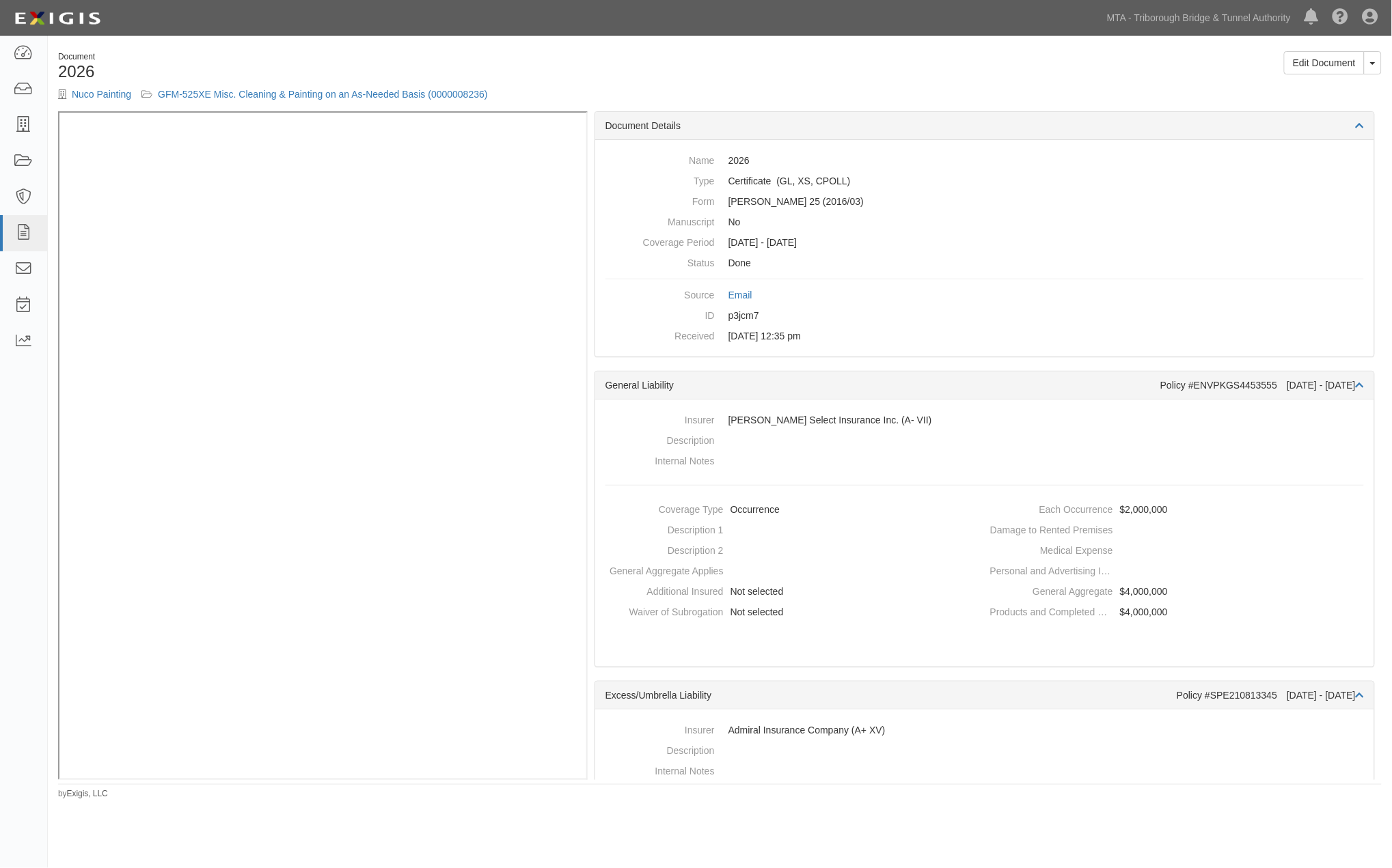
drag, startPoint x: 386, startPoint y: 59, endPoint x: 334, endPoint y: 44, distance: 54.1
click at [386, 59] on div "Document" at bounding box center [384, 57] width 652 height 12
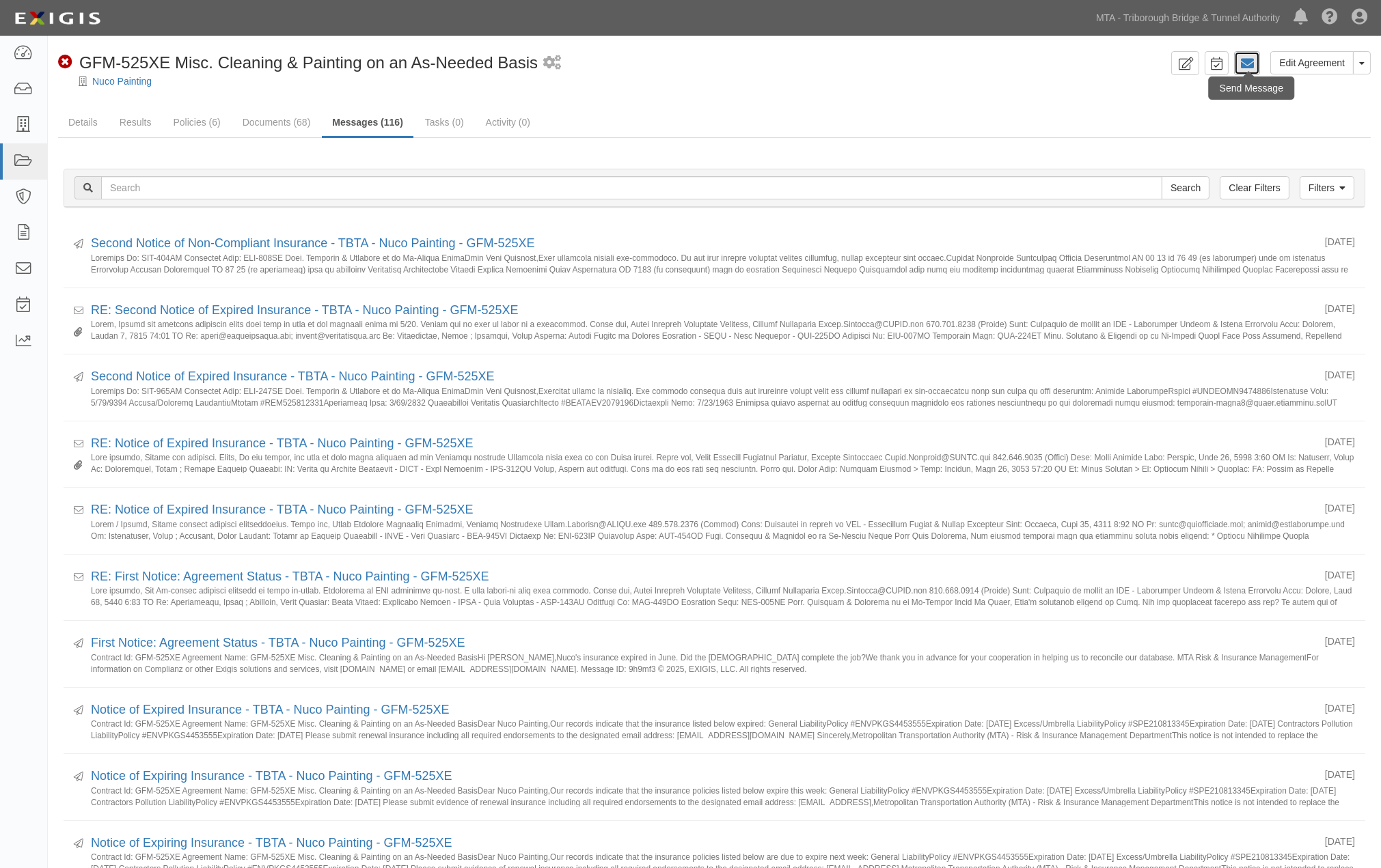
click at [1244, 67] on icon at bounding box center [1247, 63] width 14 height 14
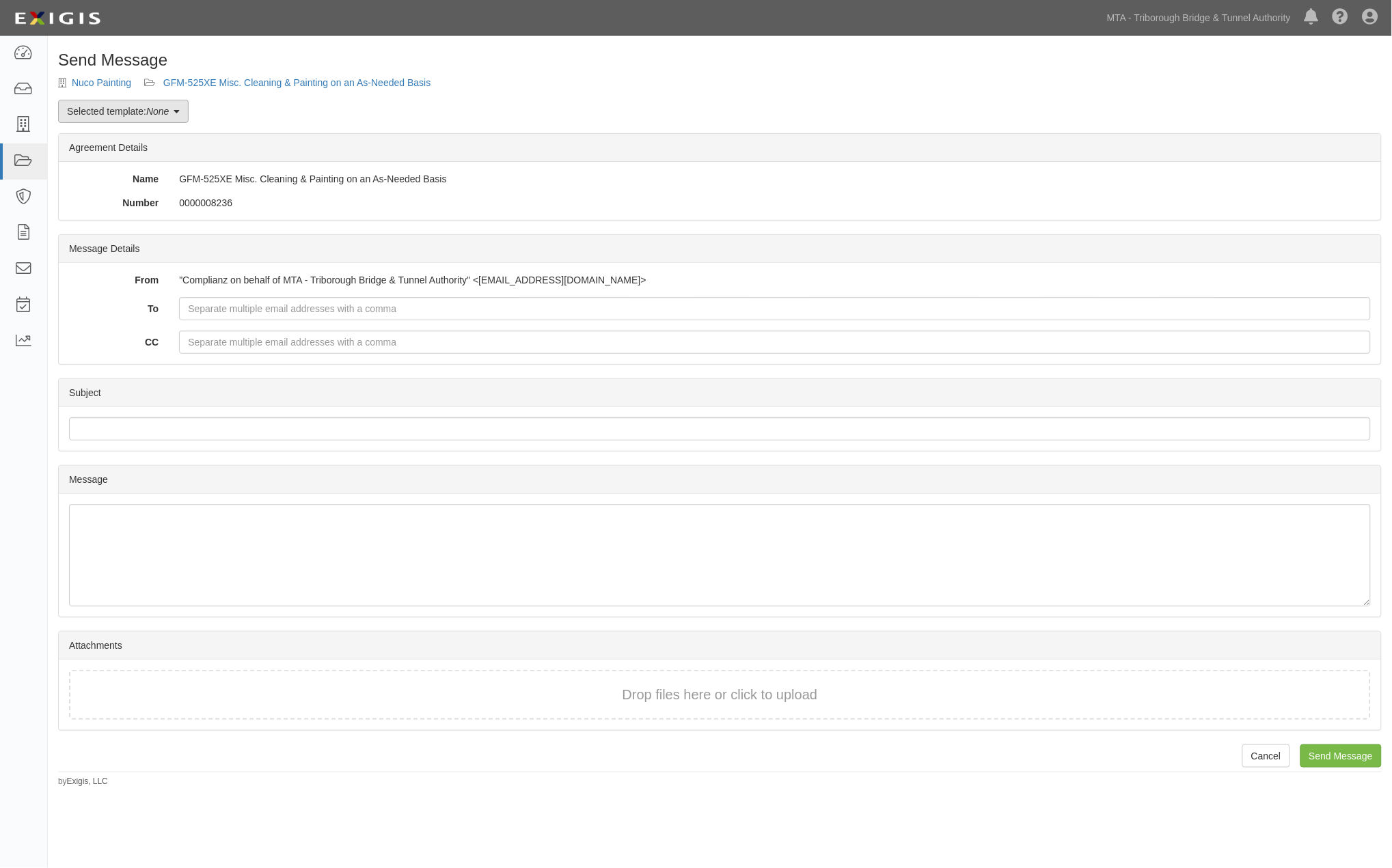
click at [102, 105] on link "Selected template: None" at bounding box center [123, 111] width 131 height 23
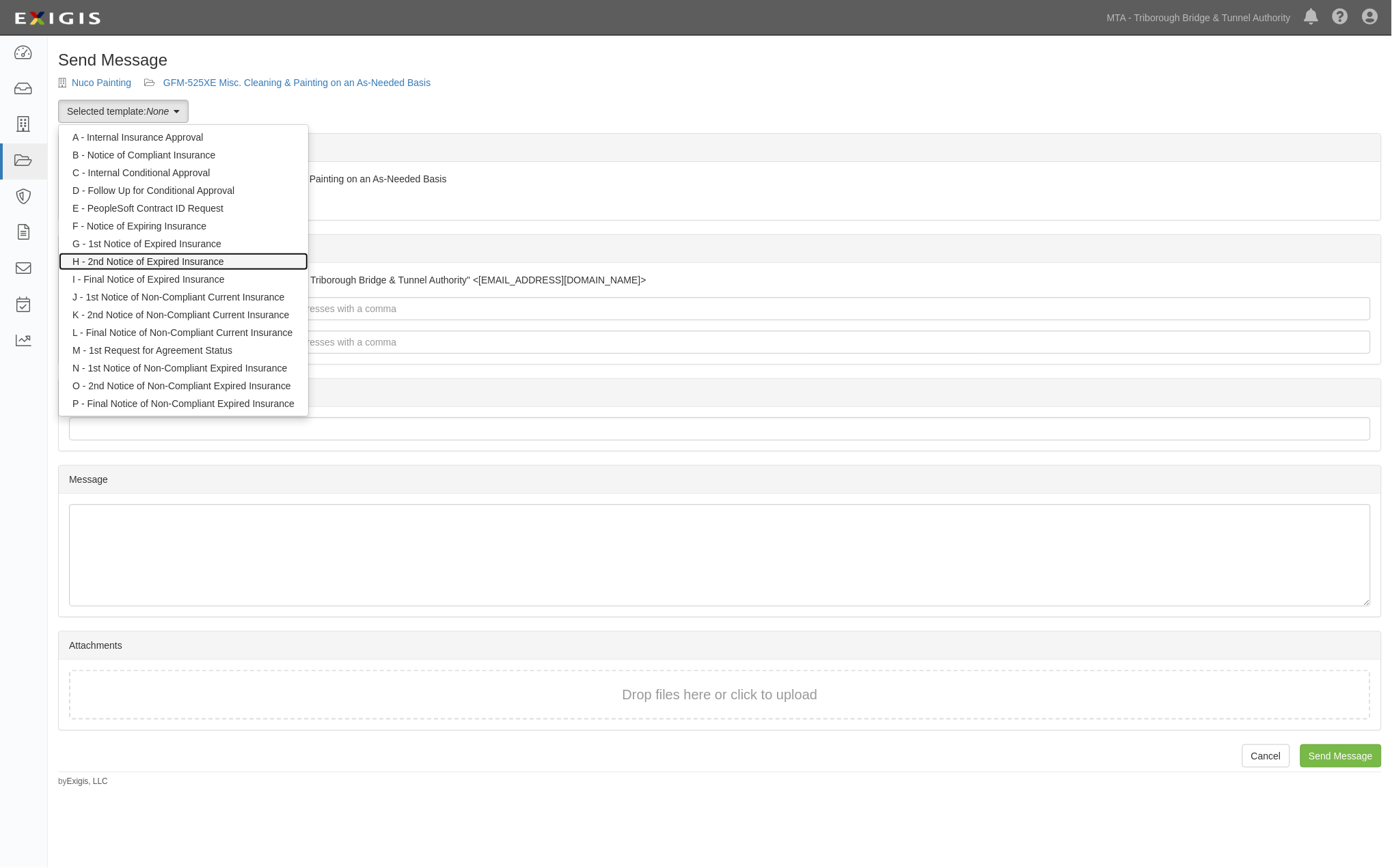
click at [132, 261] on link "H - 2nd Notice of Expired Insurance" at bounding box center [183, 261] width 250 height 17
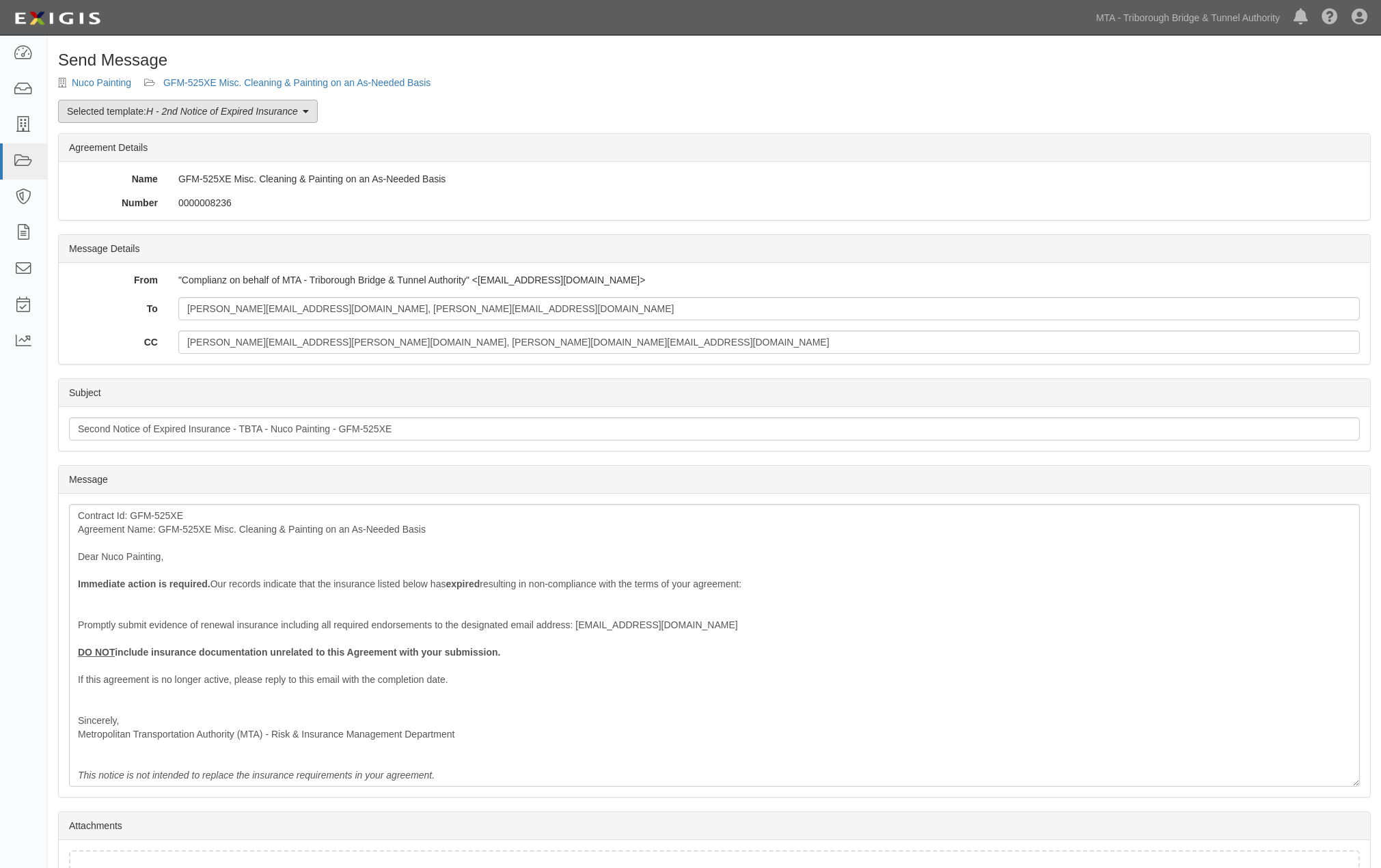
click at [185, 112] on em "H - 2nd Notice of Expired Insurance" at bounding box center [222, 111] width 152 height 11
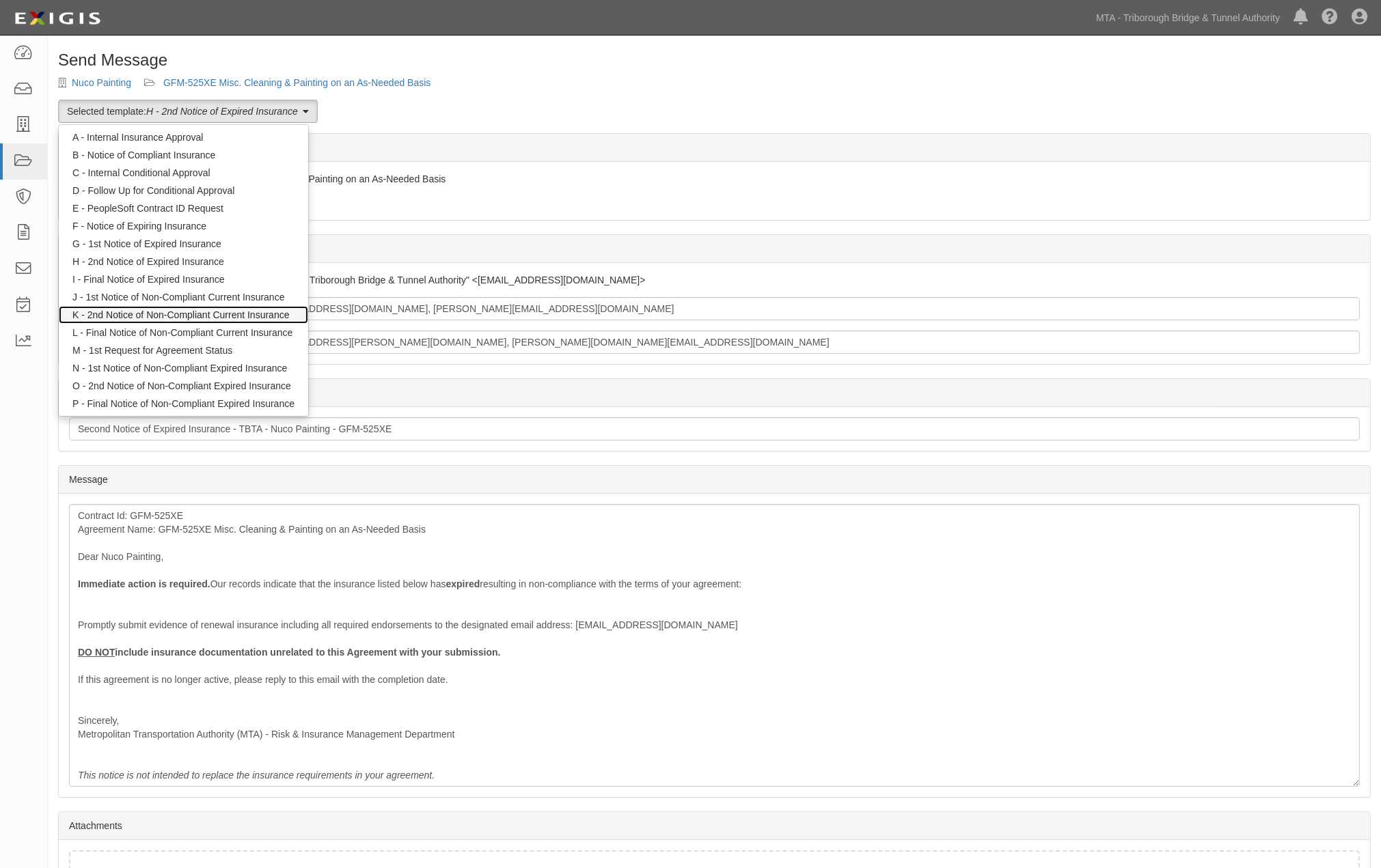
click at [180, 314] on link "K - 2nd Notice of Non-Compliant Current Insurance" at bounding box center [183, 314] width 250 height 17
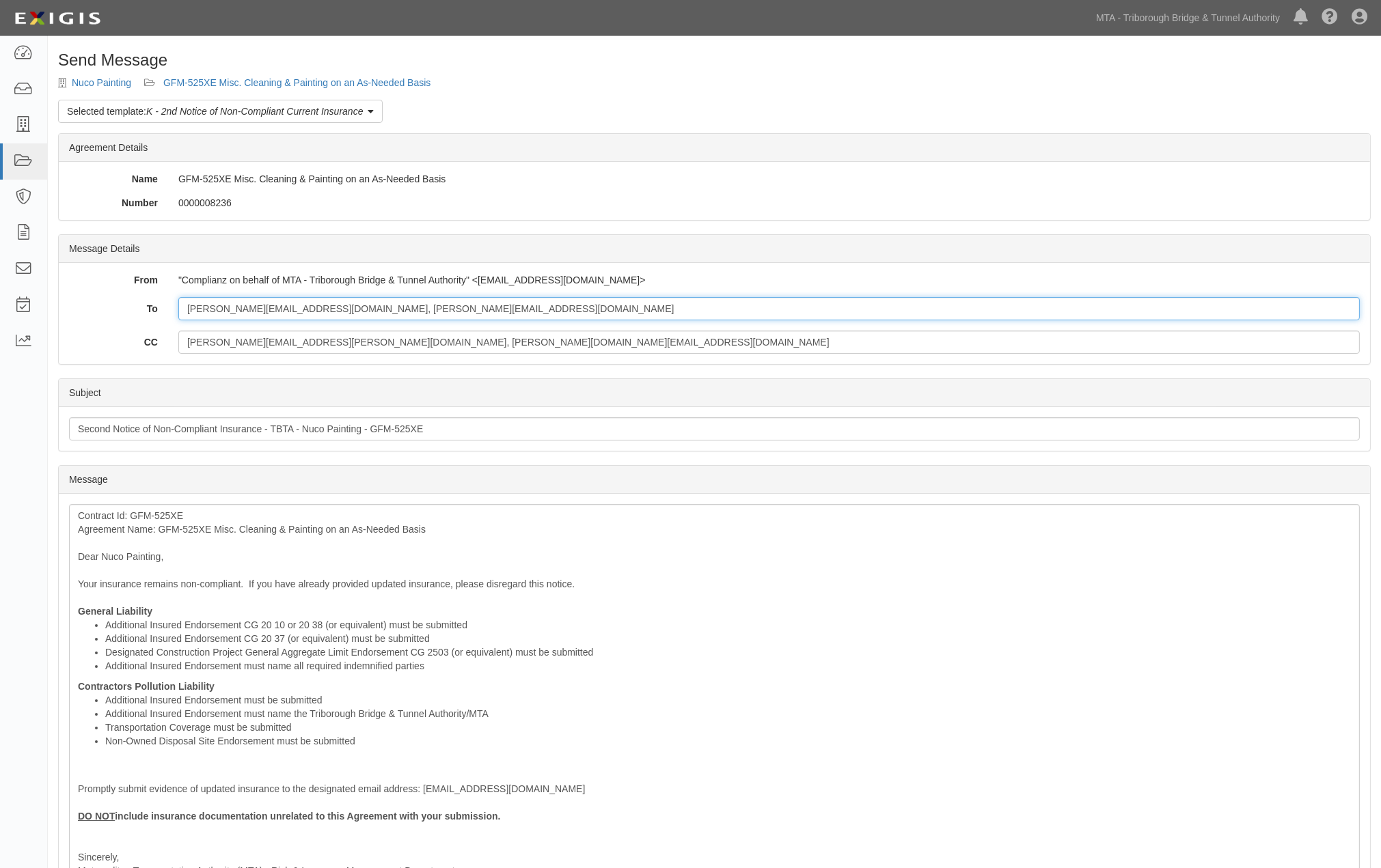
click at [464, 299] on input "[PERSON_NAME][EMAIL_ADDRESS][DOMAIN_NAME], [PERSON_NAME][EMAIL_ADDRESS][DOMAIN_…" at bounding box center [769, 308] width 1181 height 23
paste input "[EMAIL_ADDRESS][DOMAIN_NAME]"
type input "[PERSON_NAME][EMAIL_ADDRESS][DOMAIN_NAME], [PERSON_NAME][EMAIL_ADDRESS][DOMAIN_…"
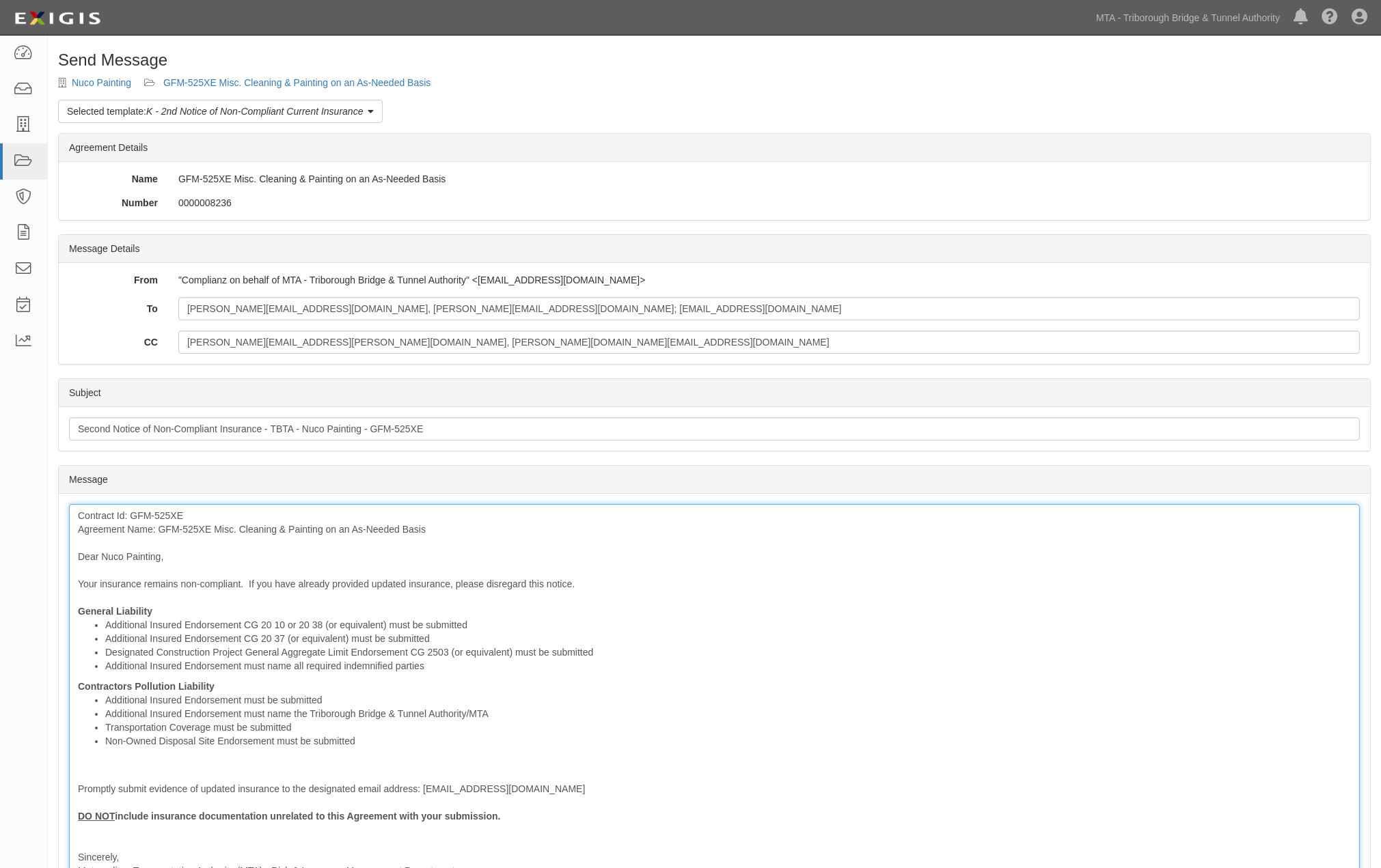
click at [183, 615] on div "Contract Id: GFM-525XE Agreement Name: GFM-525XE Misc. Cleaning & Painting on a…" at bounding box center [715, 714] width 1291 height 419
click at [275, 686] on div "Contract Id: GFM-525XE Agreement Name: GFM-525XE Misc. Cleaning & Painting on a…" at bounding box center [715, 714] width 1291 height 419
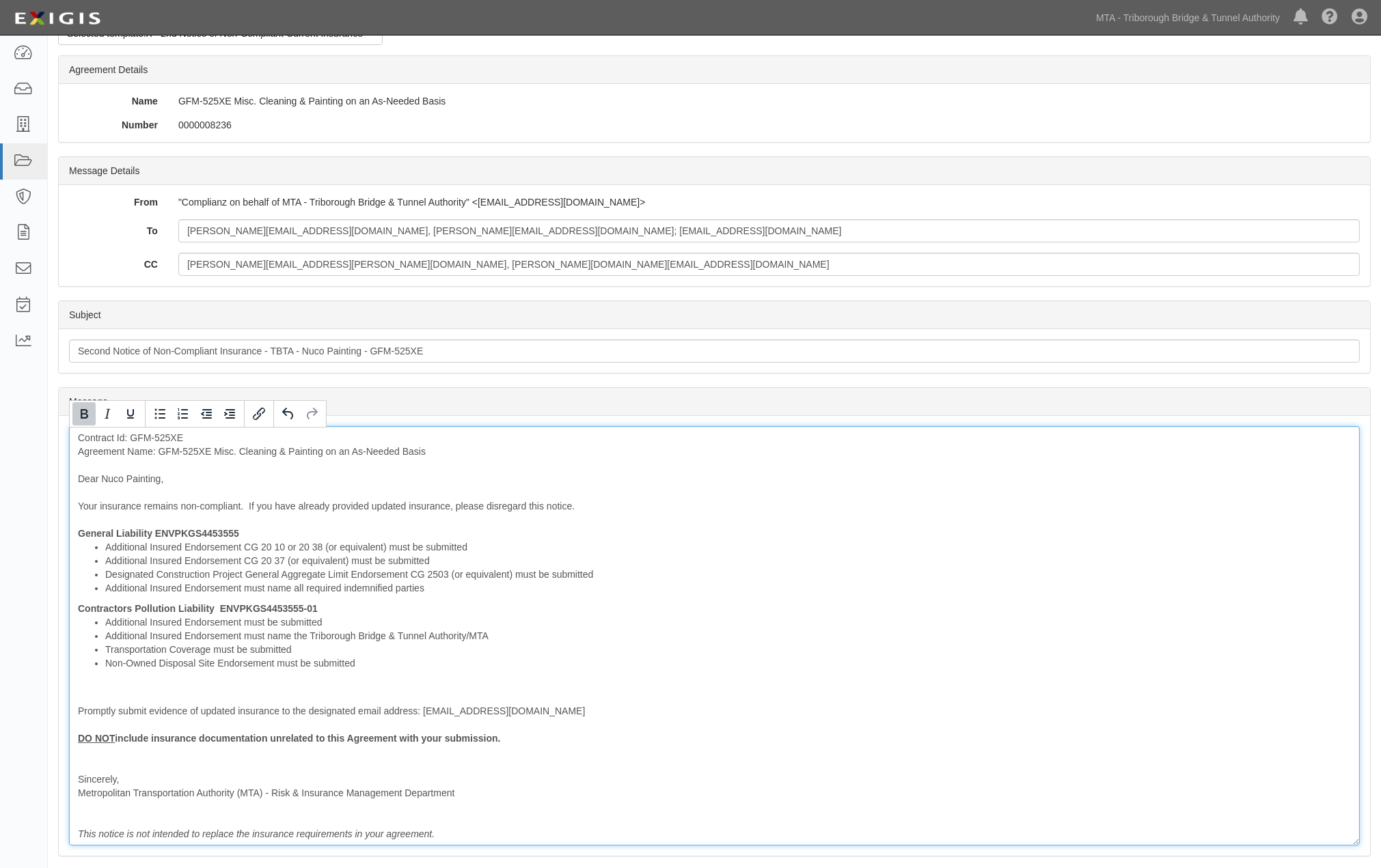
scroll to position [236, 0]
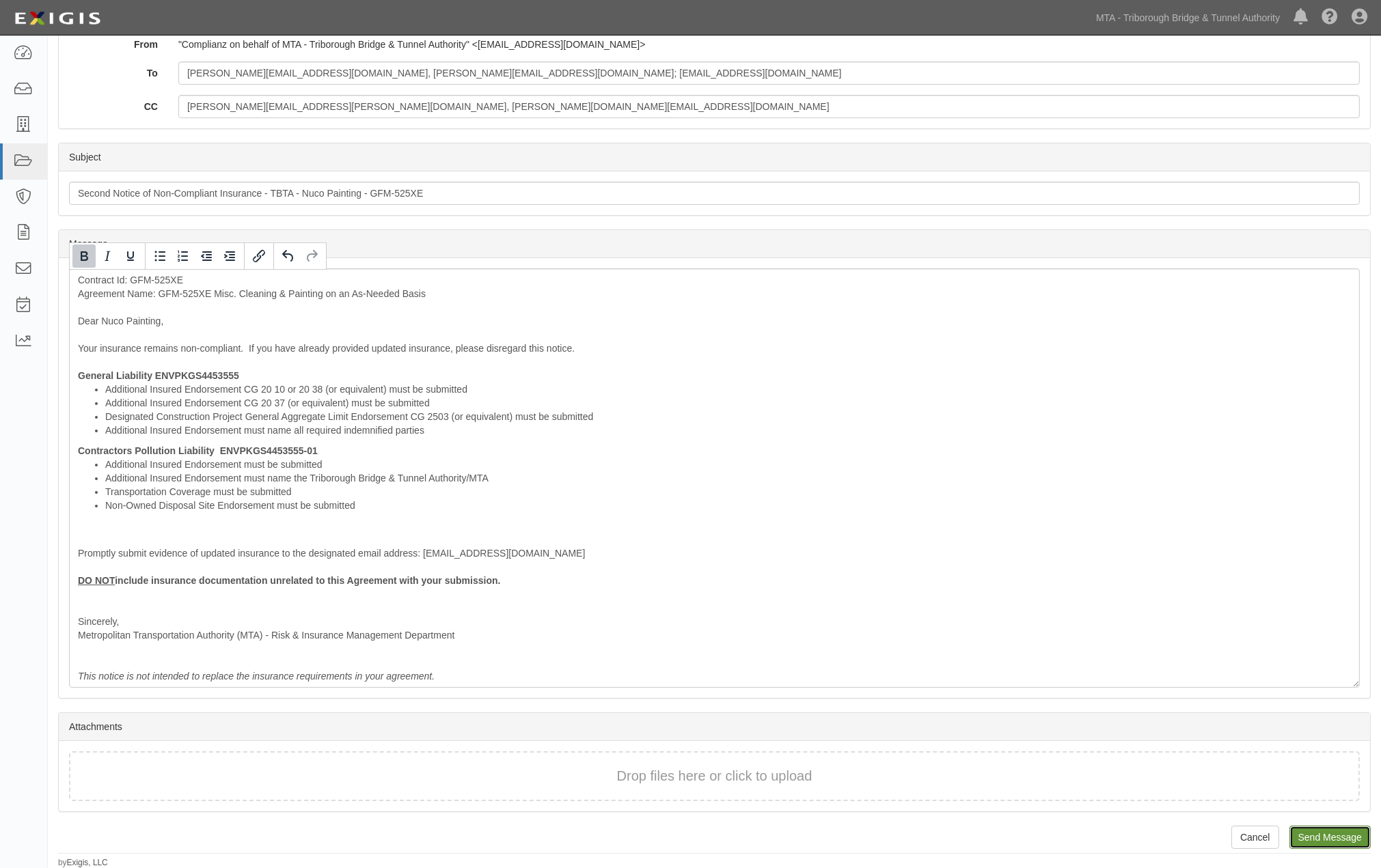
click at [1323, 831] on input "Send Message" at bounding box center [1330, 837] width 81 height 23
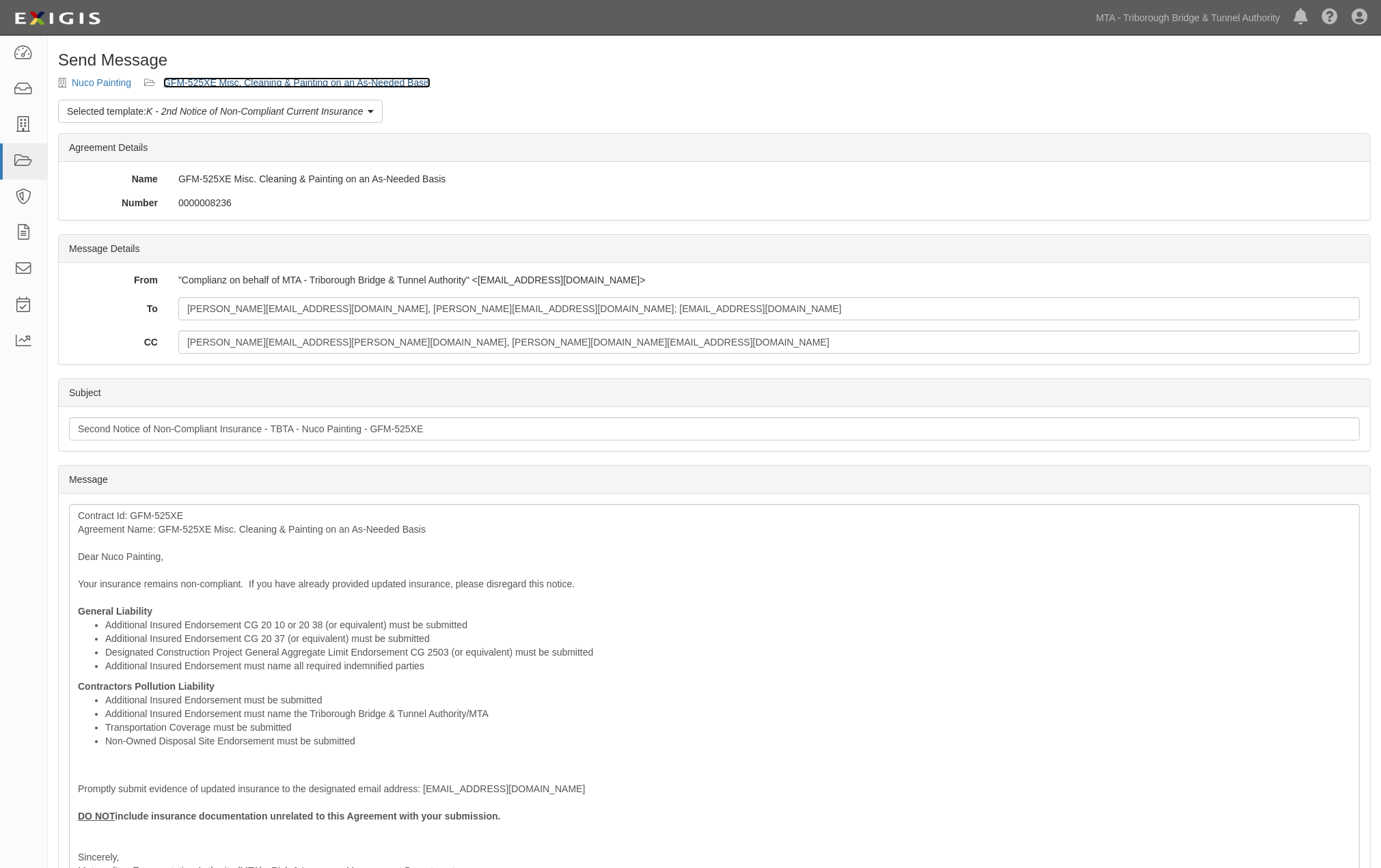
click at [366, 78] on link "GFM-525XE Misc. Cleaning & Painting on an As-Needed Basis" at bounding box center [297, 82] width 267 height 11
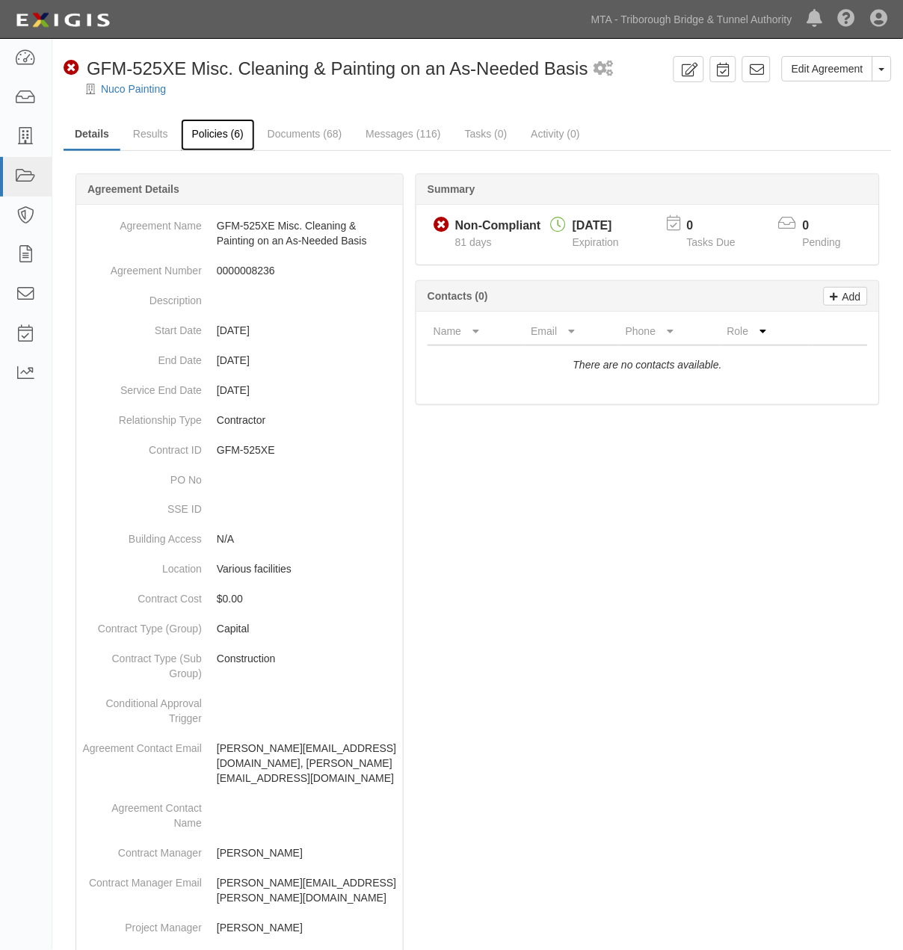
click at [199, 126] on link "Policies (6)" at bounding box center [218, 135] width 74 height 32
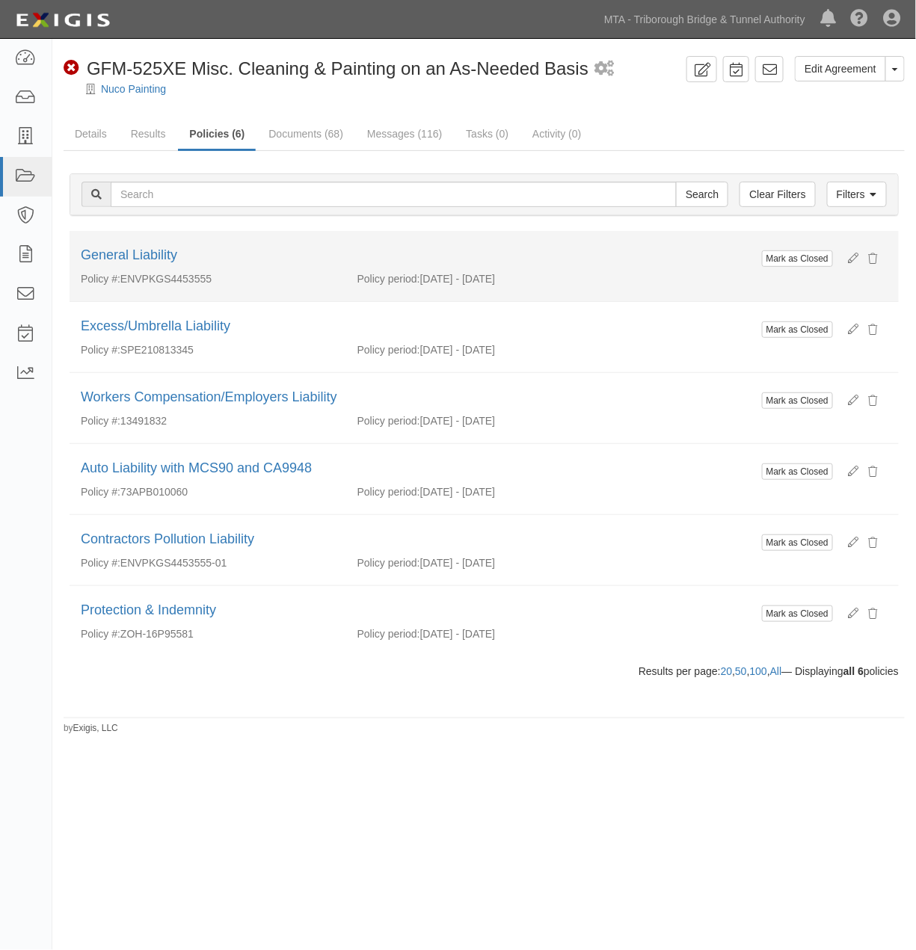
drag, startPoint x: 229, startPoint y: 282, endPoint x: 123, endPoint y: 281, distance: 105.4
click at [123, 281] on div "Policy #: ENVPKGS4453555" at bounding box center [208, 278] width 277 height 15
copy div "ENVPKGS4453555"
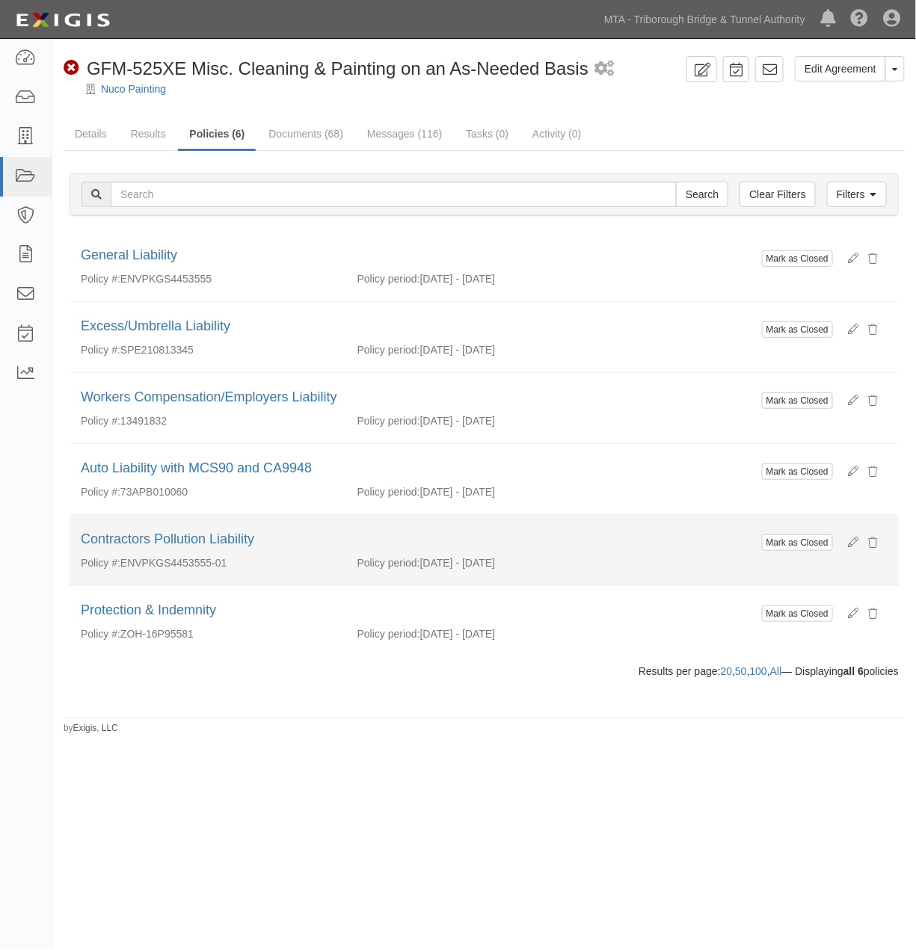
drag, startPoint x: 233, startPoint y: 567, endPoint x: 121, endPoint y: 568, distance: 112.1
click at [121, 568] on div "Policy #: ENVPKGS4453555-01" at bounding box center [208, 562] width 277 height 15
copy div "ENVPKGS4453555-01"
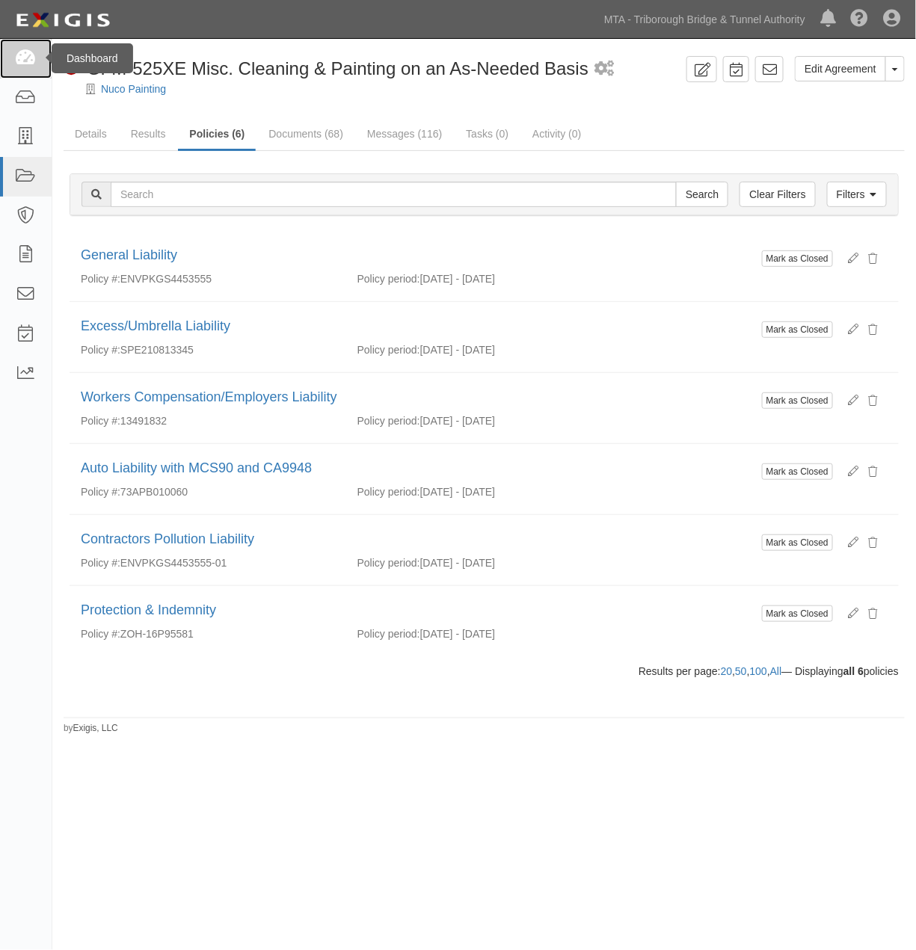
click at [34, 55] on icon at bounding box center [25, 58] width 21 height 17
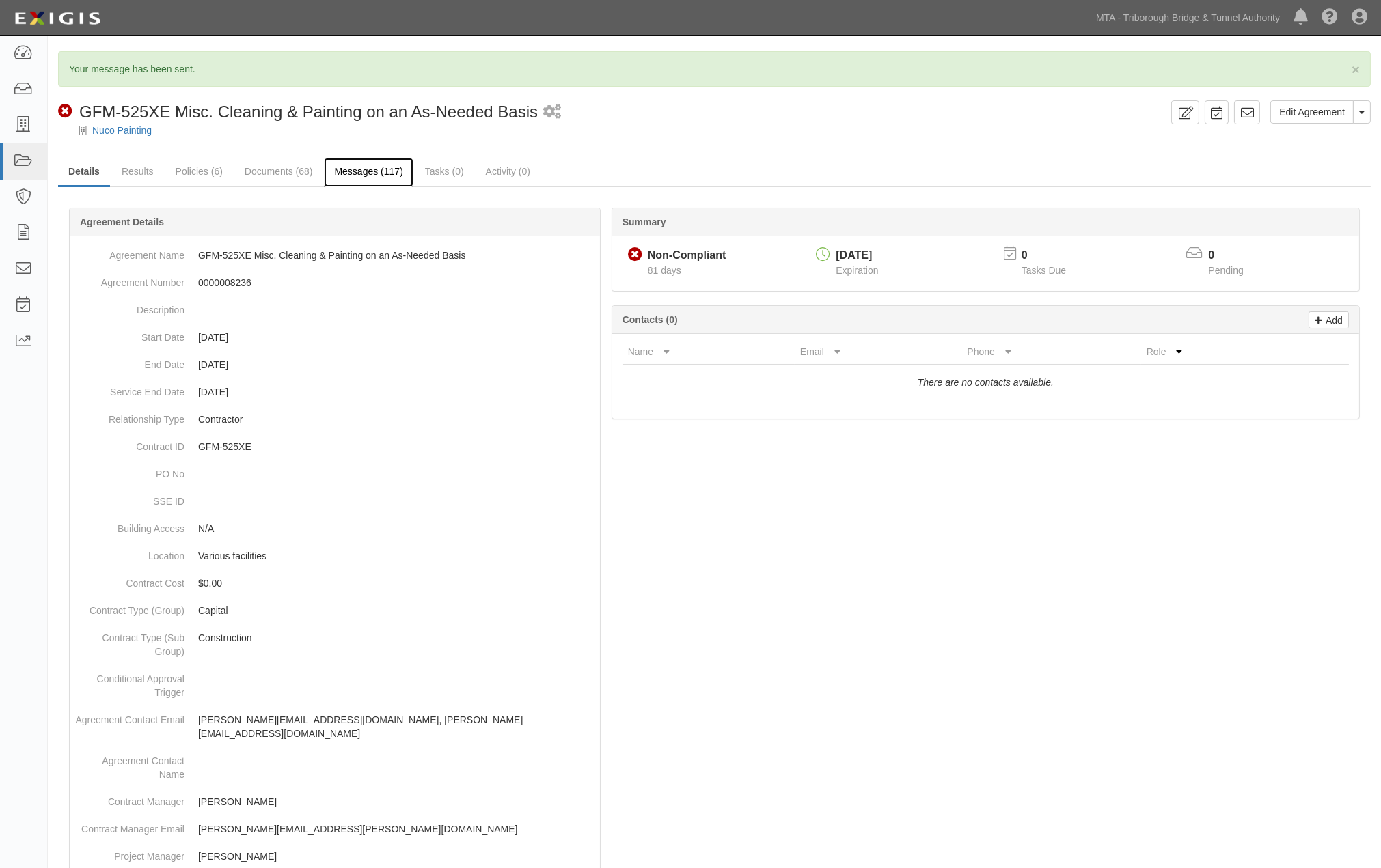
click at [358, 173] on link "Messages (117)" at bounding box center [367, 173] width 89 height 29
click at [366, 166] on link "Messages (117)" at bounding box center [367, 173] width 89 height 29
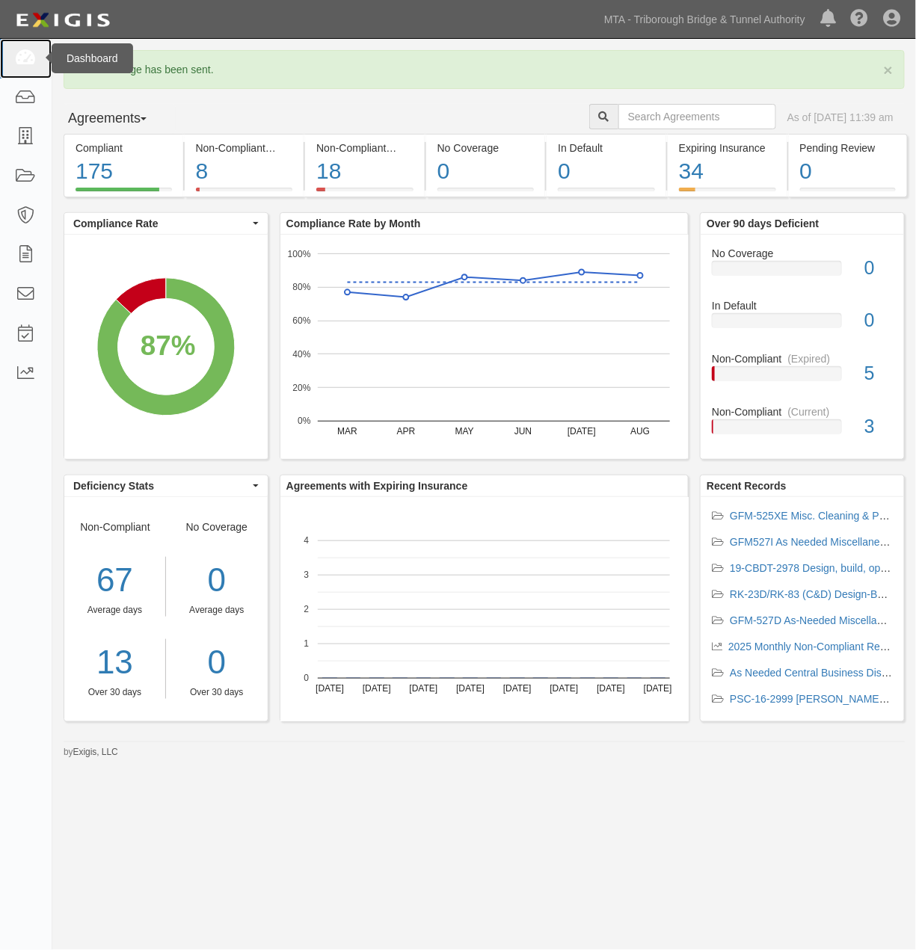
click at [24, 61] on icon at bounding box center [25, 58] width 21 height 17
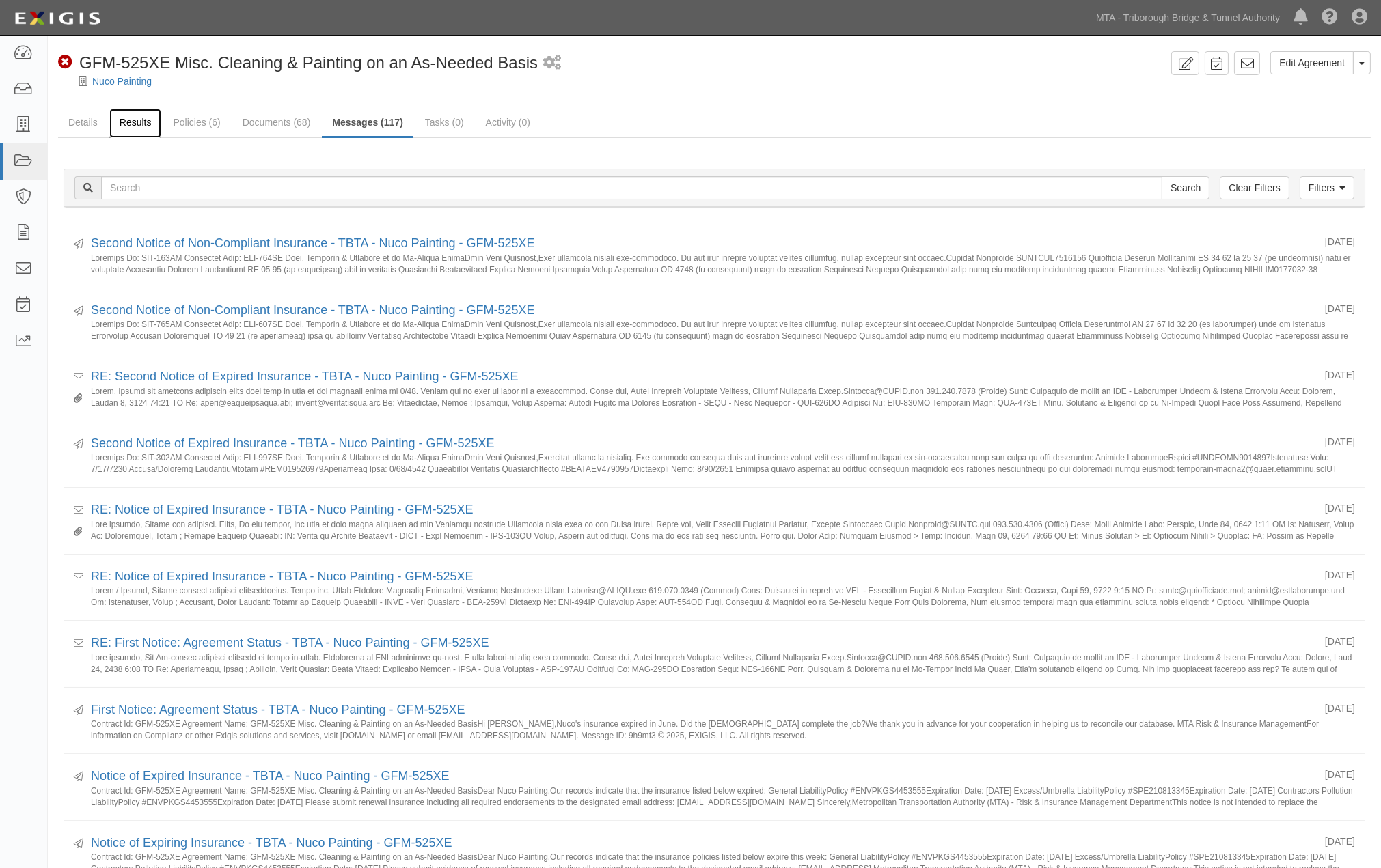
click at [135, 123] on link "Results" at bounding box center [136, 123] width 53 height 29
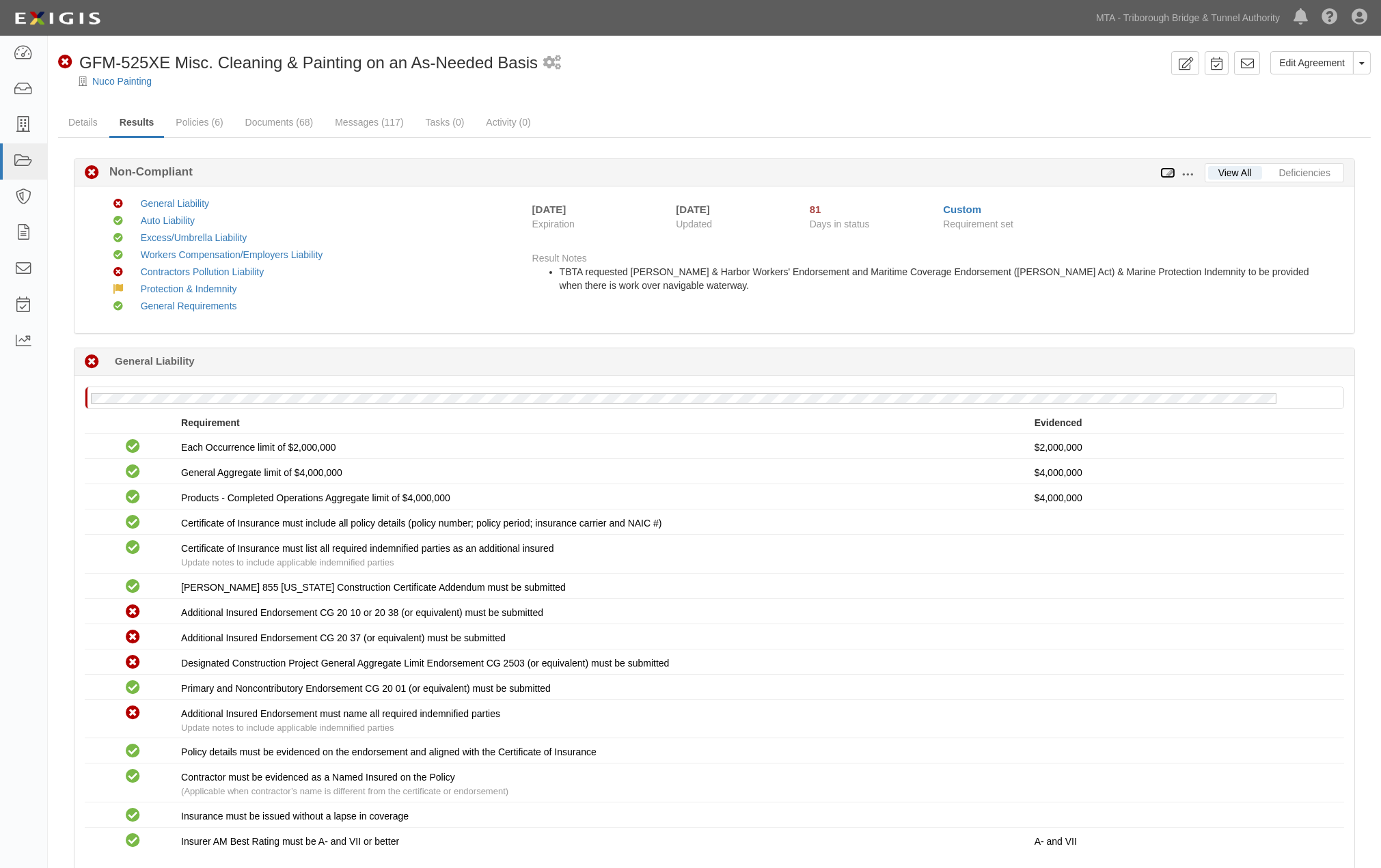
click at [1170, 169] on icon at bounding box center [1167, 174] width 15 height 9
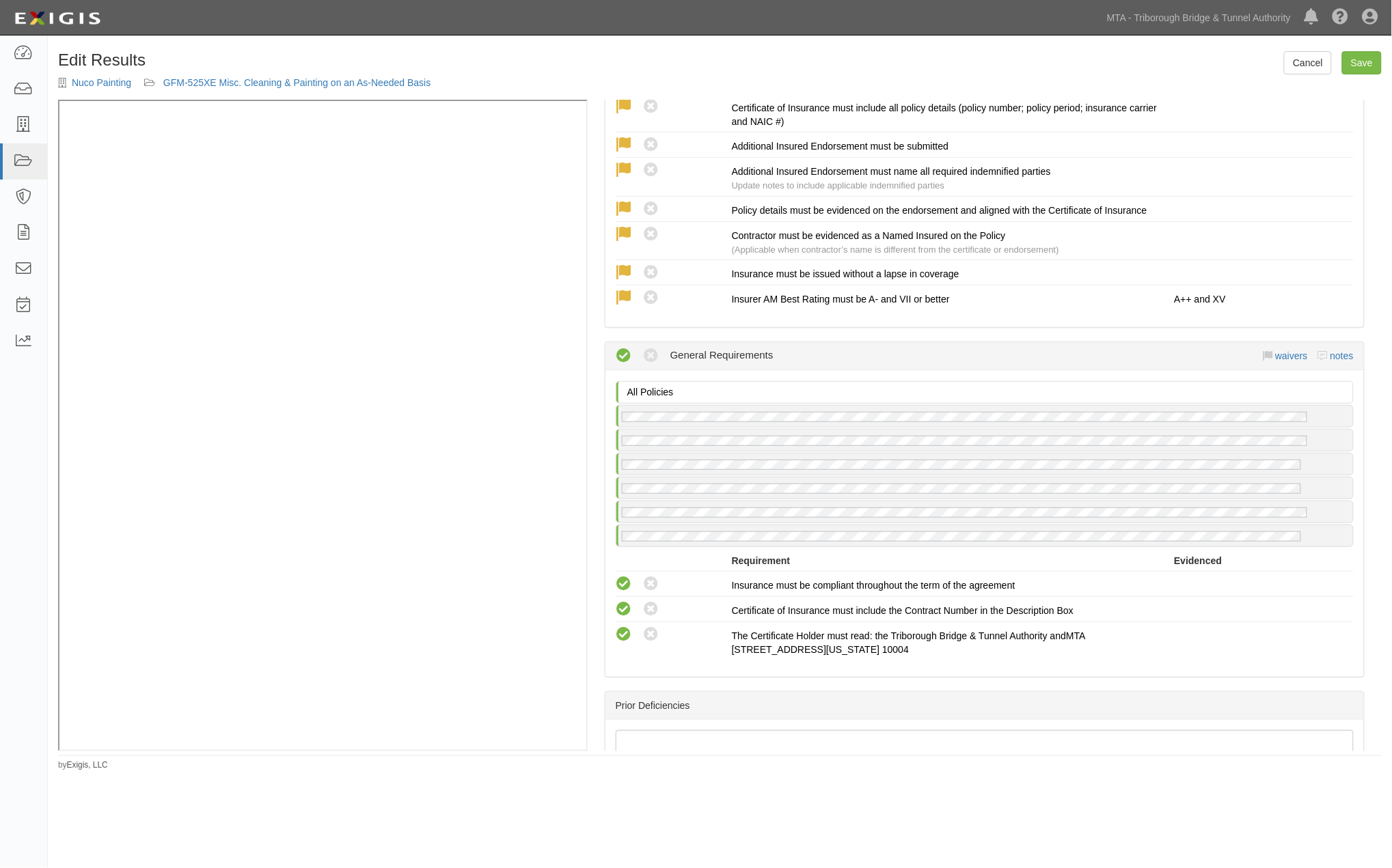
scroll to position [2604, 0]
click at [1331, 360] on link "notes" at bounding box center [1341, 356] width 23 height 11
radio input "true"
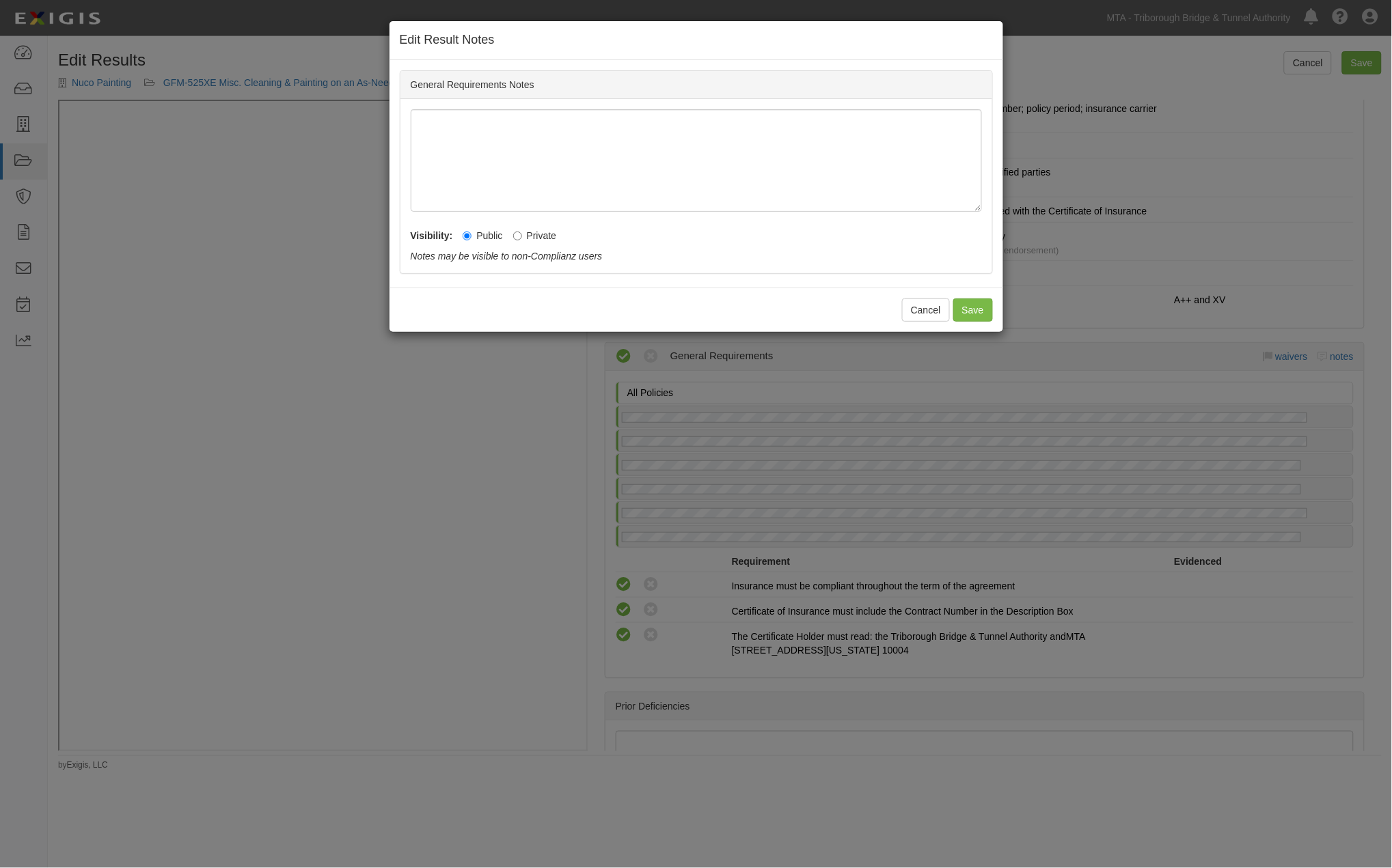
click at [528, 230] on label "Private" at bounding box center [535, 235] width 44 height 14
click at [522, 231] on input "Private" at bounding box center [517, 236] width 9 height 9
radio input "true"
click at [963, 309] on button "Save" at bounding box center [972, 310] width 39 height 23
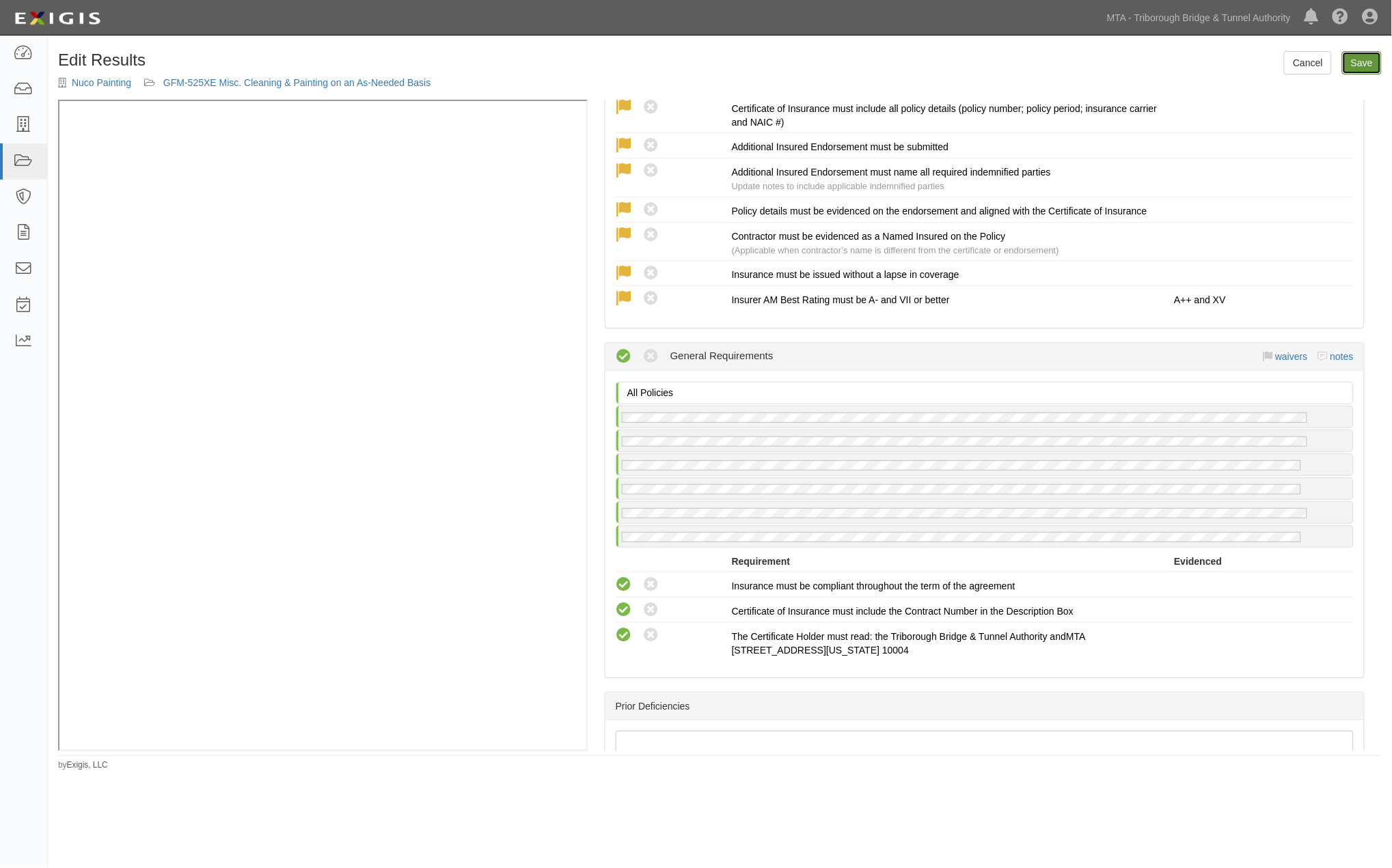
click at [1355, 60] on link "Save" at bounding box center [1361, 62] width 39 height 23
radio input "true"
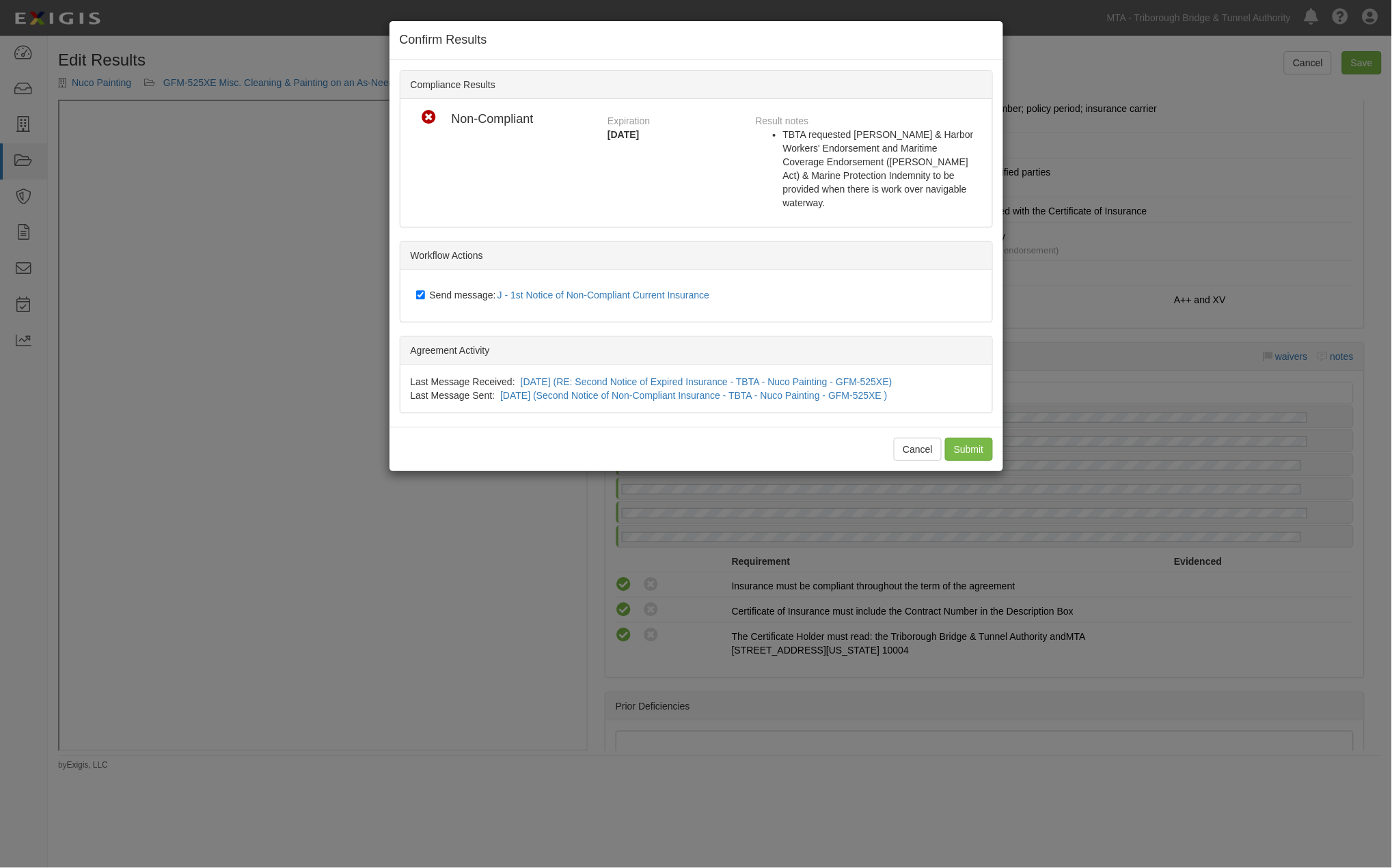
click at [440, 290] on span "Send message: J - 1st Notice of Non-Compliant Current Insurance" at bounding box center [572, 295] width 285 height 11
click at [425, 290] on input "Send message: J - 1st Notice of Non-Compliant Current Insurance" at bounding box center [420, 295] width 9 height 11
checkbox input "false"
click at [965, 440] on input "Submit" at bounding box center [969, 449] width 48 height 23
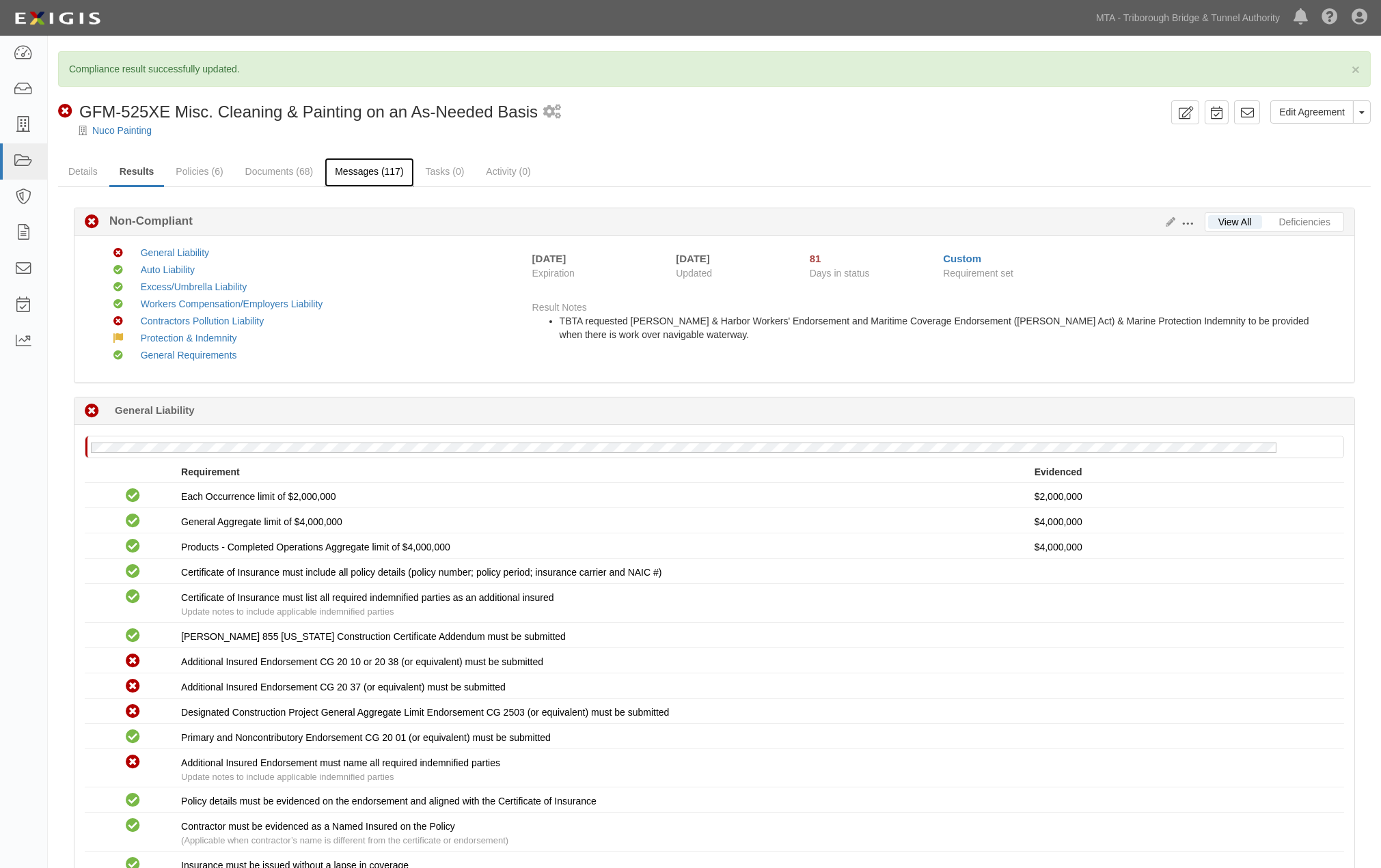
click at [371, 169] on link "Messages (117)" at bounding box center [368, 173] width 89 height 29
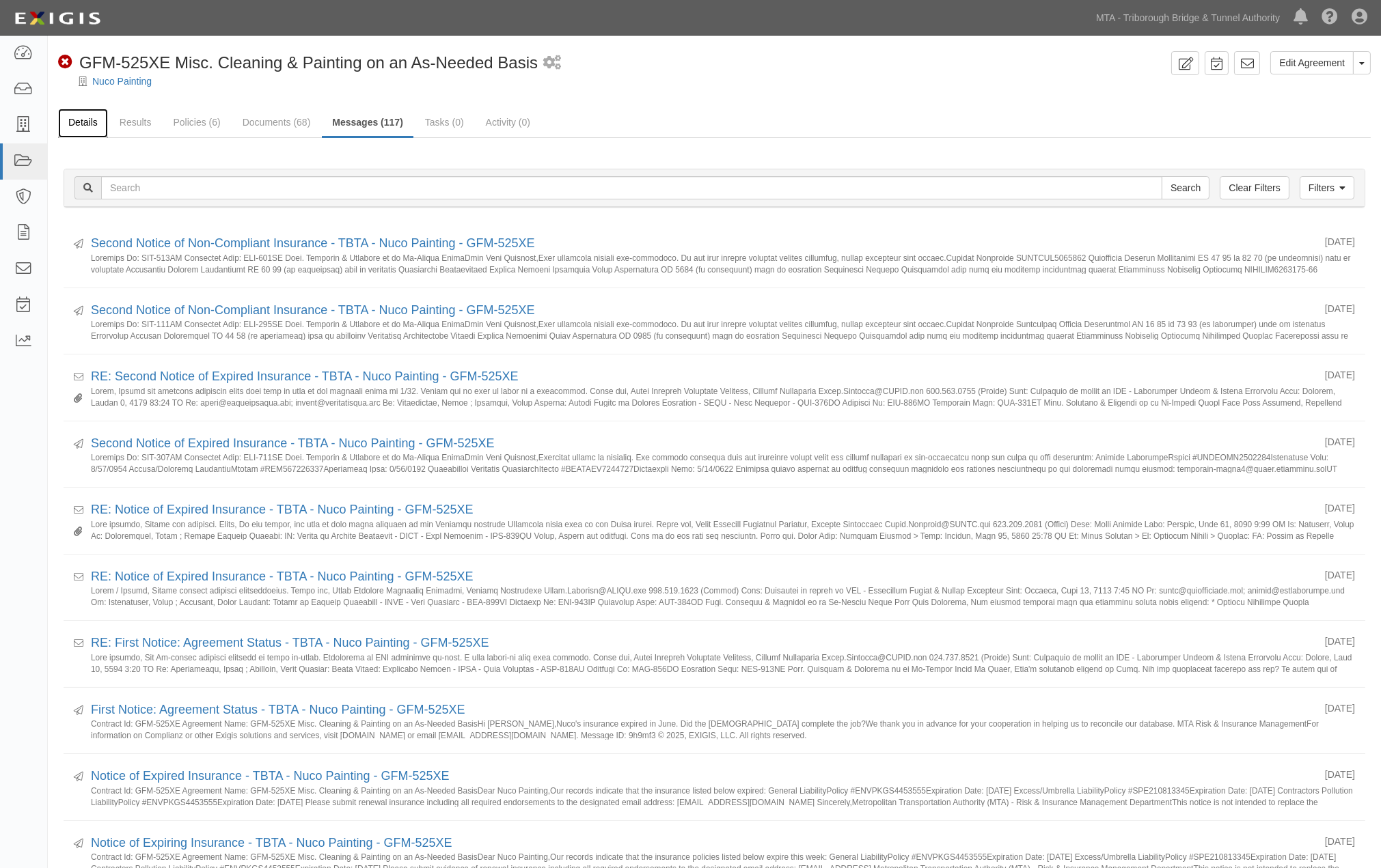
click at [90, 117] on link "Details" at bounding box center [83, 123] width 50 height 29
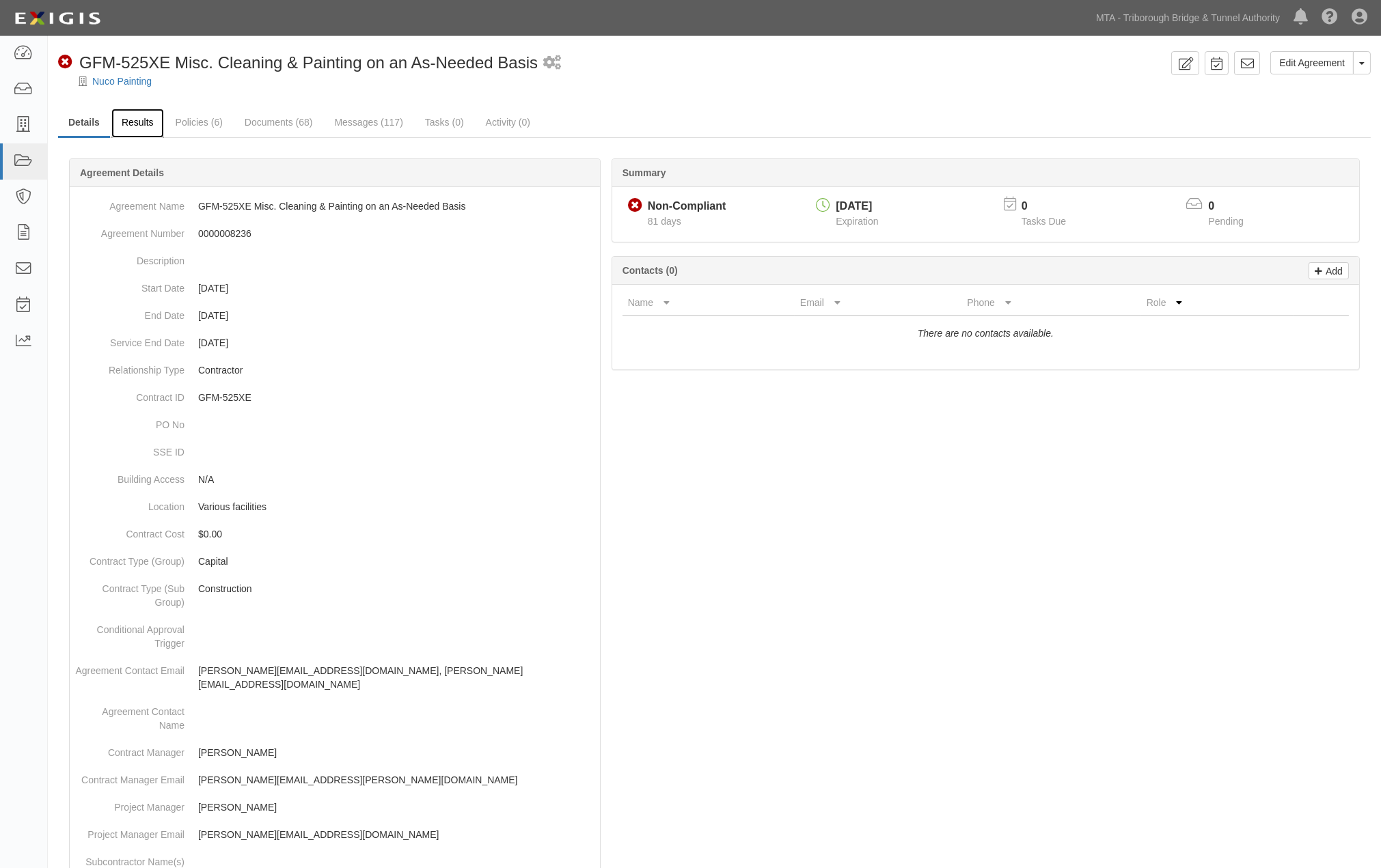
click at [129, 123] on link "Results" at bounding box center [138, 123] width 53 height 29
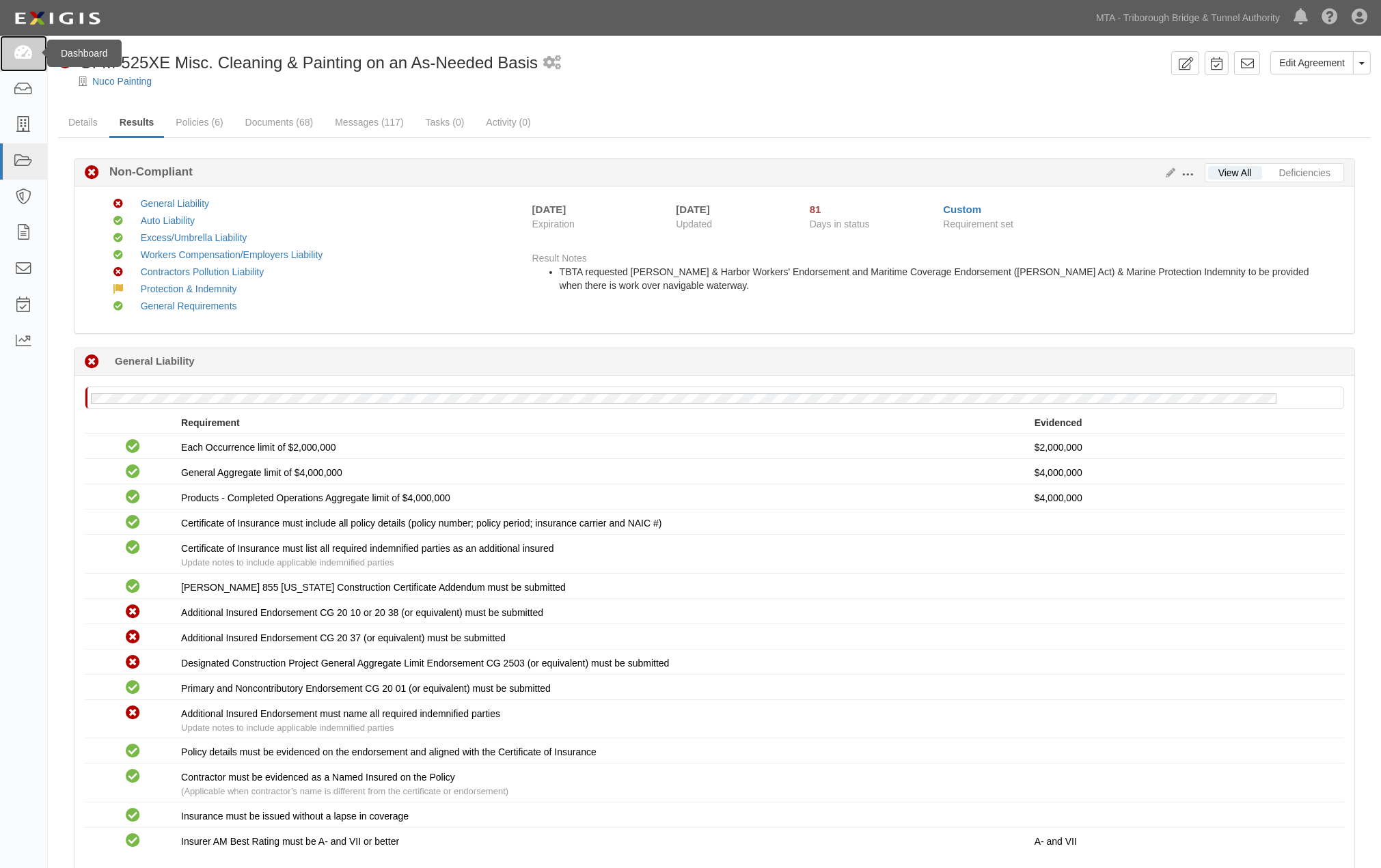
click at [15, 49] on icon at bounding box center [23, 53] width 19 height 16
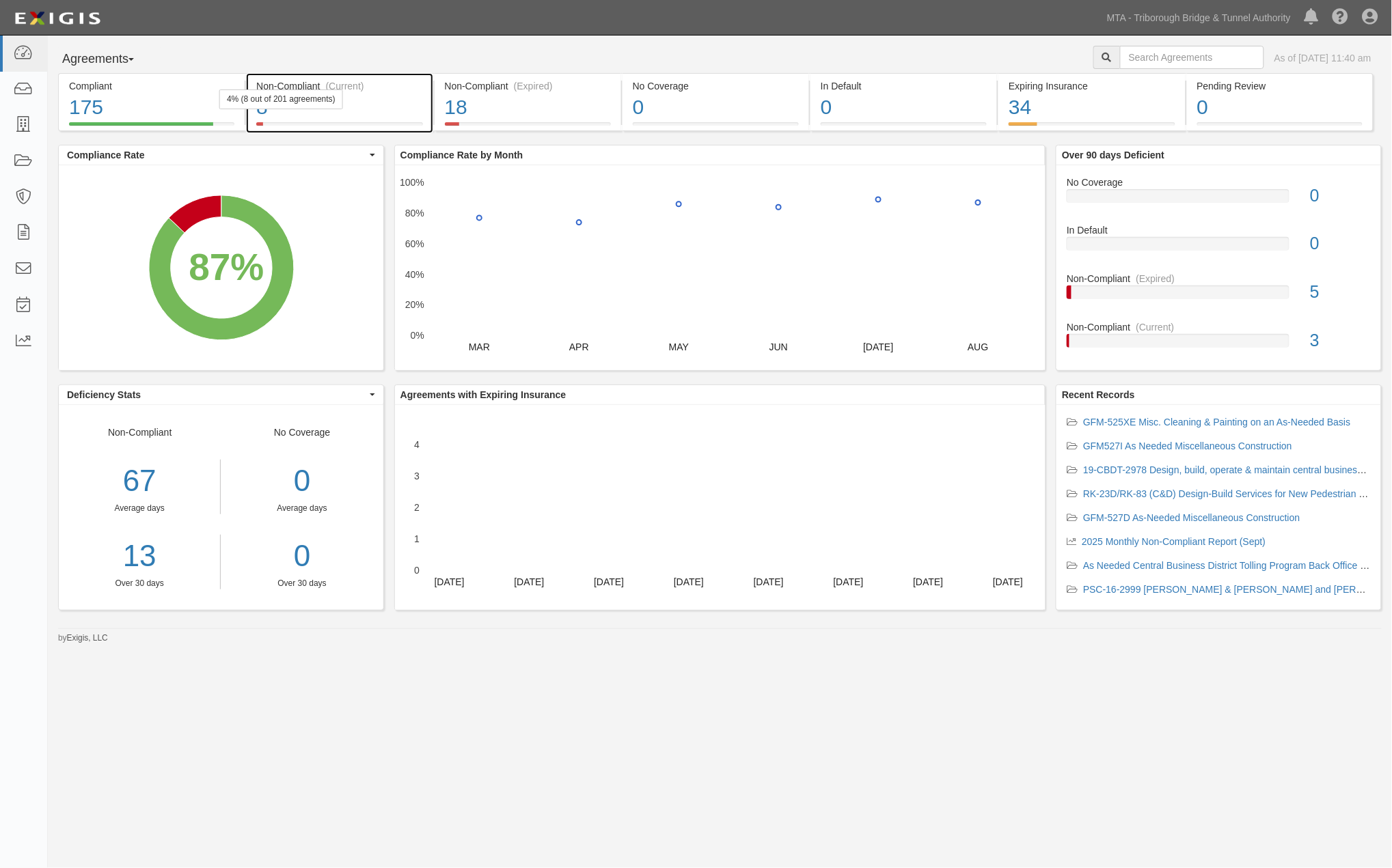
click at [372, 106] on div "8" at bounding box center [339, 108] width 166 height 29
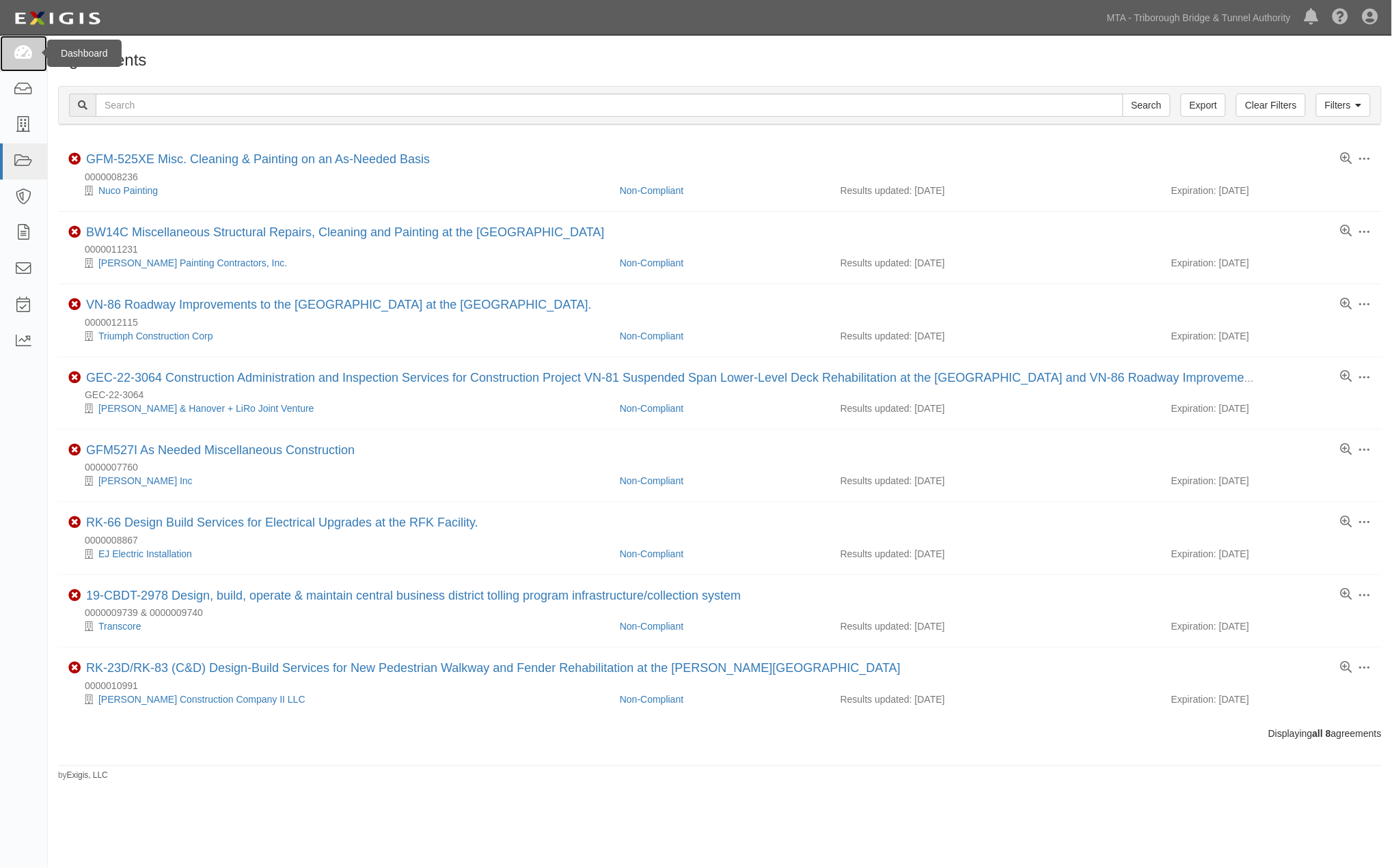
click at [25, 50] on icon at bounding box center [23, 53] width 19 height 16
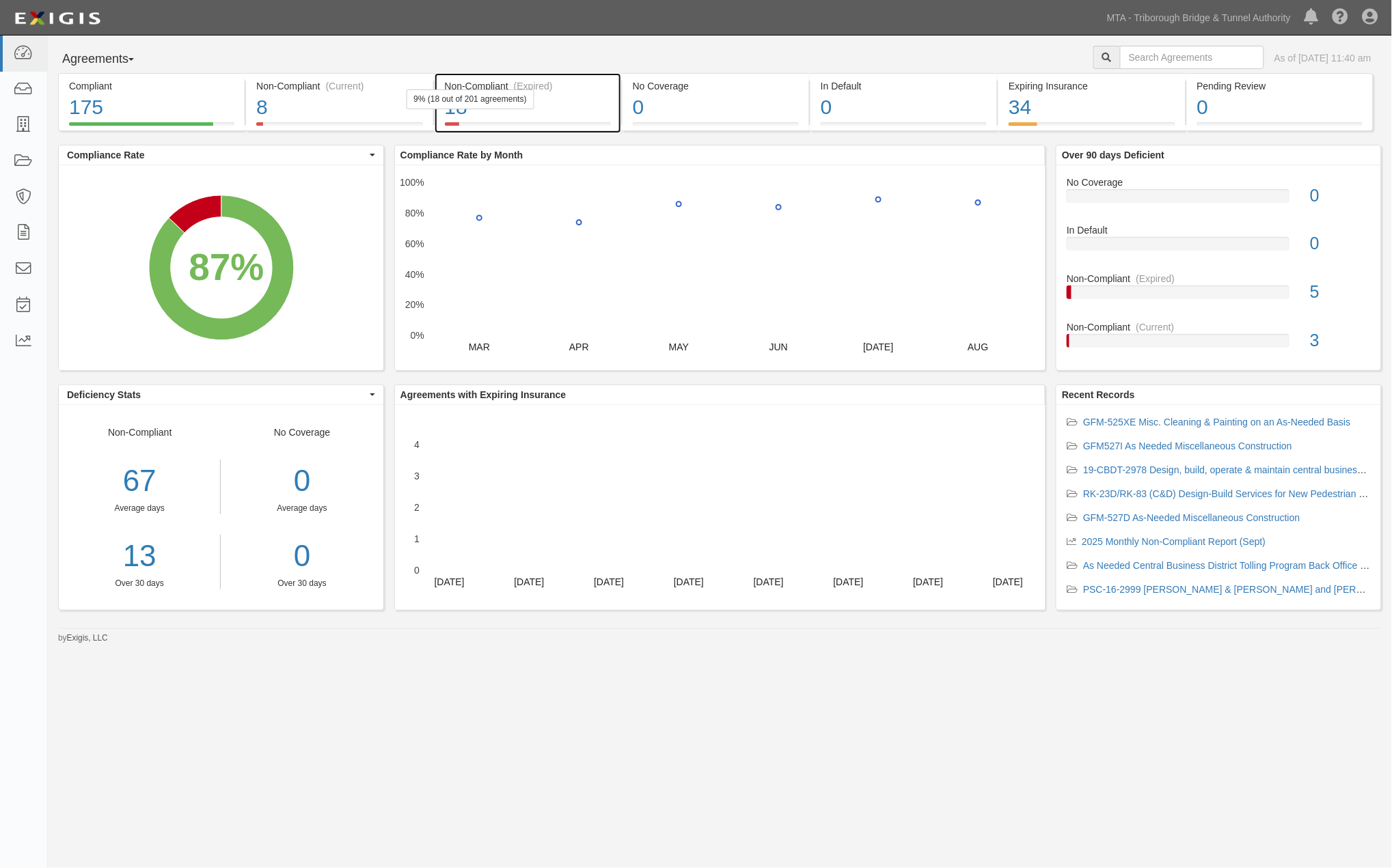
click at [597, 105] on div "18" at bounding box center [528, 108] width 166 height 29
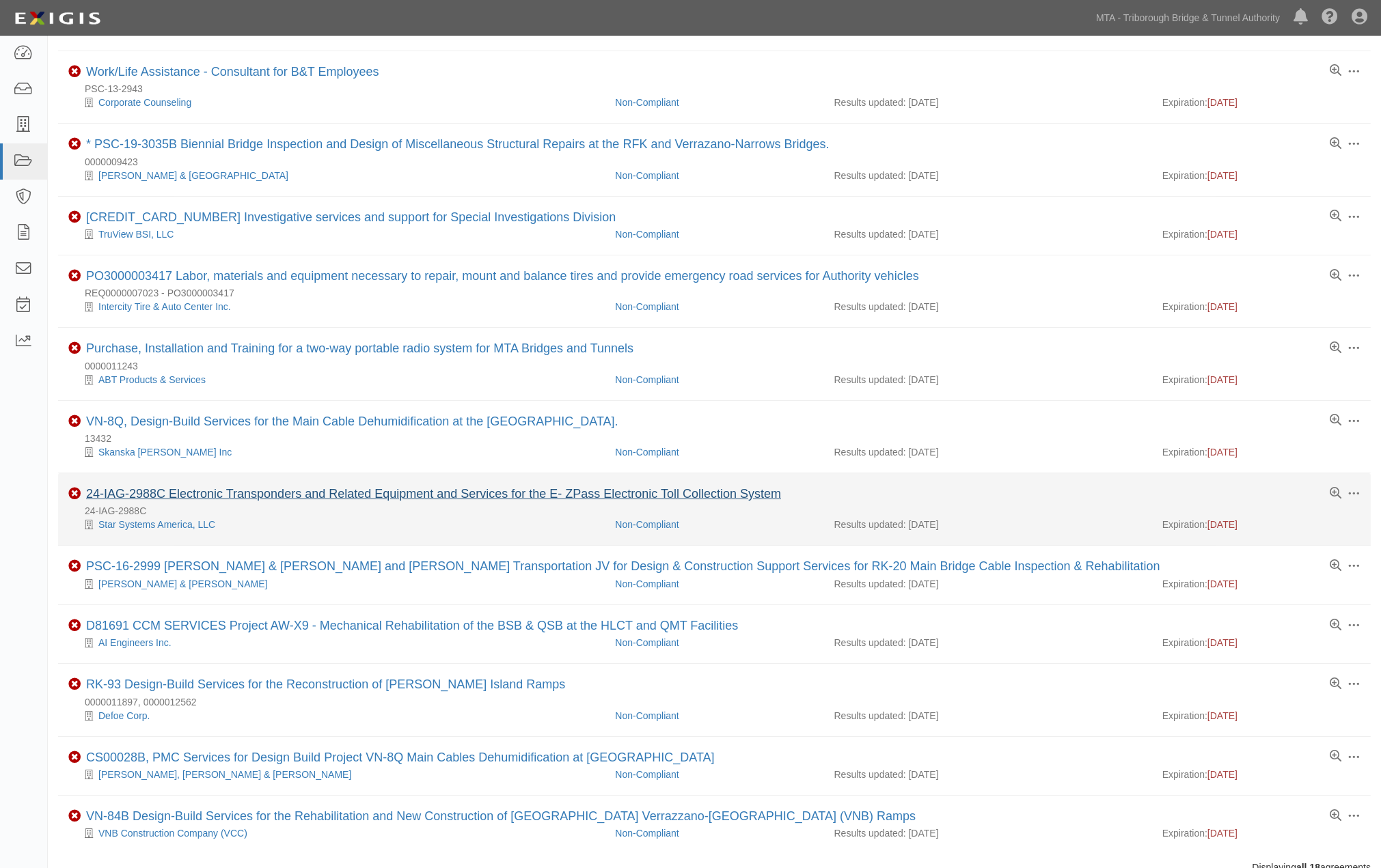
scroll to position [568, 0]
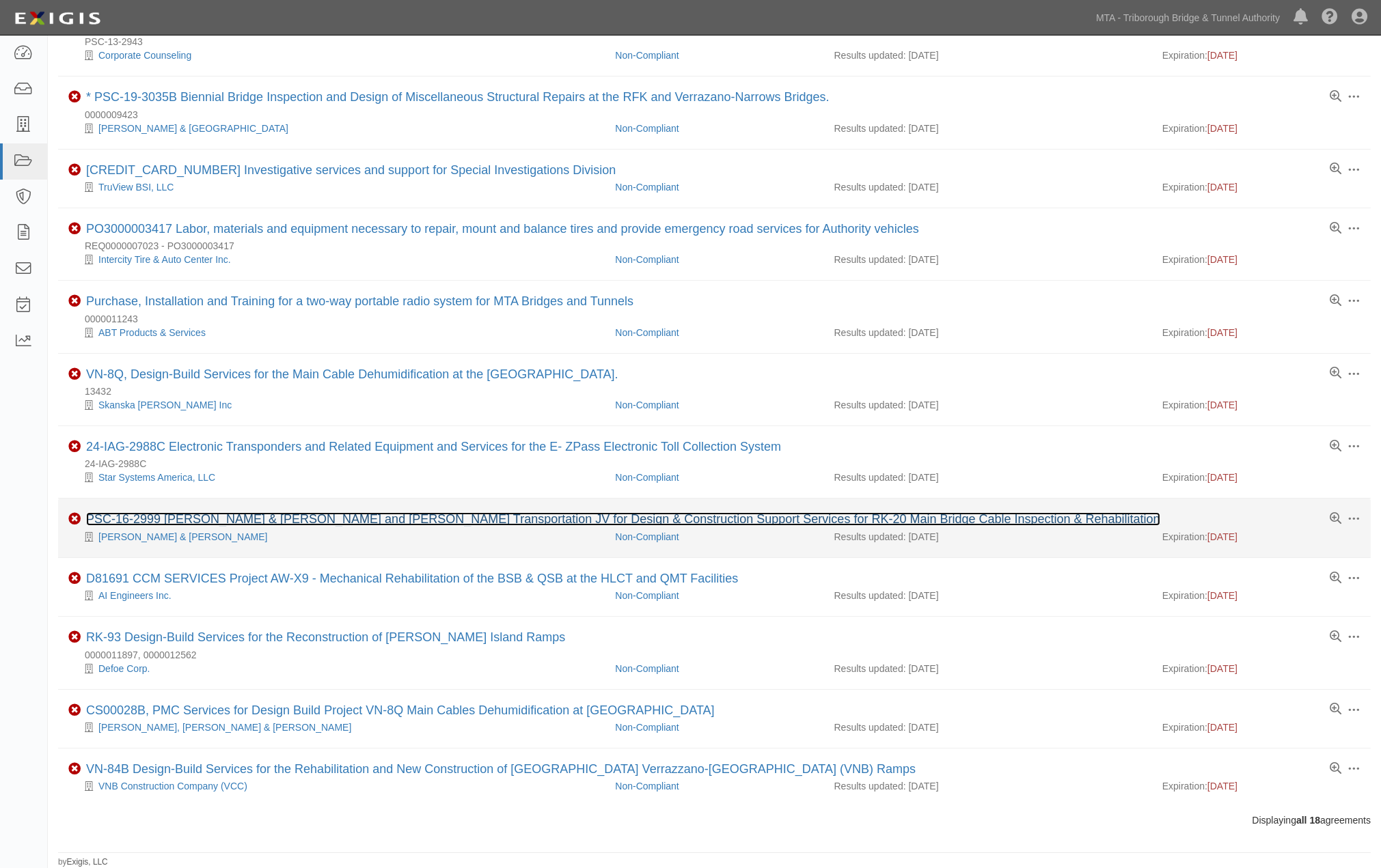
click at [357, 514] on link "PSC-16-2999 [PERSON_NAME] & [PERSON_NAME] and [PERSON_NAME] Transportation JV f…" at bounding box center [622, 519] width 1074 height 14
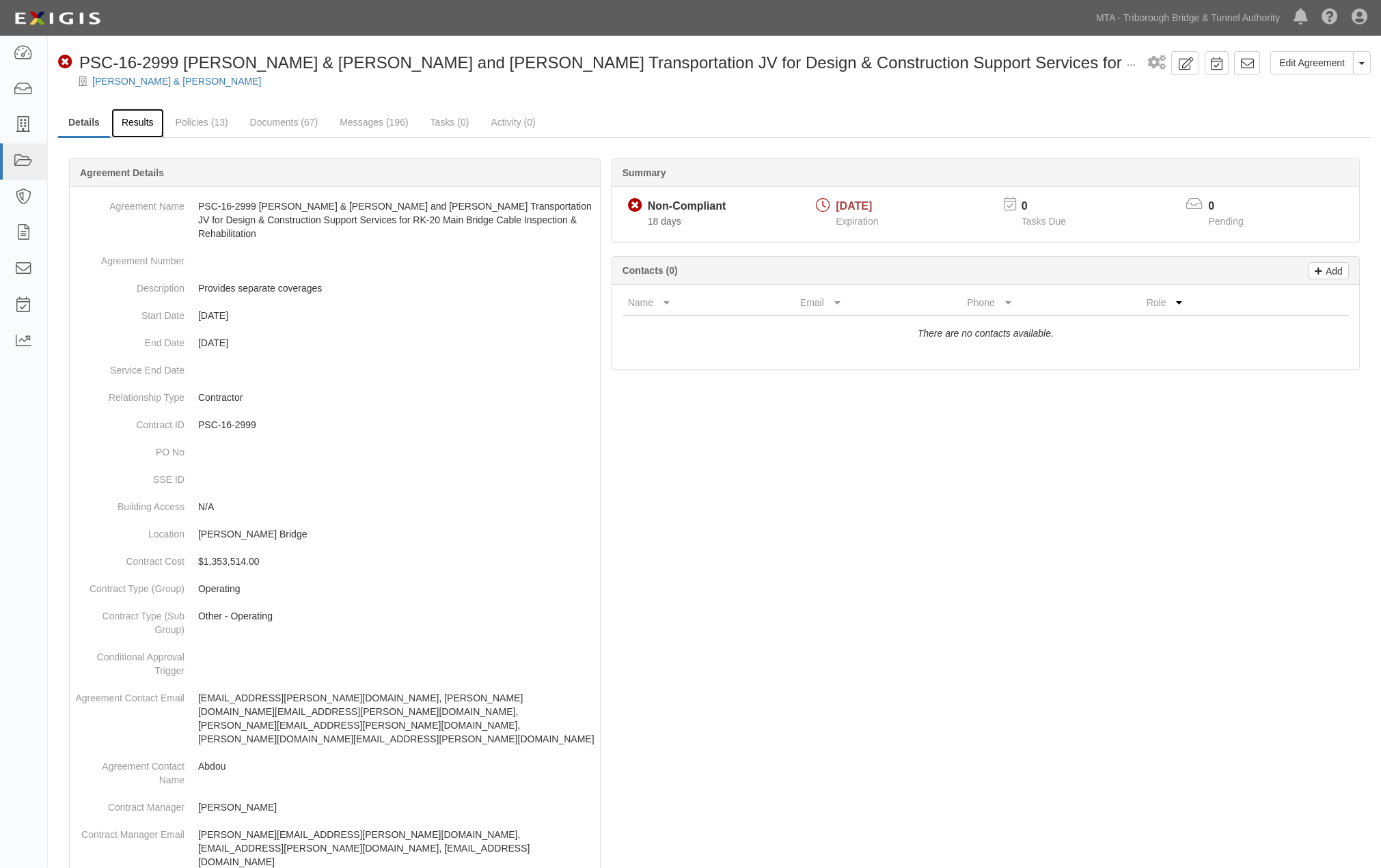
click at [143, 121] on link "Results" at bounding box center [138, 123] width 53 height 29
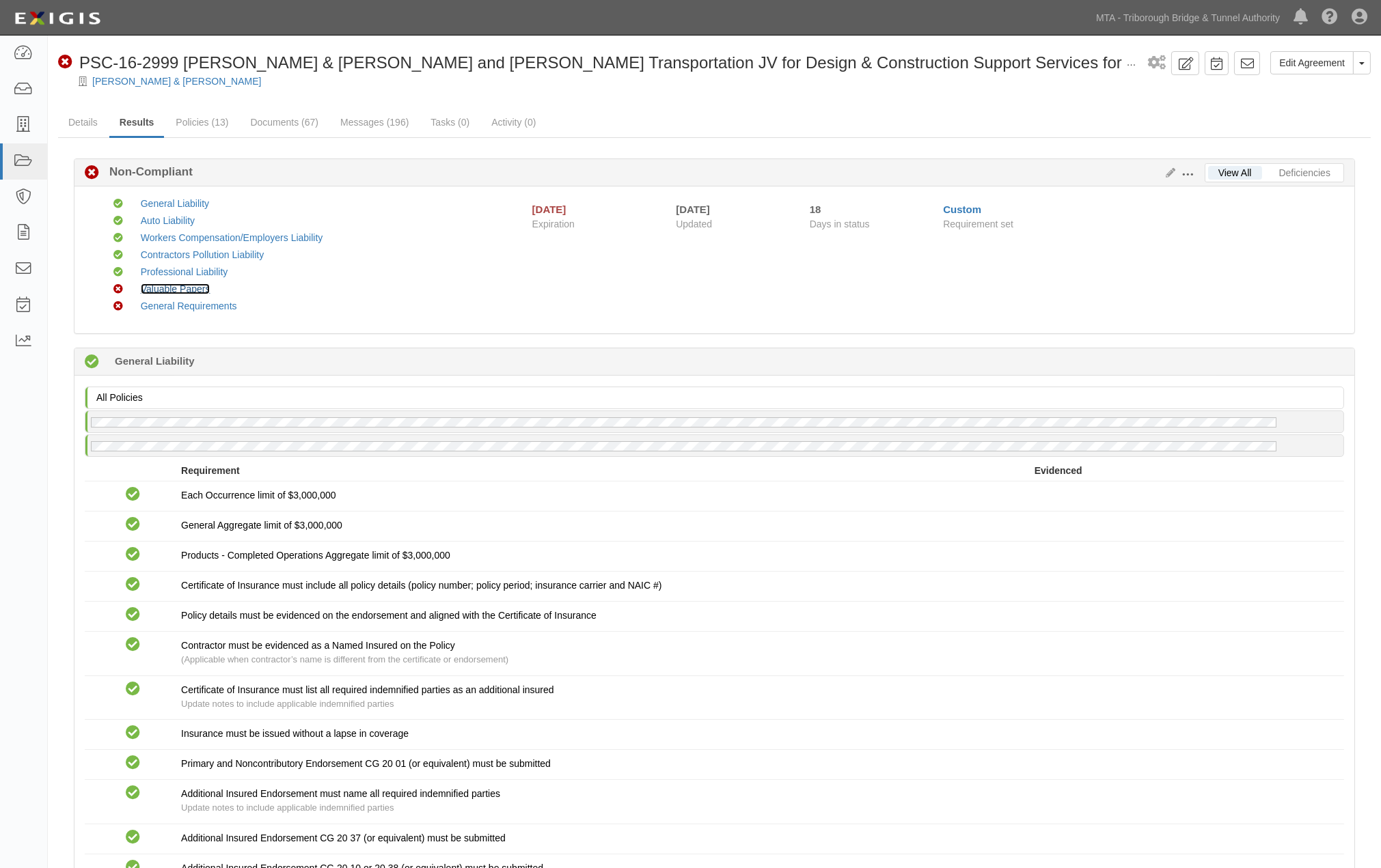
click at [202, 290] on link "Valuable Papers" at bounding box center [175, 289] width 69 height 11
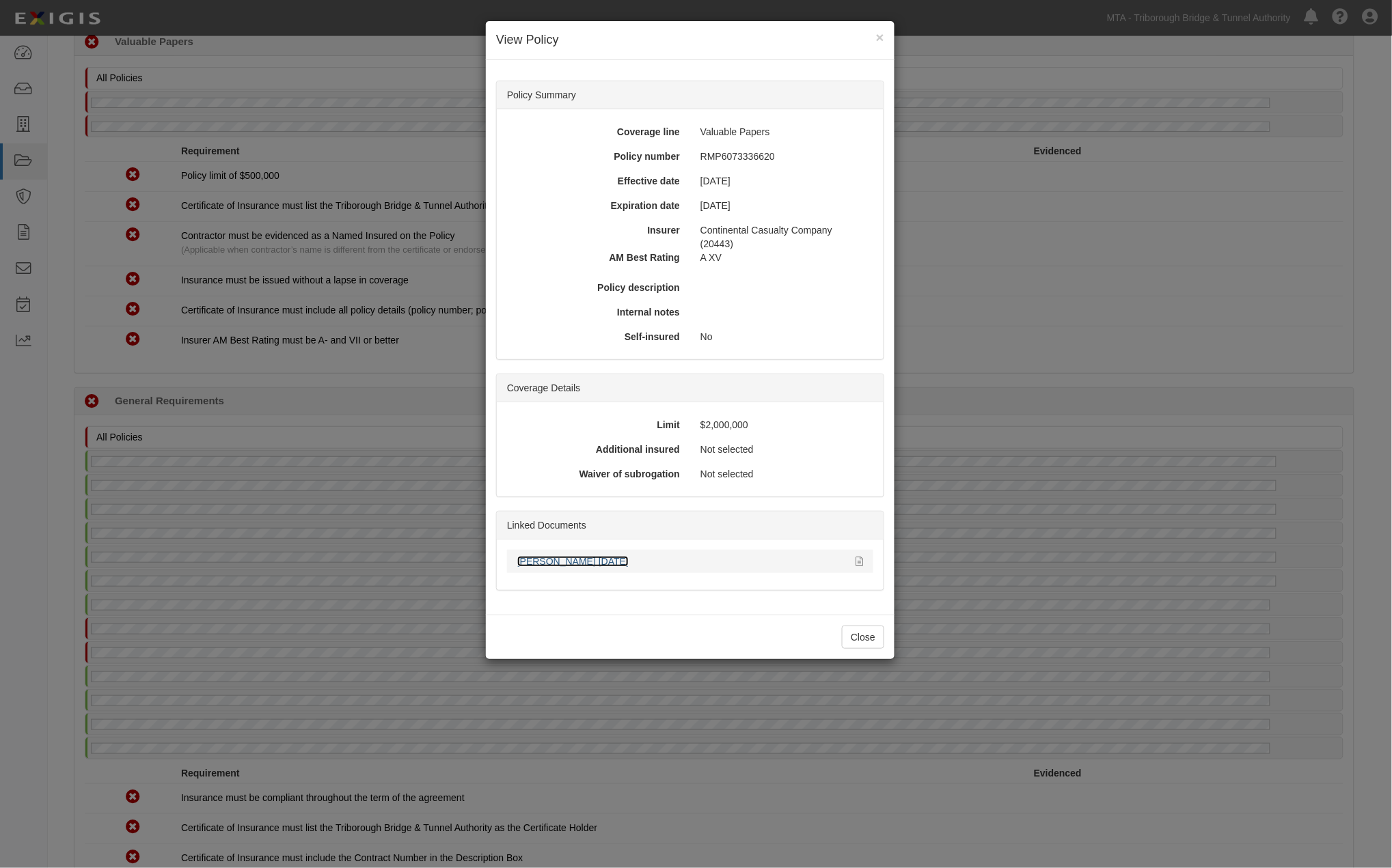
click at [564, 558] on link "Parsons 08.15.25" at bounding box center [573, 561] width 112 height 11
click at [996, 676] on div "× View Policy Policy Summary Coverage line Valuable Papers Policy number RMP607…" at bounding box center [696, 434] width 1392 height 868
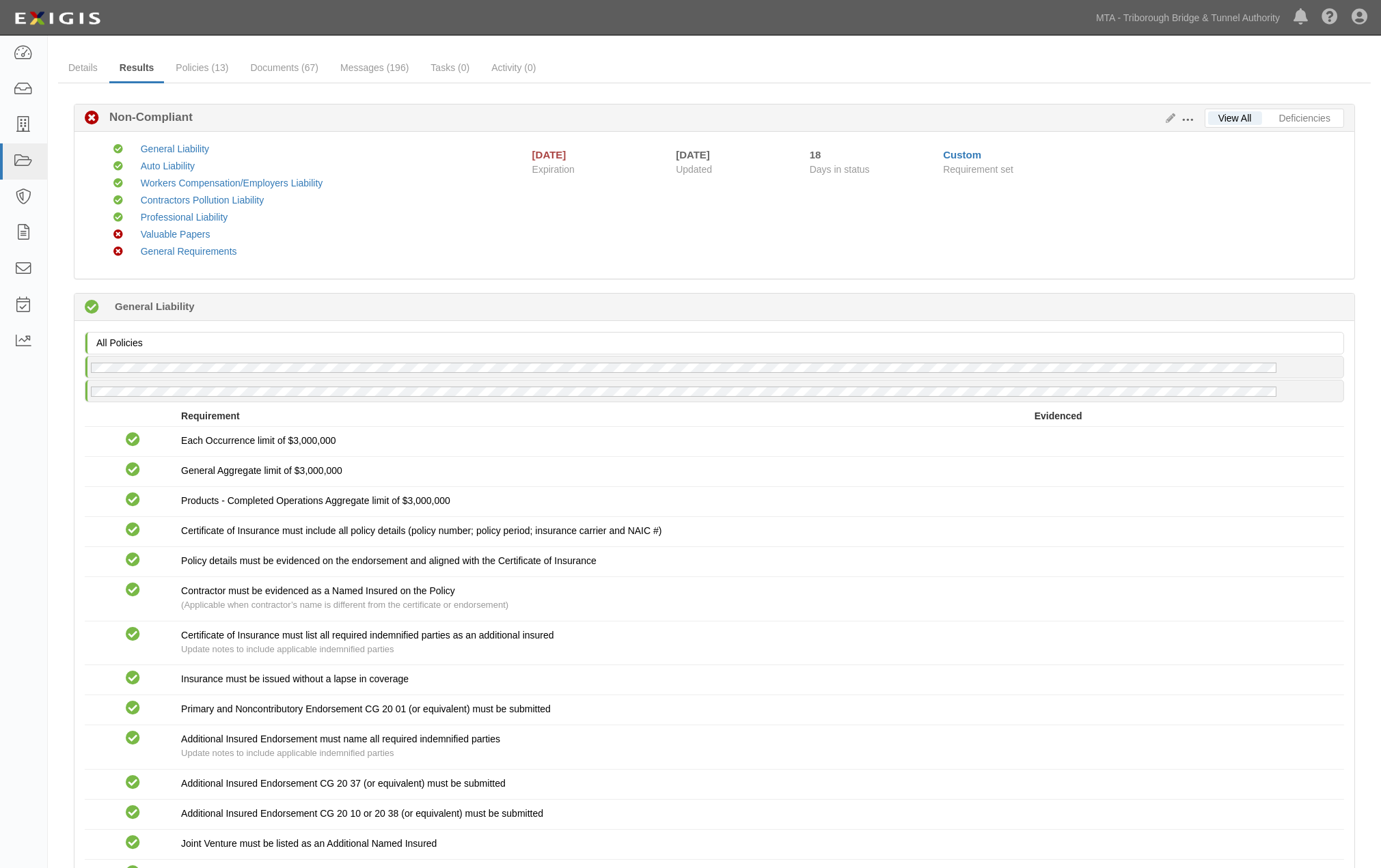
scroll to position [0, 0]
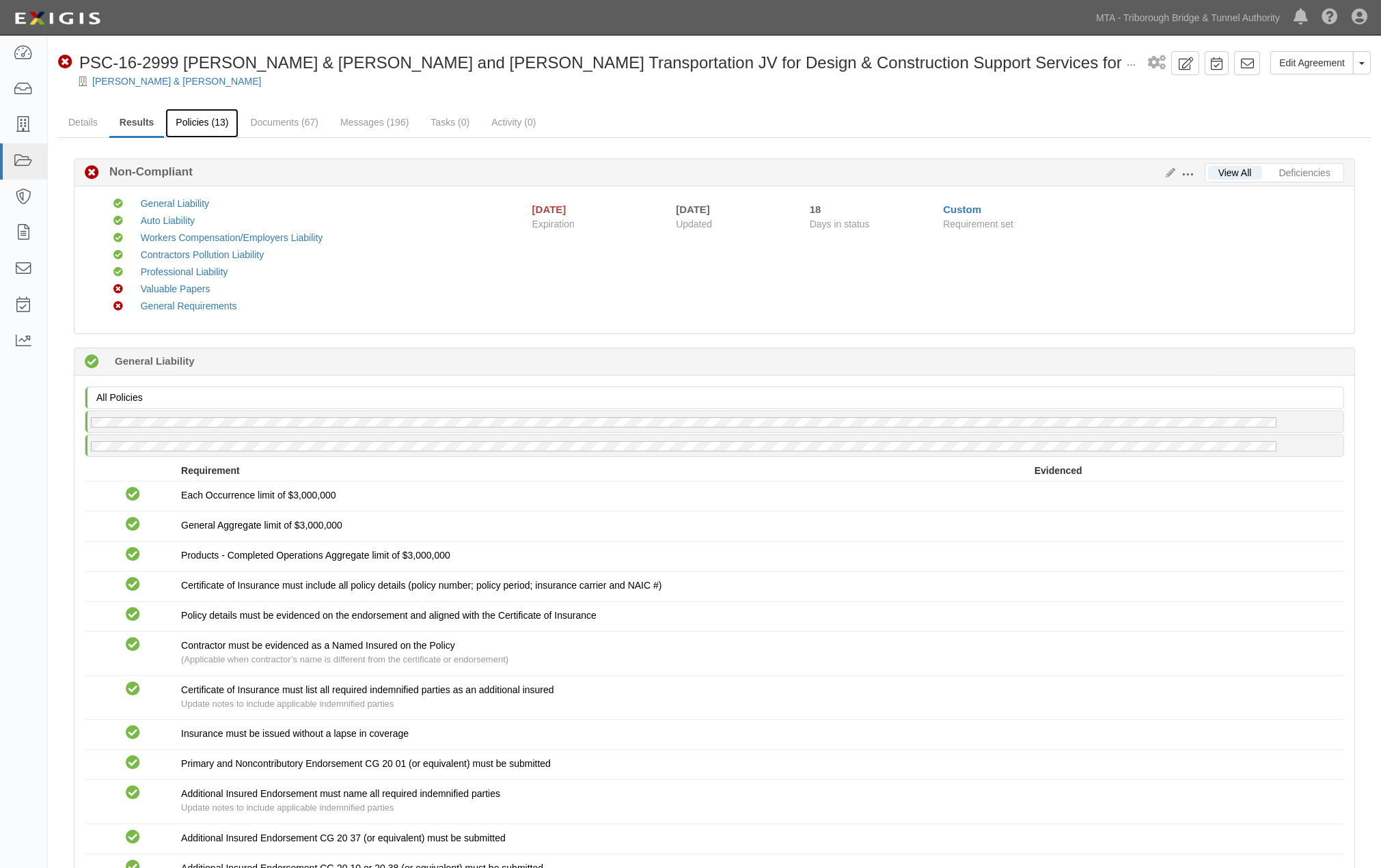
click at [201, 121] on link "Policies (13)" at bounding box center [202, 123] width 73 height 29
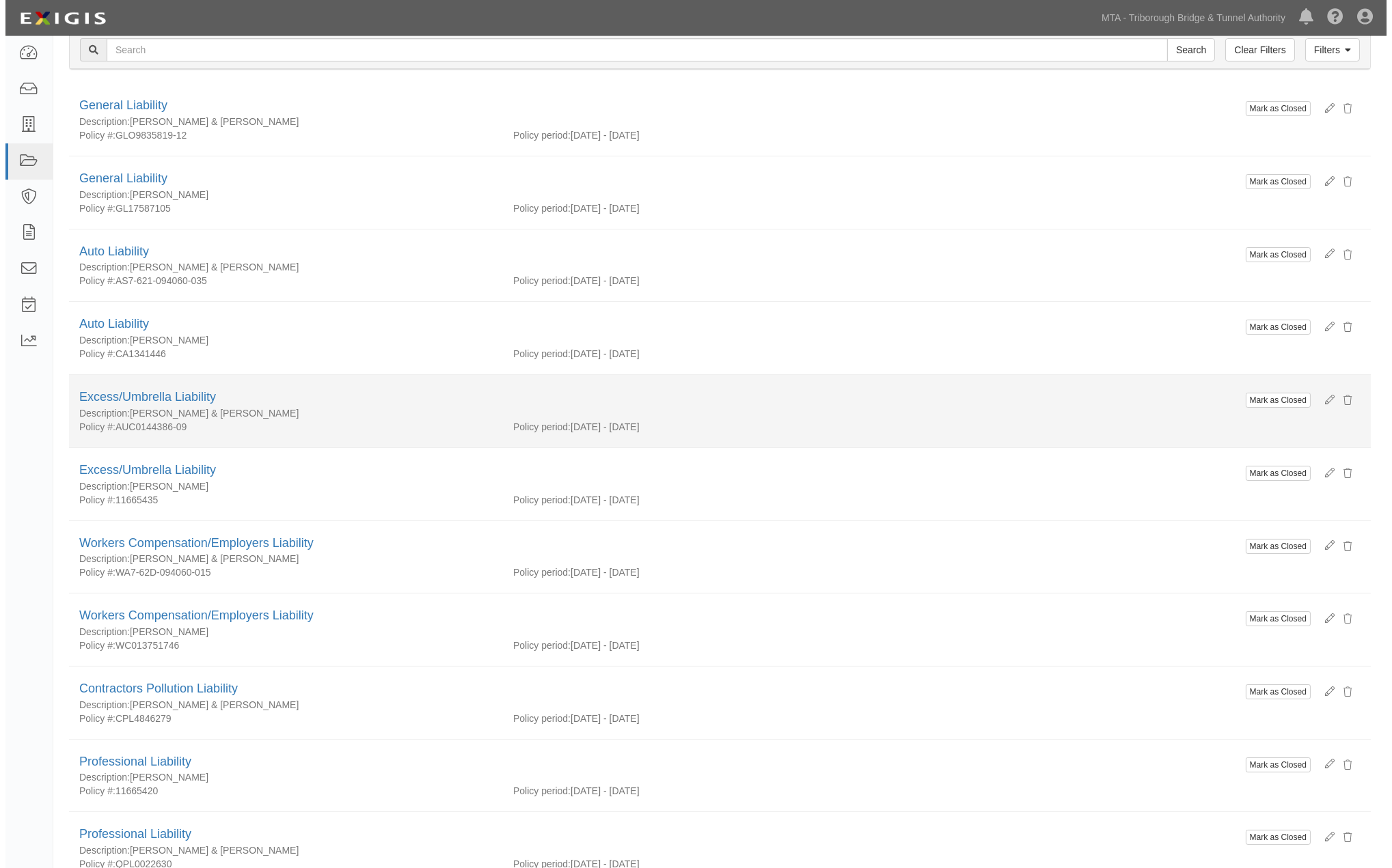
scroll to position [354, 0]
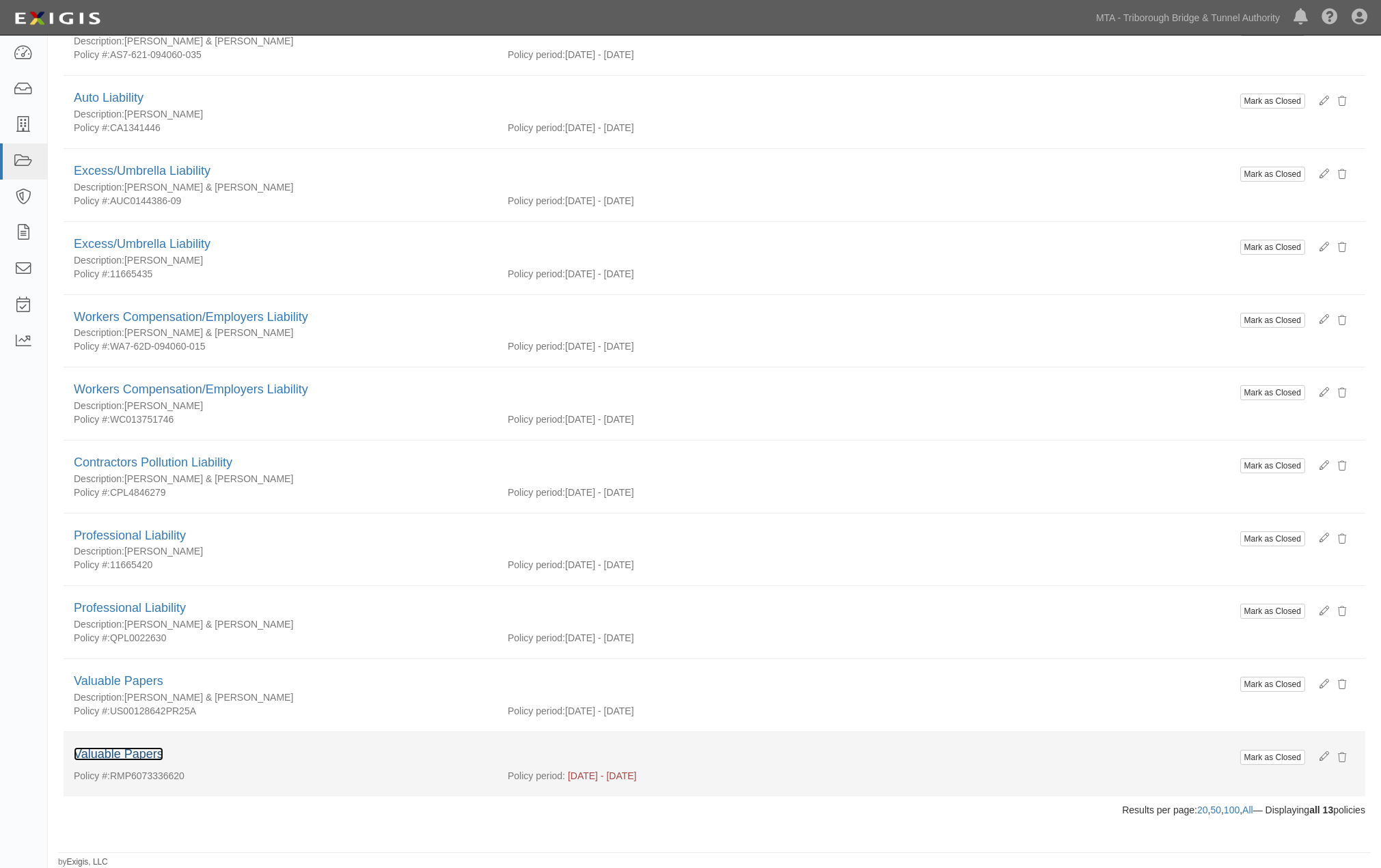
click at [148, 758] on link "Valuable Papers" at bounding box center [119, 754] width 90 height 14
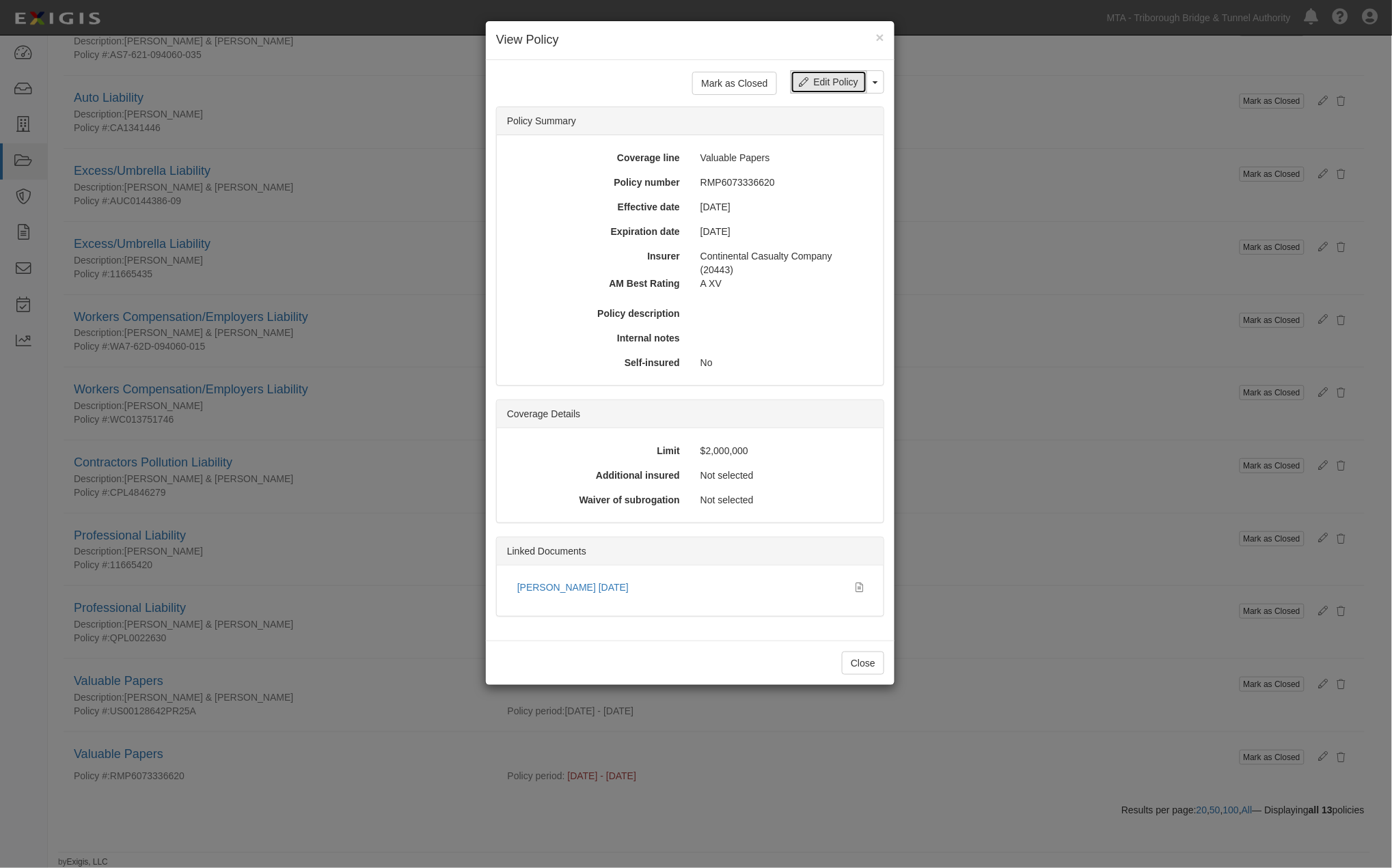
click at [848, 87] on link "Edit Policy" at bounding box center [829, 81] width 77 height 23
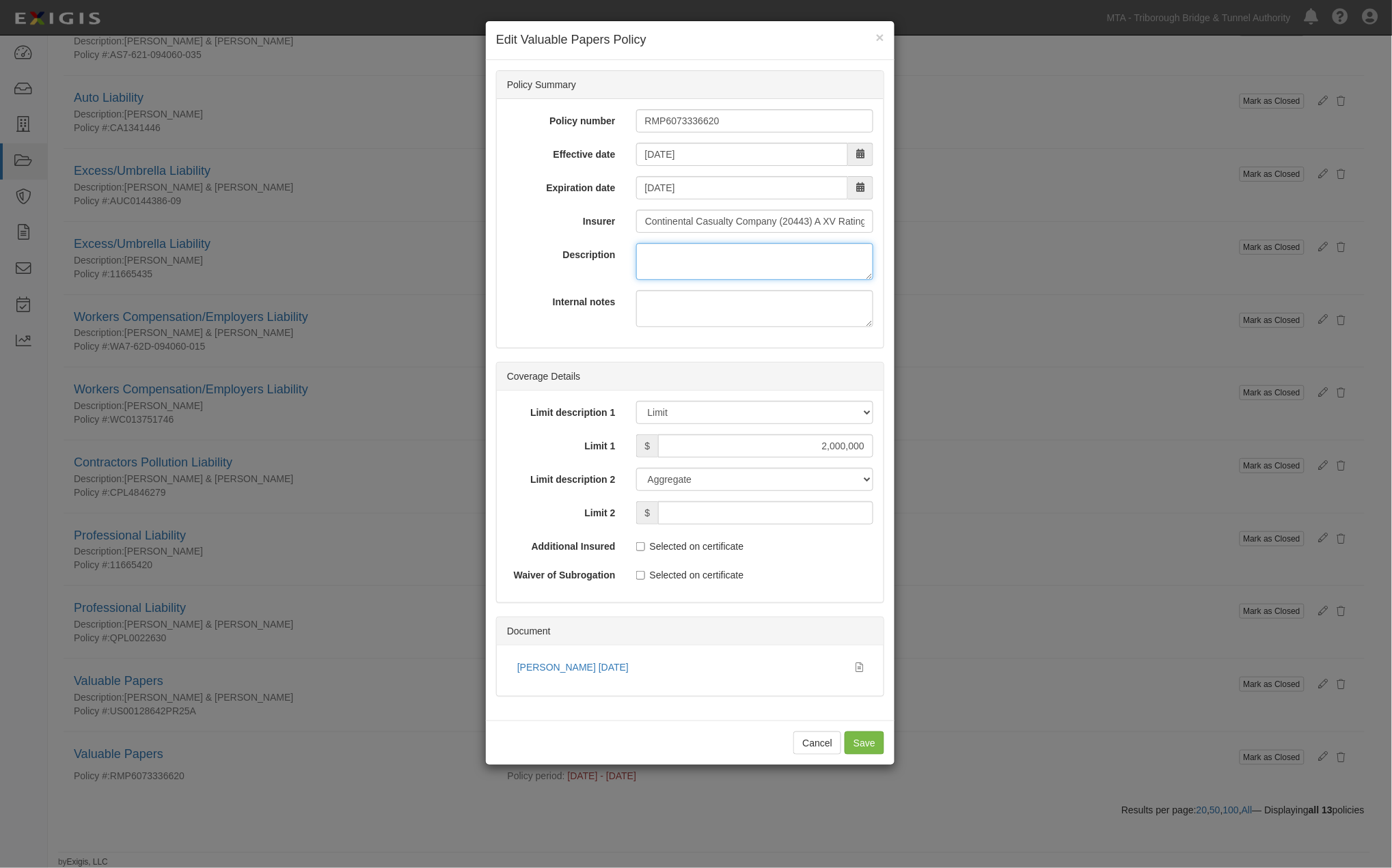
click at [659, 259] on textarea "Description" at bounding box center [754, 261] width 237 height 37
paste textarea "[PERSON_NAME] Transportation Group of [US_STATE]"
type textarea "[PERSON_NAME] Transportation Group of [US_STATE]"
click at [868, 750] on input "Save" at bounding box center [864, 743] width 39 height 23
type input "2000000"
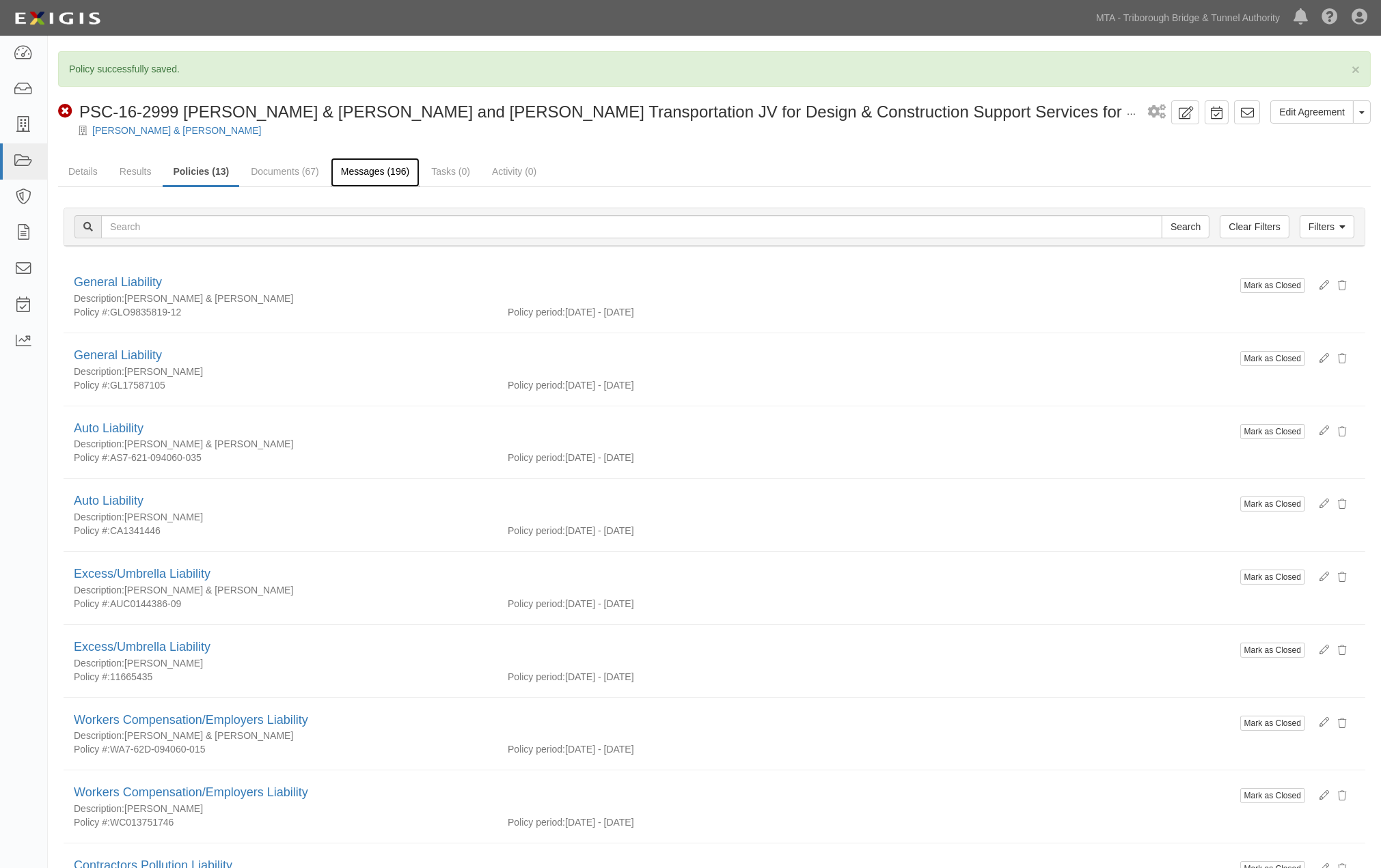
click at [385, 165] on link "Messages (196)" at bounding box center [375, 173] width 89 height 29
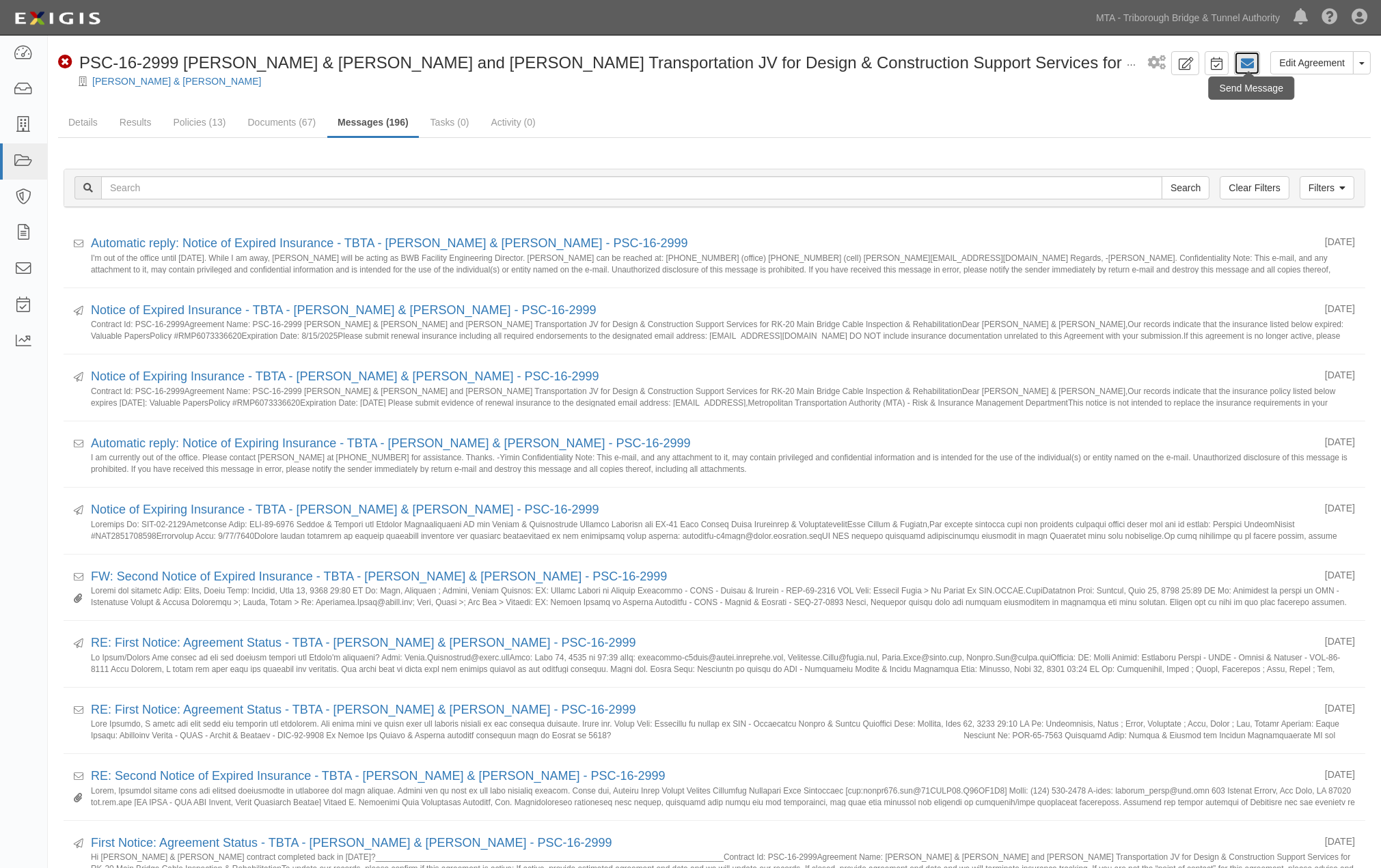
click at [1240, 69] on icon at bounding box center [1247, 63] width 14 height 14
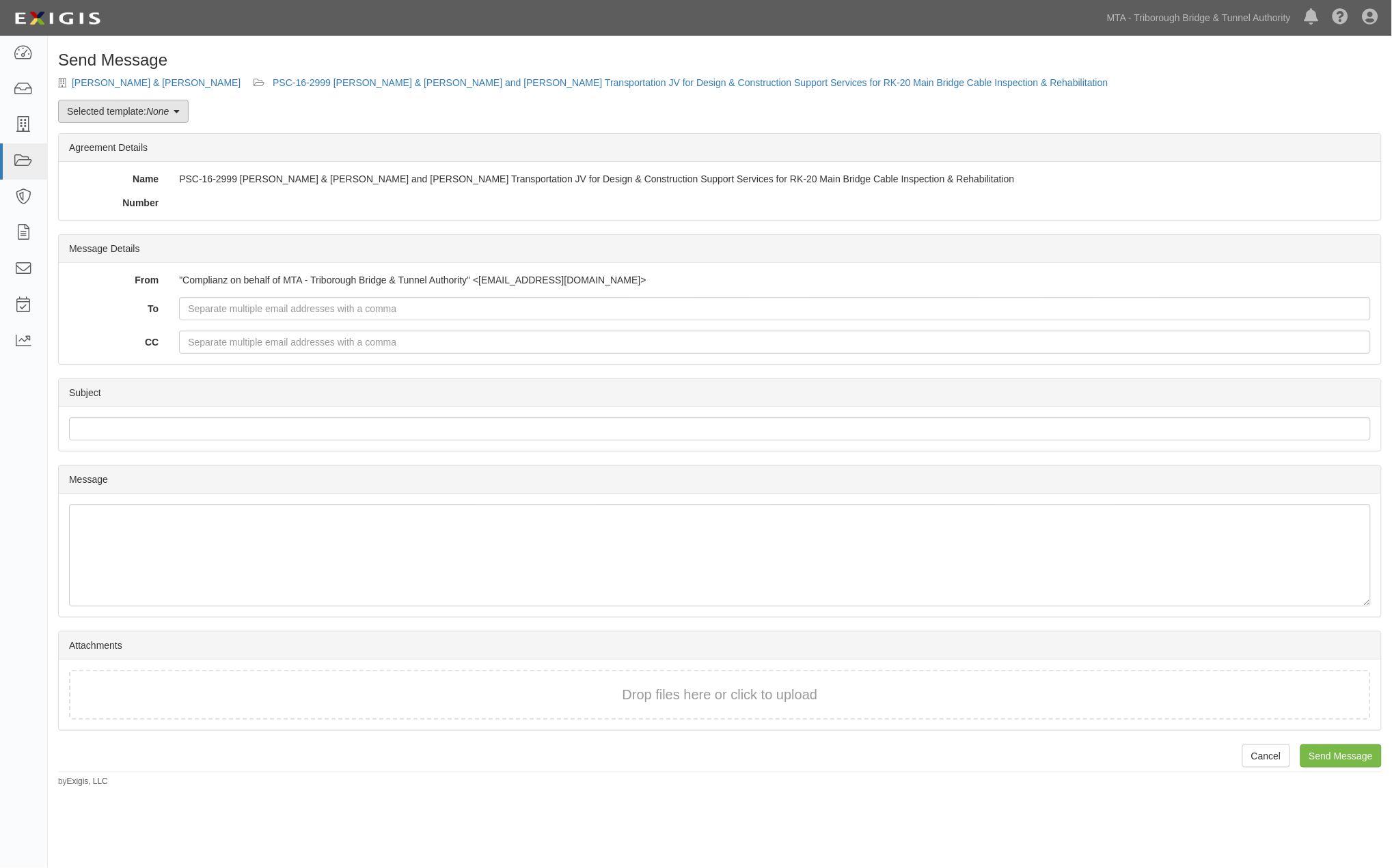
click at [147, 112] on link "Selected template: None" at bounding box center [123, 111] width 131 height 23
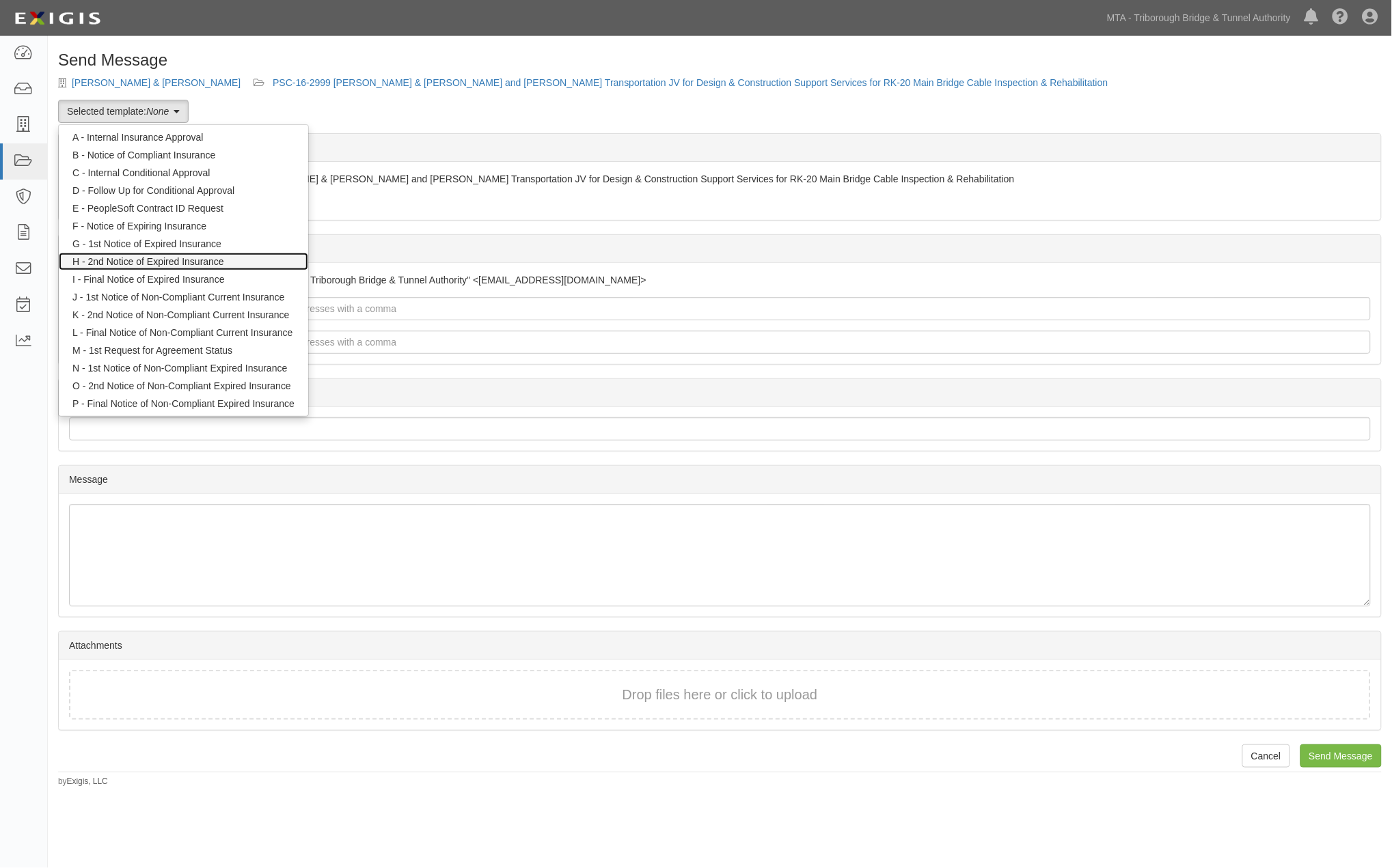
click at [158, 263] on link "H - 2nd Notice of Expired Insurance" at bounding box center [183, 261] width 250 height 17
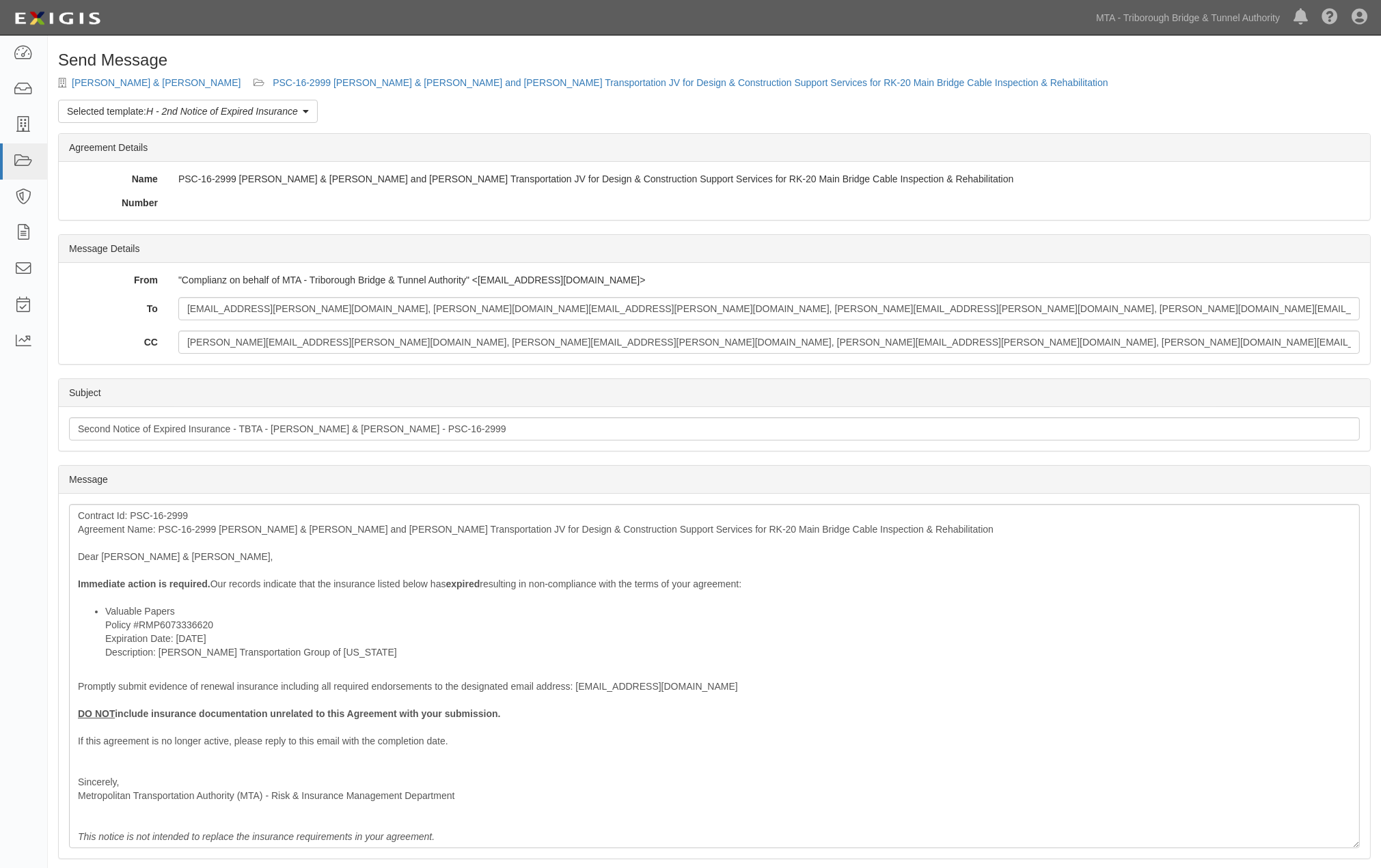
click at [173, 110] on em "H - 2nd Notice of Expired Insurance" at bounding box center [222, 111] width 152 height 11
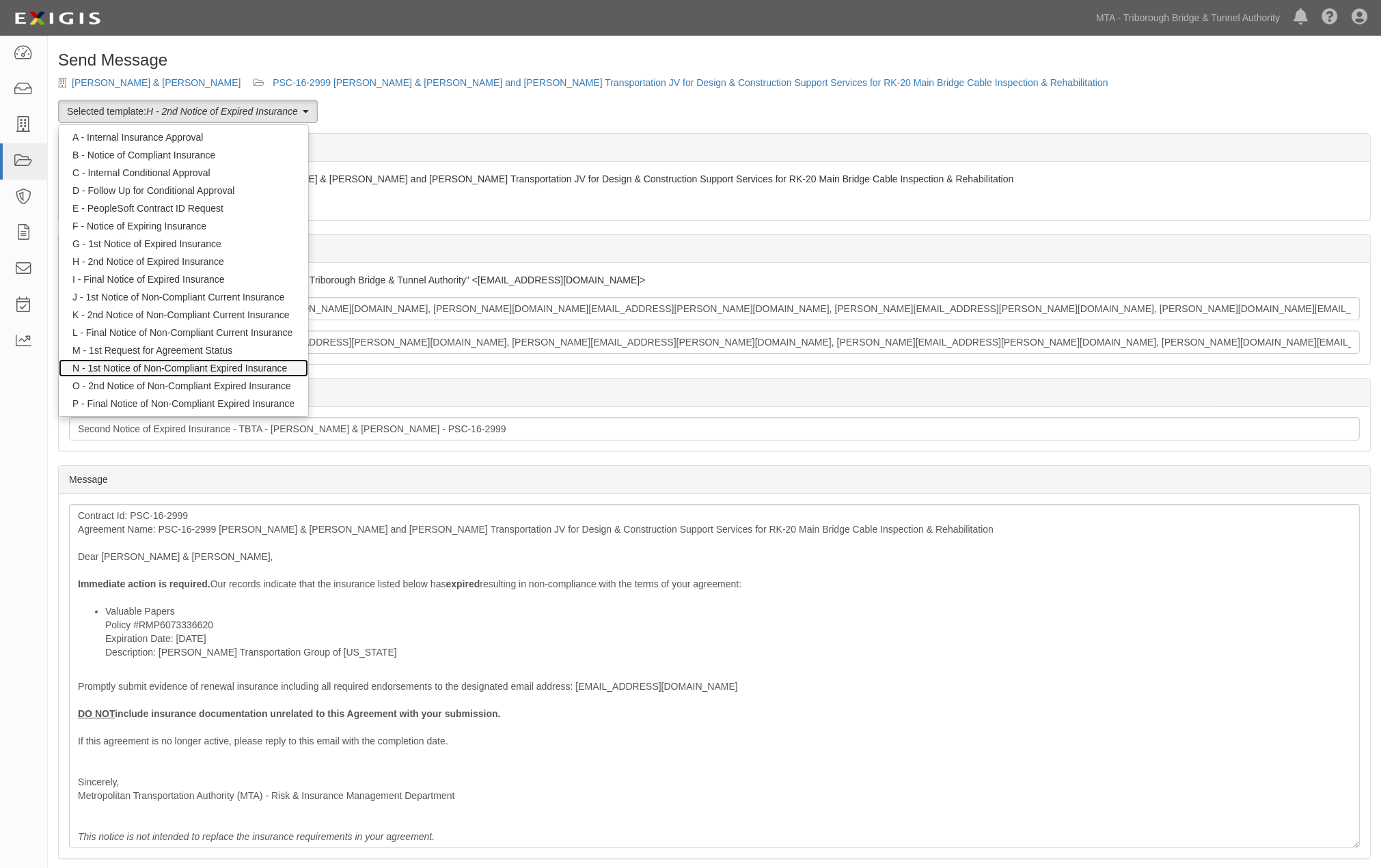
click at [130, 364] on link "N - 1st Notice of Non-Compliant Expired Insurance" at bounding box center [183, 367] width 250 height 17
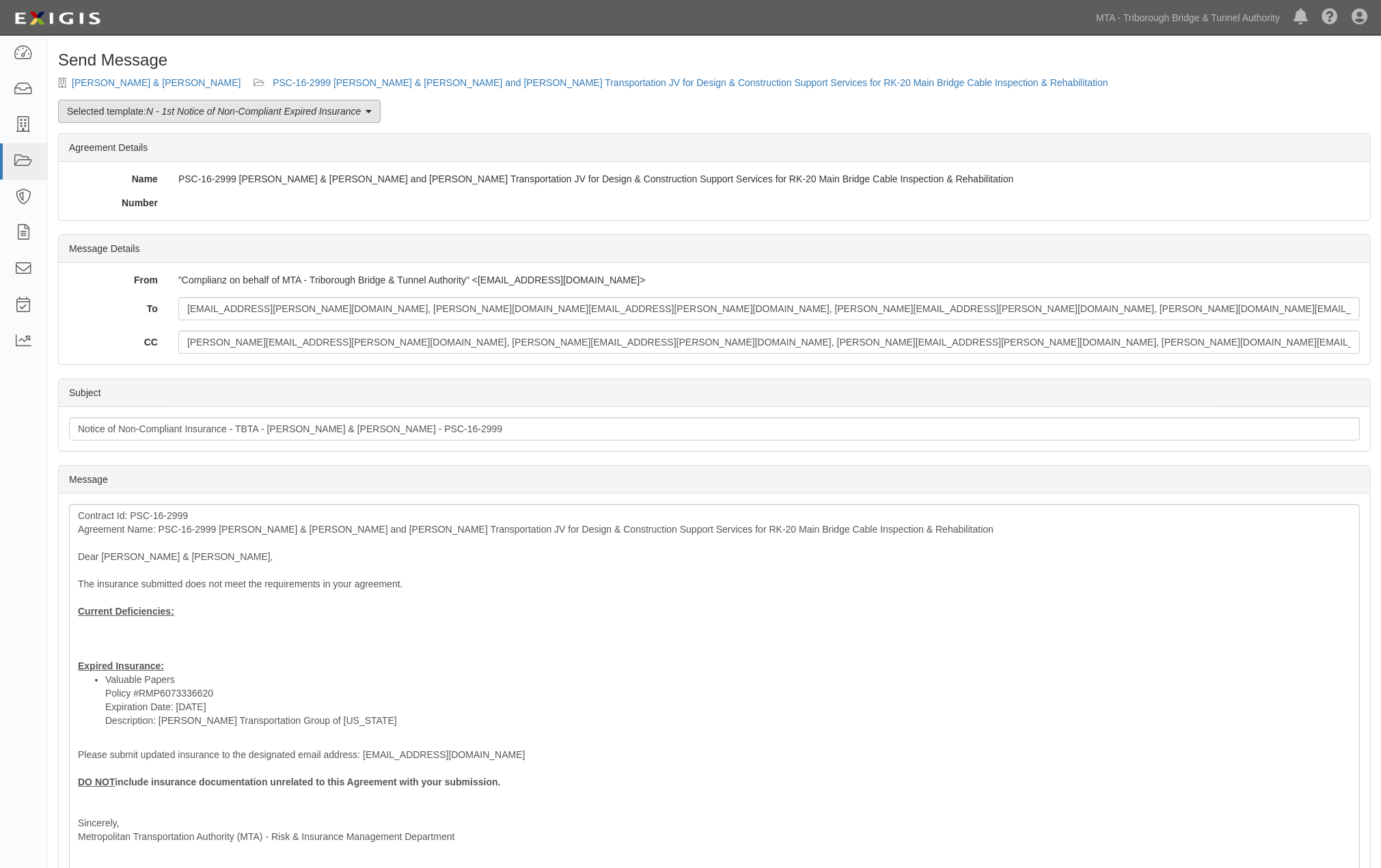
click at [185, 116] on em "N - 1st Notice of Non-Compliant Expired Insurance" at bounding box center [253, 111] width 215 height 11
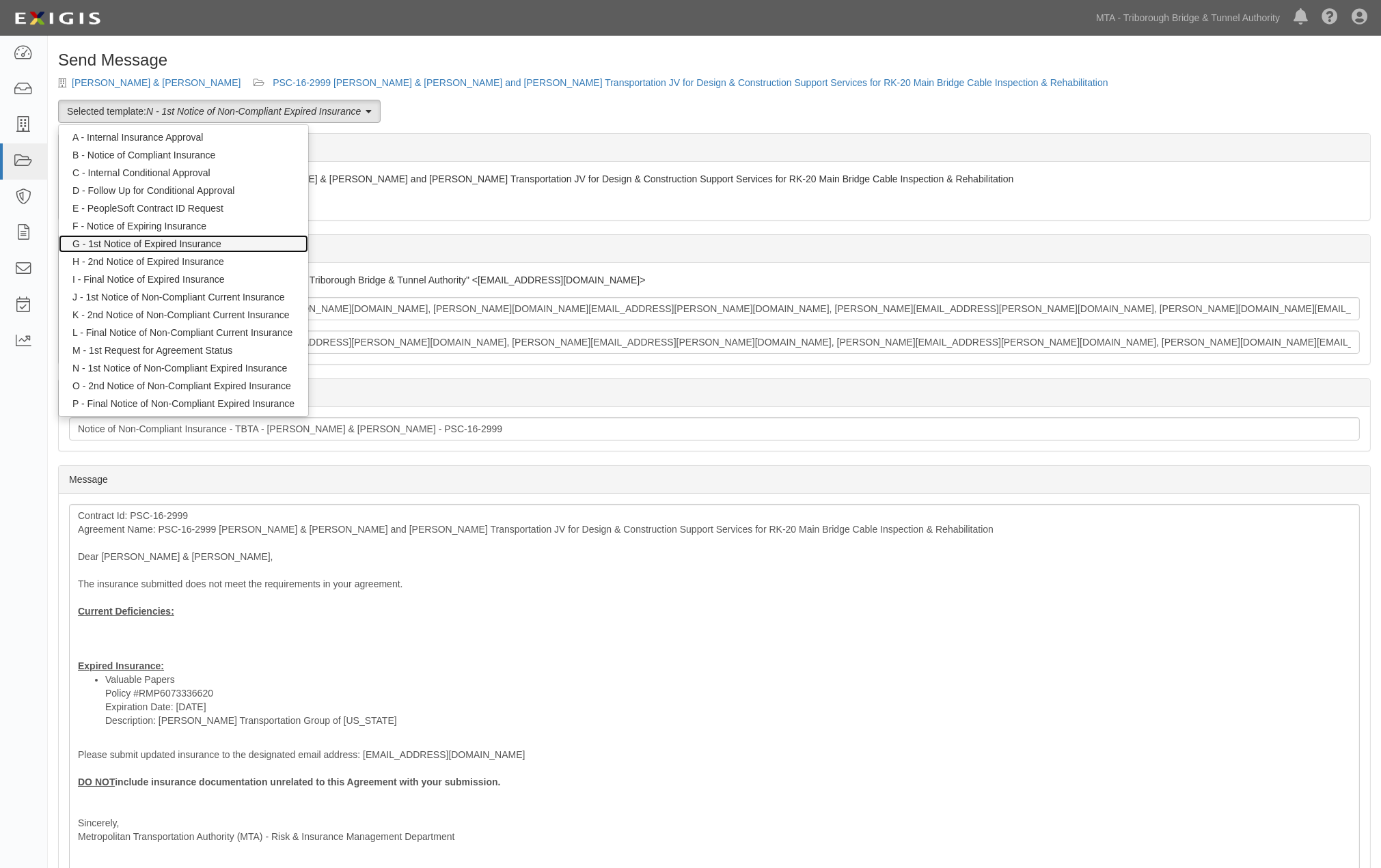
click at [157, 239] on link "G - 1st Notice of Expired Insurance" at bounding box center [183, 243] width 250 height 17
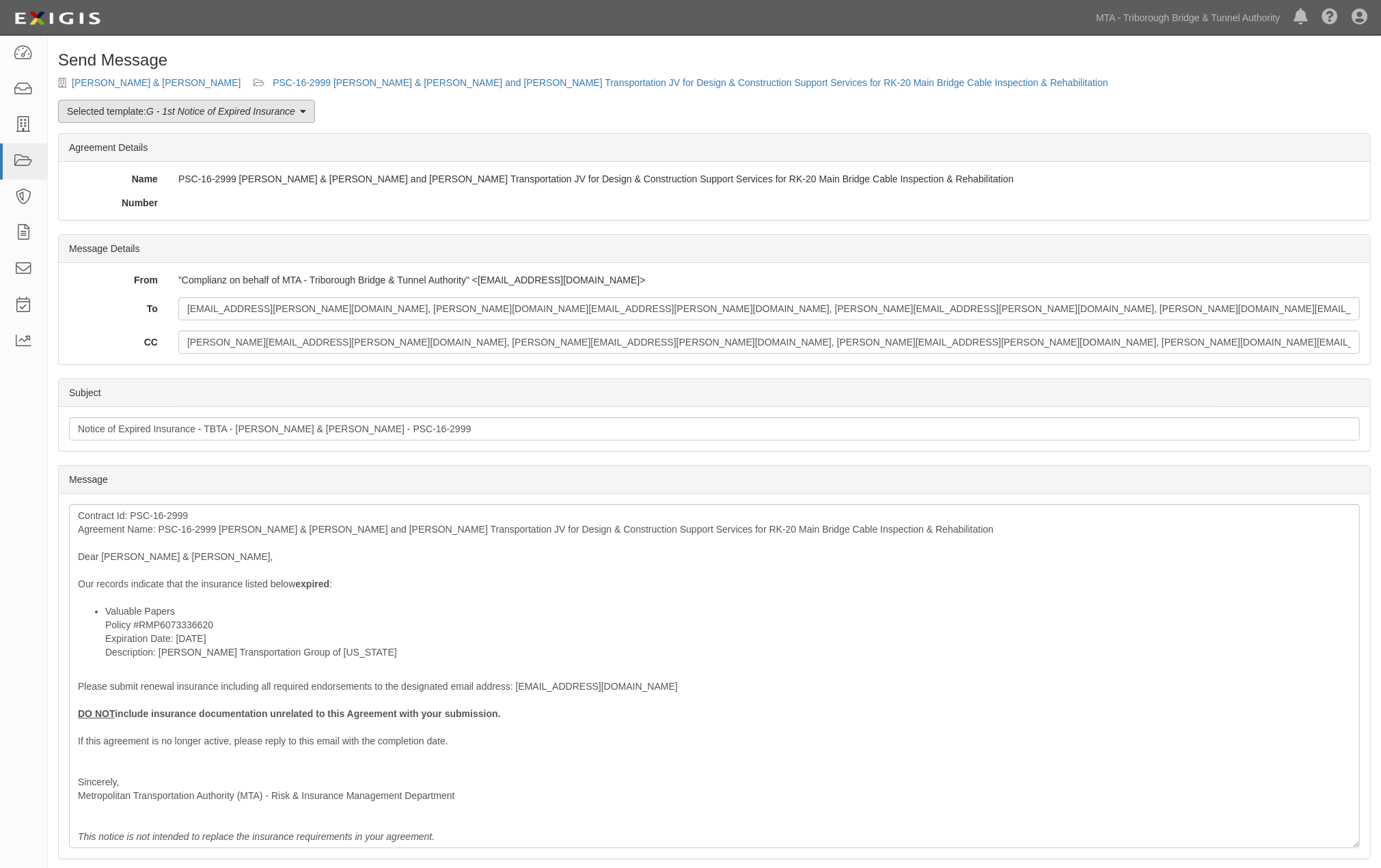
click at [186, 110] on em "G - 1st Notice of Expired Insurance" at bounding box center [220, 111] width 149 height 11
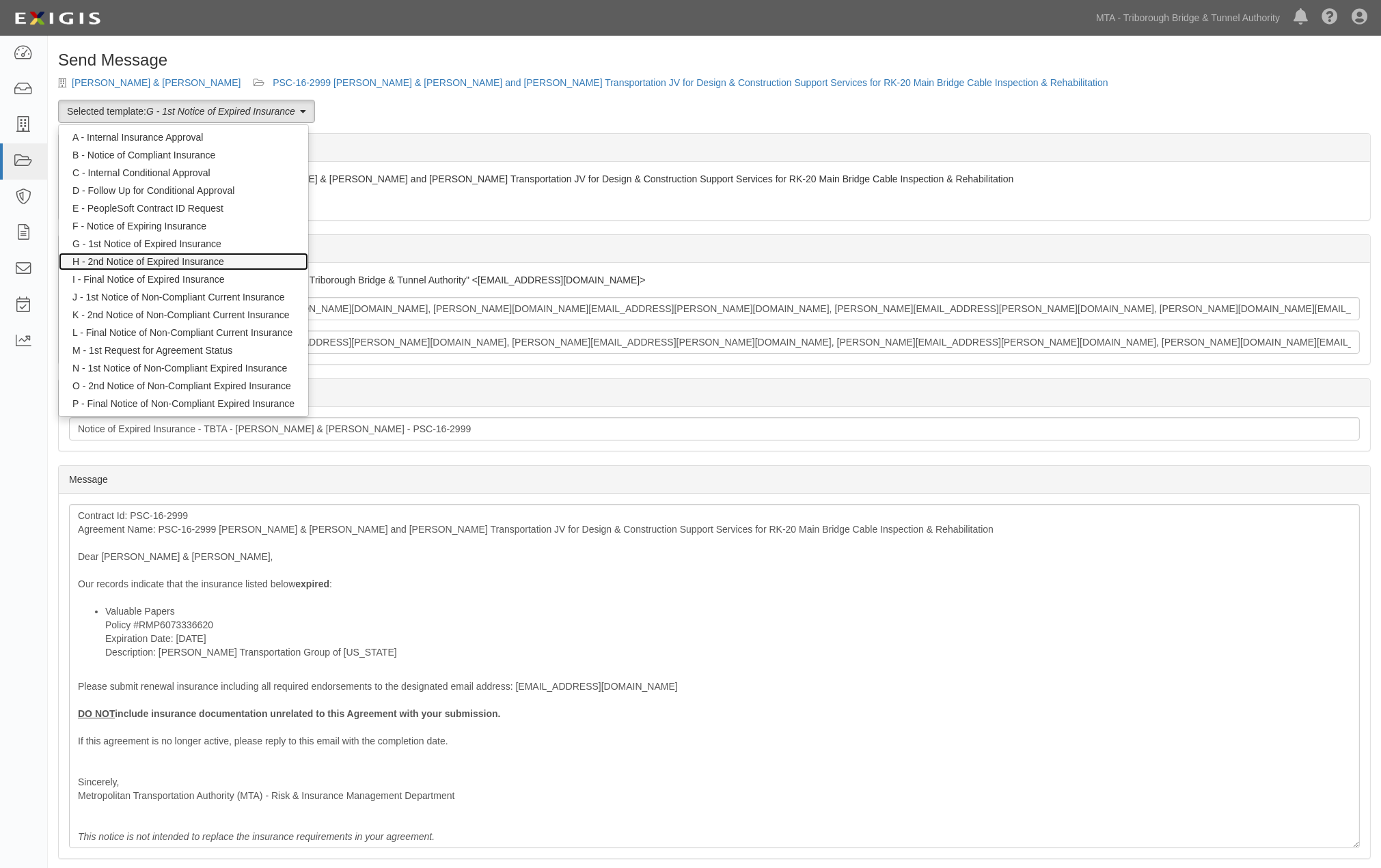
click at [155, 265] on link "H - 2nd Notice of Expired Insurance" at bounding box center [183, 261] width 250 height 17
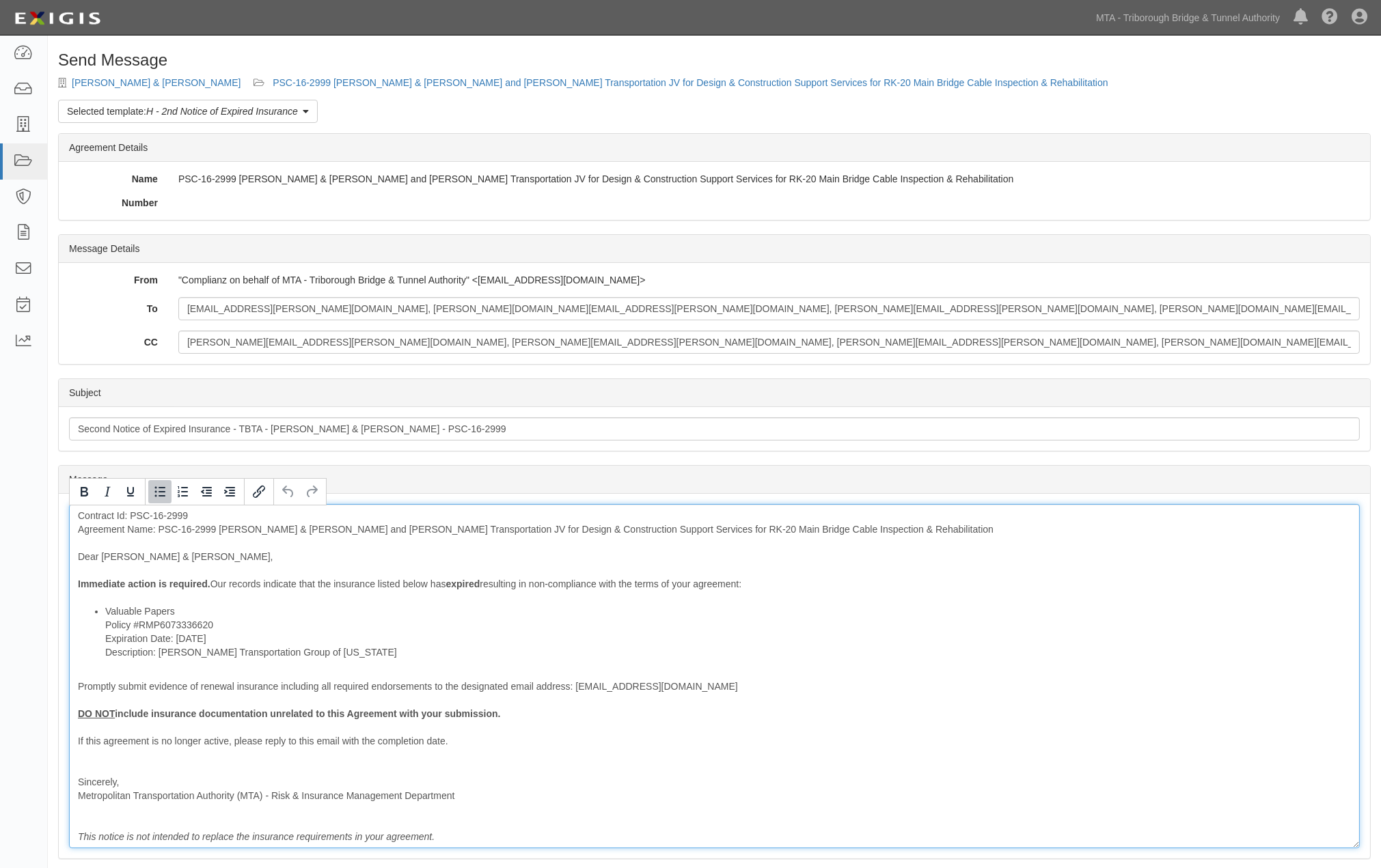
drag, startPoint x: 242, startPoint y: 638, endPoint x: 105, endPoint y: 640, distance: 137.0
click at [105, 640] on li "Valuable Papers Policy #RMP6073336620 Expiration Date: [DATE] Description: [PER…" at bounding box center [728, 632] width 1246 height 55
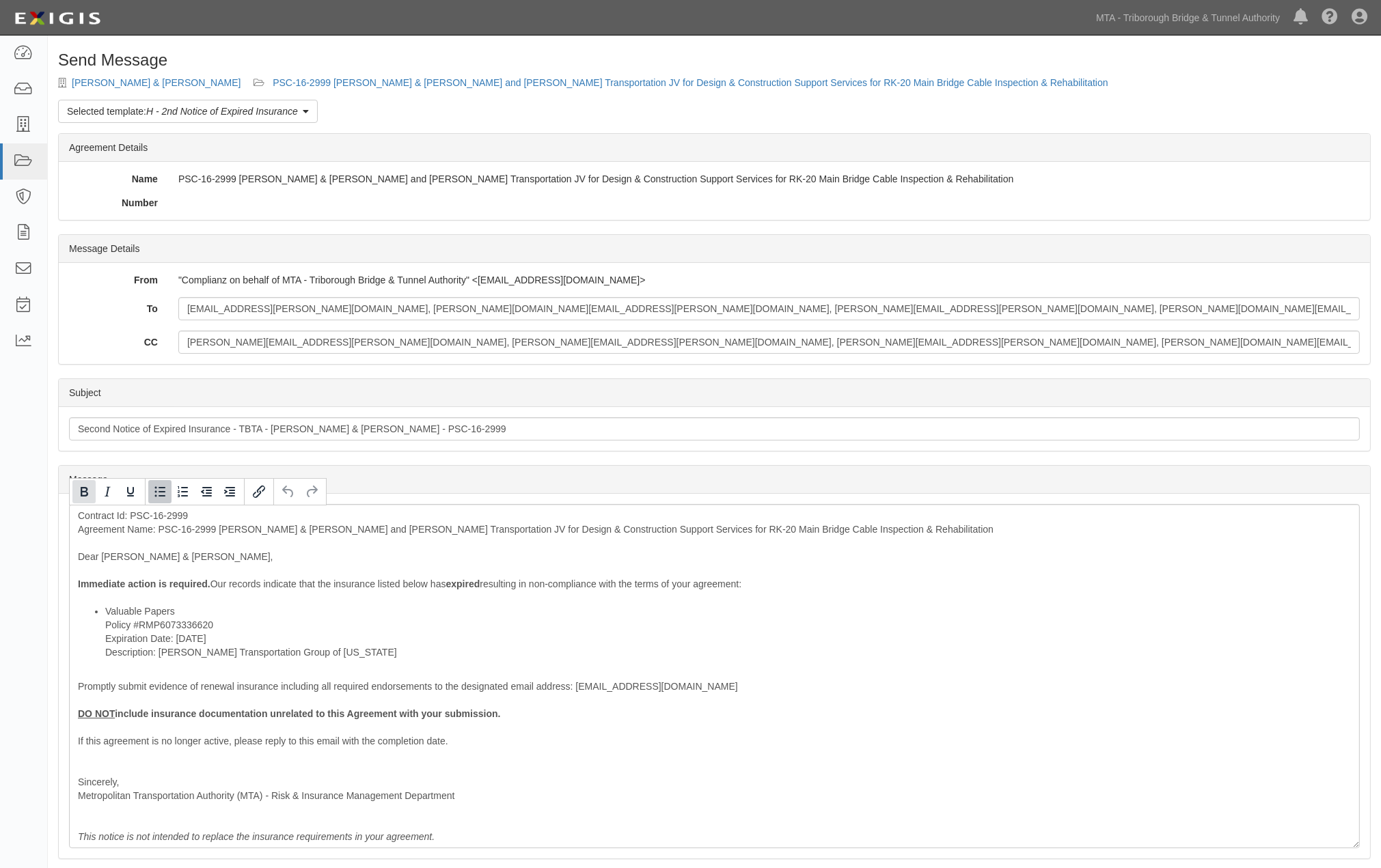
click at [85, 493] on icon "Bold" at bounding box center [84, 492] width 16 height 16
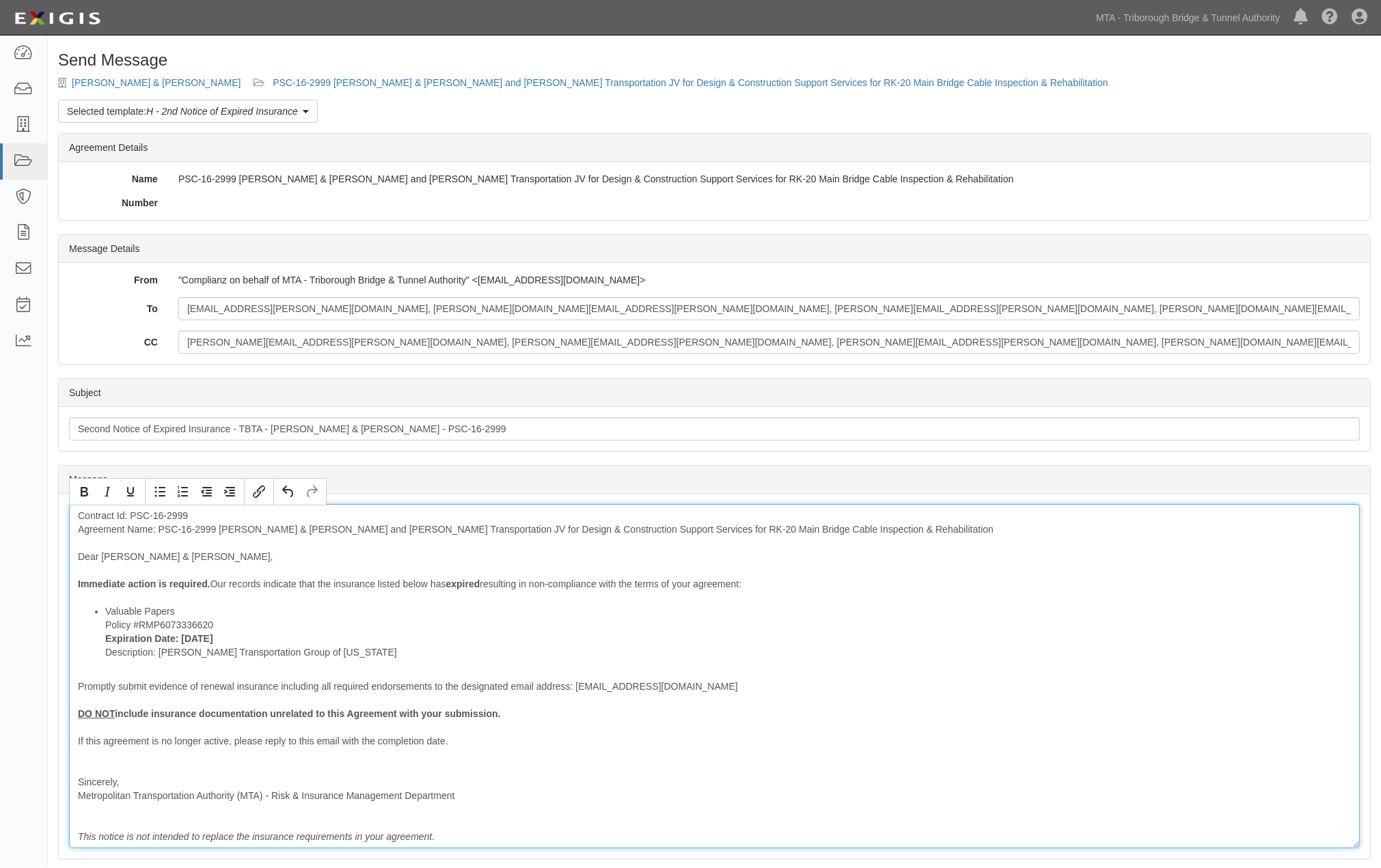
click at [428, 679] on div "Contract Id: PSC-16-2999 Agreement Name: PSC-16-2999 Ammann & Whitney and Parso…" at bounding box center [715, 676] width 1291 height 344
drag, startPoint x: 362, startPoint y: 653, endPoint x: 159, endPoint y: 650, distance: 203.0
click at [159, 650] on li "Valuable Papers Policy #RMP6073336620 Expiration Date: 8/15/2025 Description: P…" at bounding box center [728, 632] width 1246 height 55
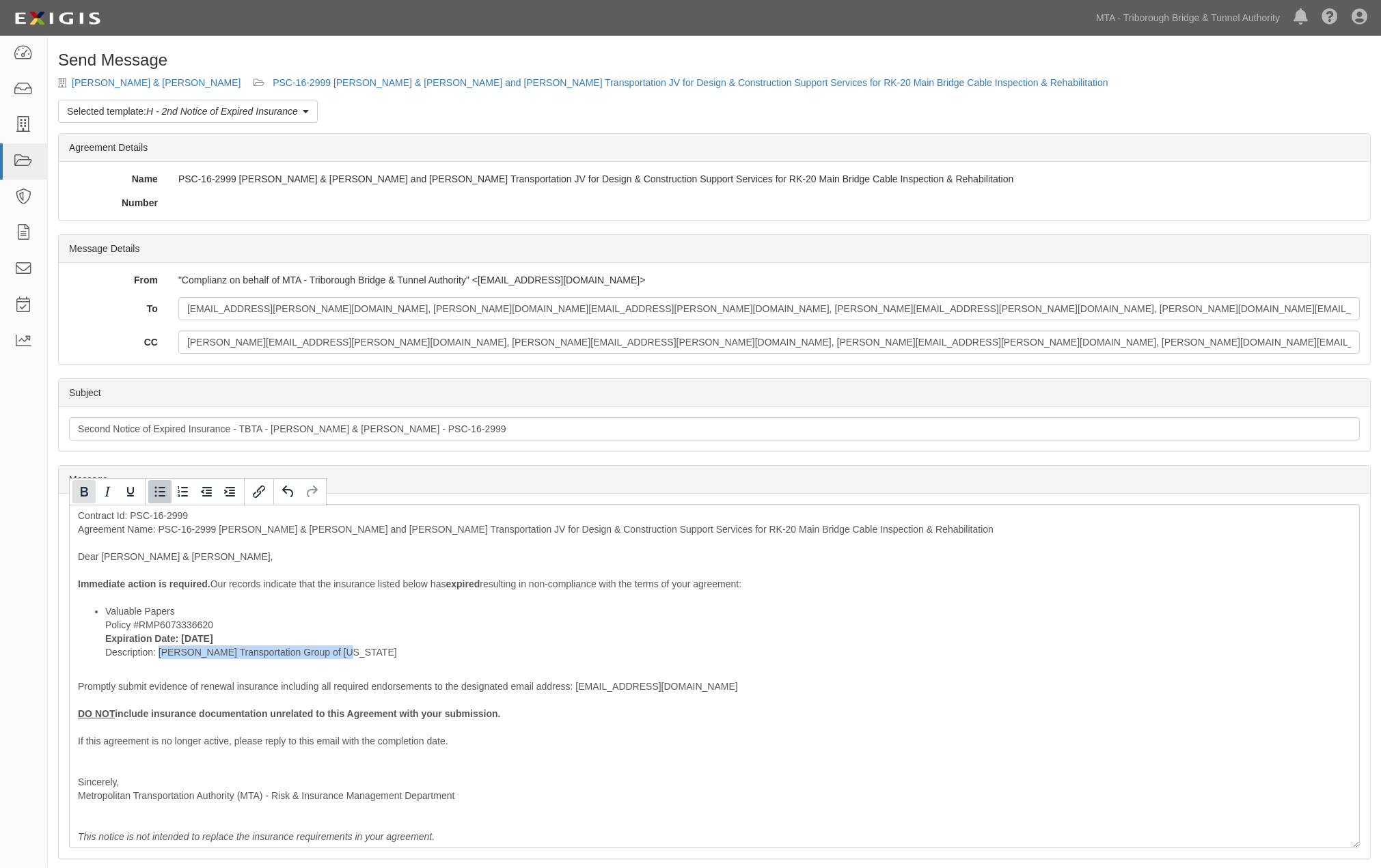
click at [87, 496] on icon "Bold" at bounding box center [84, 492] width 16 height 16
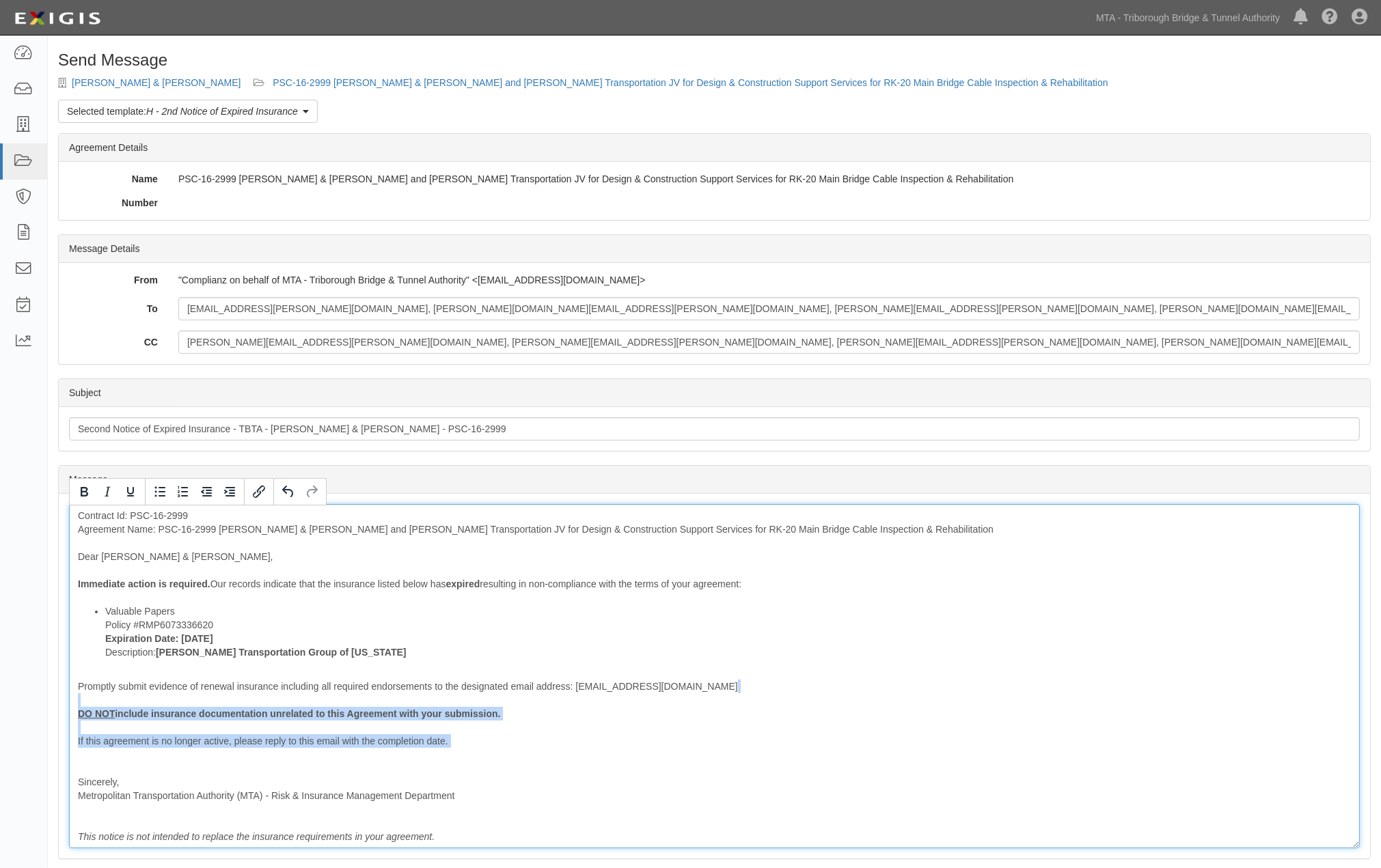
drag, startPoint x: 379, startPoint y: 741, endPoint x: 72, endPoint y: 702, distance: 309.5
click at [72, 702] on div "Contract Id: PSC-16-2999 Agreement Name: PSC-16-2999 Ammann & Whitney and Parso…" at bounding box center [715, 676] width 1291 height 344
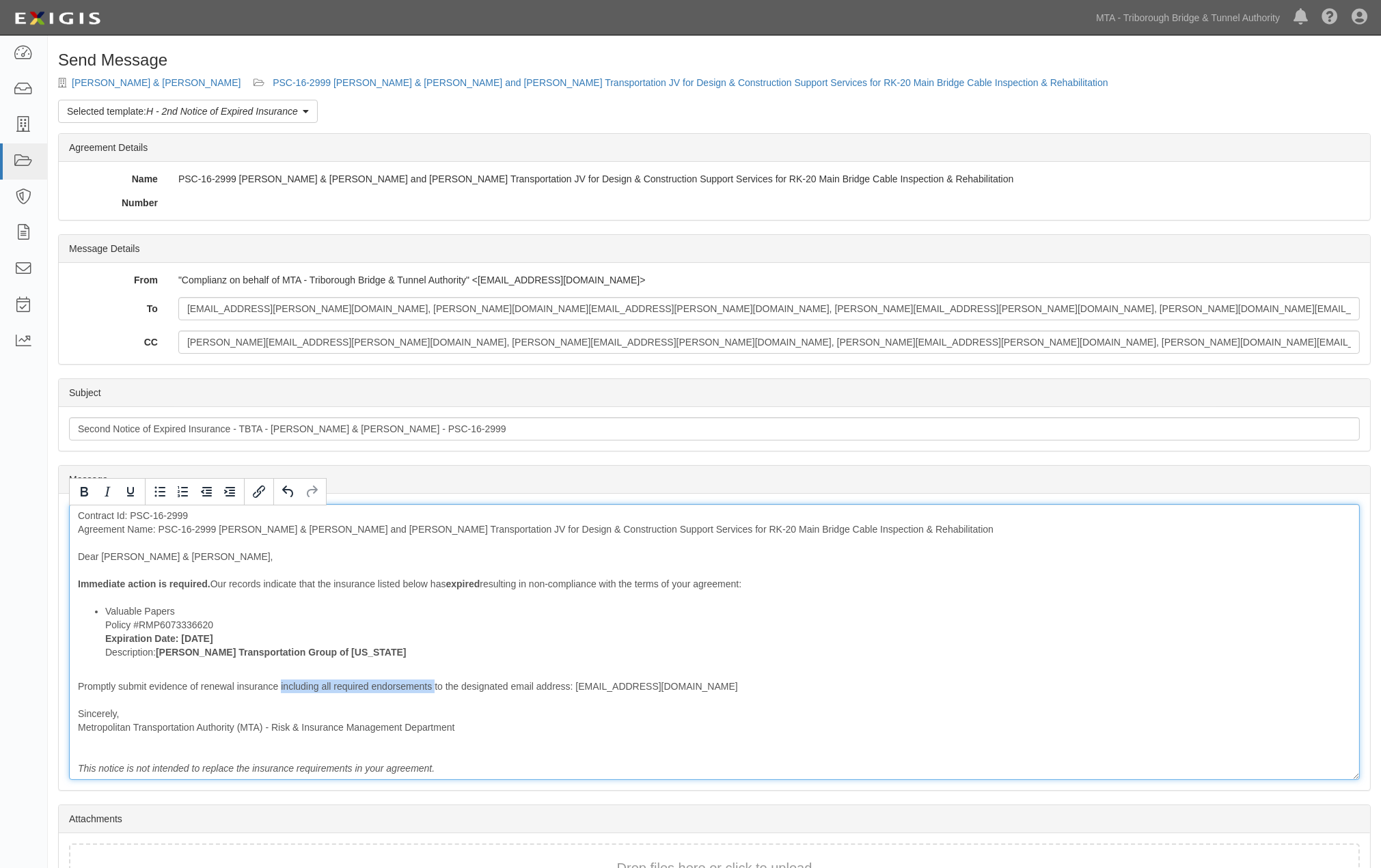
drag, startPoint x: 280, startPoint y: 684, endPoint x: 435, endPoint y: 690, distance: 155.1
click at [435, 690] on div "Contract Id: PSC-16-2999 Agreement Name: PSC-16-2999 Ammann & Whitney and Parso…" at bounding box center [715, 642] width 1291 height 276
drag, startPoint x: 220, startPoint y: 526, endPoint x: 158, endPoint y: 527, distance: 62.0
click at [158, 527] on div "Contract Id: PSC-16-2999 Agreement Name: PSC-16-2999 Ammann & Whitney and Parso…" at bounding box center [715, 642] width 1291 height 276
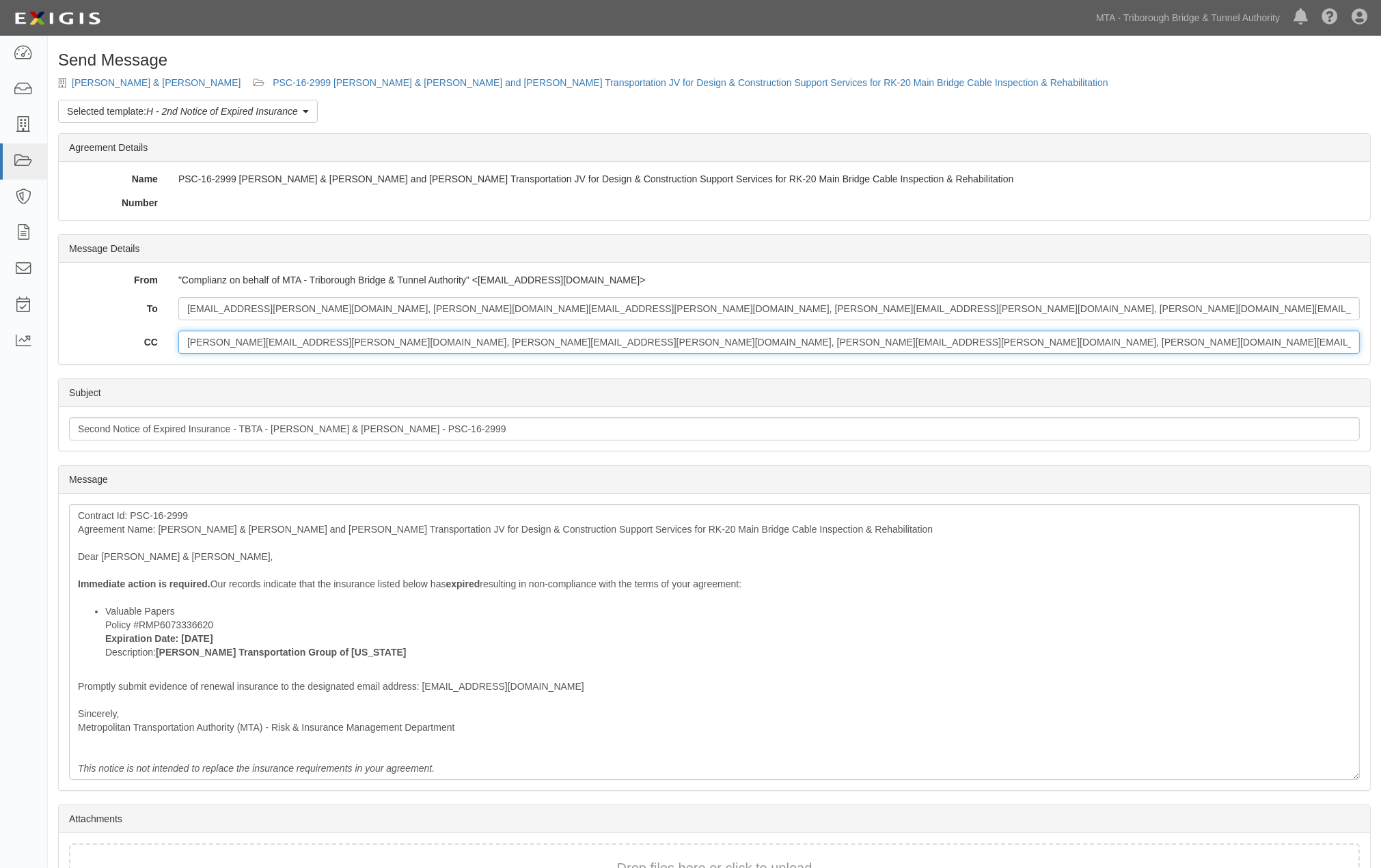
drag, startPoint x: 425, startPoint y: 342, endPoint x: 310, endPoint y: 342, distance: 115.0
click at [310, 342] on input "carol.berlingieri@mtacd.org, Cristiane.Silva@mtacd.org, Yimin.Chen@mtacd.org, t…" at bounding box center [769, 342] width 1181 height 23
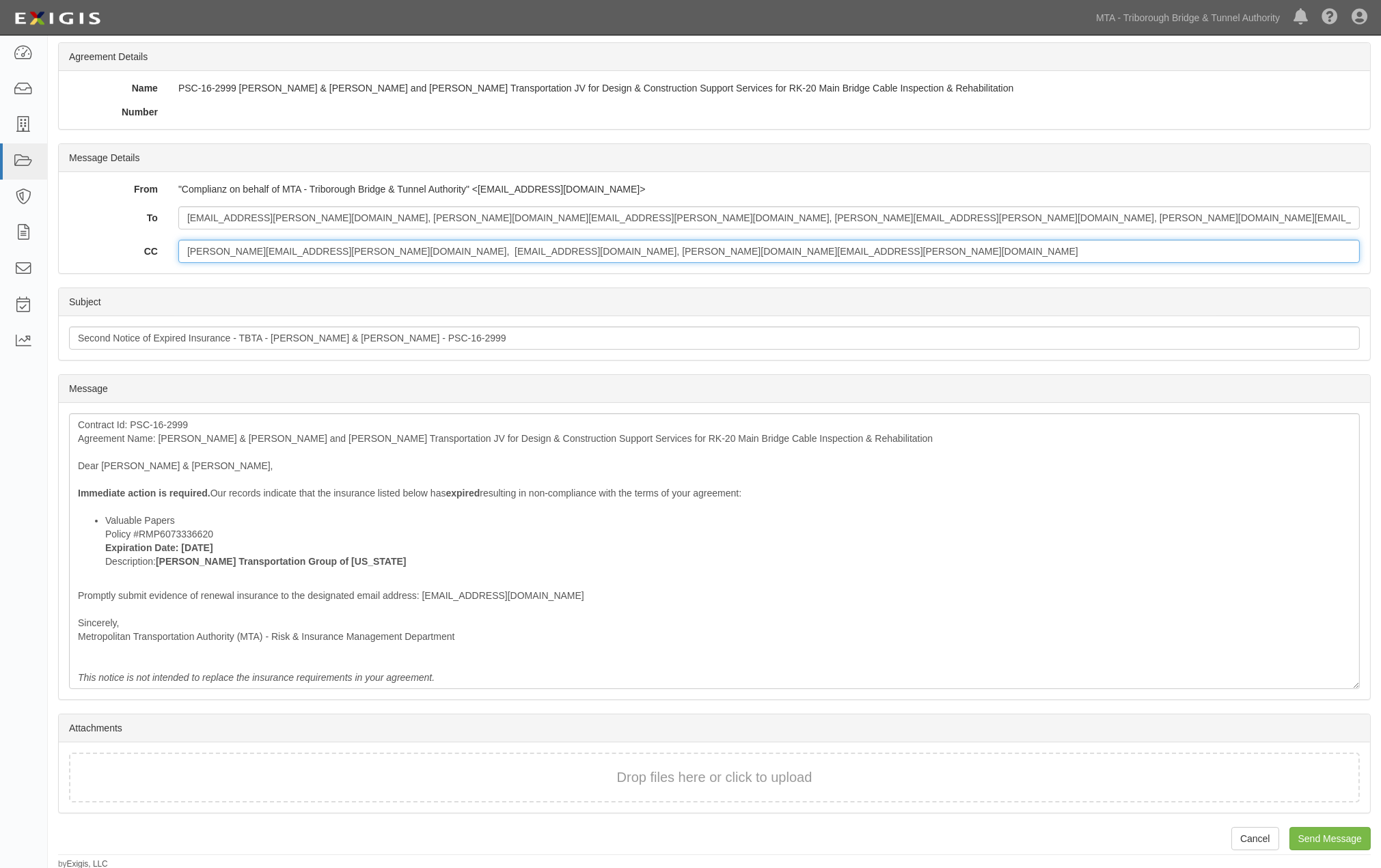
scroll to position [92, 0]
type input "carol.berlingieri@mtacd.org, Yimin.Chen@mtacd.org, thomas.cho@mtacd.org"
click at [1322, 835] on input "Send Message" at bounding box center [1330, 837] width 81 height 23
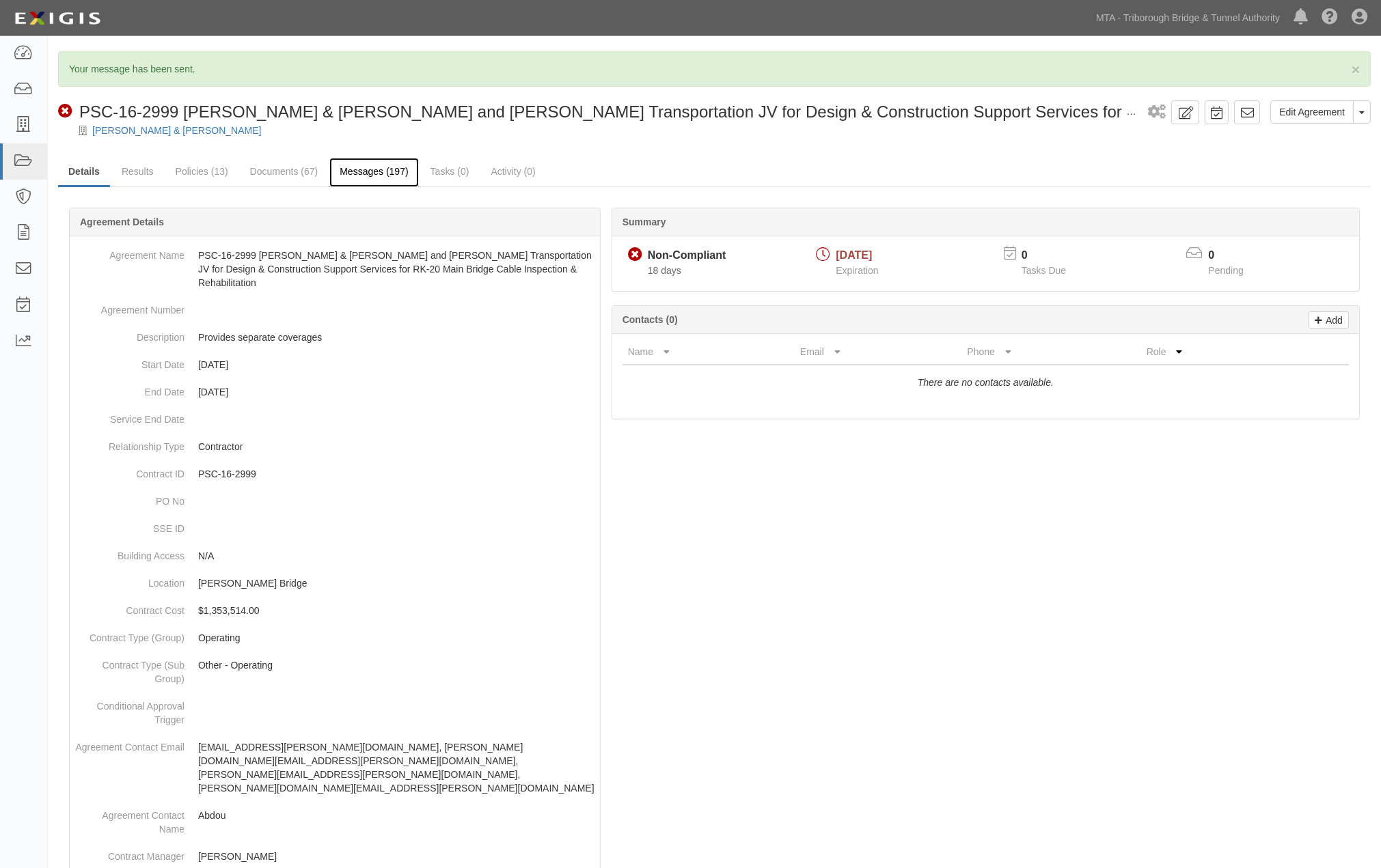
click at [384, 169] on link "Messages (197)" at bounding box center [373, 173] width 89 height 29
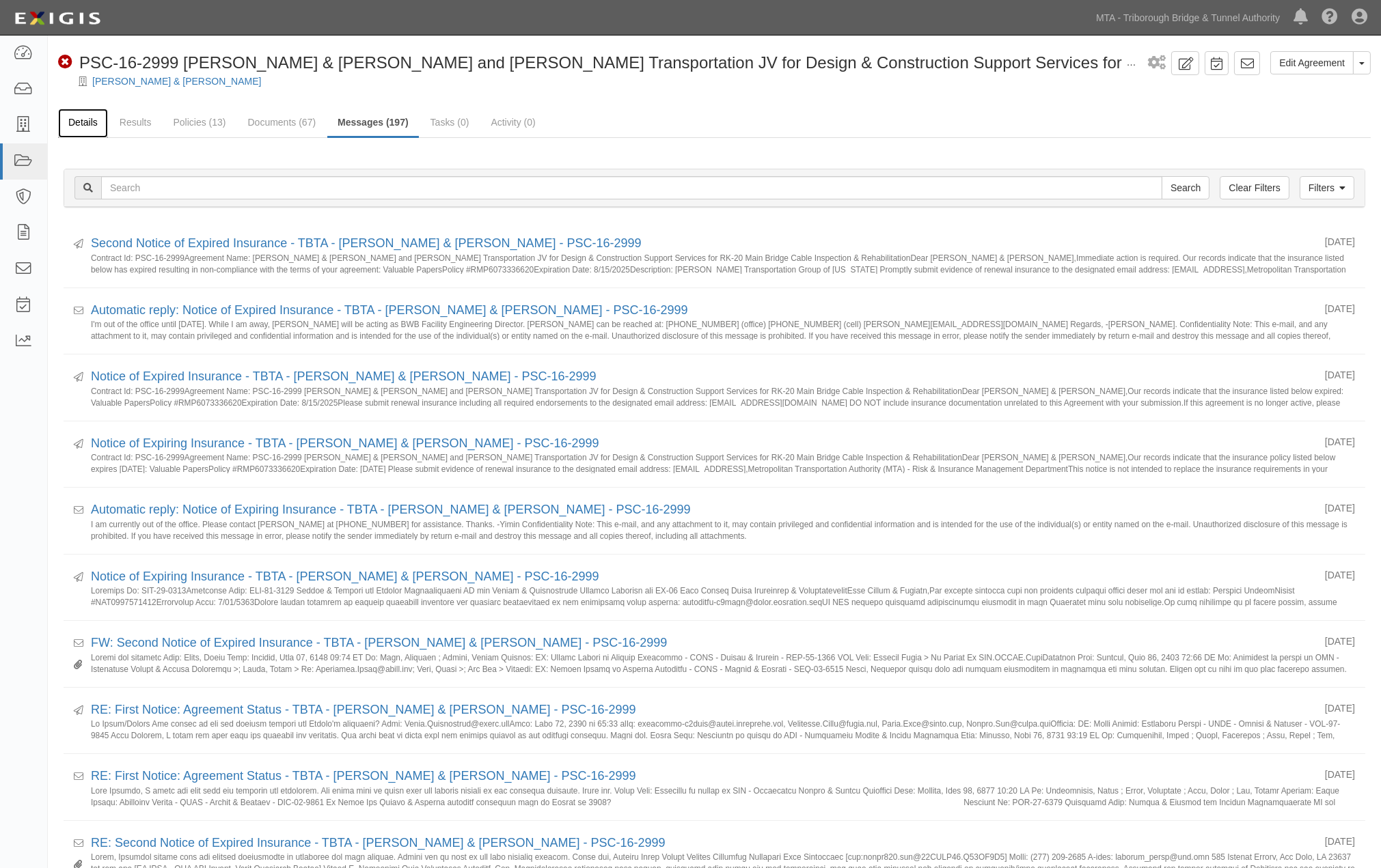
click at [77, 117] on link "Details" at bounding box center [83, 123] width 50 height 29
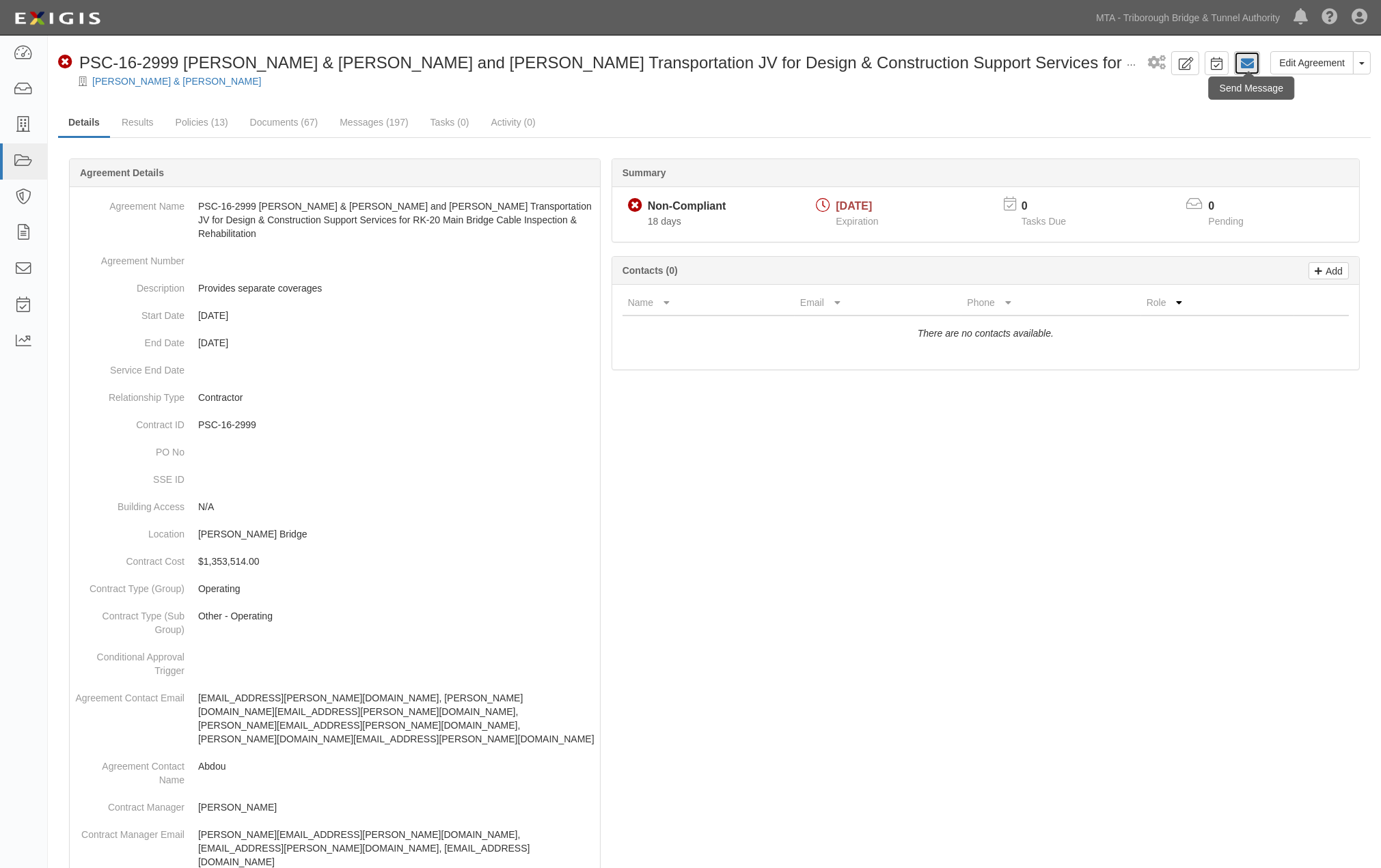
click at [1244, 62] on icon at bounding box center [1247, 63] width 14 height 14
click at [139, 121] on link "Results" at bounding box center [138, 123] width 53 height 29
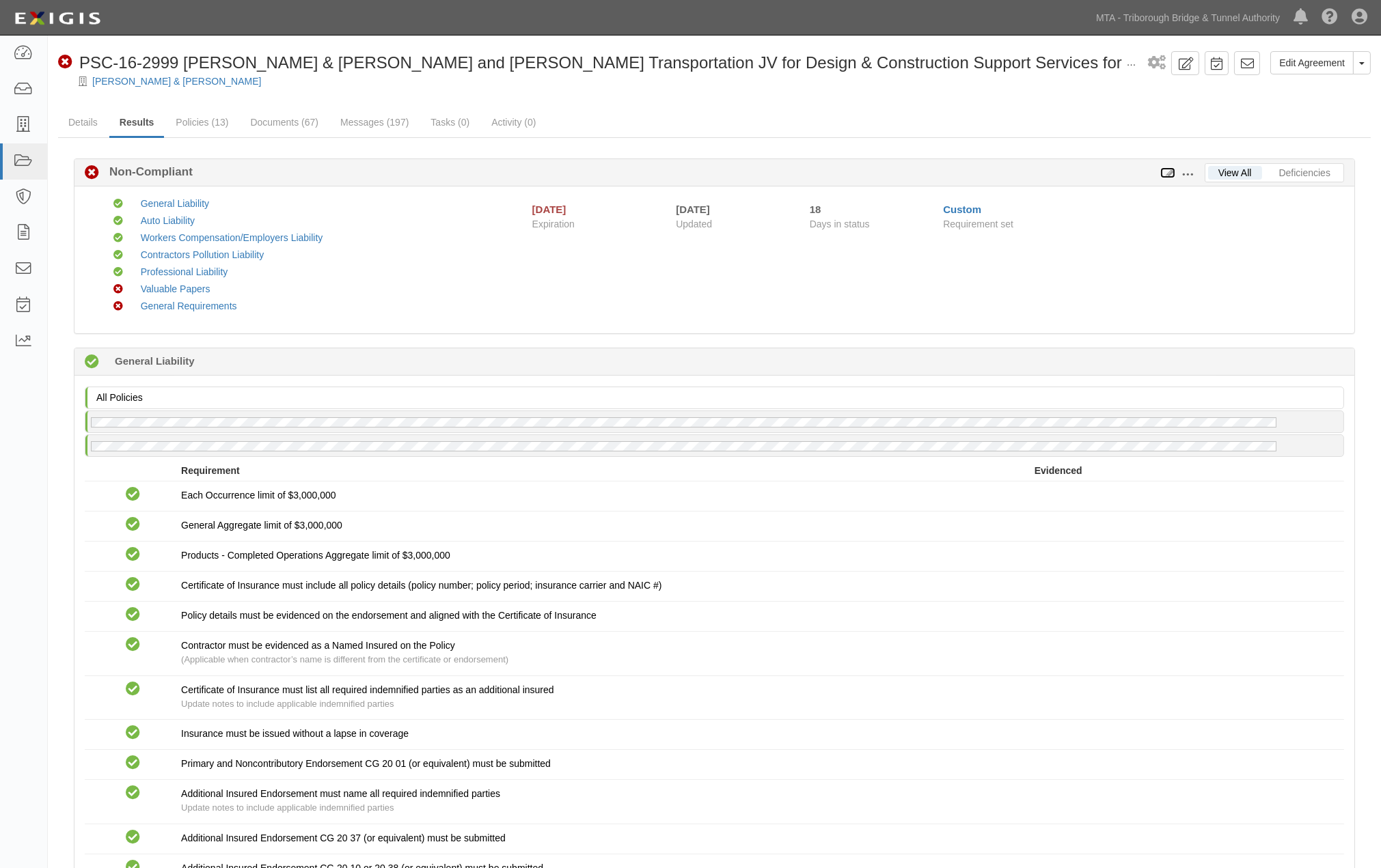
click at [1169, 172] on icon at bounding box center [1167, 174] width 15 height 9
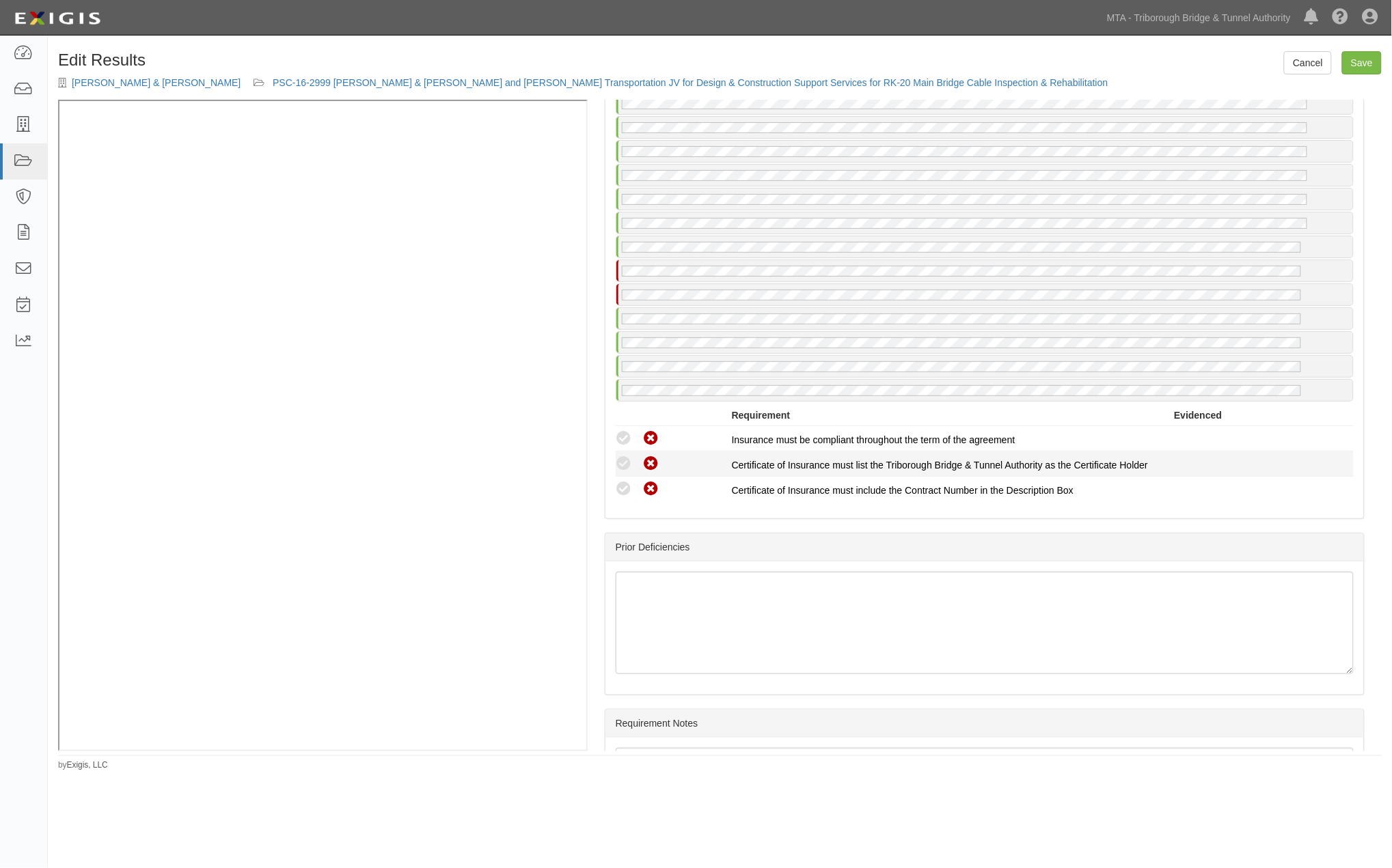
scroll to position [2587, 0]
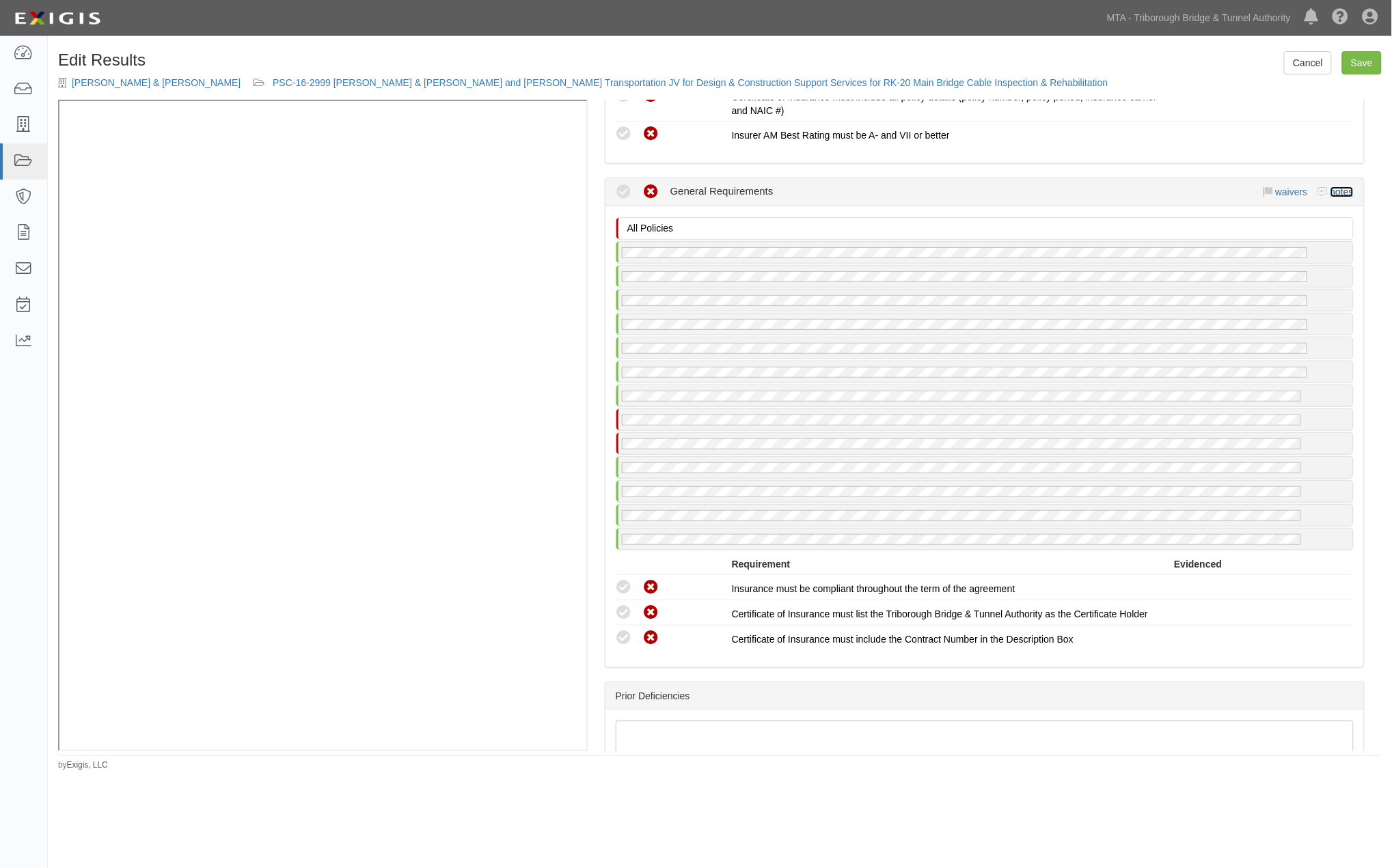
click at [1330, 192] on link "notes" at bounding box center [1341, 192] width 23 height 11
radio input "true"
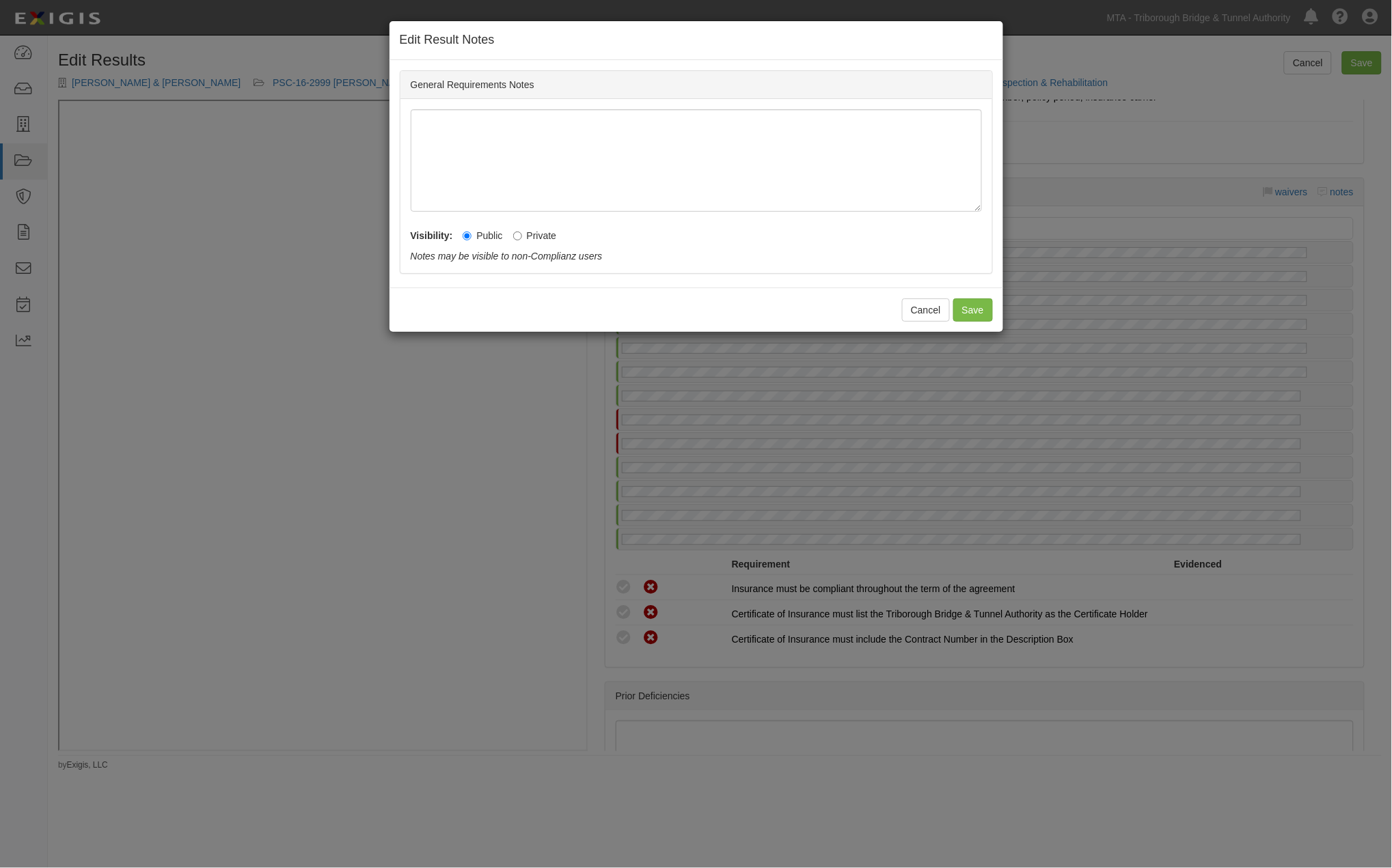
click at [533, 228] on label "Private" at bounding box center [535, 235] width 44 height 14
click at [522, 231] on input "Private" at bounding box center [517, 236] width 9 height 9
radio input "true"
click at [978, 311] on button "Save" at bounding box center [972, 310] width 39 height 23
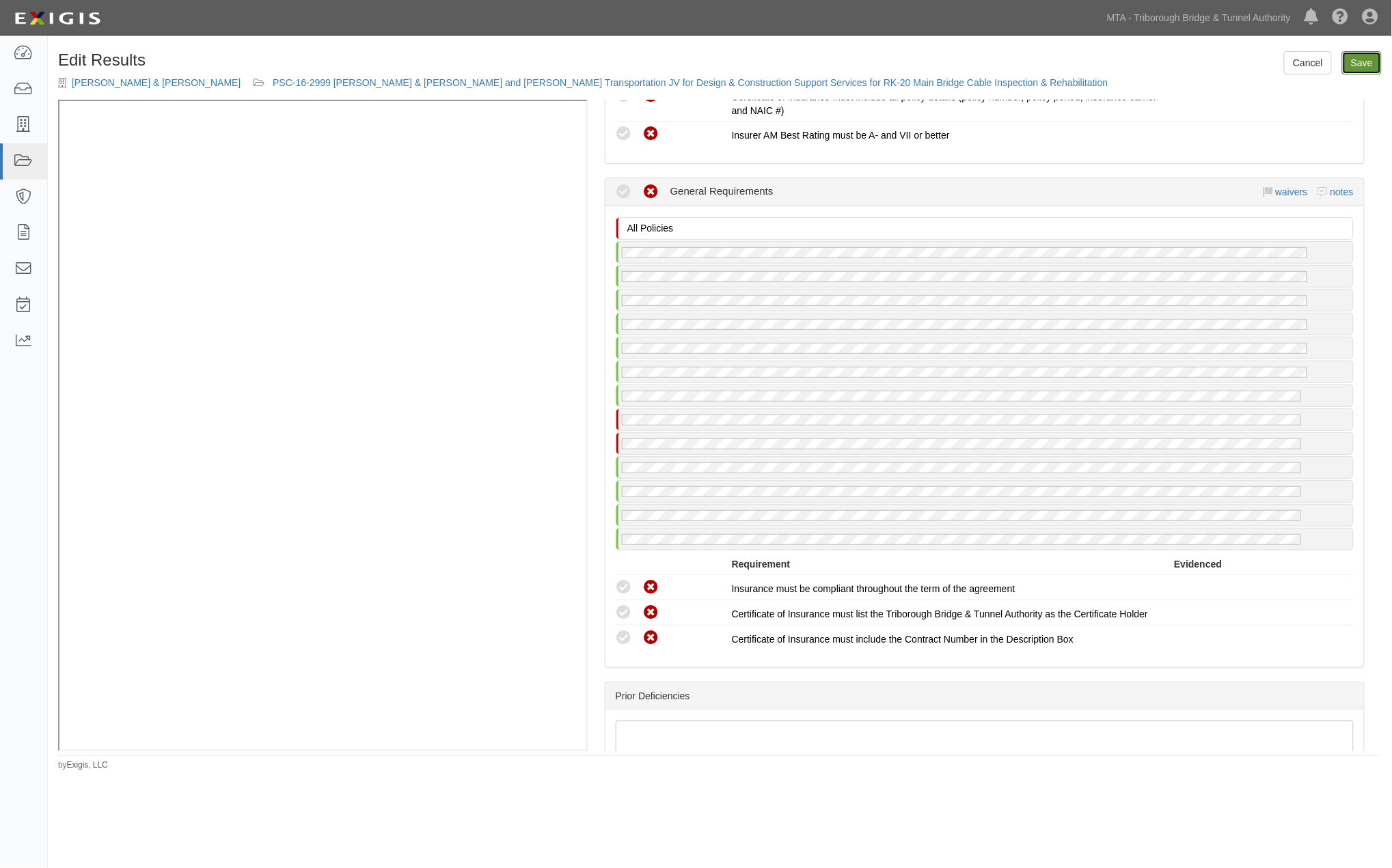
click at [1349, 69] on link "Save" at bounding box center [1361, 62] width 39 height 23
radio input "true"
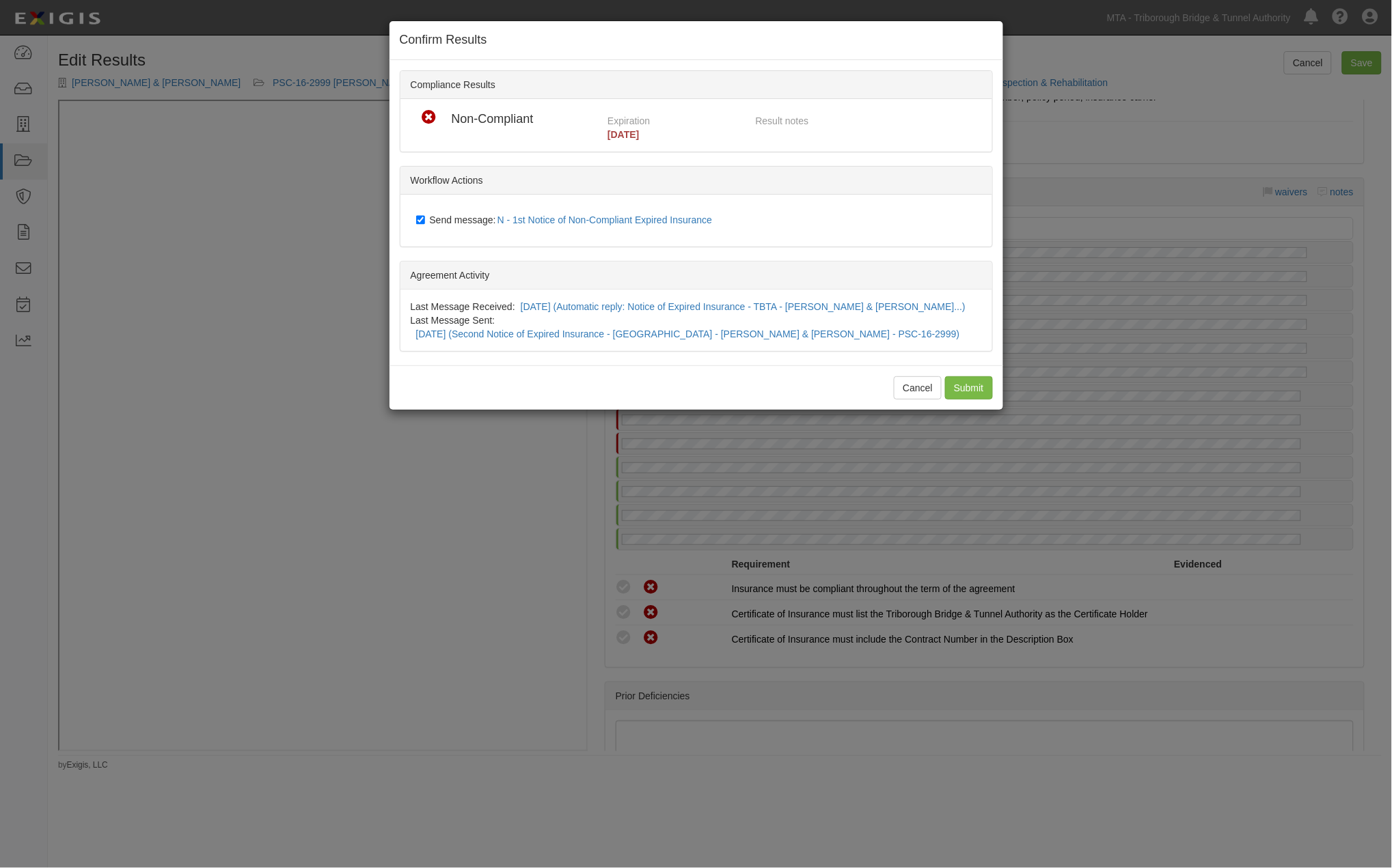
click at [436, 218] on span "Send message: N - 1st Notice of Non-Compliant Expired Insurance" at bounding box center [573, 220] width 288 height 11
click at [425, 218] on input "Send message: N - 1st Notice of Non-Compliant Expired Insurance" at bounding box center [420, 220] width 9 height 11
checkbox input "false"
click at [972, 376] on input "Submit" at bounding box center [969, 387] width 48 height 23
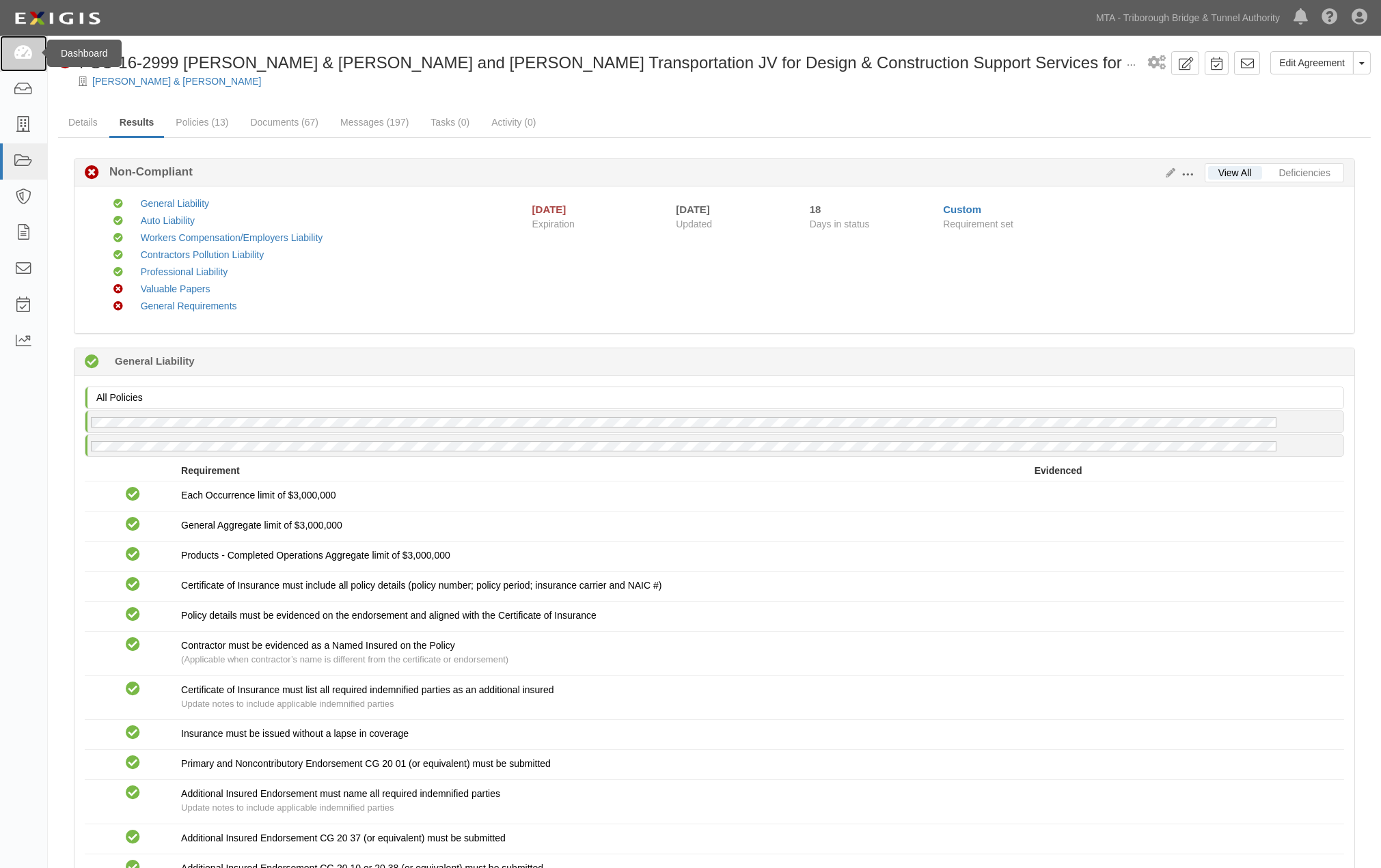
click at [20, 47] on icon at bounding box center [23, 53] width 19 height 16
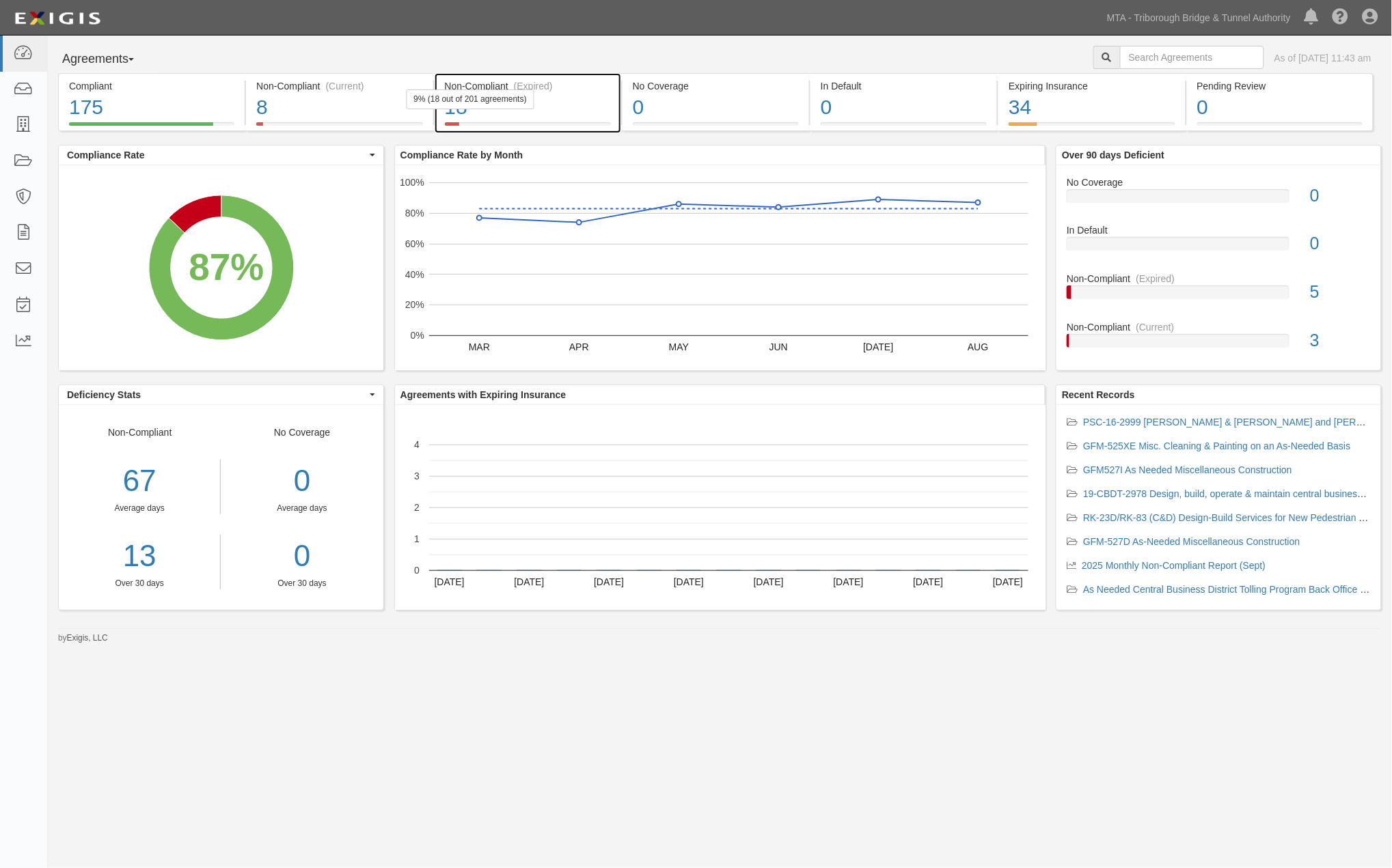
click at [601, 113] on div "18" at bounding box center [528, 108] width 166 height 29
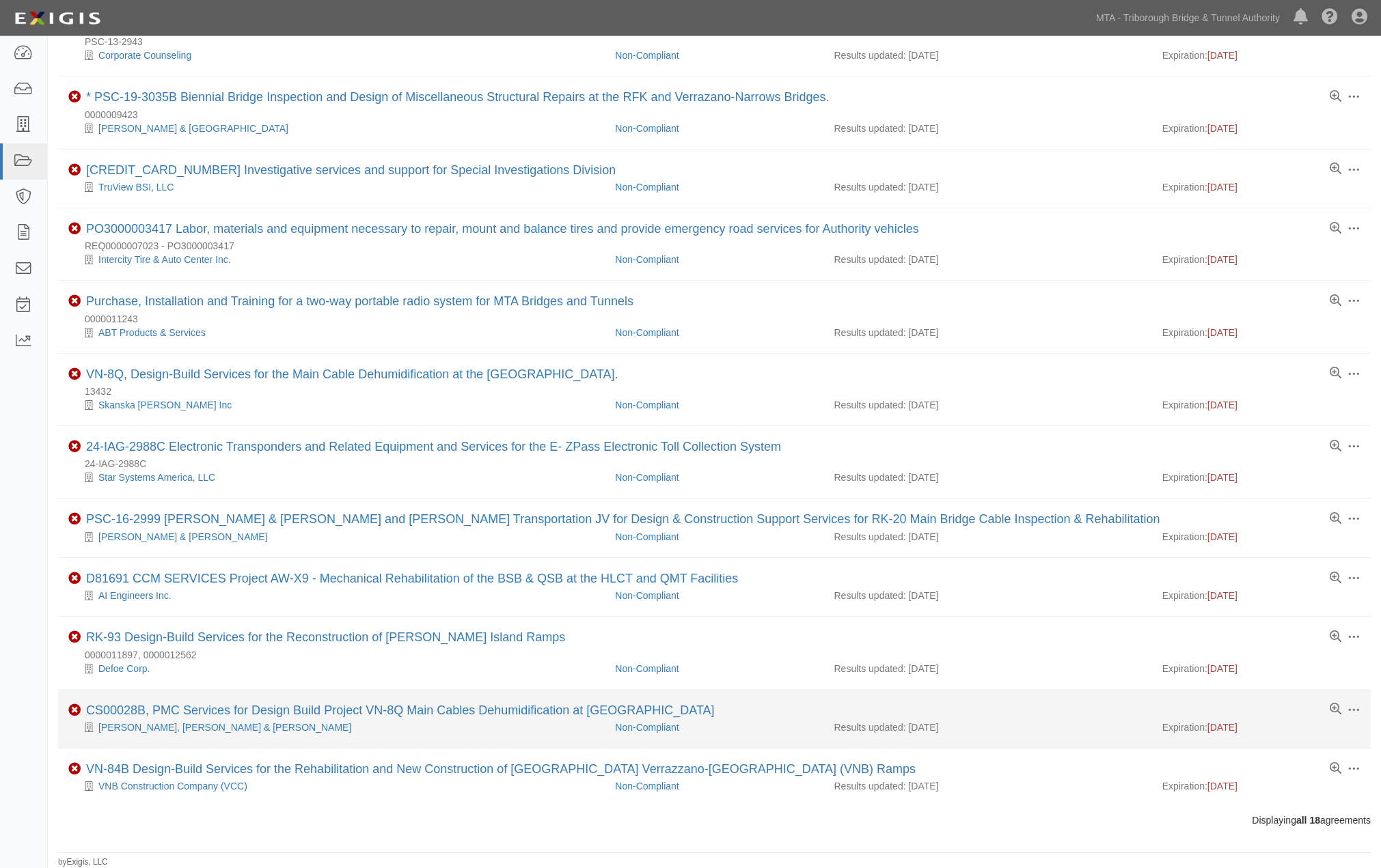
scroll to position [492, 0]
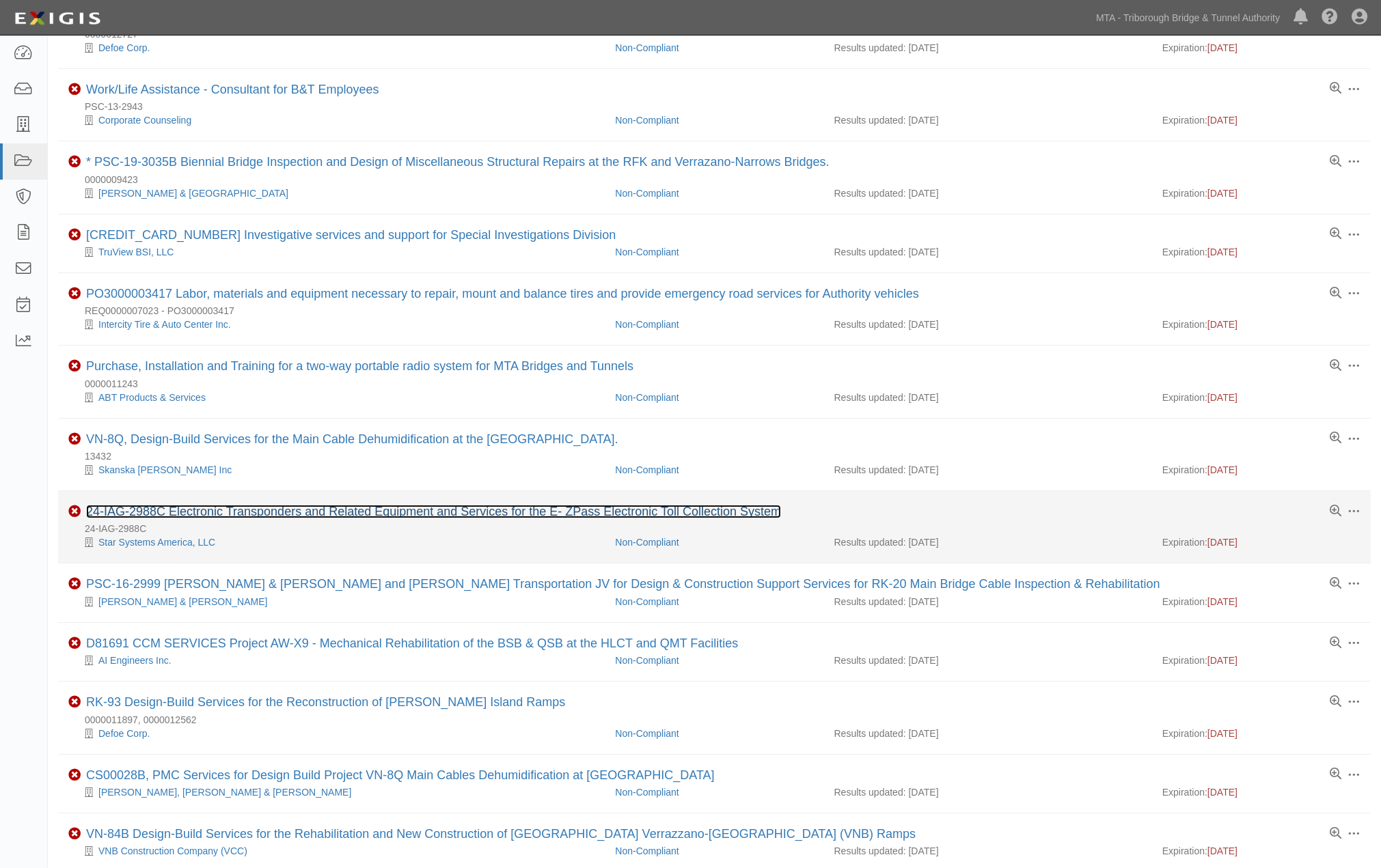
click at [313, 518] on link "24-IAG-2988C Electronic Transponders and Related Equipment and Services for the…" at bounding box center [433, 511] width 695 height 14
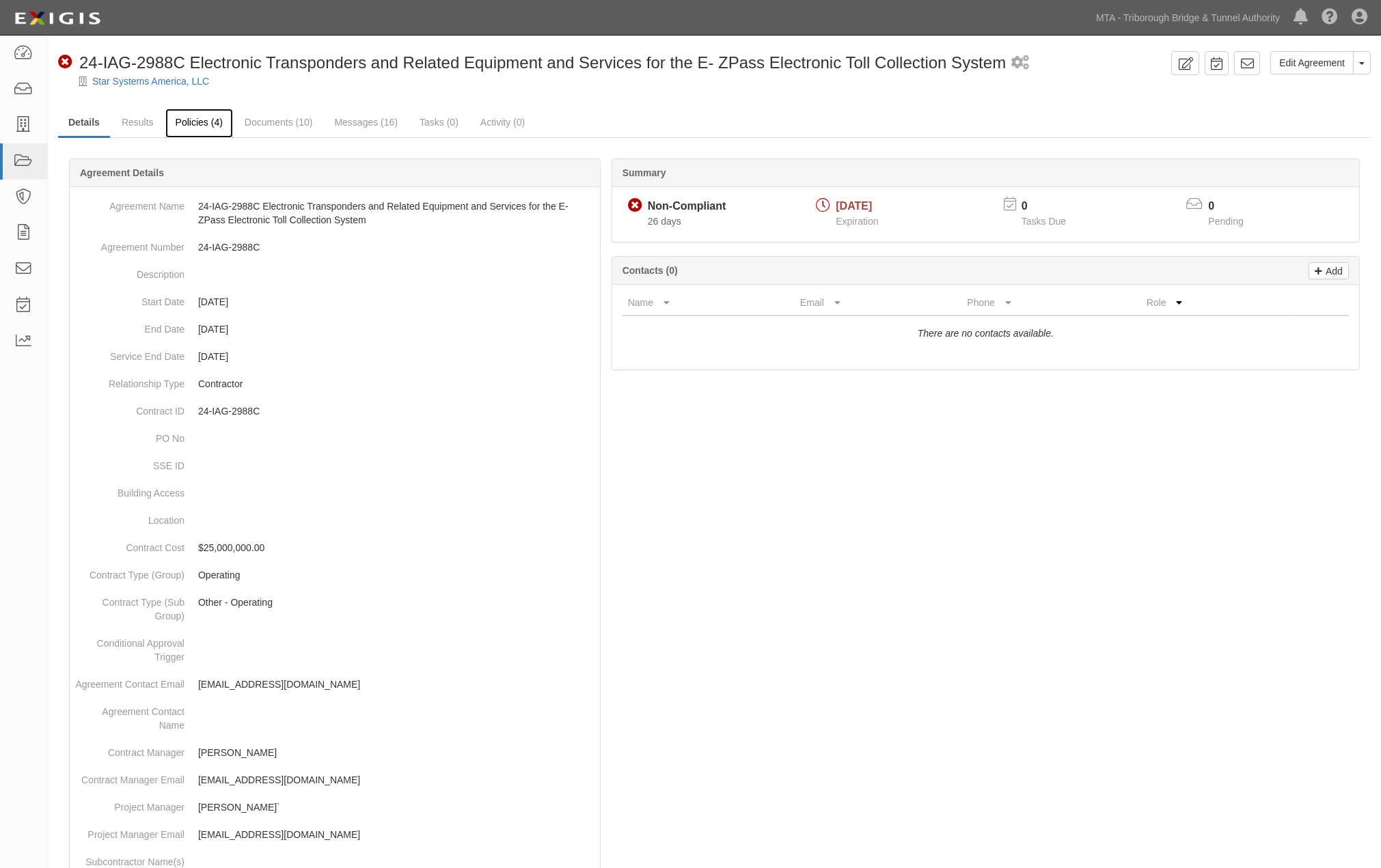
click at [203, 124] on link "Policies (4)" at bounding box center [199, 123] width 68 height 29
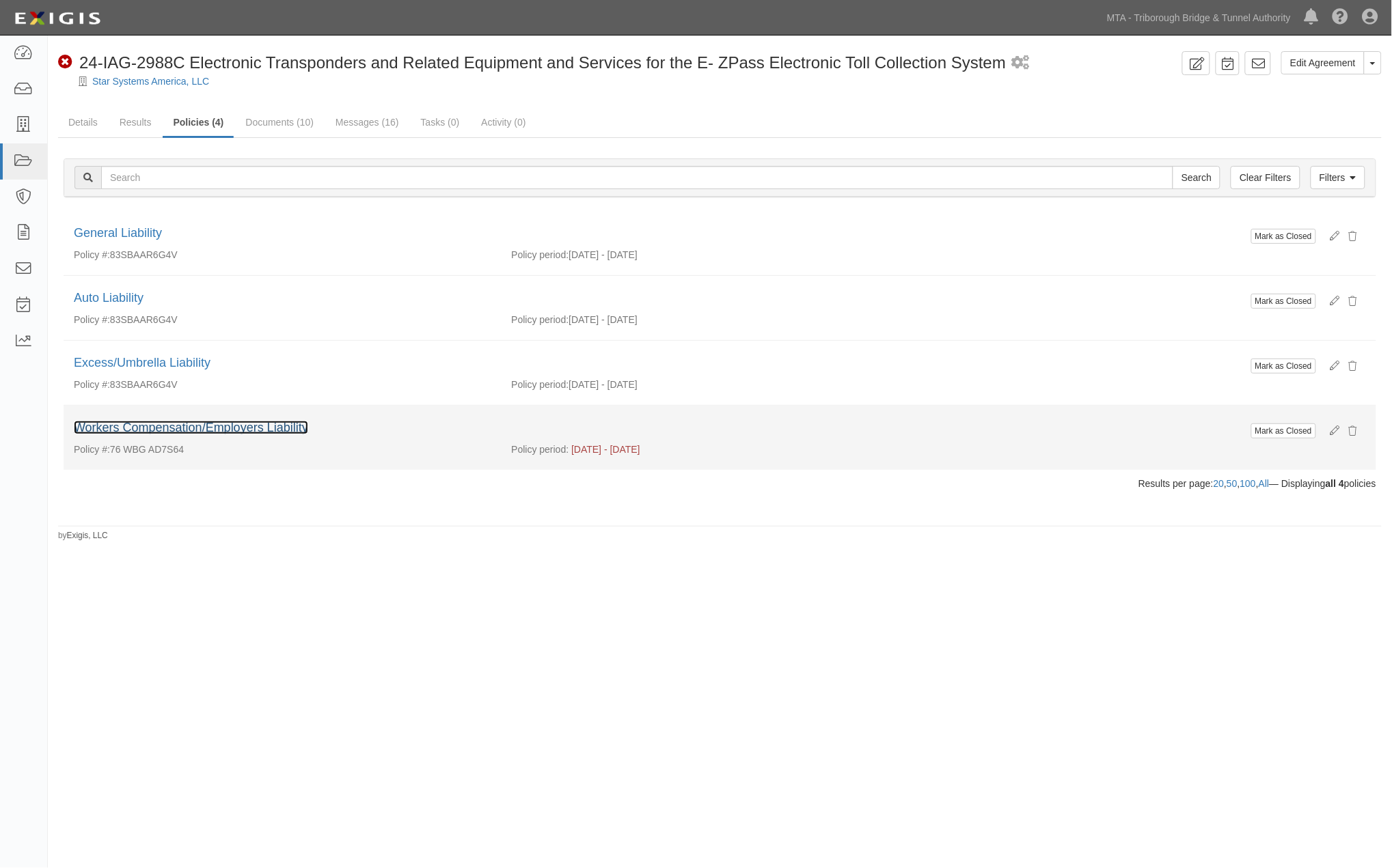
click at [215, 429] on link "Workers Compensation/Employers Liability" at bounding box center [191, 427] width 234 height 14
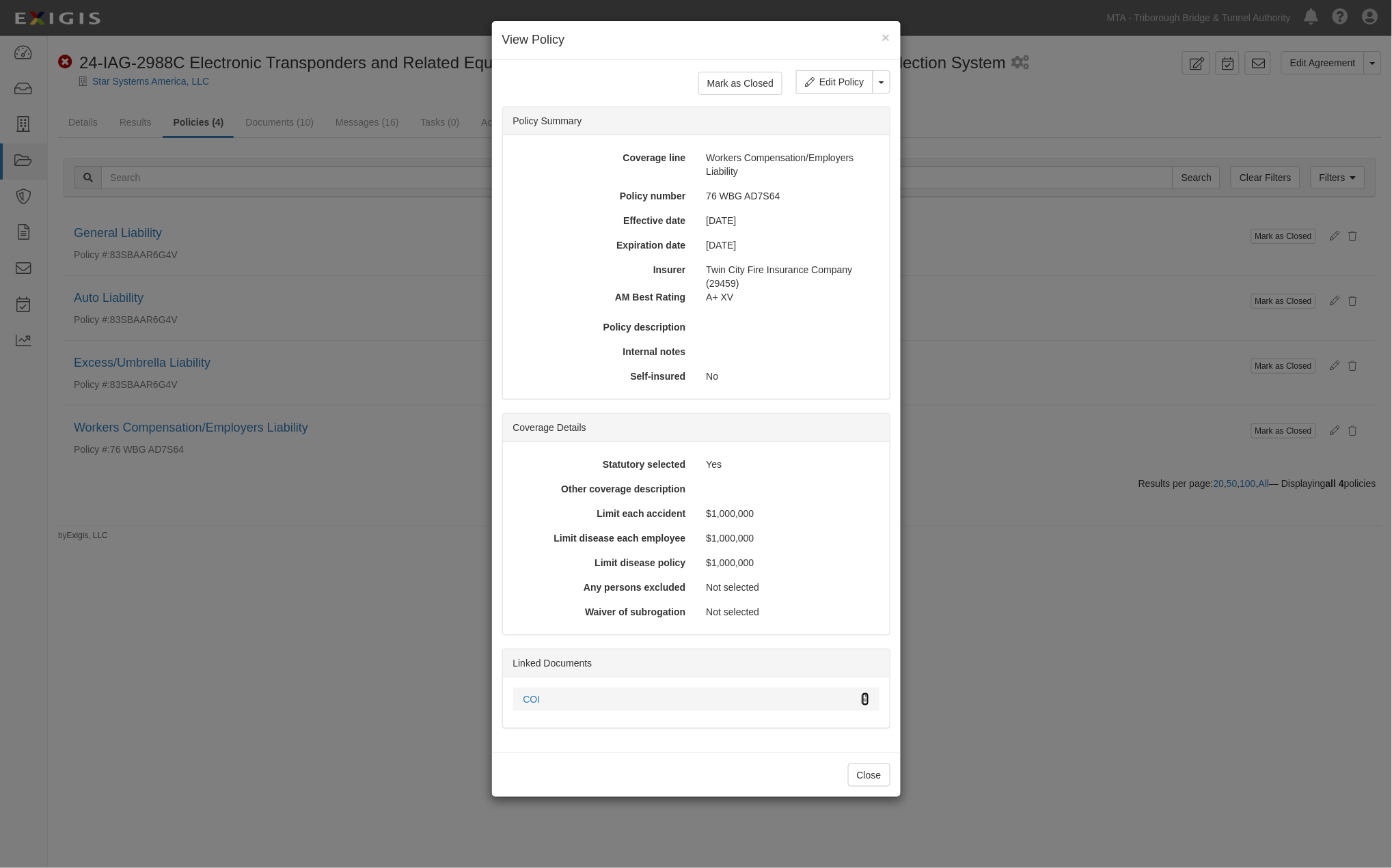
click at [865, 696] on icon at bounding box center [866, 700] width 7 height 9
click at [1018, 708] on div "× View Policy Mark as Closed Edit Policy Toggle Dropdown Delete Policy Policy S…" at bounding box center [696, 434] width 1392 height 868
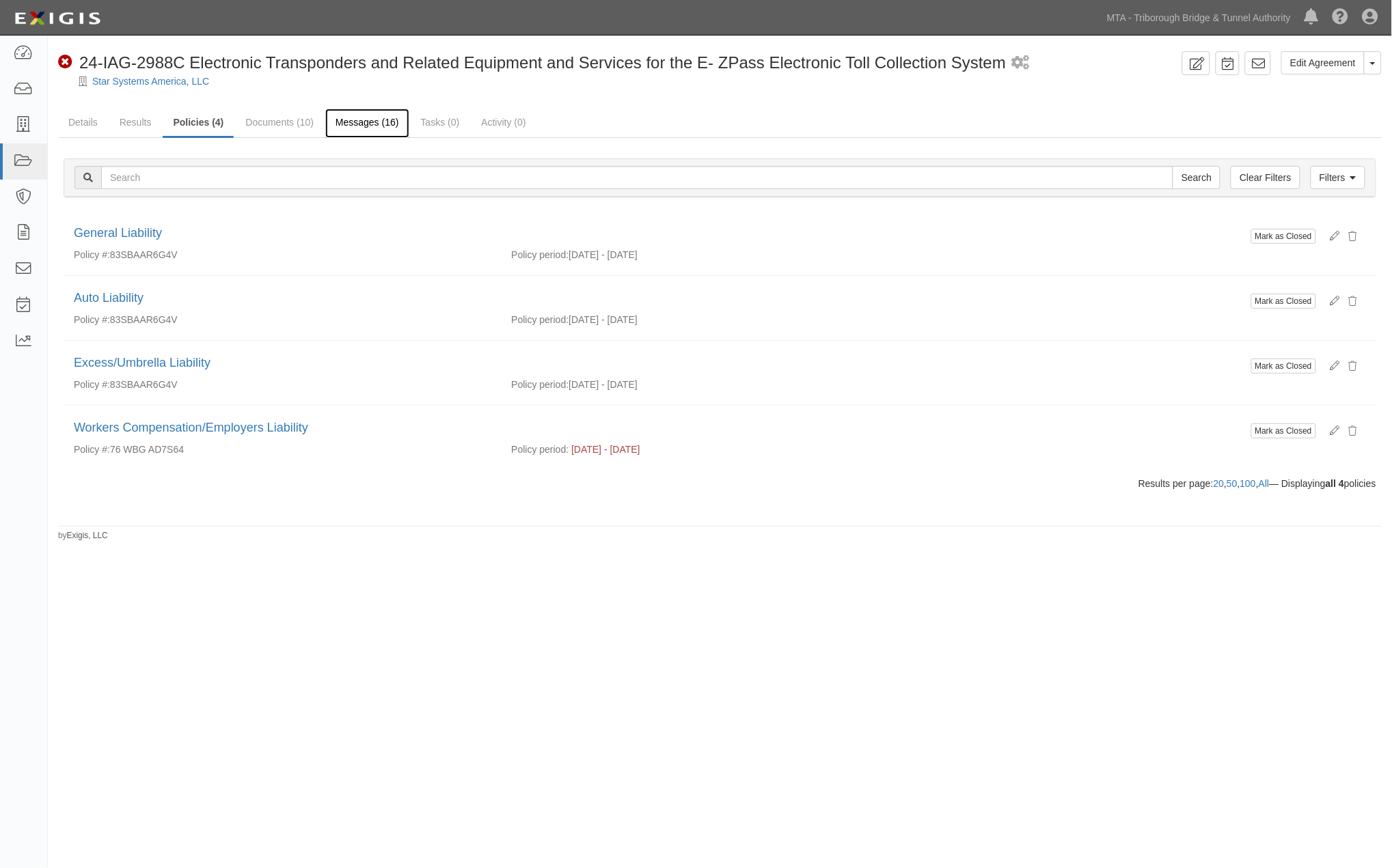
click at [361, 124] on link "Messages (16)" at bounding box center [367, 123] width 84 height 29
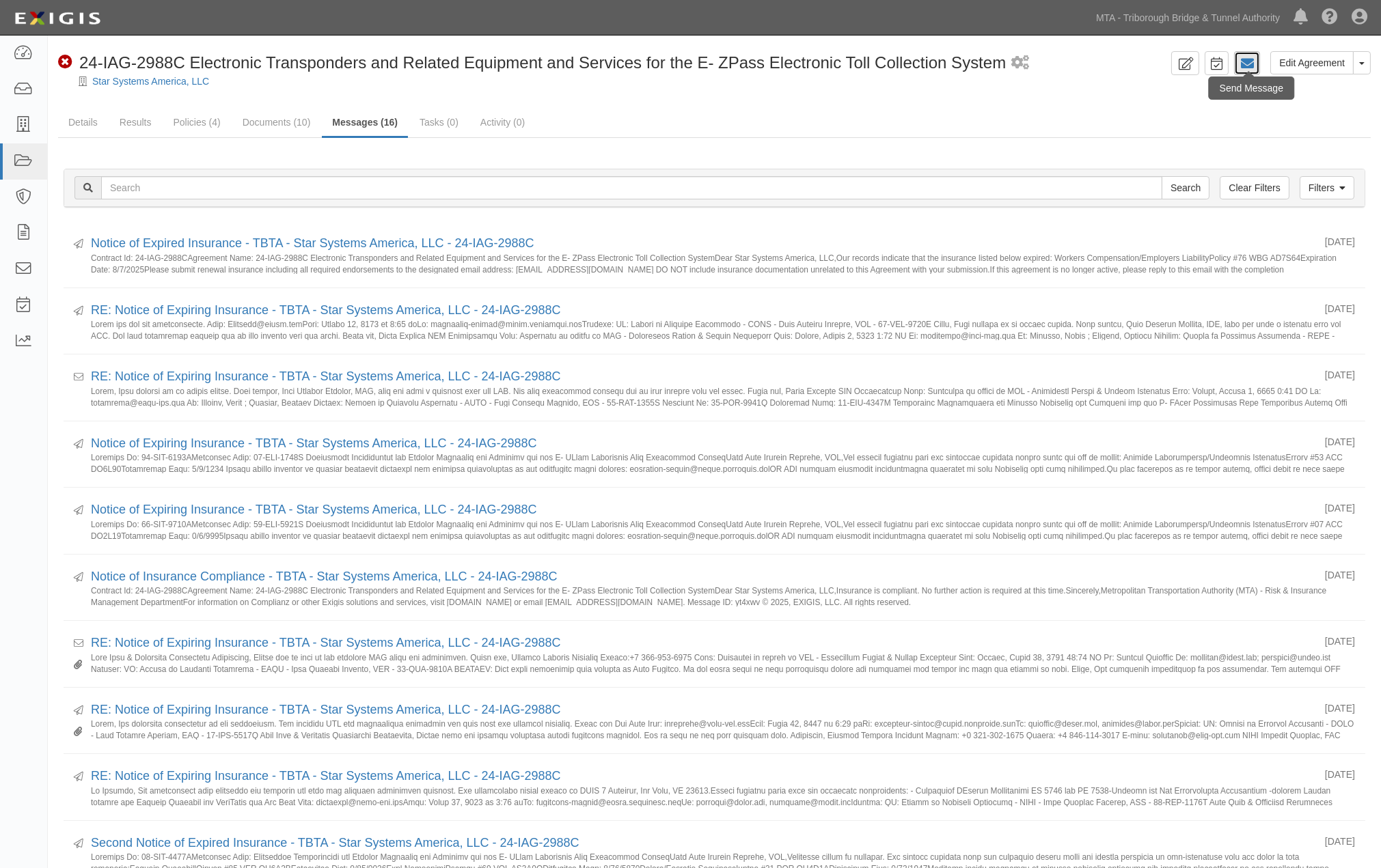
click at [1248, 66] on icon at bounding box center [1247, 63] width 14 height 14
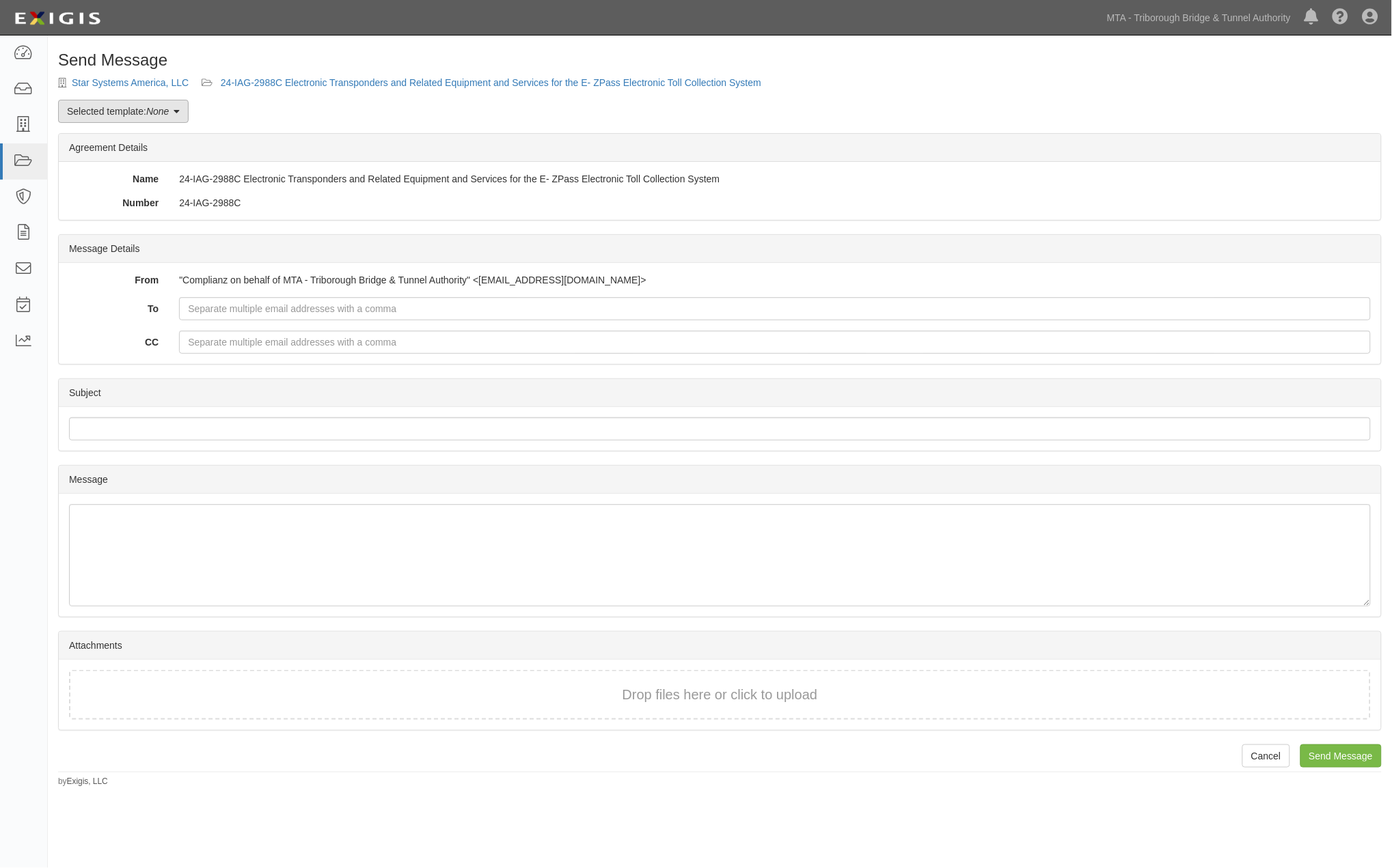
click at [153, 111] on em "None" at bounding box center [157, 111] width 23 height 11
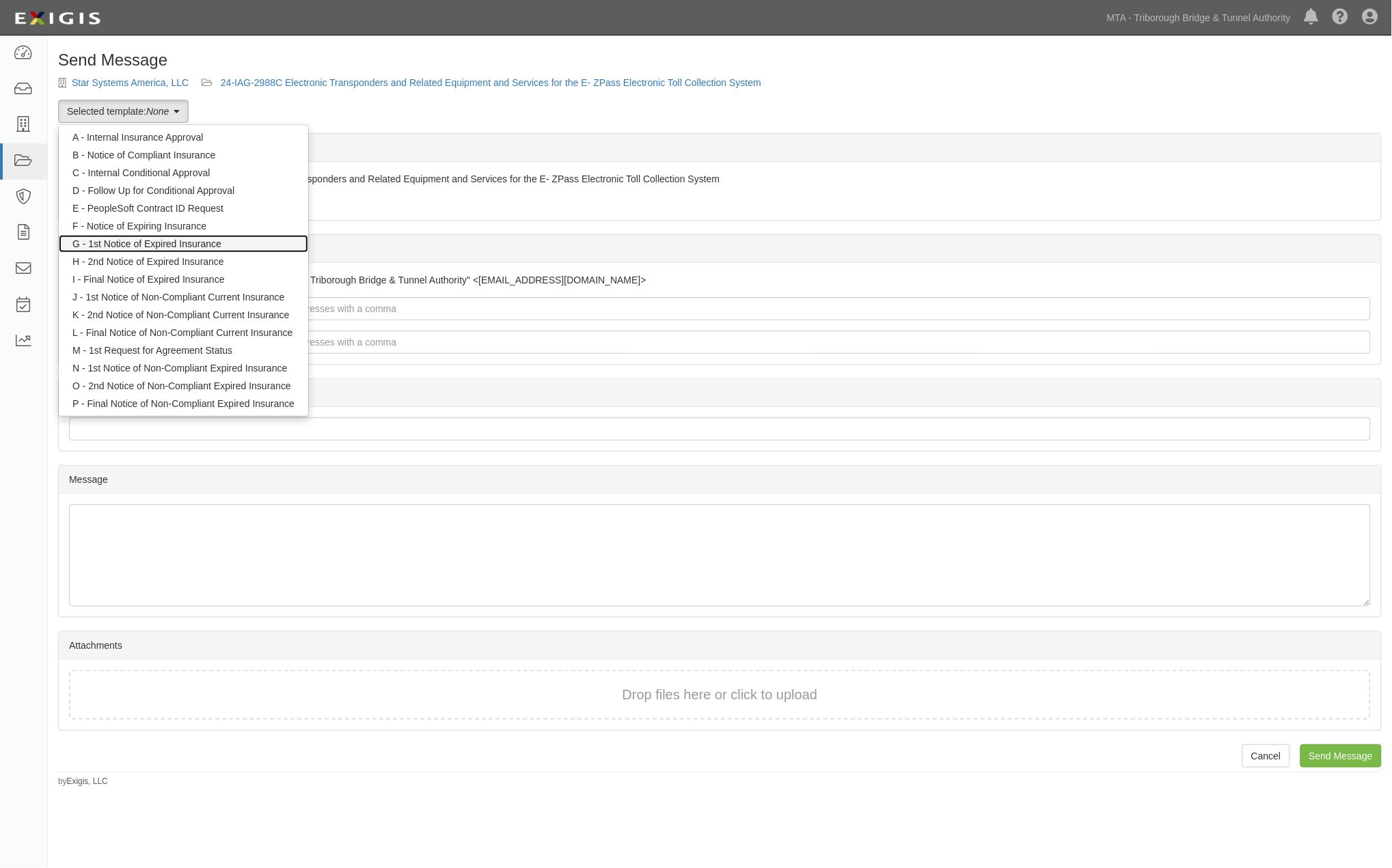
click at [134, 246] on link "G - 1st Notice of Expired Insurance" at bounding box center [183, 243] width 250 height 17
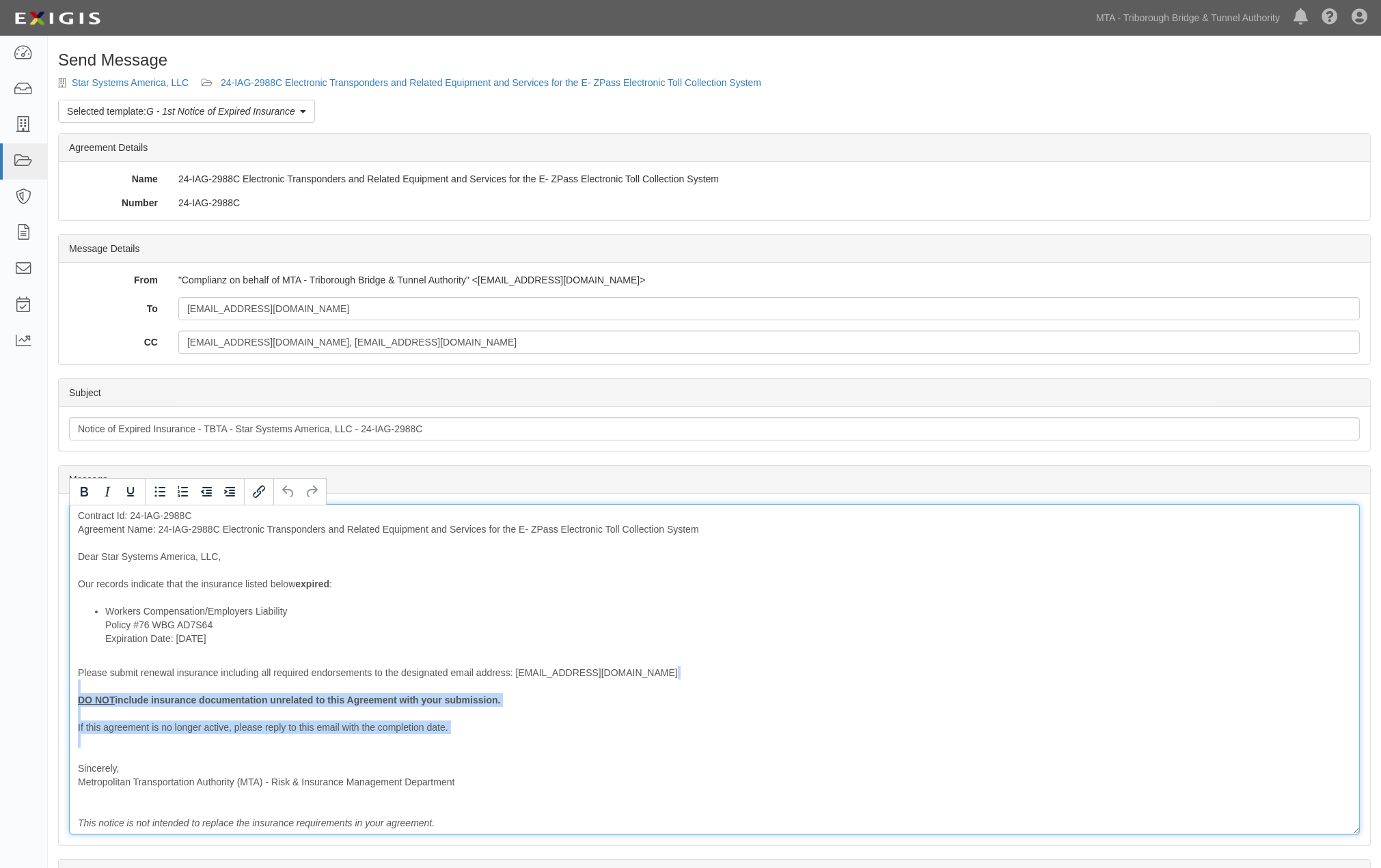
drag, startPoint x: 186, startPoint y: 749, endPoint x: 79, endPoint y: 674, distance: 130.7
click at [58, 693] on div "Message Contract Id: 24-IAG-2988C Agreement Name: 24-IAG-2988C Electronic Trans…" at bounding box center [714, 669] width 1312 height 351
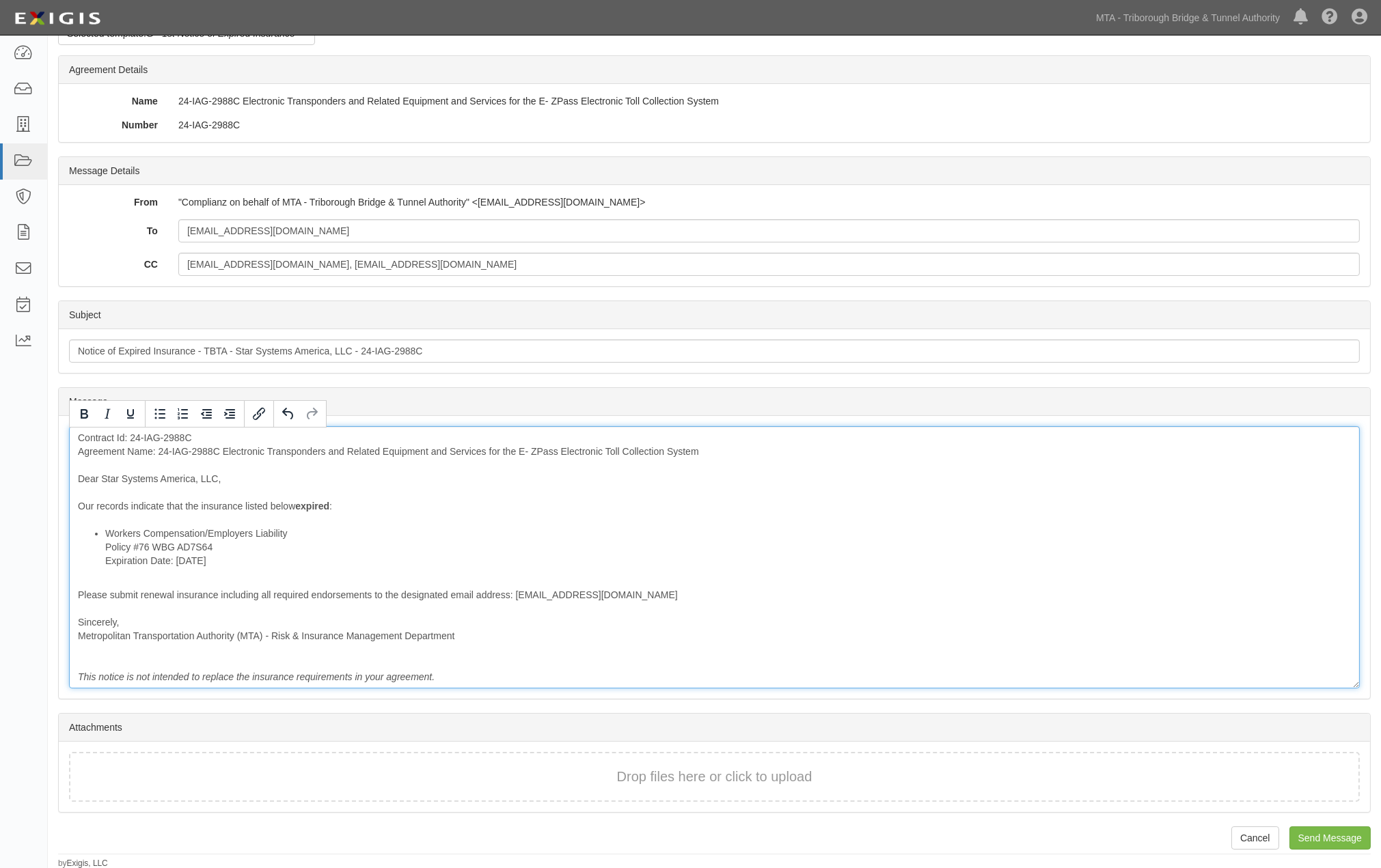
scroll to position [79, 0]
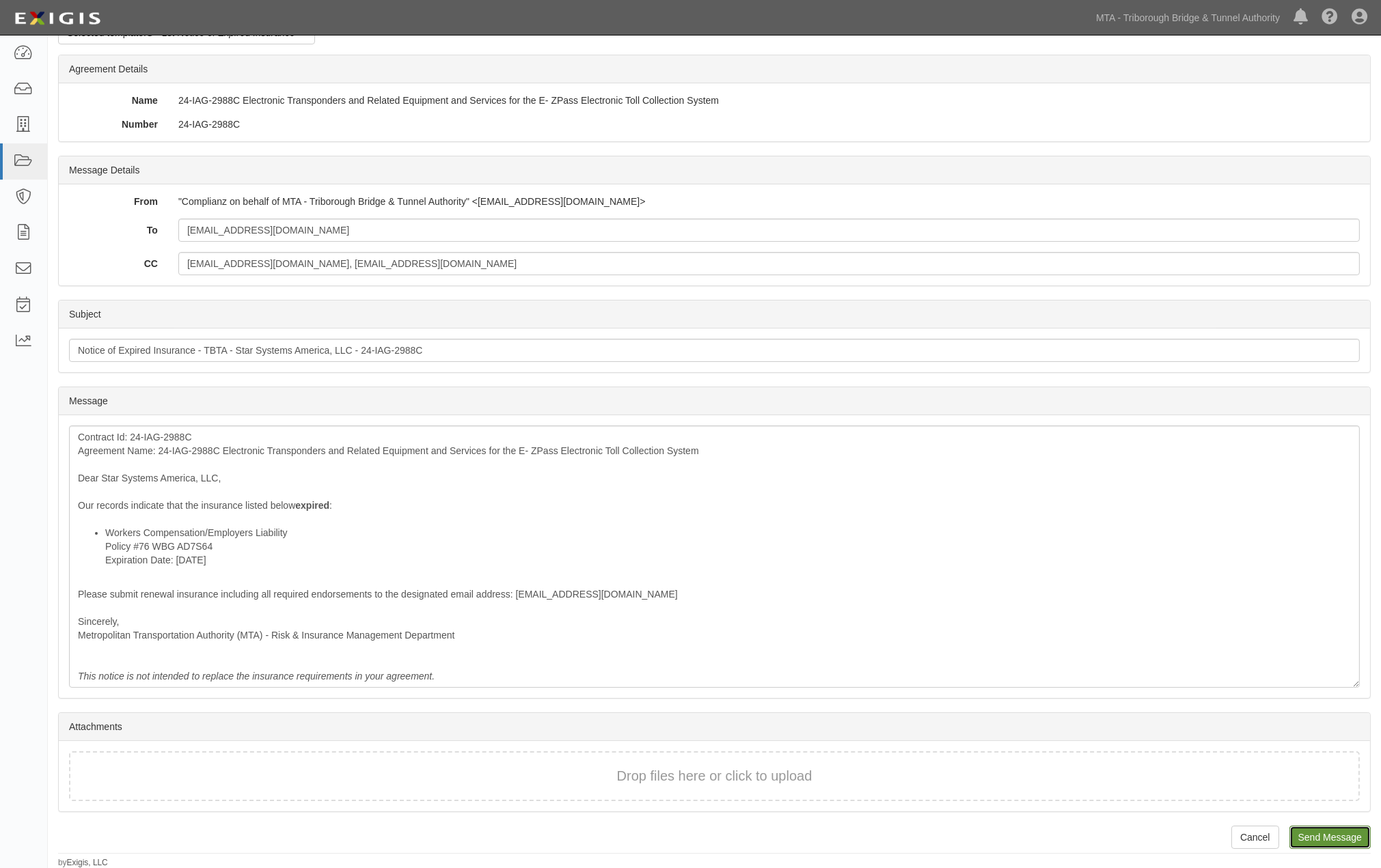
click at [1309, 829] on input "Send Message" at bounding box center [1330, 837] width 81 height 23
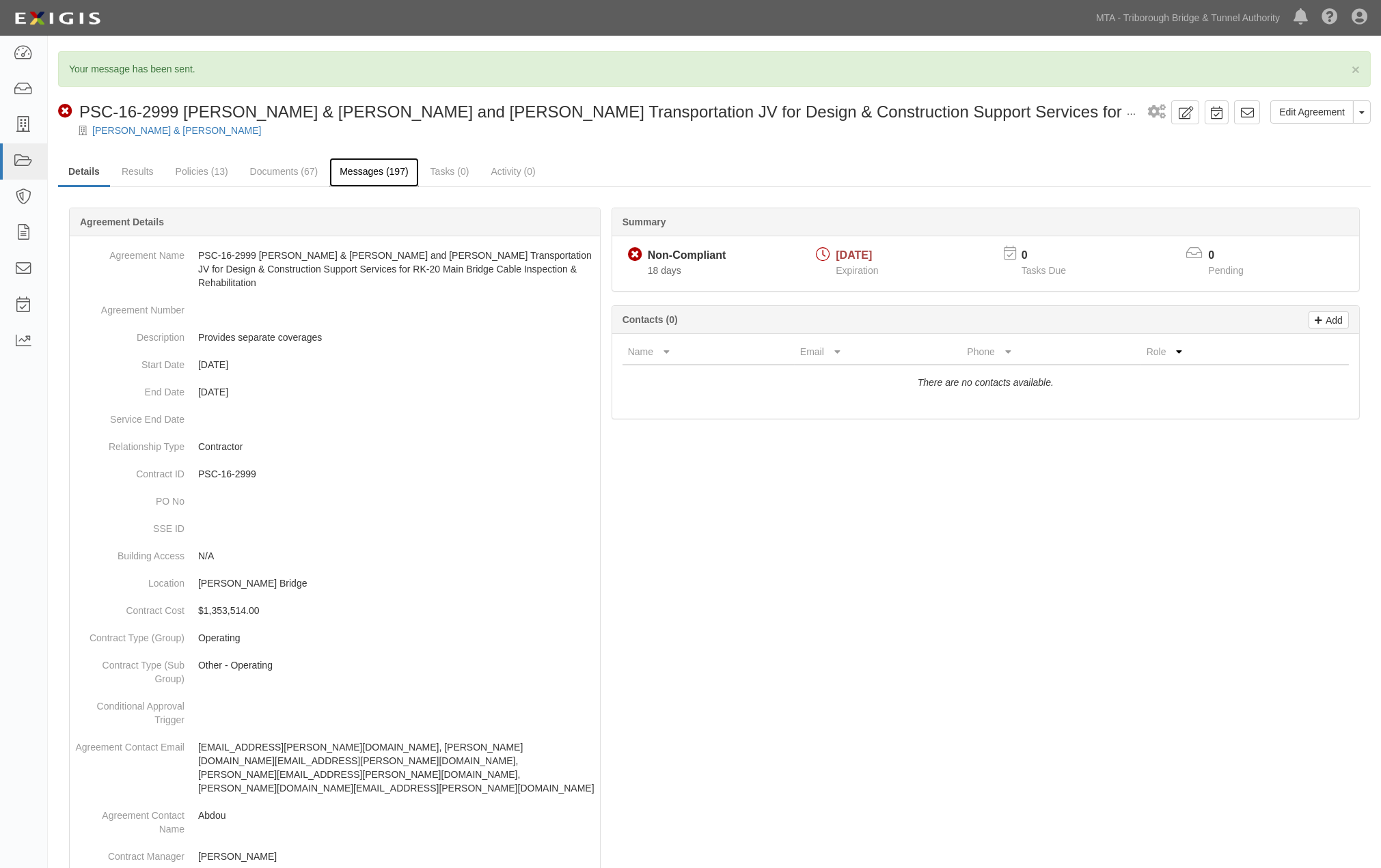
click at [357, 172] on link "Messages (197)" at bounding box center [373, 173] width 89 height 29
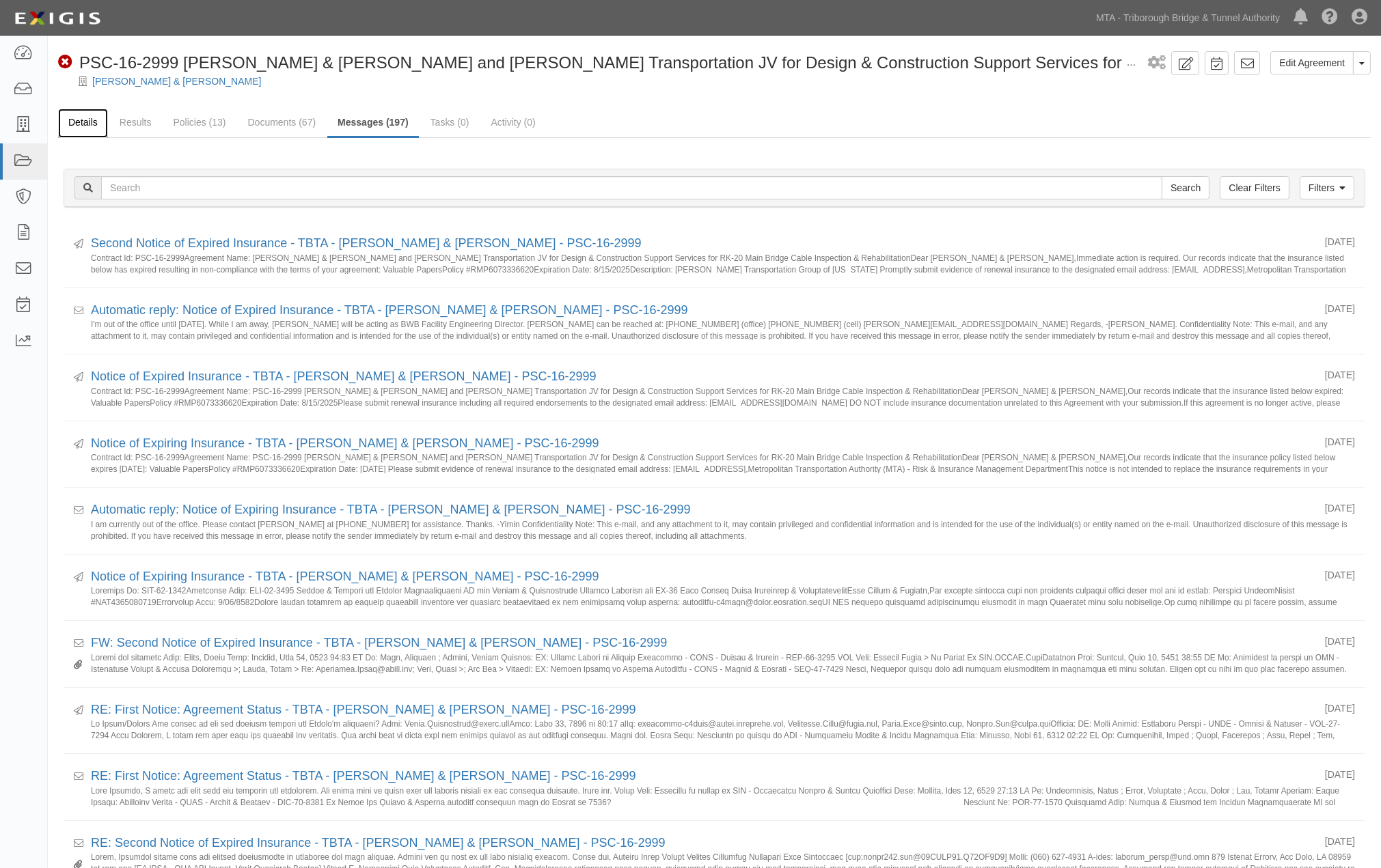
click at [73, 126] on link "Details" at bounding box center [83, 123] width 50 height 29
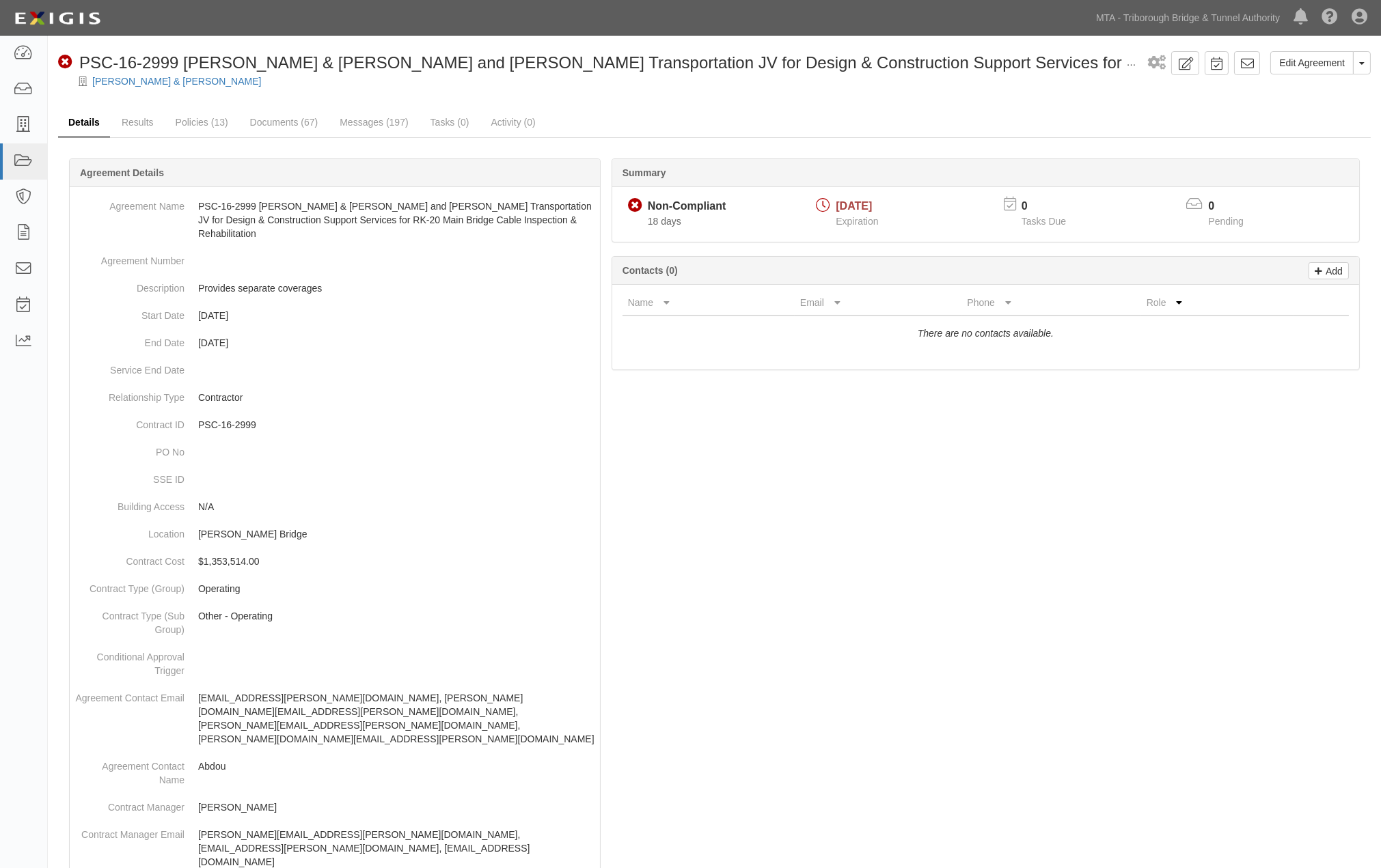
click at [84, 119] on link "Details" at bounding box center [84, 123] width 52 height 29
click at [138, 123] on link "Results" at bounding box center [138, 123] width 53 height 29
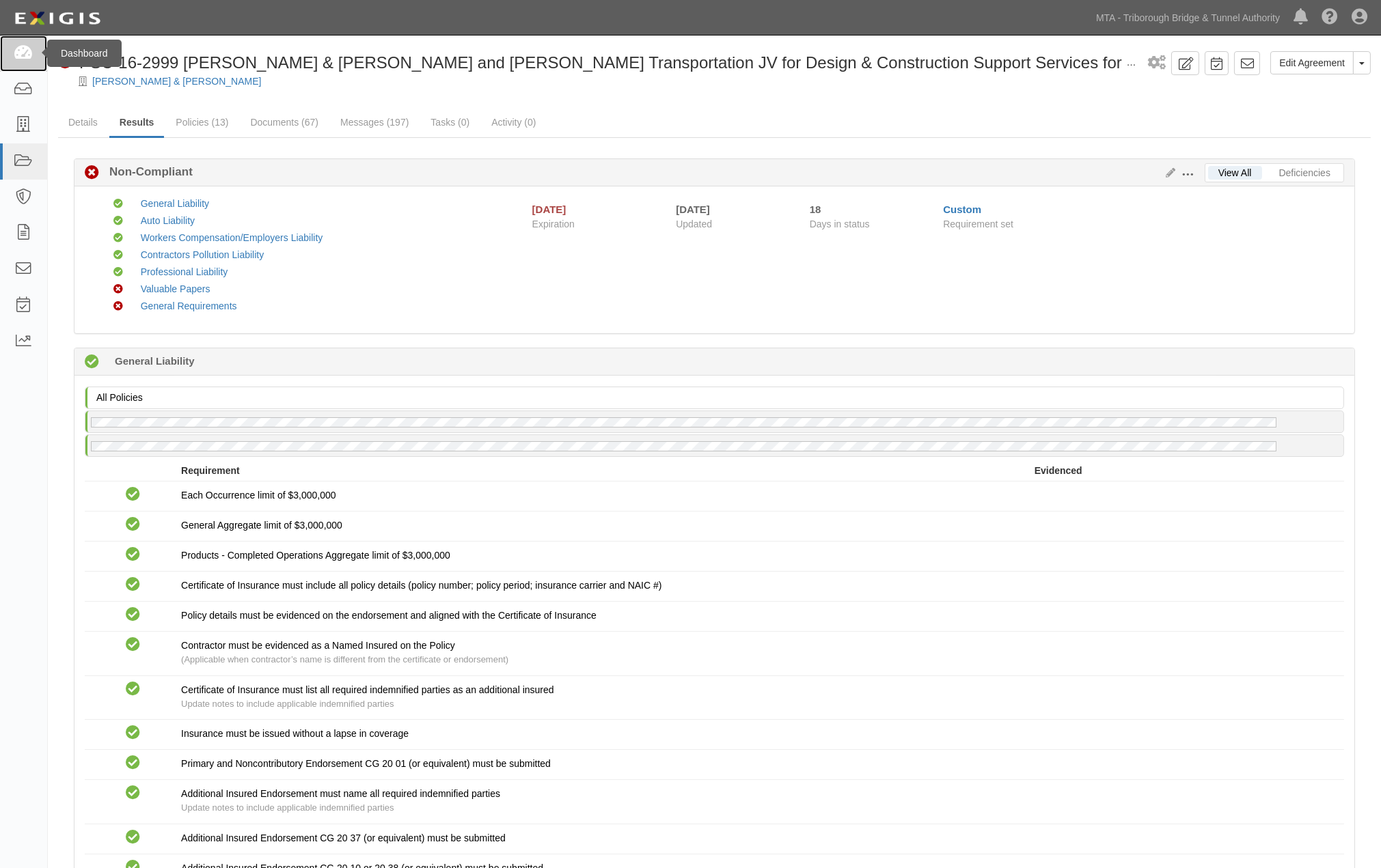
click at [31, 48] on icon at bounding box center [23, 53] width 19 height 16
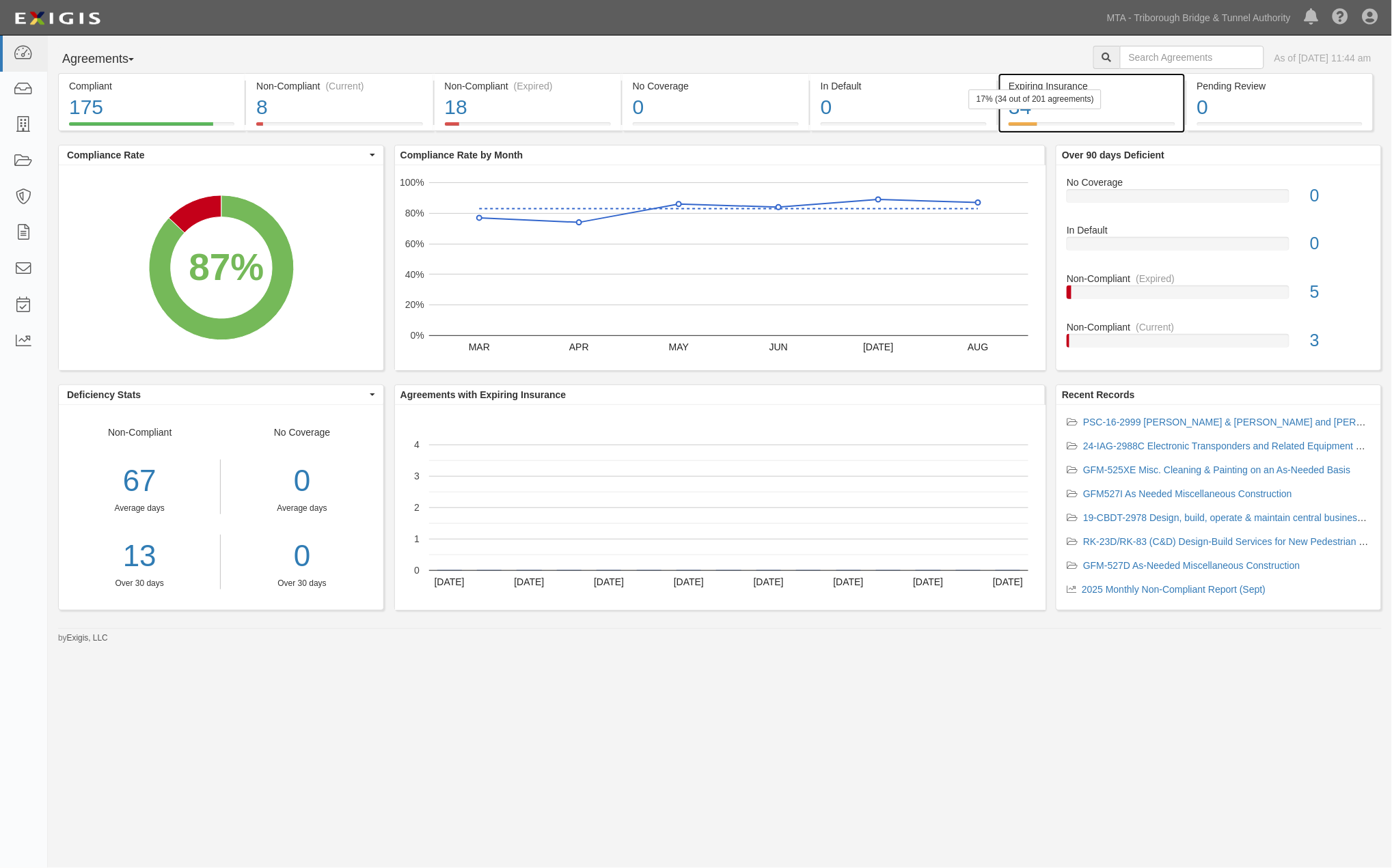
click at [1138, 103] on div "34" at bounding box center [1091, 108] width 166 height 29
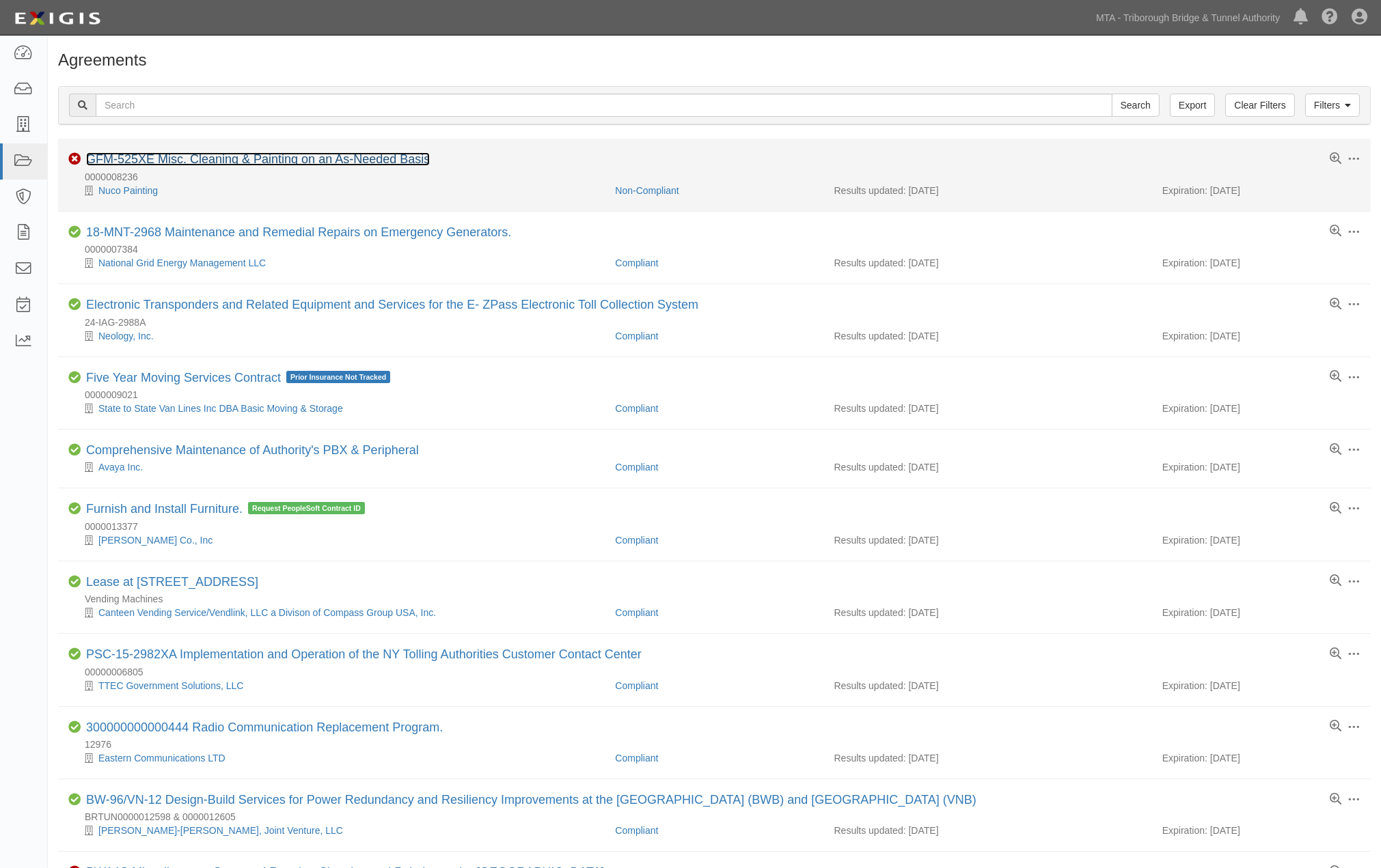
click at [377, 162] on link "GFM-525XE Misc. Cleaning & Painting on an As-Needed Basis" at bounding box center [258, 159] width 344 height 14
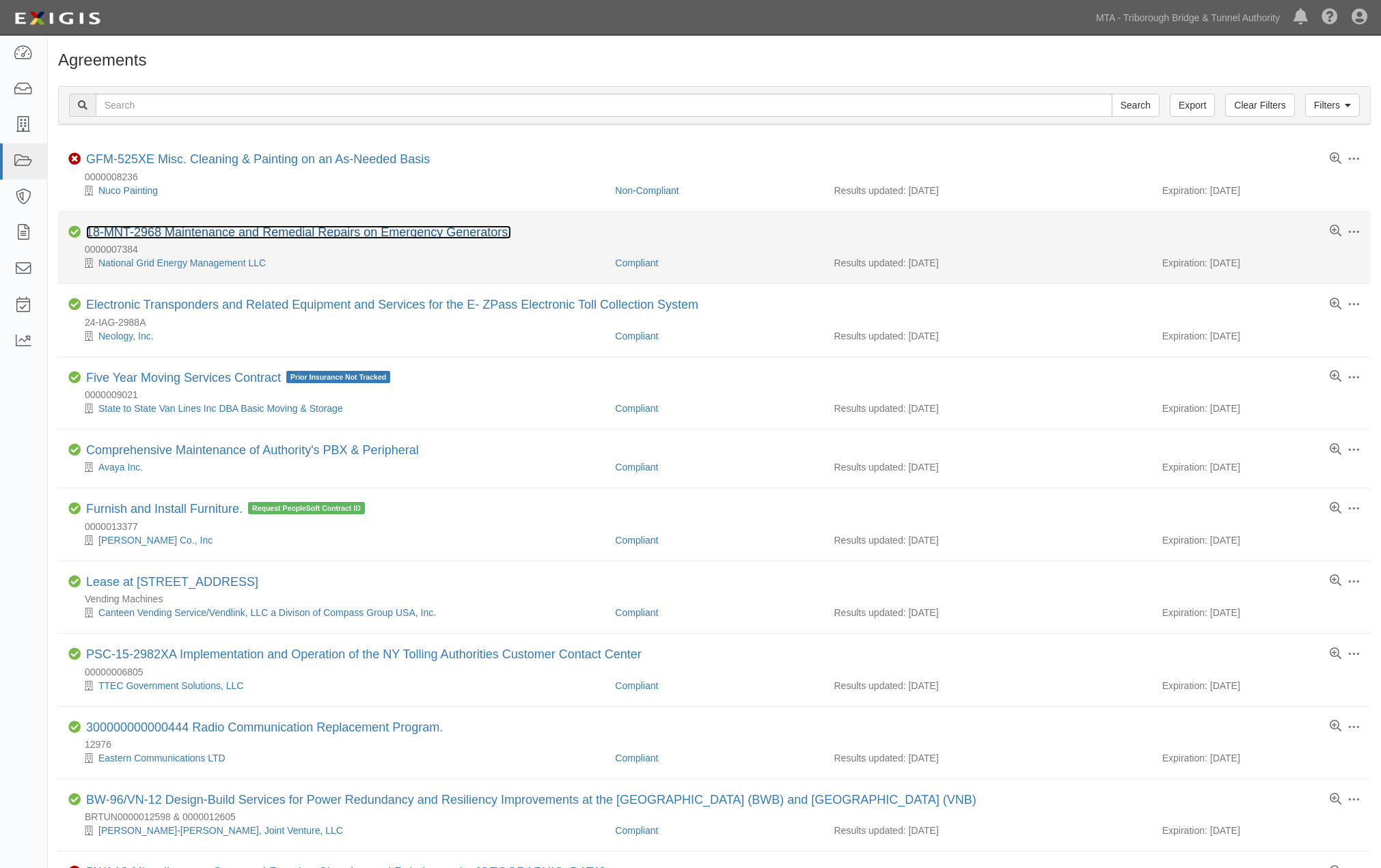
click at [275, 234] on link "18-MNT-2968 Maintenance and Remedial Repairs on Emergency Generators." at bounding box center [298, 232] width 425 height 14
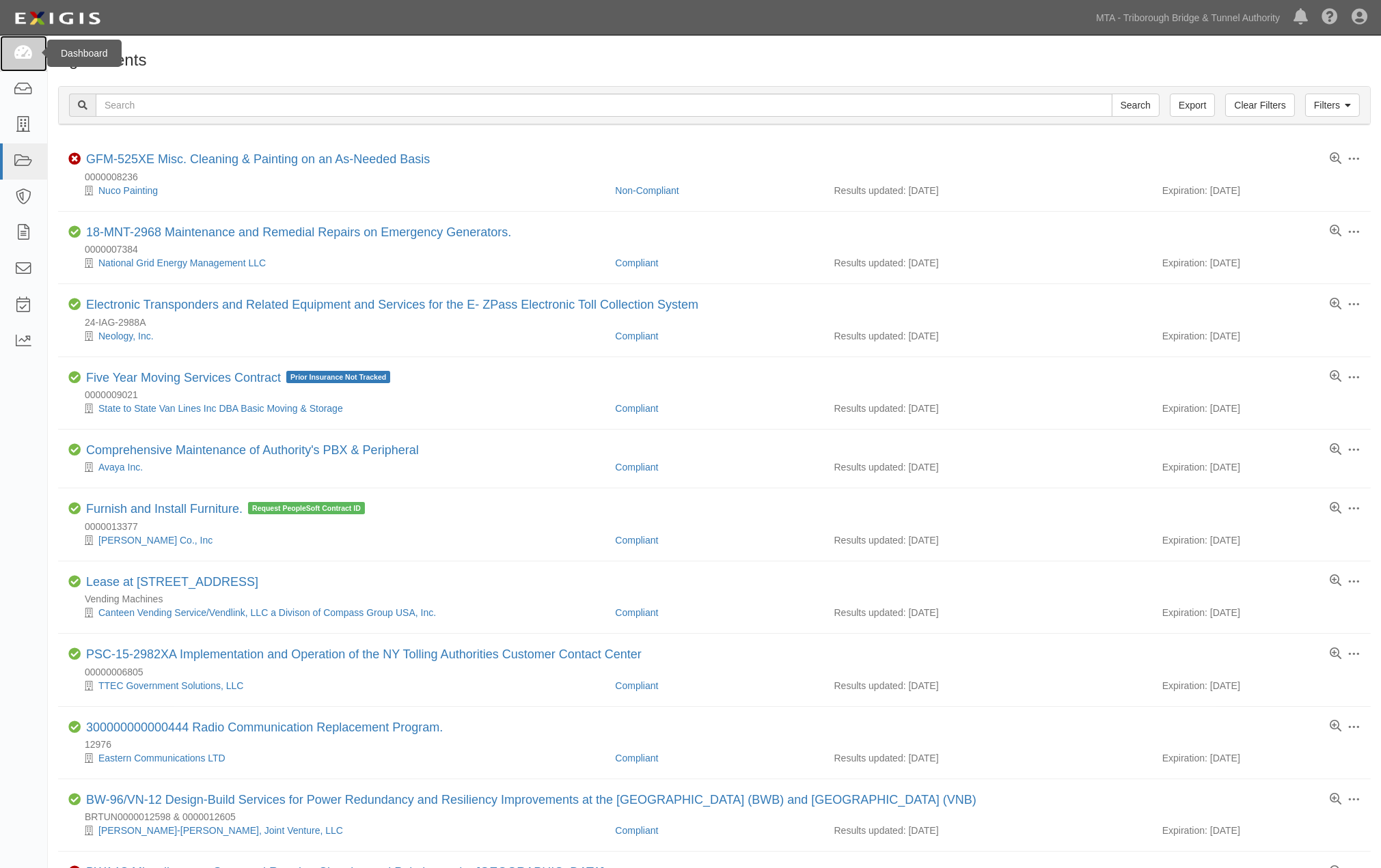
click at [22, 58] on icon at bounding box center [23, 53] width 19 height 16
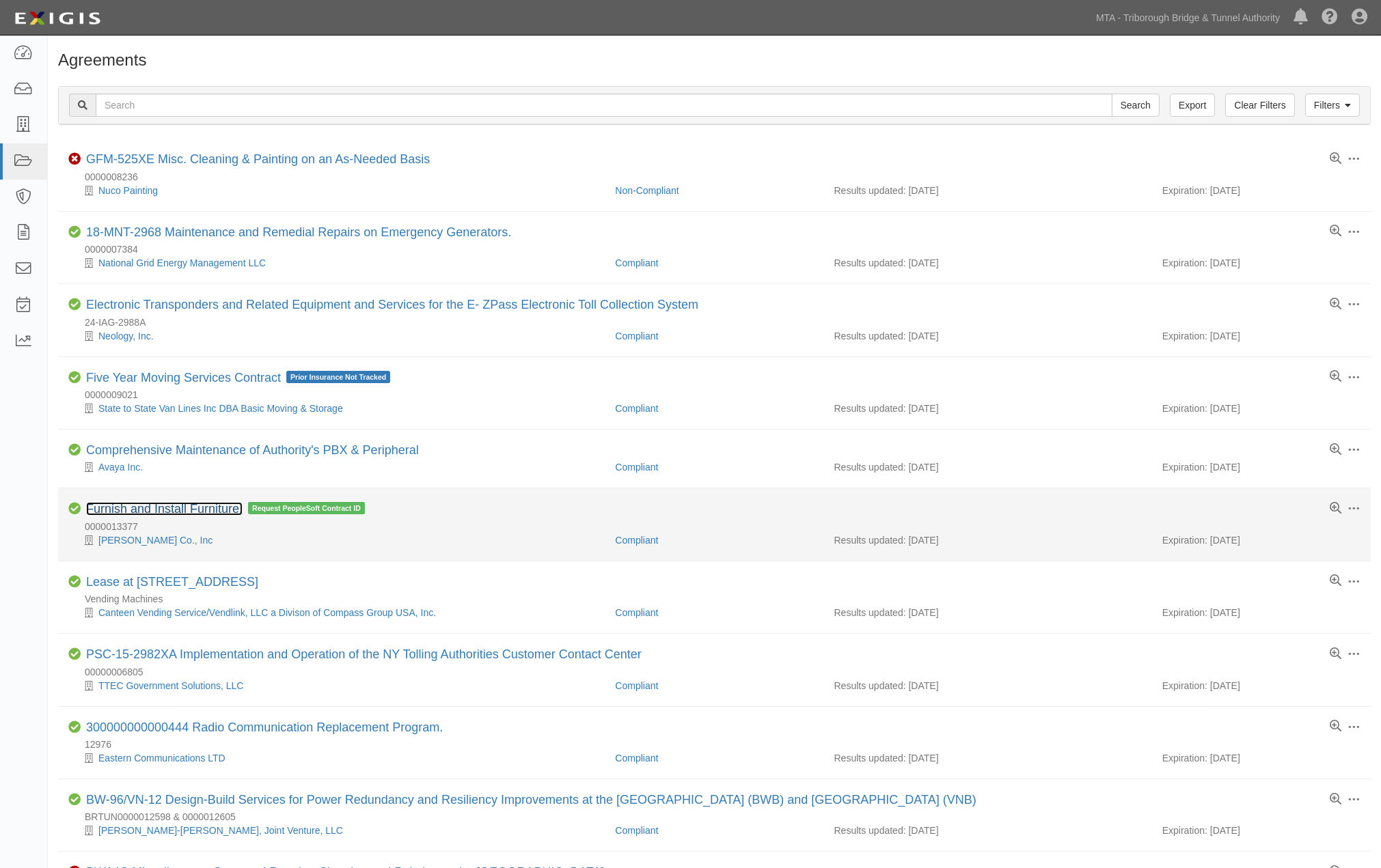
click at [190, 507] on link "Furnish and Install Furniture." at bounding box center [164, 508] width 156 height 14
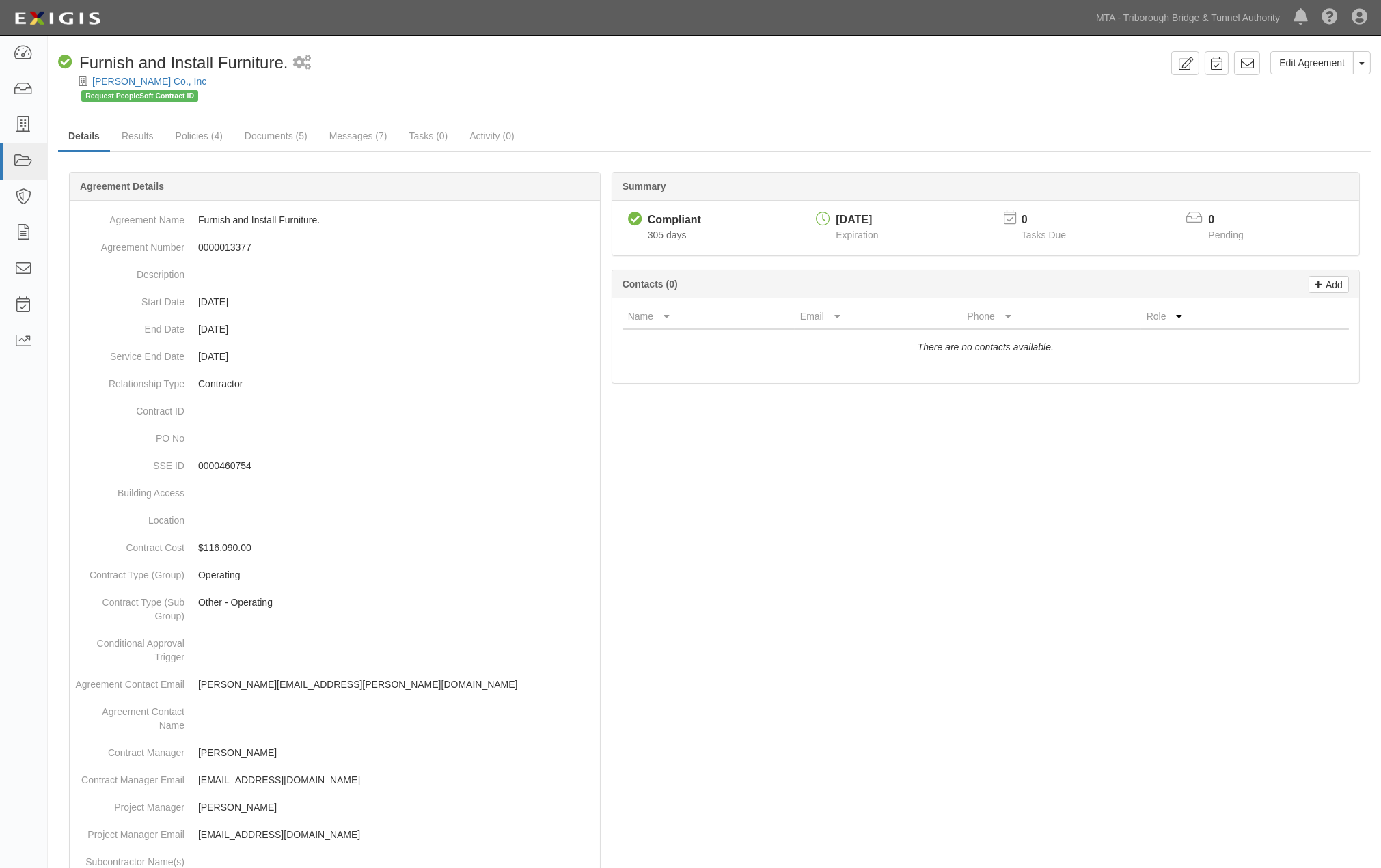
click at [635, 448] on div at bounding box center [715, 755] width 1312 height 1124
click at [112, 77] on link "W.B. Mason Co., Inc" at bounding box center [149, 81] width 114 height 11
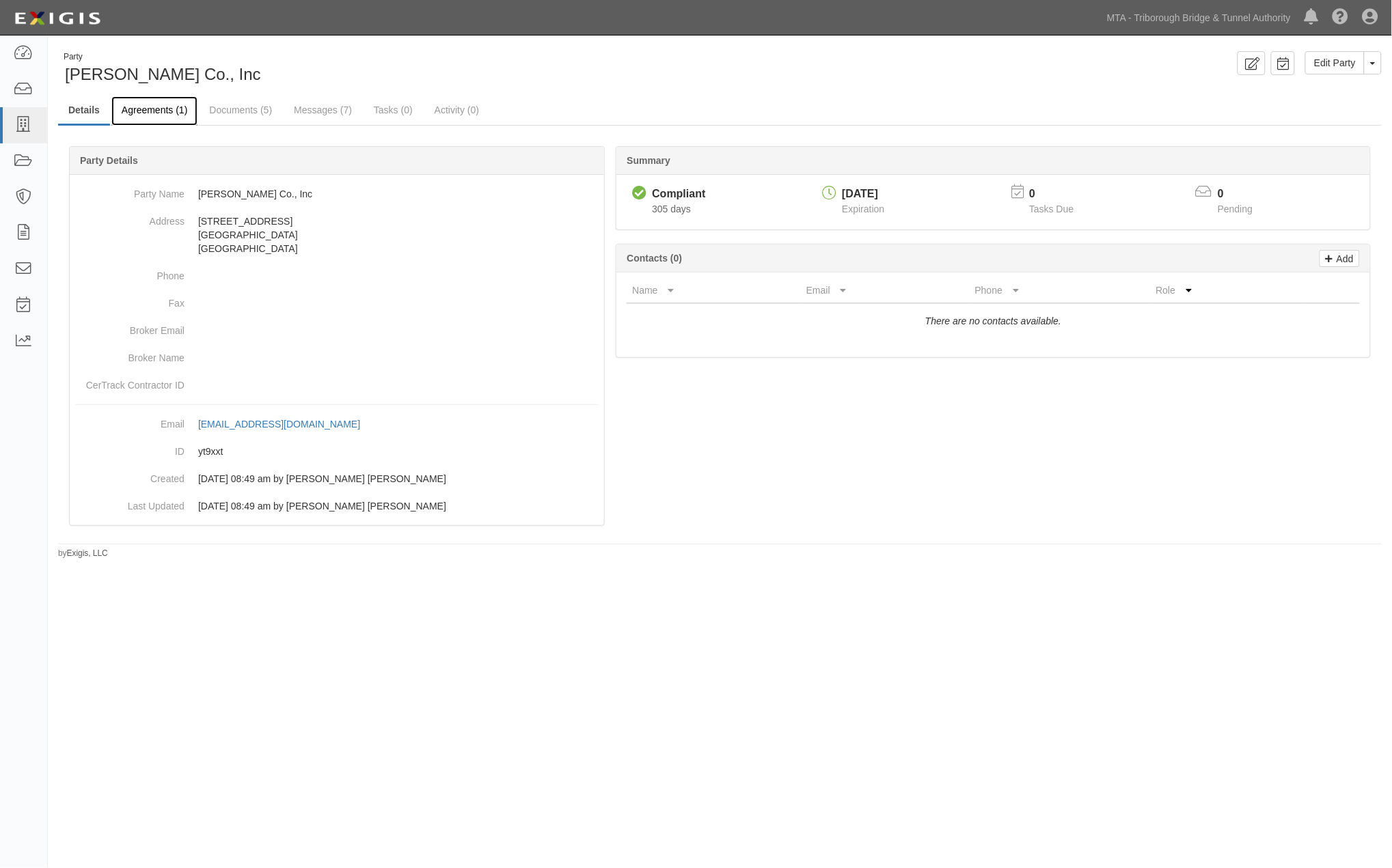
click at [141, 107] on link "Agreements (1)" at bounding box center [154, 111] width 86 height 29
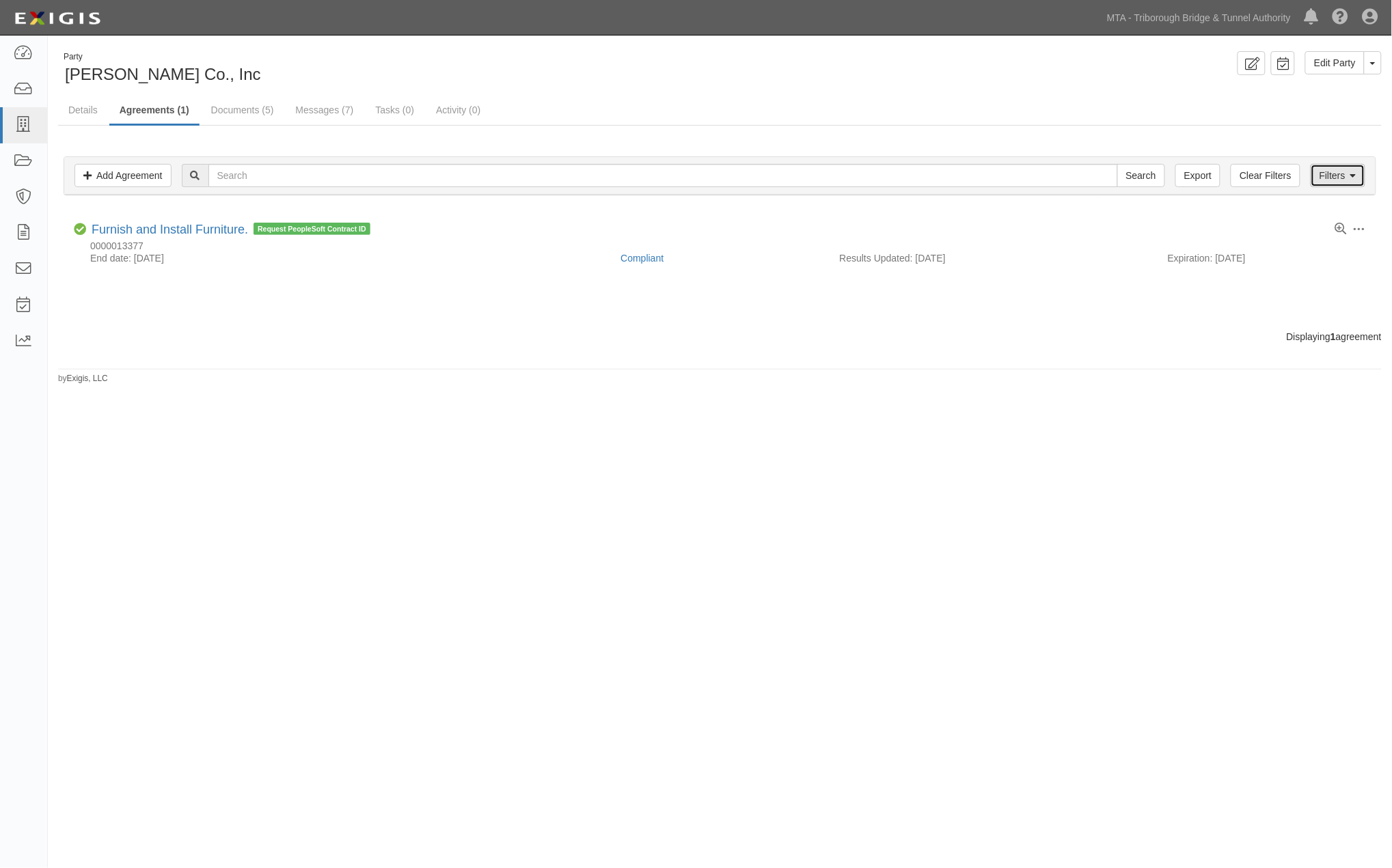
click at [1349, 180] on link "Filters" at bounding box center [1338, 175] width 55 height 23
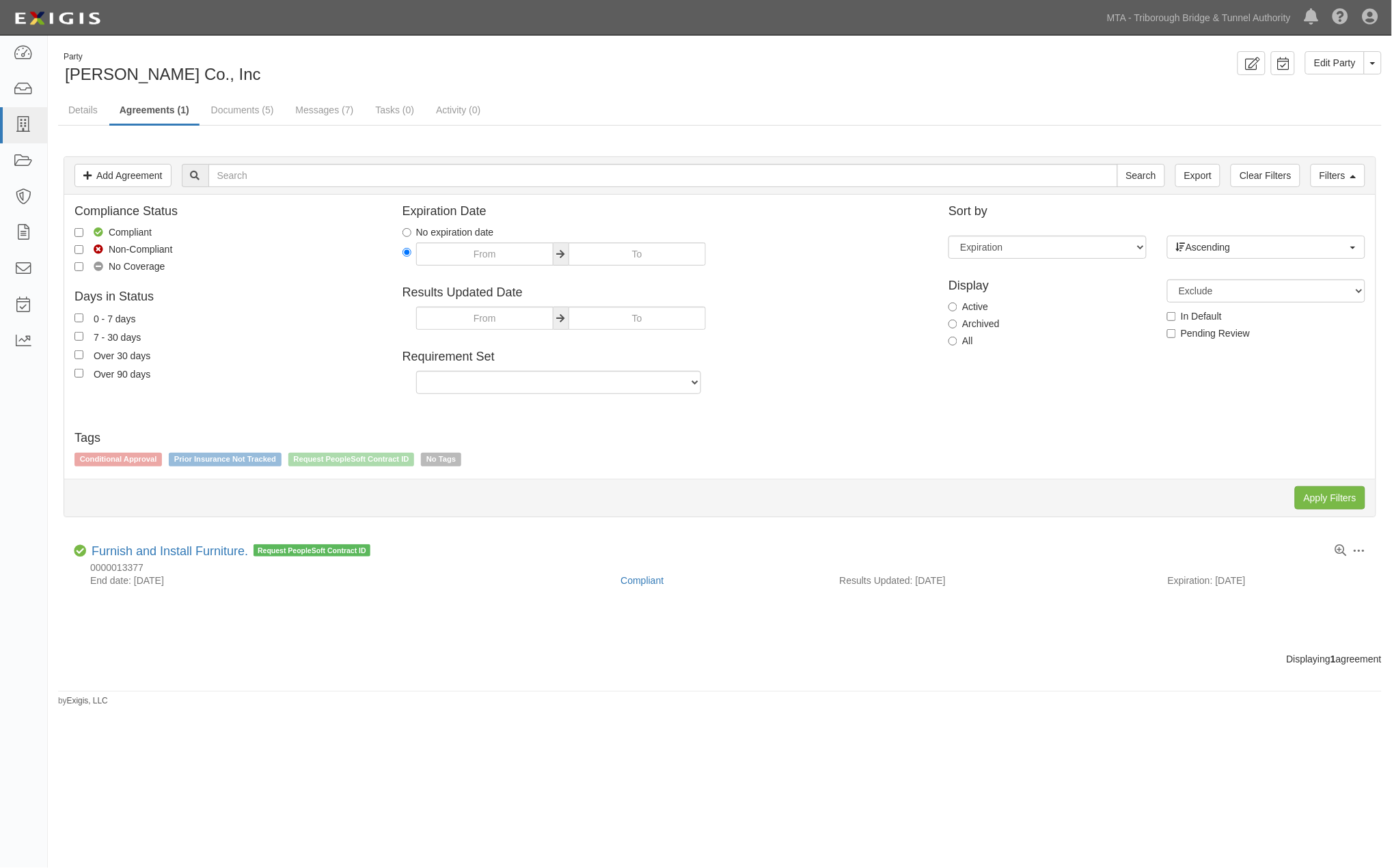
click at [986, 323] on label "Archived" at bounding box center [973, 323] width 50 height 14
click at [957, 323] on input "Archived" at bounding box center [953, 324] width 9 height 9
radio input "true"
click at [1342, 493] on input "Apply Filters" at bounding box center [1330, 497] width 70 height 23
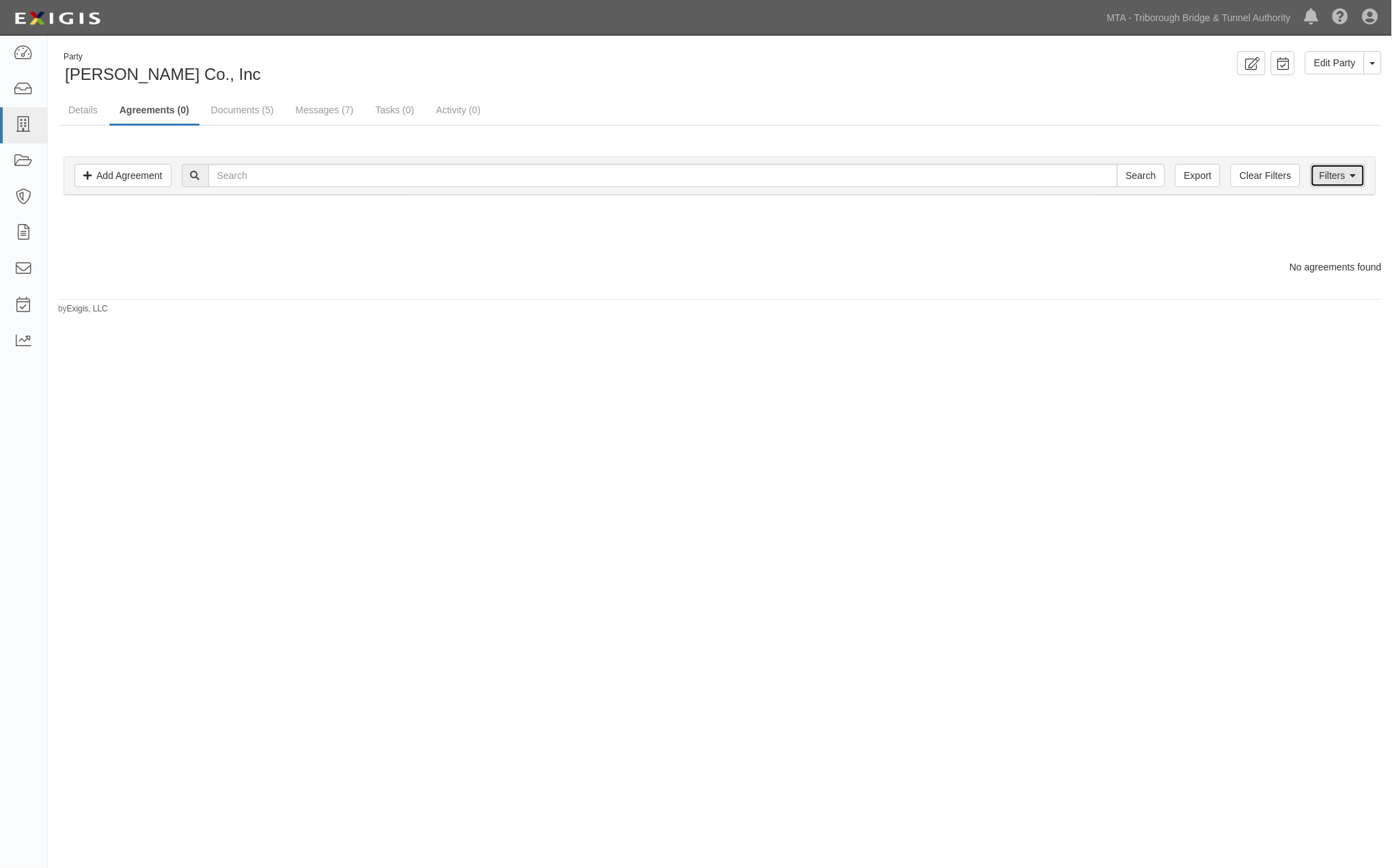
click at [1355, 172] on icon at bounding box center [1353, 176] width 6 height 9
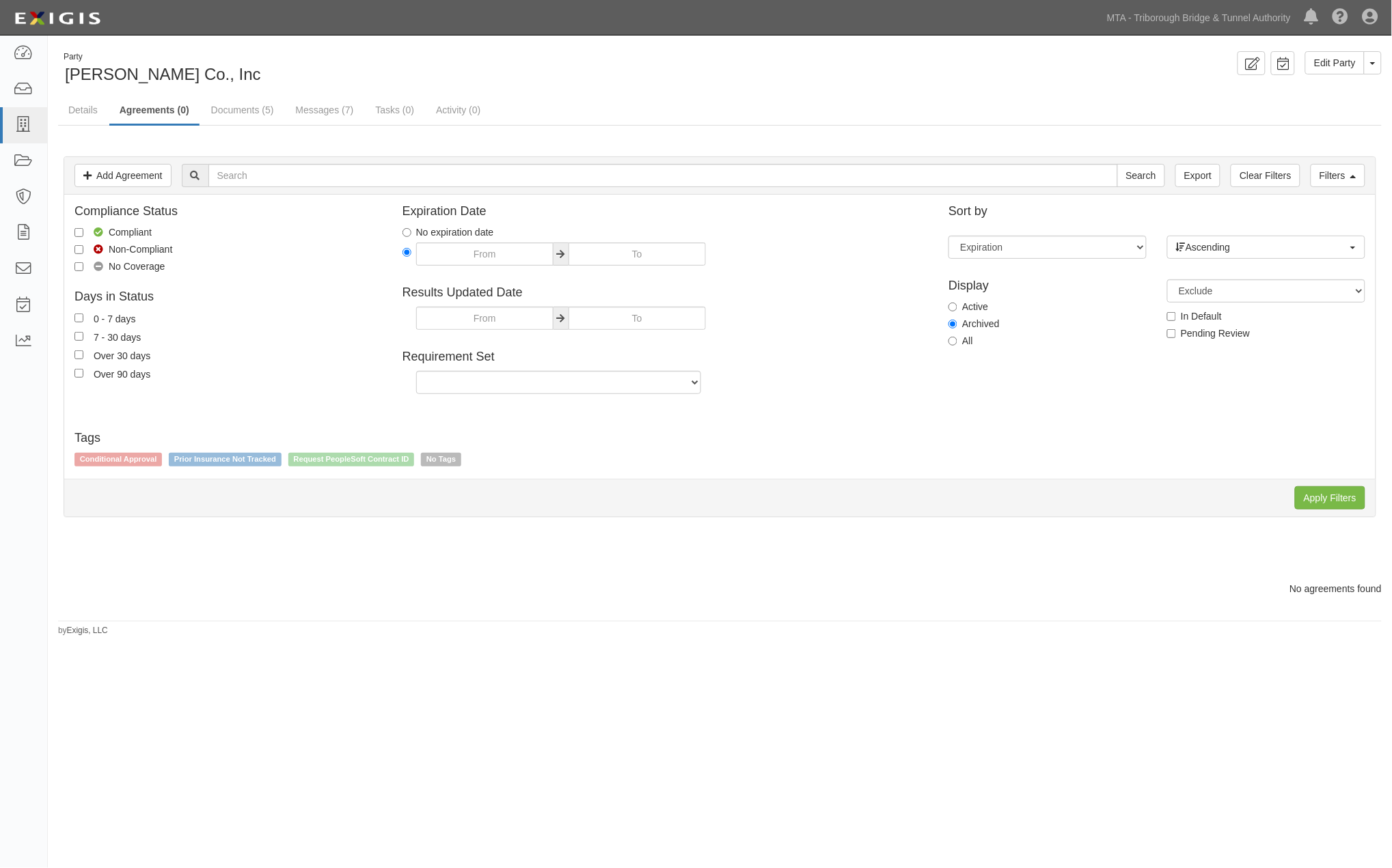
drag, startPoint x: 984, startPoint y: 301, endPoint x: 1064, endPoint y: 348, distance: 92.8
click at [983, 301] on label "Active" at bounding box center [968, 306] width 39 height 14
click at [957, 302] on input "Active" at bounding box center [953, 307] width 9 height 9
radio input "true"
click at [1316, 506] on input "Apply Filters" at bounding box center [1330, 497] width 70 height 23
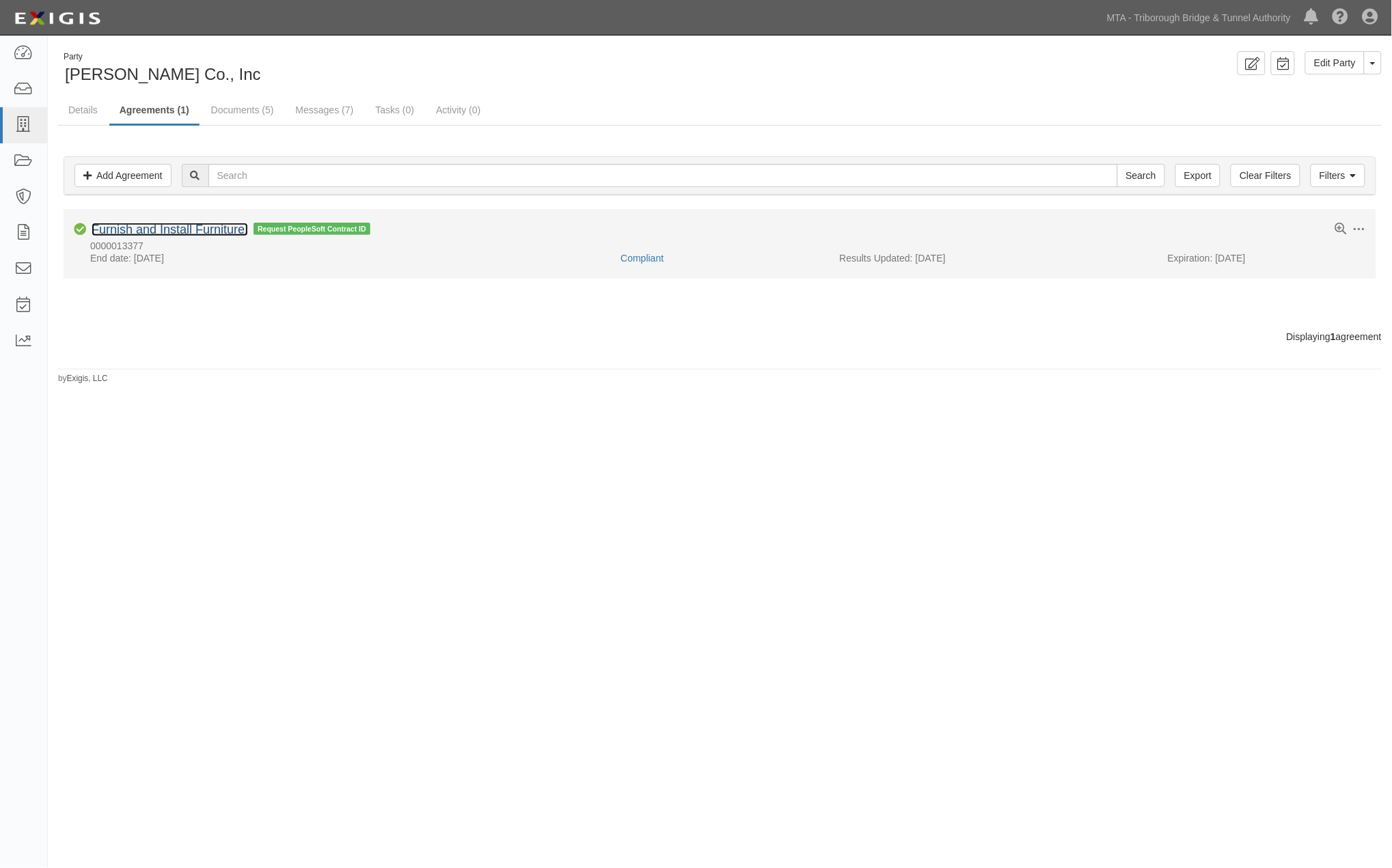
click at [218, 228] on link "Furnish and Install Furniture." at bounding box center [169, 229] width 156 height 14
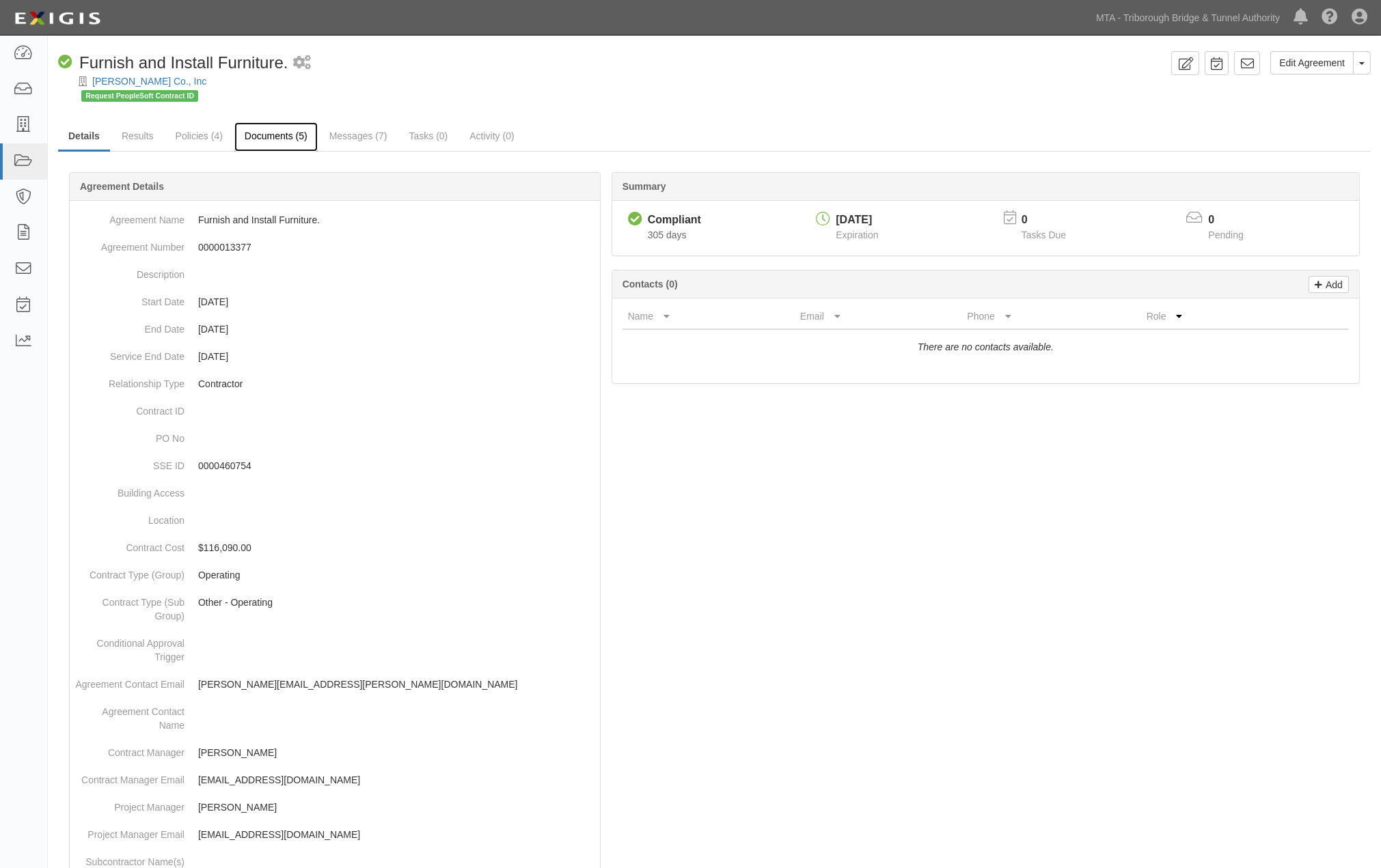
click at [277, 139] on link "Documents (5)" at bounding box center [275, 137] width 83 height 29
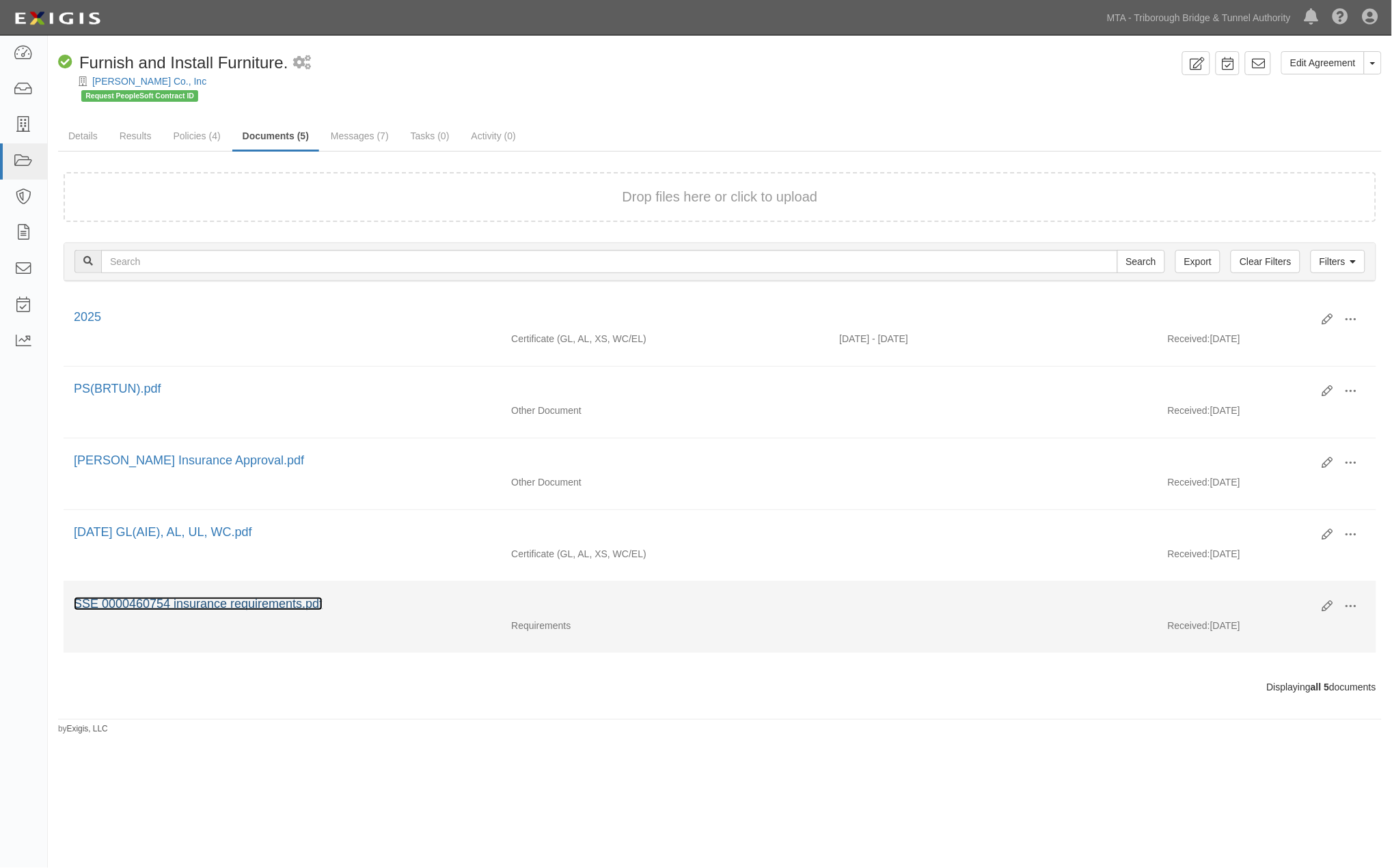
click at [244, 610] on link "SSE 0000460754 insurance requirements.pdf" at bounding box center [198, 603] width 249 height 14
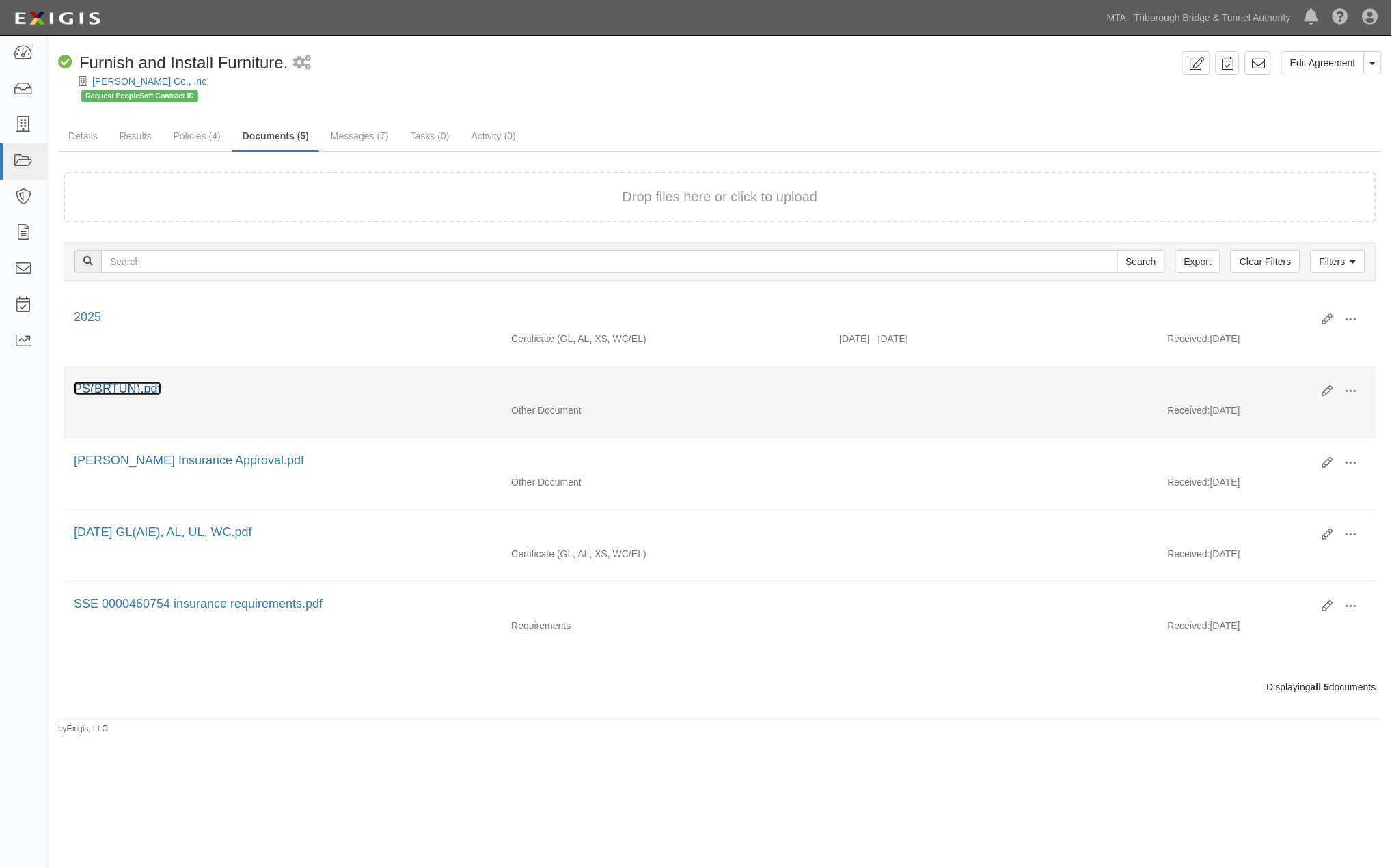
click at [142, 389] on link "PS(BRTUN).pdf" at bounding box center [118, 388] width 88 height 14
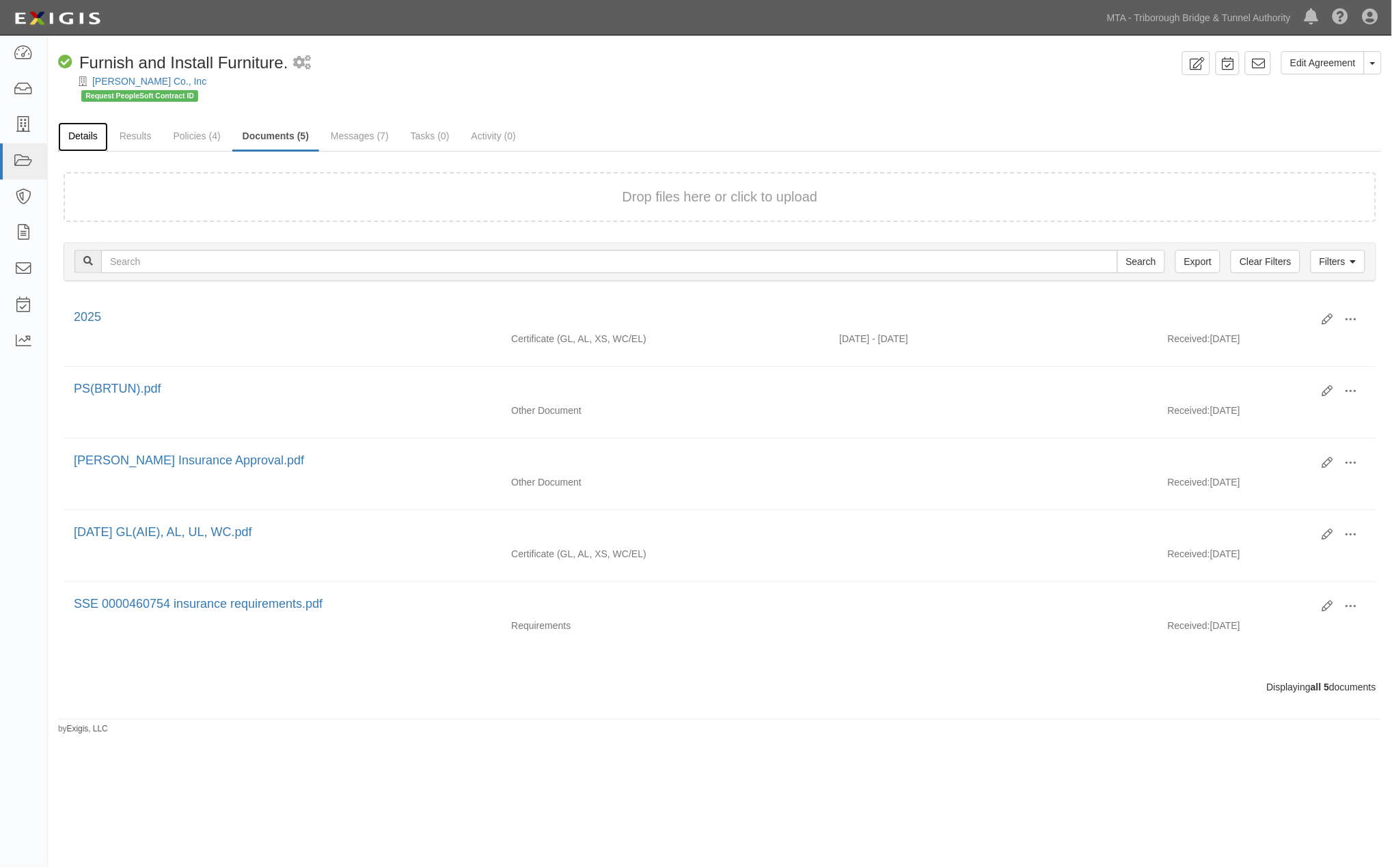
click at [77, 132] on link "Details" at bounding box center [83, 137] width 50 height 29
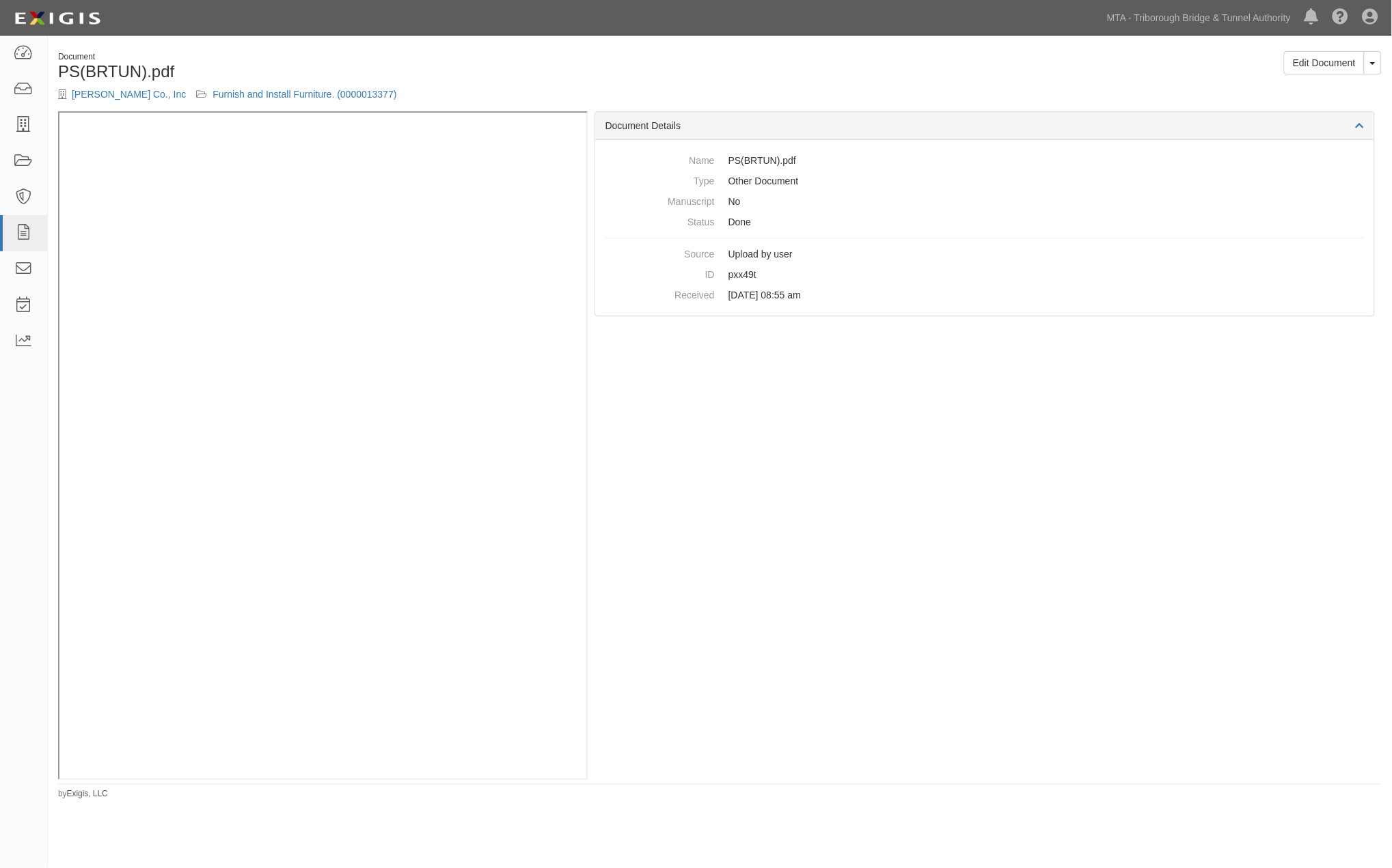
click at [1302, 474] on div "Document Details Name PS([PERSON_NAME]).pdf Type Other Document Manuscript No S…" at bounding box center [984, 446] width 794 height 669
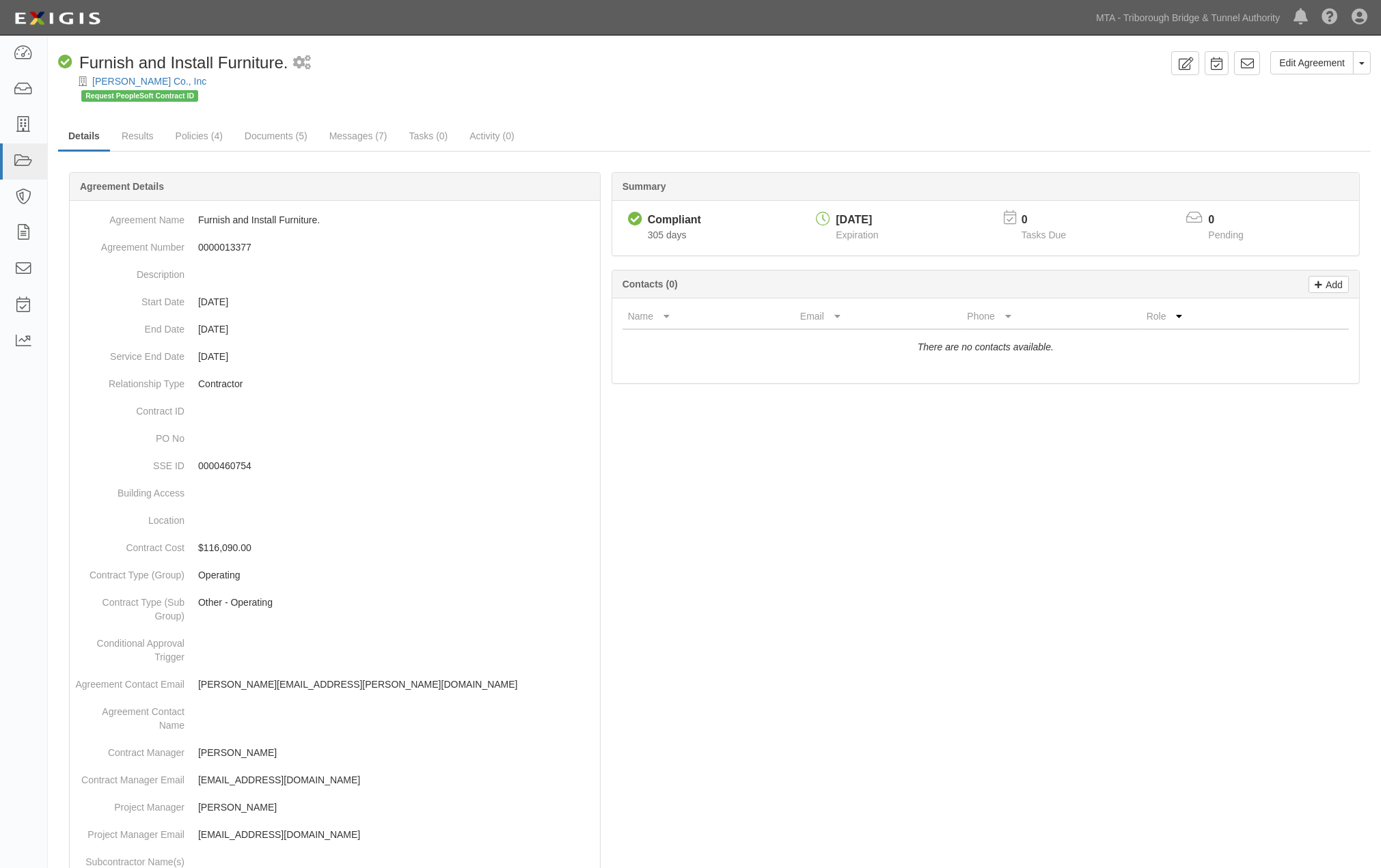
click at [1280, 677] on div at bounding box center [715, 755] width 1312 height 1124
click at [1252, 627] on div at bounding box center [715, 755] width 1312 height 1124
click at [1283, 596] on div at bounding box center [715, 755] width 1312 height 1124
click at [1300, 62] on link "Edit Agreement" at bounding box center [1312, 62] width 83 height 23
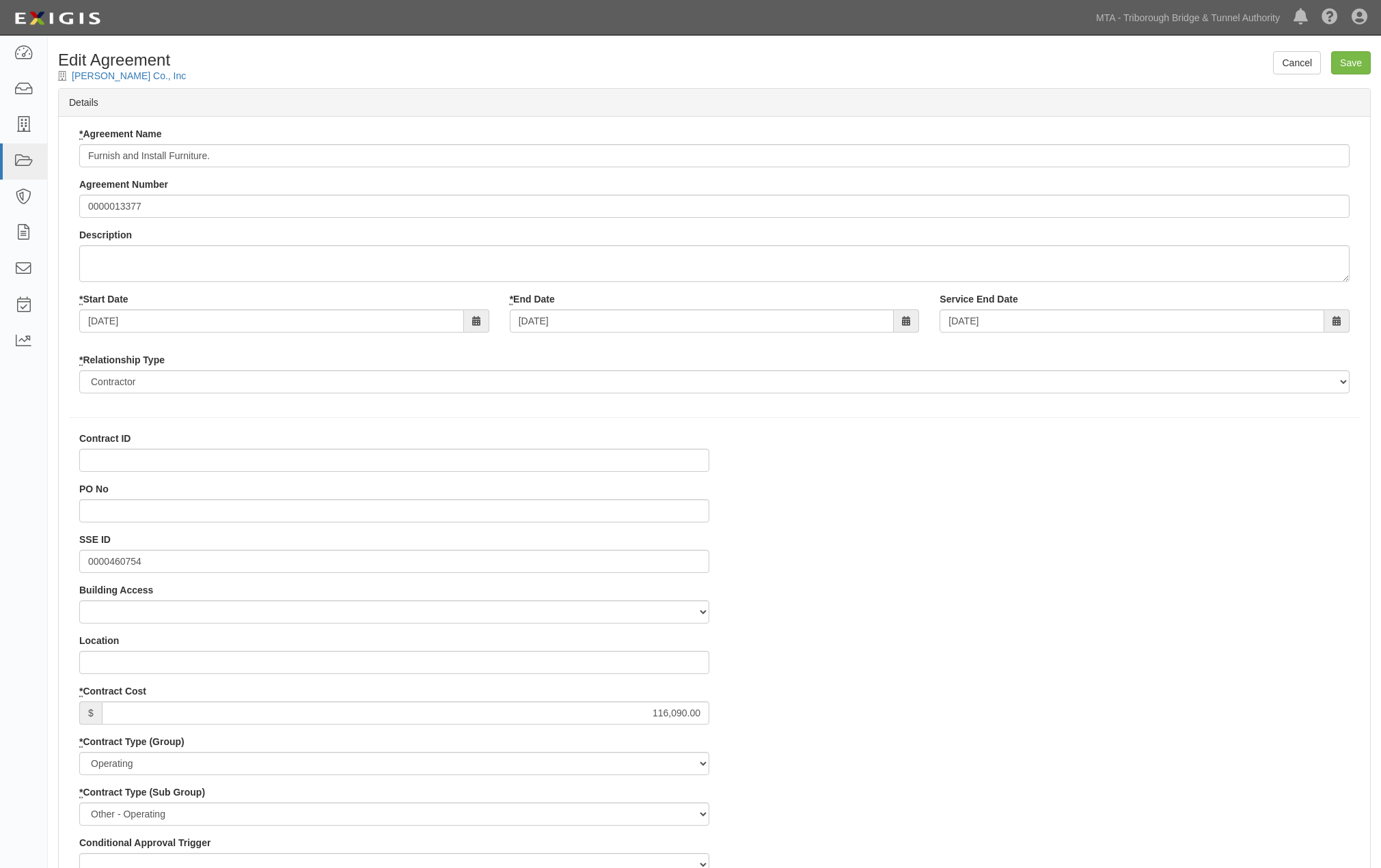
select select
click at [142, 463] on input "Contract ID" at bounding box center [394, 460] width 630 height 23
paste input "300000000000468"
type input "300000000000468"
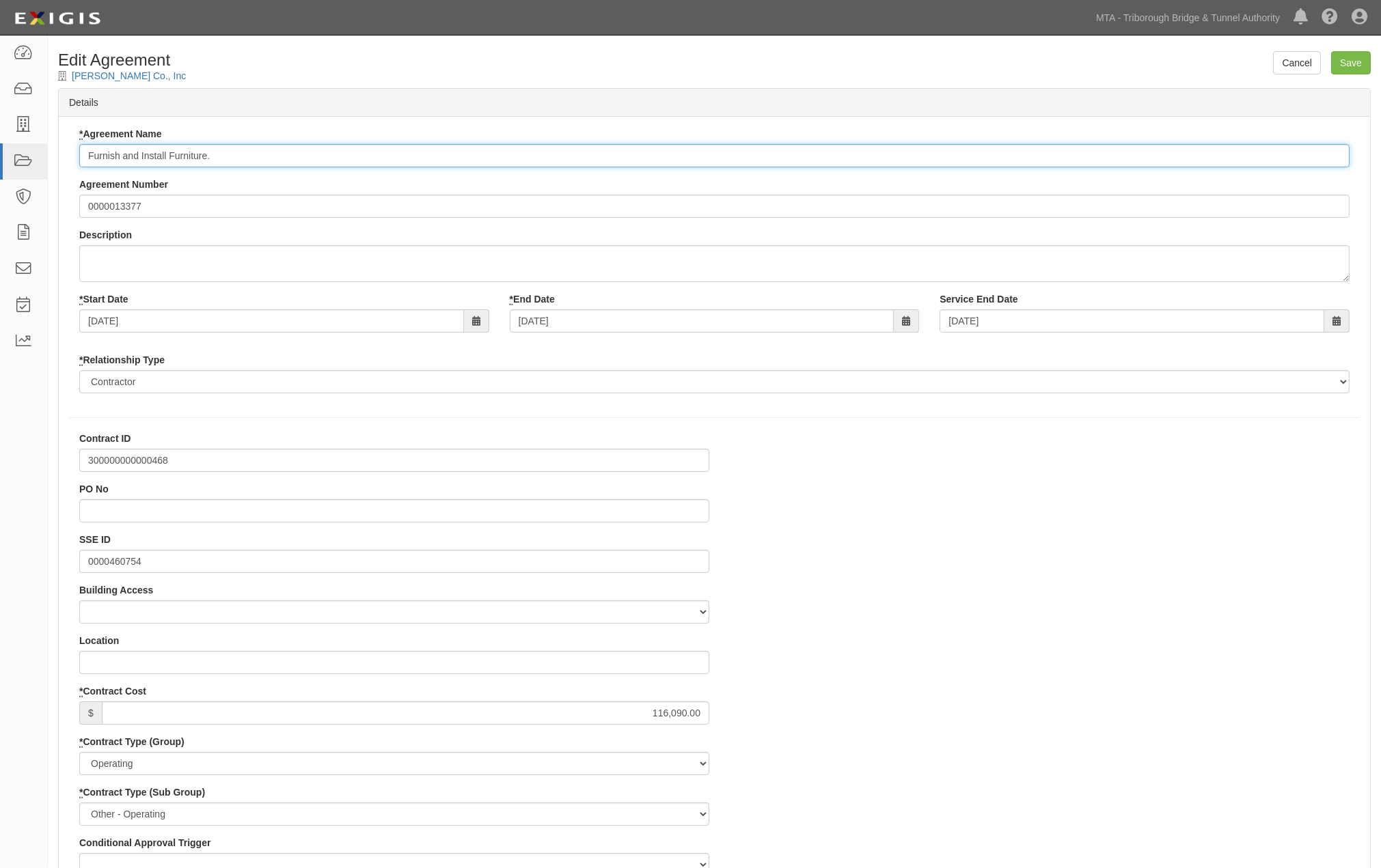
click at [82, 154] on input "Furnish and Install Furniture." at bounding box center [715, 155] width 1270 height 23
paste input "300000000000468"
type input "300000000000468 Furnish and Install Furniture."
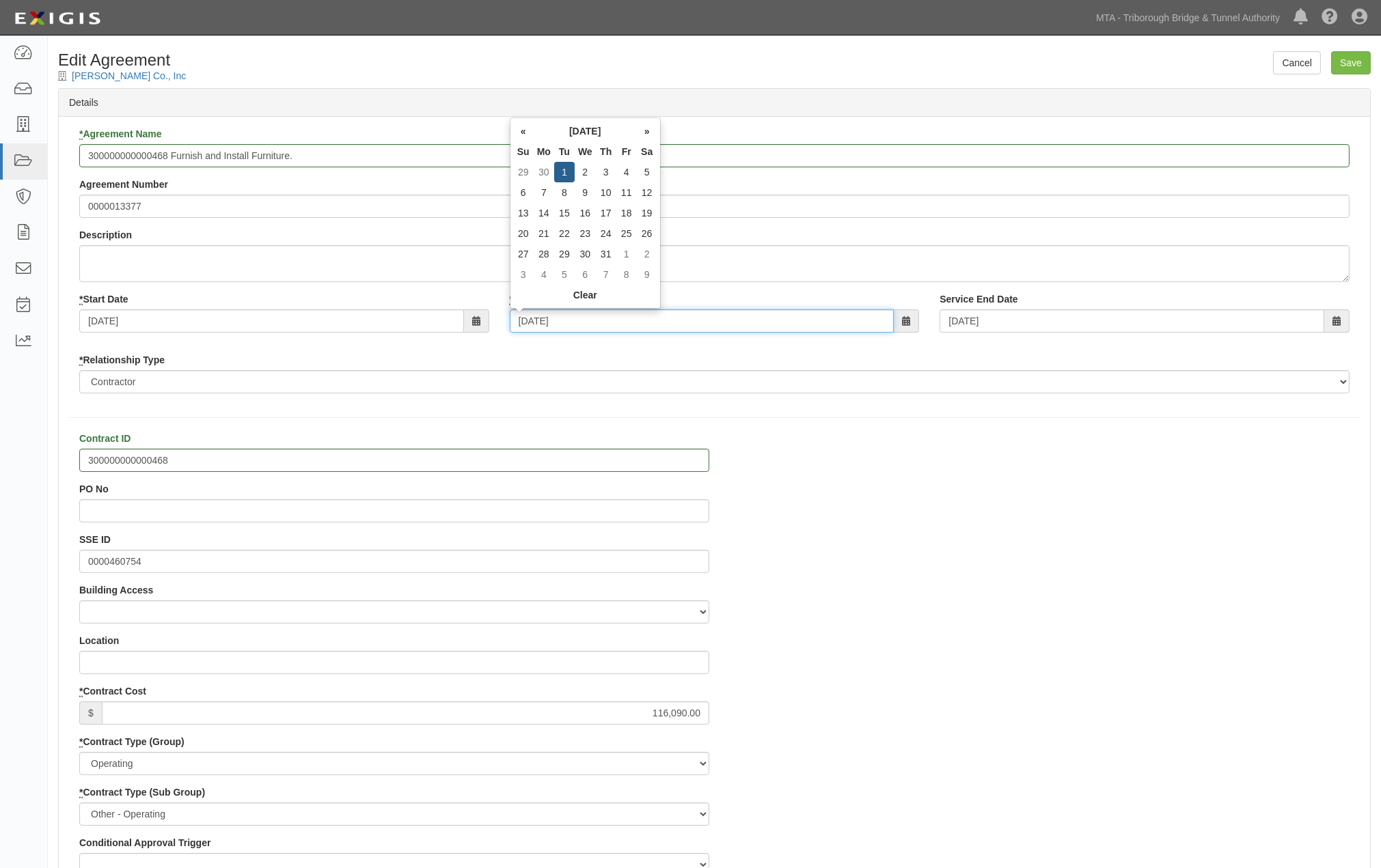
drag, startPoint x: 590, startPoint y: 323, endPoint x: 399, endPoint y: 322, distance: 191.0
click at [400, 322] on div "* Start Date 03/01/2024 * End Date 10/01/2024 Service End Date 10/01/2024" at bounding box center [715, 317] width 1291 height 50
type input "[DATE]"
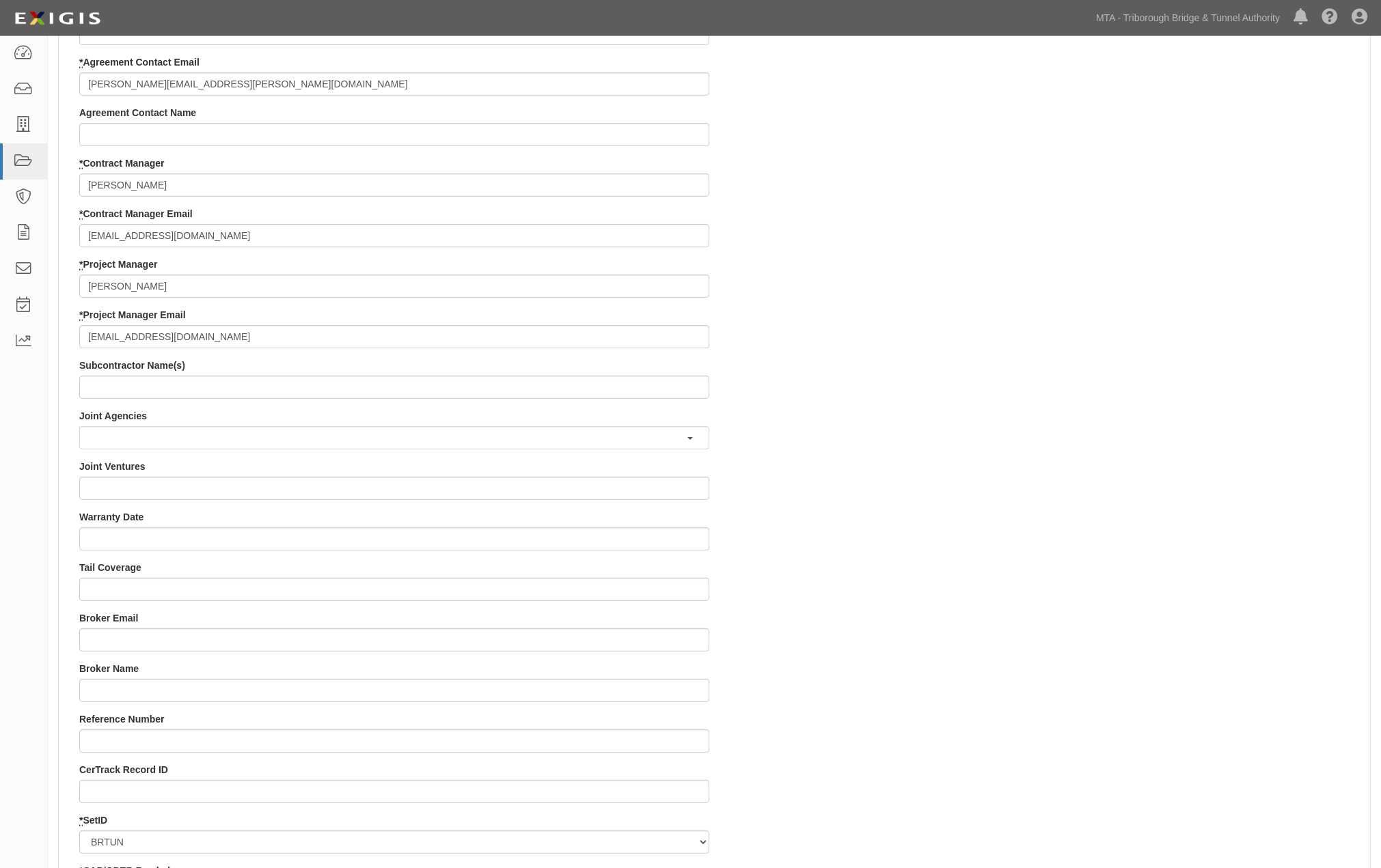
scroll to position [1138, 0]
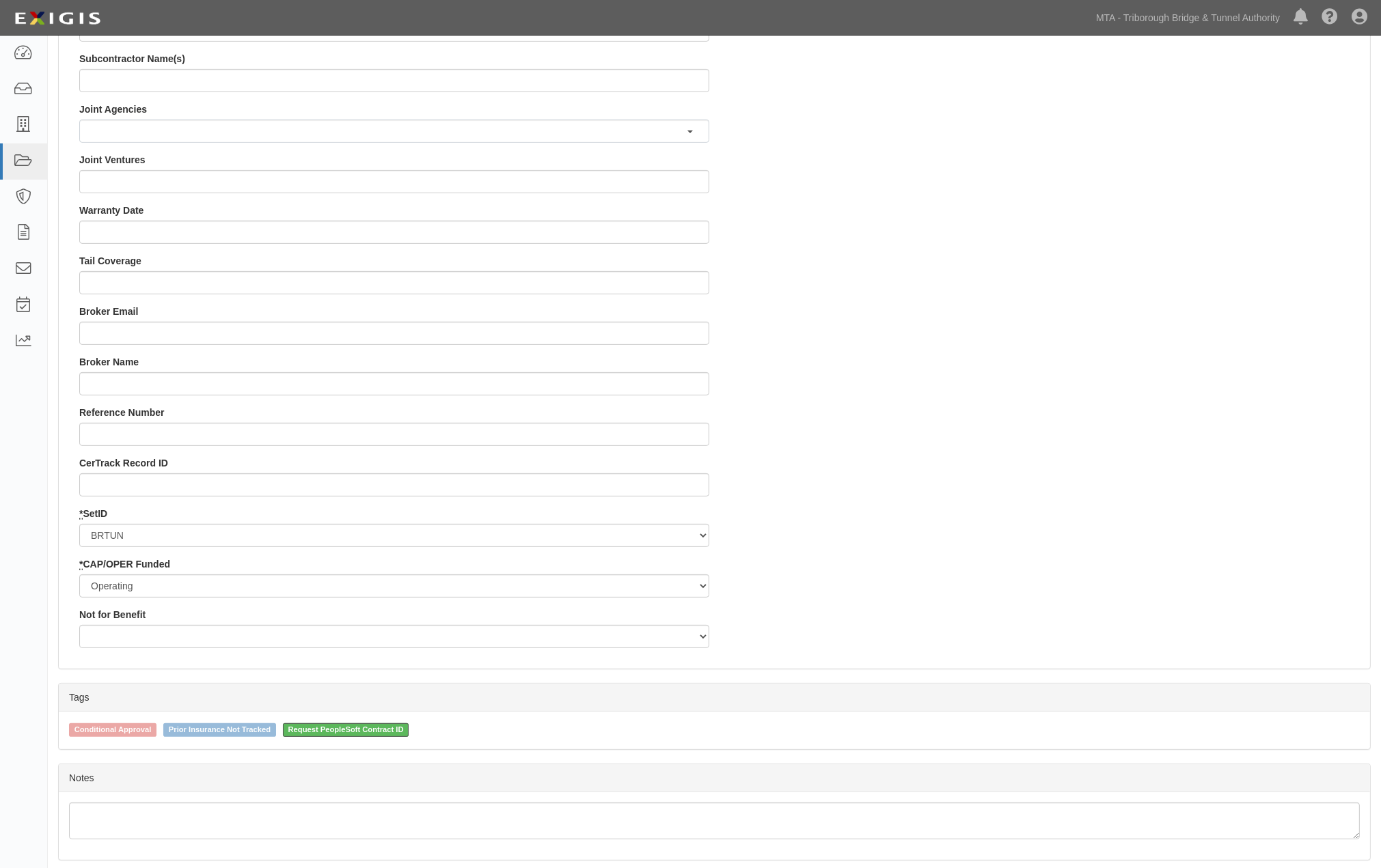
click at [381, 724] on span "Request PeopleSoft Contract ID" at bounding box center [345, 730] width 126 height 14
click at [278, 725] on input "Request PeopleSoft Contract ID" at bounding box center [274, 729] width 9 height 9
checkbox input "false"
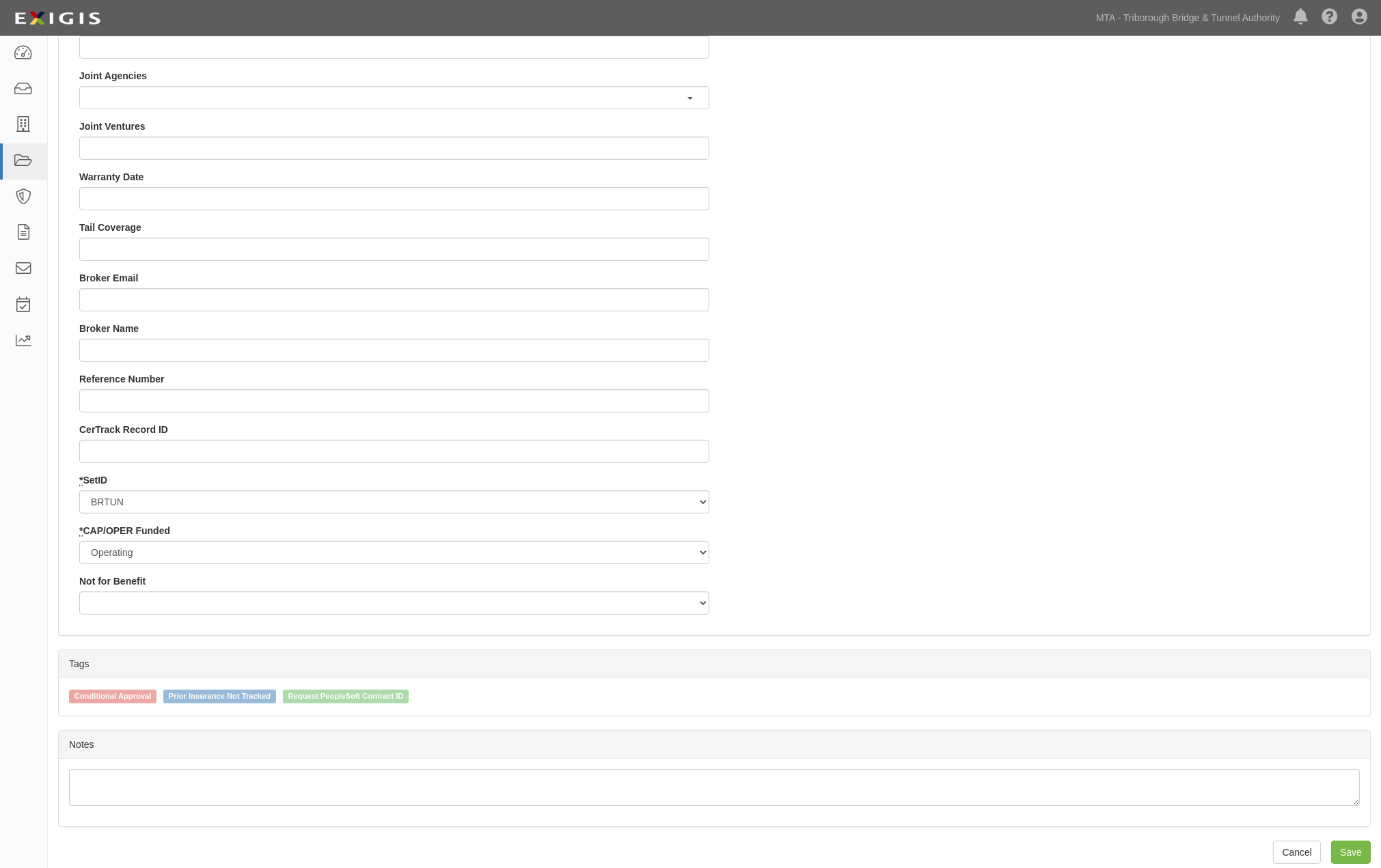
scroll to position [1187, 0]
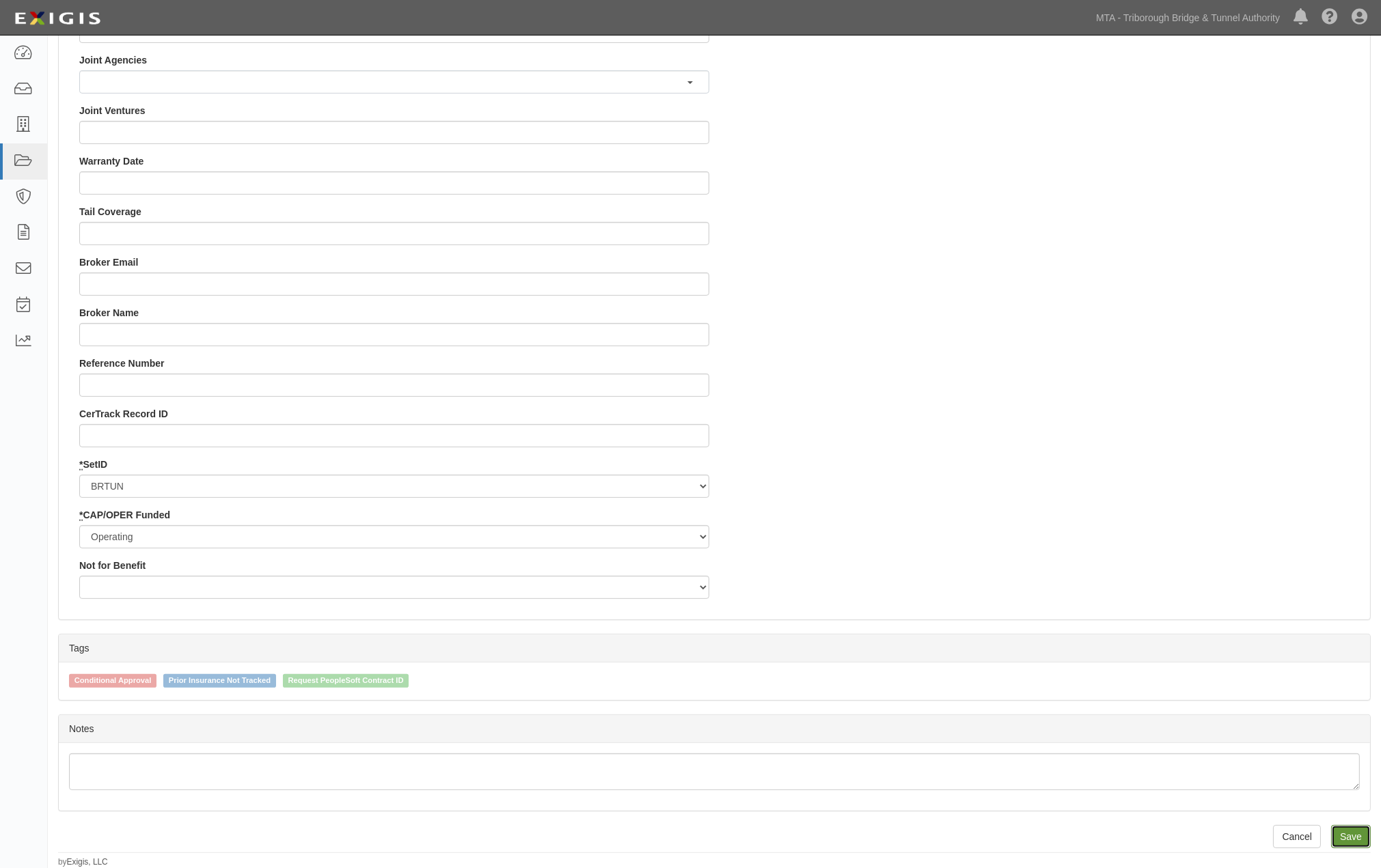
click at [1339, 833] on input "Save" at bounding box center [1350, 836] width 39 height 23
type input "116090.00"
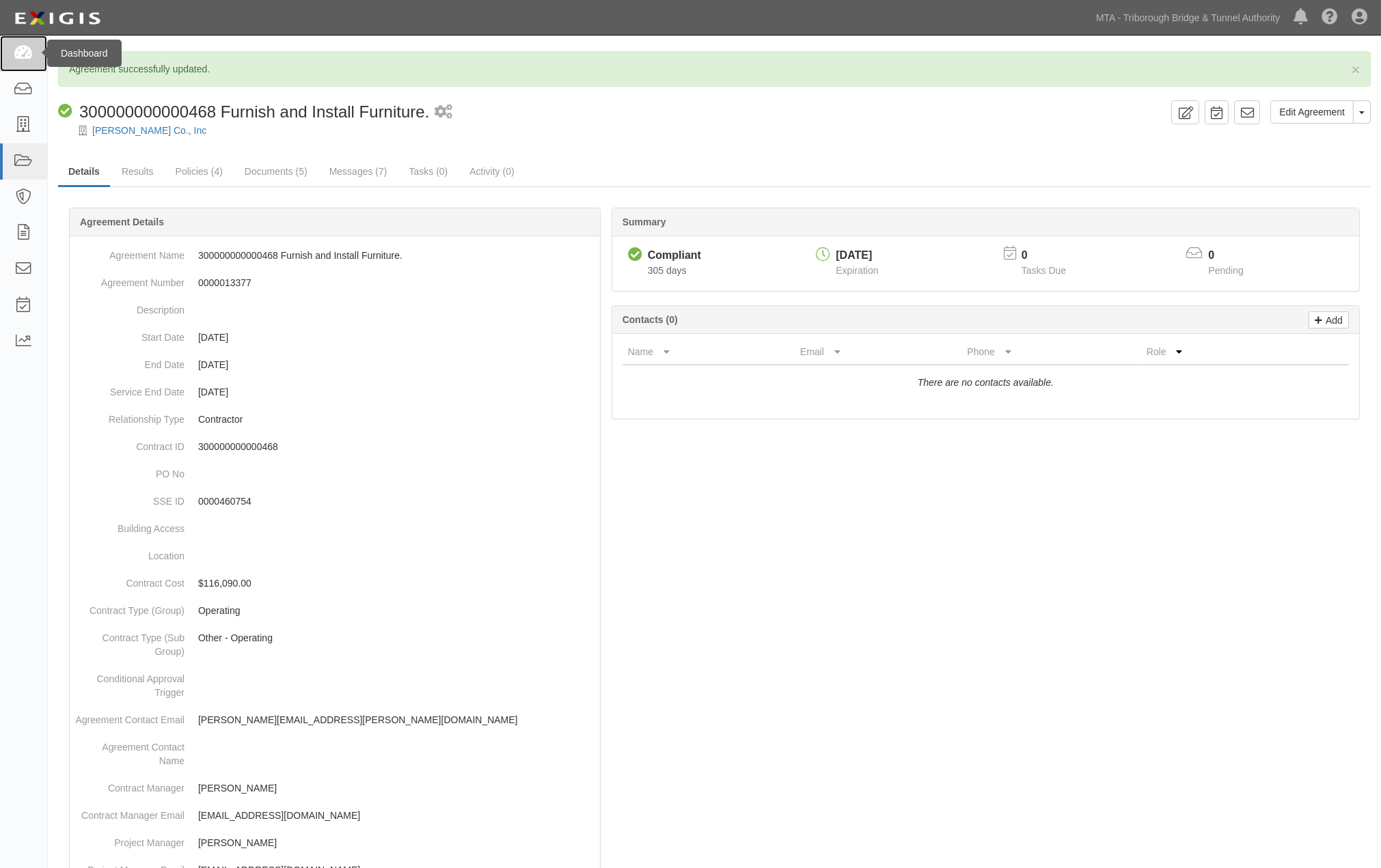
click at [19, 50] on icon at bounding box center [23, 53] width 19 height 16
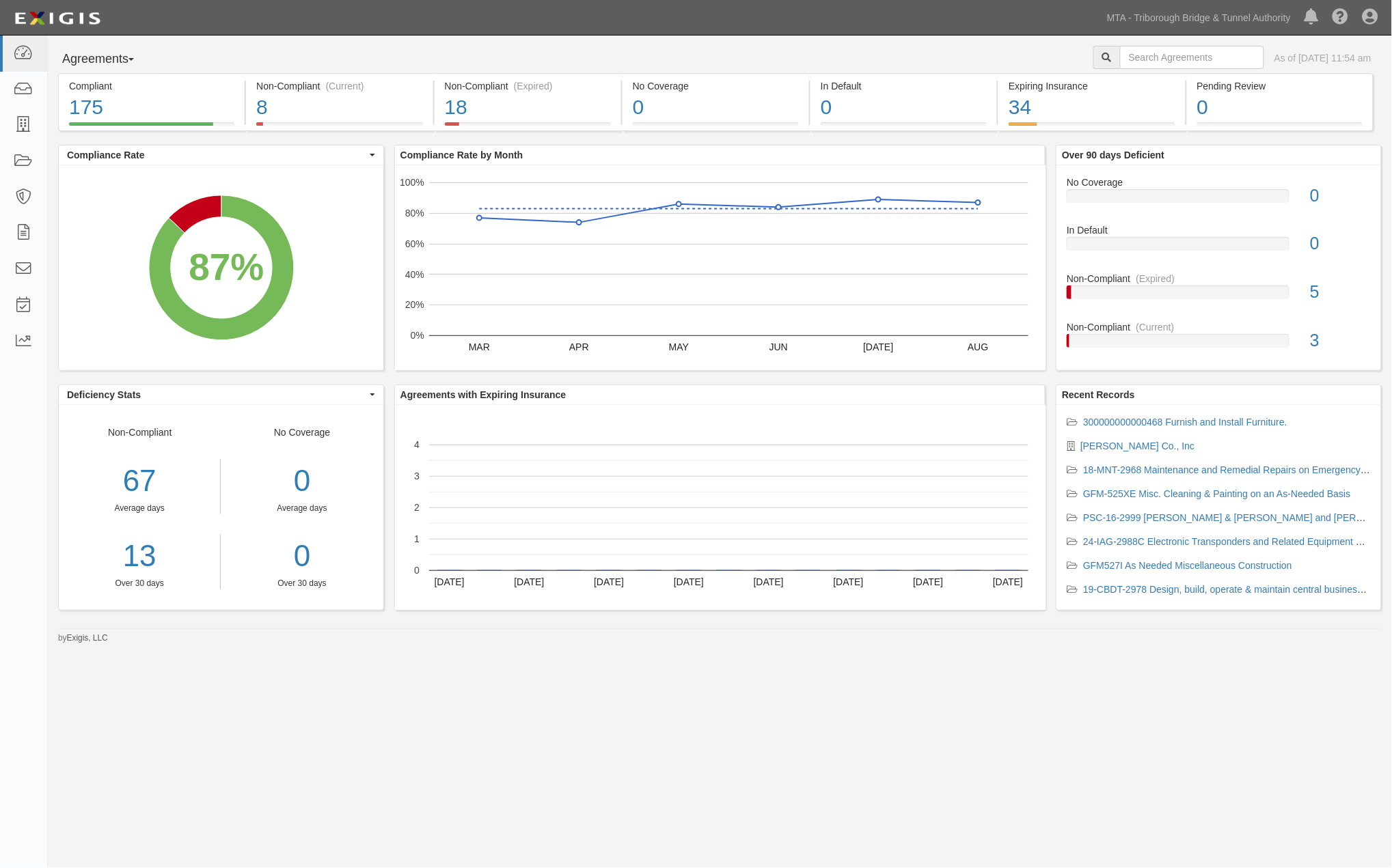
click at [563, 737] on div "Agreements Parties Agreements Coverages As of [DATE] 11:54 am Compliant 175 87%…" at bounding box center [696, 426] width 1392 height 781
click at [21, 159] on icon at bounding box center [23, 161] width 19 height 16
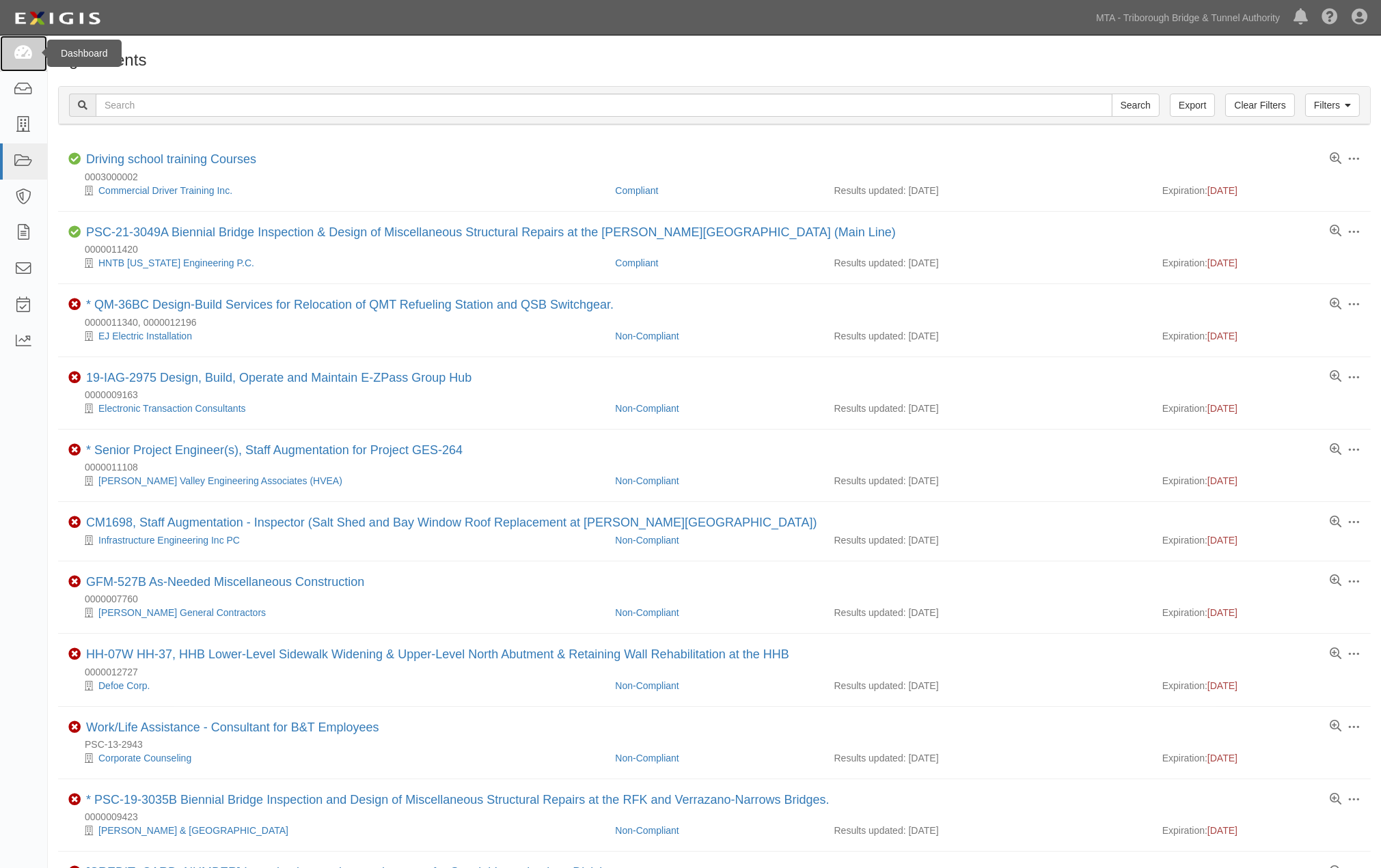
click at [17, 48] on icon at bounding box center [23, 53] width 19 height 16
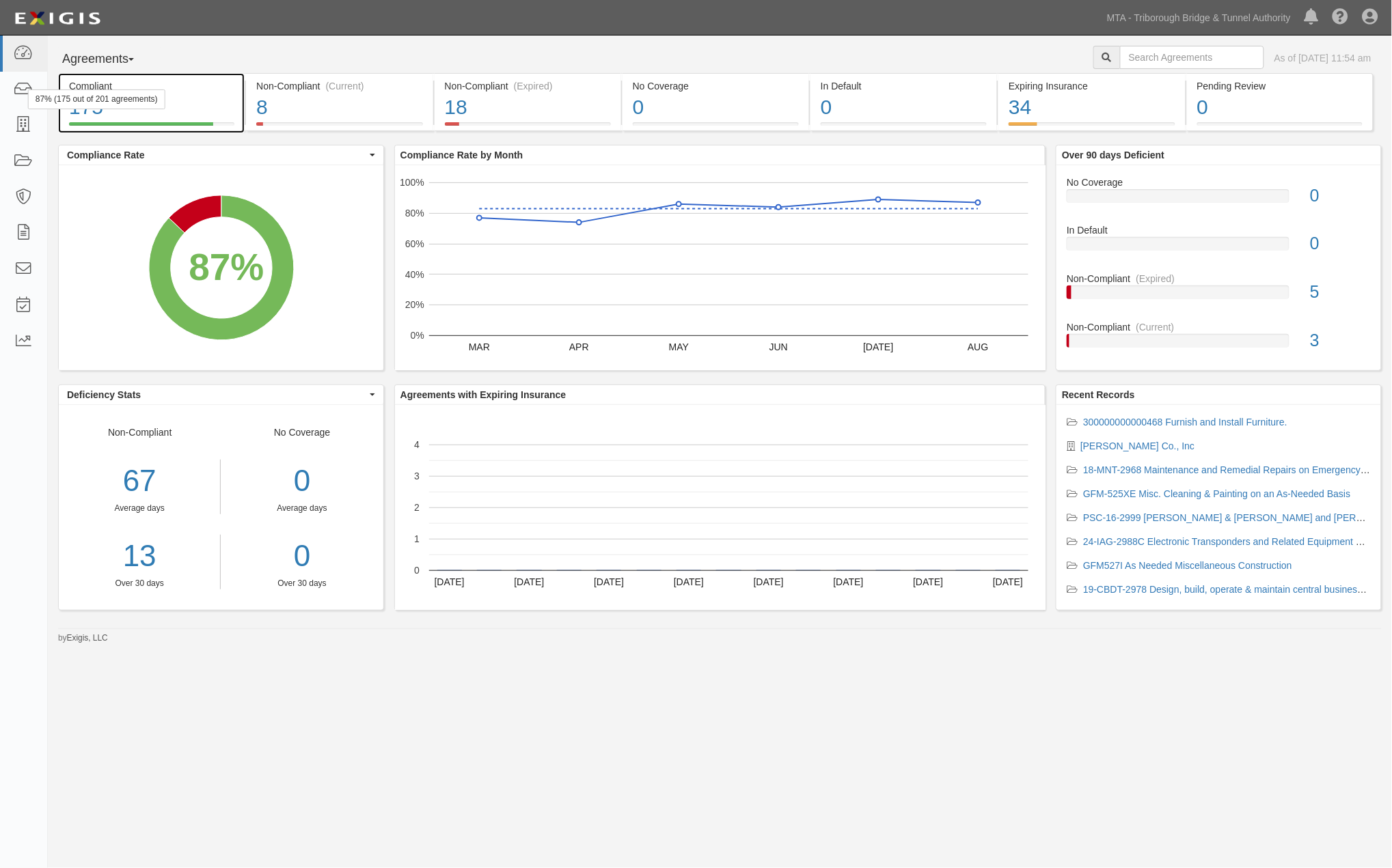
click at [189, 91] on div "Compliant" at bounding box center [152, 86] width 165 height 14
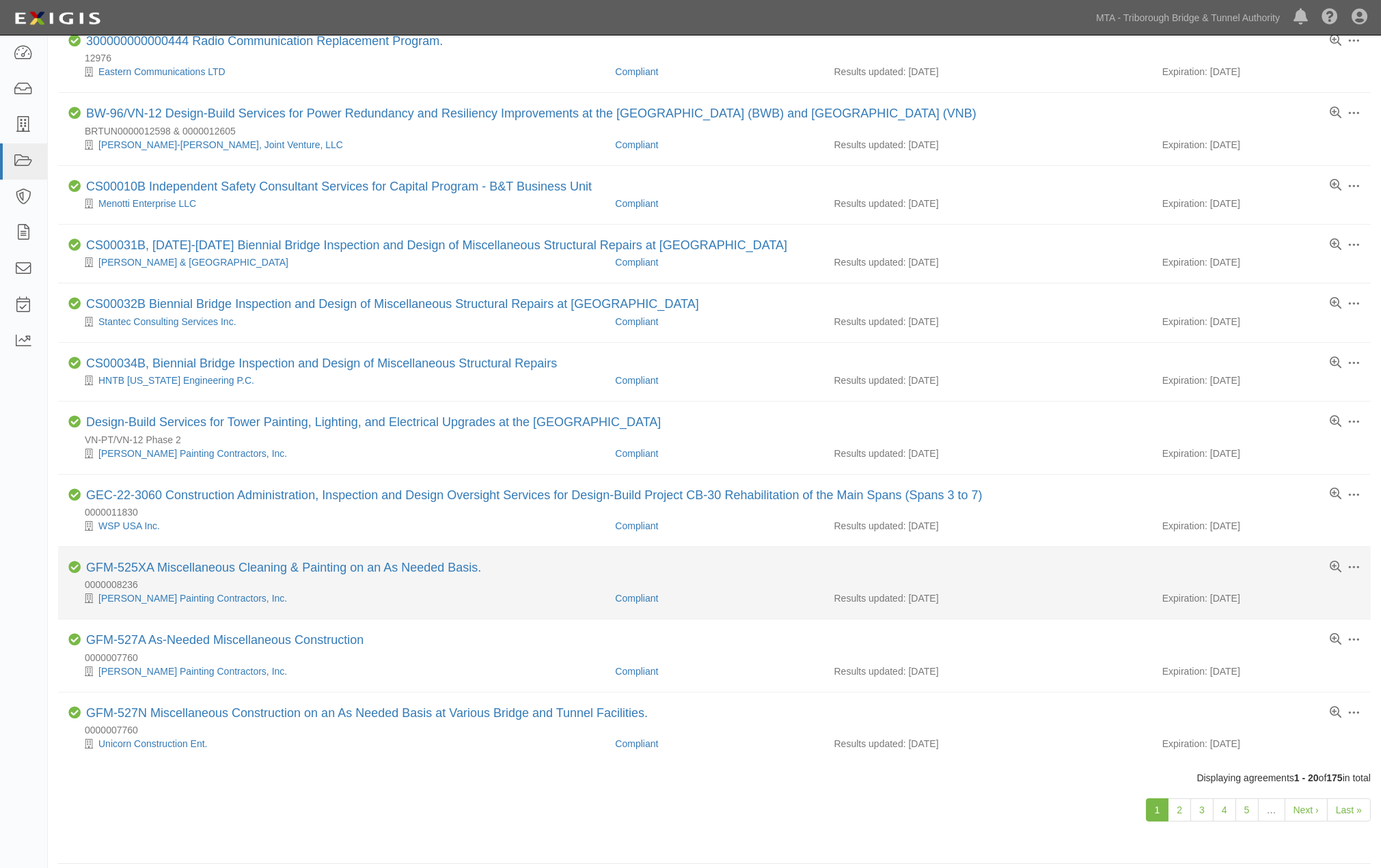
scroll to position [783, 0]
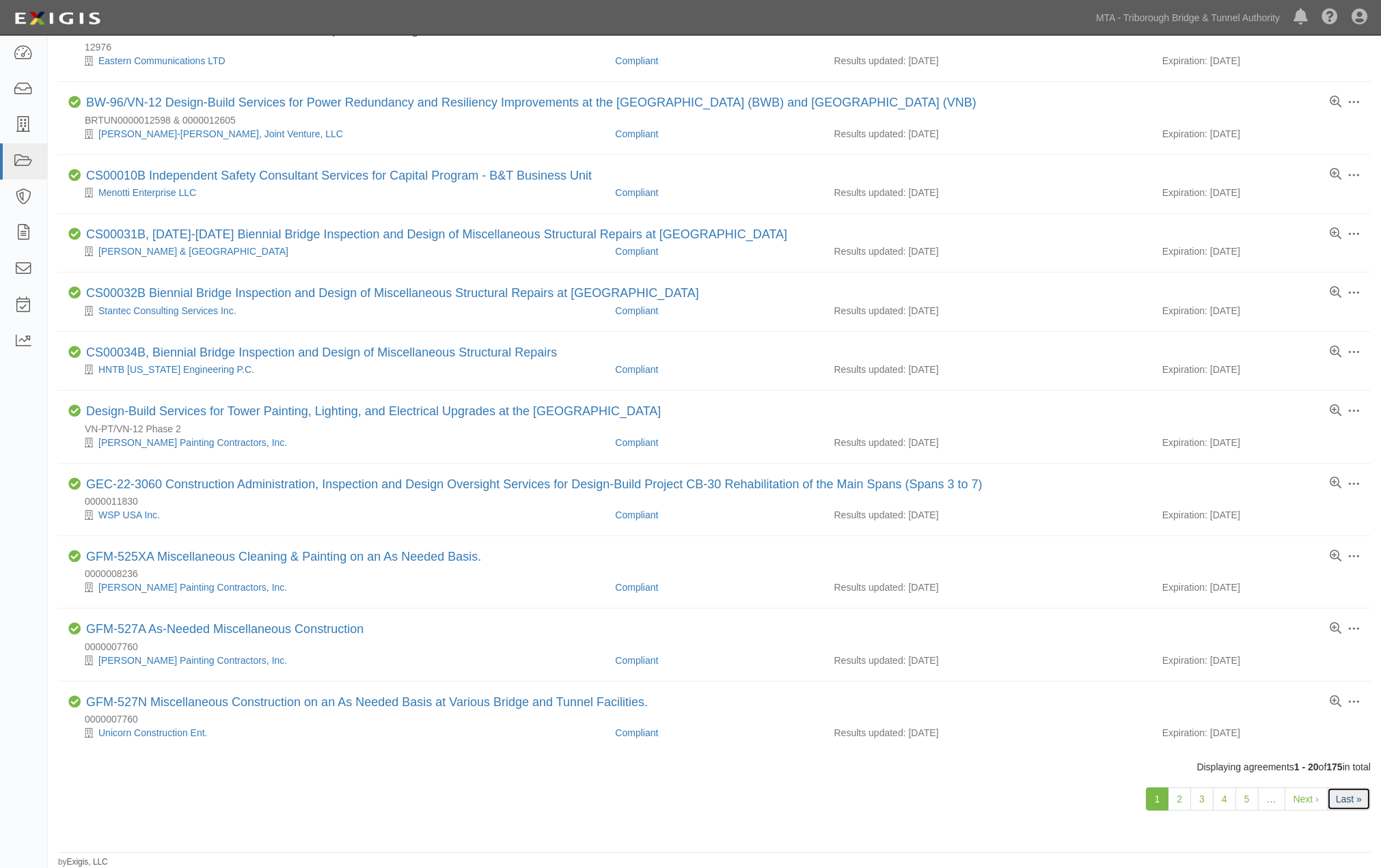
click at [1350, 799] on link "Last »" at bounding box center [1349, 799] width 44 height 23
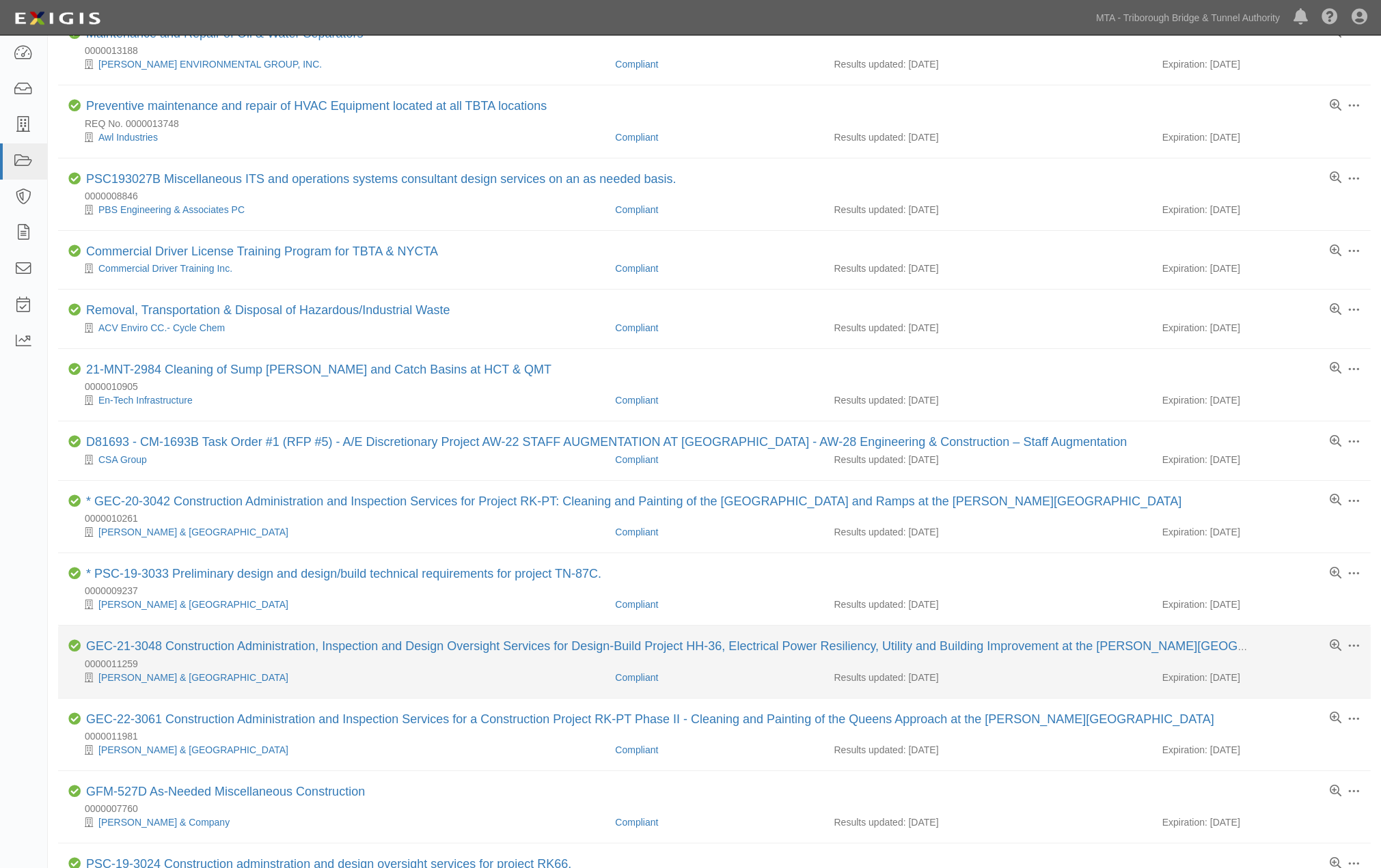
scroll to position [444, 0]
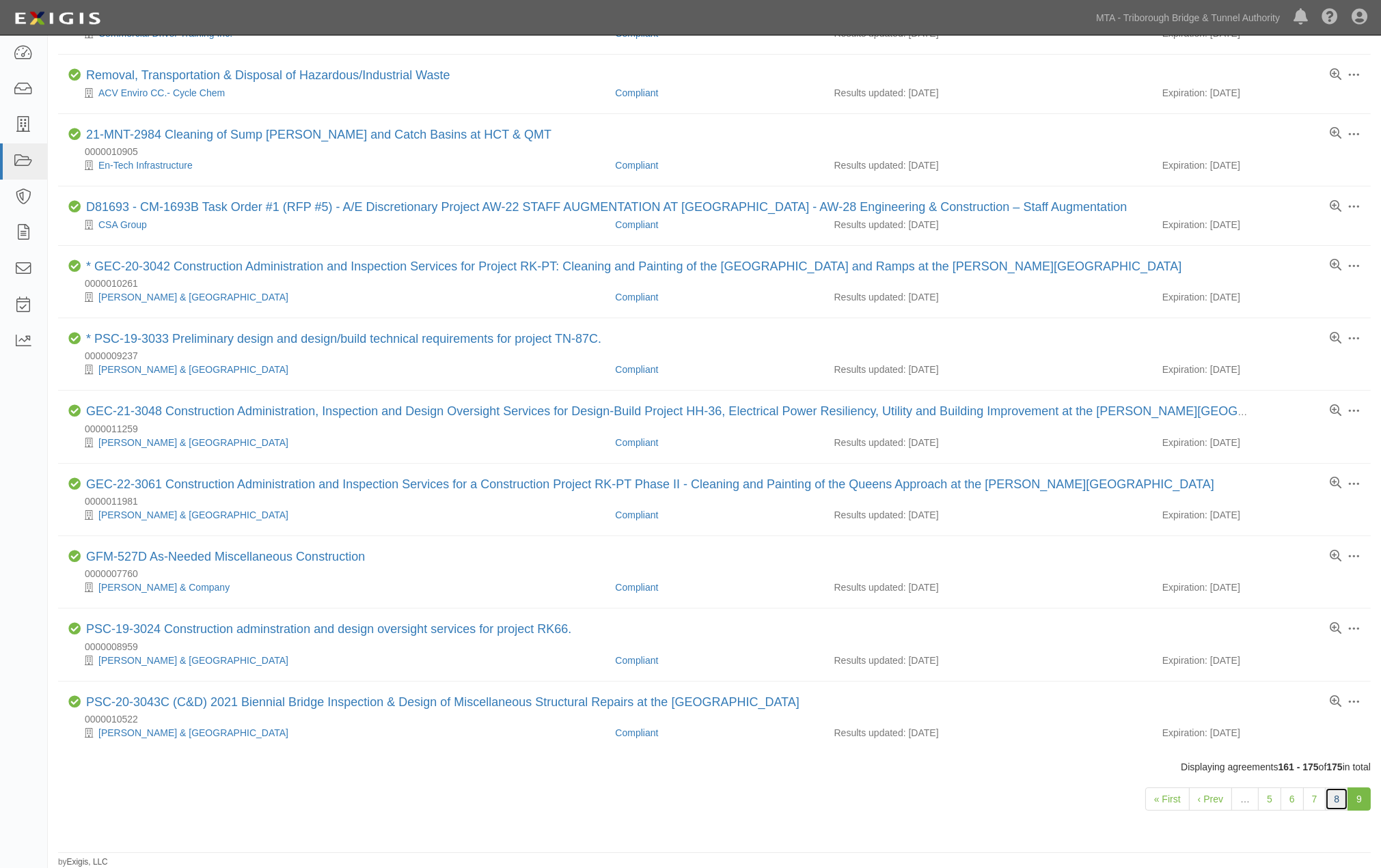
click at [1335, 802] on link "8" at bounding box center [1335, 799] width 23 height 23
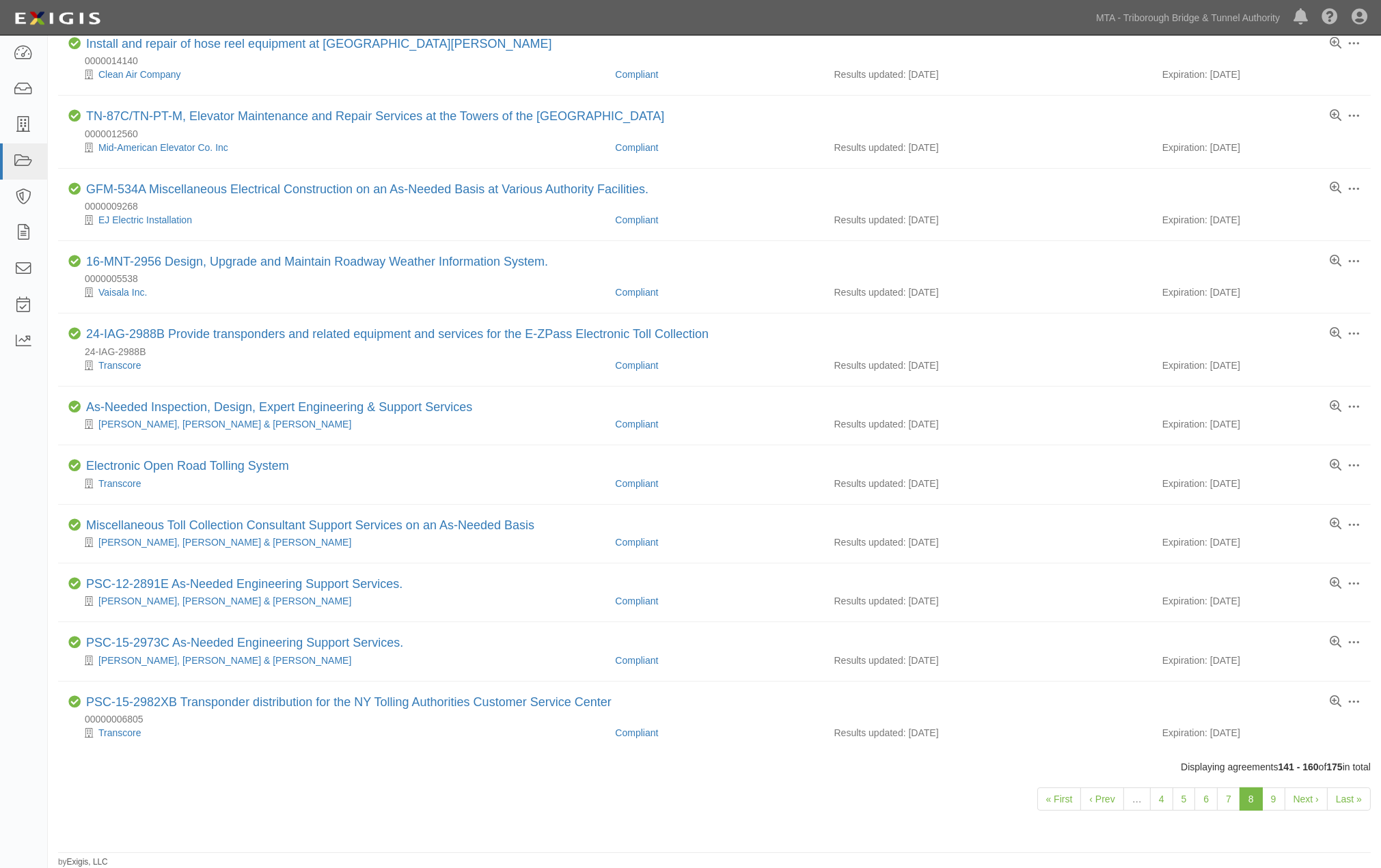
scroll to position [742, 0]
click at [1225, 797] on link "7" at bounding box center [1227, 799] width 23 height 23
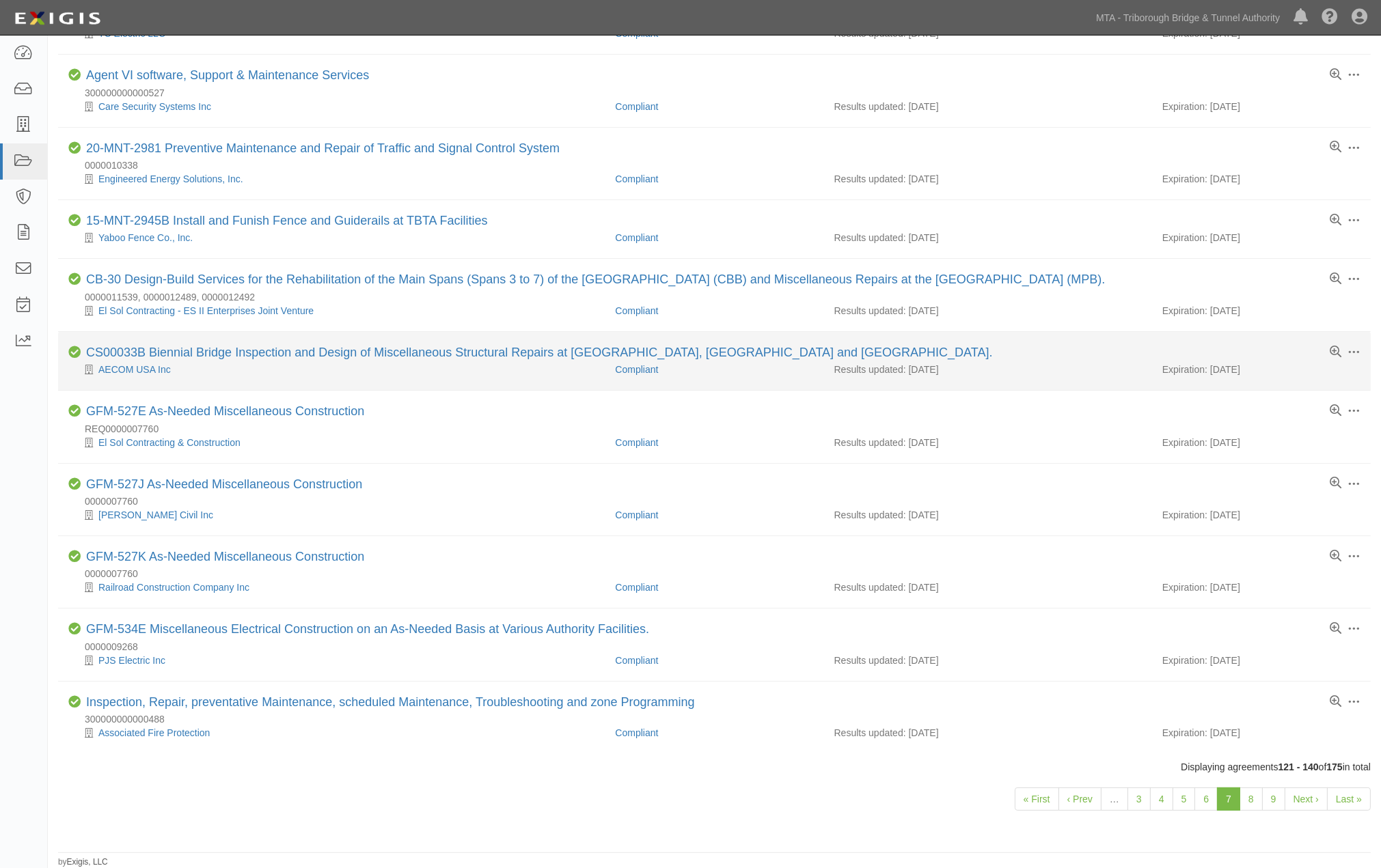
scroll to position [797, 0]
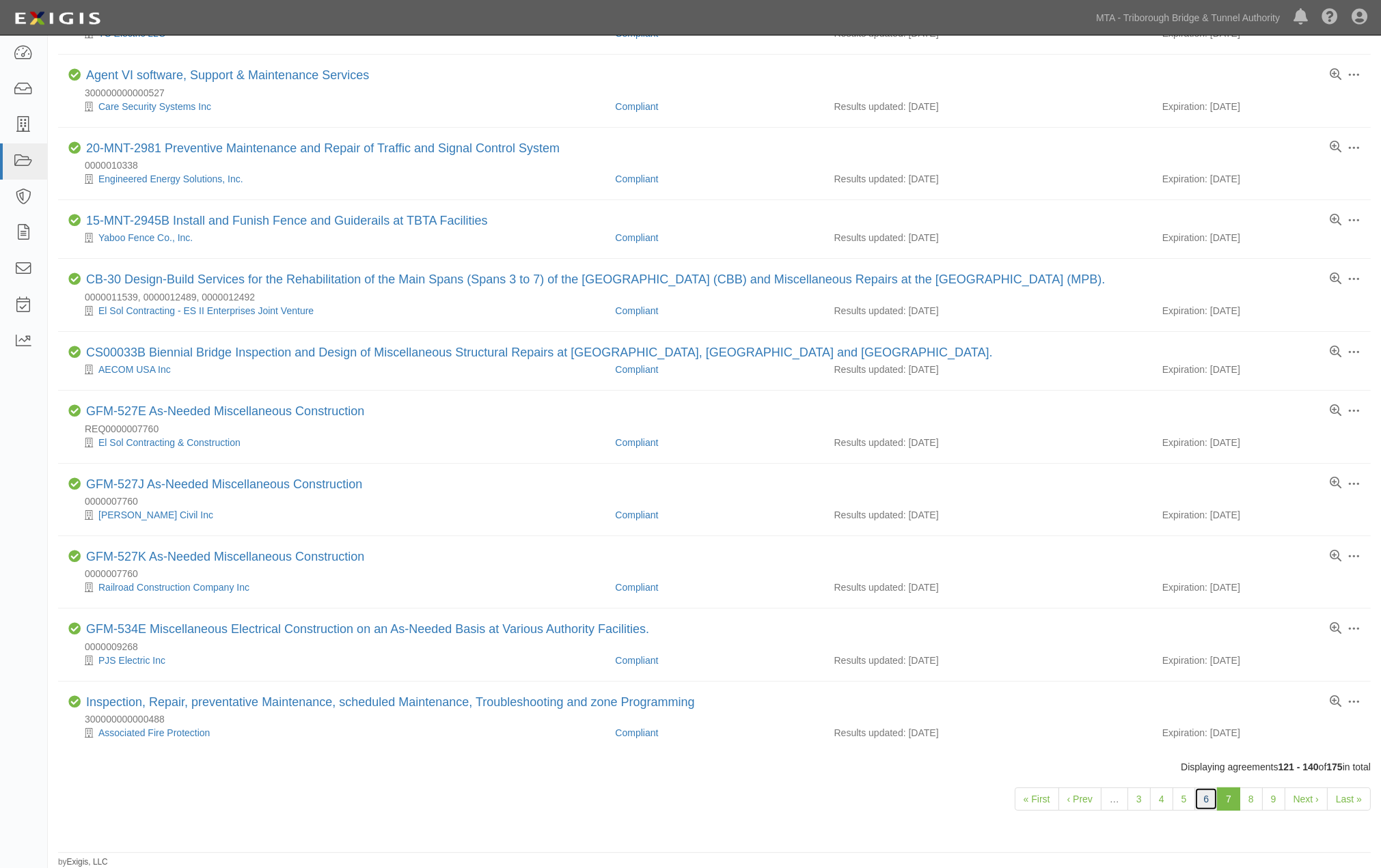
click at [1203, 795] on link "6" at bounding box center [1206, 799] width 23 height 23
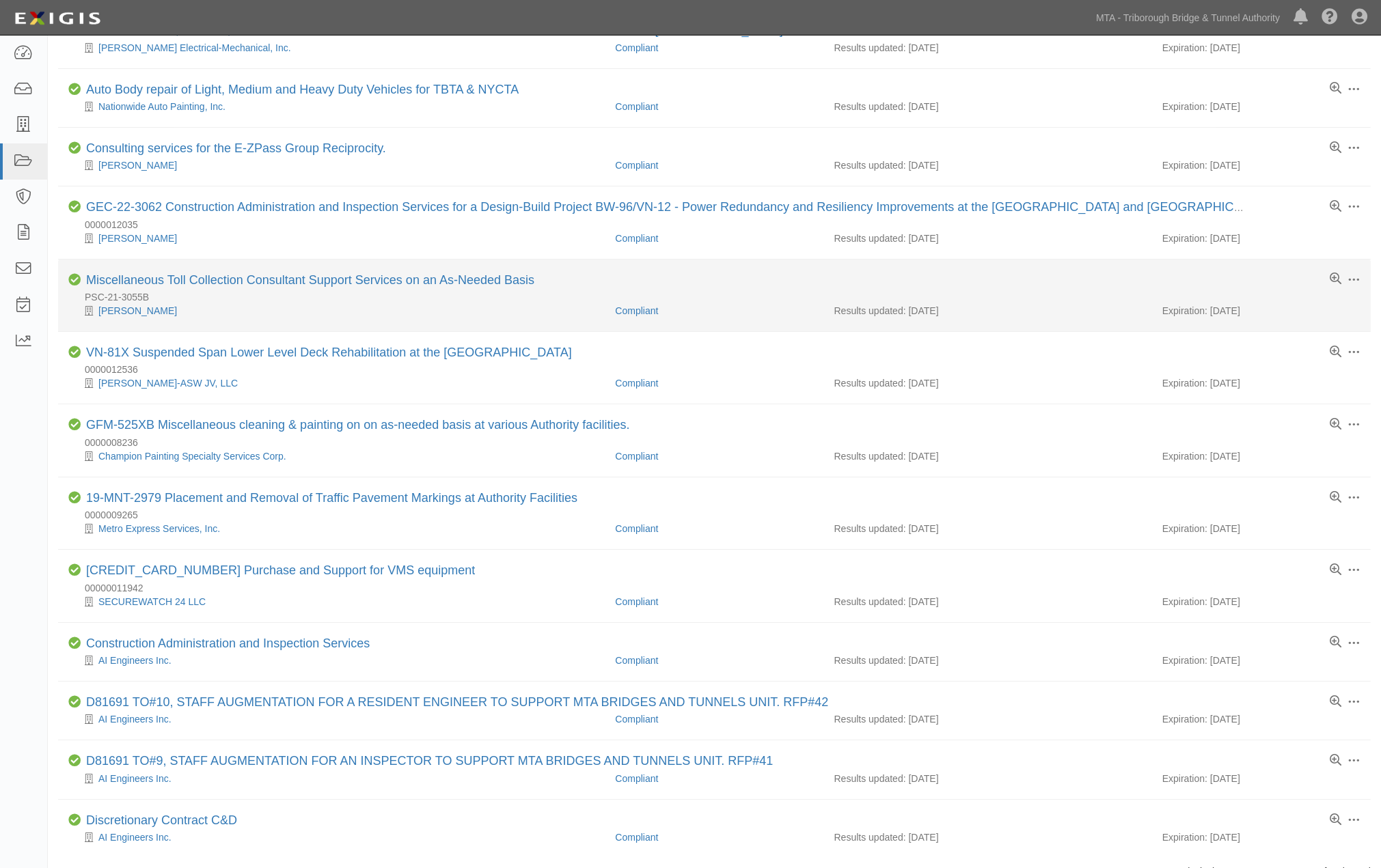
scroll to position [728, 0]
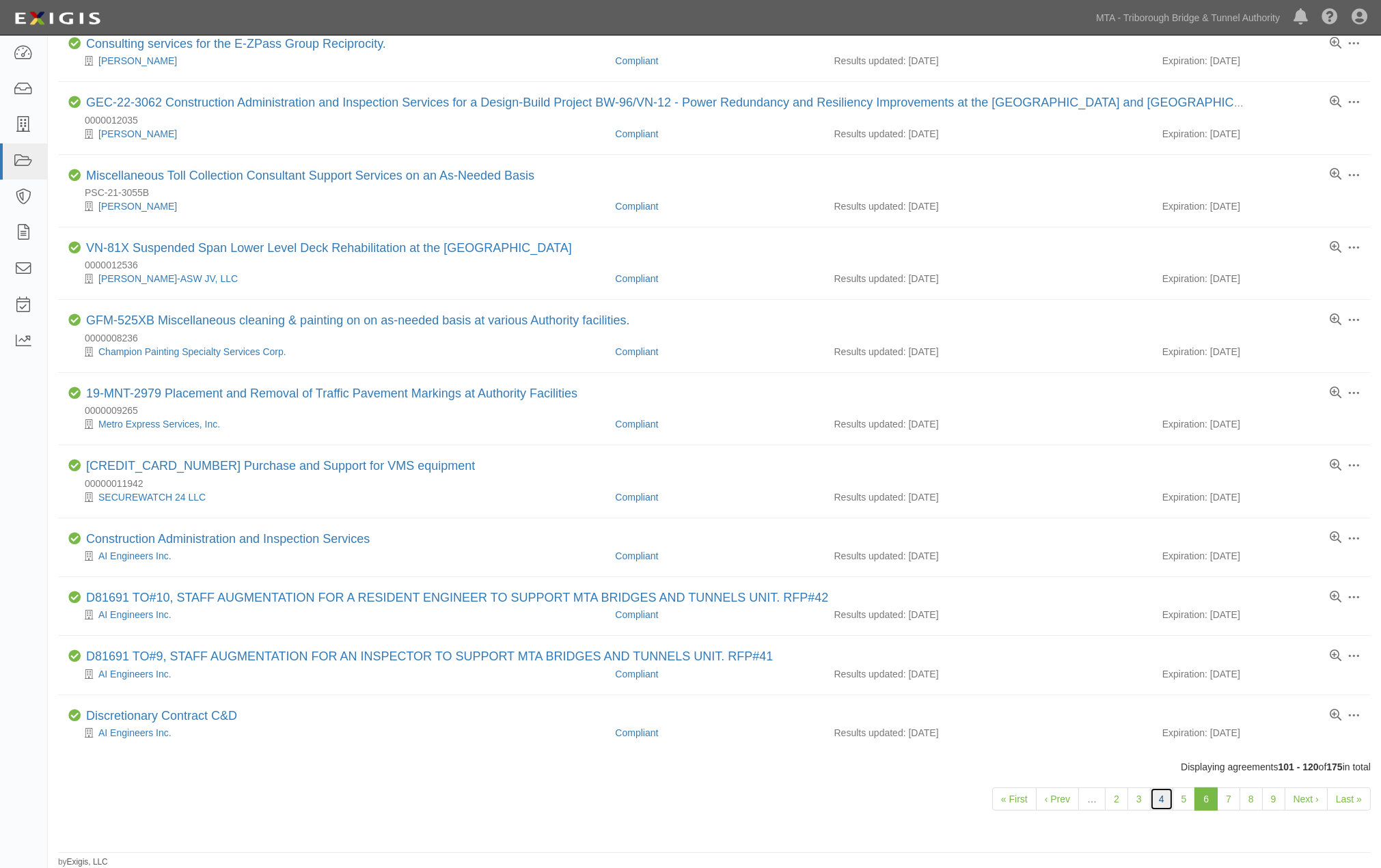
click at [1164, 798] on link "4" at bounding box center [1161, 799] width 23 height 23
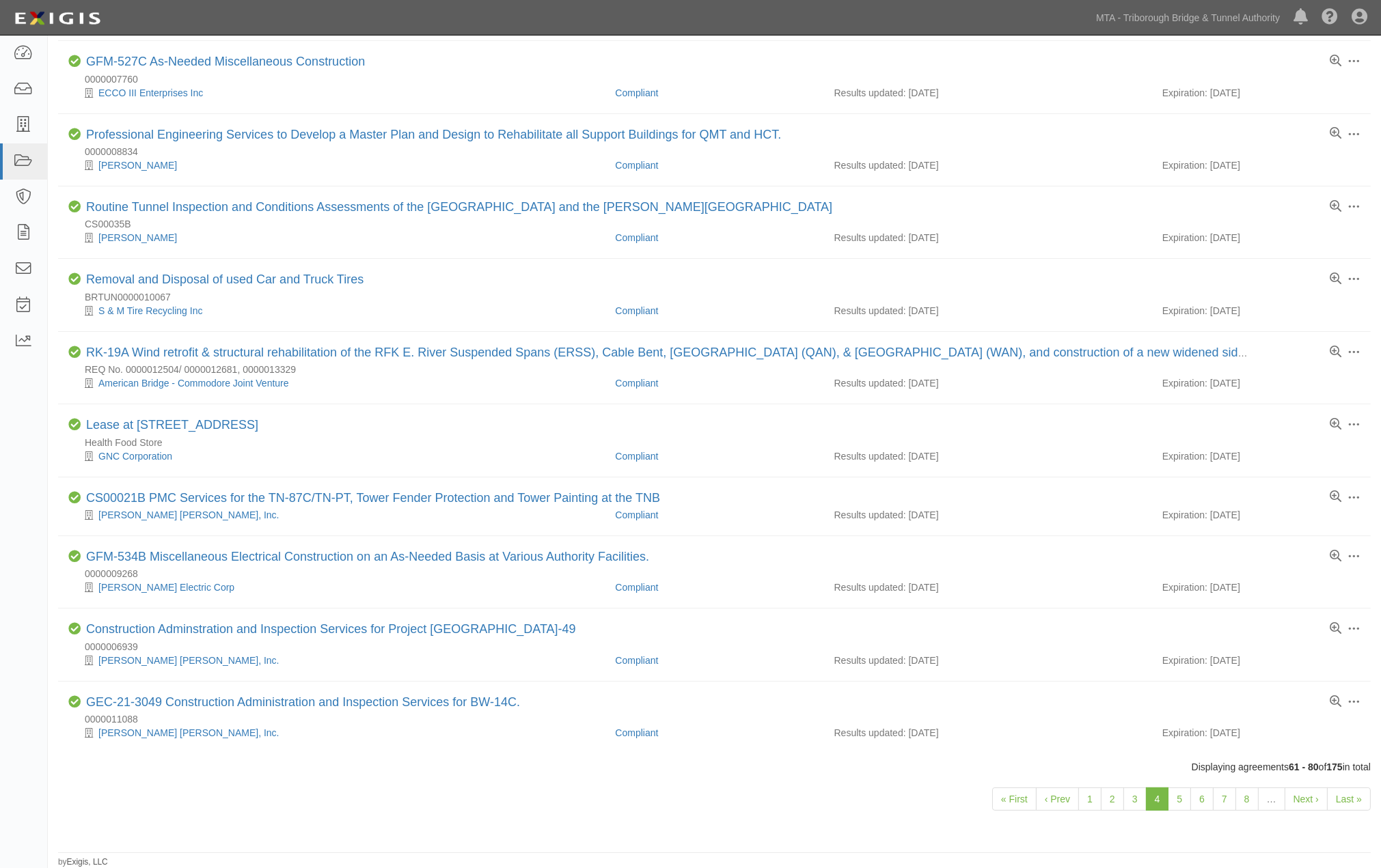
scroll to position [783, 0]
click at [1135, 796] on link "3" at bounding box center [1134, 799] width 23 height 23
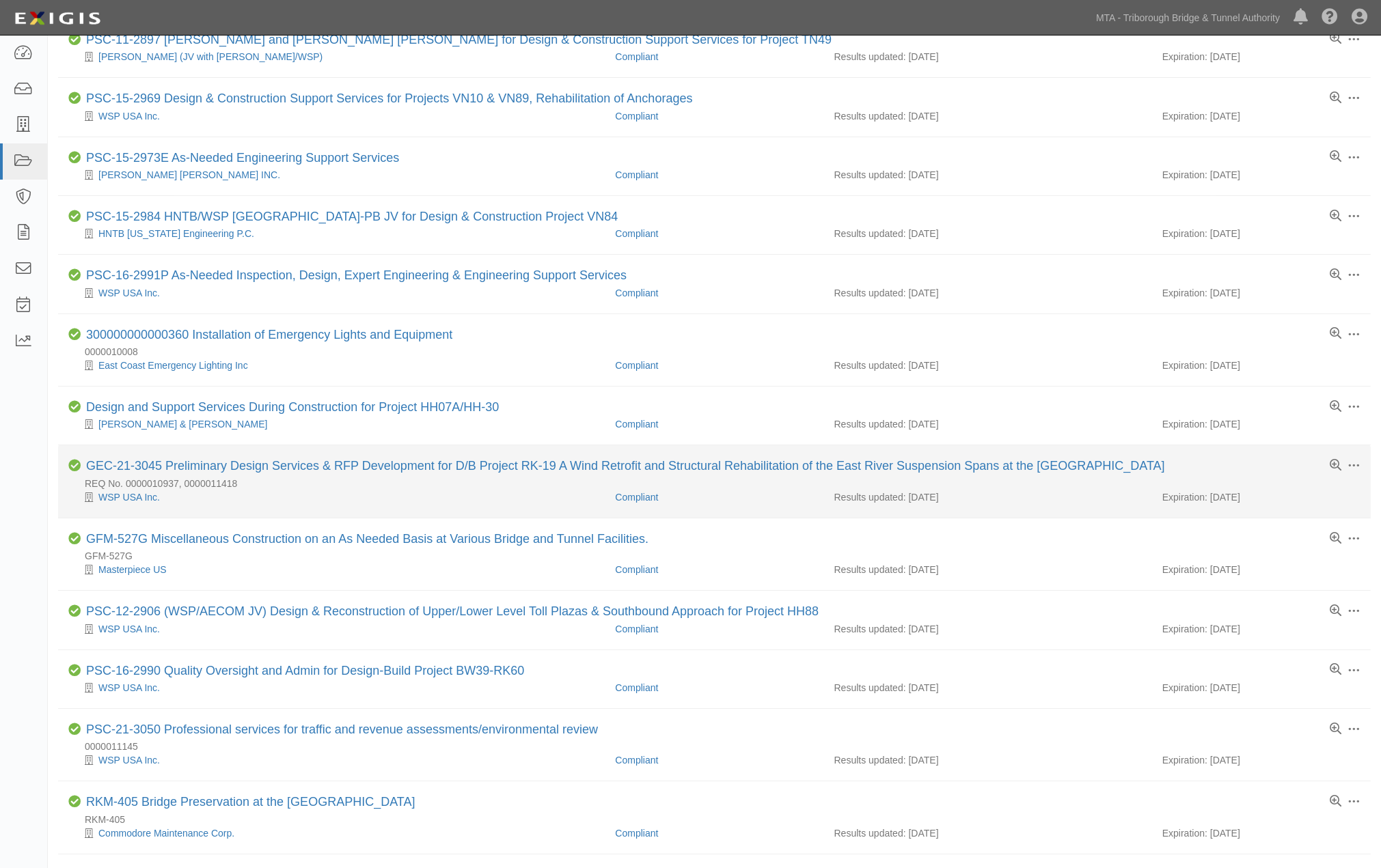
scroll to position [701, 0]
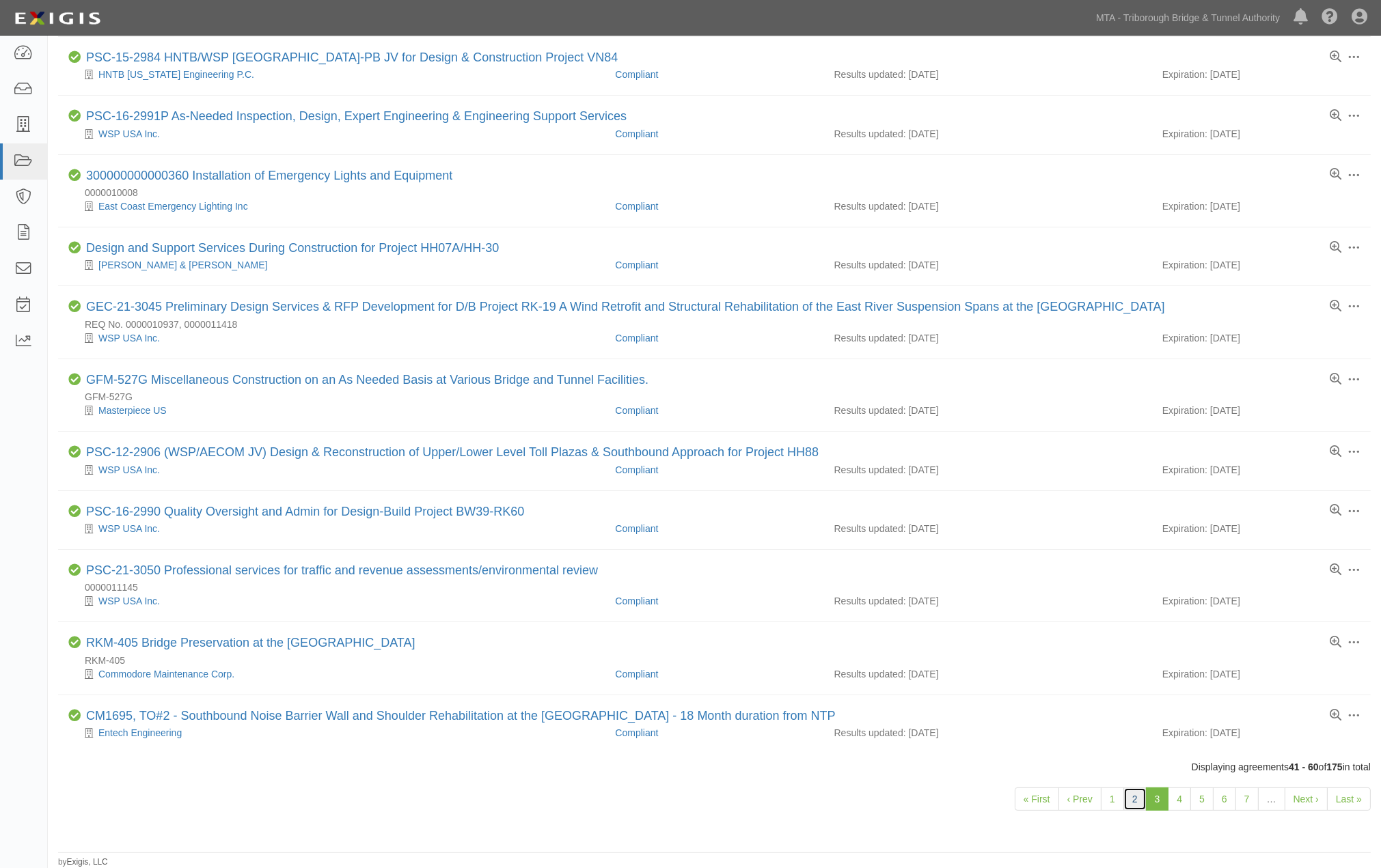
click at [1135, 794] on link "2" at bounding box center [1134, 799] width 23 height 23
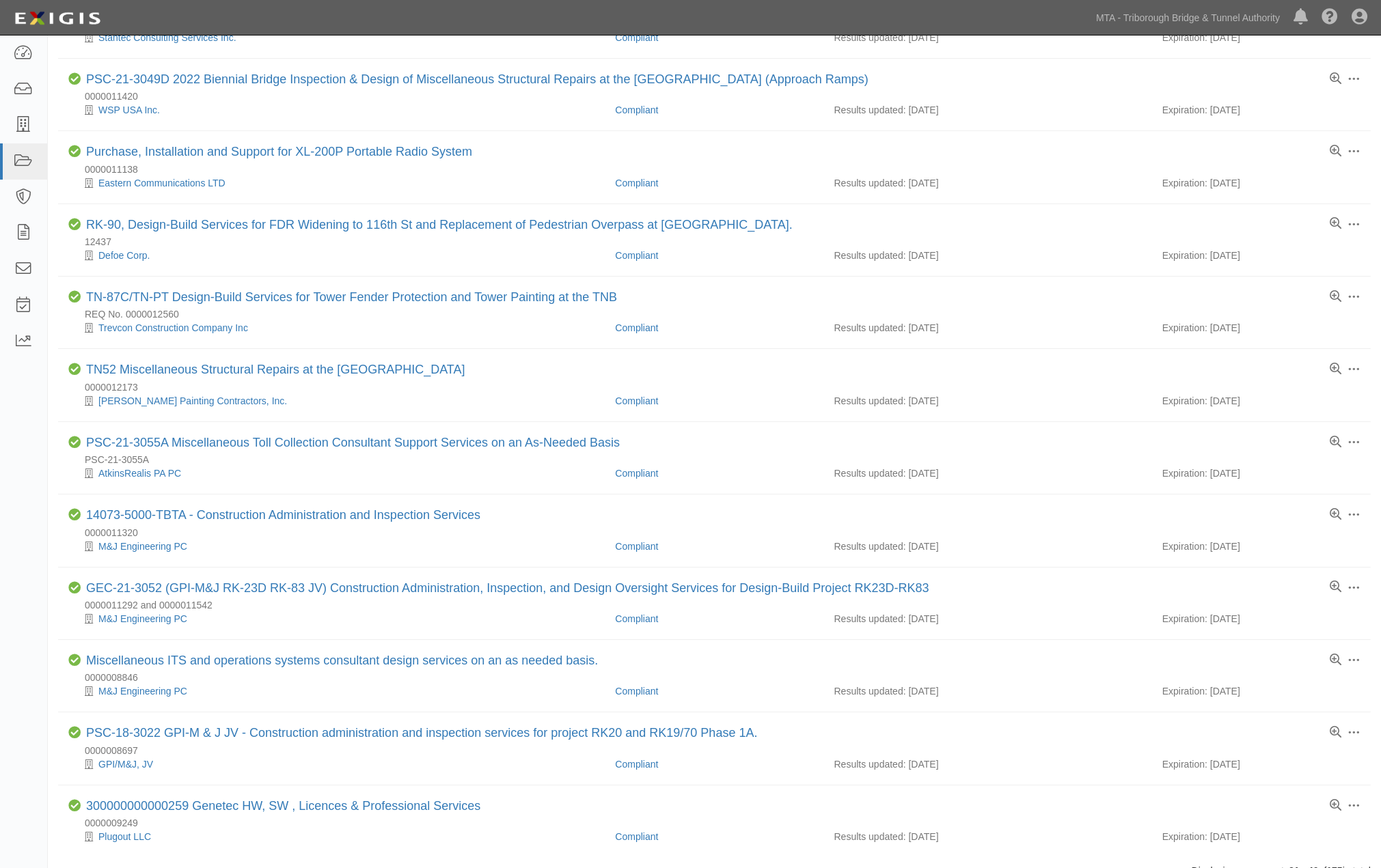
scroll to position [851, 0]
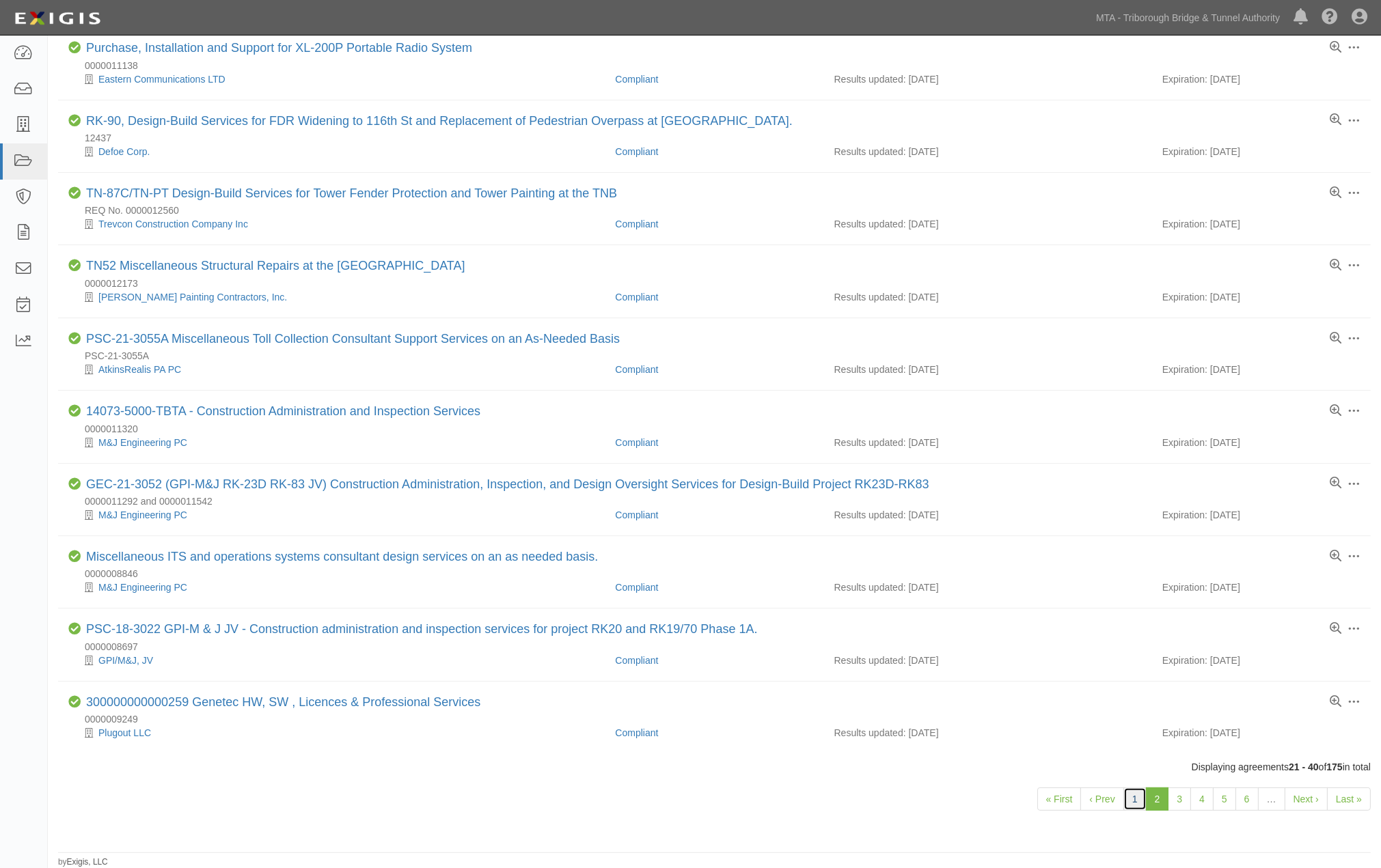
click at [1128, 794] on link "1" at bounding box center [1134, 799] width 23 height 23
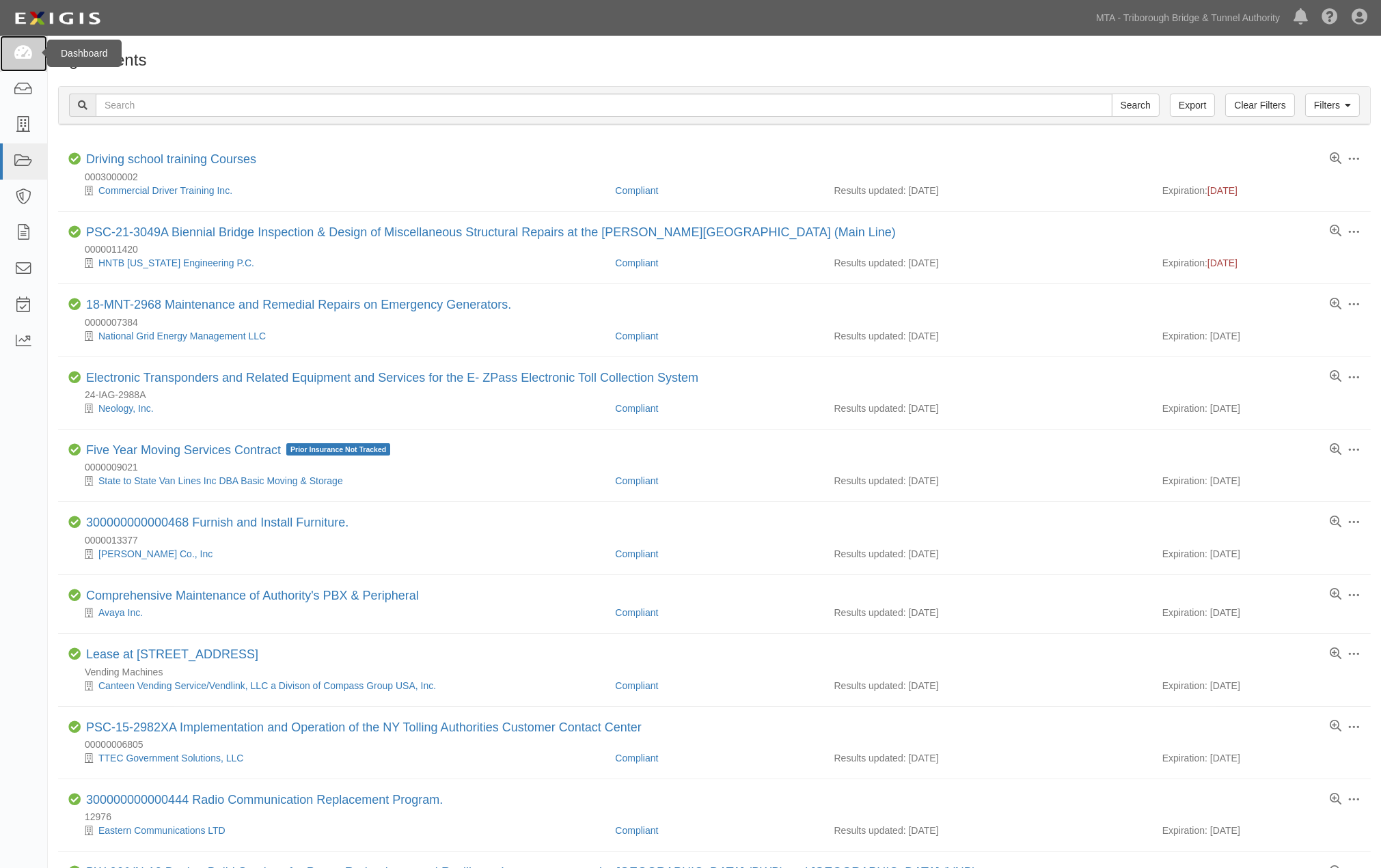
click at [27, 48] on icon at bounding box center [23, 53] width 19 height 16
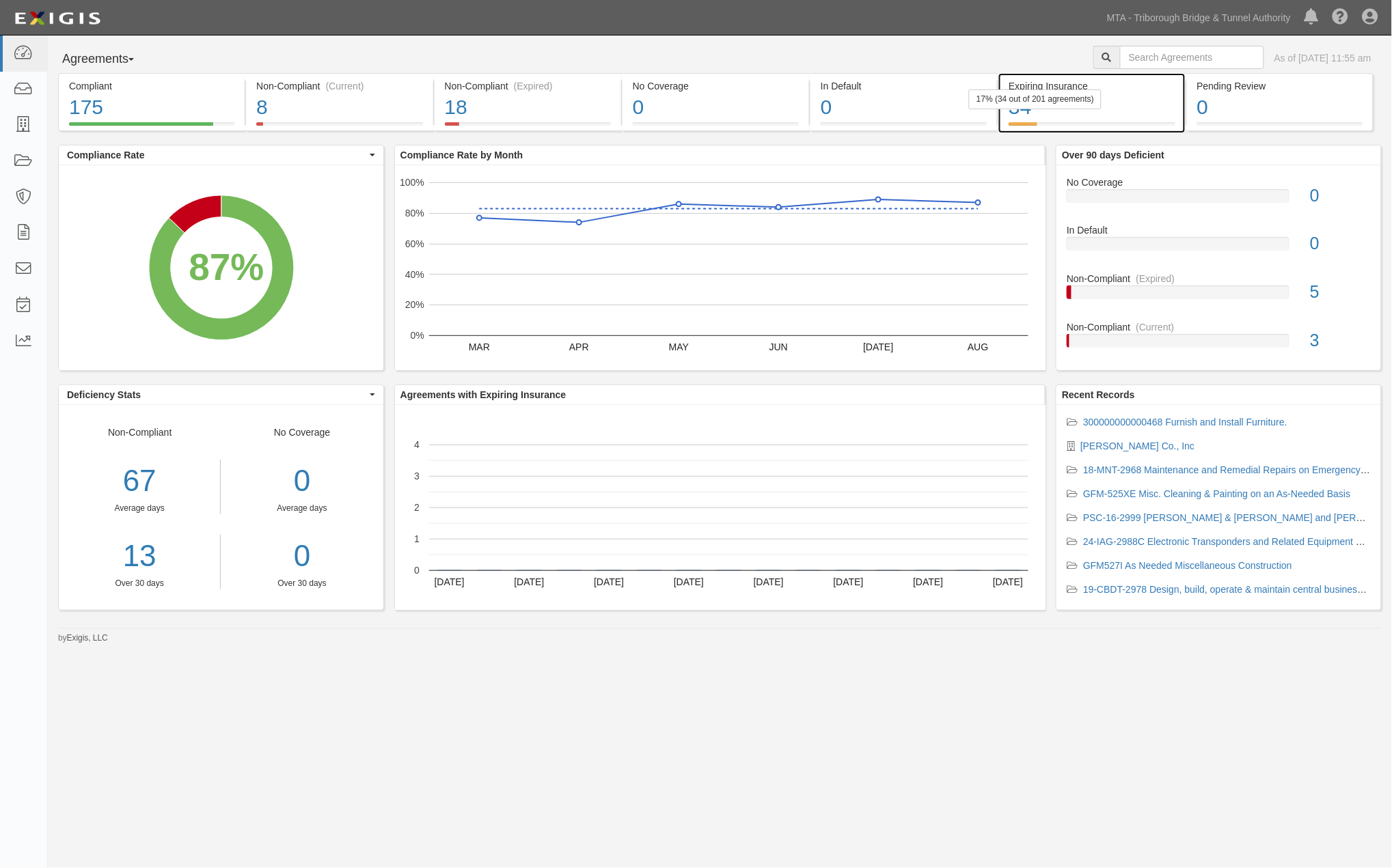
click at [1134, 107] on div "34" at bounding box center [1091, 108] width 166 height 29
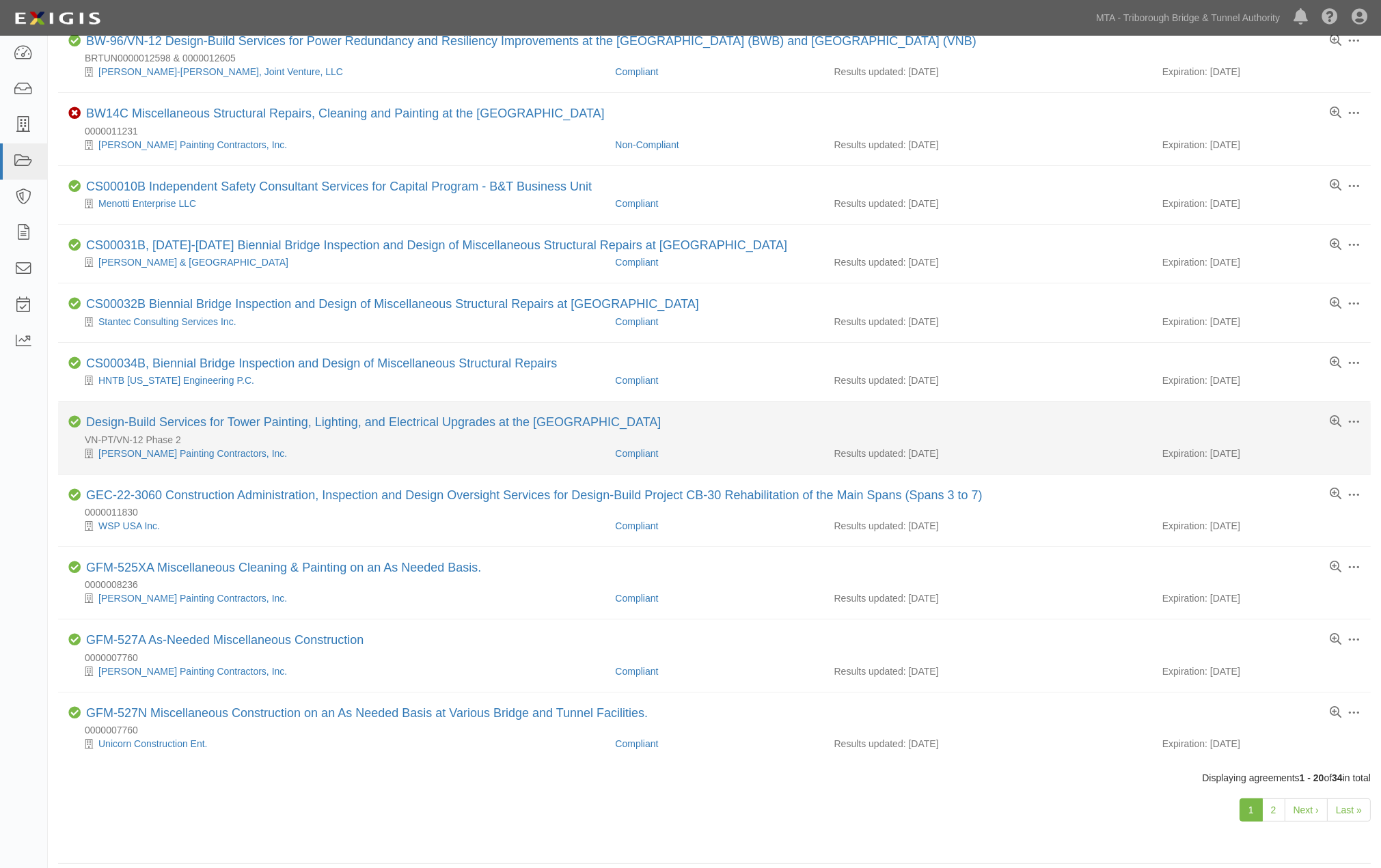
scroll to position [783, 0]
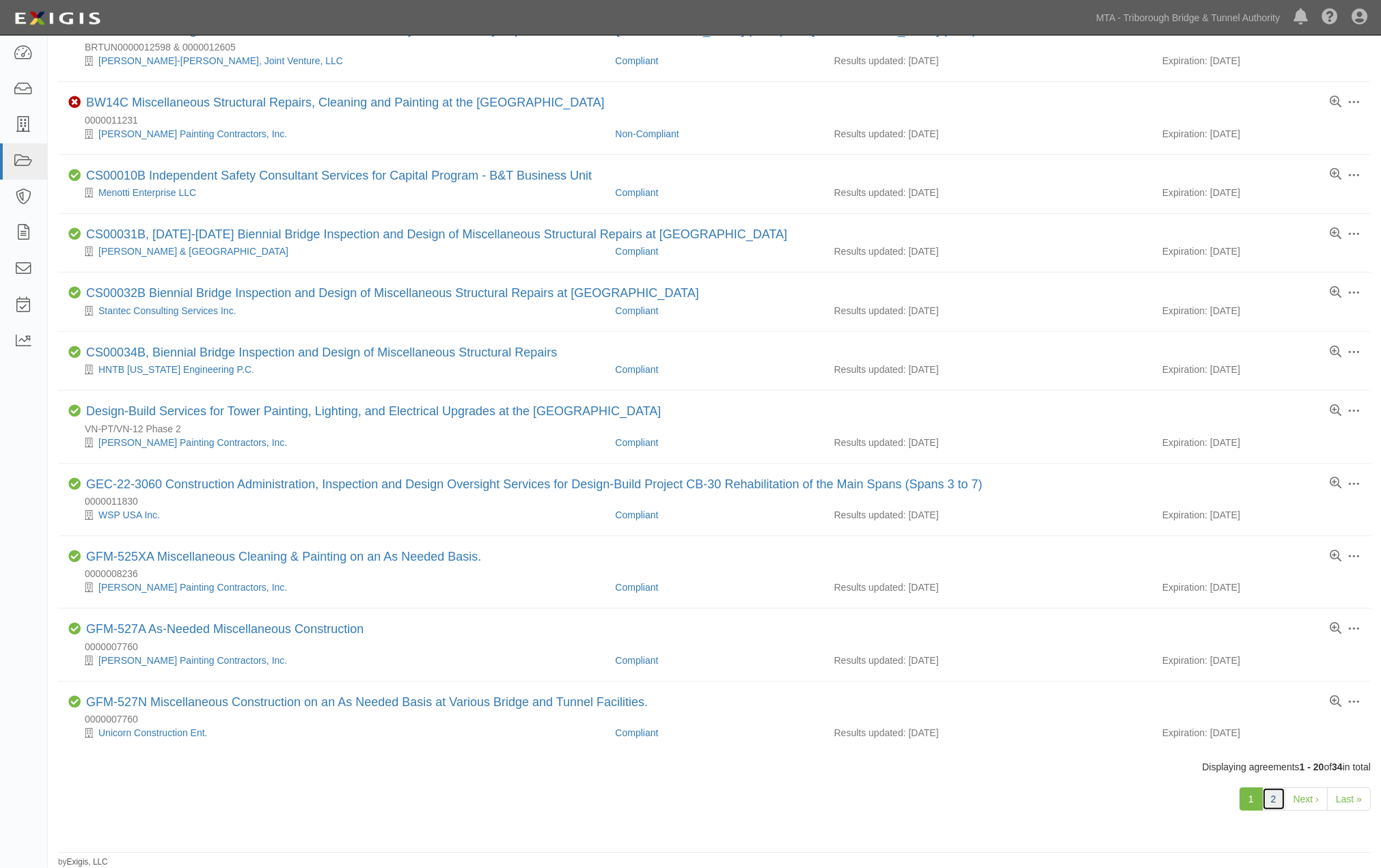
click at [1270, 795] on link "2" at bounding box center [1273, 799] width 23 height 23
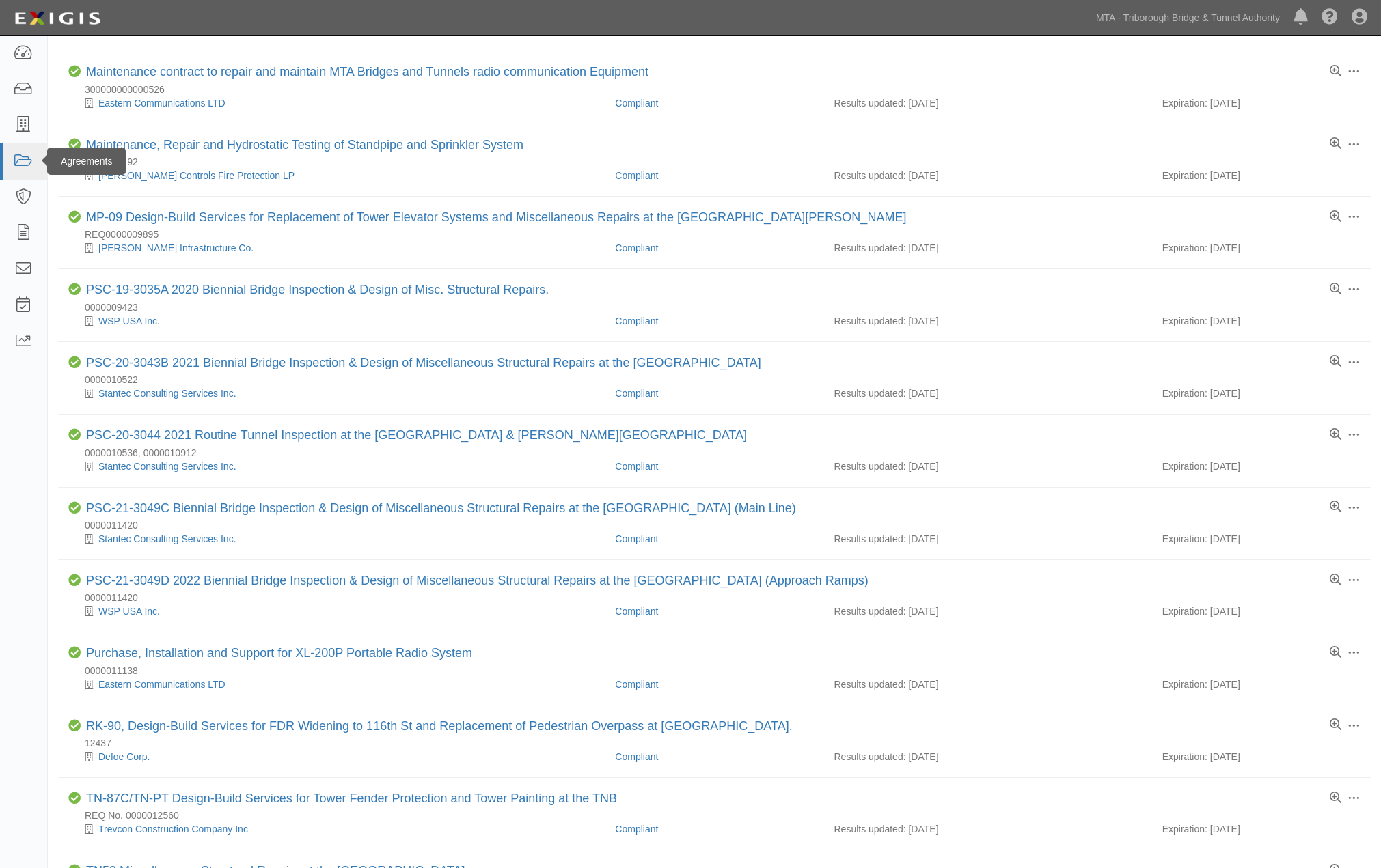
scroll to position [32, 0]
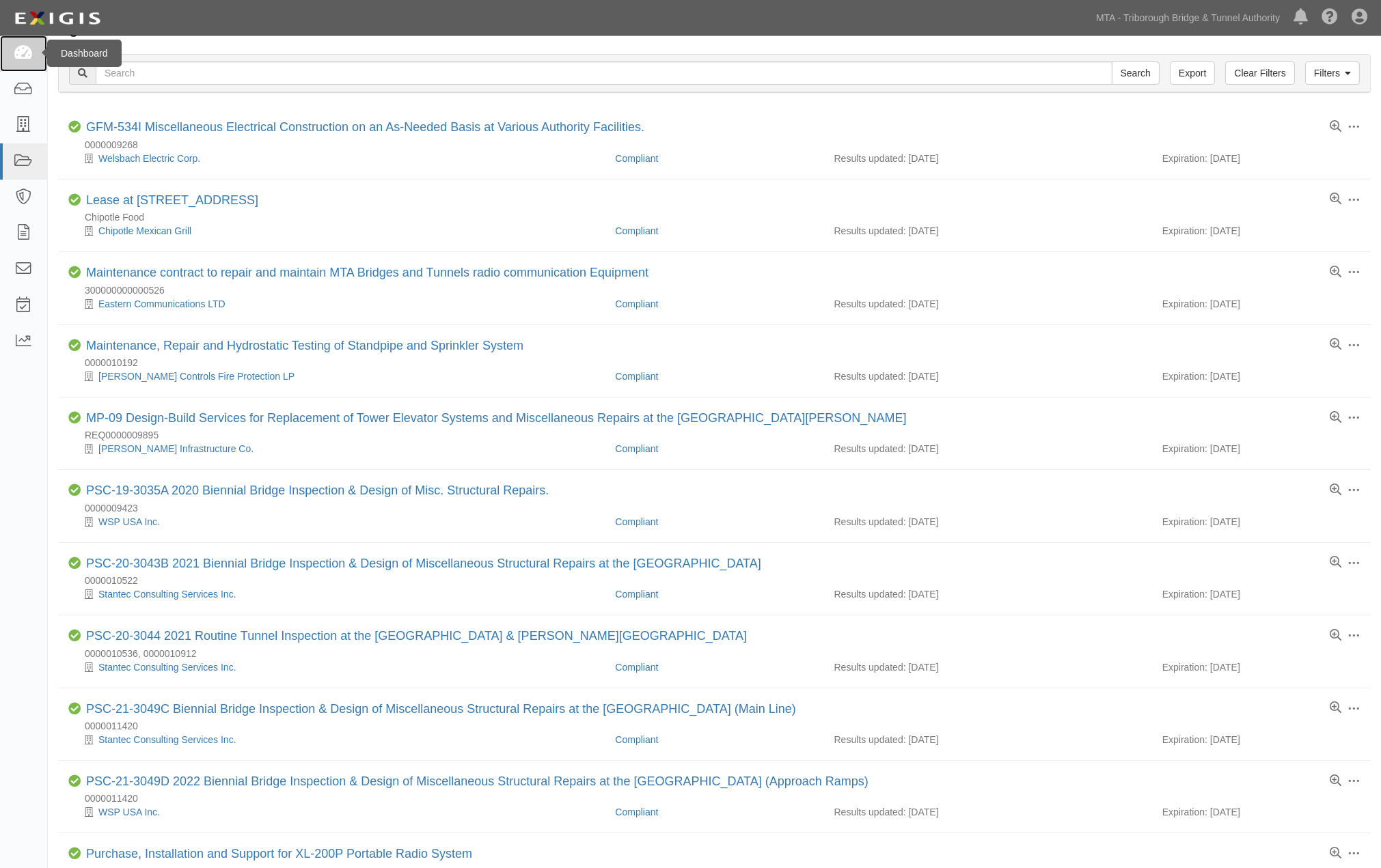
click at [26, 53] on icon at bounding box center [23, 53] width 19 height 16
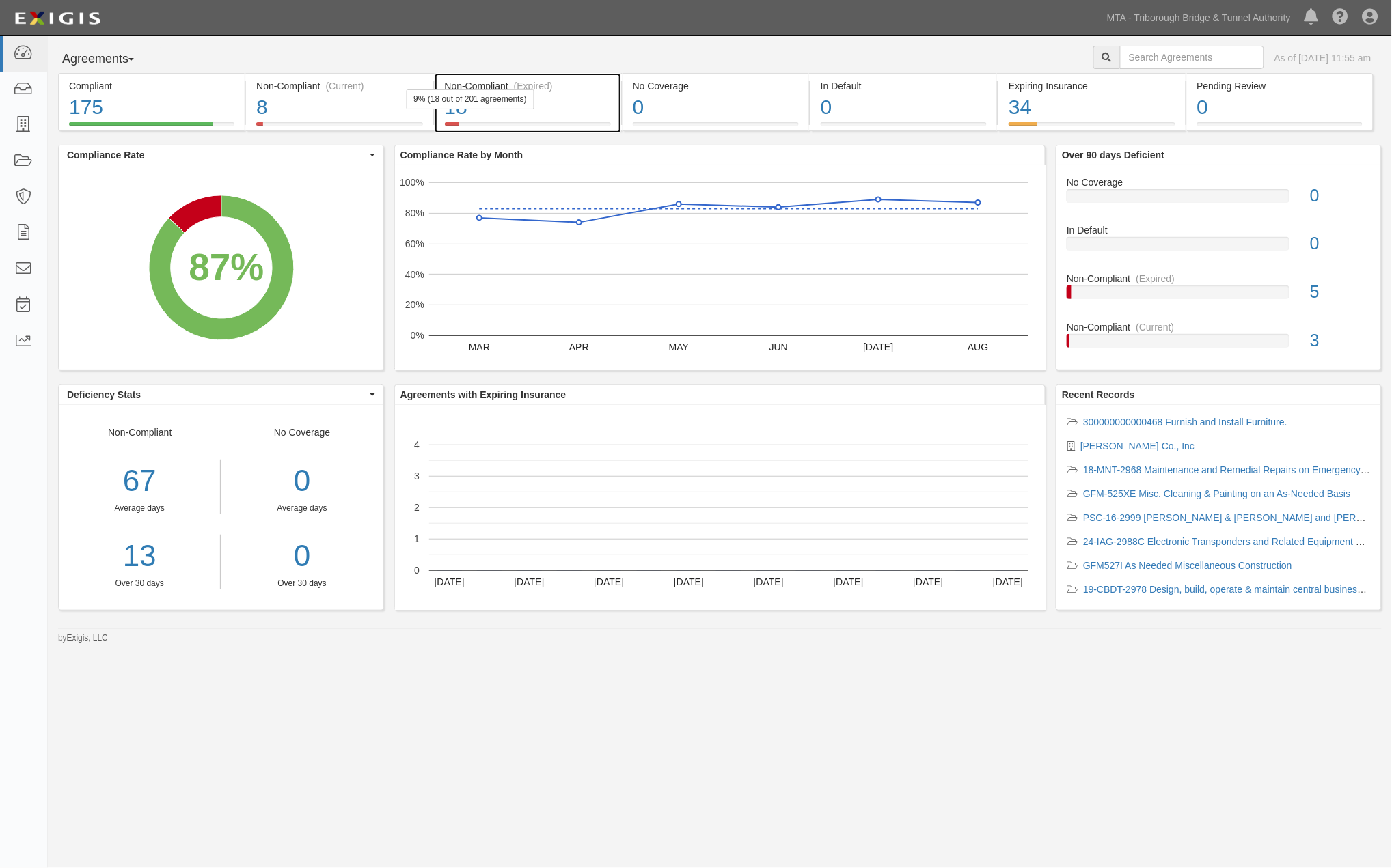
click at [561, 104] on div "18" at bounding box center [528, 108] width 166 height 29
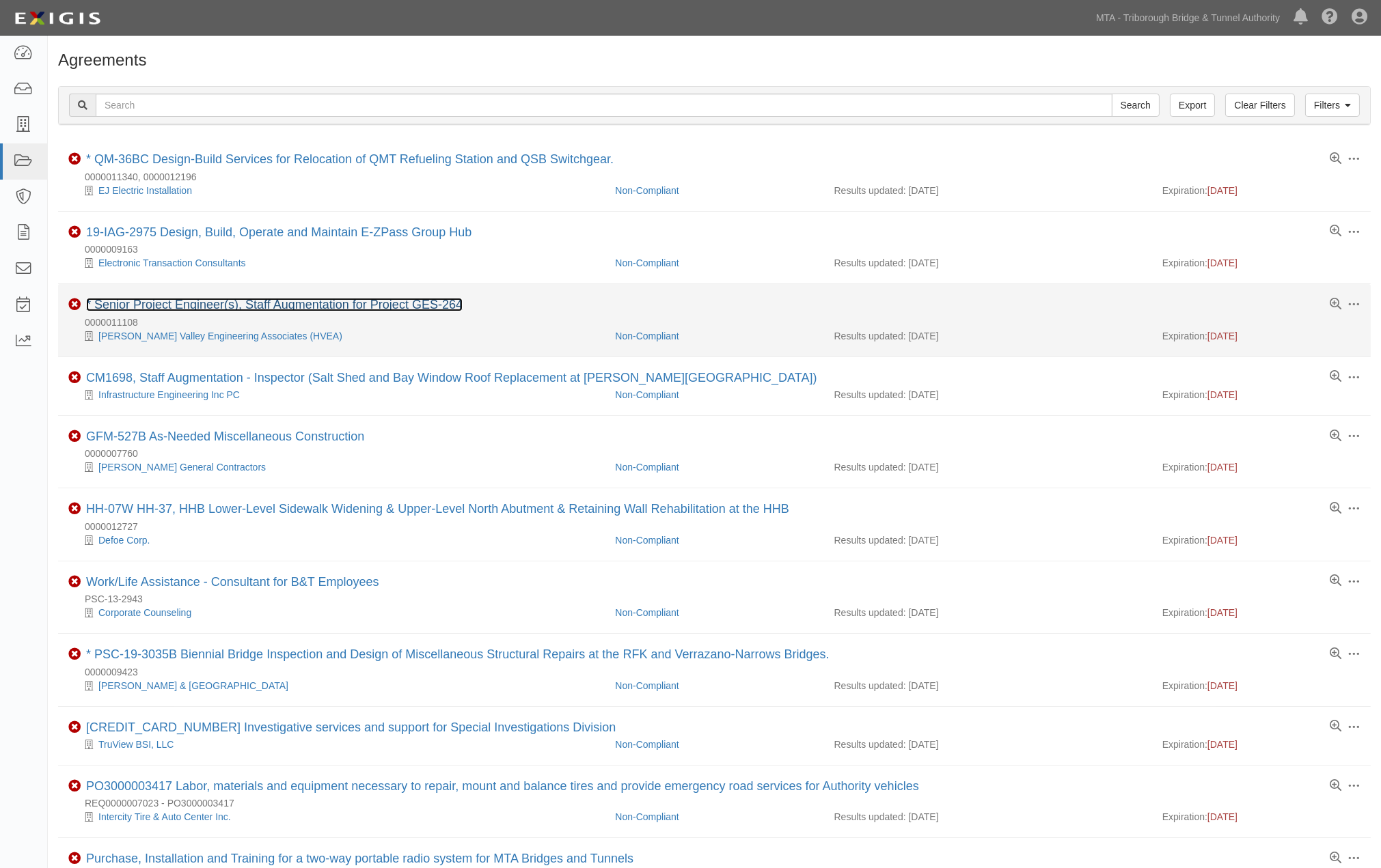
click at [345, 302] on link "* Senior Project Engineer(s), Staff Augmentation for Project GES-264" at bounding box center [274, 304] width 377 height 14
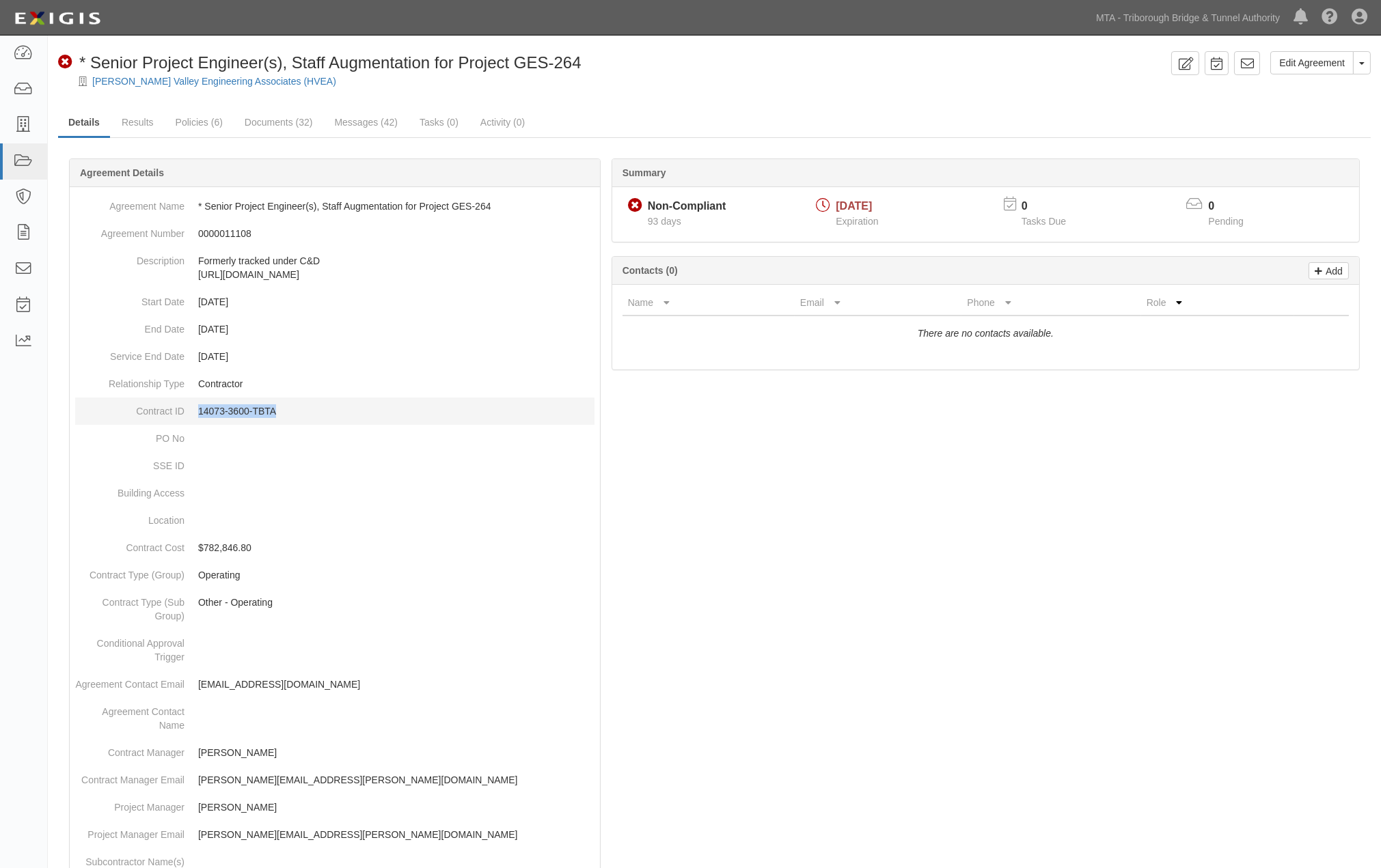
drag, startPoint x: 302, startPoint y: 413, endPoint x: 194, endPoint y: 415, distance: 108.0
click at [194, 415] on dd "14073-3600-TBTA" at bounding box center [335, 411] width 519 height 27
copy p "14073-3600-TBTA"
click at [634, 634] on div at bounding box center [715, 747] width 1312 height 1138
click at [1303, 67] on link "Edit Agreement" at bounding box center [1312, 62] width 83 height 23
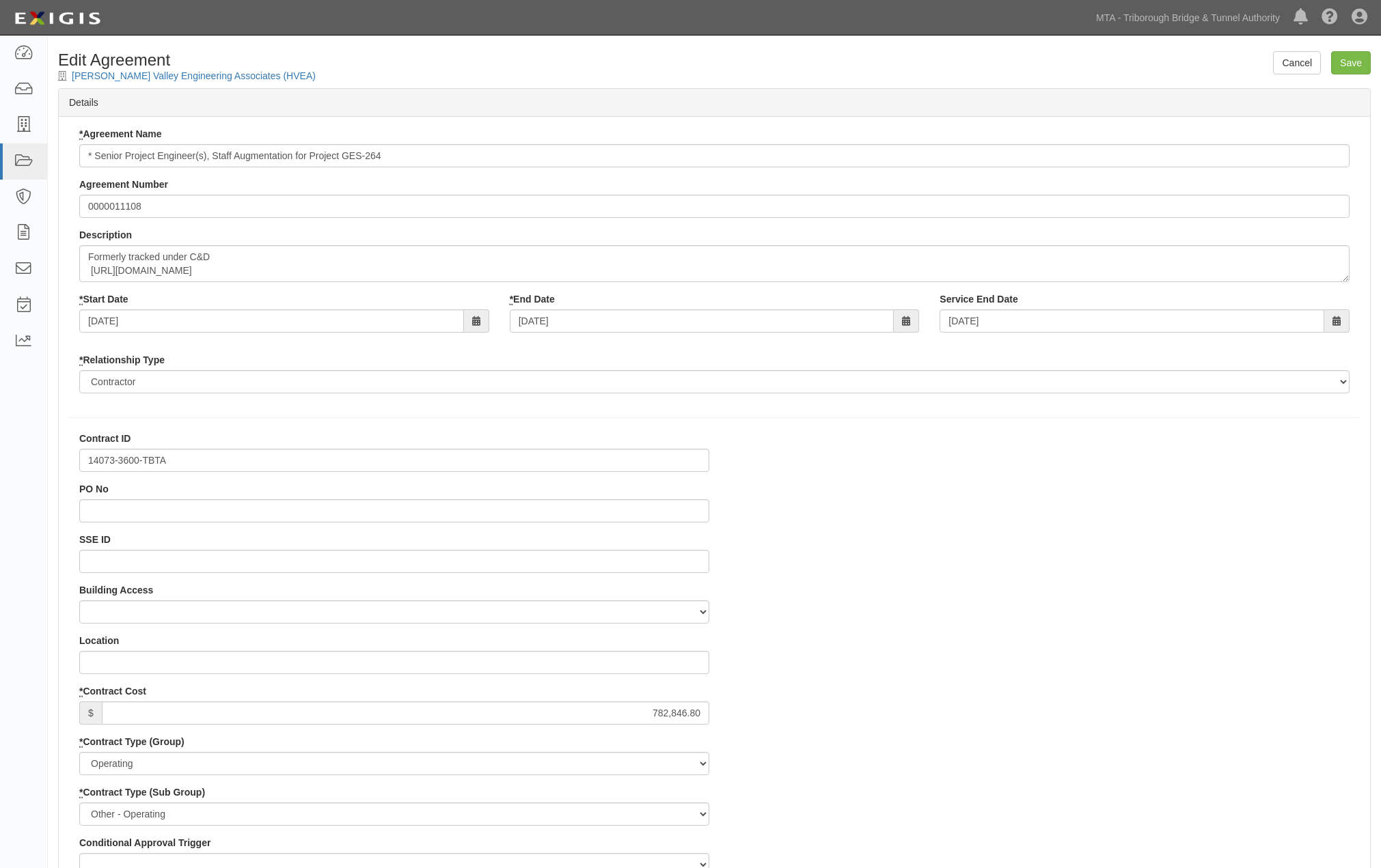
select select
click at [140, 463] on input "14073-3600-TBTA" at bounding box center [394, 460] width 630 height 23
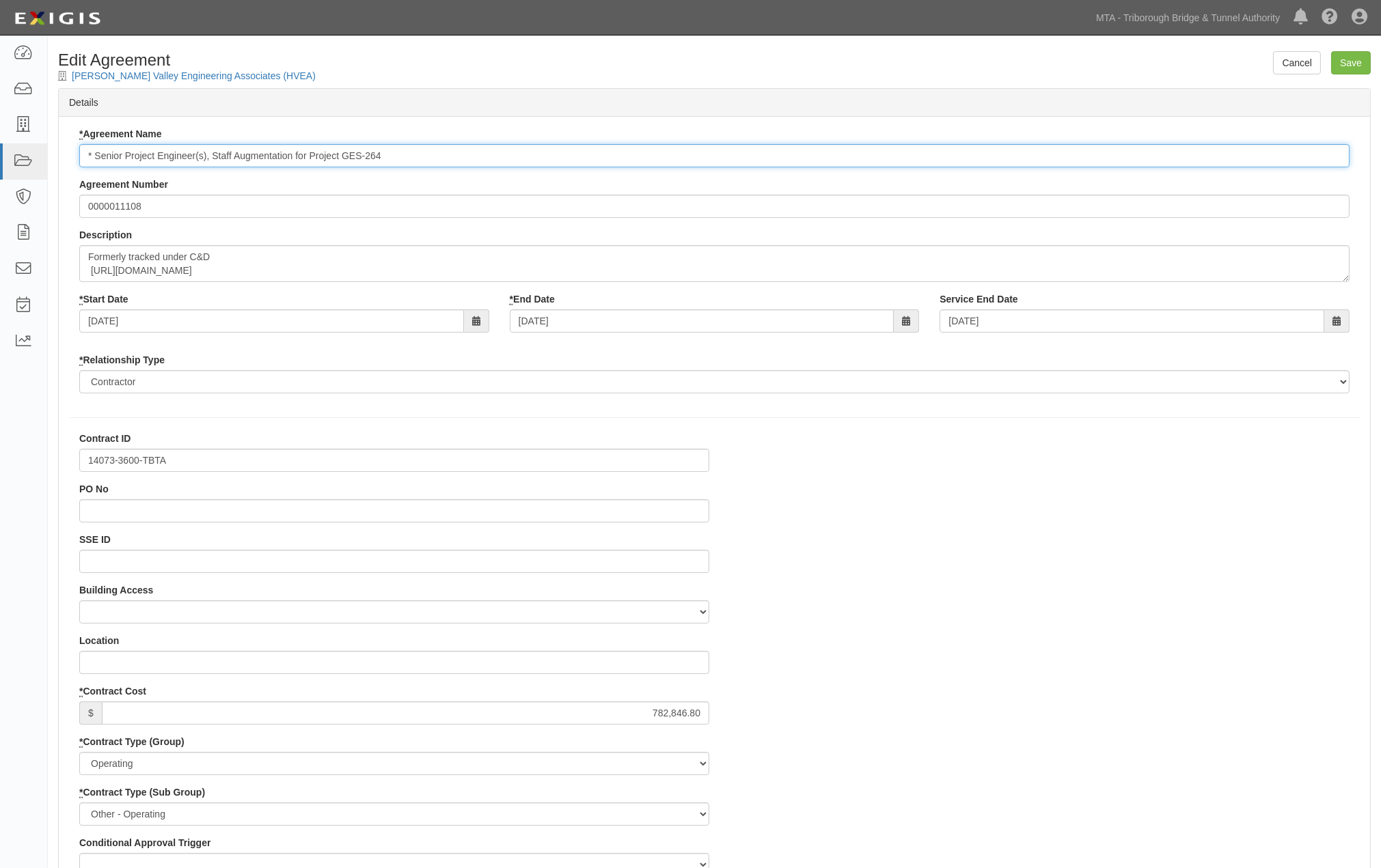
drag, startPoint x: 93, startPoint y: 152, endPoint x: 71, endPoint y: 153, distance: 22.0
click at [71, 153] on div "* Agreement Name * Senior Project Engineer(s), Staff Augmentation for Project G…" at bounding box center [715, 265] width 1291 height 277
paste input "14073-3600-TBTA"
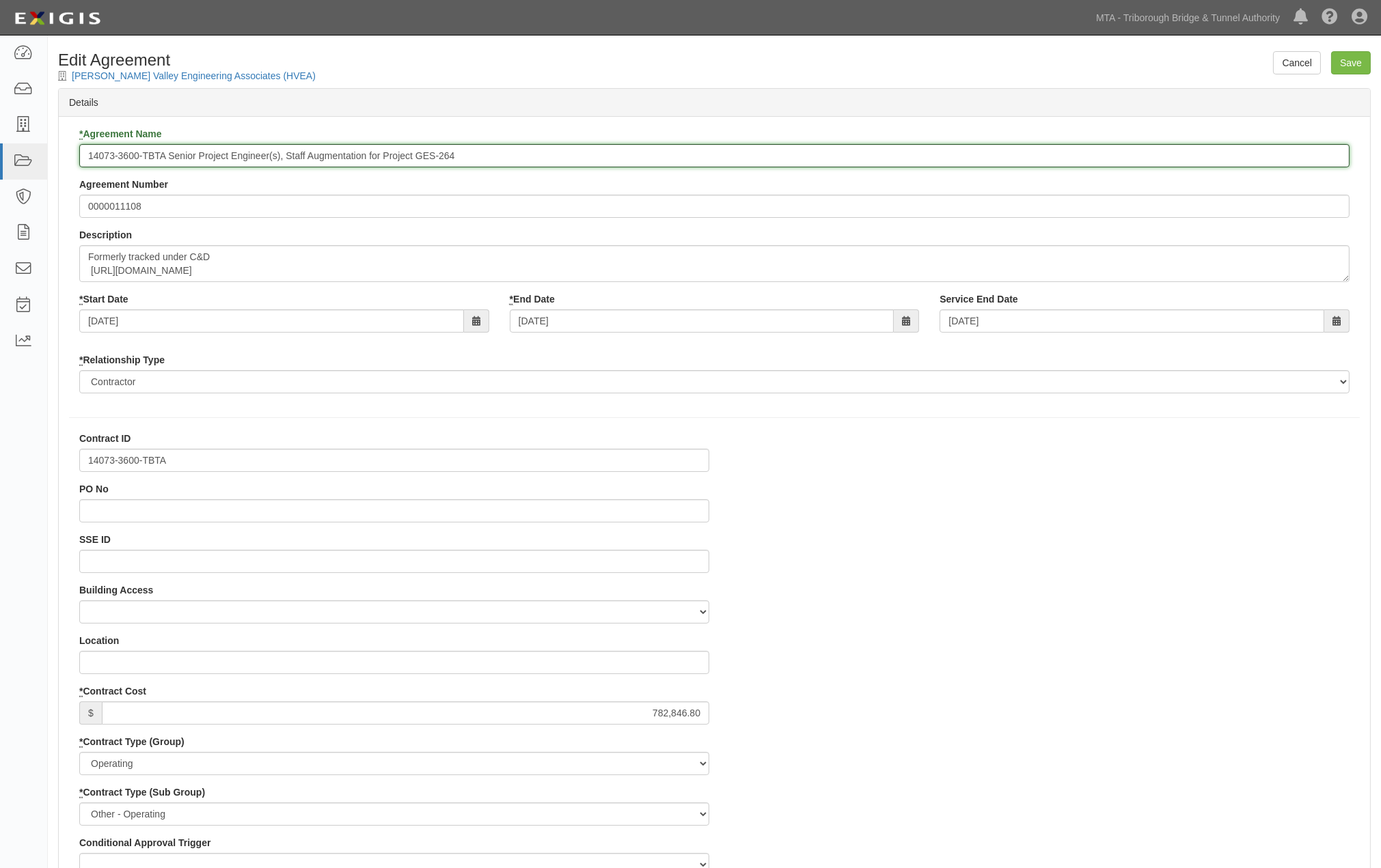
click at [166, 154] on input "14073-3600-TBTA Senior Project Engineer(s), Staff Augmentation for Project GES-…" at bounding box center [715, 155] width 1270 height 23
type input "14073-3600-TBTA - Senior Project Engineer(s), Staff Augmentation for Project GE…"
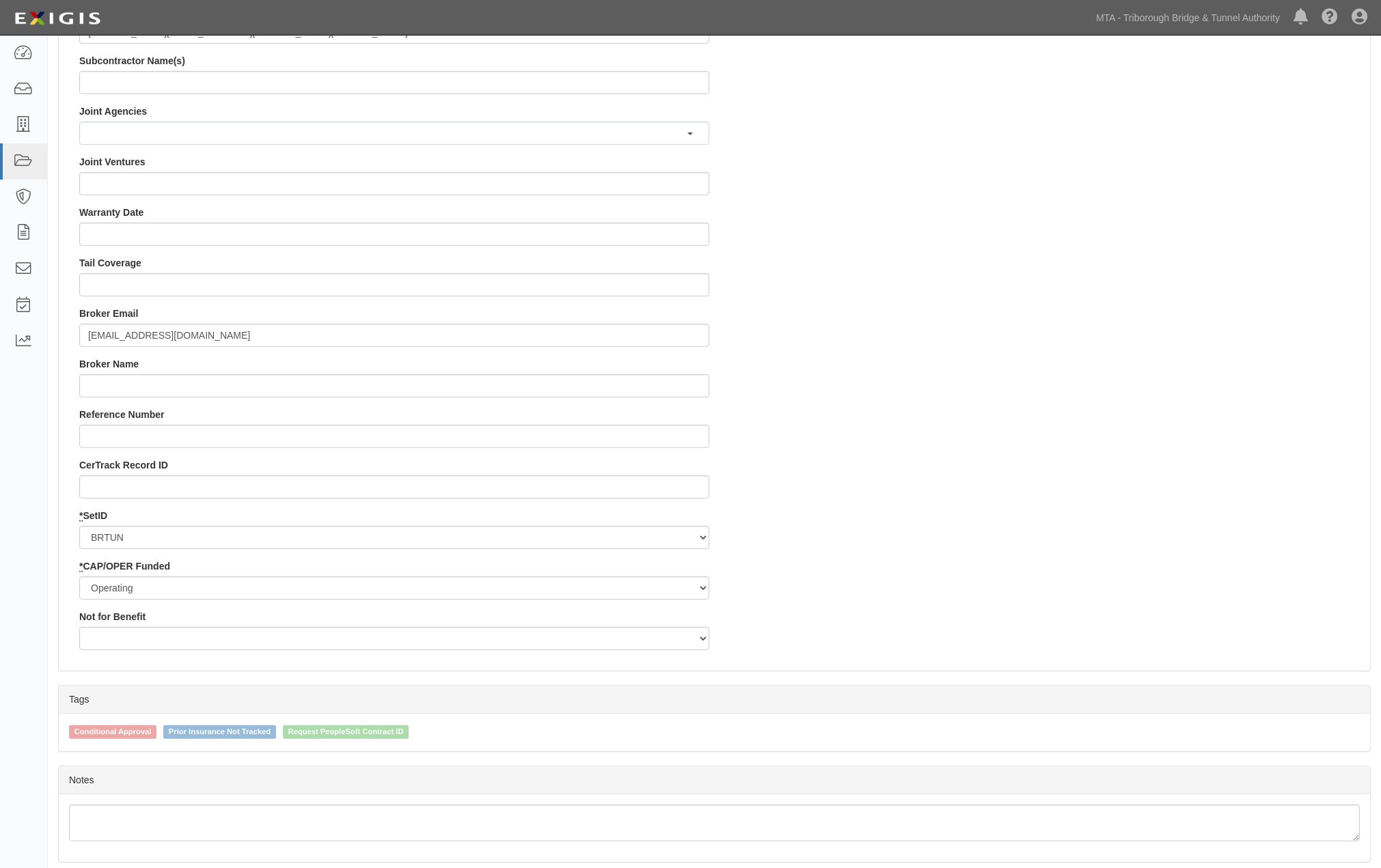
scroll to position [1187, 0]
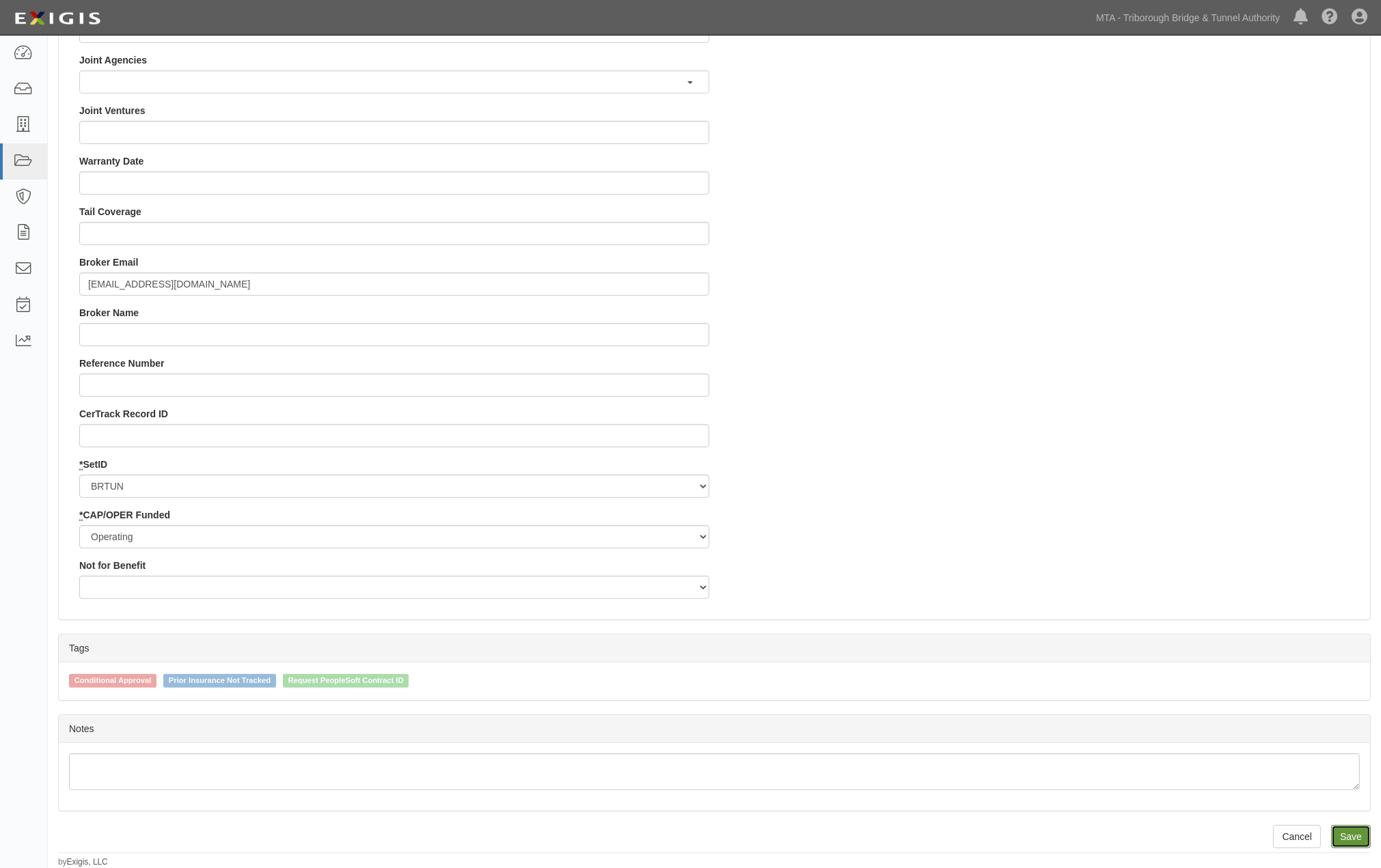
click at [1357, 836] on input "Save" at bounding box center [1350, 836] width 39 height 23
type input "782846.80"
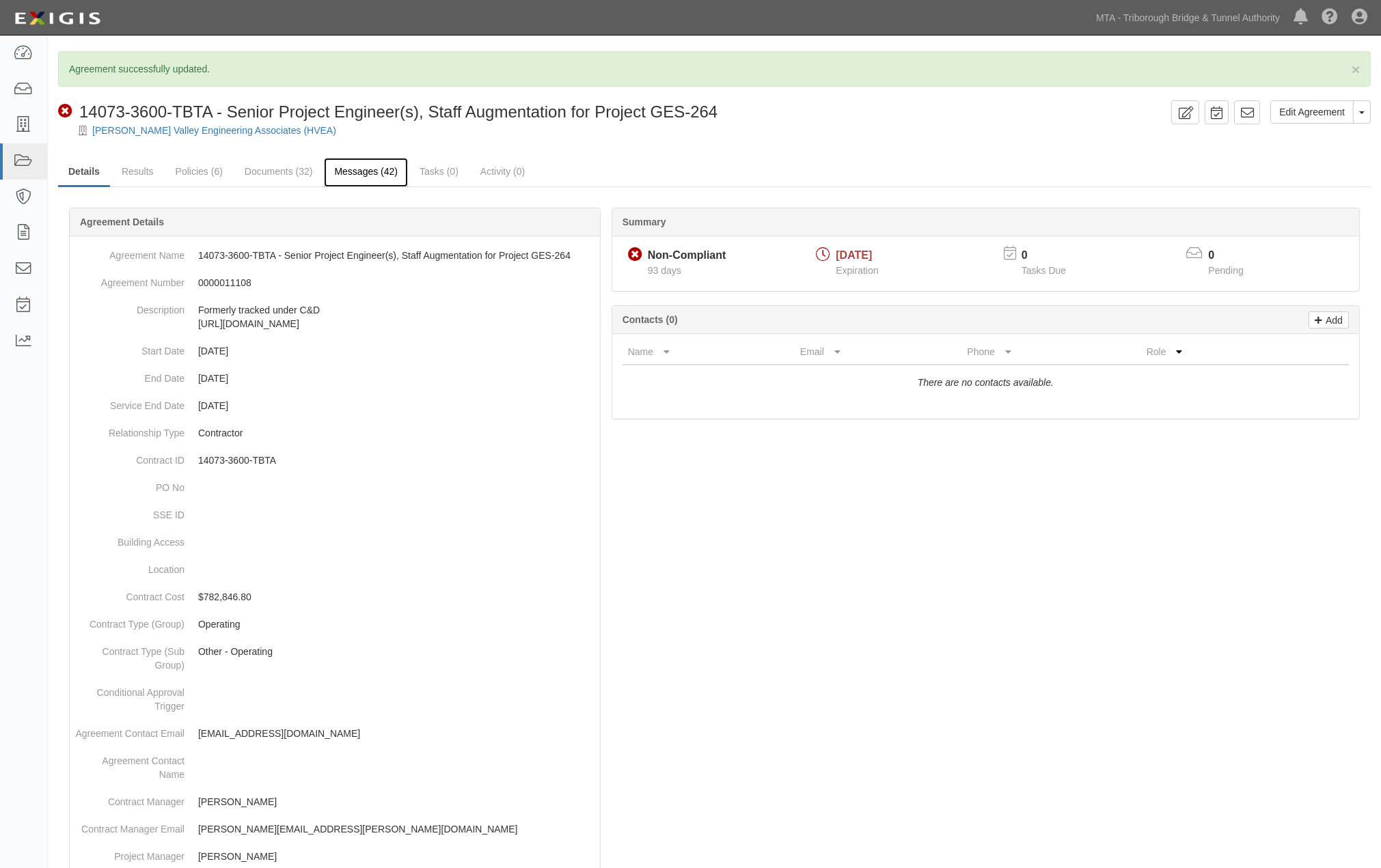
click at [364, 172] on link "Messages (42)" at bounding box center [366, 173] width 84 height 29
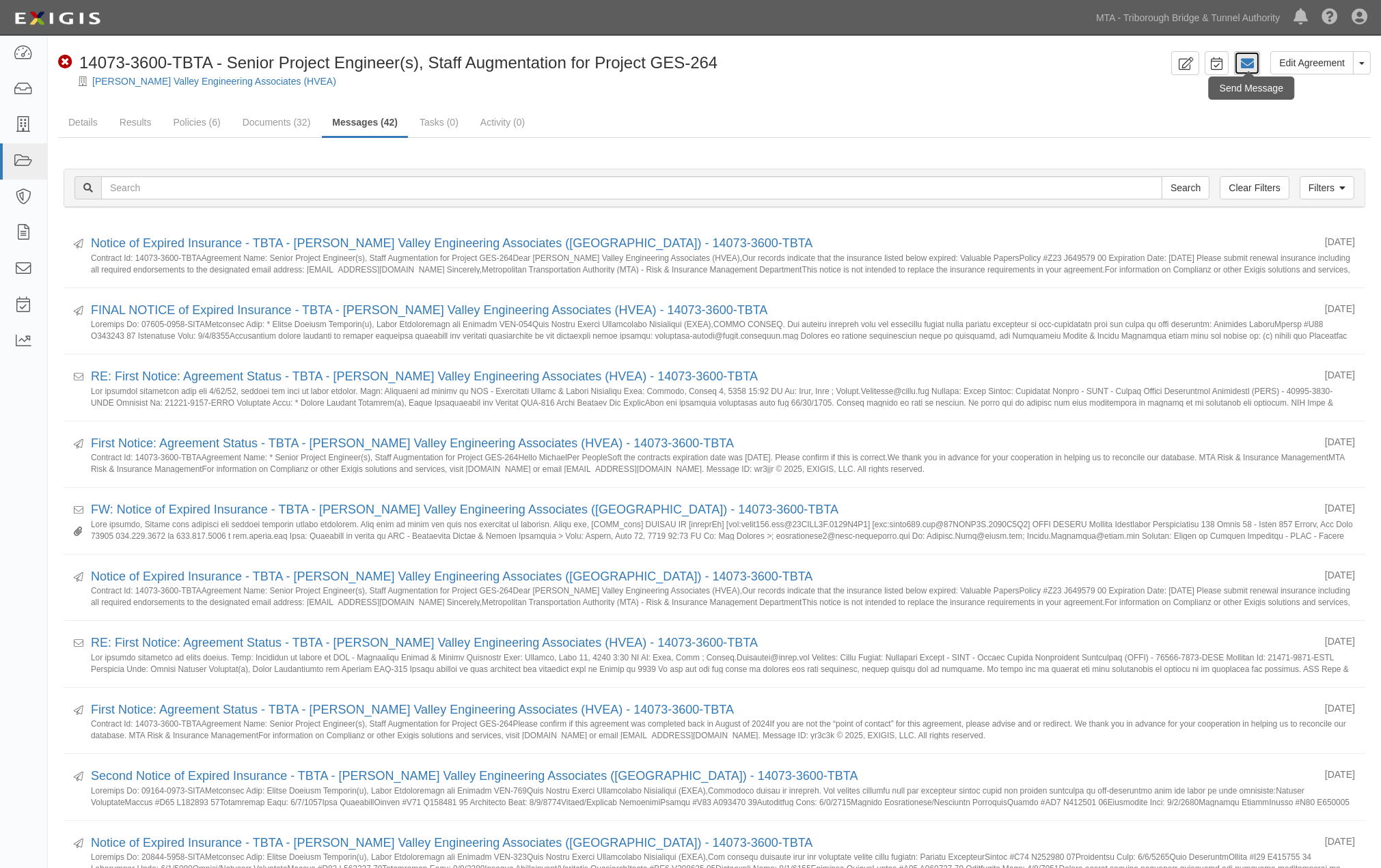
click at [1241, 57] on icon at bounding box center [1247, 63] width 14 height 14
click at [1253, 63] on icon at bounding box center [1247, 63] width 14 height 14
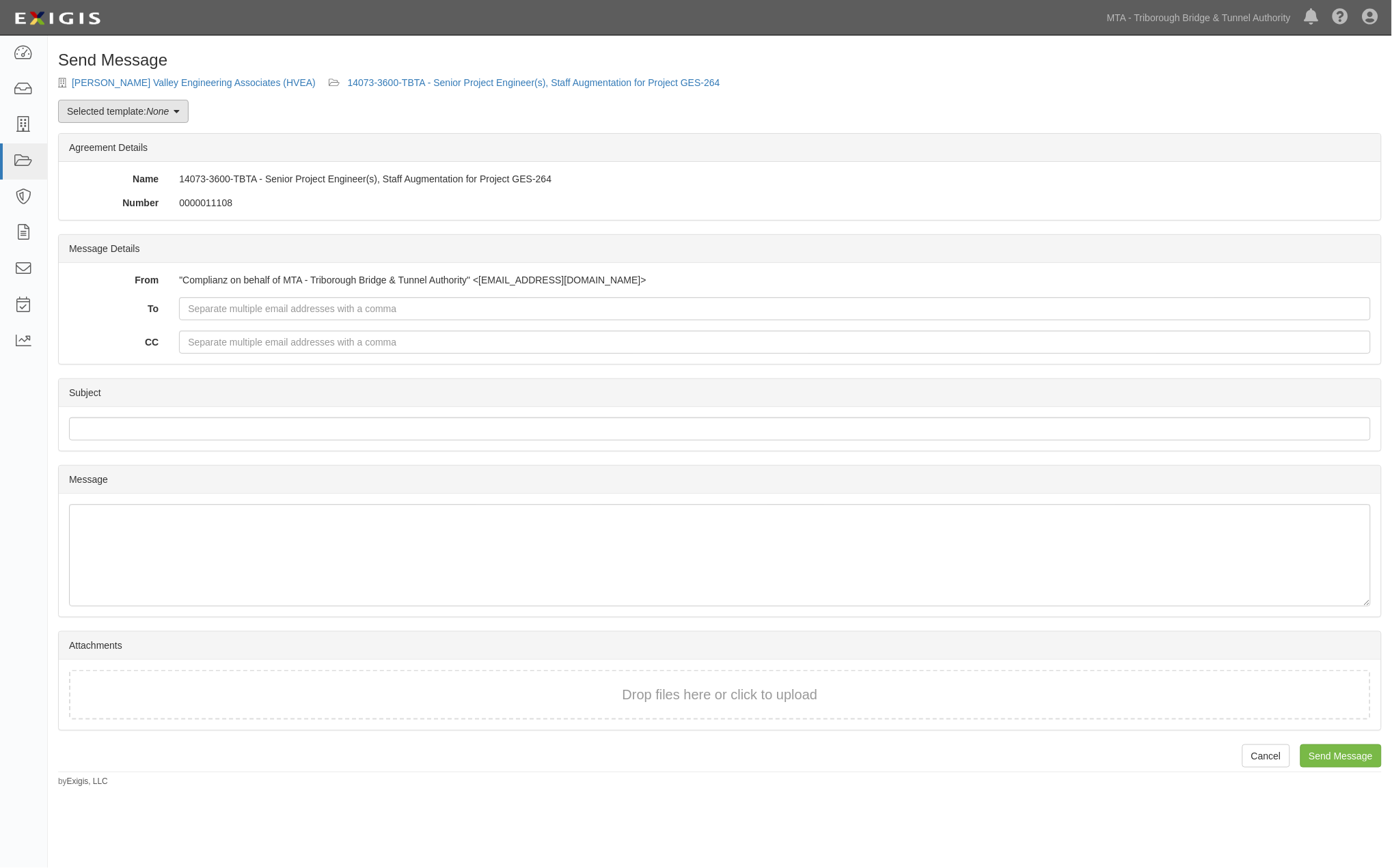
click at [143, 113] on link "Selected template: None" at bounding box center [123, 111] width 131 height 23
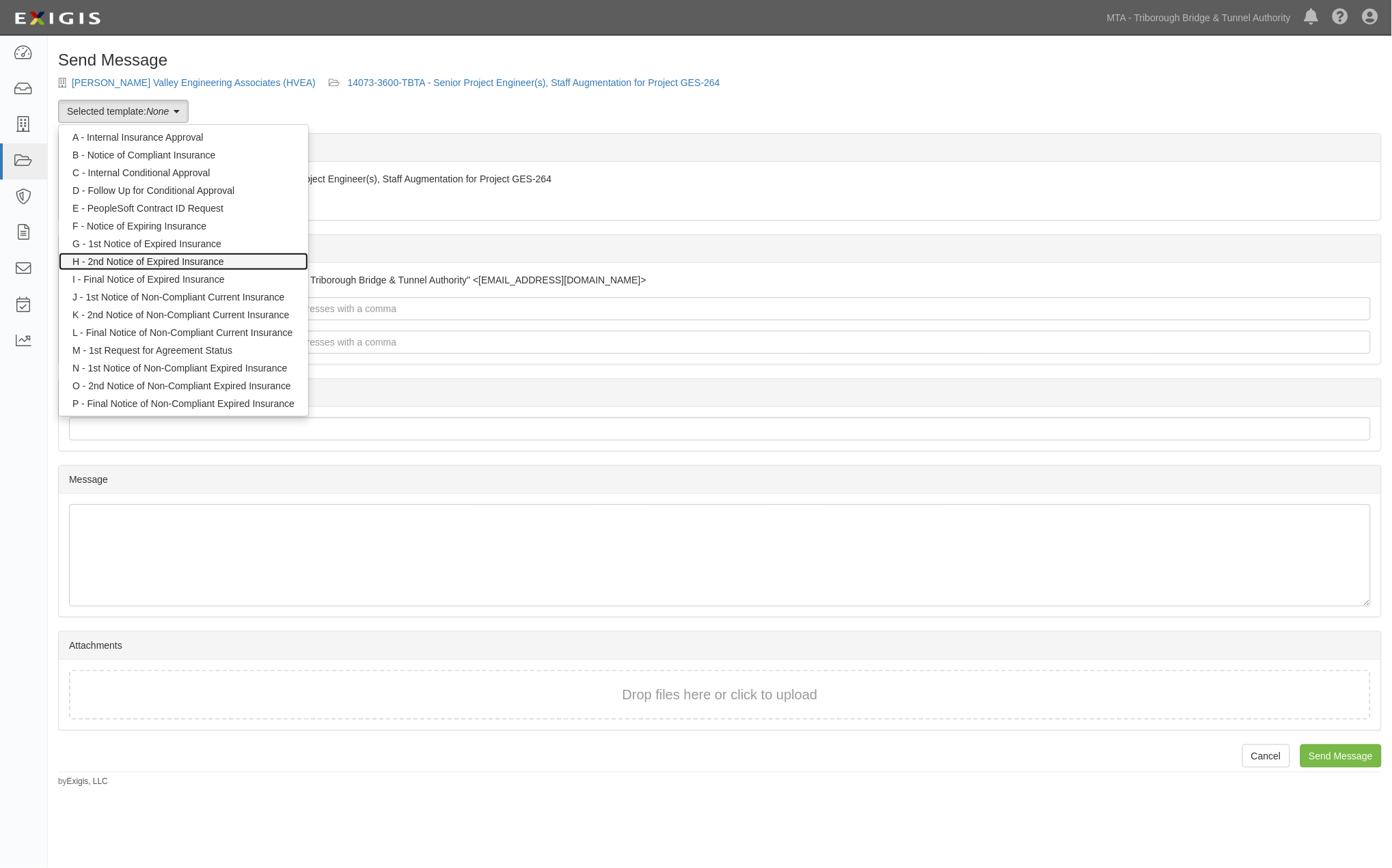
click at [167, 257] on link "H - 2nd Notice of Expired Insurance" at bounding box center [183, 261] width 250 height 17
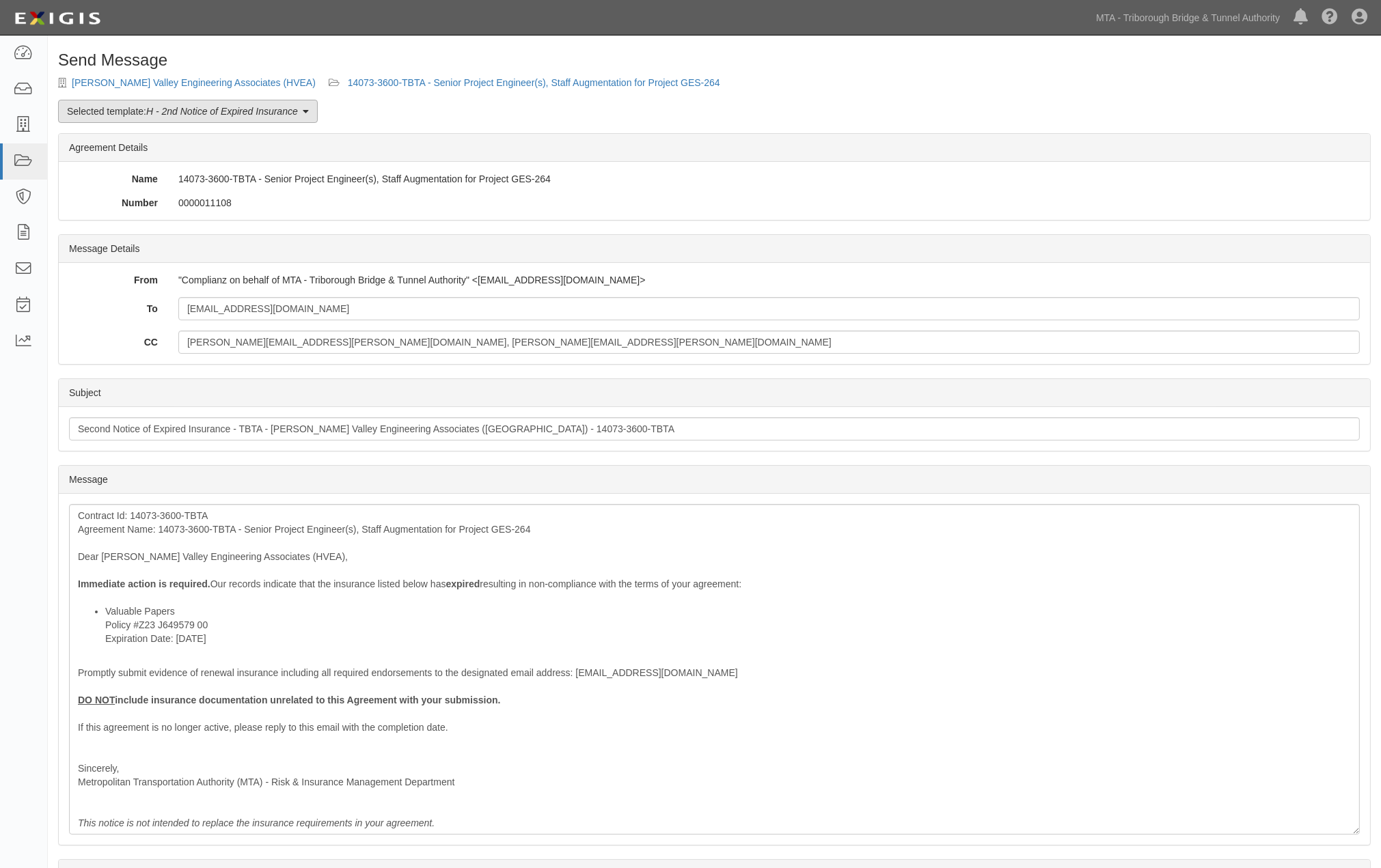
click at [202, 110] on em "H - 2nd Notice of Expired Insurance" at bounding box center [222, 111] width 152 height 11
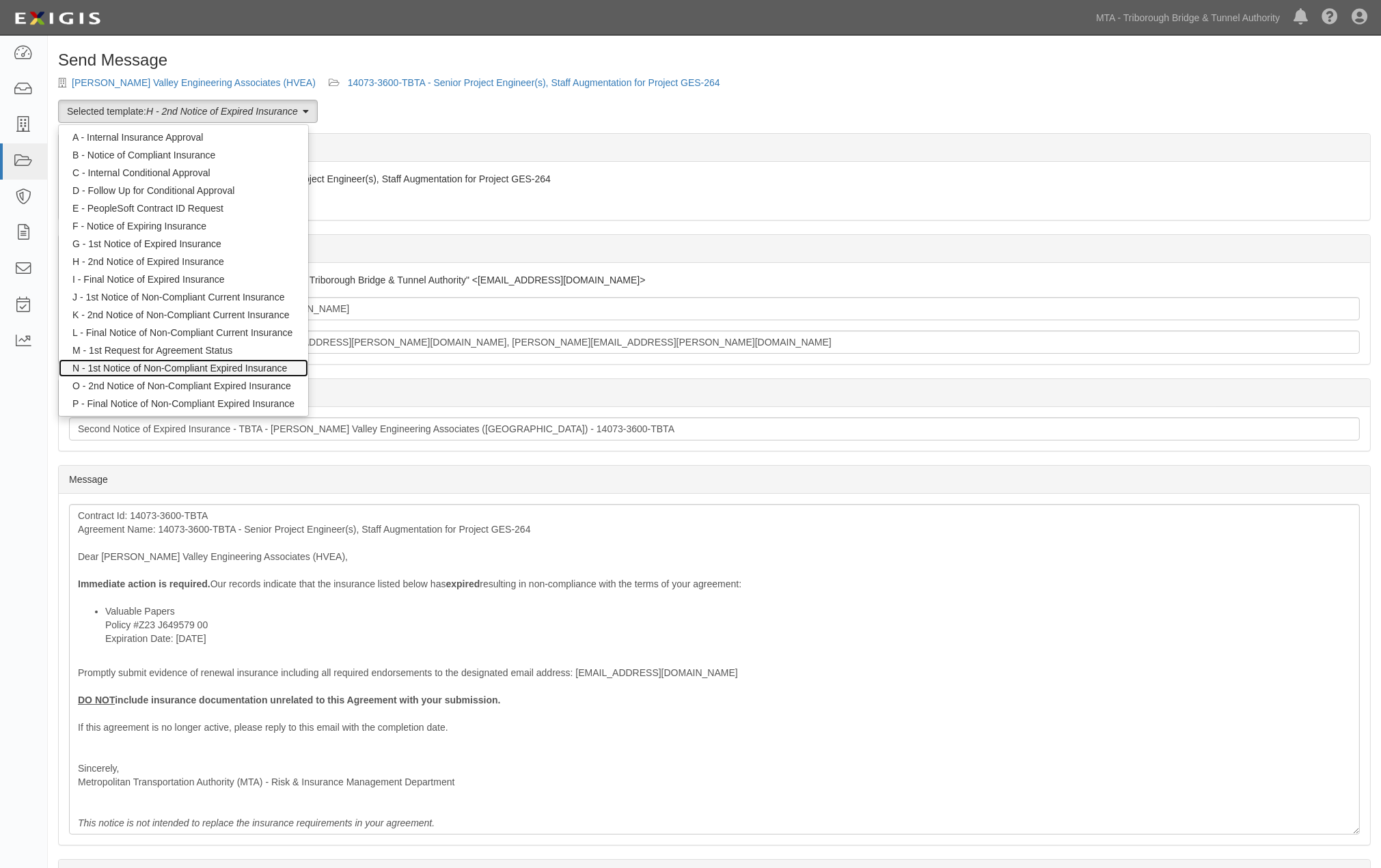
click at [121, 366] on link "N - 1st Notice of Non-Compliant Expired Insurance" at bounding box center [183, 367] width 250 height 17
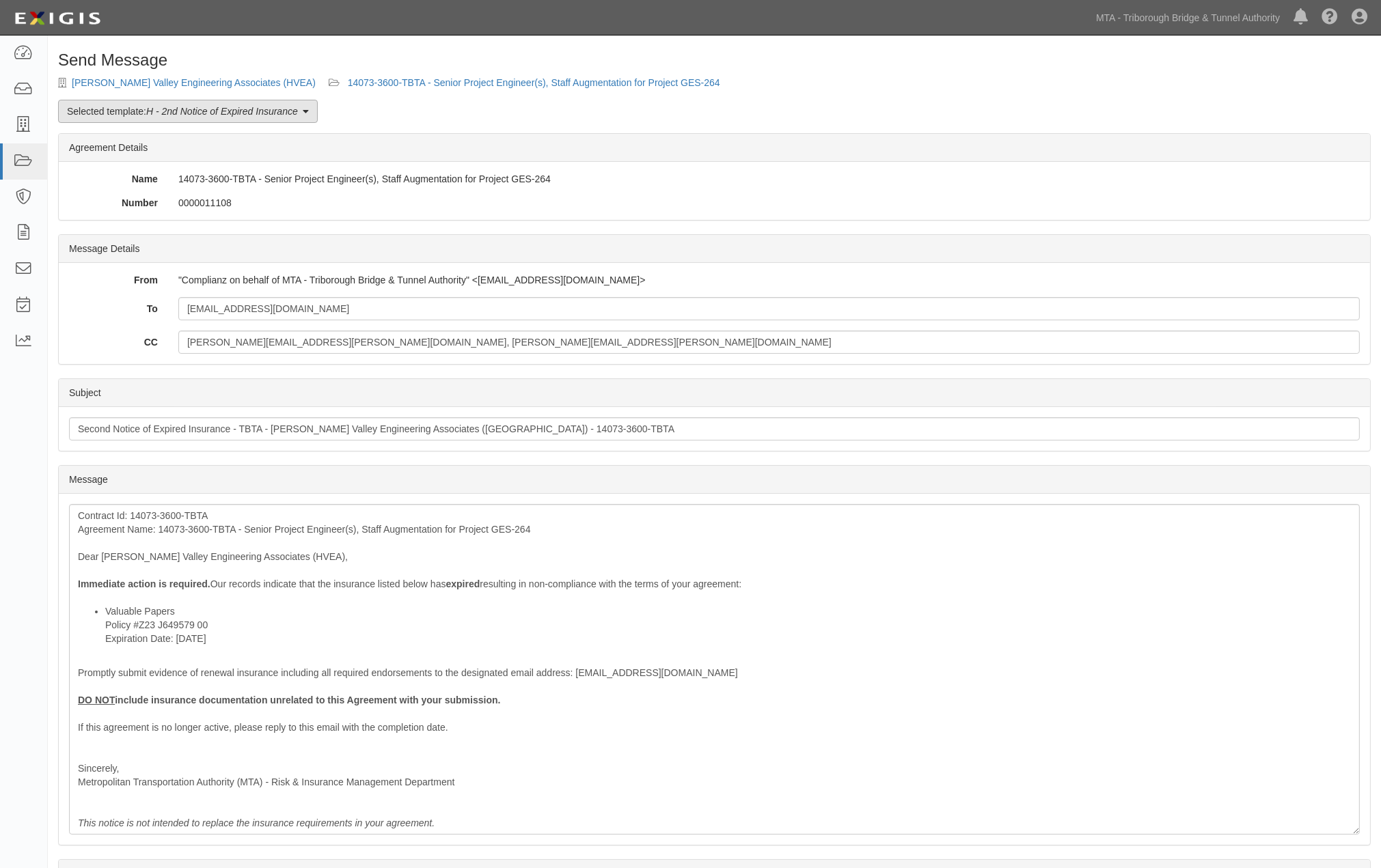
click at [99, 112] on link "Selected template: H - 2nd Notice of Expired Insurance" at bounding box center [188, 111] width 260 height 23
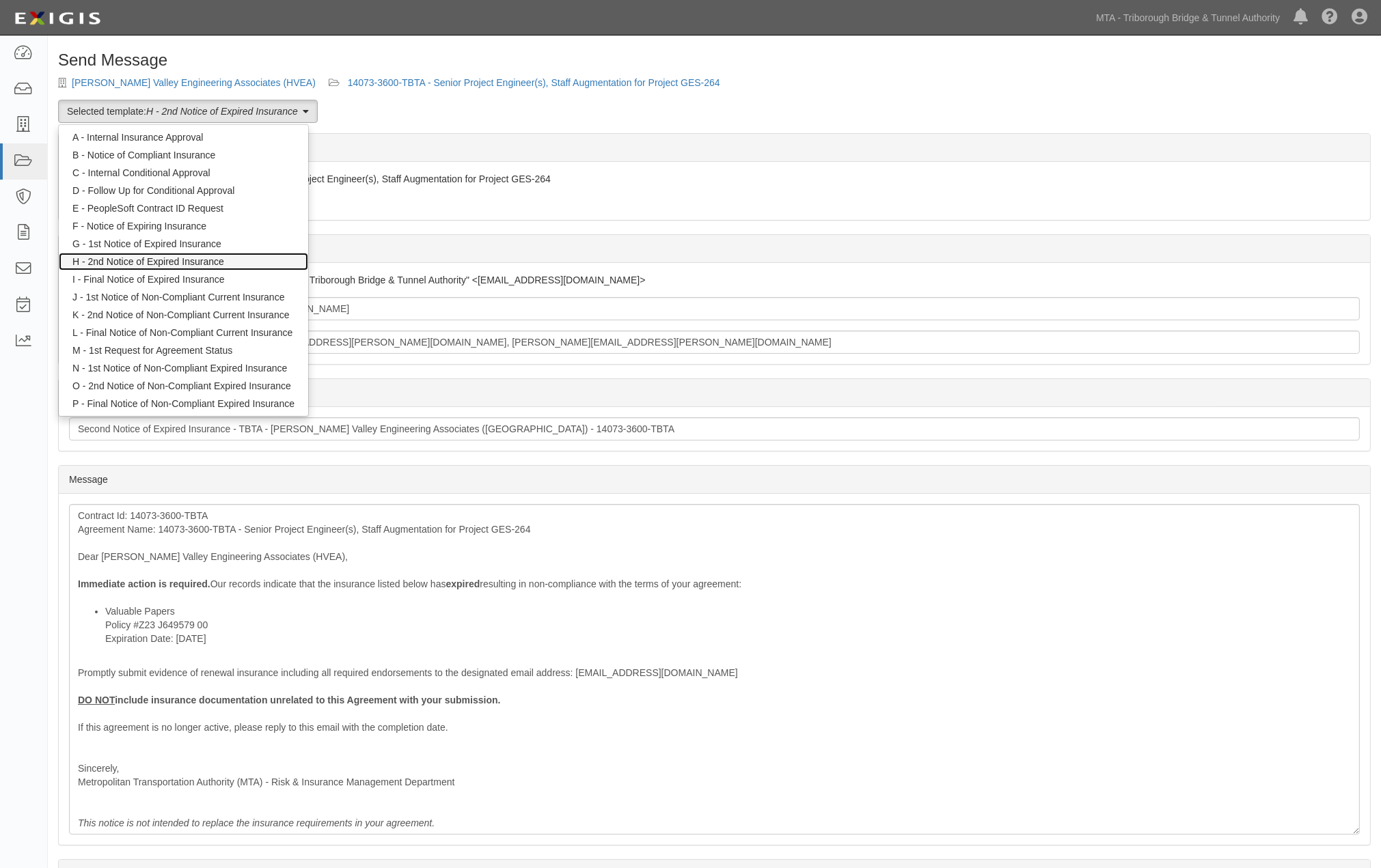
click at [124, 262] on link "H - 2nd Notice of Expired Insurance" at bounding box center [183, 261] width 250 height 17
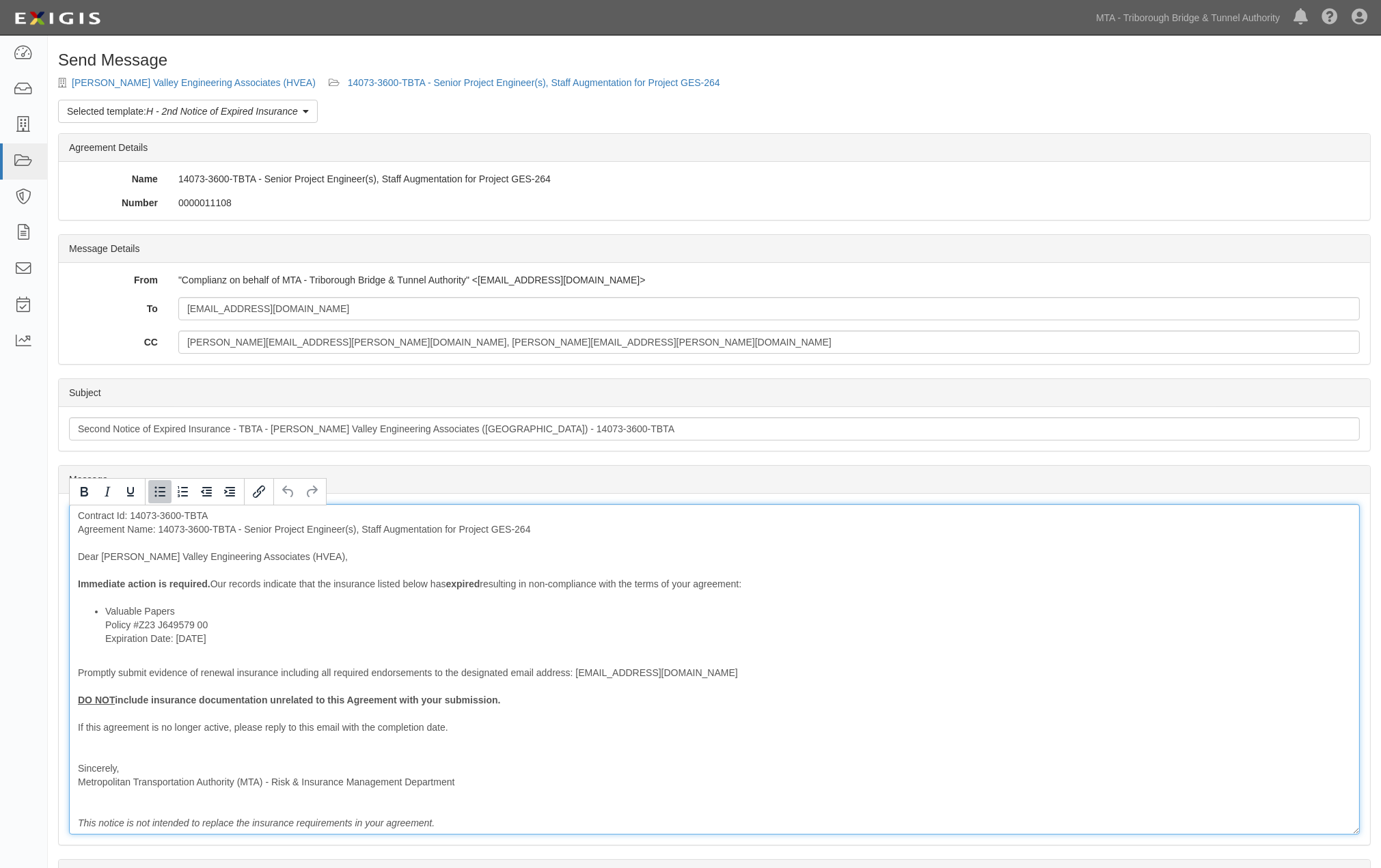
drag, startPoint x: 237, startPoint y: 636, endPoint x: 99, endPoint y: 638, distance: 138.0
click at [99, 638] on ul "Valuable Papers Policy #Z23 J649579 00 Expiration Date: 6/1/2025" at bounding box center [714, 625] width 1273 height 41
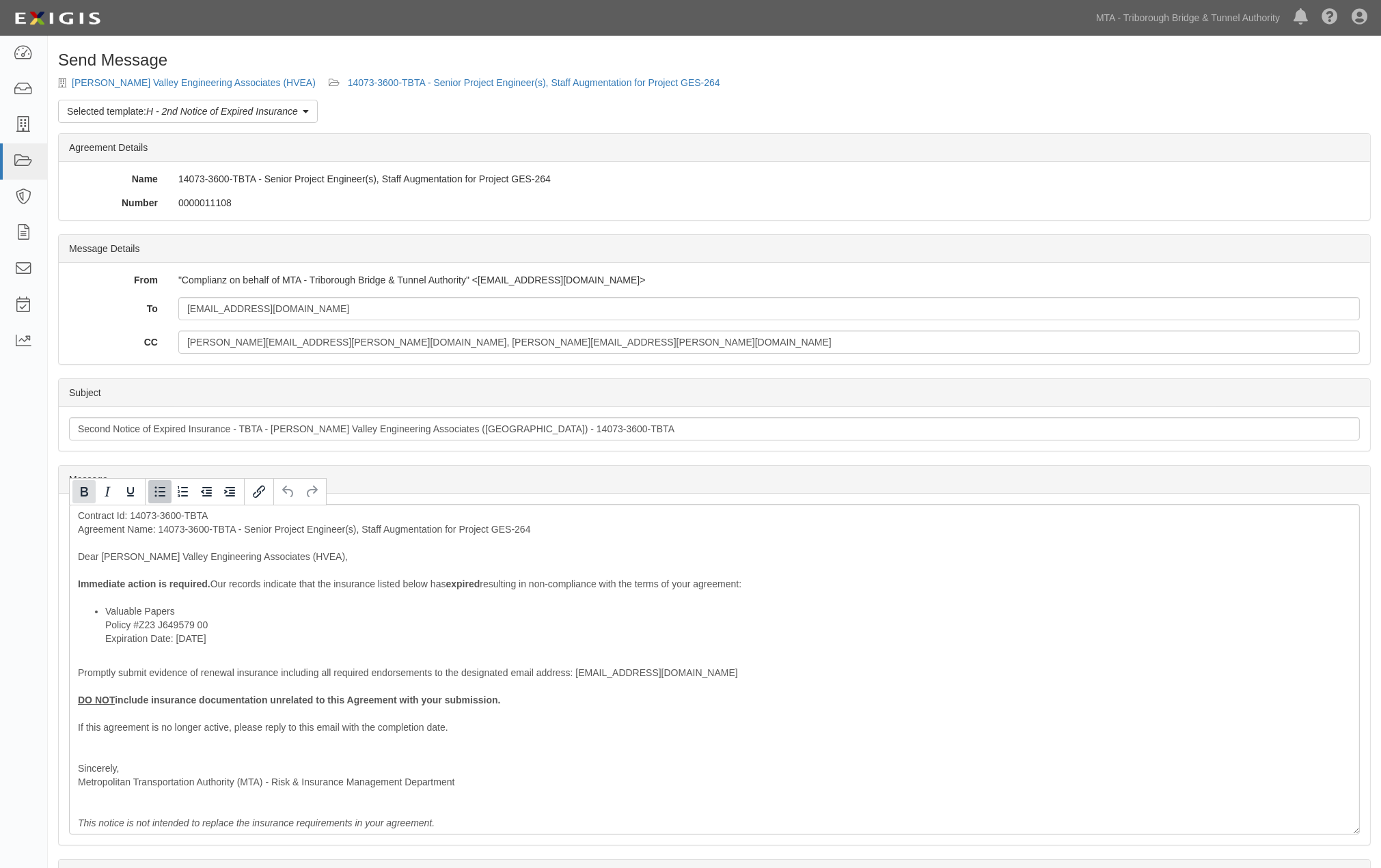
click at [80, 485] on icon "Bold" at bounding box center [84, 492] width 16 height 16
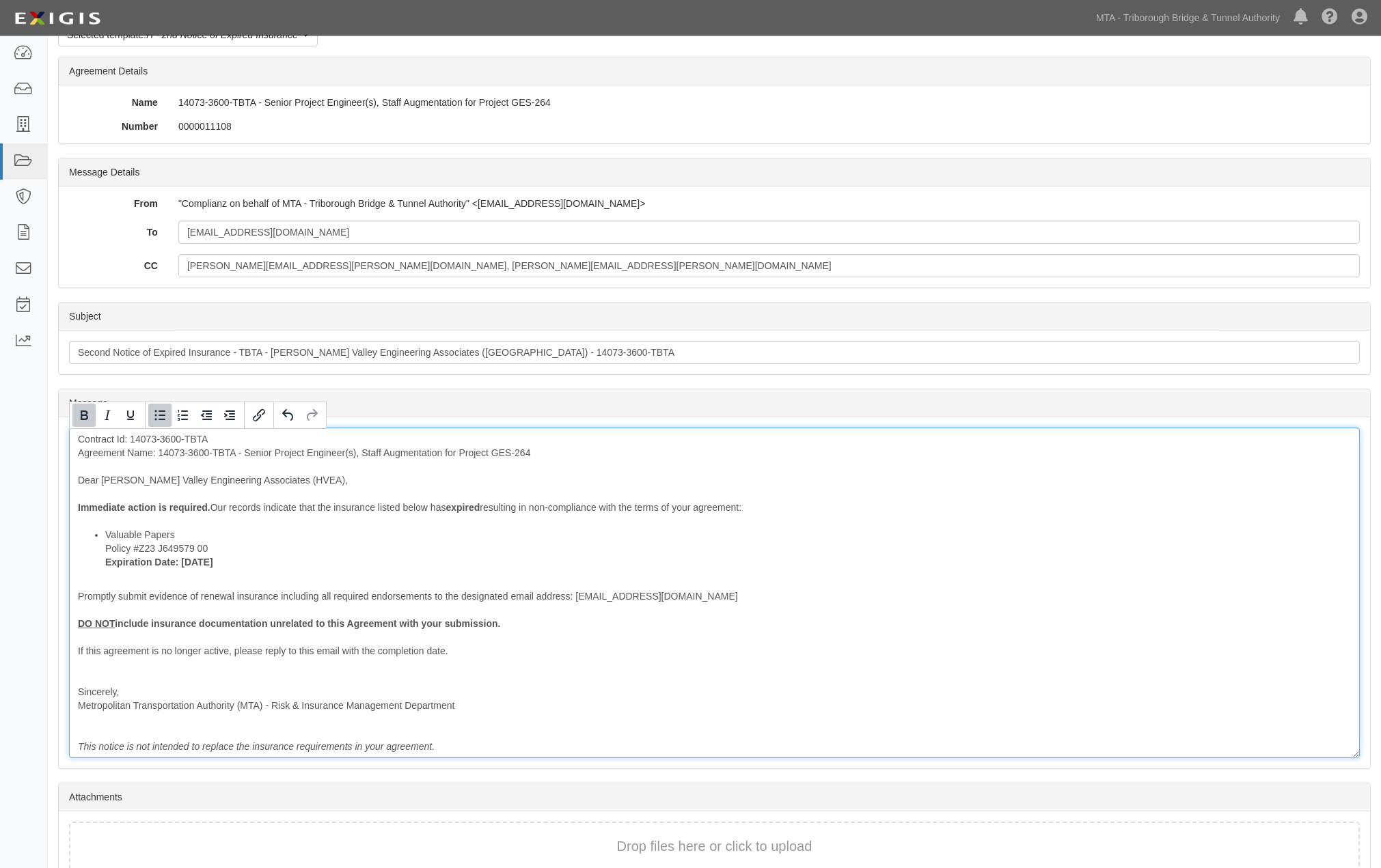
scroll to position [147, 0]
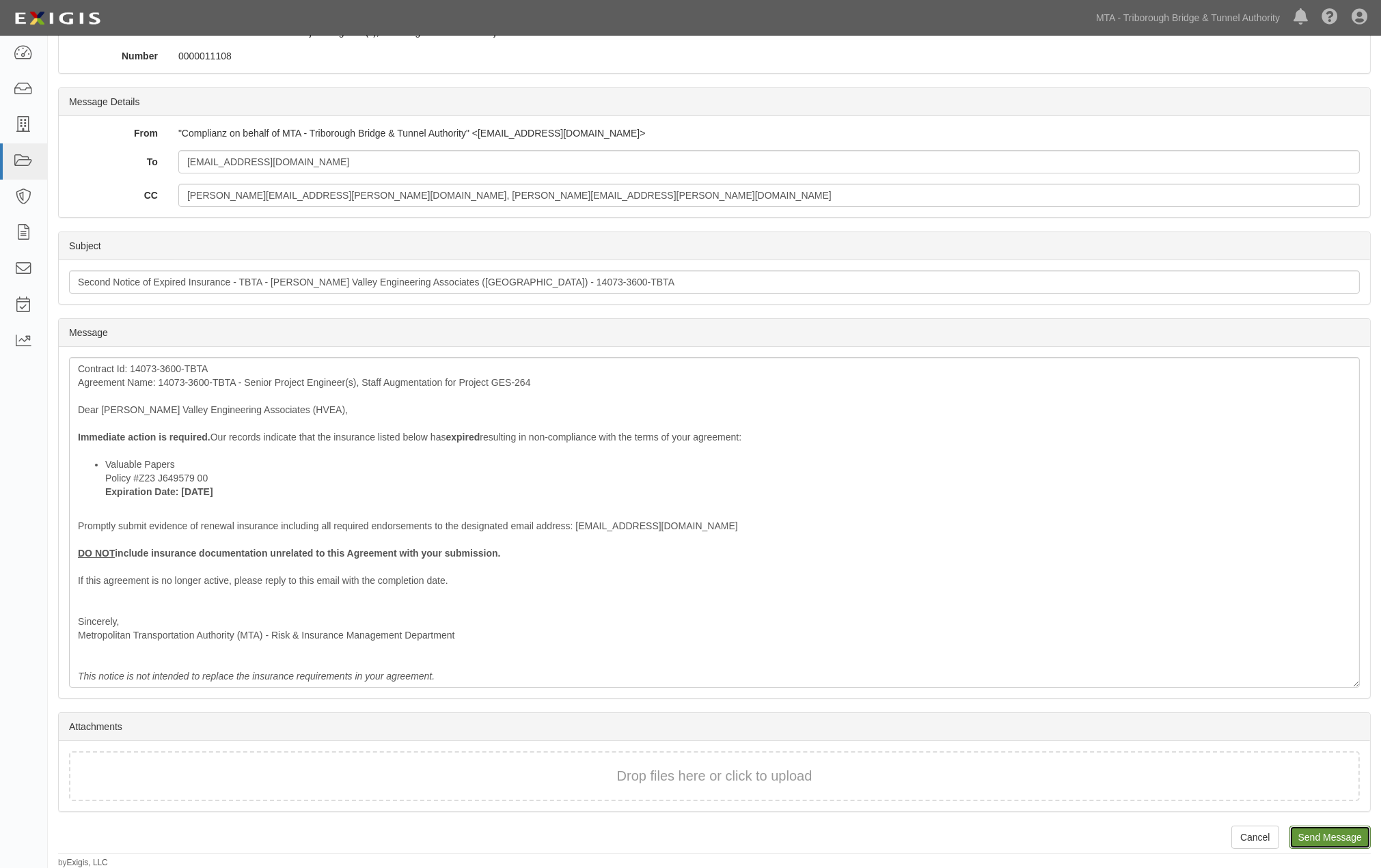
click at [1309, 828] on input "Send Message" at bounding box center [1330, 837] width 81 height 23
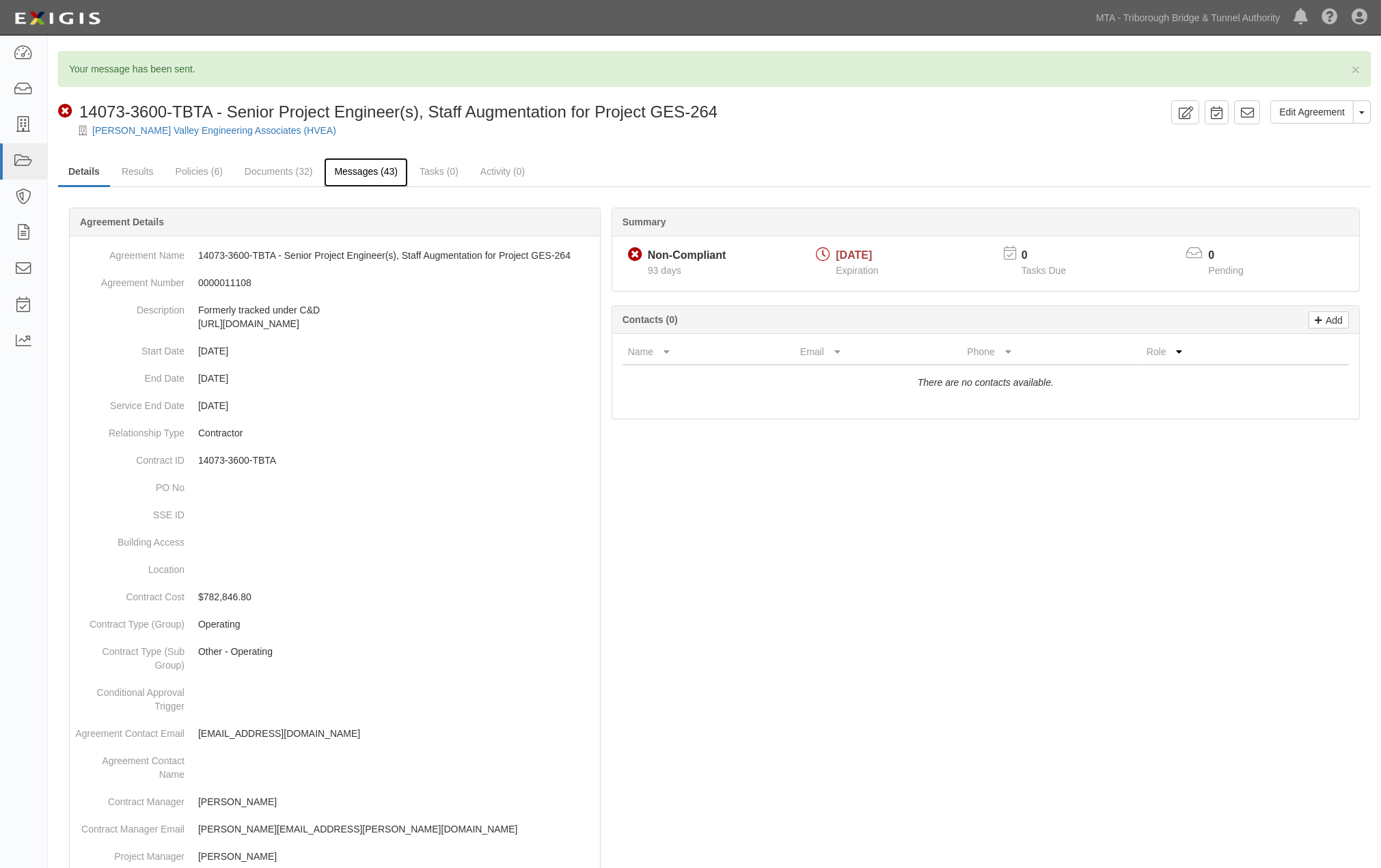
click at [372, 171] on link "Messages (43)" at bounding box center [366, 173] width 84 height 29
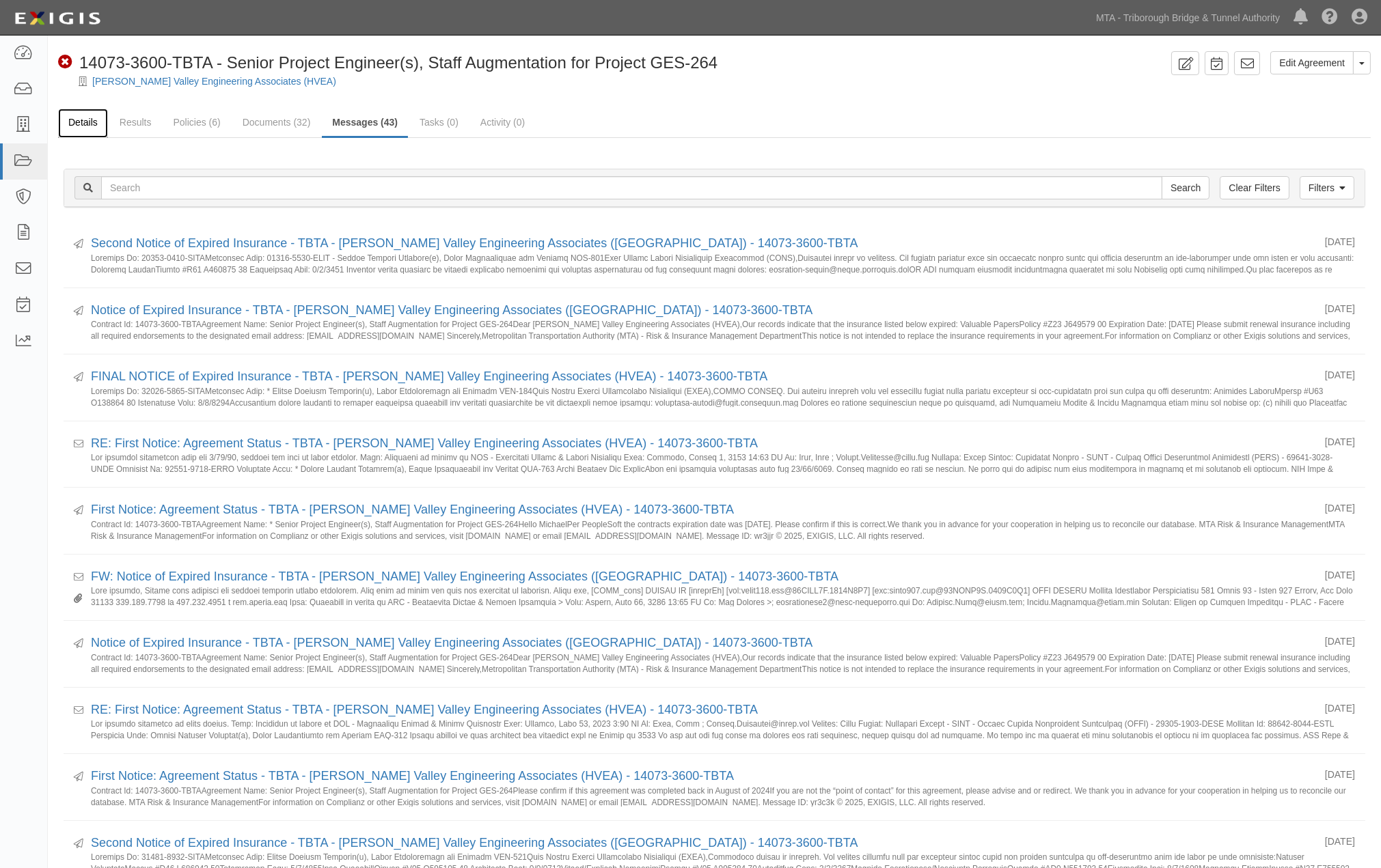
click at [90, 122] on link "Details" at bounding box center [83, 123] width 50 height 29
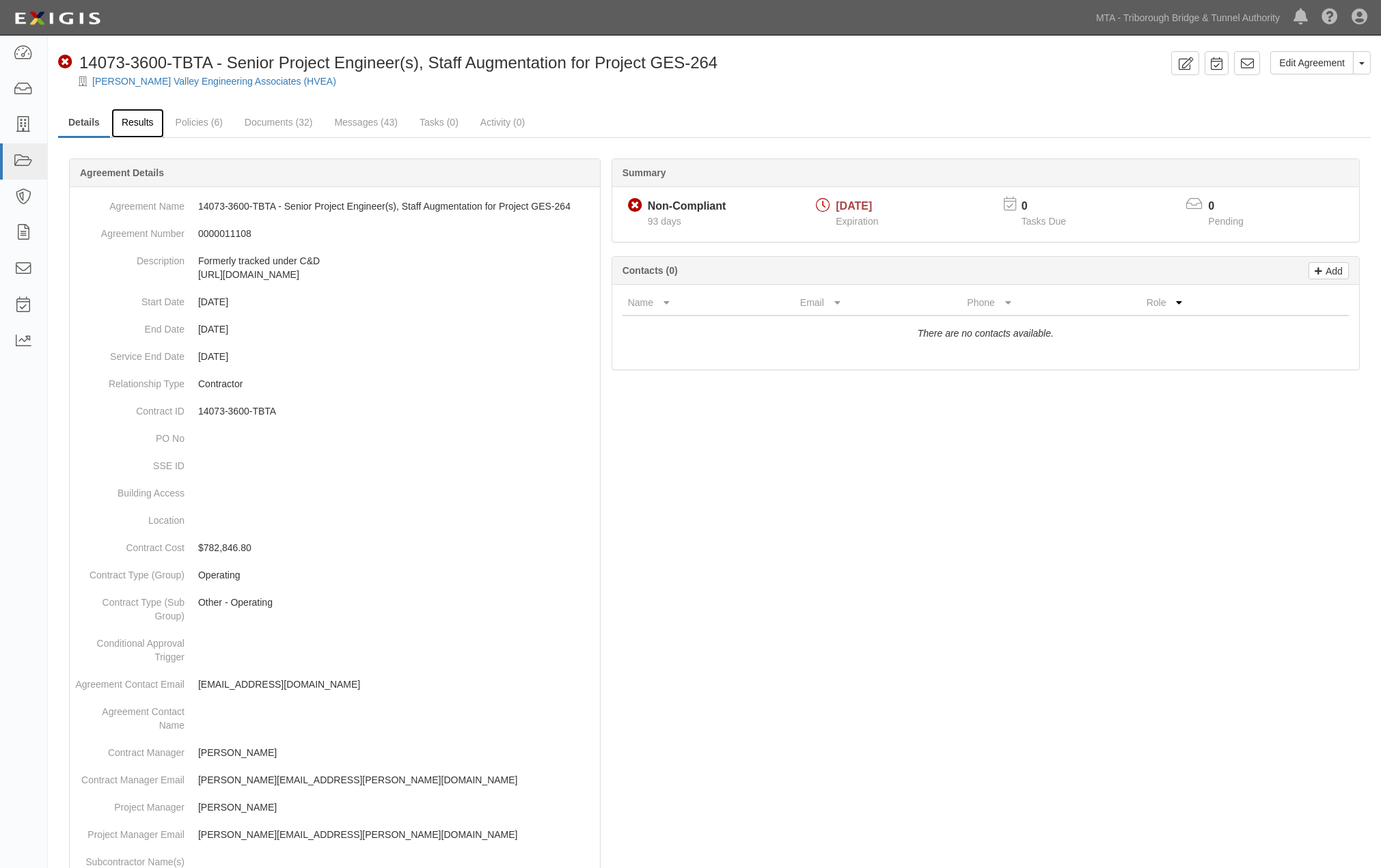
click at [143, 114] on link "Results" at bounding box center [138, 123] width 53 height 29
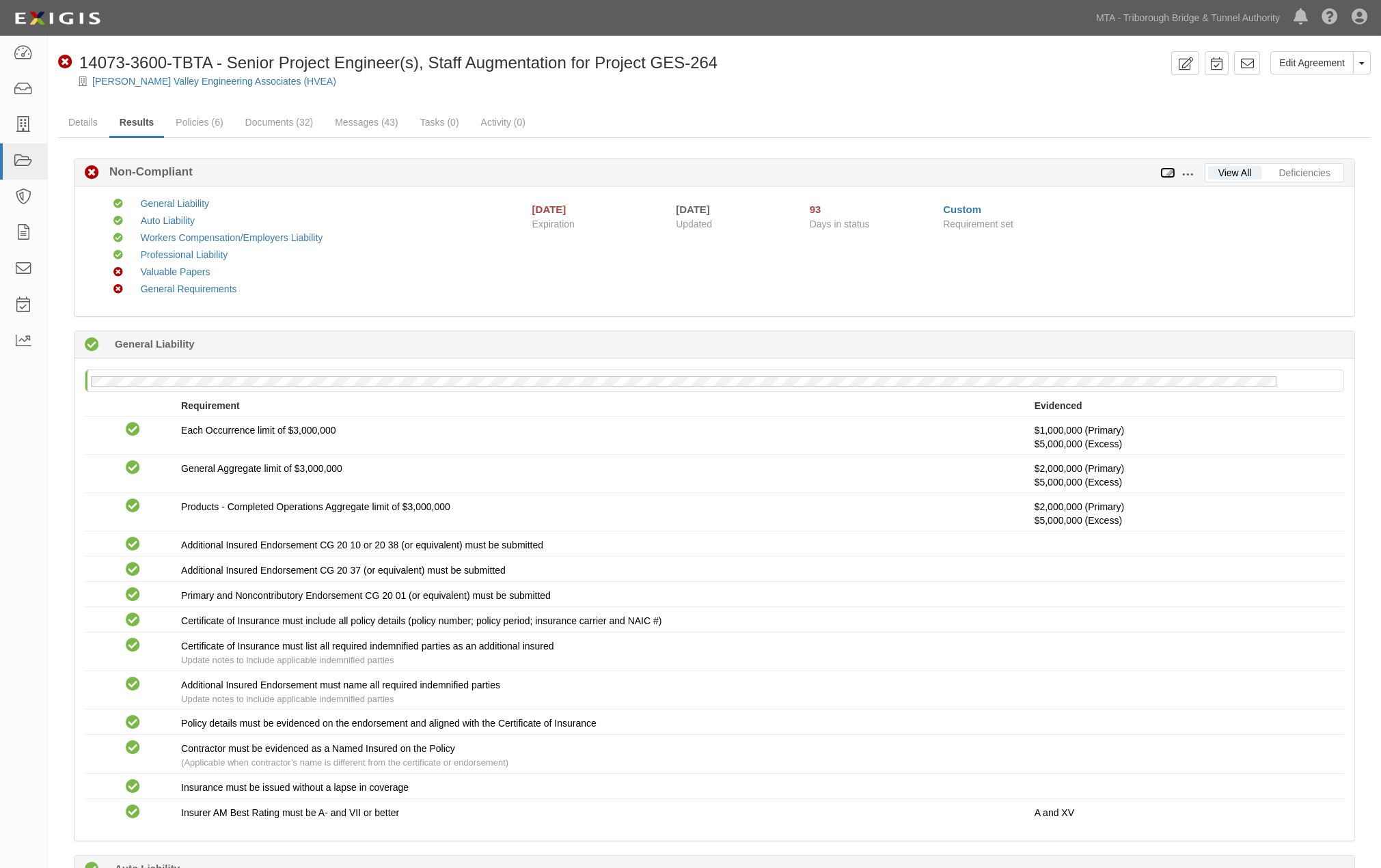
click at [1167, 172] on icon at bounding box center [1167, 174] width 15 height 9
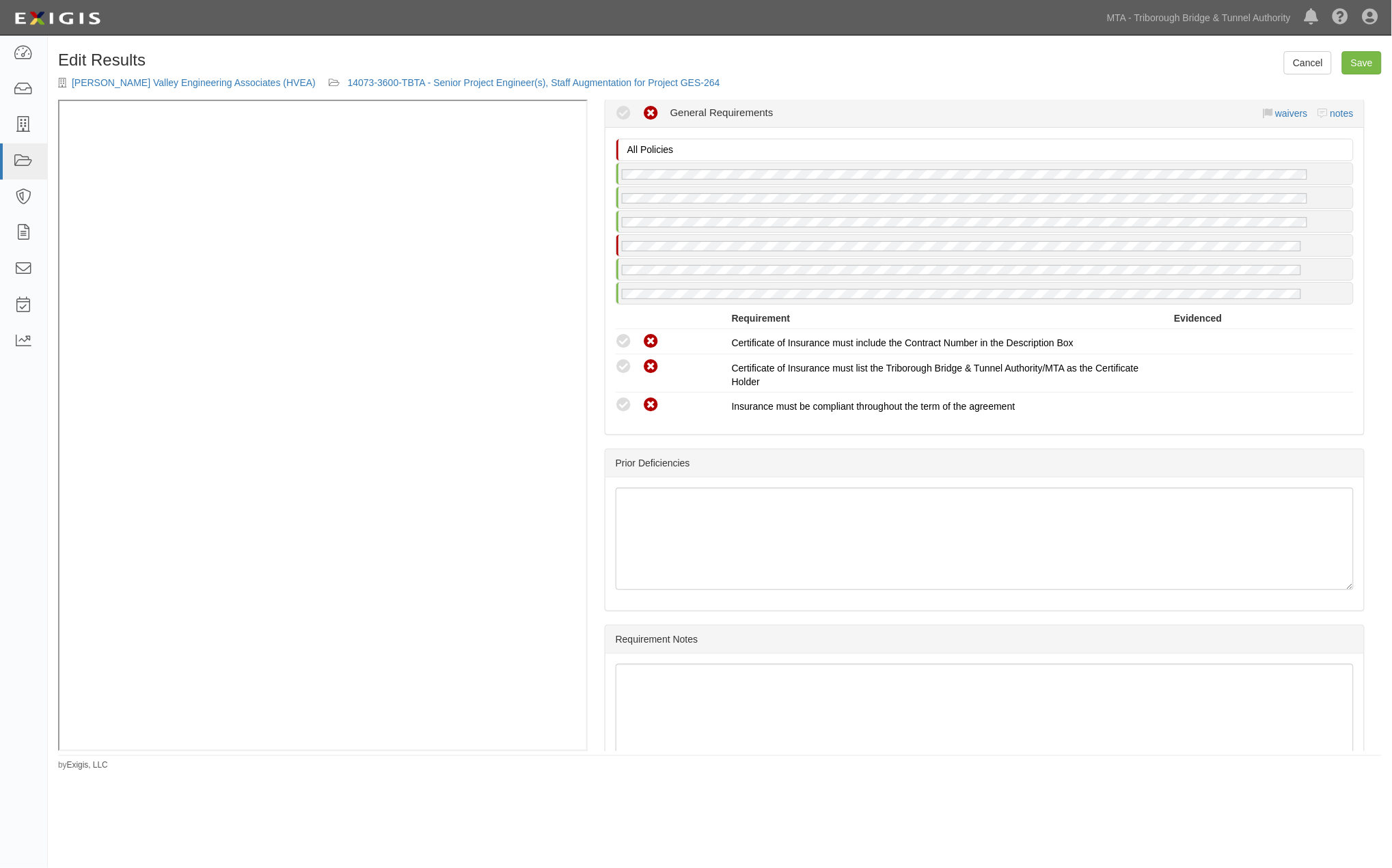
scroll to position [2017, 0]
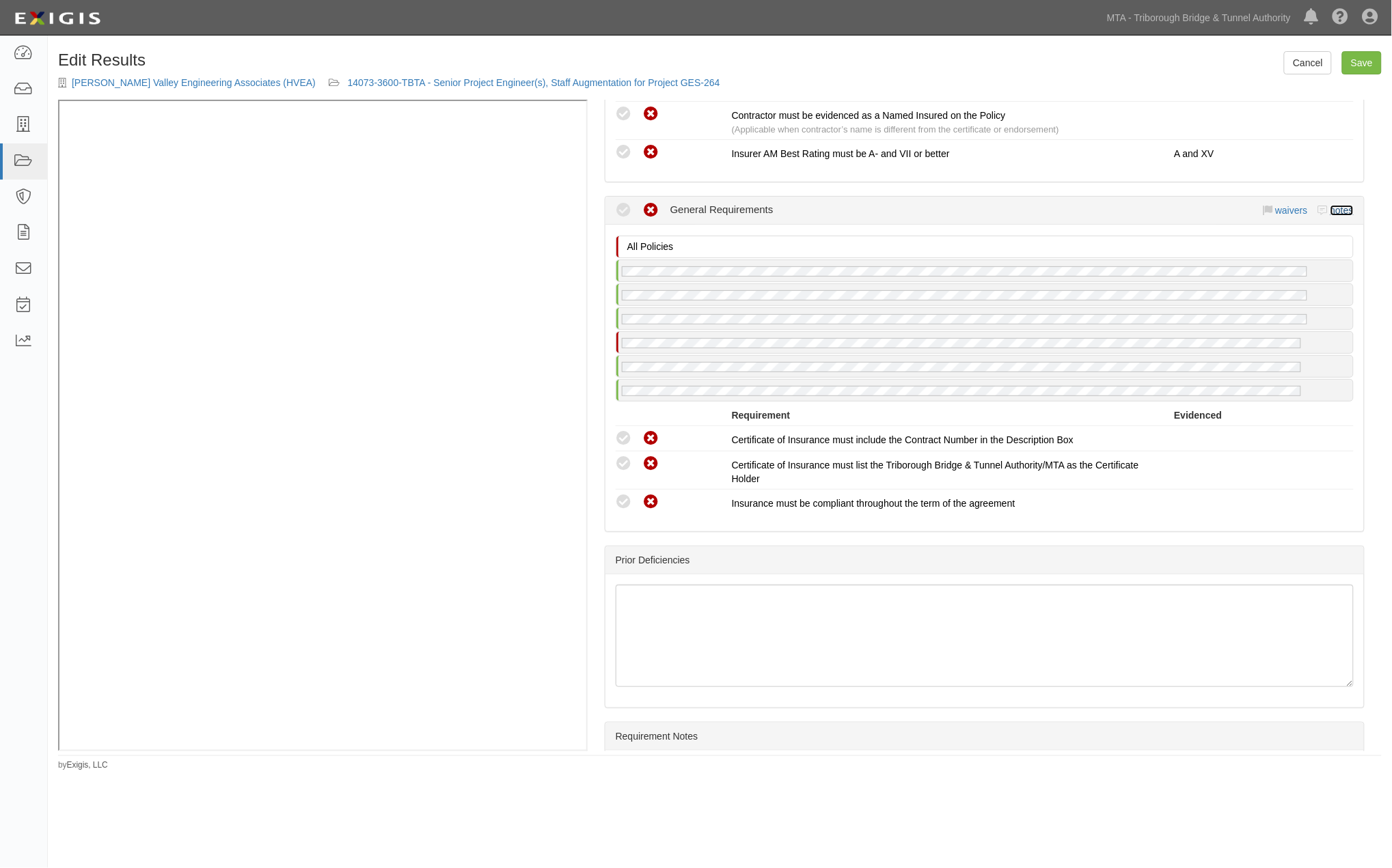
click at [1333, 209] on link "notes" at bounding box center [1341, 210] width 23 height 11
radio input "true"
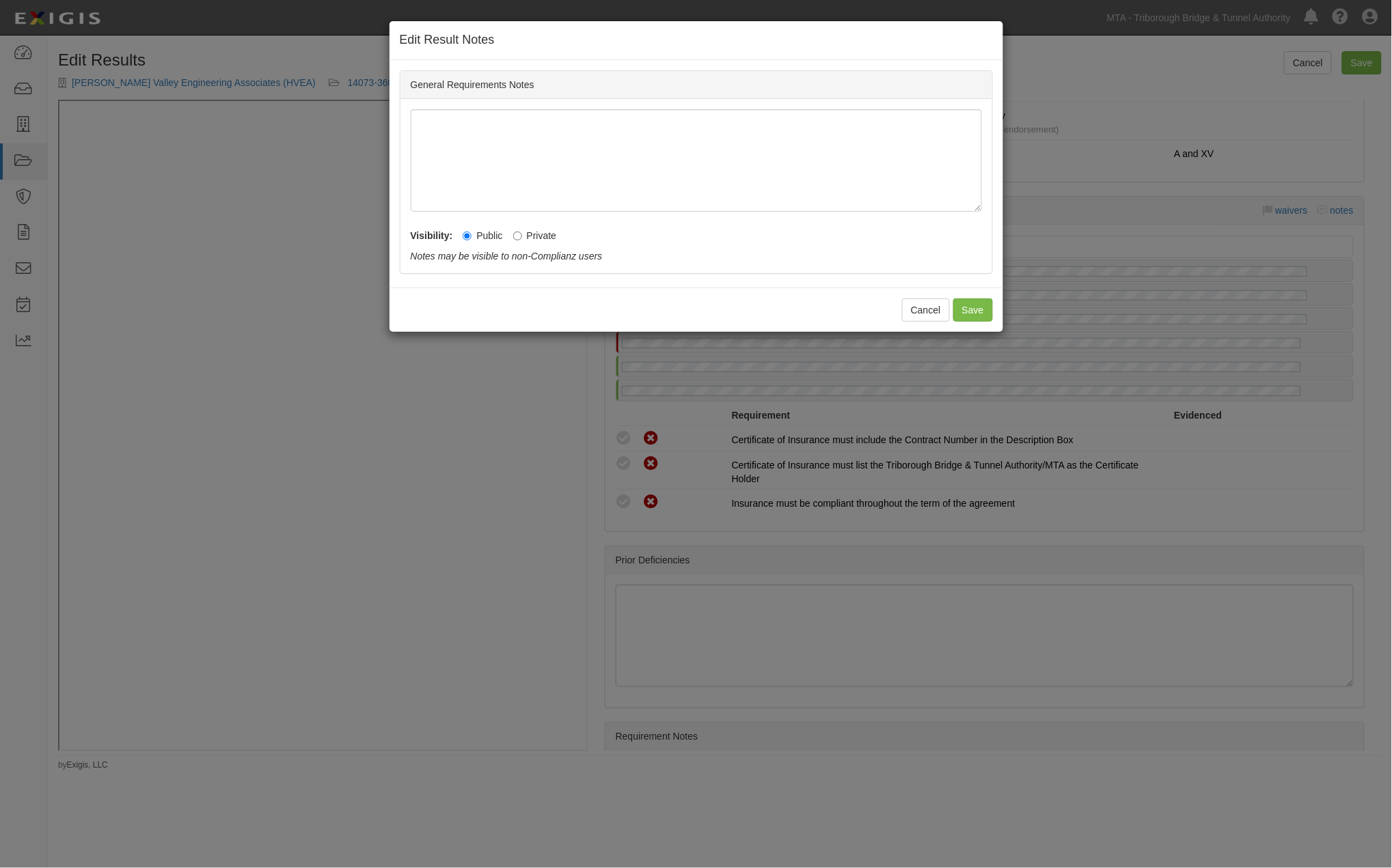
click at [540, 241] on label "Private" at bounding box center [535, 235] width 44 height 14
click at [522, 240] on input "Private" at bounding box center [517, 236] width 9 height 9
radio input "true"
click at [962, 305] on button "Save" at bounding box center [972, 310] width 39 height 23
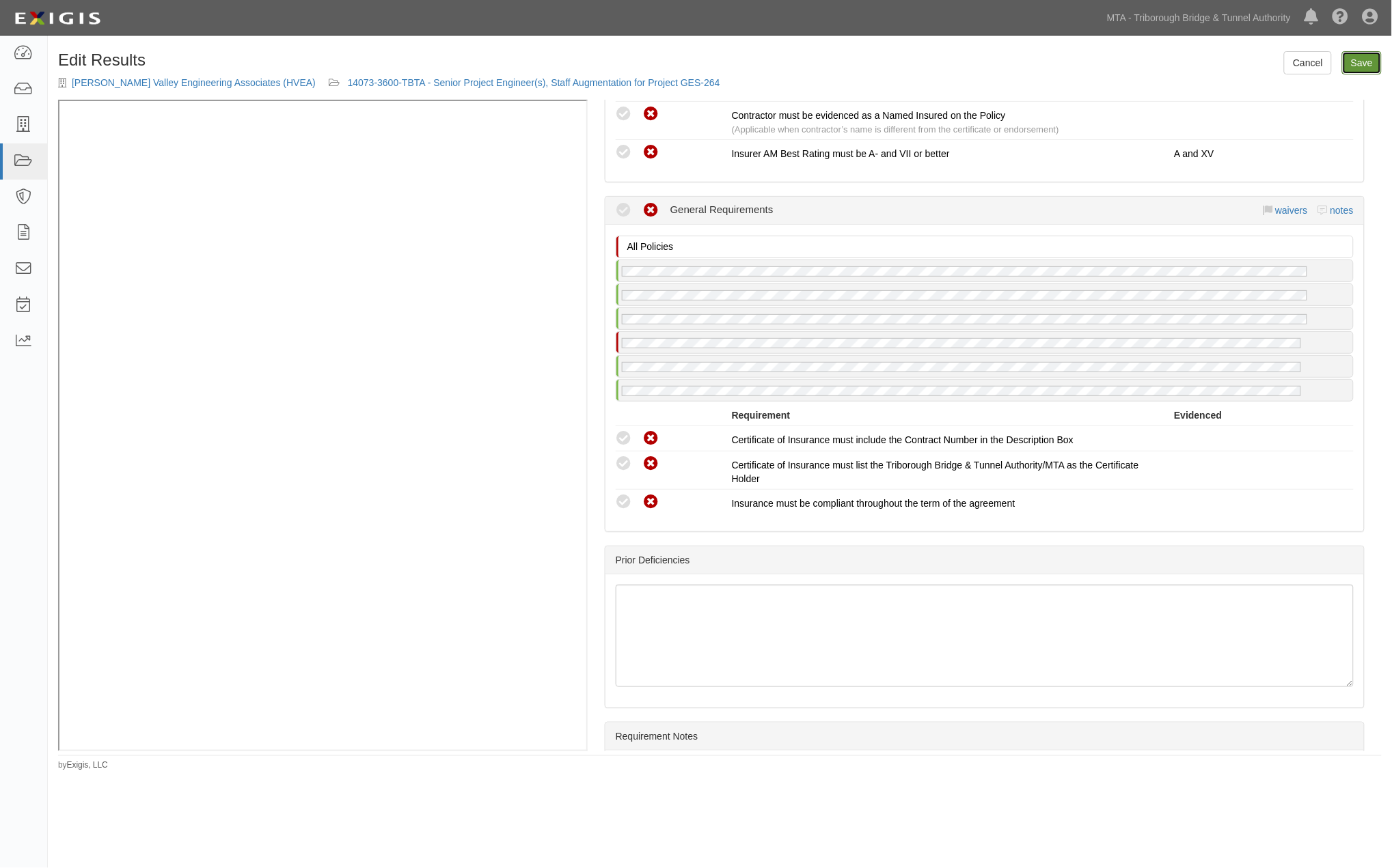
click at [1374, 67] on link "Save" at bounding box center [1361, 62] width 39 height 23
radio input "true"
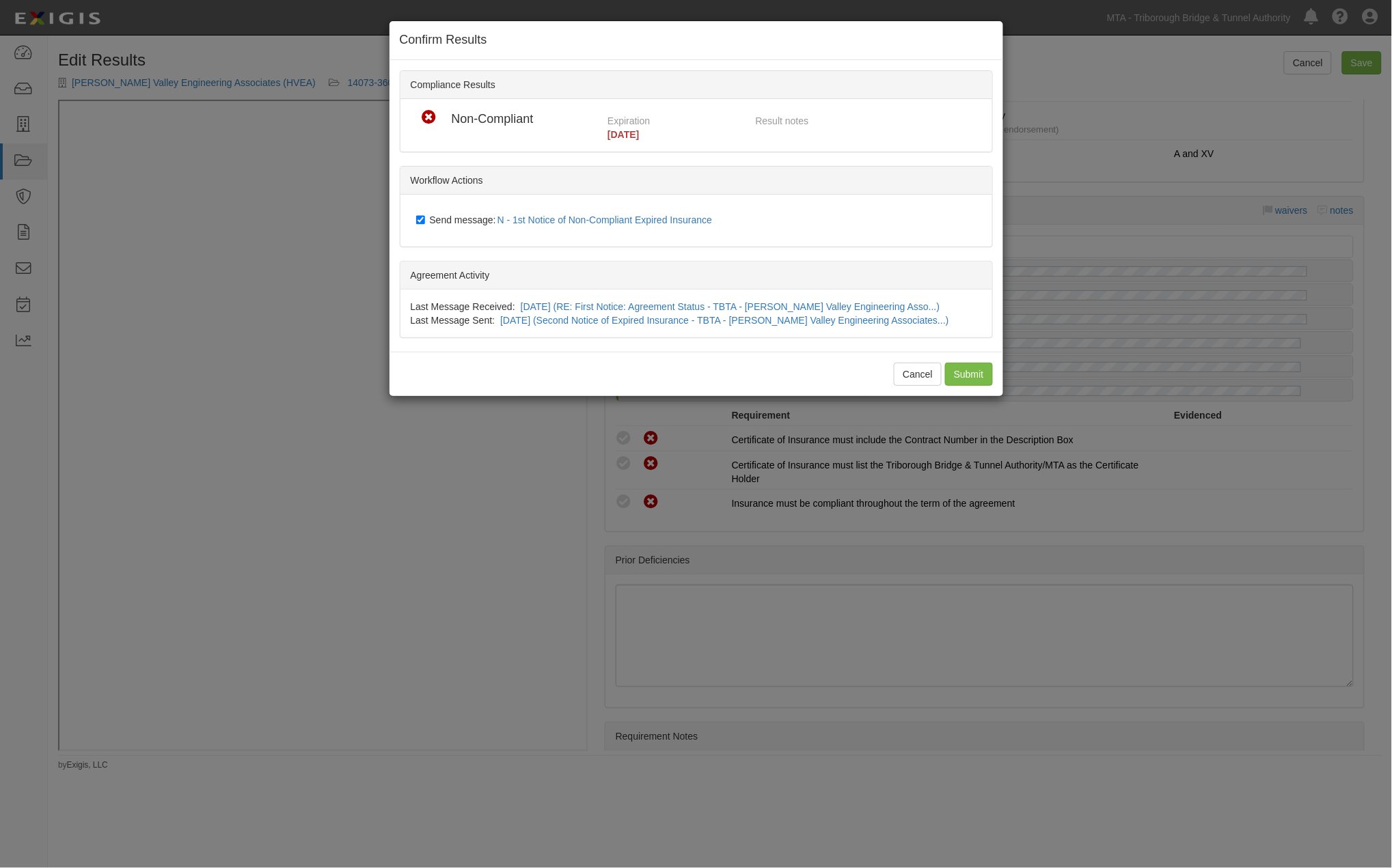
click at [433, 217] on span "Send message: N - 1st Notice of Non-Compliant Expired Insurance" at bounding box center [573, 220] width 288 height 11
click at [425, 217] on input "Send message: N - 1st Notice of Non-Compliant Expired Insurance" at bounding box center [420, 220] width 9 height 11
checkbox input "false"
click at [968, 390] on div "Cancel Submit" at bounding box center [696, 374] width 613 height 45
click at [972, 380] on input "Submit" at bounding box center [969, 374] width 48 height 23
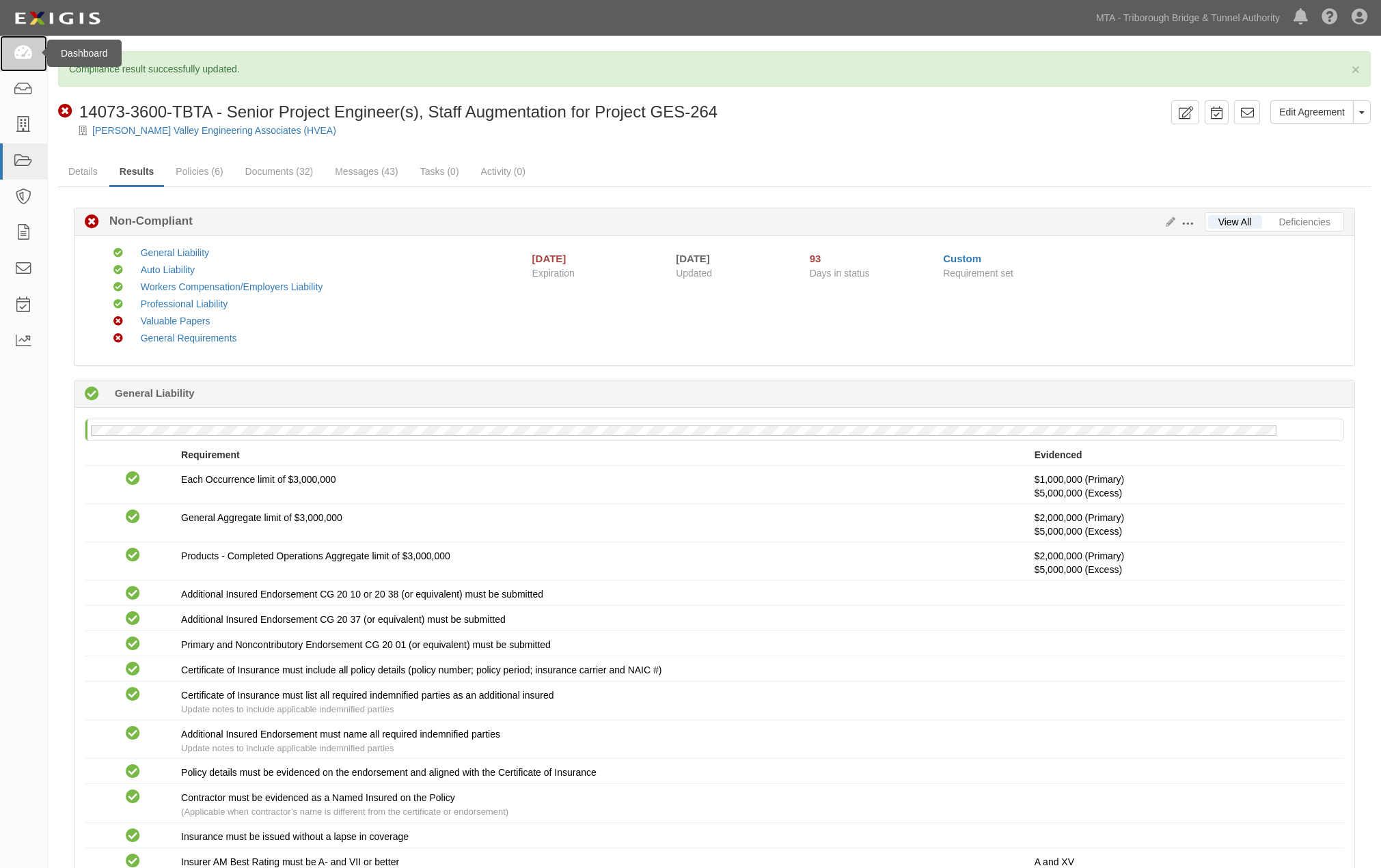
click at [28, 51] on icon at bounding box center [23, 53] width 19 height 16
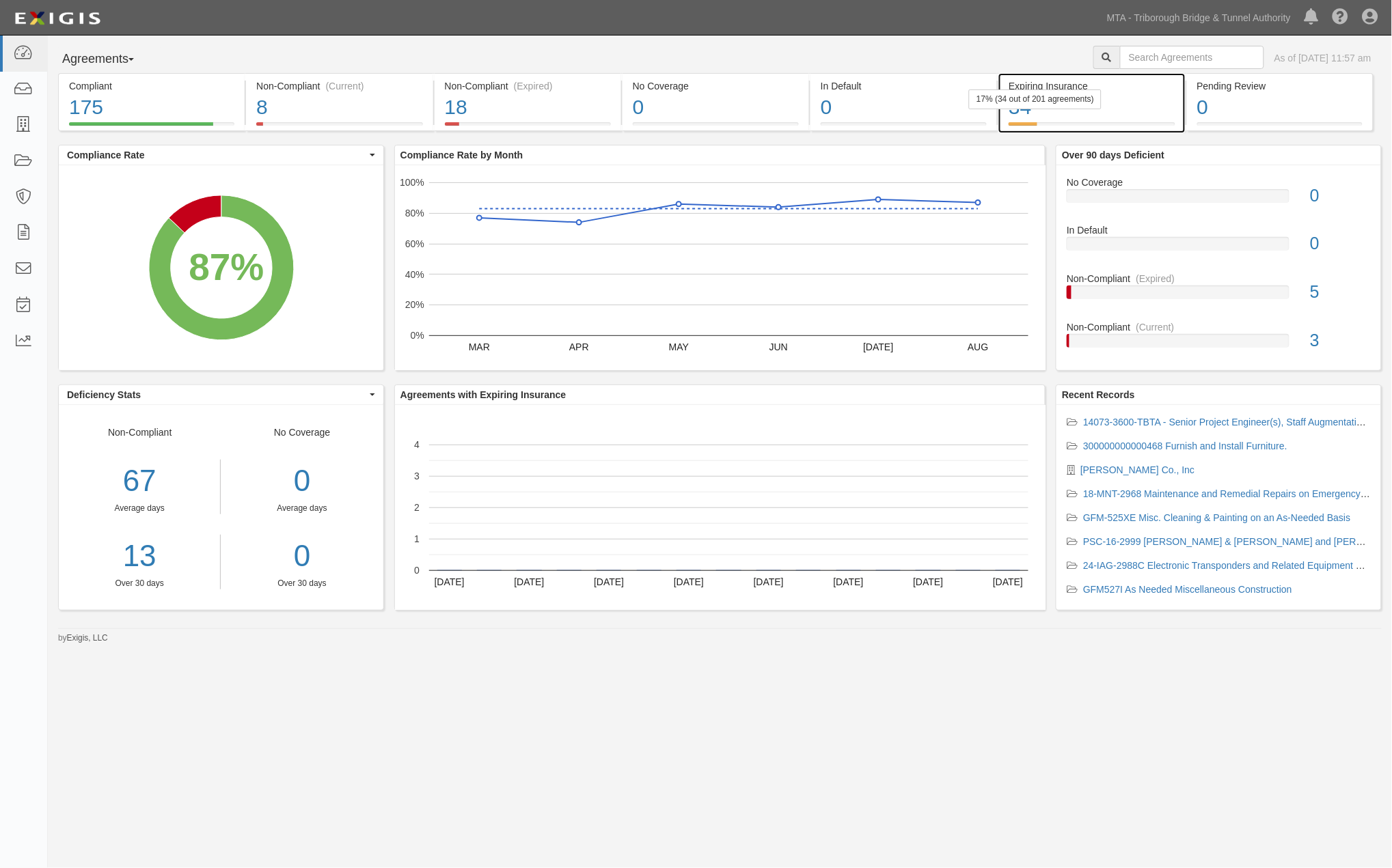
click at [1137, 104] on div "34" at bounding box center [1091, 108] width 166 height 29
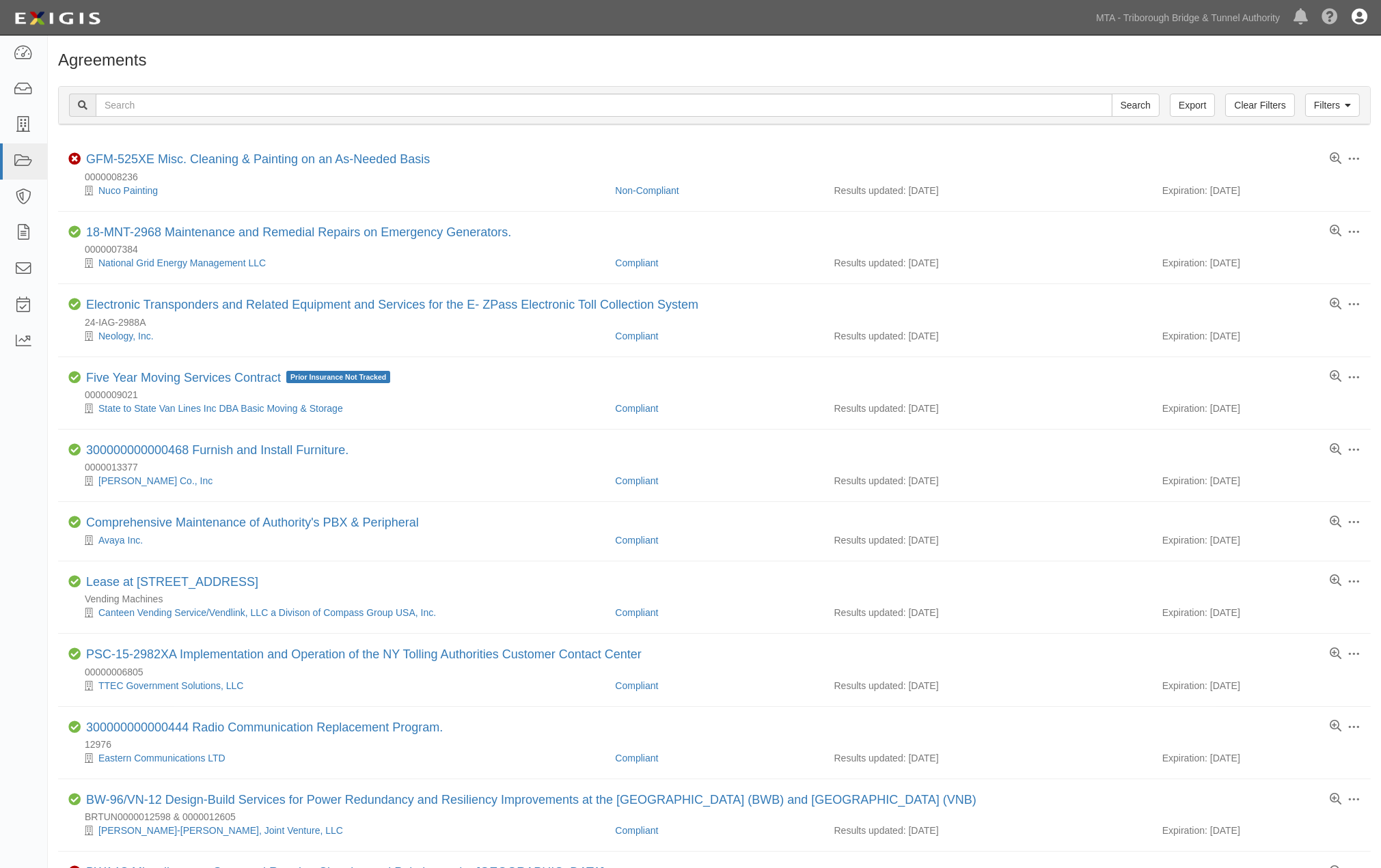
click at [1361, 22] on icon at bounding box center [1359, 17] width 16 height 16
click at [1303, 82] on link "Sign Out" at bounding box center [1319, 80] width 108 height 27
